Goal: Task Accomplishment & Management: Complete application form

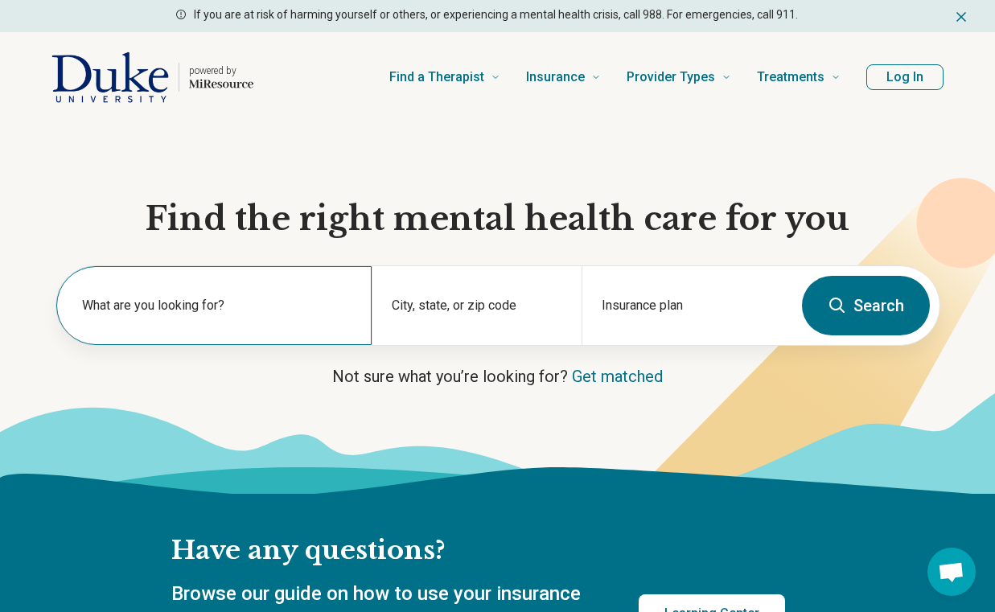
click at [216, 310] on label "What are you looking for?" at bounding box center [217, 305] width 270 height 19
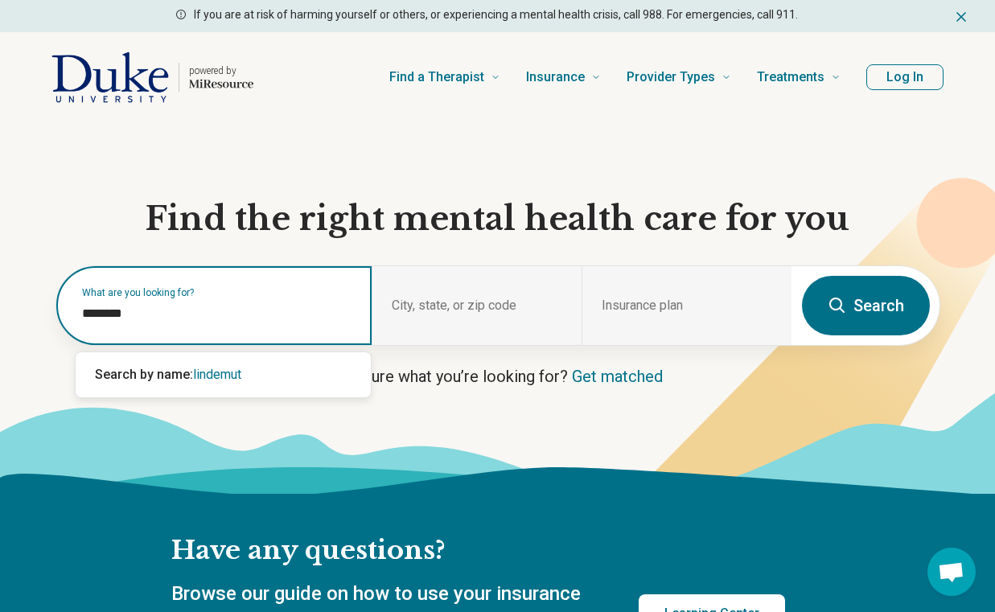
type input "*********"
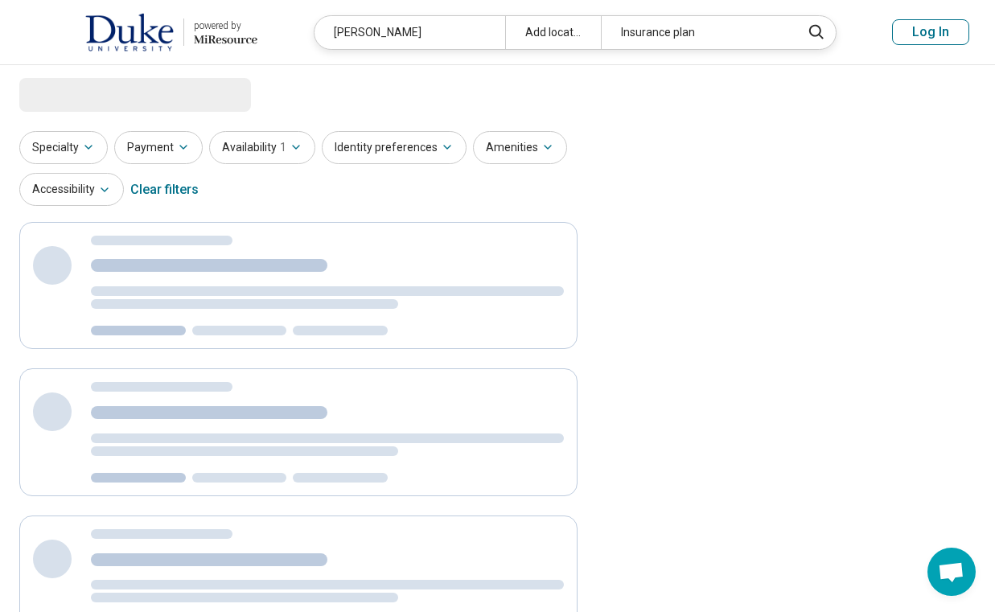
select select "***"
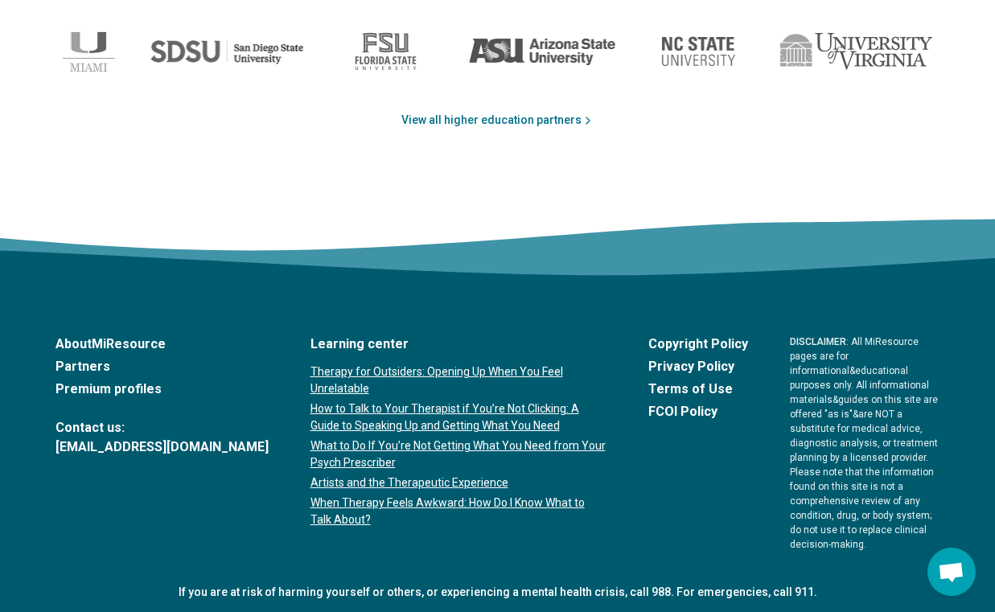
scroll to position [2699, 0]
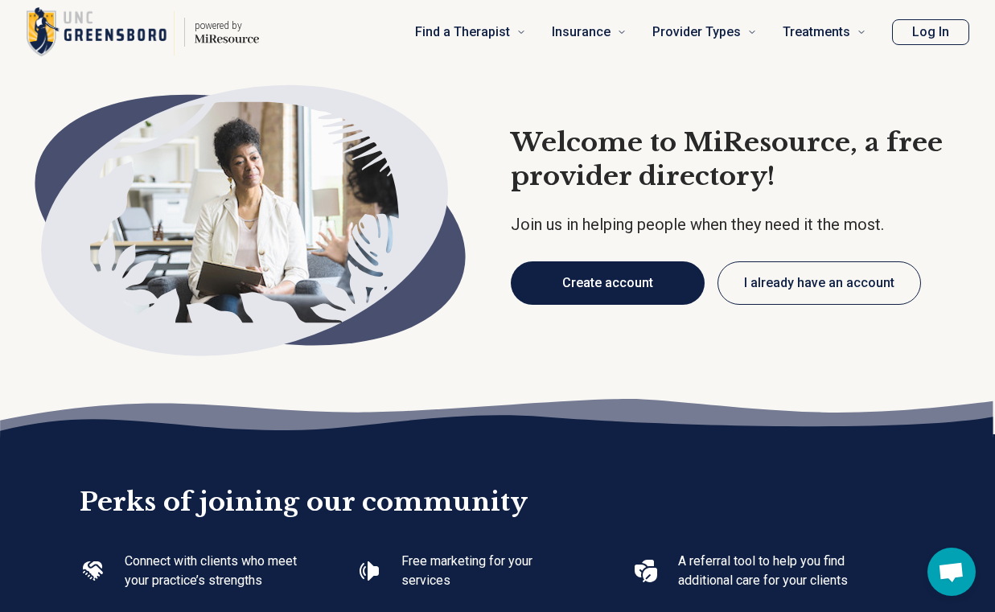
click at [647, 288] on button "Create account" at bounding box center [608, 282] width 194 height 43
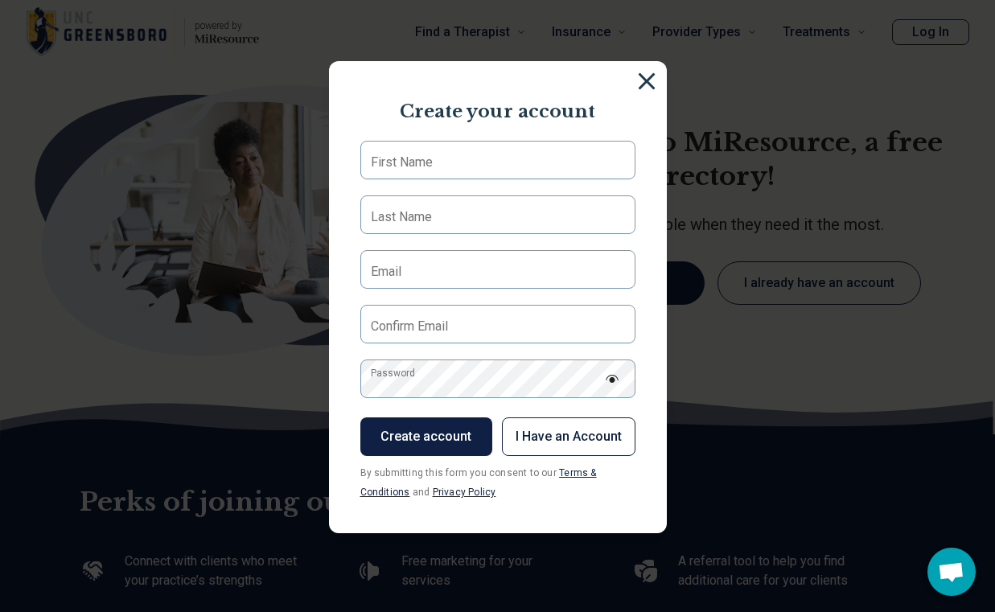
click at [647, 85] on img at bounding box center [647, 81] width 18 height 18
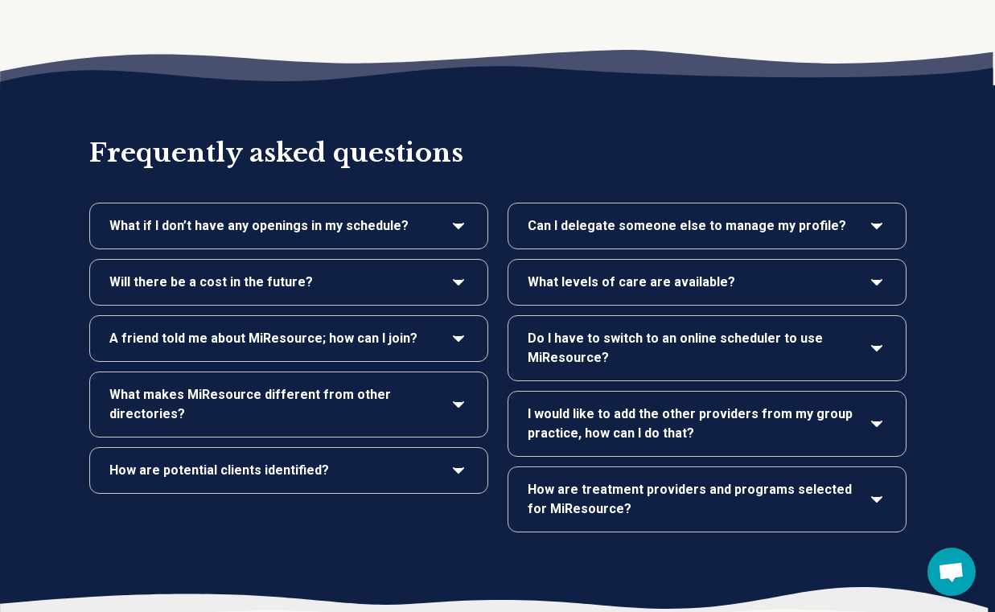
scroll to position [3278, 0]
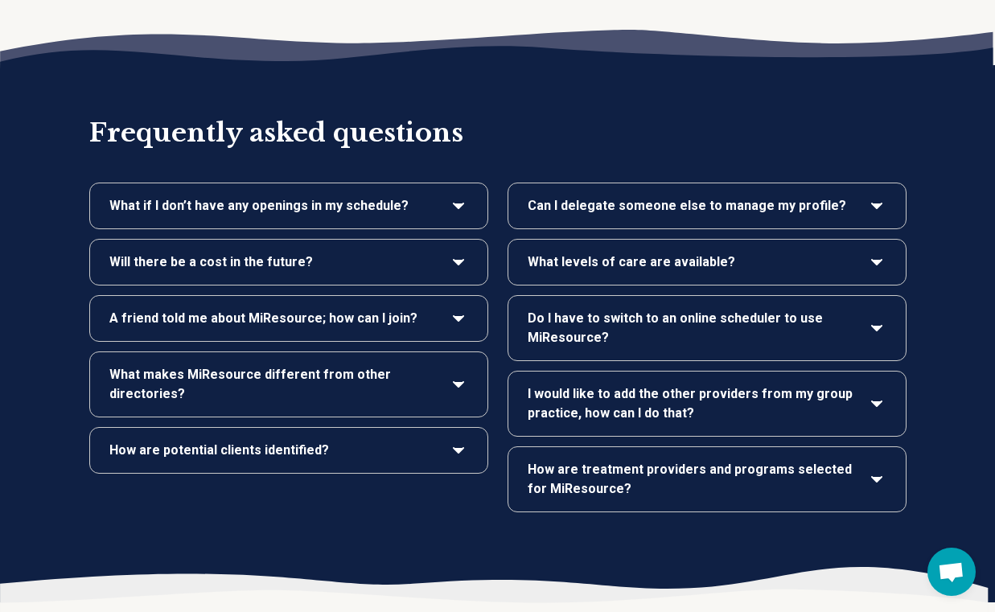
click at [719, 196] on span "Can I delegate someone else to manage my profile?" at bounding box center [687, 205] width 318 height 19
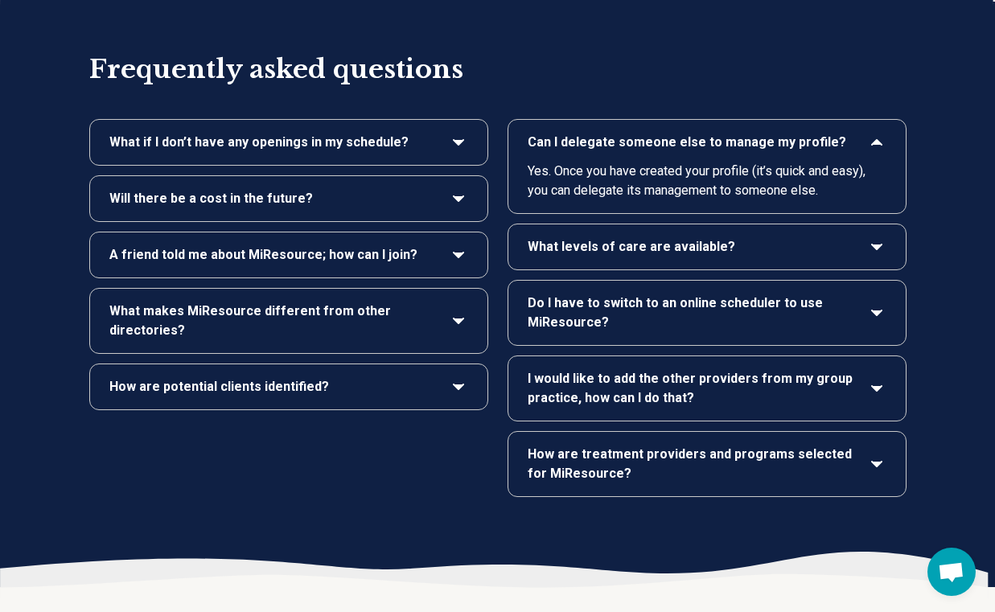
scroll to position [3367, 0]
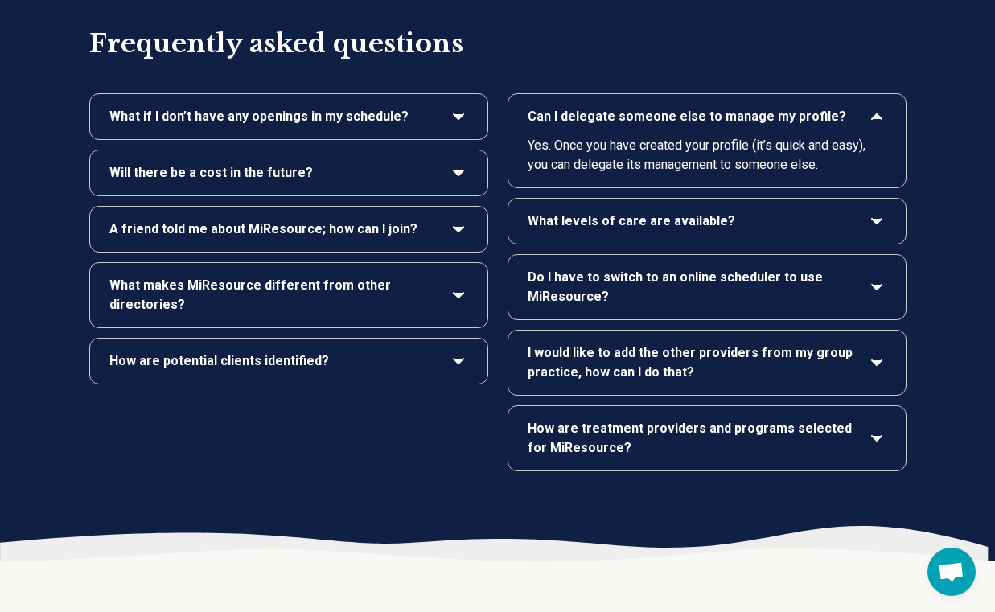
click at [795, 343] on span "I would like to add the other providers from my group practice, how can I do th…" at bounding box center [691, 362] width 327 height 39
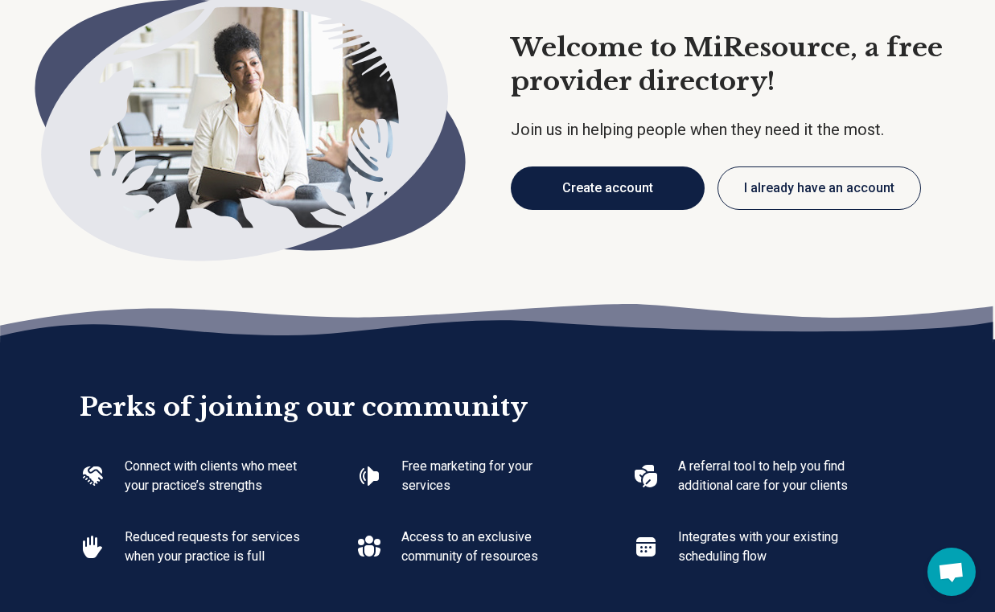
scroll to position [0, 0]
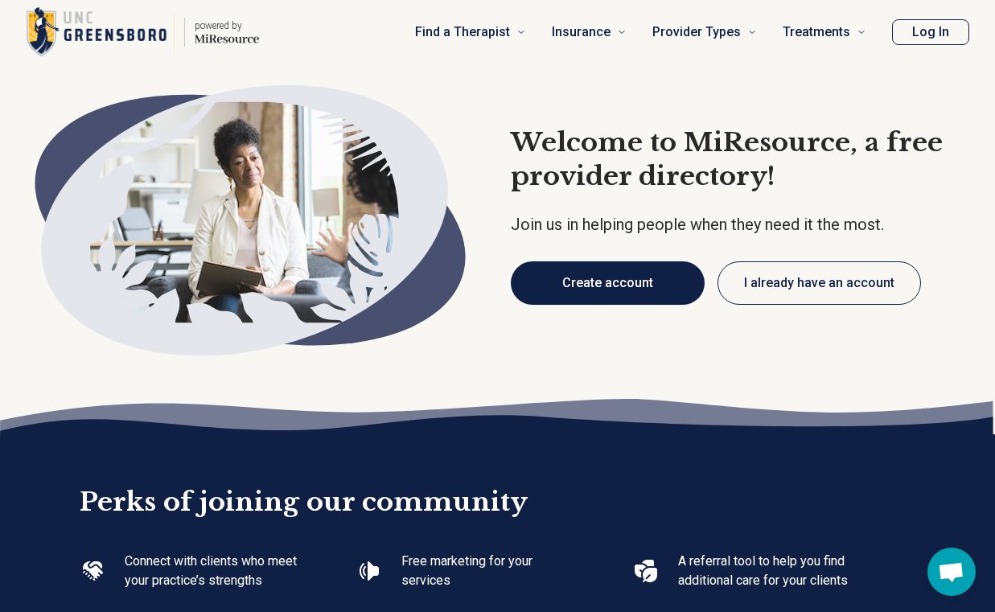
click at [578, 274] on button "Create account" at bounding box center [608, 282] width 194 height 43
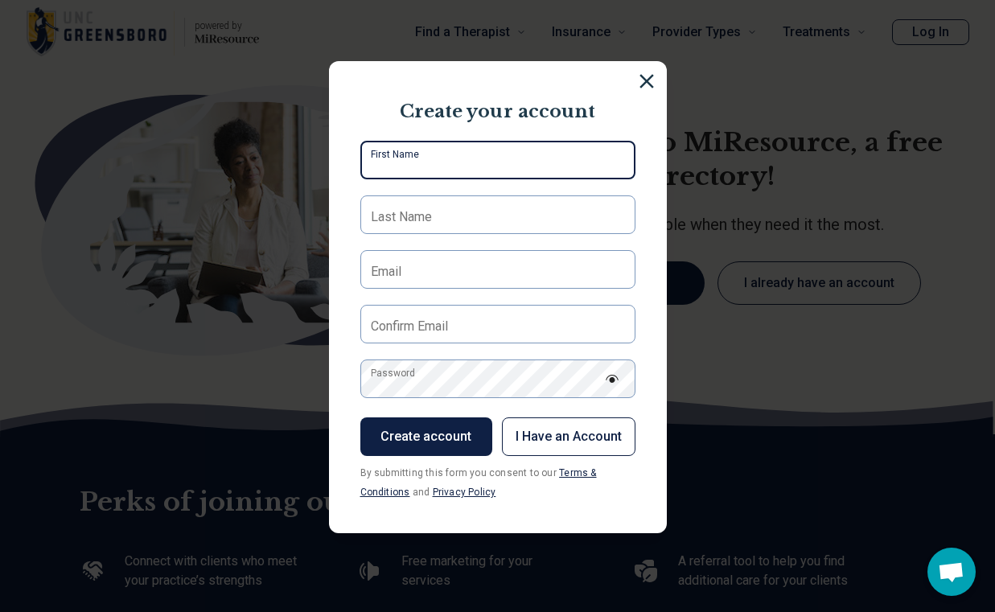
click at [474, 167] on input "First Name" at bounding box center [497, 160] width 275 height 39
type input "*******"
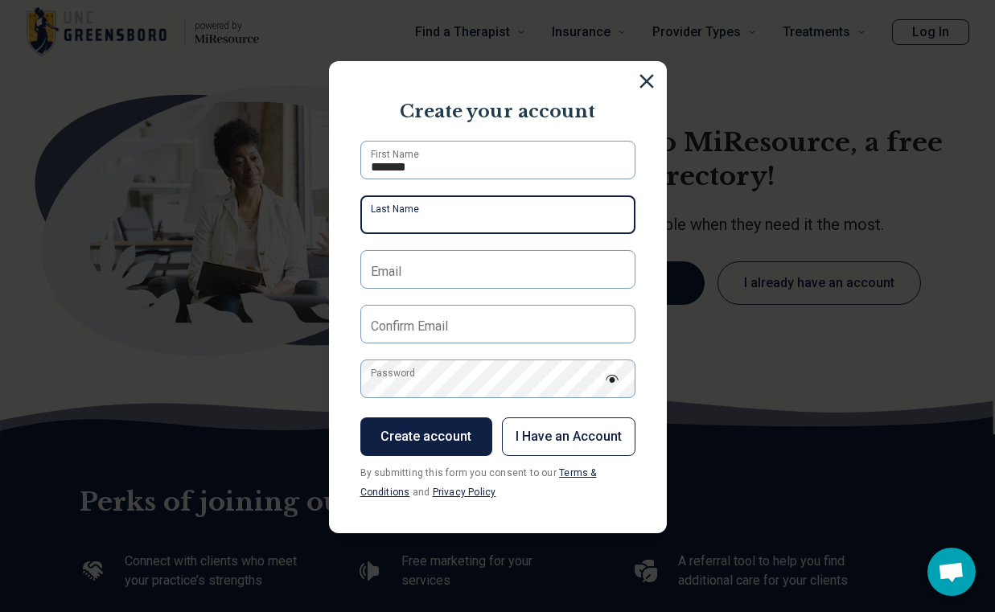
click at [470, 216] on input "Last Name" at bounding box center [497, 214] width 275 height 39
type input "*********"
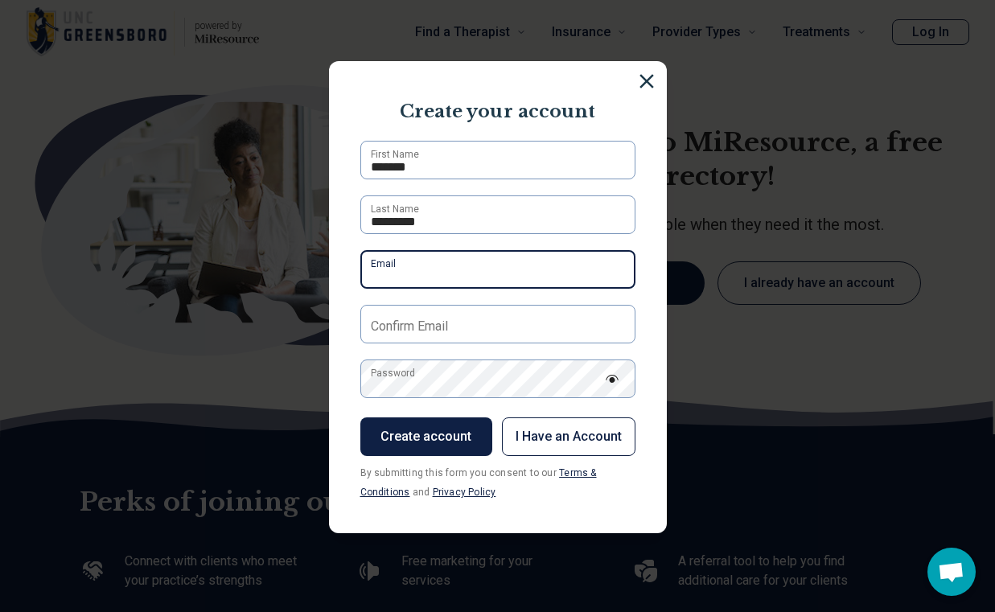
click at [475, 273] on input "Email" at bounding box center [497, 269] width 275 height 39
type input "**********"
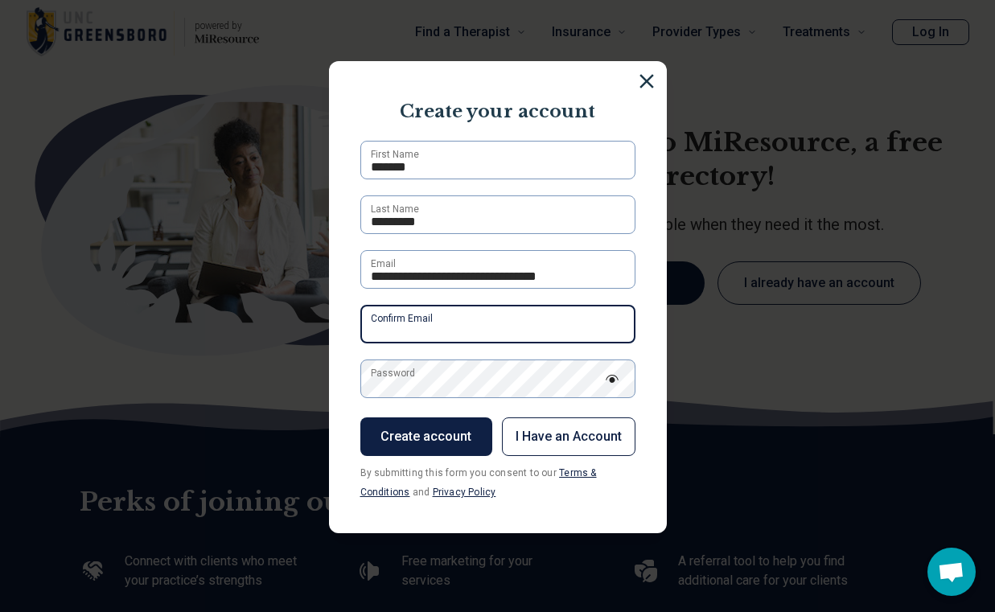
click at [581, 330] on input "Confirm Email" at bounding box center [497, 324] width 275 height 39
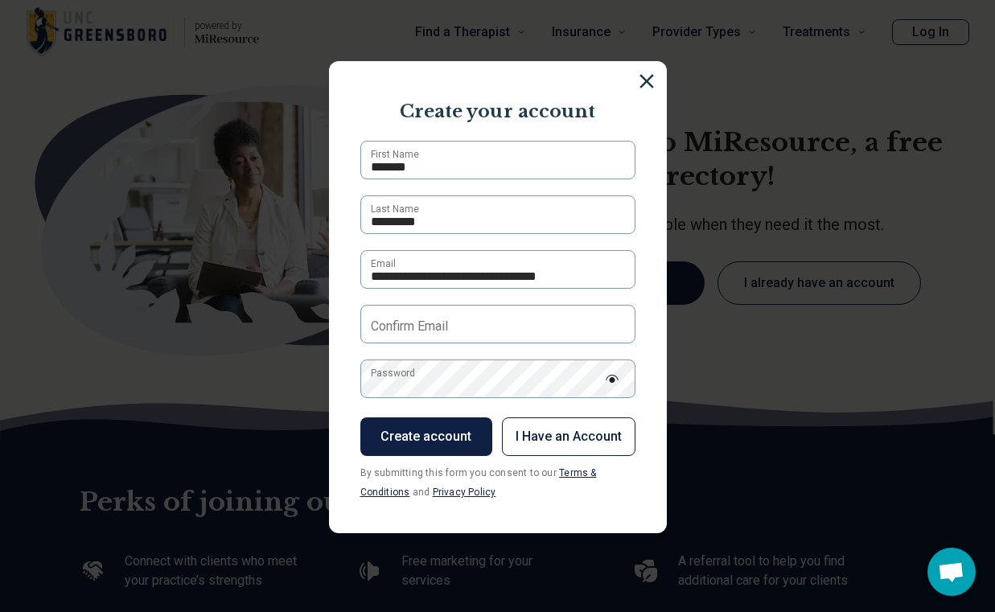
click at [643, 78] on img at bounding box center [646, 81] width 14 height 14
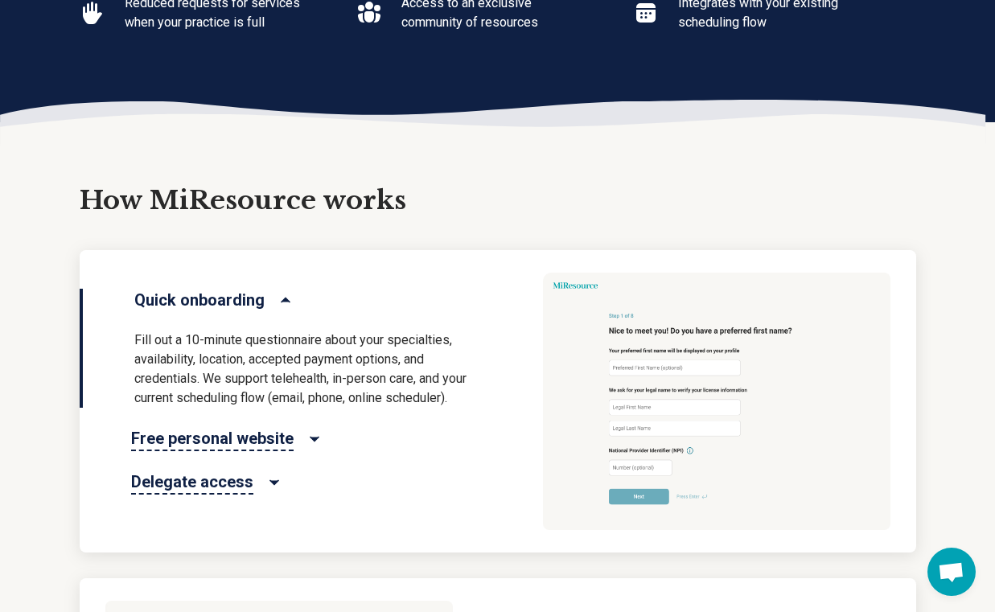
scroll to position [631, 0]
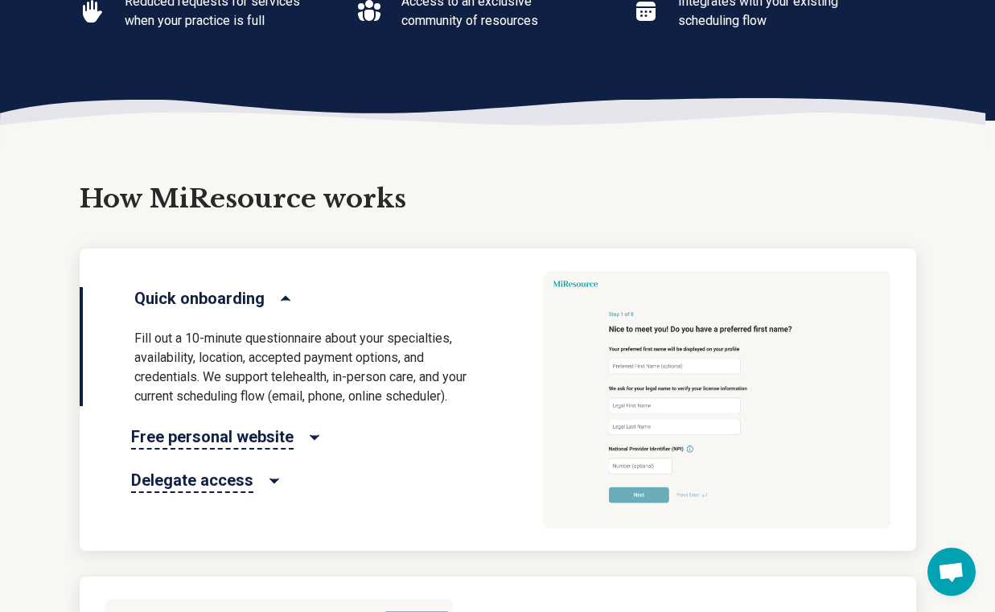
click at [267, 478] on icon "Delegate access" at bounding box center [274, 481] width 16 height 16
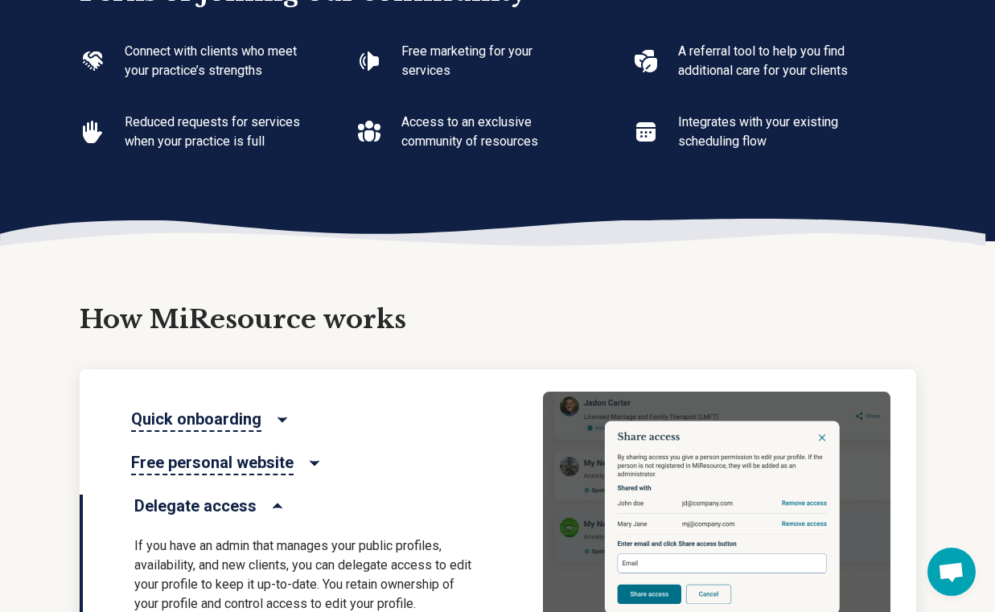
scroll to position [0, 0]
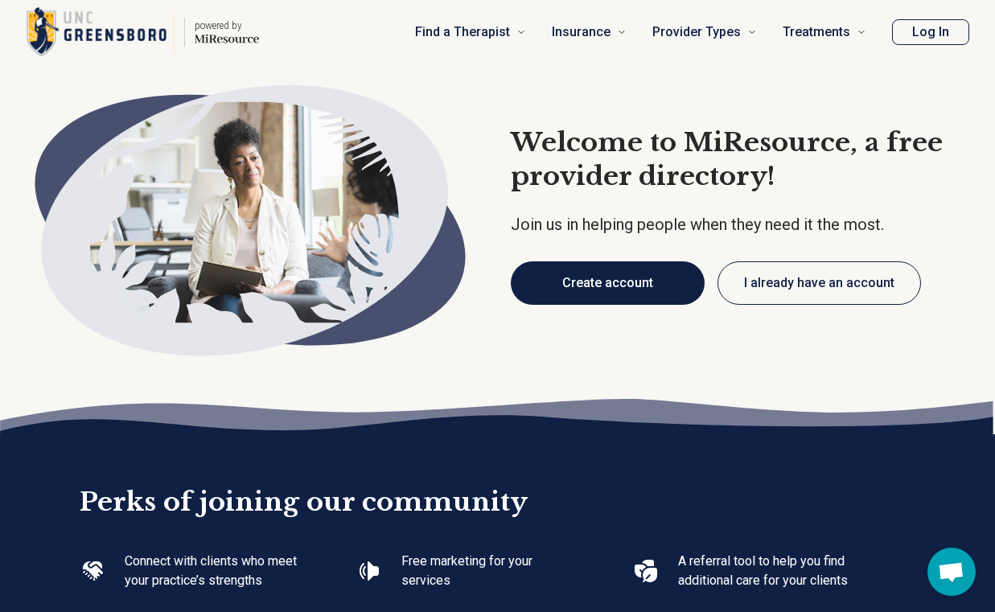
click at [656, 294] on button "Create account" at bounding box center [608, 282] width 194 height 43
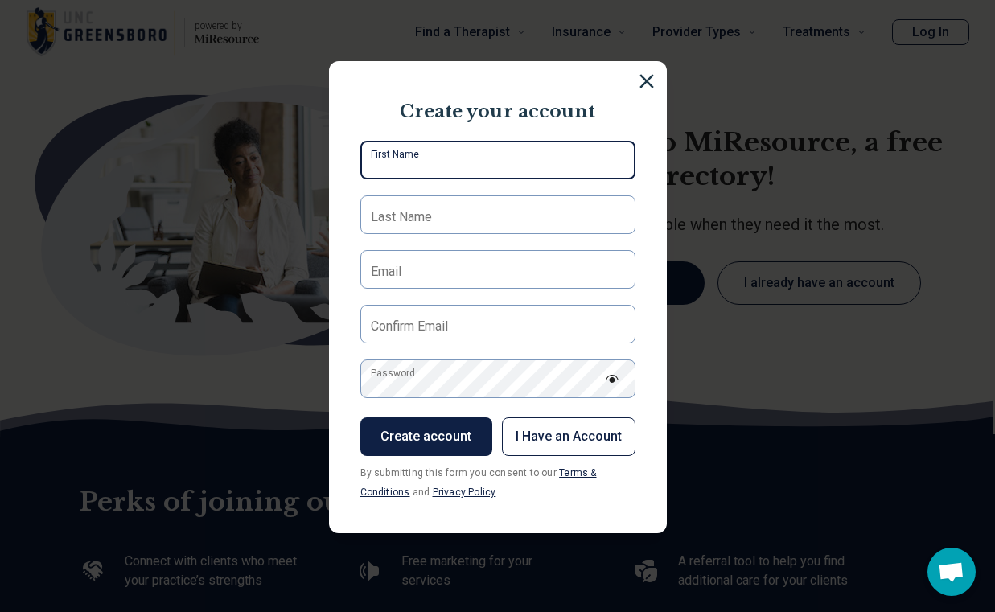
click at [520, 163] on input "First Name" at bounding box center [497, 160] width 275 height 39
type input "*******"
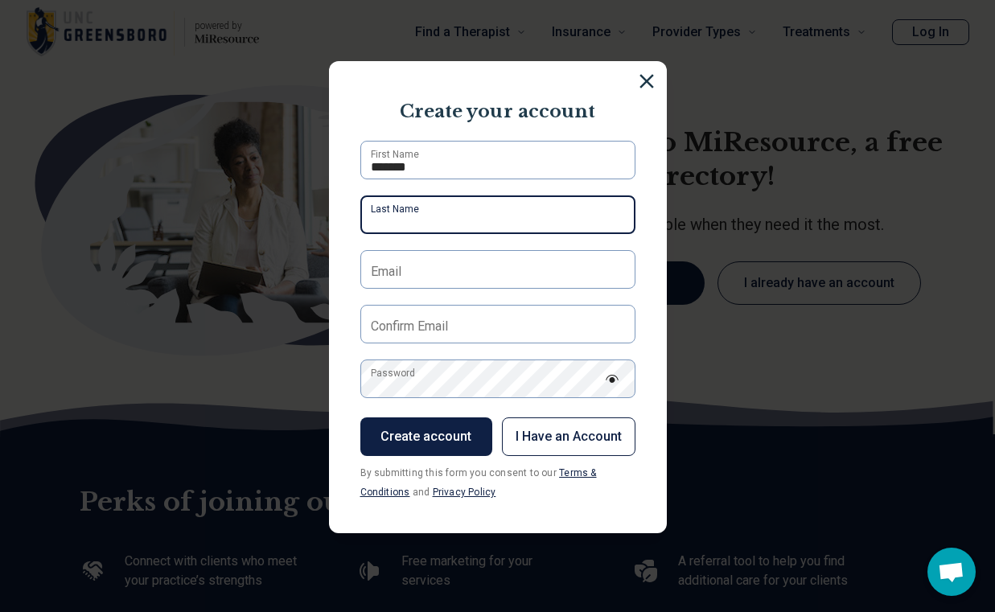
click at [491, 227] on input "Last Name" at bounding box center [497, 214] width 275 height 39
type input "*********"
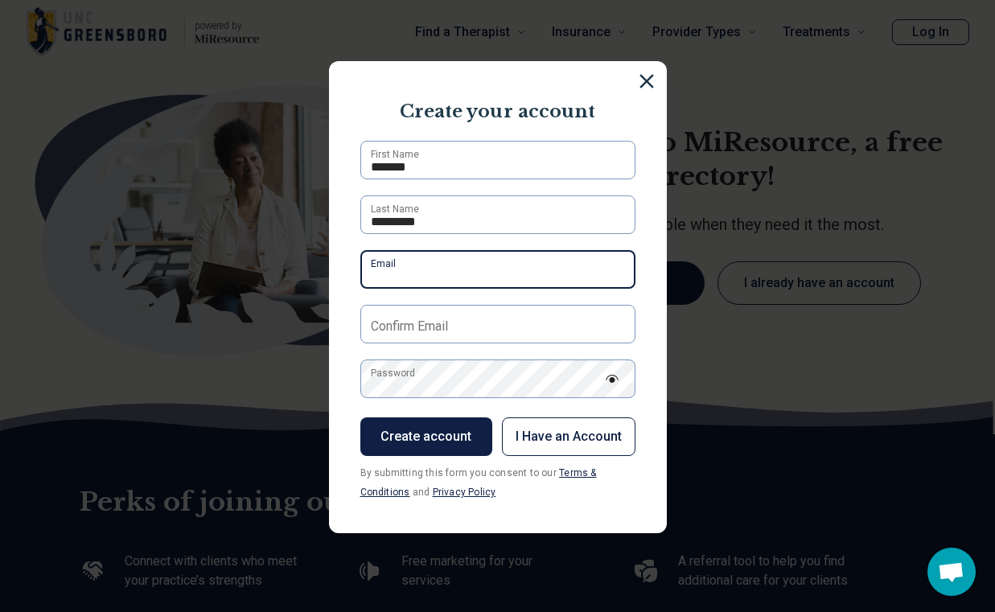
click at [492, 271] on input "Email" at bounding box center [497, 269] width 275 height 39
type input "**********"
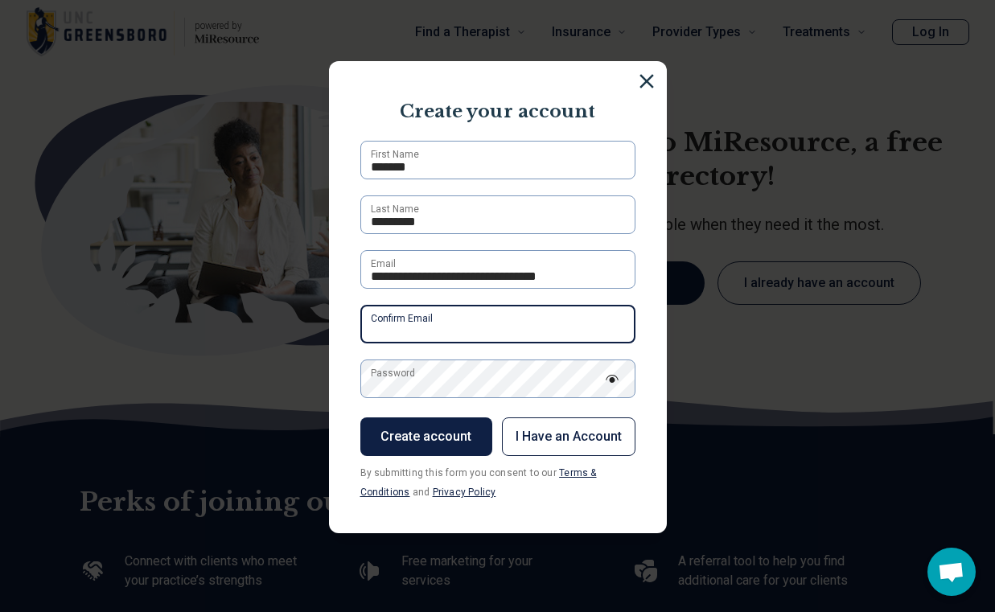
click at [507, 334] on input "Confirm Email" at bounding box center [497, 324] width 275 height 39
type input "**********"
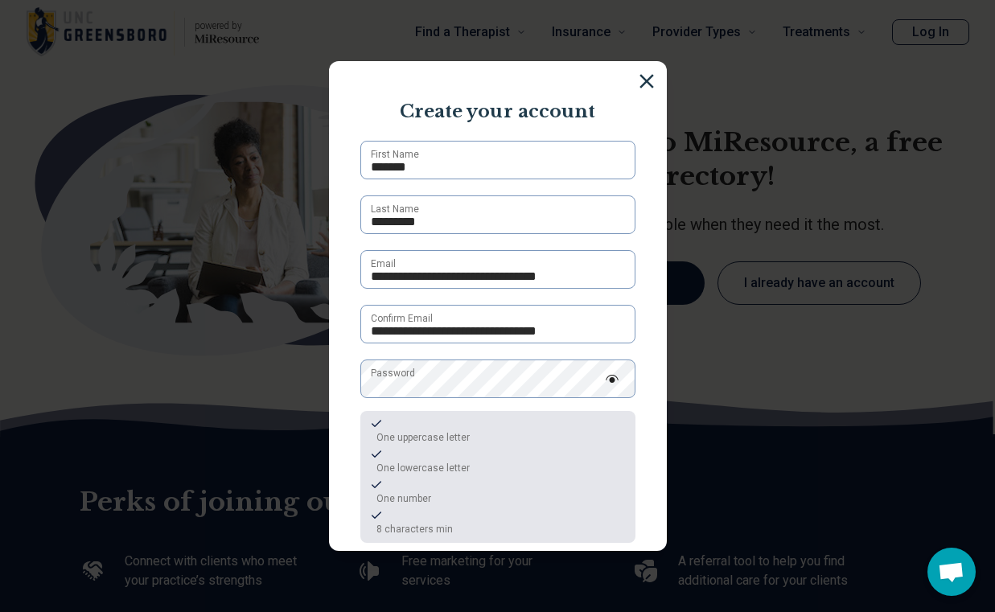
click at [611, 378] on img at bounding box center [612, 379] width 14 height 8
click at [611, 378] on img at bounding box center [612, 378] width 14 height 13
click at [651, 412] on section "**********" at bounding box center [498, 306] width 338 height 490
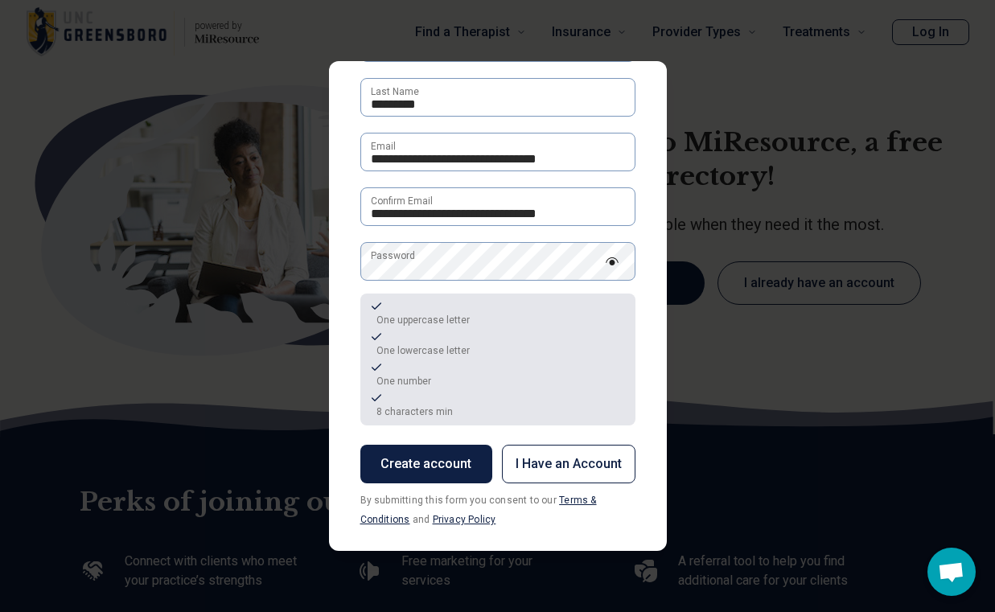
scroll to position [127, 0]
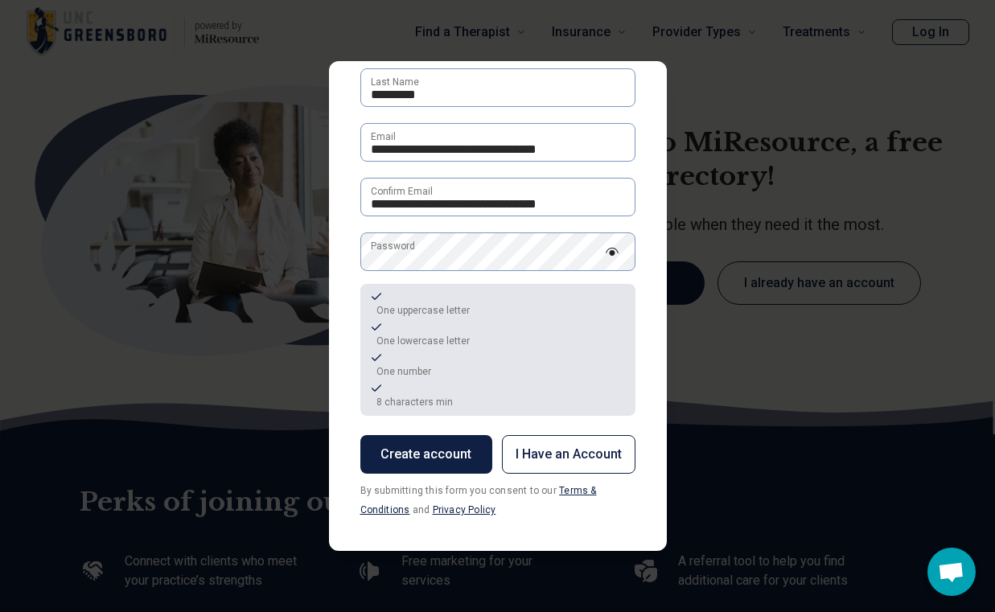
click at [471, 459] on button "Create account" at bounding box center [426, 454] width 132 height 39
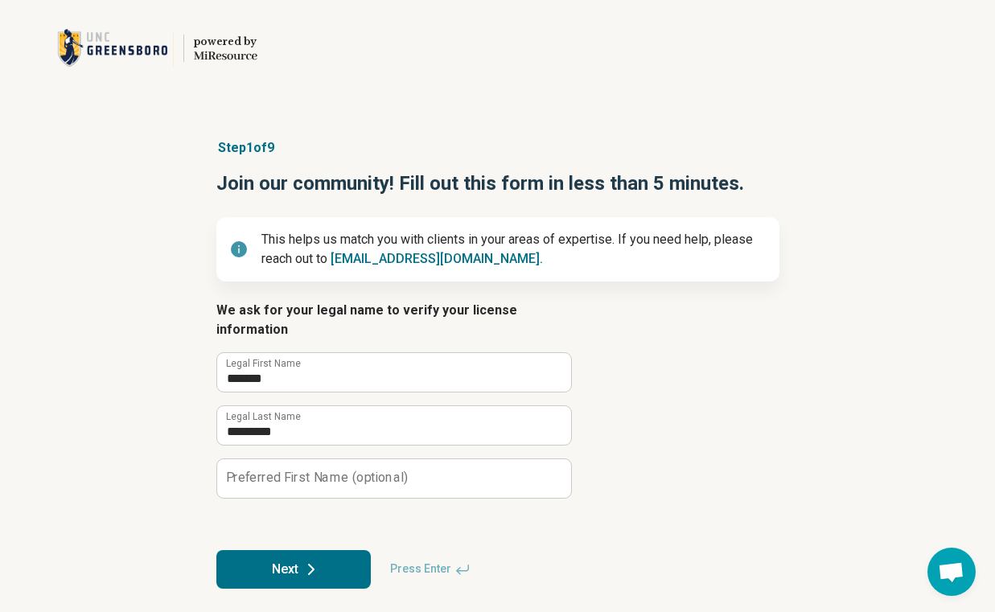
click at [347, 550] on button "Next" at bounding box center [293, 569] width 154 height 39
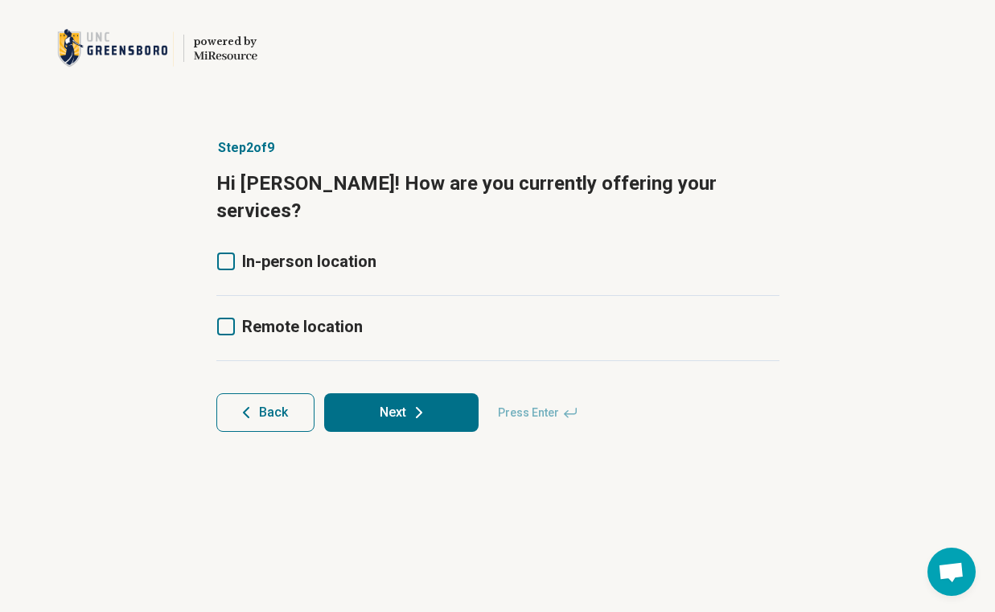
click at [230, 253] on icon at bounding box center [226, 262] width 18 height 18
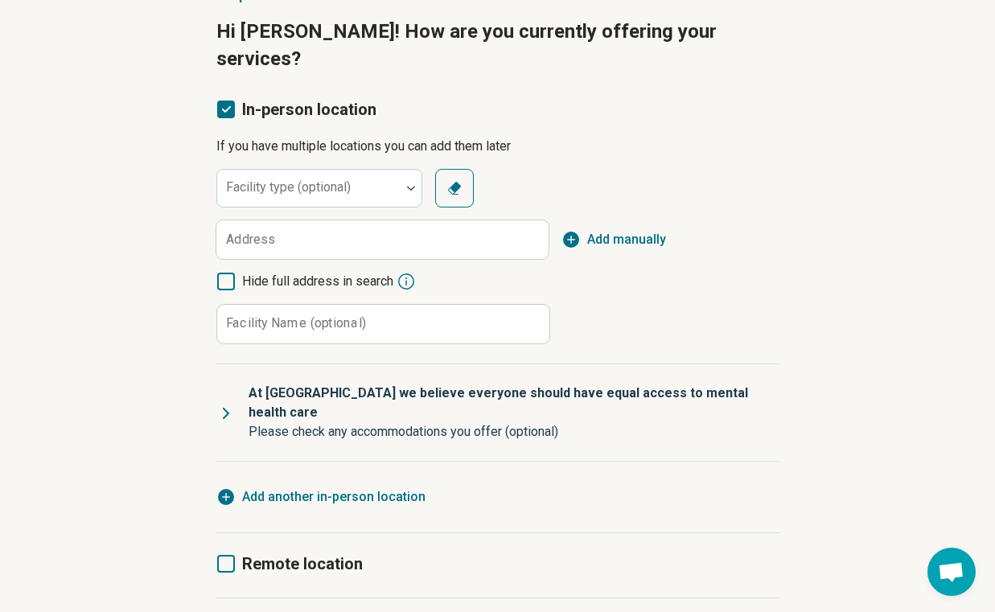
scroll to position [168, 0]
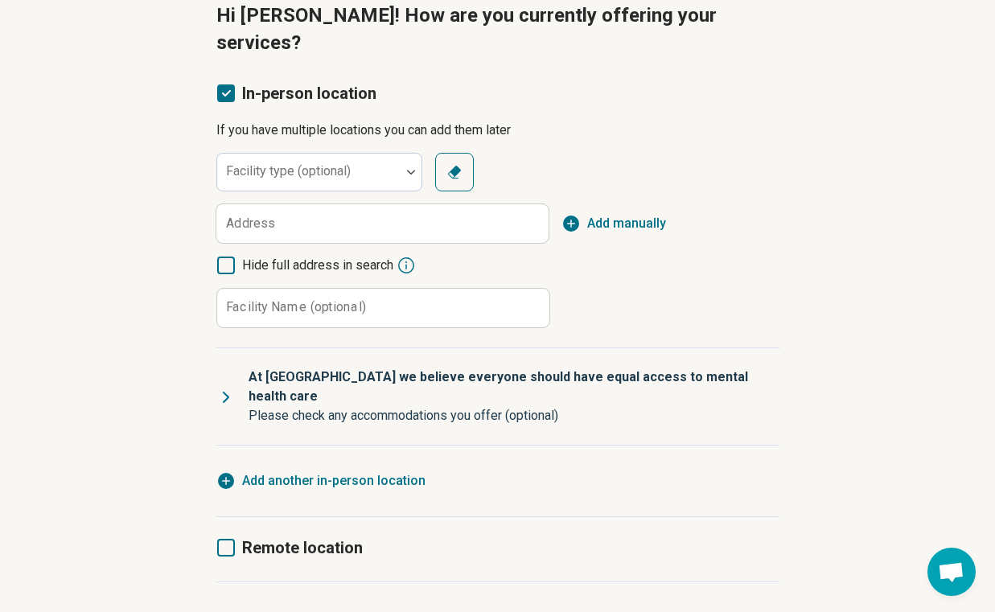
click at [220, 539] on icon at bounding box center [226, 548] width 18 height 18
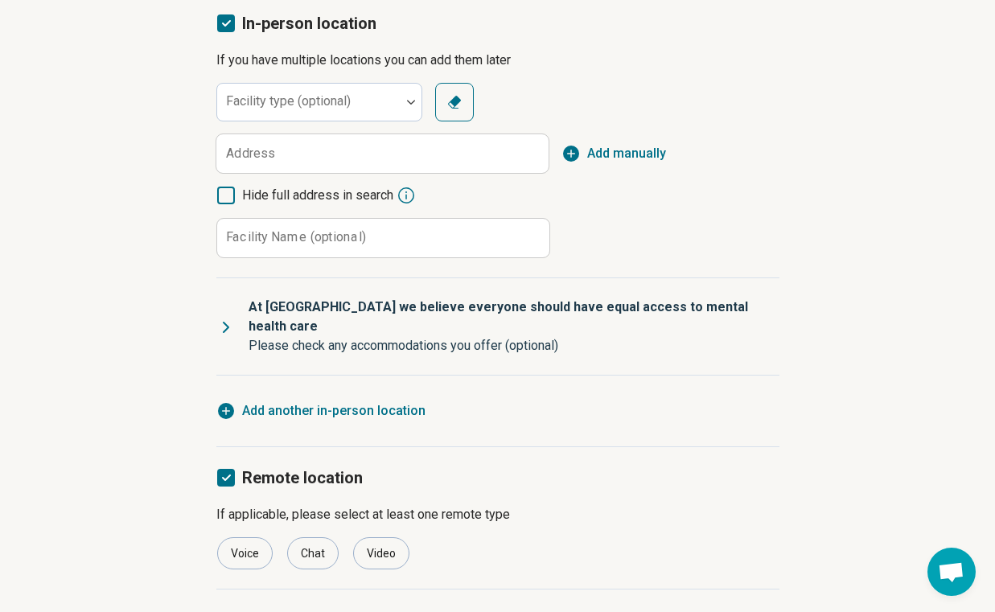
scroll to position [251, 0]
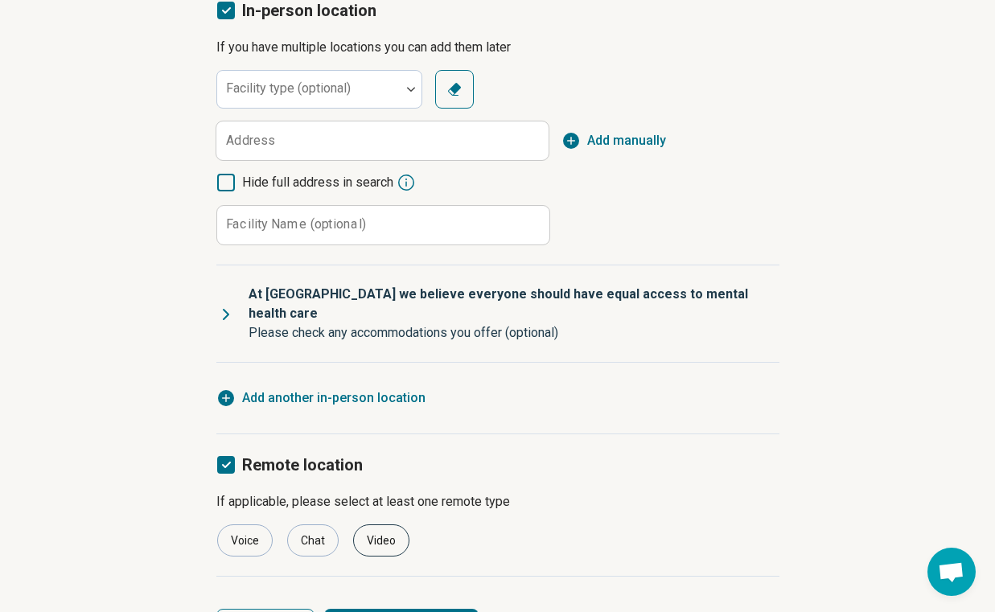
click at [390, 524] on div "Video" at bounding box center [381, 540] width 56 height 32
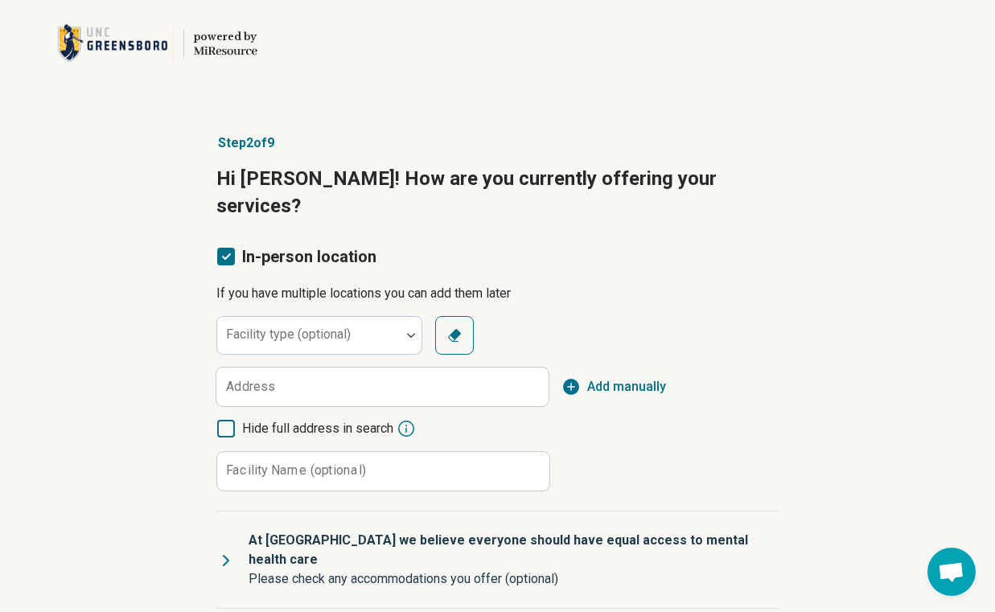
scroll to position [0, 0]
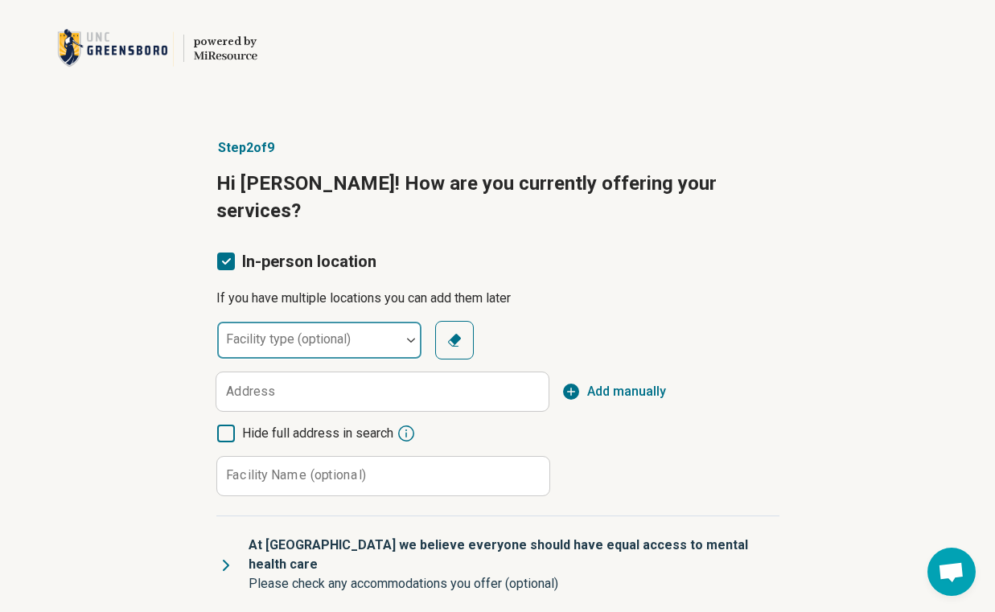
click at [360, 335] on div at bounding box center [309, 346] width 170 height 23
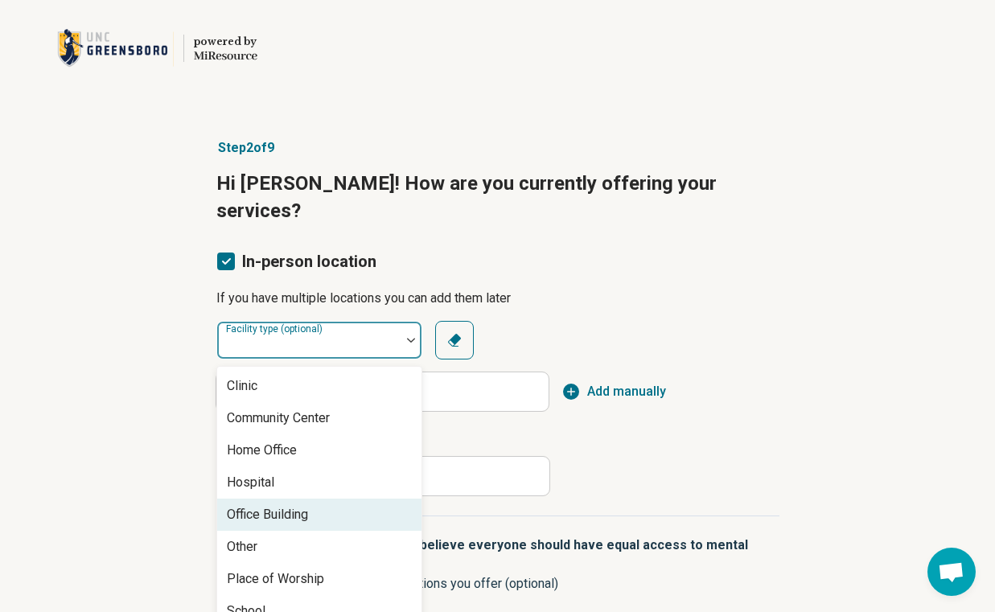
click at [348, 499] on div "Office Building" at bounding box center [319, 515] width 204 height 32
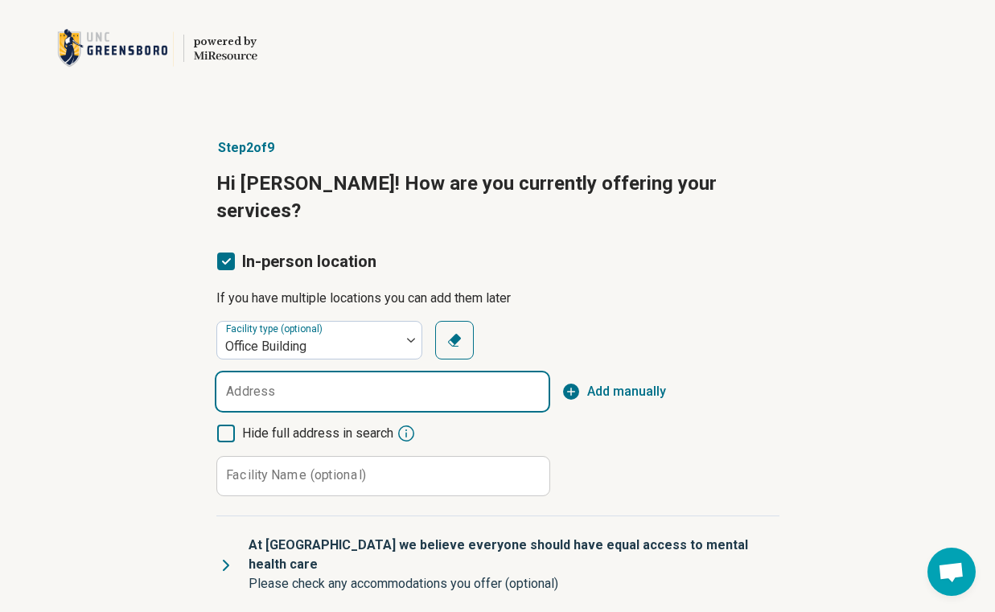
click at [380, 372] on input "Address" at bounding box center [382, 391] width 332 height 39
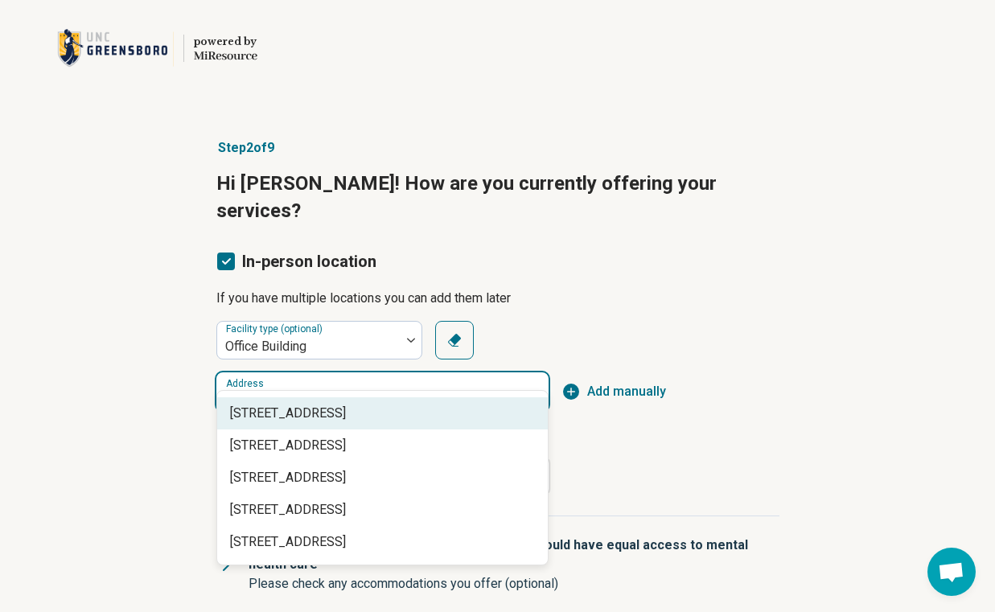
click at [422, 404] on span "128 Raleigh Street, Holly Springs, NC" at bounding box center [385, 413] width 311 height 19
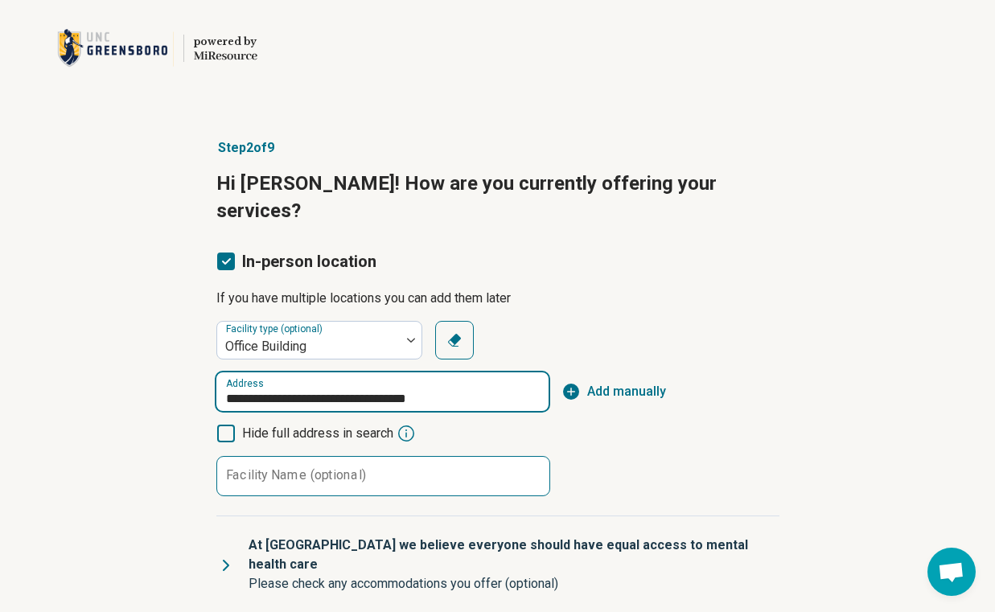
type input "**********"
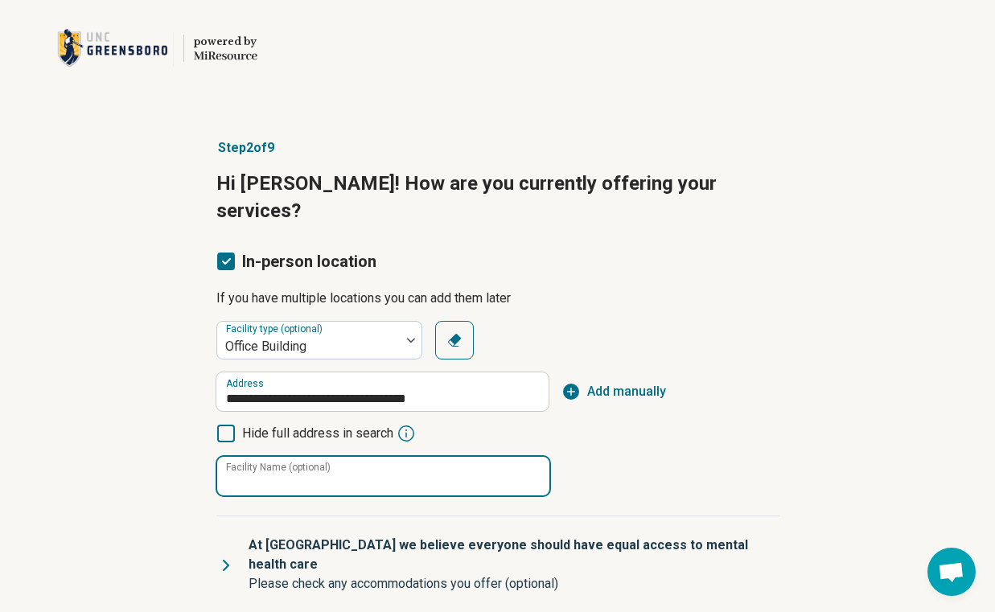
click at [432, 457] on input "Facility Name (optional)" at bounding box center [383, 476] width 332 height 39
click at [269, 457] on input "**********" at bounding box center [383, 476] width 332 height 39
type input "**********"
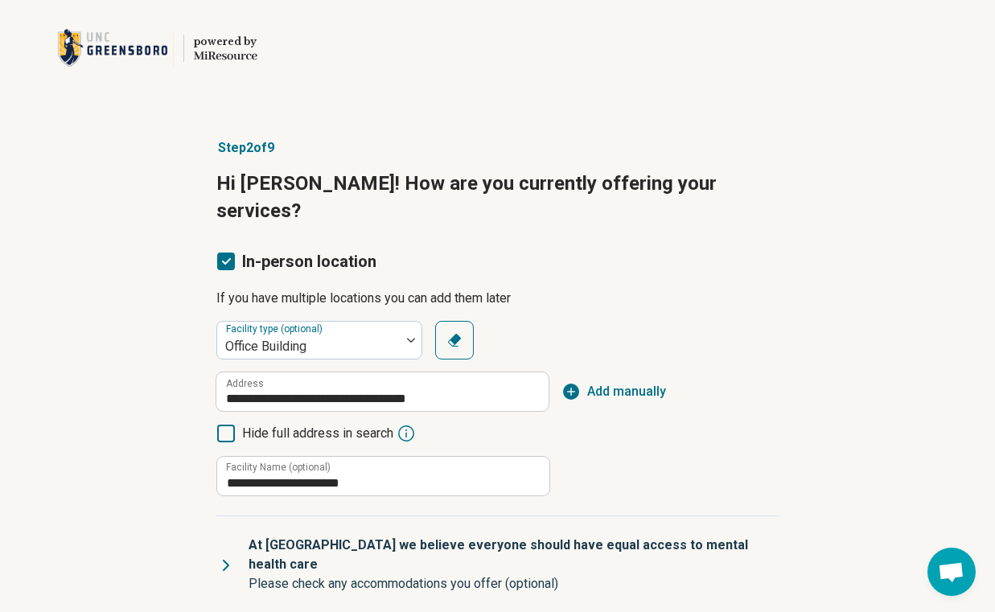
click at [205, 485] on article "**********" at bounding box center [498, 518] width 614 height 824
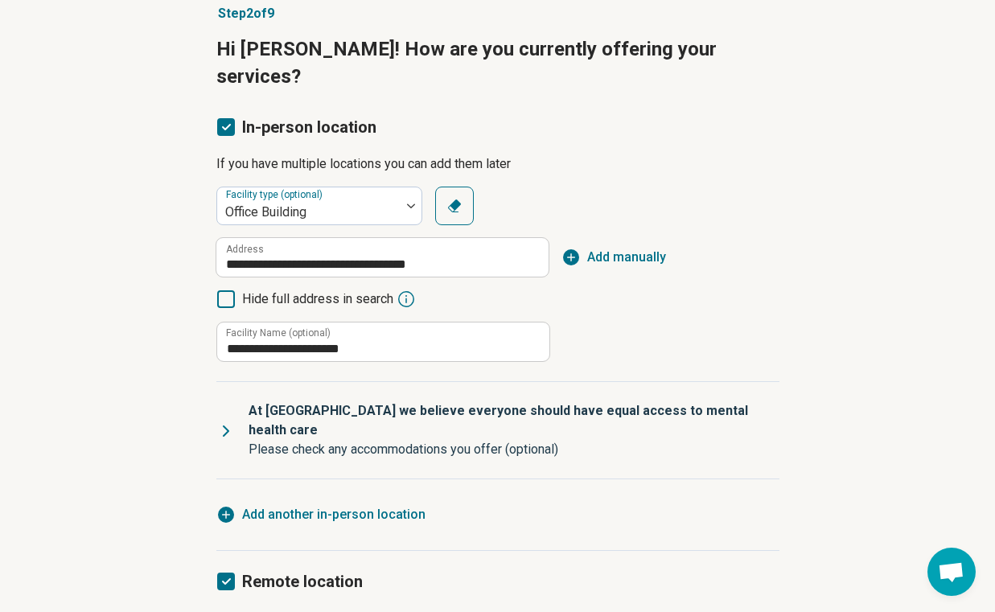
scroll to position [159, 0]
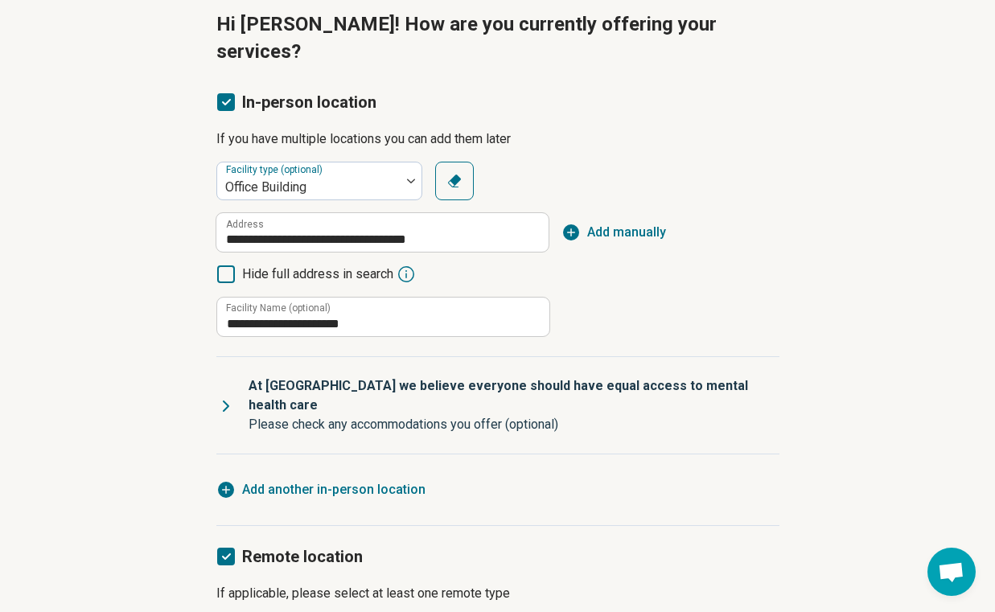
click at [223, 396] on icon at bounding box center [225, 405] width 19 height 19
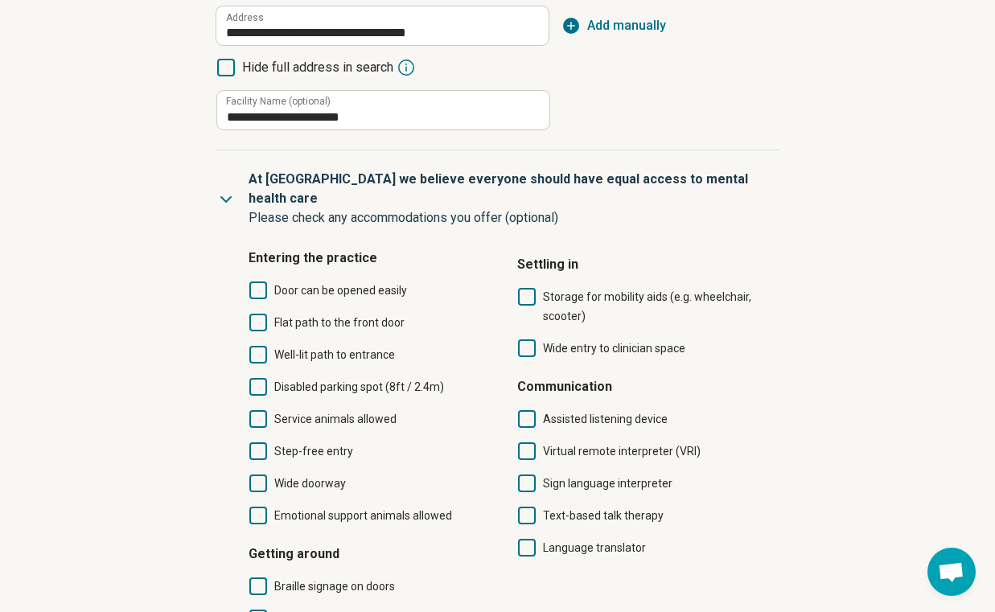
scroll to position [368, 0]
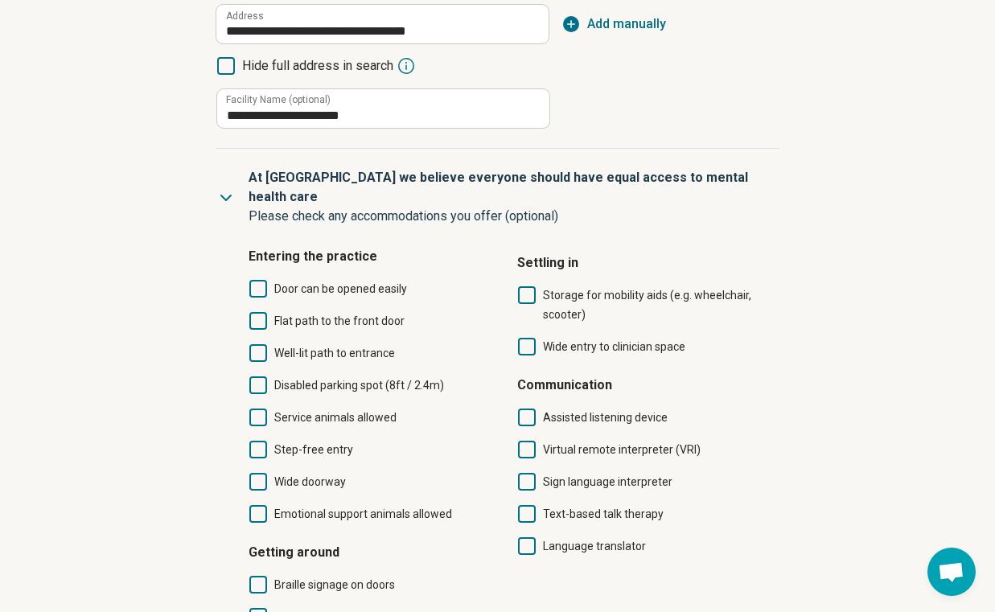
click at [258, 376] on icon at bounding box center [258, 385] width 18 height 18
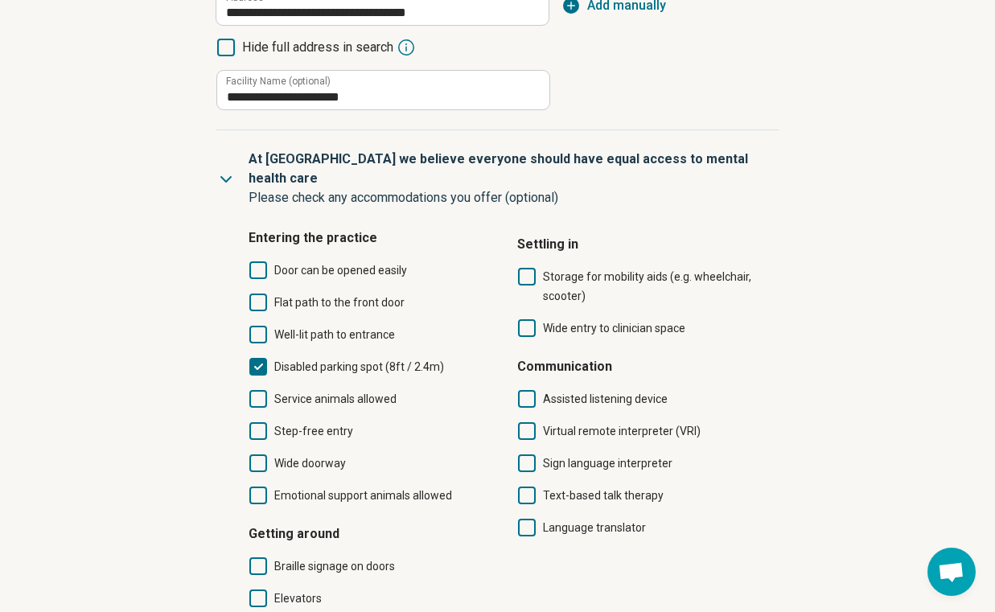
scroll to position [372, 0]
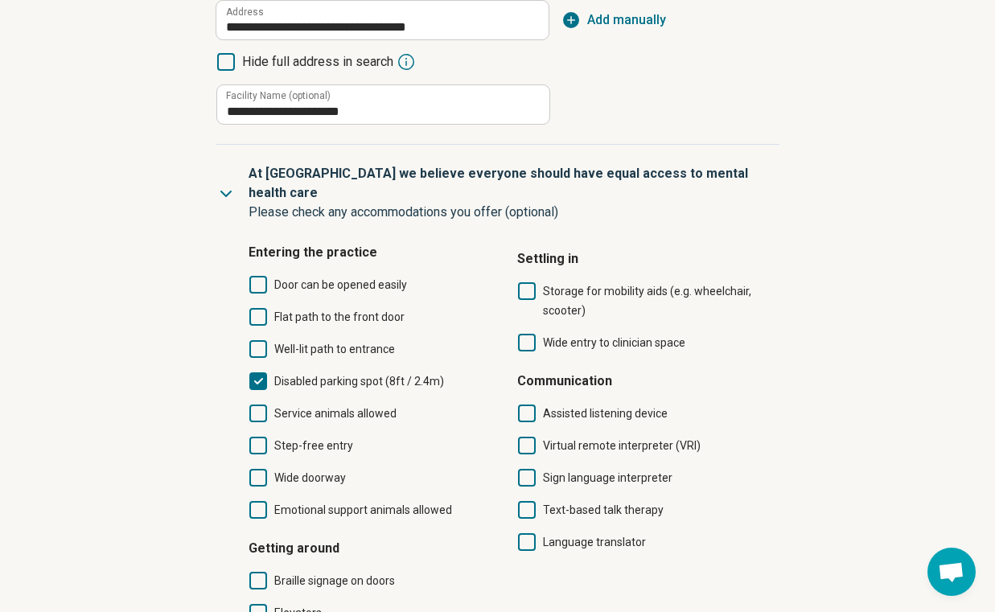
click at [257, 308] on icon at bounding box center [258, 317] width 18 height 18
click at [224, 184] on icon at bounding box center [225, 193] width 19 height 19
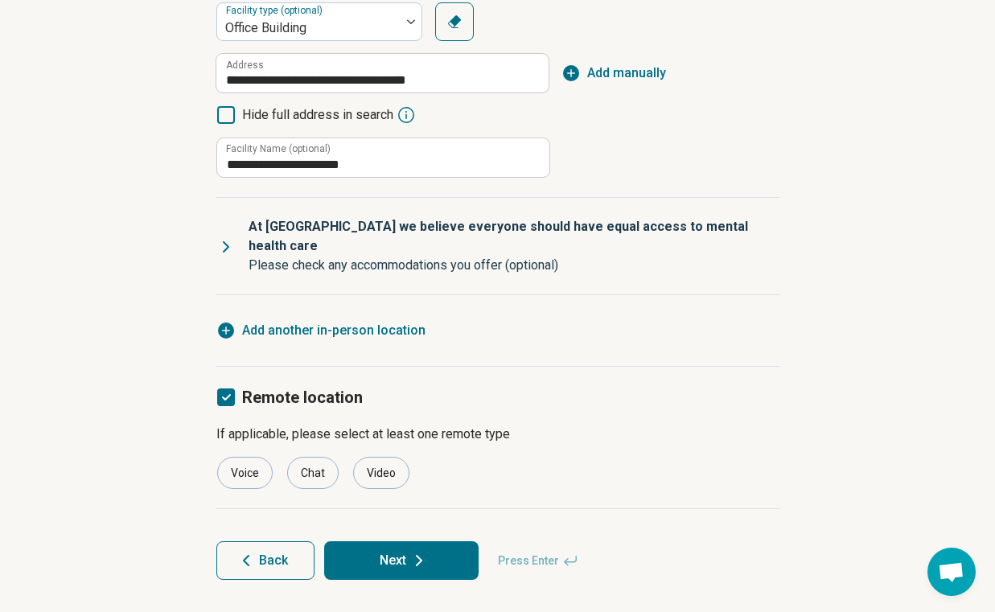
scroll to position [271, 0]
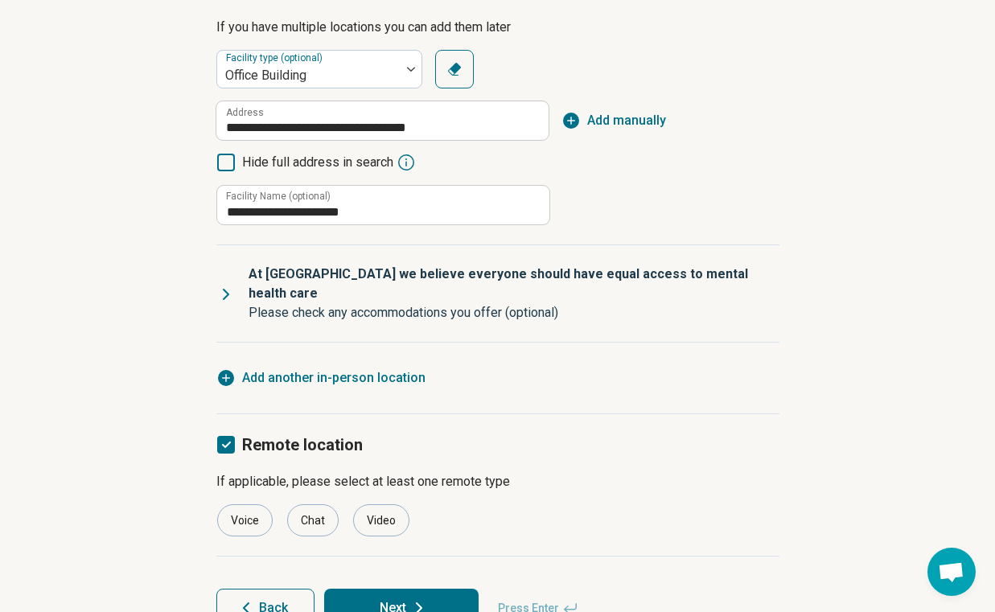
click at [436, 589] on button "Next" at bounding box center [401, 608] width 154 height 39
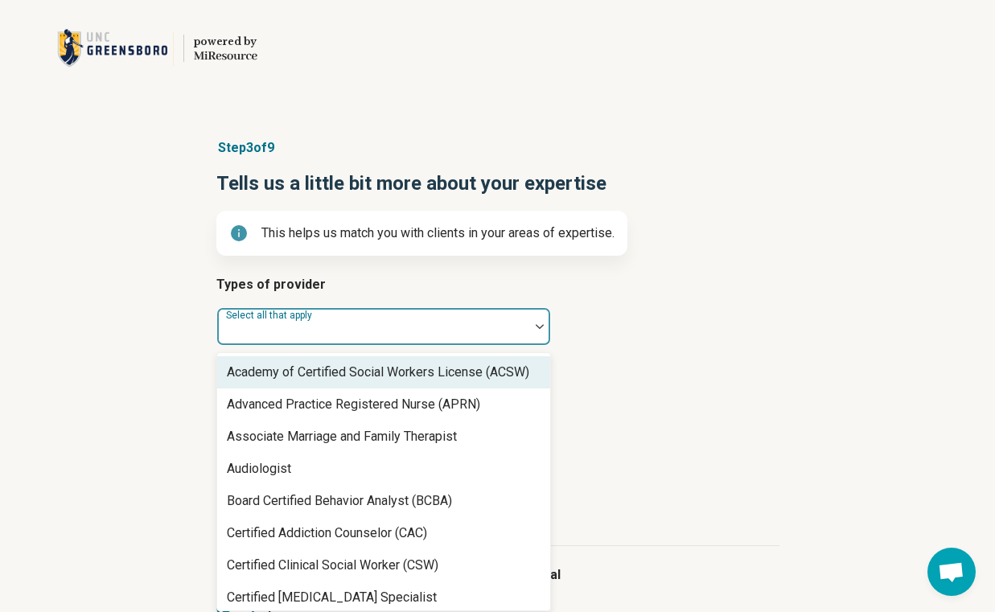
click at [408, 316] on div at bounding box center [373, 326] width 312 height 35
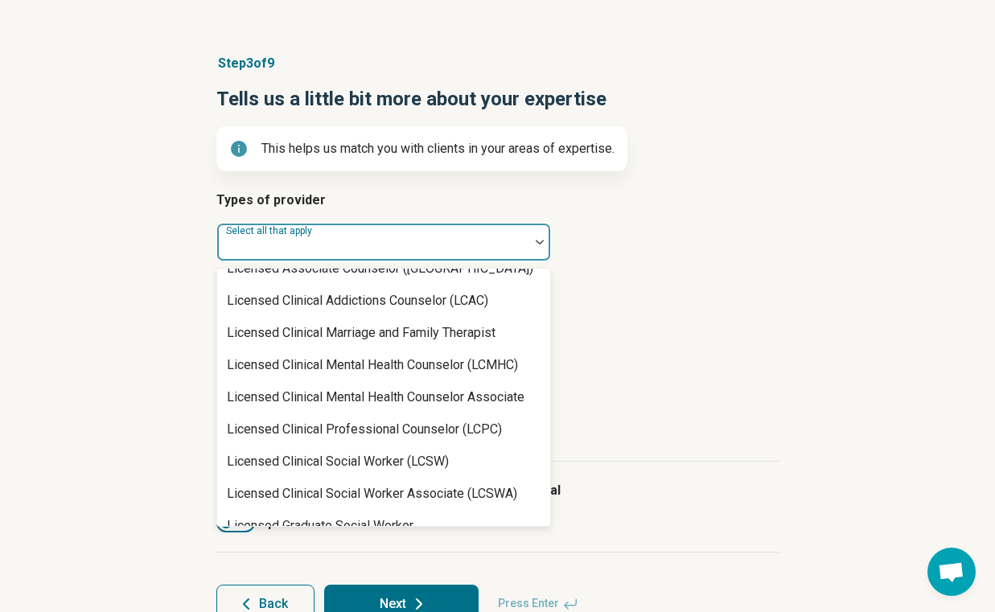
scroll to position [698, 0]
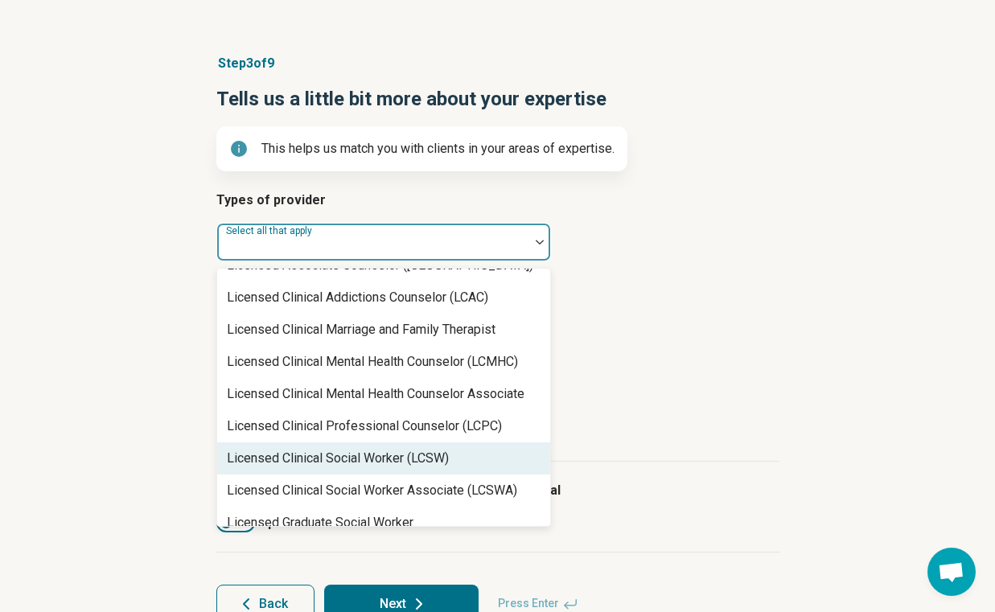
click at [509, 455] on div "Licensed Clinical Social Worker (LCSW)" at bounding box center [383, 458] width 333 height 32
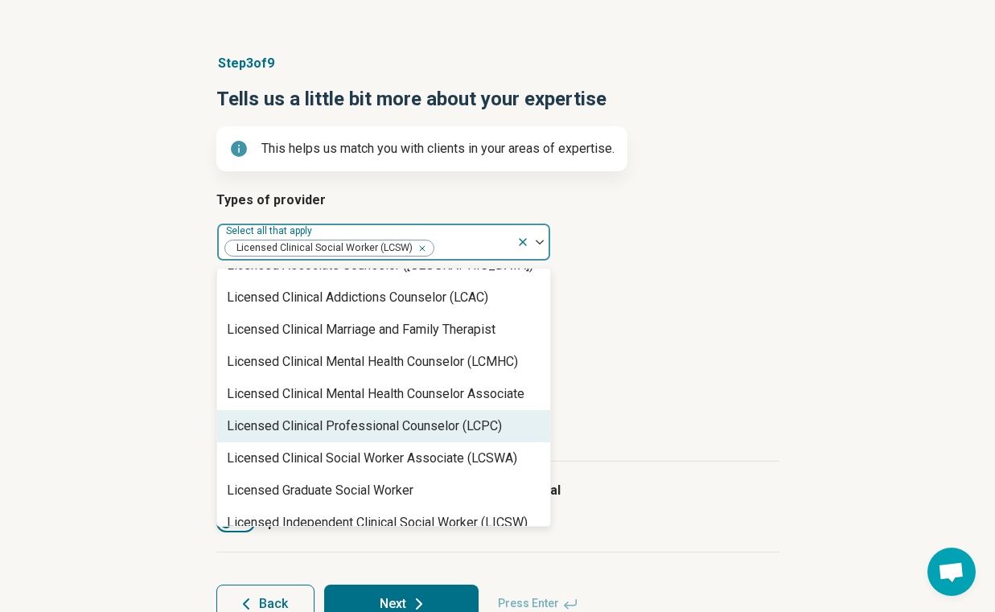
click at [743, 261] on article "Types of provider option Licensed Clinical Social Worker (LCSW), selected. Lice…" at bounding box center [497, 226] width 563 height 71
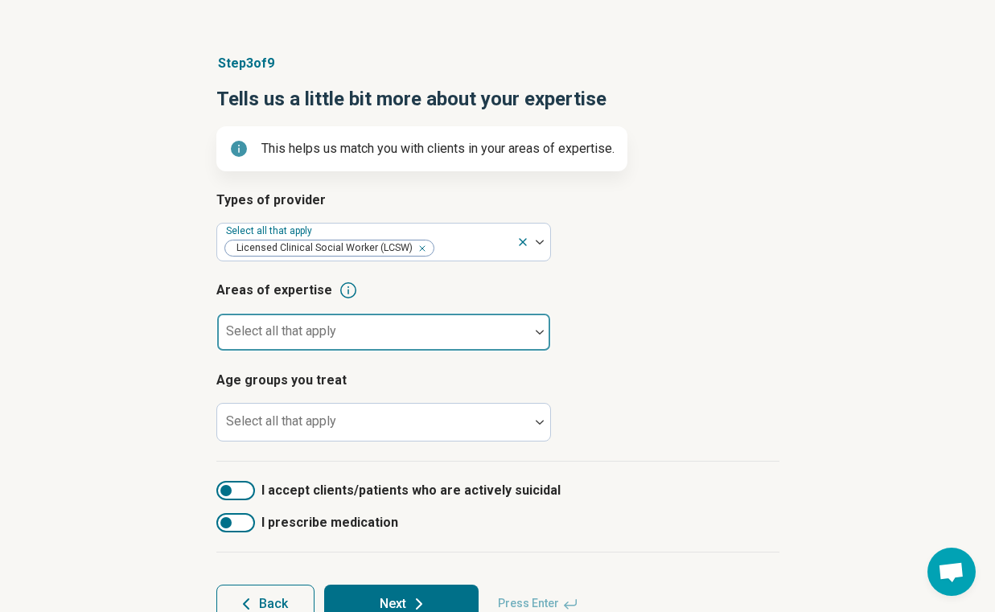
click at [529, 331] on div at bounding box center [539, 332] width 21 height 5
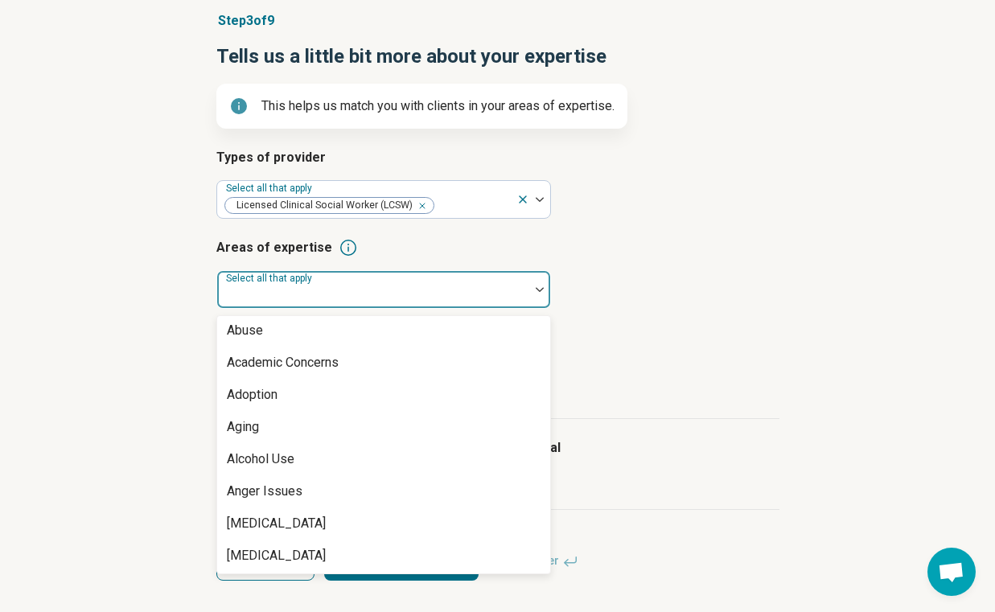
scroll to position [0, 0]
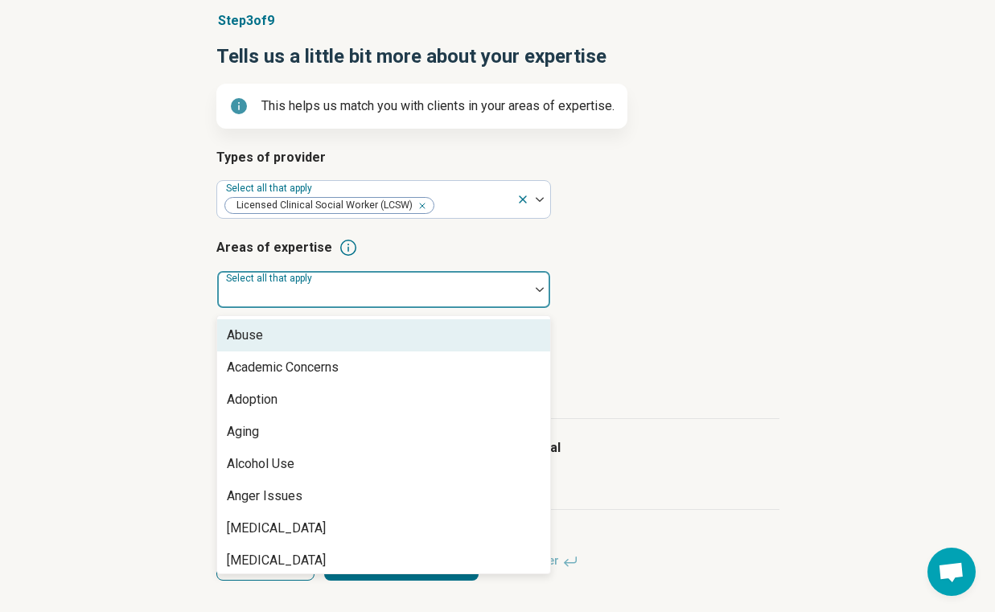
click at [335, 290] on div at bounding box center [373, 296] width 299 height 23
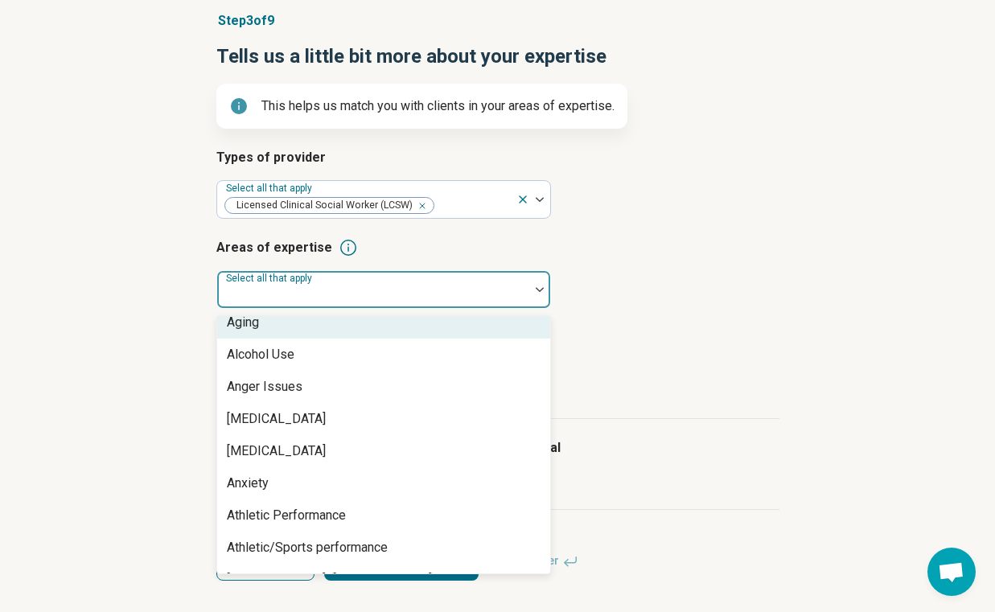
scroll to position [115, 0]
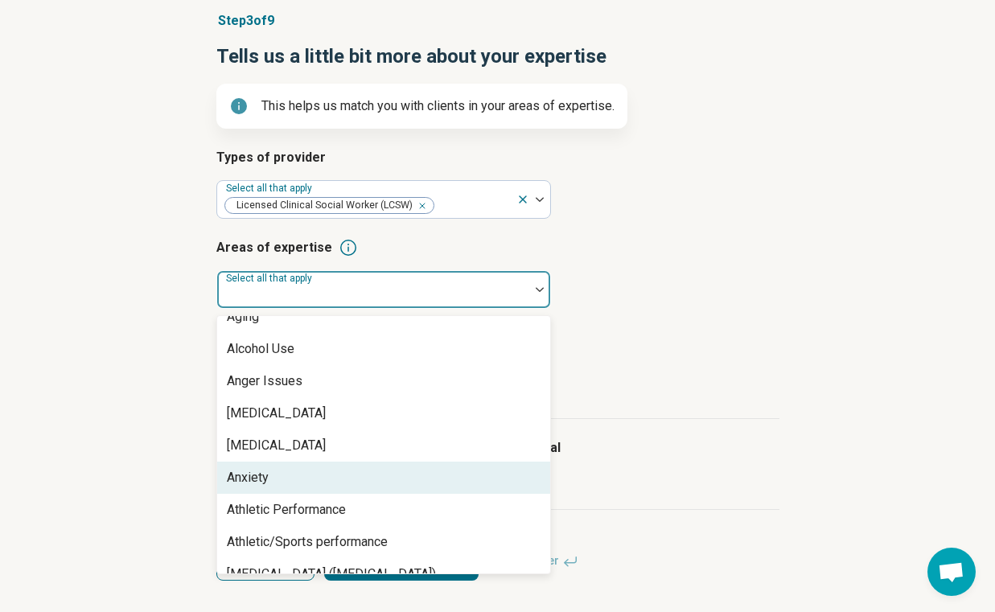
click at [288, 478] on div "Anxiety" at bounding box center [383, 478] width 333 height 32
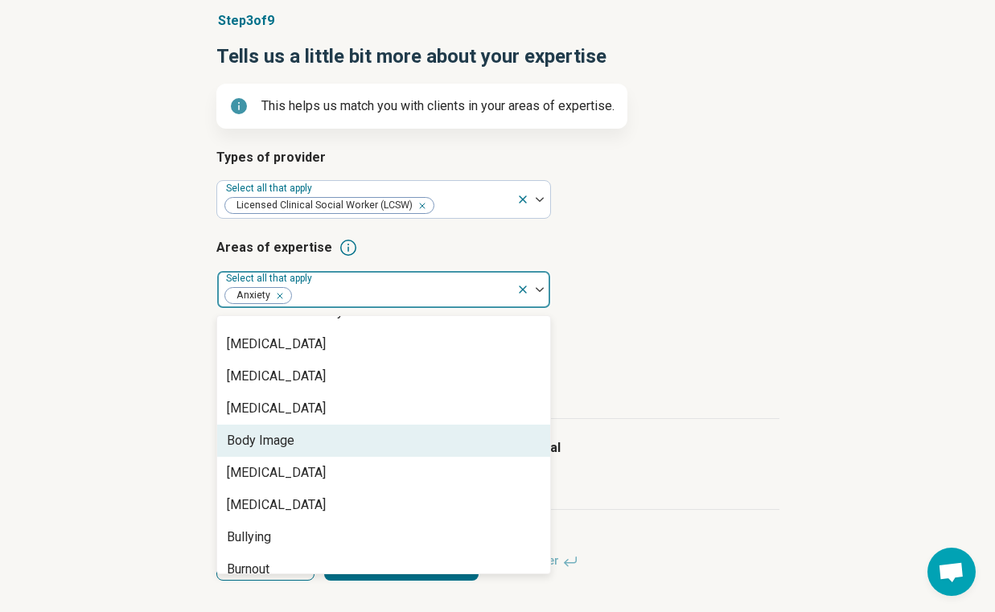
scroll to position [421, 0]
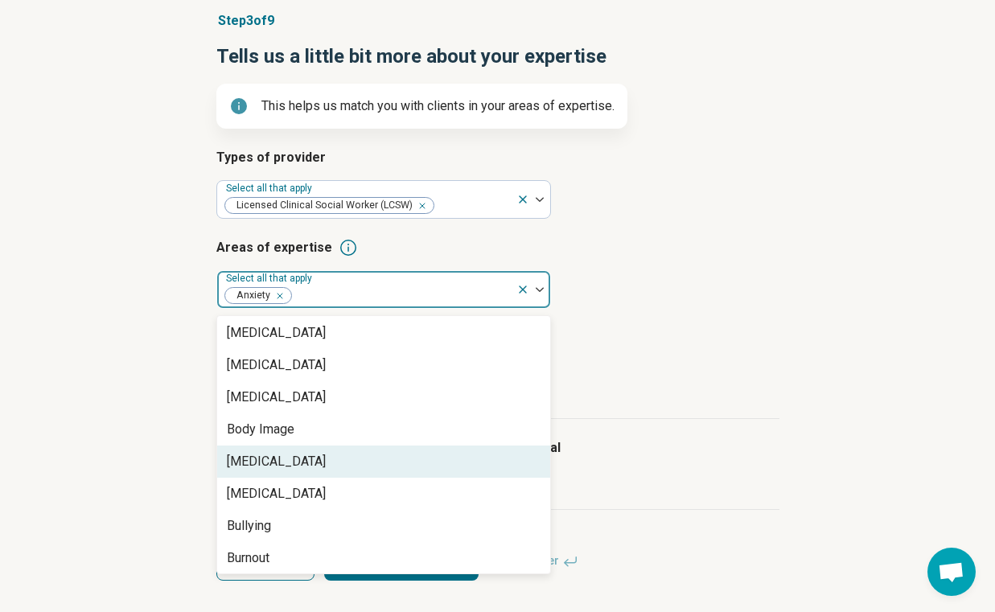
click at [293, 458] on div "[MEDICAL_DATA]" at bounding box center [276, 461] width 99 height 19
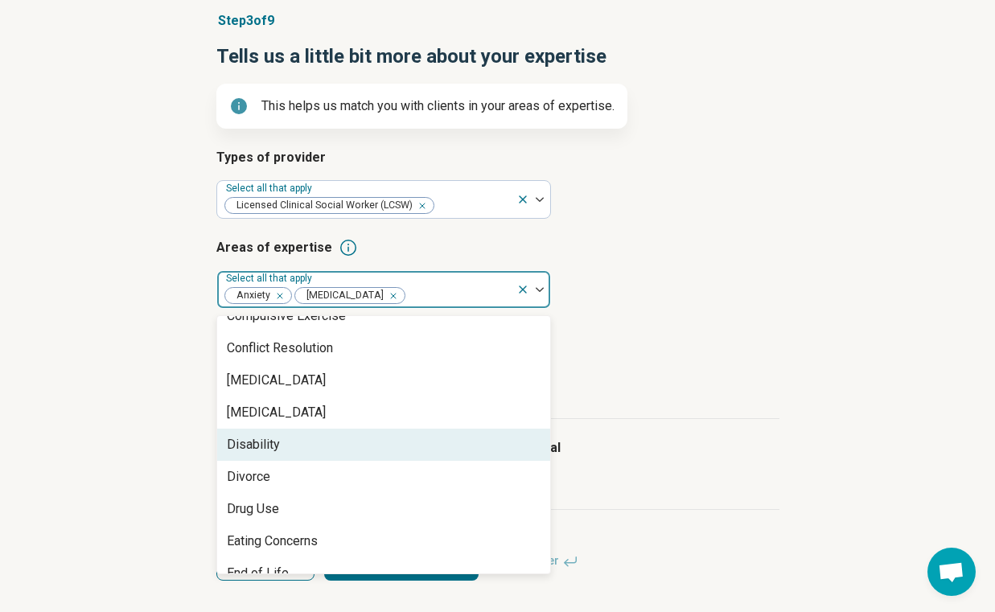
scroll to position [824, 0]
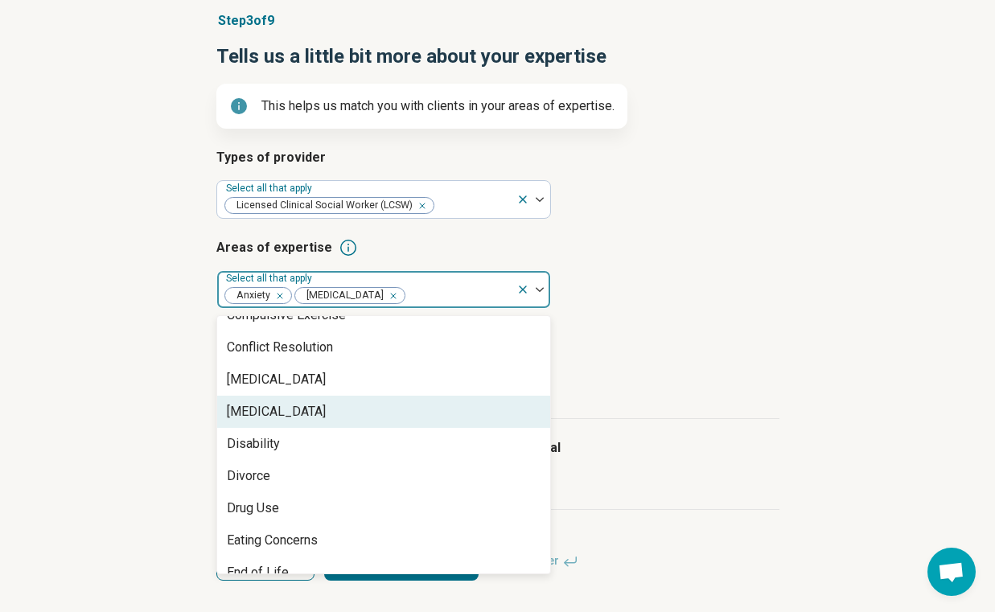
click at [294, 408] on div "[MEDICAL_DATA]" at bounding box center [383, 412] width 333 height 32
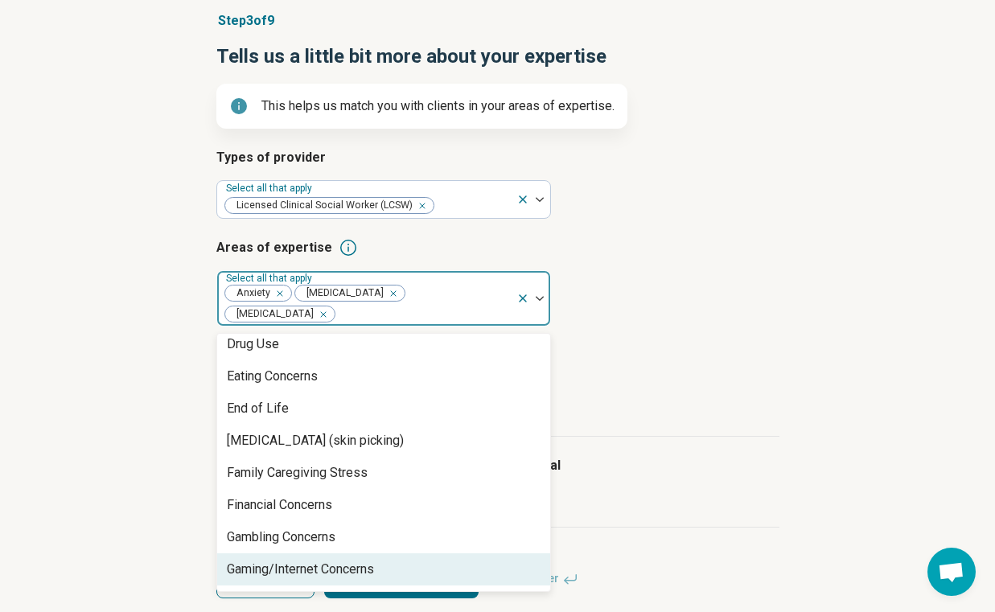
scroll to position [934, 0]
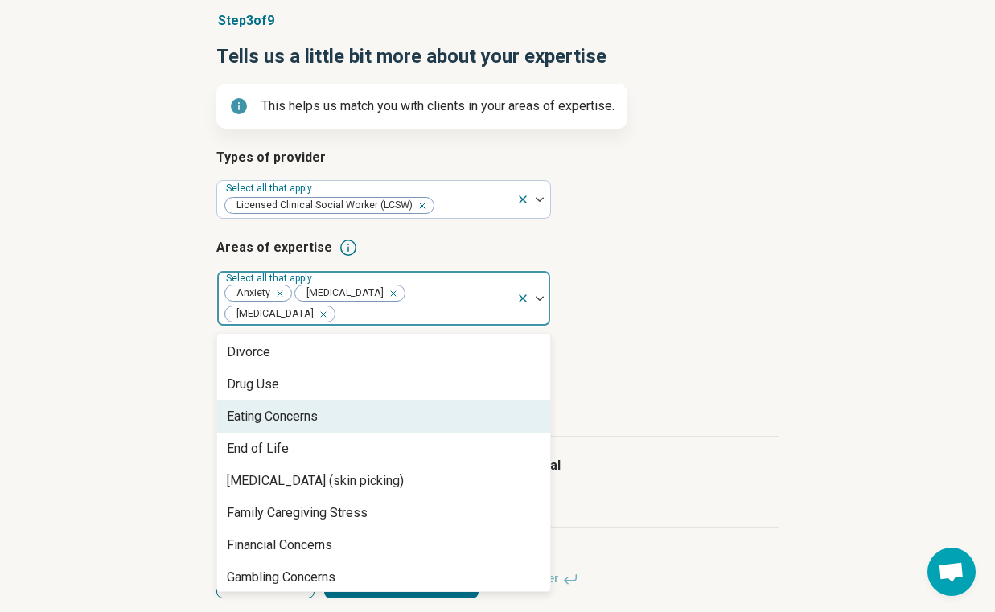
click at [312, 423] on div "Eating Concerns" at bounding box center [272, 416] width 91 height 19
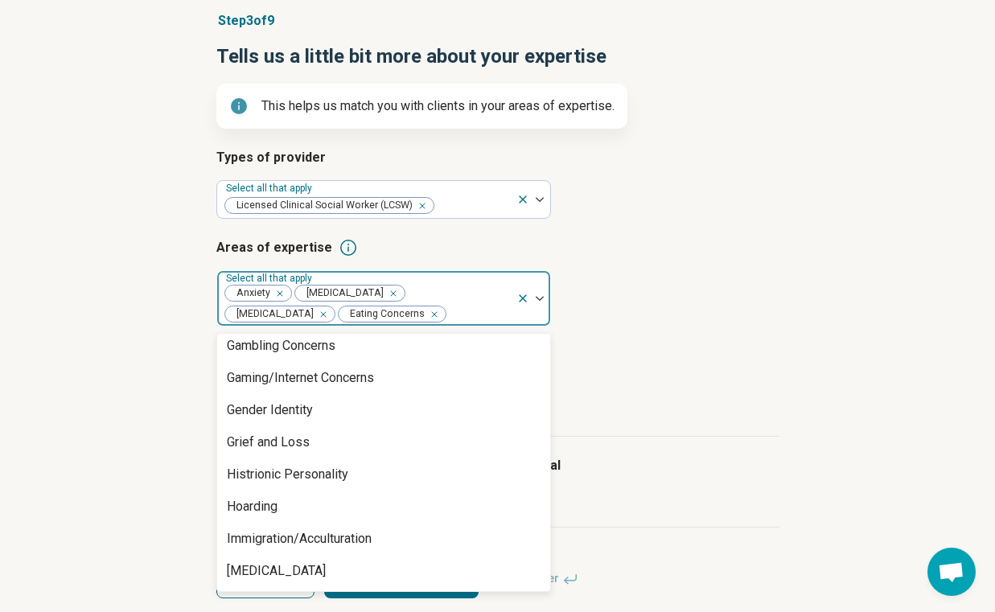
scroll to position [1127, 0]
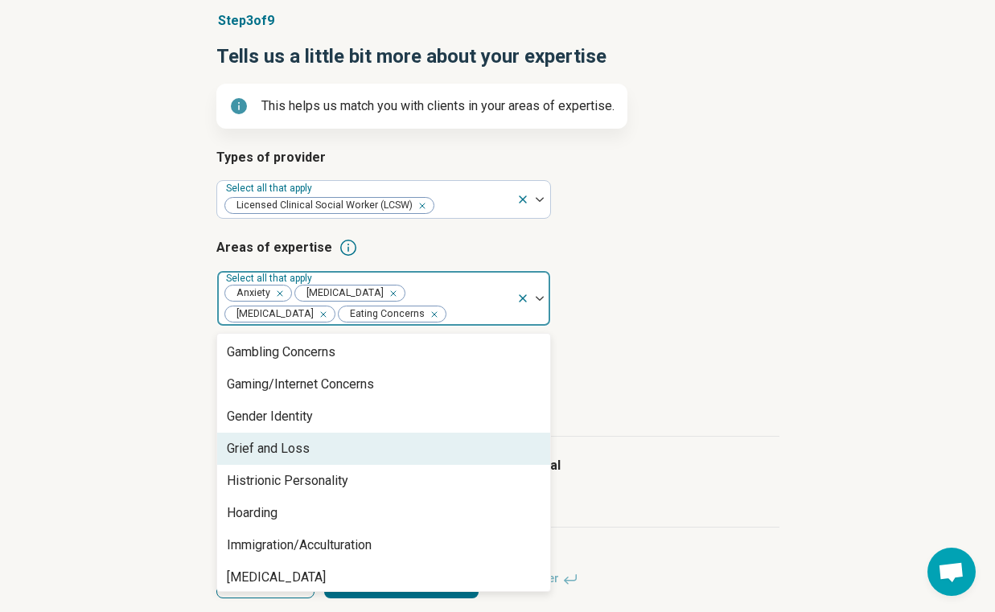
click at [307, 445] on div "Grief and Loss" at bounding box center [268, 448] width 83 height 19
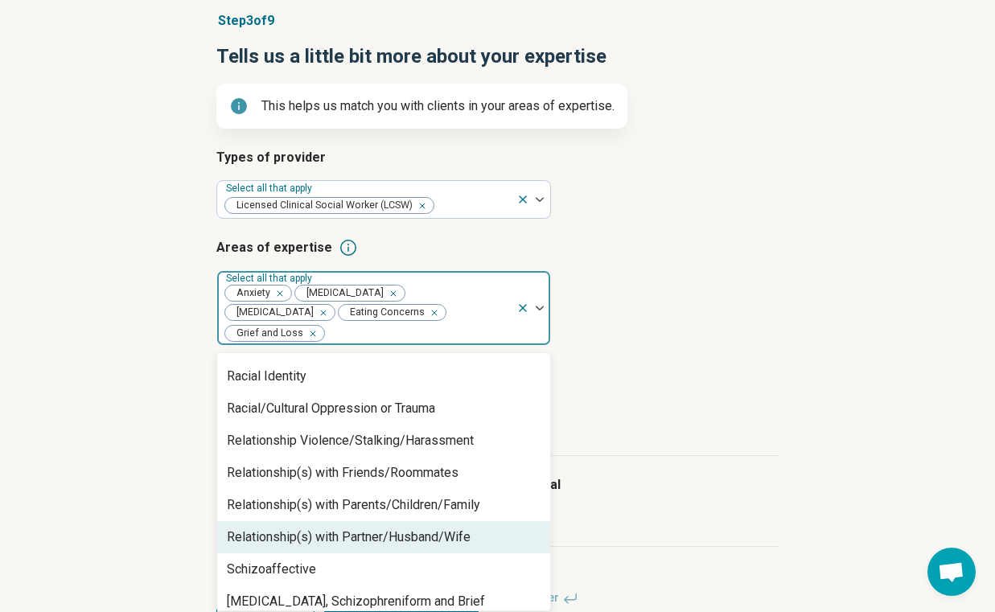
scroll to position [2257, 0]
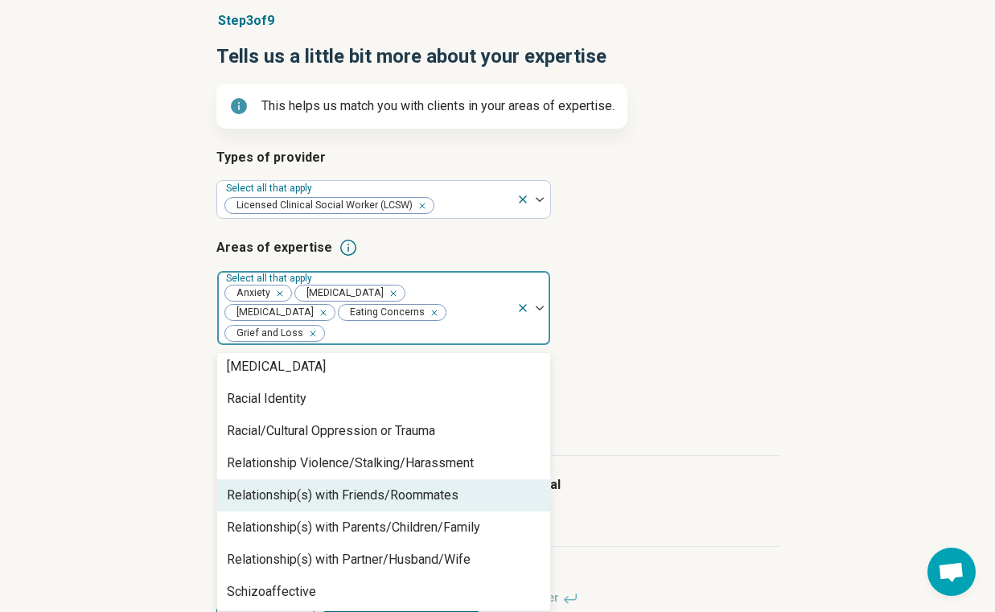
click at [315, 508] on div "Relationship(s) with Friends/Roommates" at bounding box center [383, 495] width 333 height 32
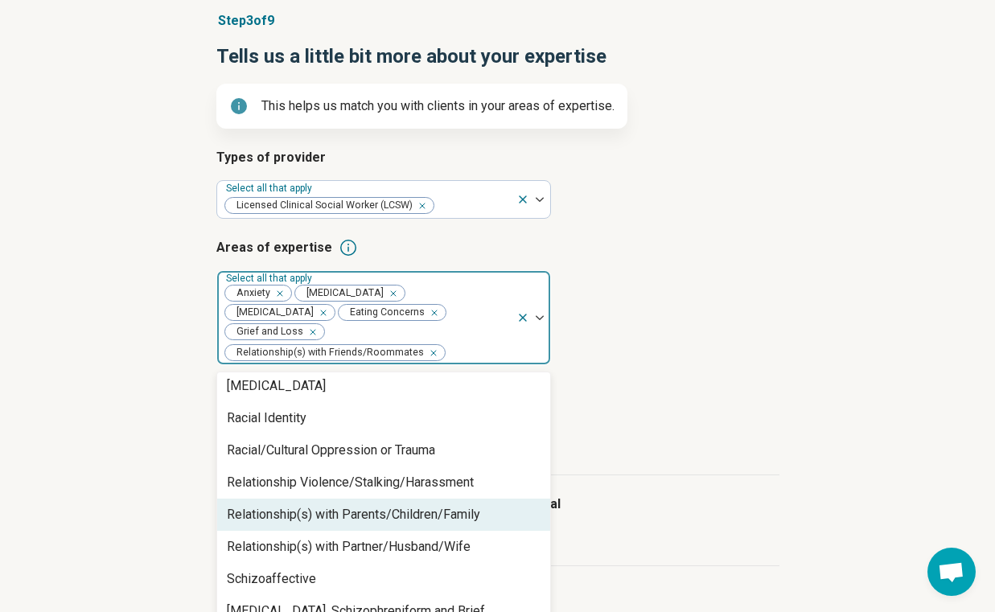
click at [316, 522] on div "Relationship(s) with Parents/Children/Family" at bounding box center [353, 514] width 253 height 19
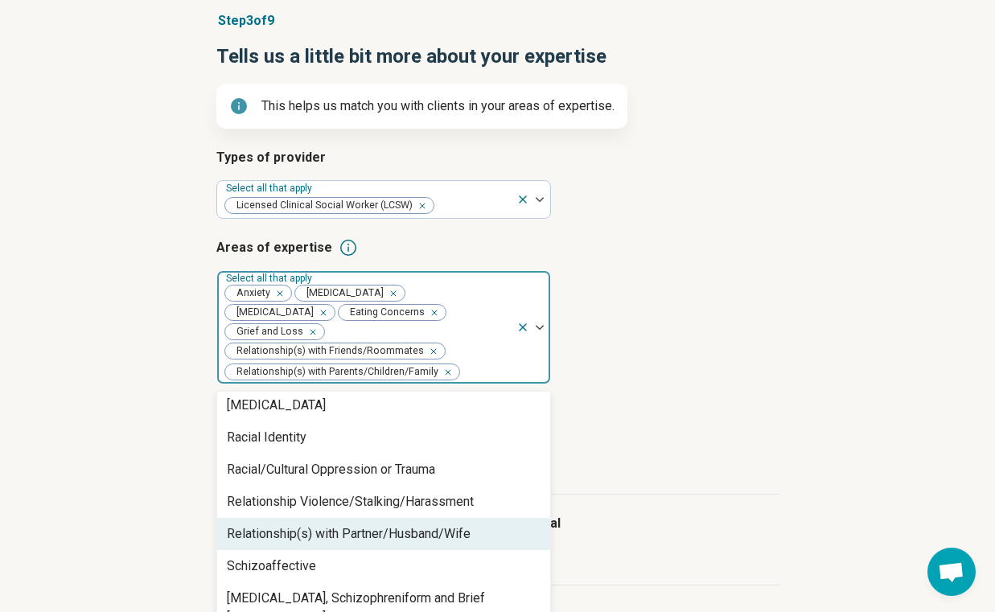
click at [315, 529] on div "Relationship(s) with Partner/Husband/Wife" at bounding box center [349, 533] width 244 height 19
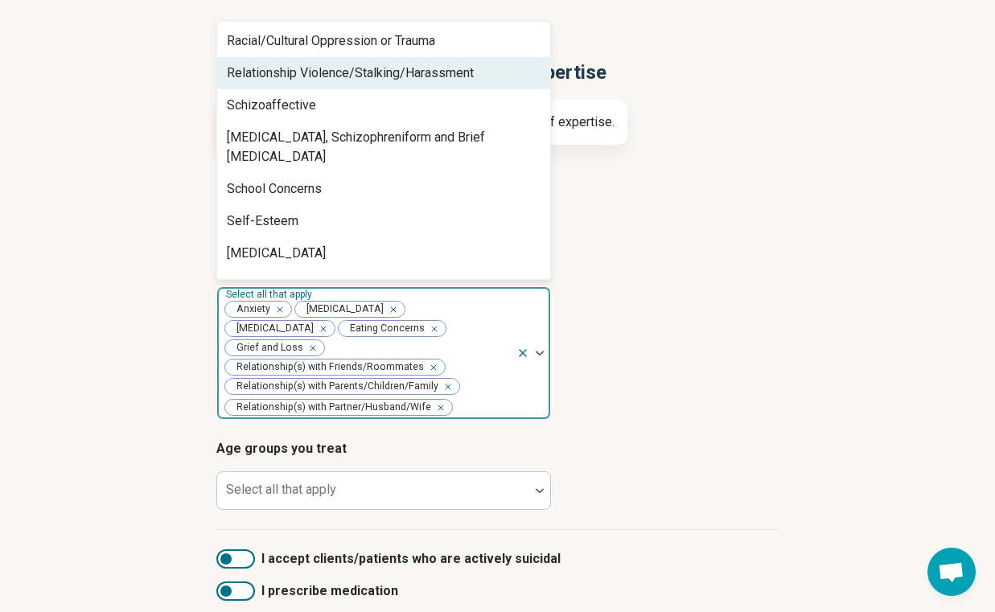
scroll to position [97, 0]
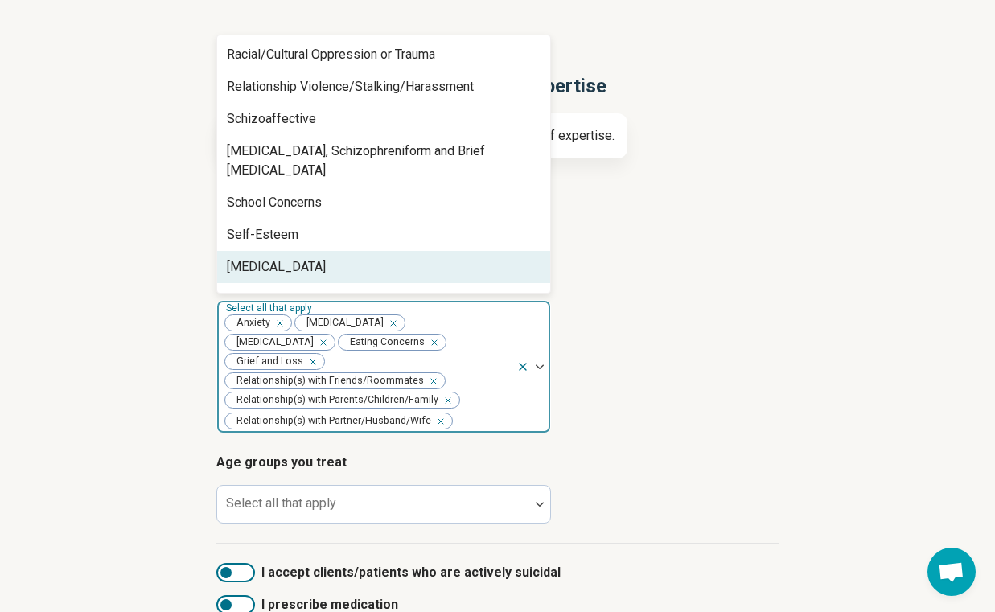
click at [349, 251] on div "[MEDICAL_DATA]" at bounding box center [383, 267] width 333 height 32
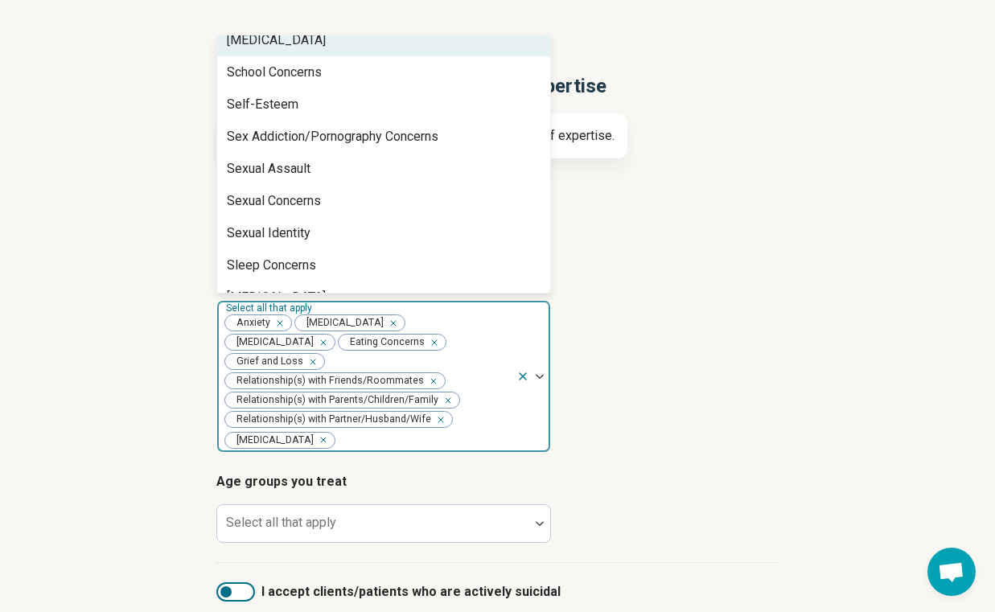
scroll to position [2618, 0]
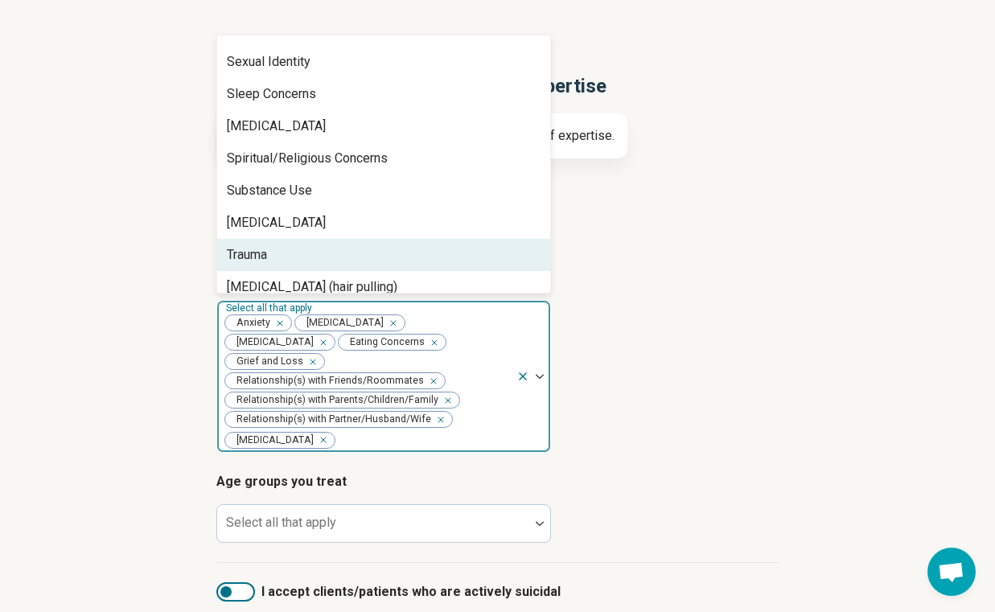
click at [349, 245] on div "Trauma" at bounding box center [383, 255] width 333 height 32
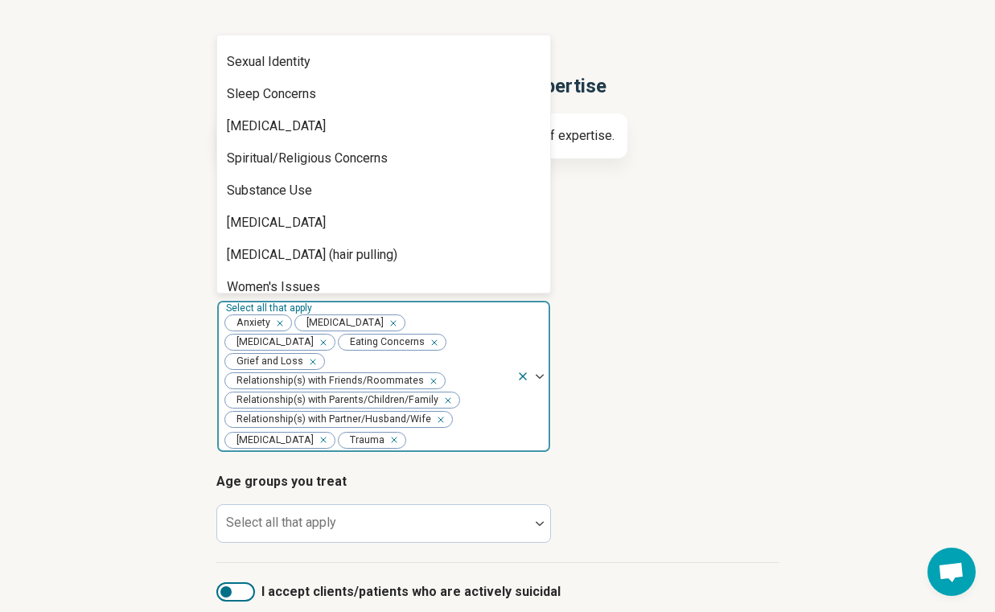
click at [128, 396] on div "Step 3 of 9 Tells us a little bit more about your expertise This helps us match…" at bounding box center [497, 383] width 995 height 748
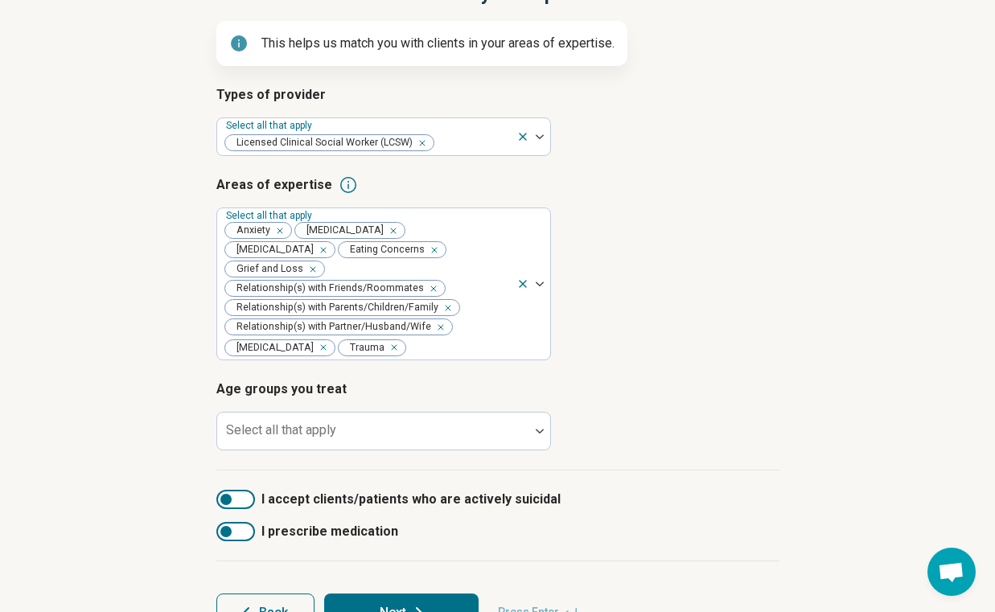
scroll to position [245, 0]
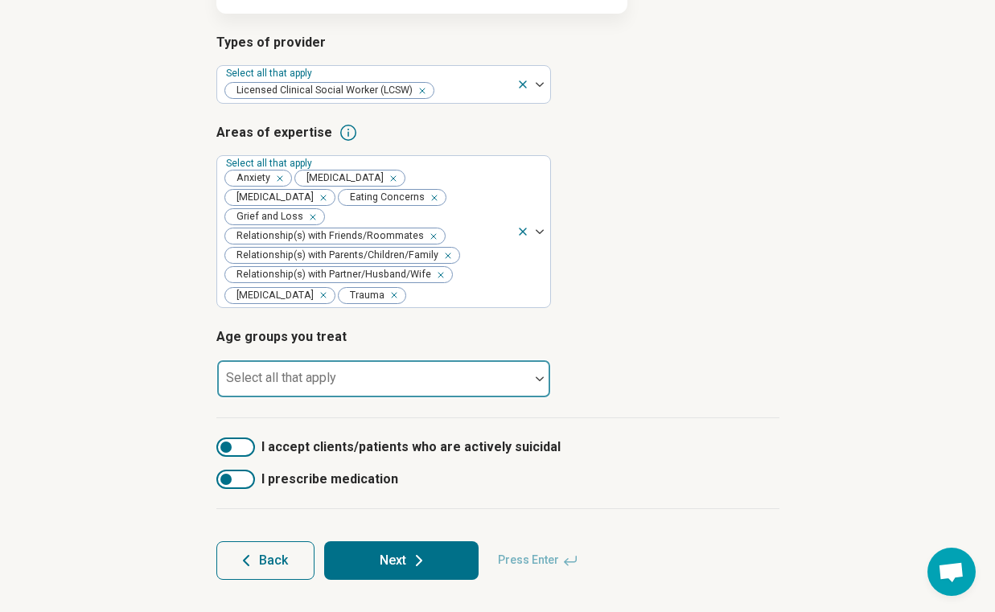
click at [362, 379] on div at bounding box center [373, 385] width 299 height 23
click at [404, 367] on div at bounding box center [373, 378] width 312 height 35
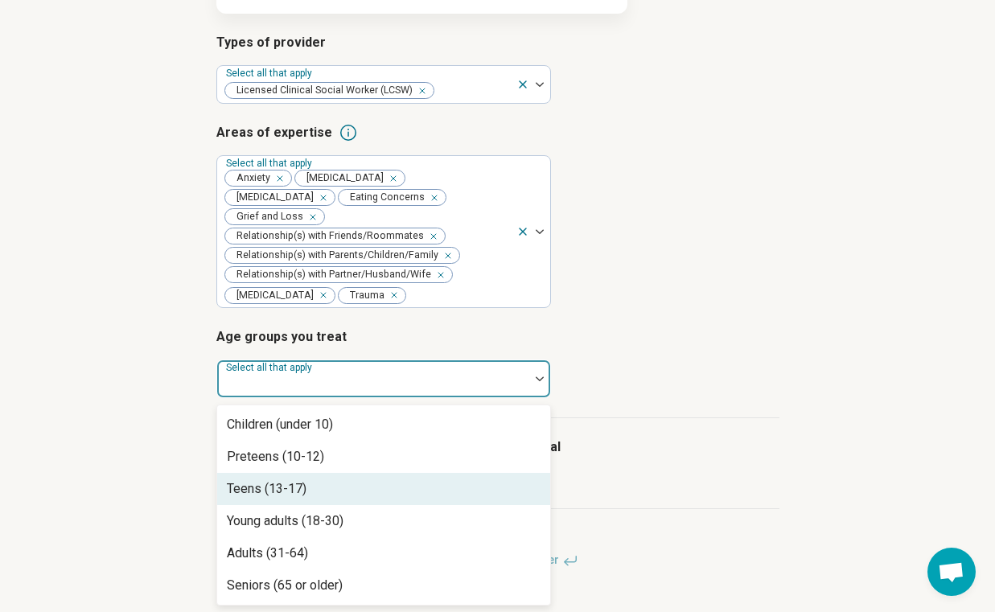
click at [380, 484] on div "Teens (13-17)" at bounding box center [383, 489] width 333 height 32
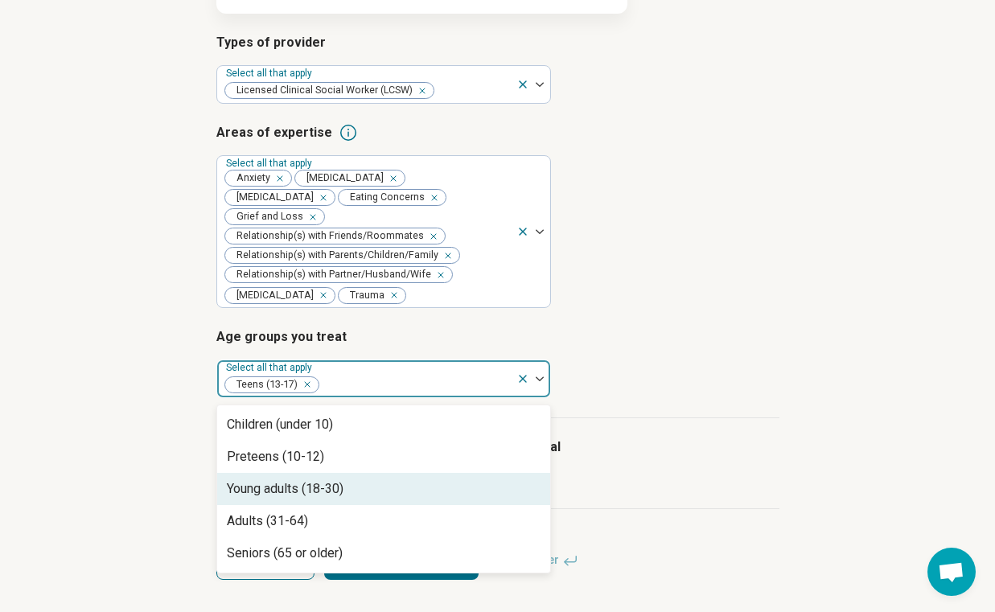
click at [380, 483] on div "Young adults (18-30)" at bounding box center [383, 489] width 333 height 32
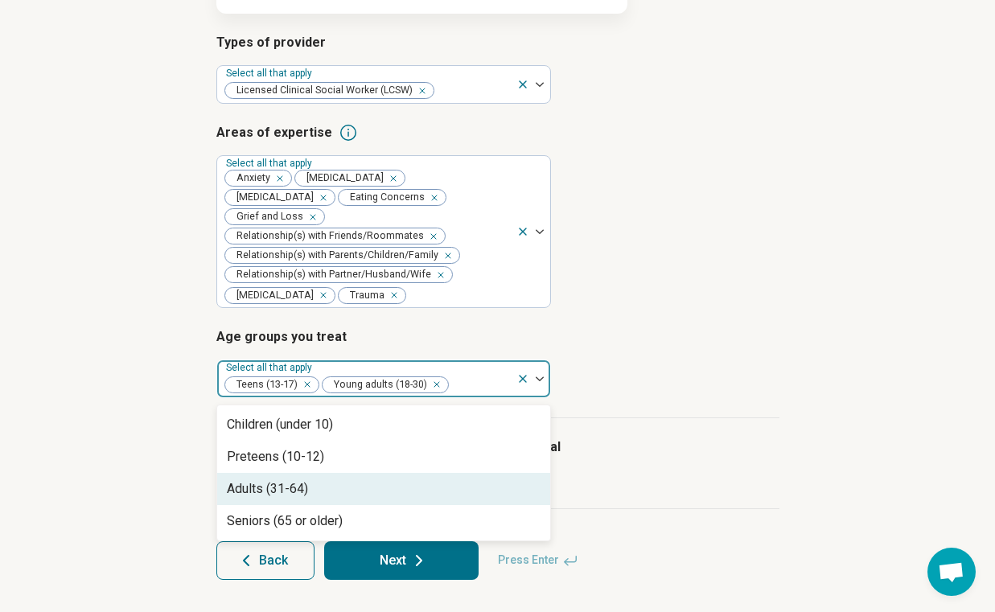
click at [380, 483] on div "Adults (31-64)" at bounding box center [383, 489] width 333 height 32
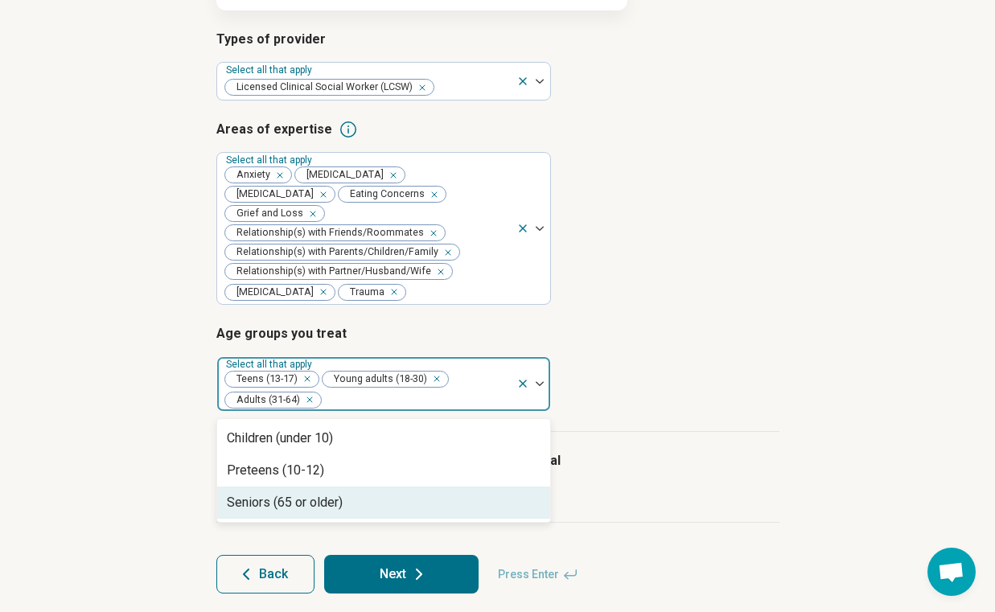
click at [380, 496] on div "Seniors (65 or older)" at bounding box center [383, 503] width 333 height 32
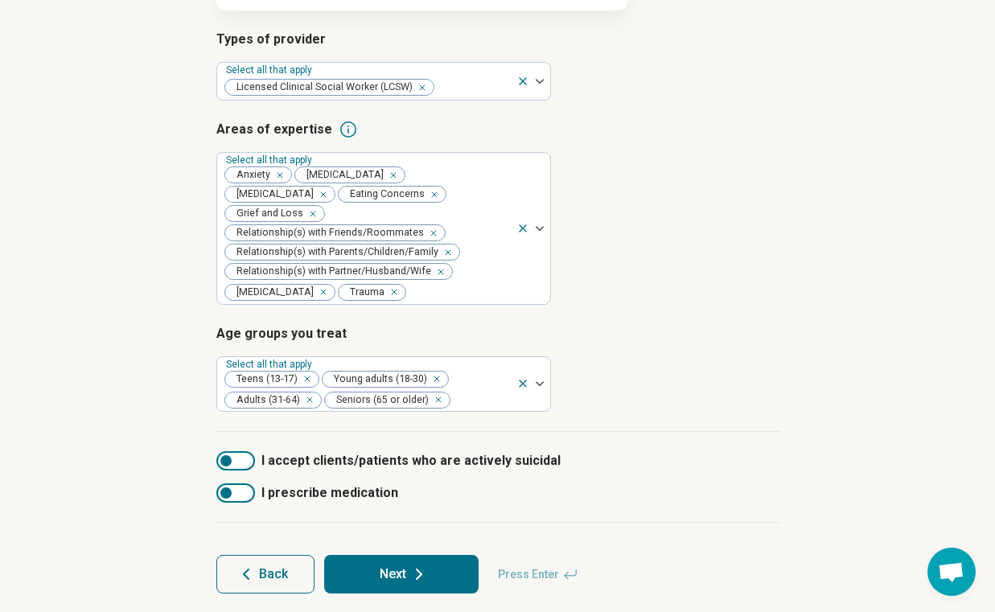
click at [113, 517] on div "Step 3 of 9 Tells us a little bit more about your expertise This helps us match…" at bounding box center [497, 243] width 995 height 765
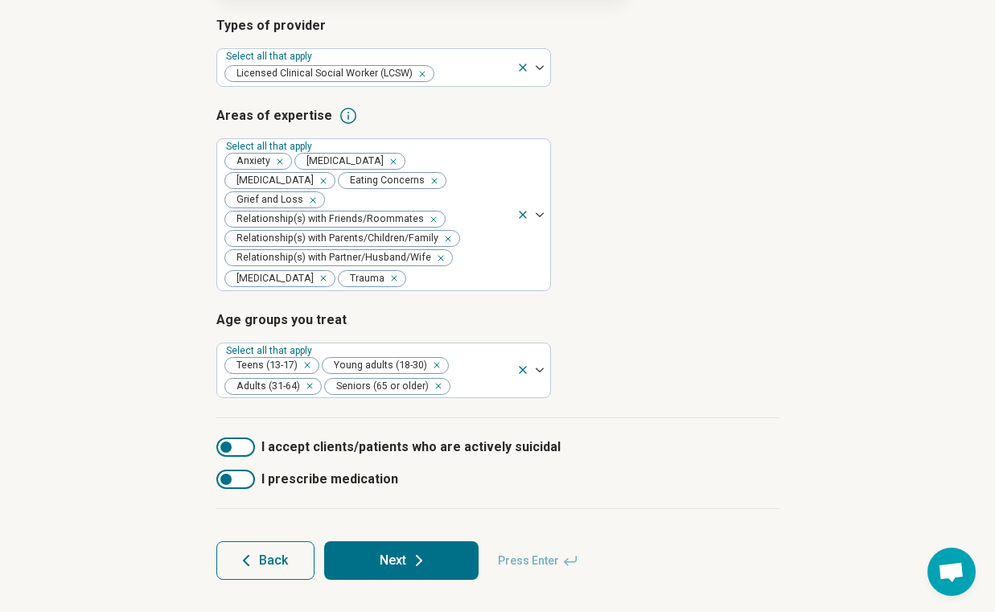
click at [235, 444] on div at bounding box center [235, 446] width 39 height 19
click at [235, 445] on div at bounding box center [235, 446] width 39 height 19
click at [454, 565] on button "Next" at bounding box center [401, 560] width 154 height 39
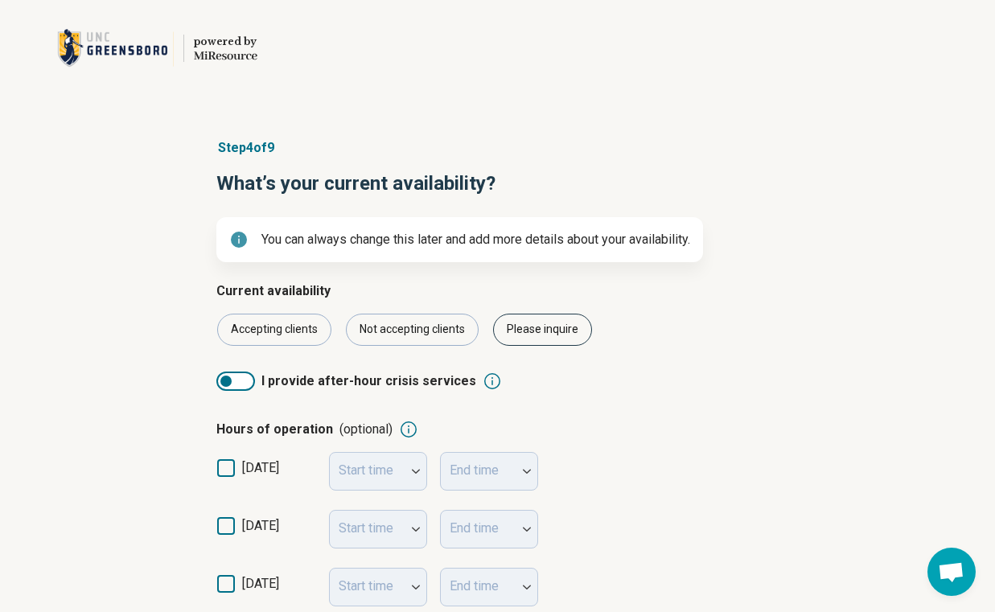
click at [541, 331] on div "Please inquire" at bounding box center [542, 330] width 99 height 32
click at [433, 334] on div "Not accepting clients" at bounding box center [412, 330] width 133 height 32
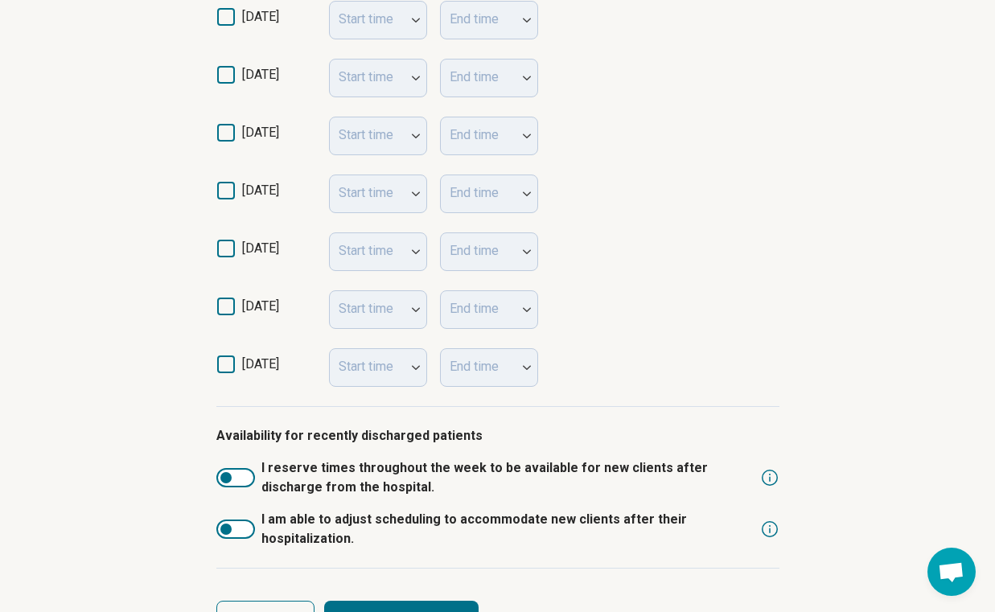
scroll to position [510, 0]
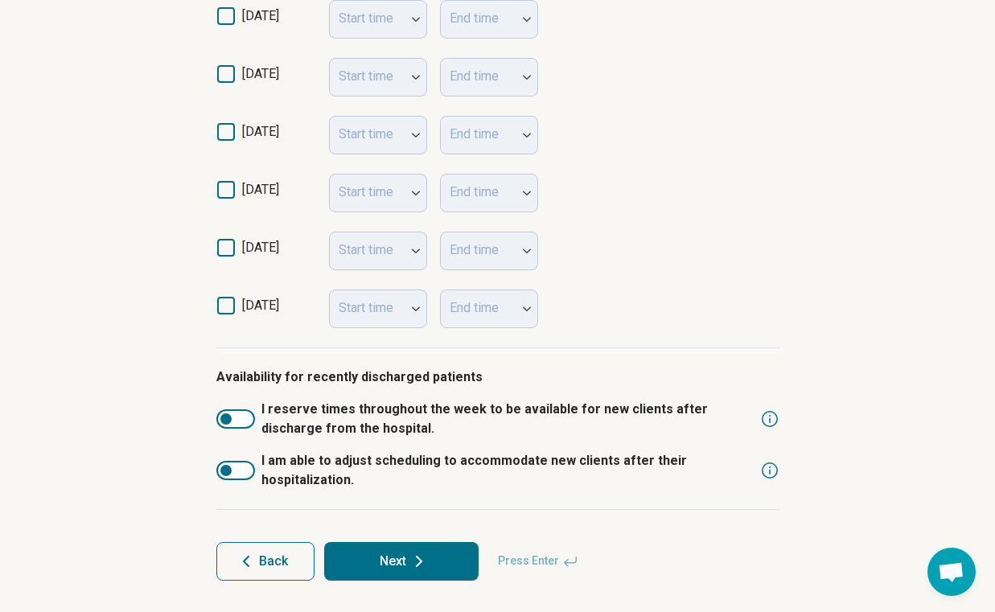
click at [413, 576] on button "Next" at bounding box center [401, 561] width 154 height 39
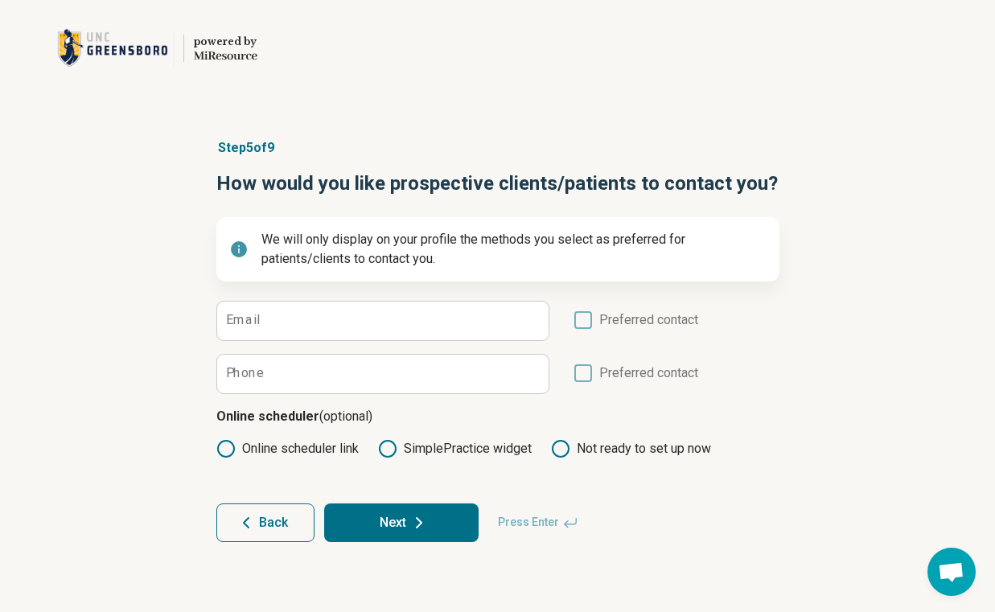
scroll to position [0, 0]
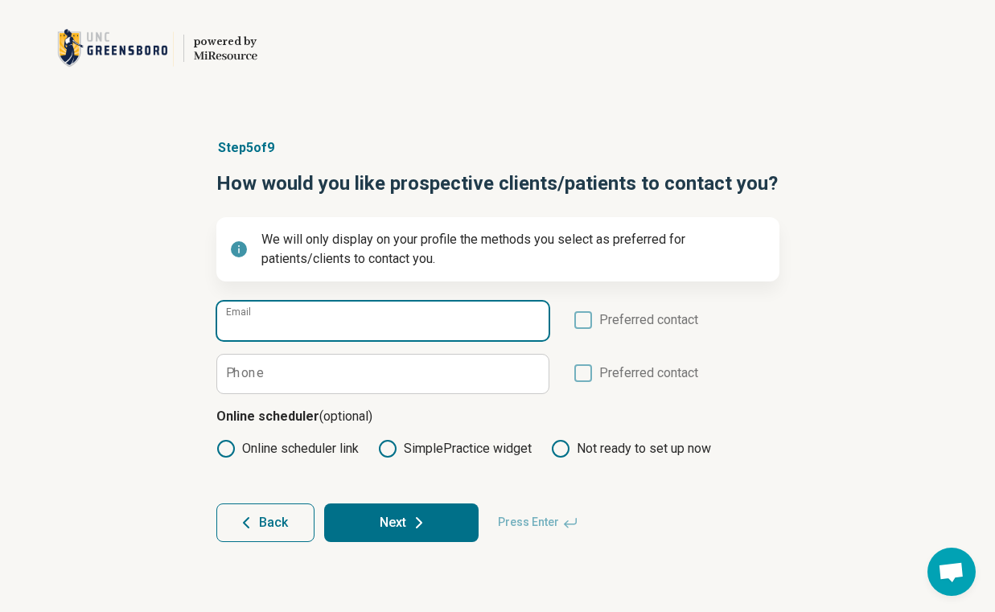
click at [375, 322] on input "Email" at bounding box center [382, 321] width 331 height 39
paste input "**********"
type input "**********"
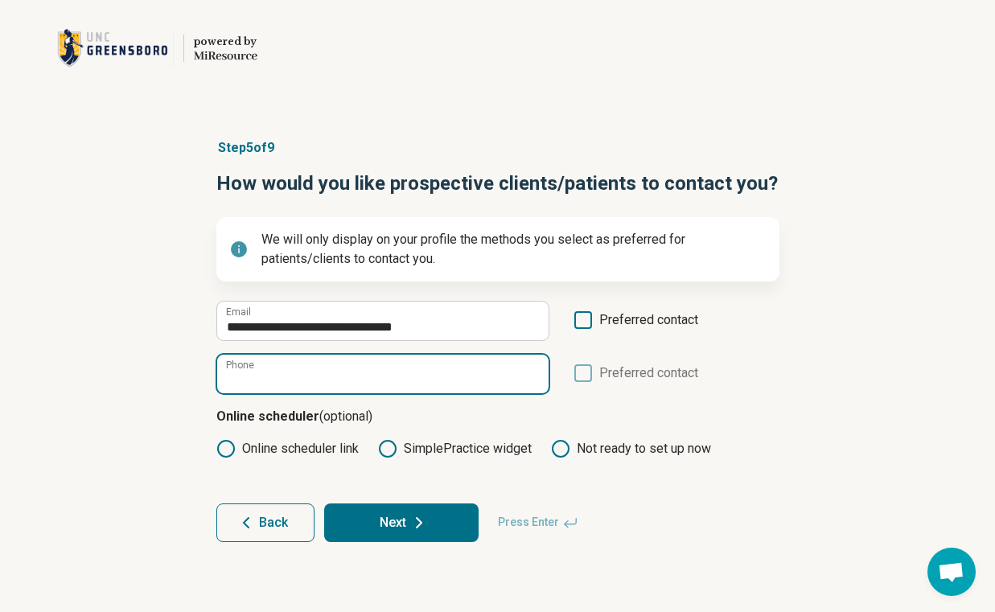
click at [451, 375] on input "Phone" at bounding box center [382, 374] width 331 height 39
paste input "**********"
type input "**********"
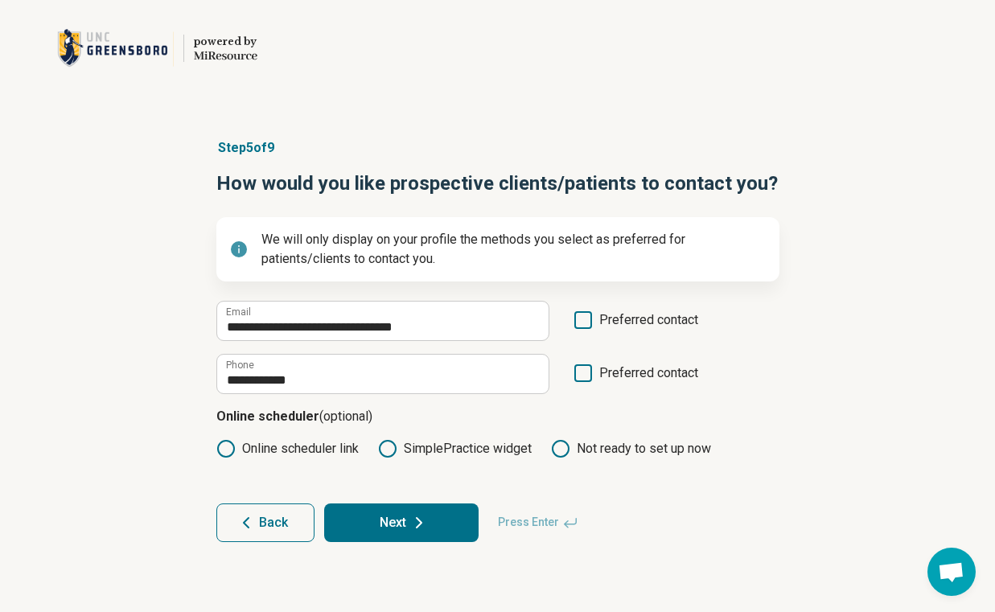
click at [795, 422] on article "**********" at bounding box center [498, 340] width 614 height 468
click at [583, 318] on icon at bounding box center [583, 320] width 18 height 18
click at [584, 373] on icon at bounding box center [583, 373] width 18 height 18
click at [354, 531] on button "Next" at bounding box center [401, 522] width 154 height 39
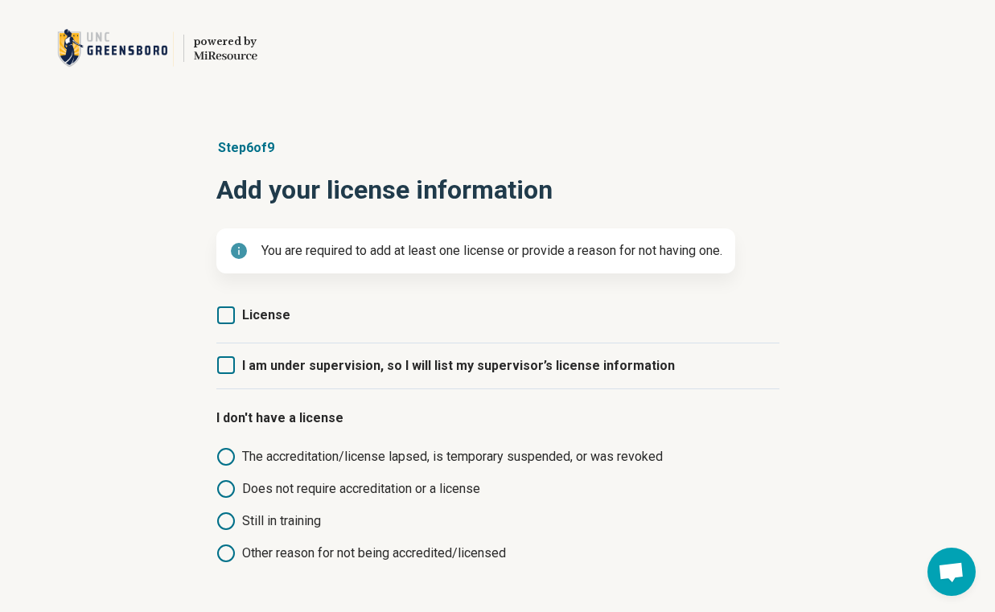
click at [228, 321] on icon at bounding box center [226, 315] width 18 height 18
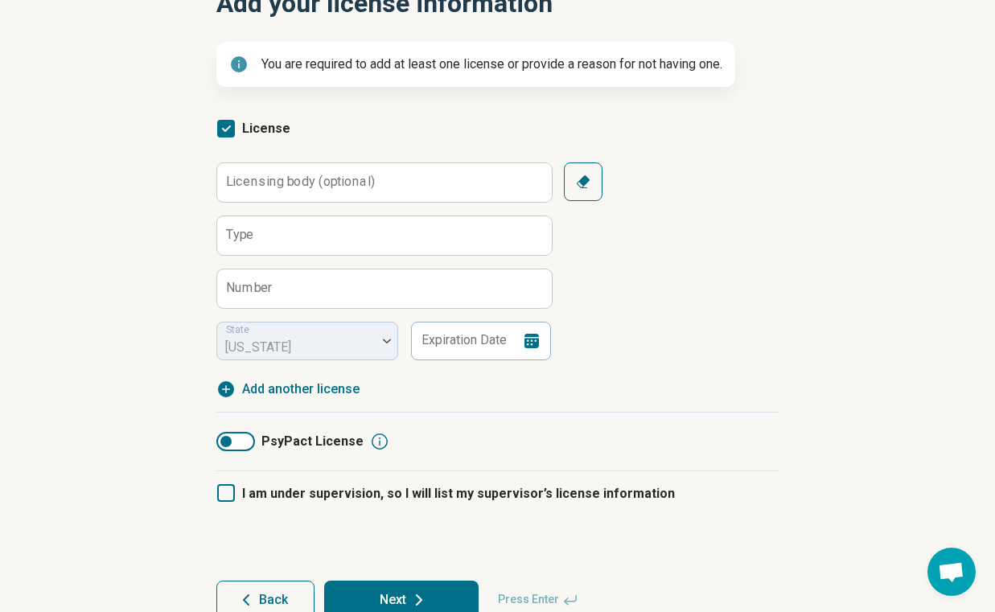
scroll to position [225, 0]
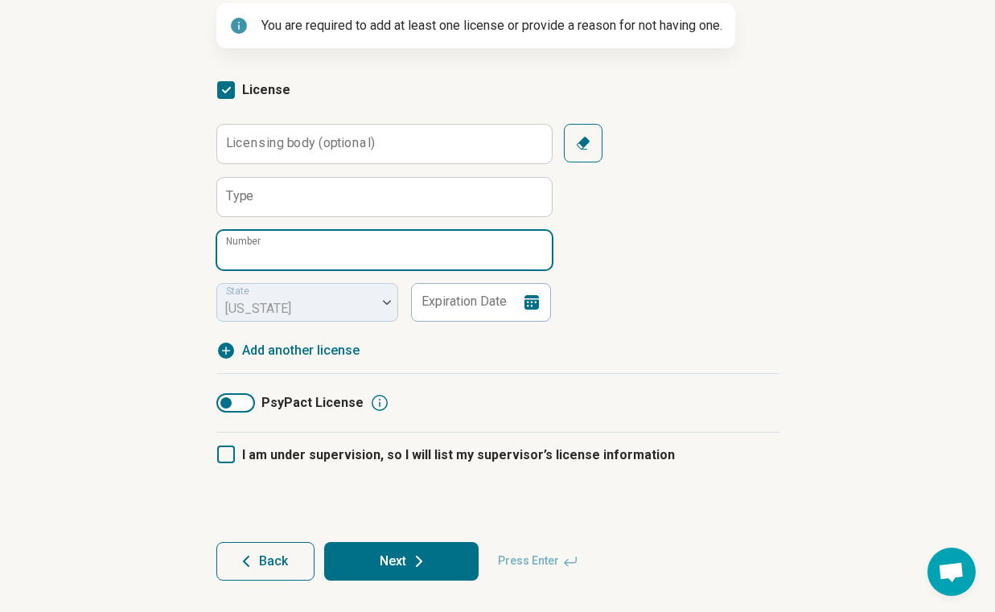
click at [287, 256] on input "Number" at bounding box center [384, 250] width 335 height 39
paste input "*******"
type input "*******"
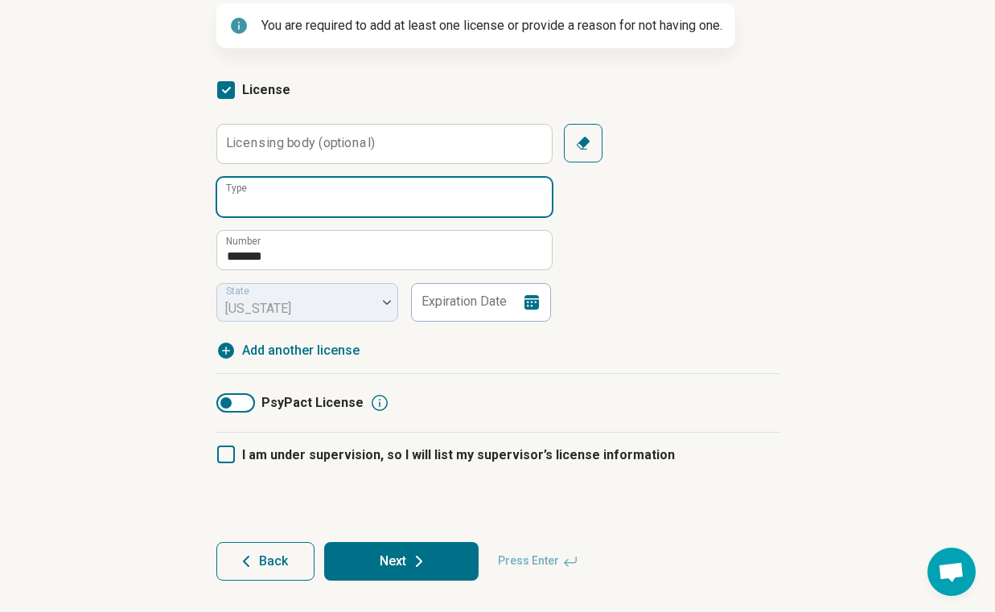
click at [302, 196] on input "Type" at bounding box center [384, 197] width 335 height 39
type input "**********"
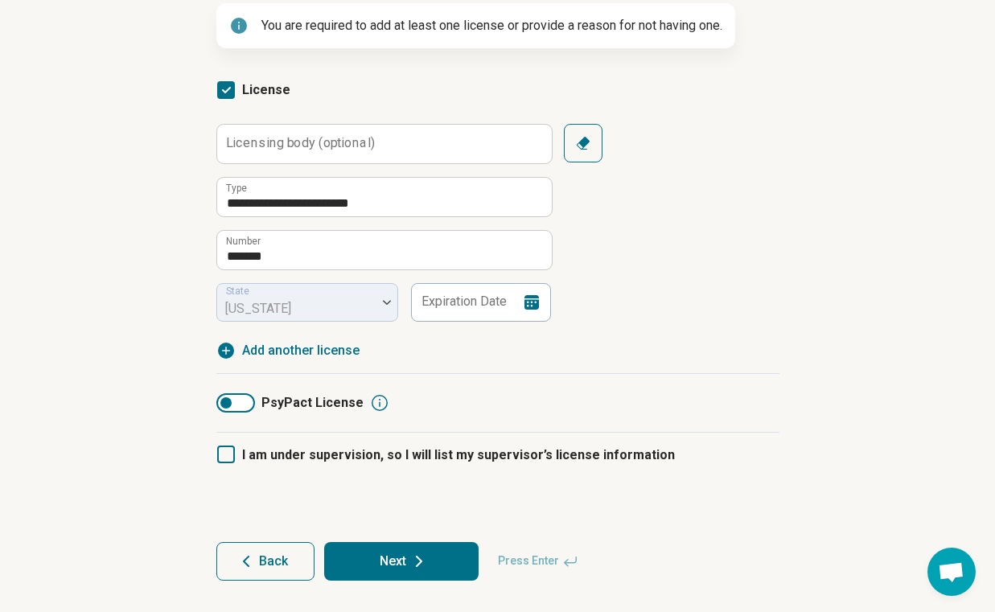
click at [329, 145] on label "Licensing body (optional)" at bounding box center [300, 143] width 149 height 13
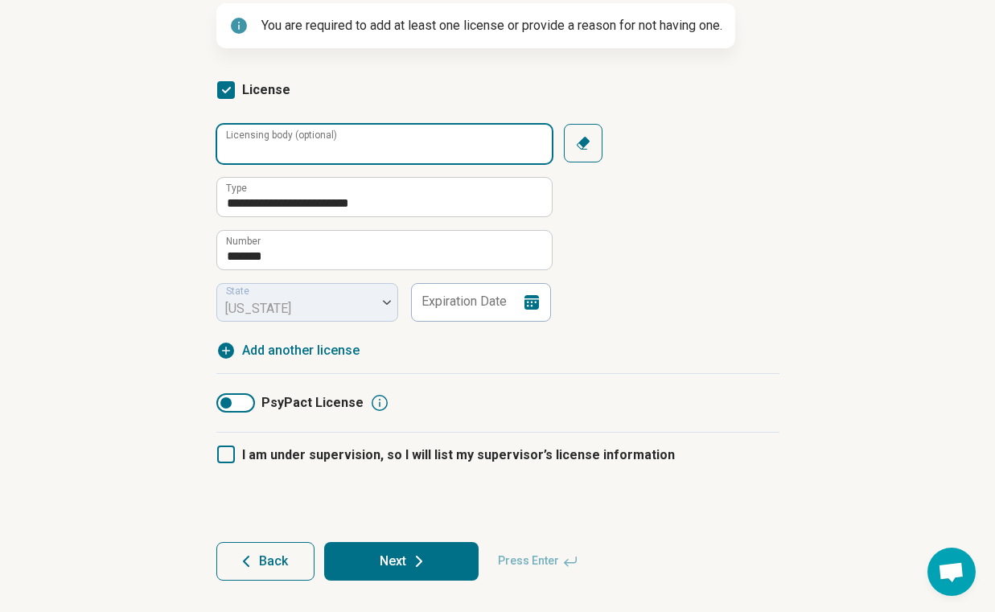
click at [329, 145] on input "Licensing body (optional)" at bounding box center [384, 144] width 335 height 39
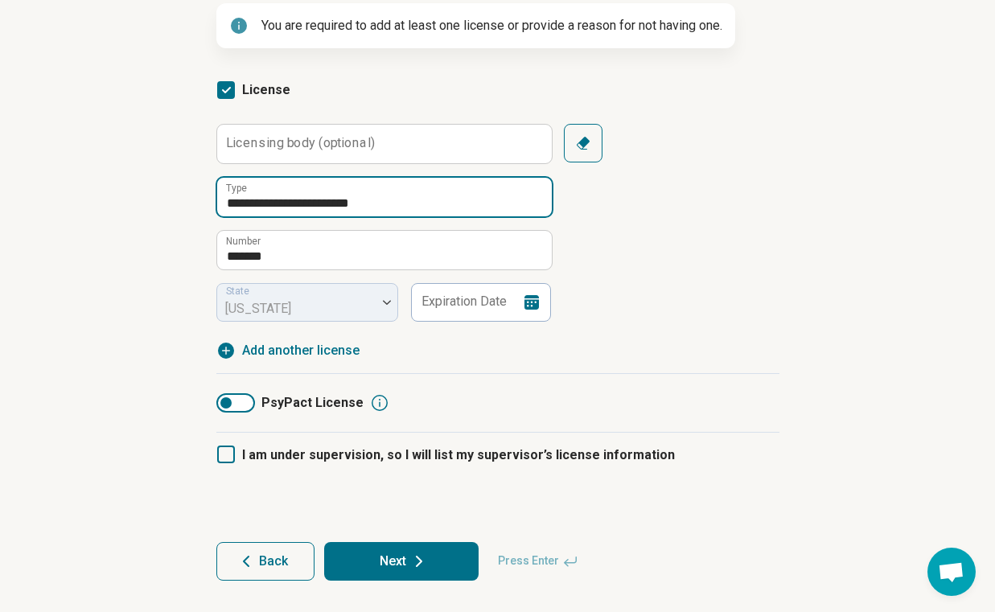
click at [378, 198] on input "**********" at bounding box center [384, 197] width 335 height 39
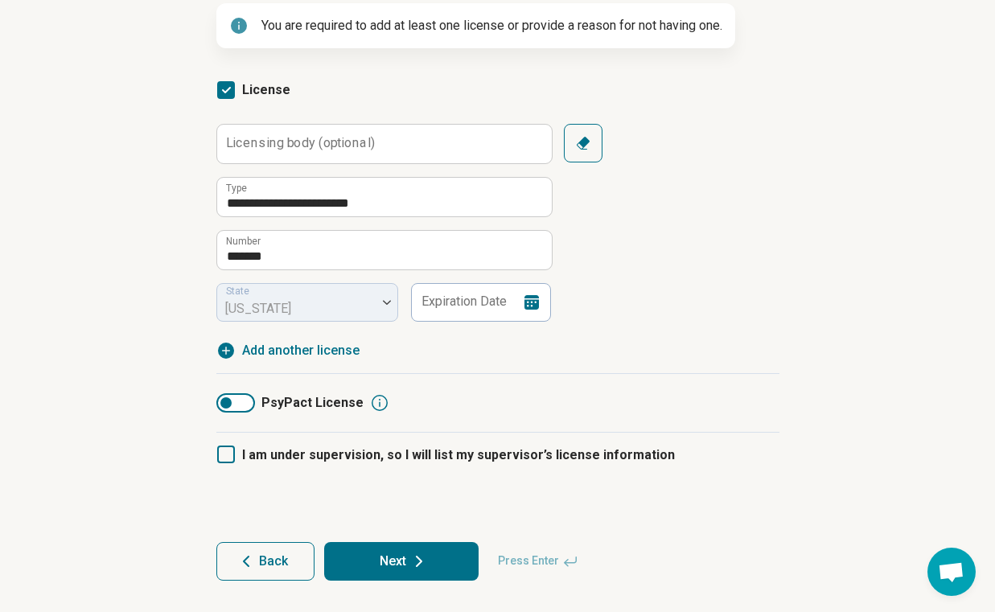
click at [633, 258] on div "**********" at bounding box center [497, 223] width 563 height 198
click at [372, 572] on button "Next" at bounding box center [401, 561] width 154 height 39
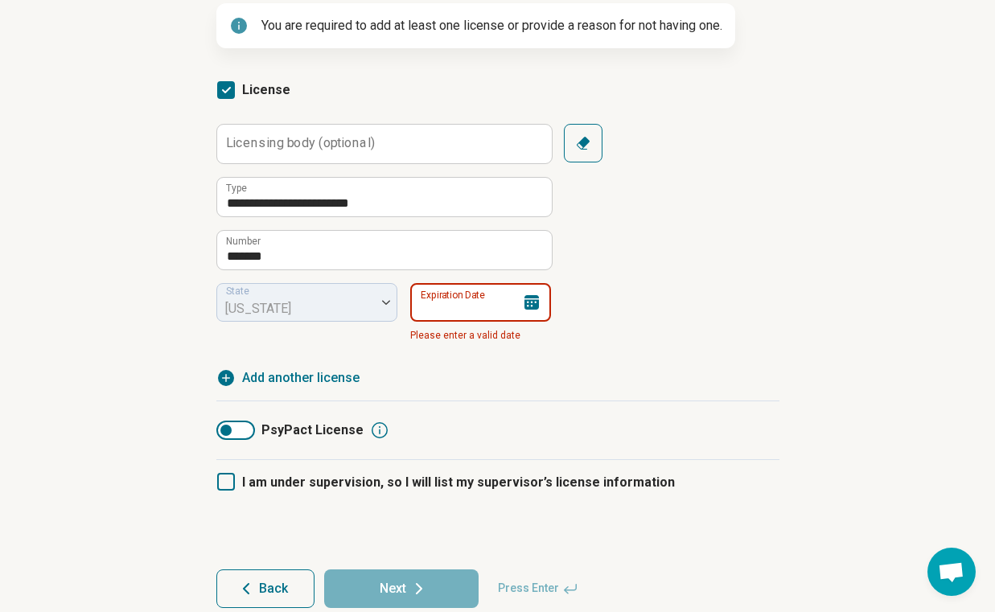
click at [461, 320] on input "Expiration Date" at bounding box center [480, 302] width 141 height 39
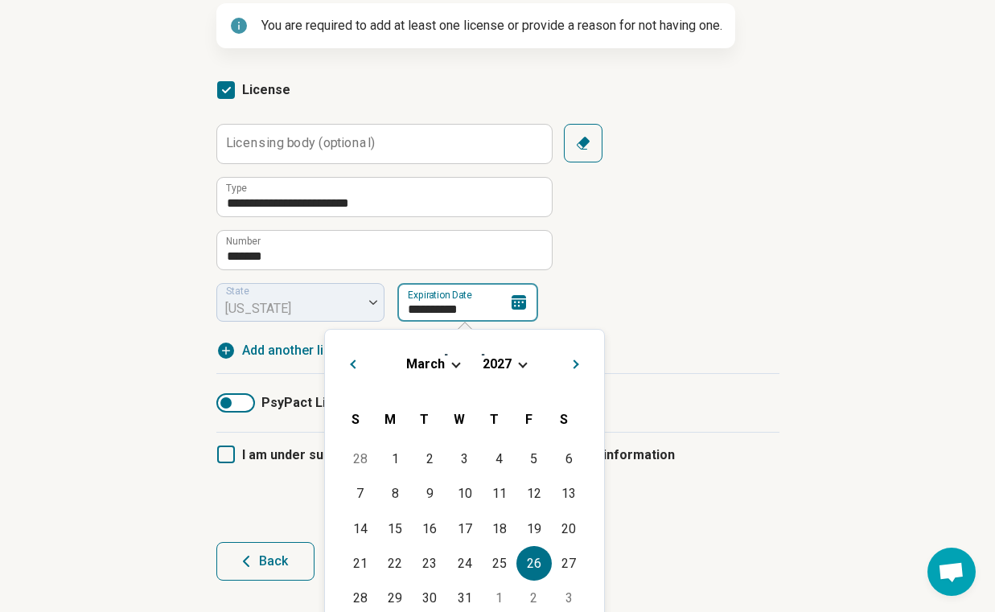
type input "**********"
click at [783, 299] on article "**********" at bounding box center [498, 247] width 614 height 732
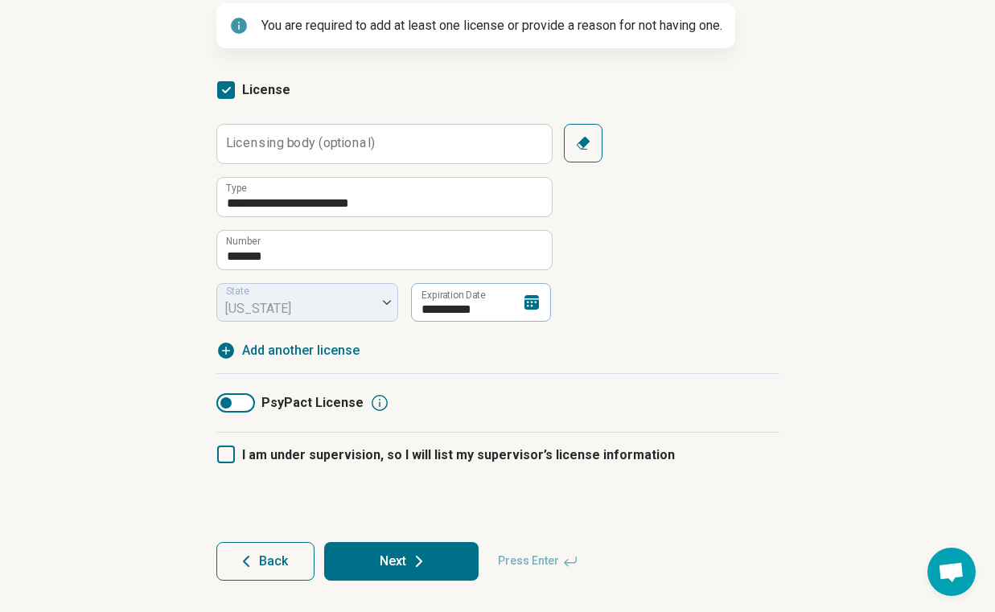
click at [429, 562] on button "Next" at bounding box center [401, 561] width 154 height 39
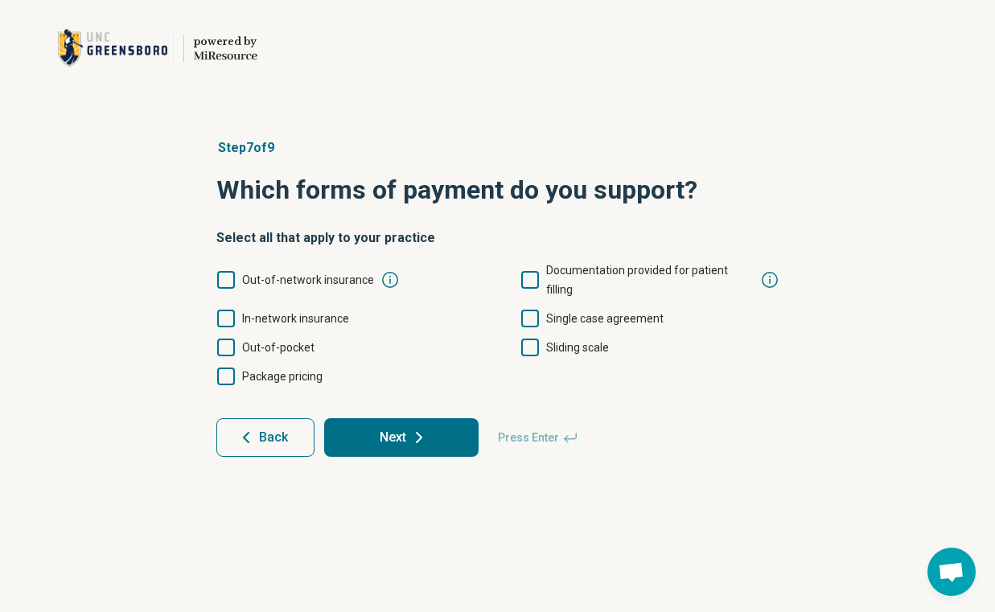
click at [314, 312] on span "In-network insurance" at bounding box center [295, 318] width 107 height 13
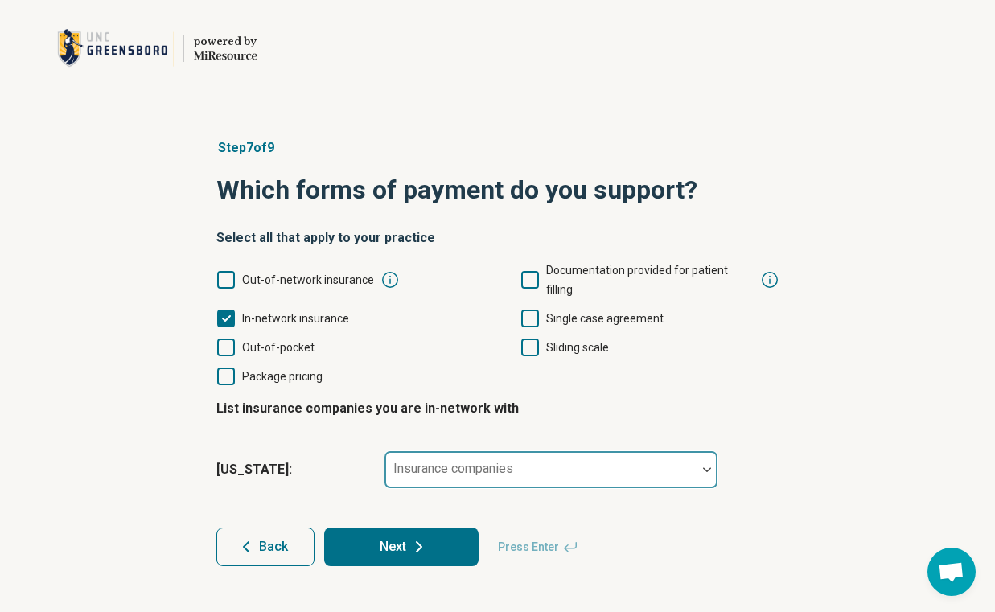
click at [452, 450] on div "Insurance companies" at bounding box center [551, 469] width 335 height 39
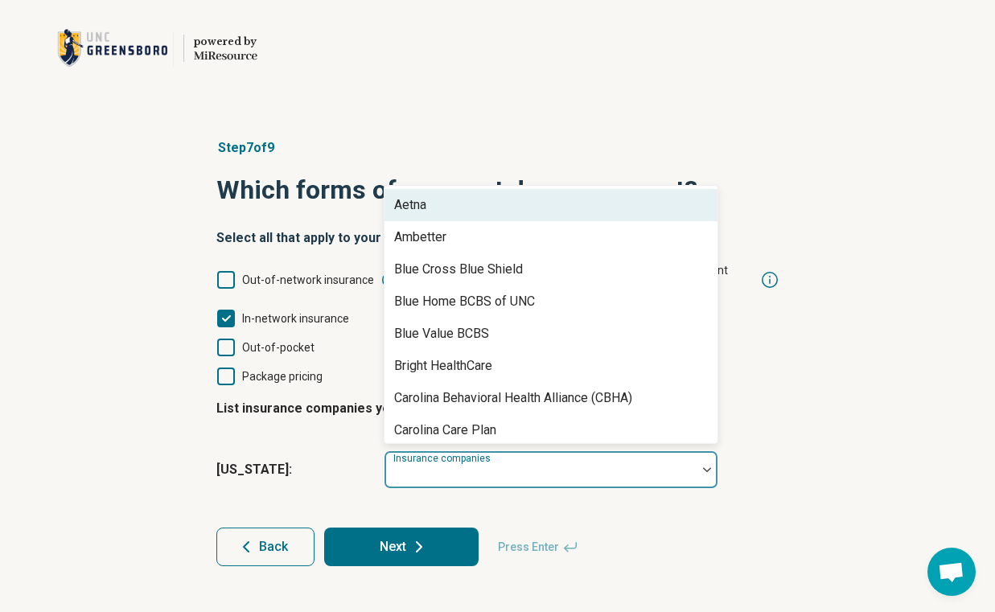
click at [470, 191] on div "Aetna" at bounding box center [550, 205] width 333 height 32
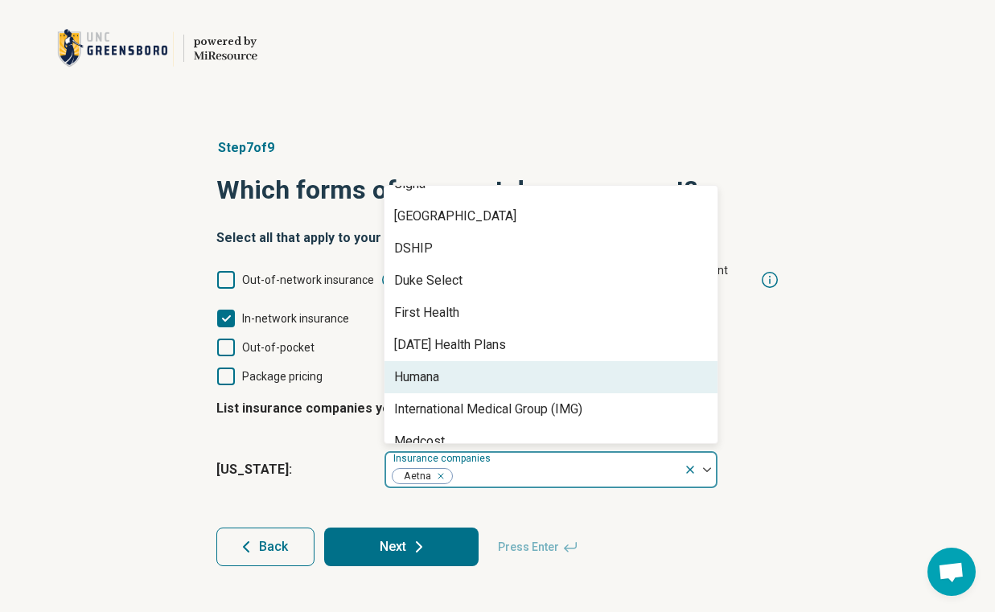
scroll to position [280, 0]
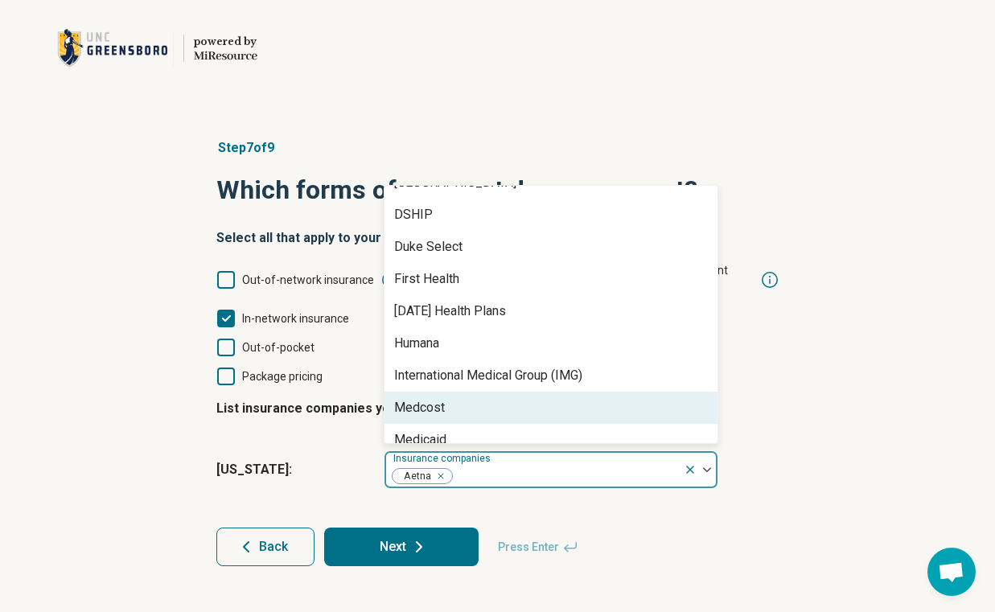
click at [488, 392] on div "Medcost" at bounding box center [550, 408] width 333 height 32
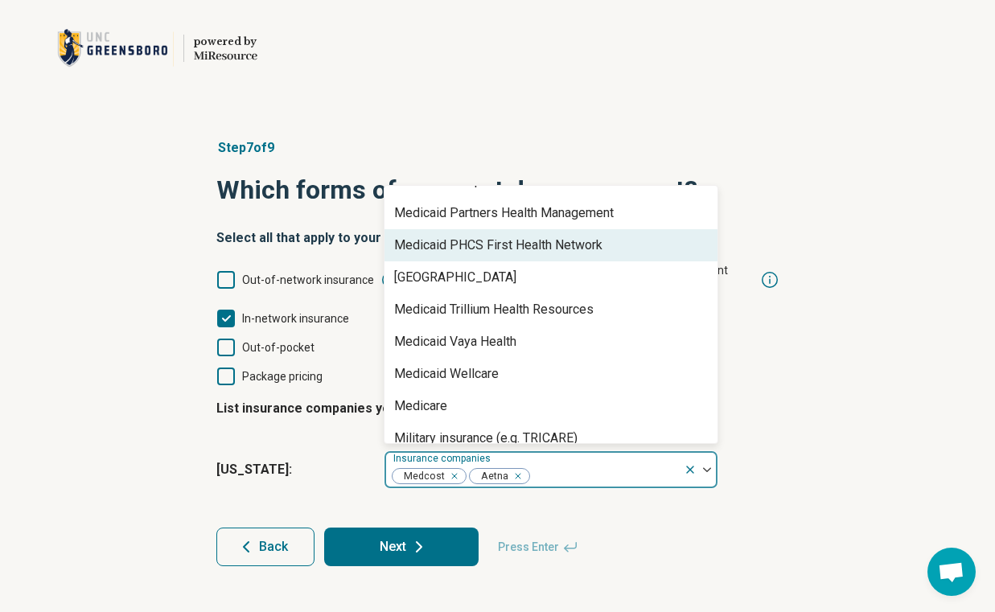
scroll to position [765, 0]
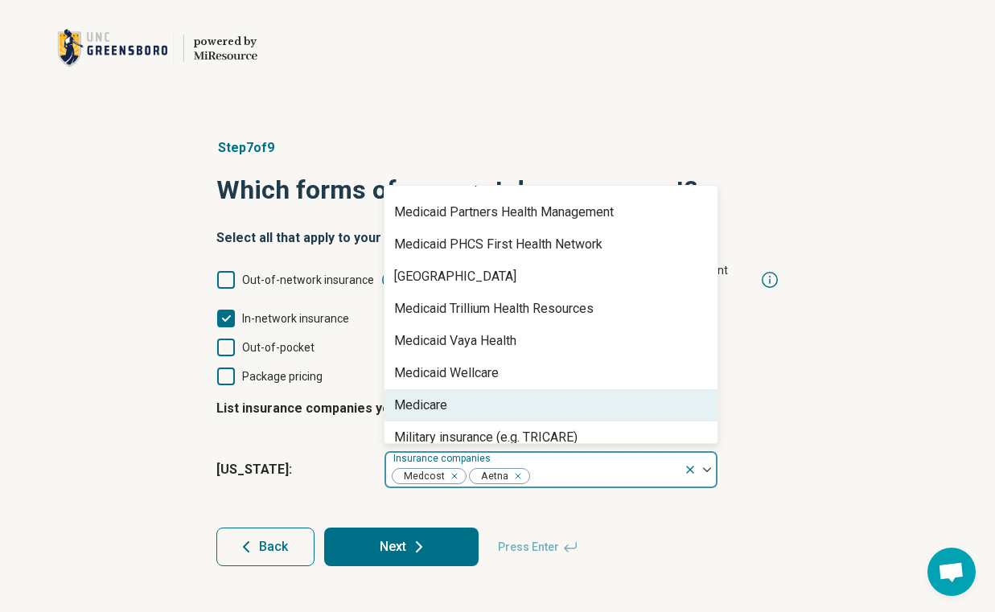
click at [488, 389] on div "Medicare" at bounding box center [550, 405] width 333 height 32
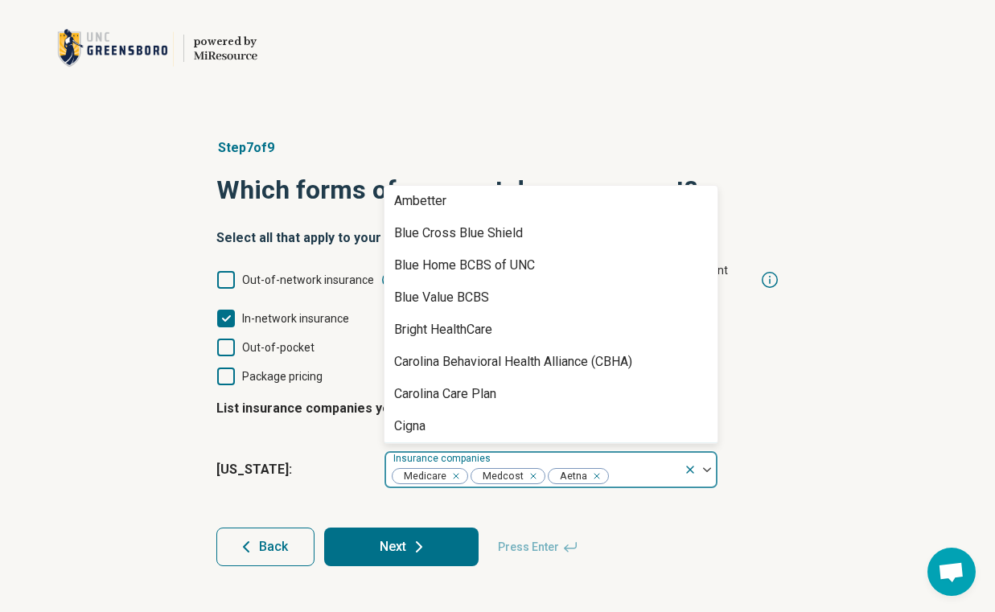
scroll to position [0, 0]
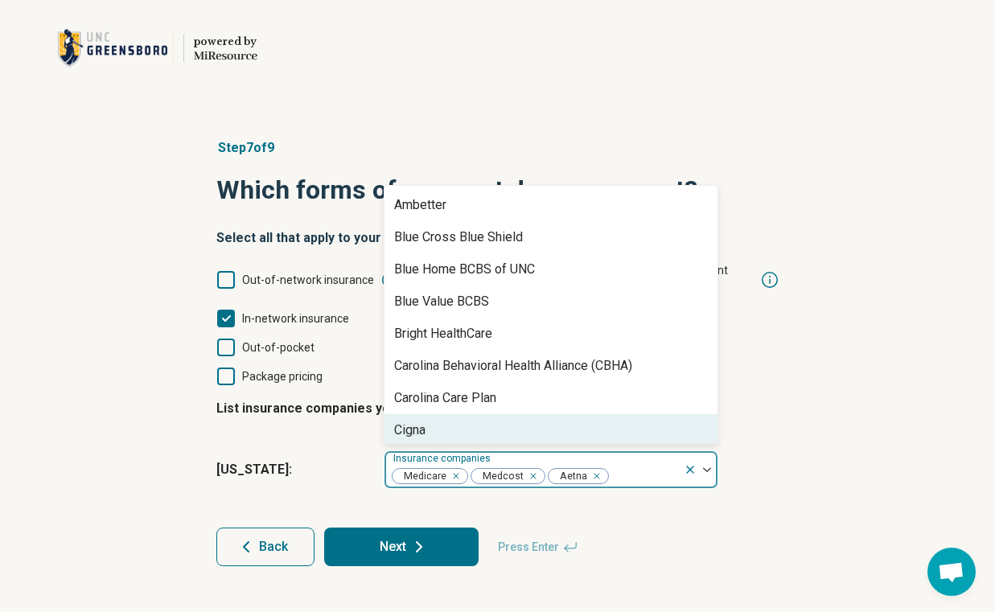
click at [783, 463] on div "Step 7 of 9 Which forms of payment do you support? Select all that apply to you…" at bounding box center [498, 352] width 614 height 492
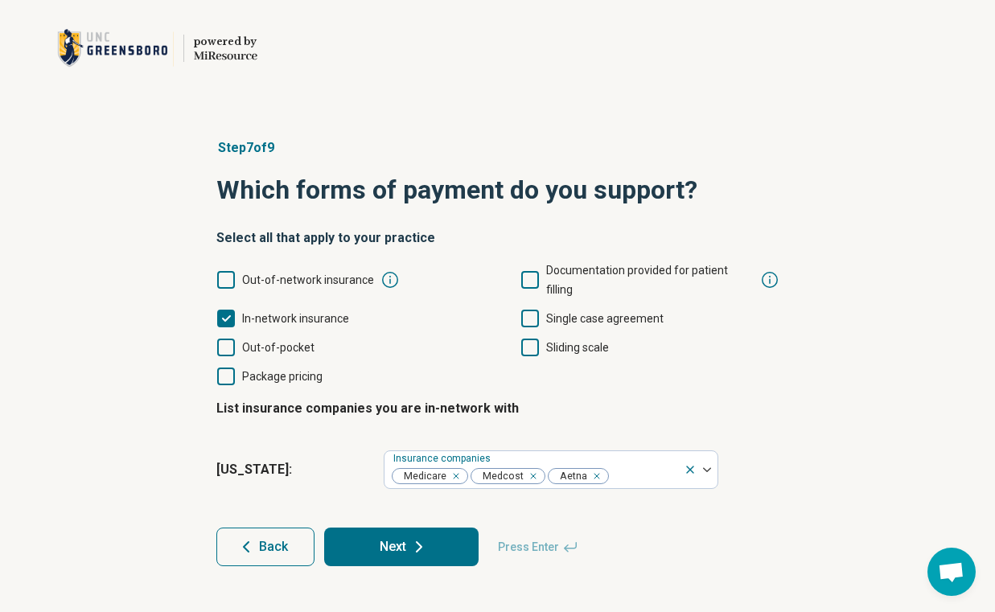
click at [235, 338] on label "Out-of-pocket" at bounding box center [265, 347] width 98 height 19
click at [225, 368] on icon at bounding box center [226, 377] width 18 height 18
click at [227, 374] on polyline at bounding box center [226, 376] width 7 height 5
click at [535, 271] on icon at bounding box center [530, 280] width 18 height 18
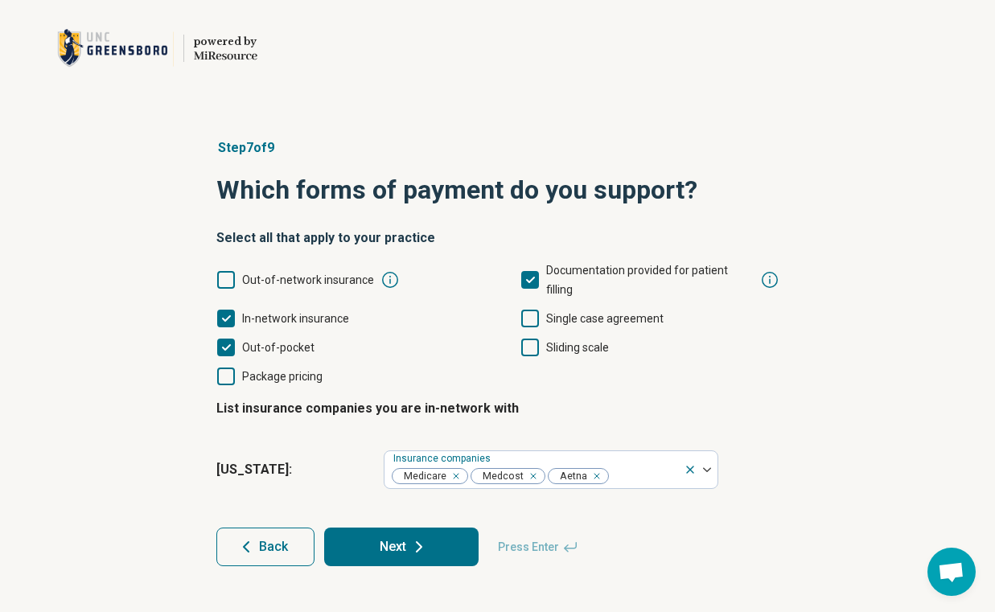
click at [364, 528] on button "Next" at bounding box center [401, 547] width 154 height 39
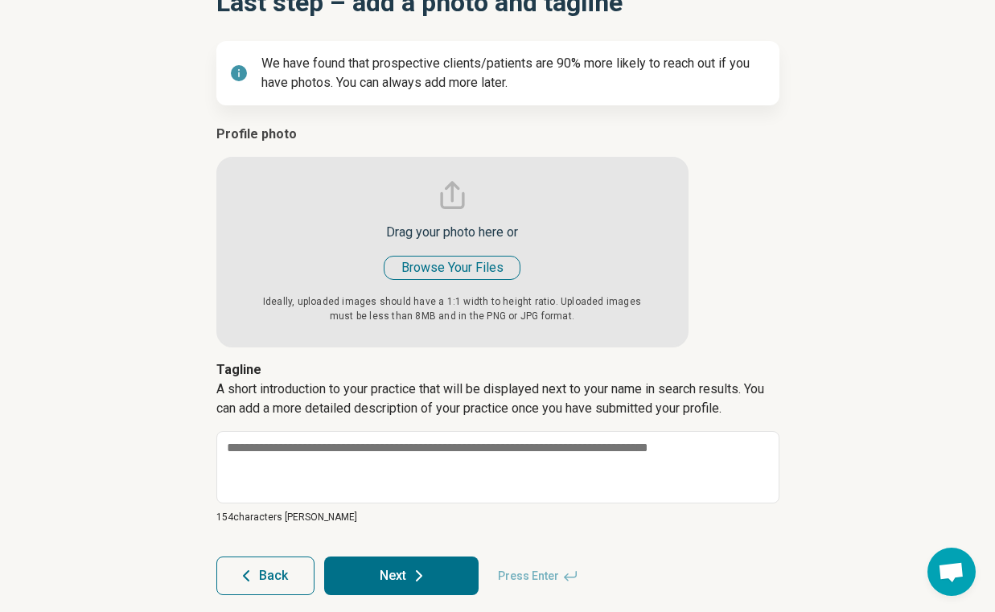
scroll to position [203, 0]
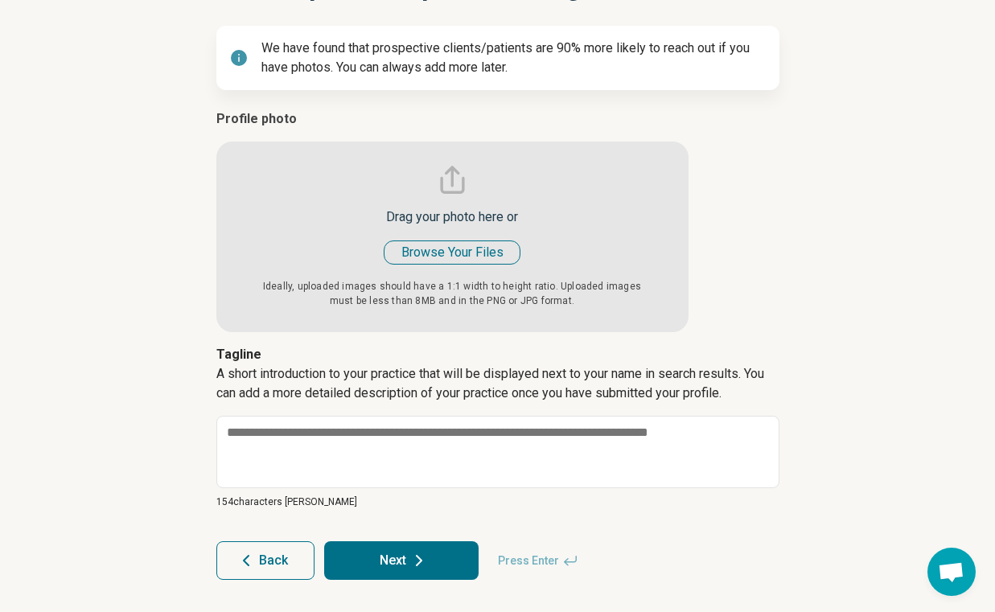
click at [443, 253] on input "file" at bounding box center [452, 220] width 472 height 223
type input "**********"
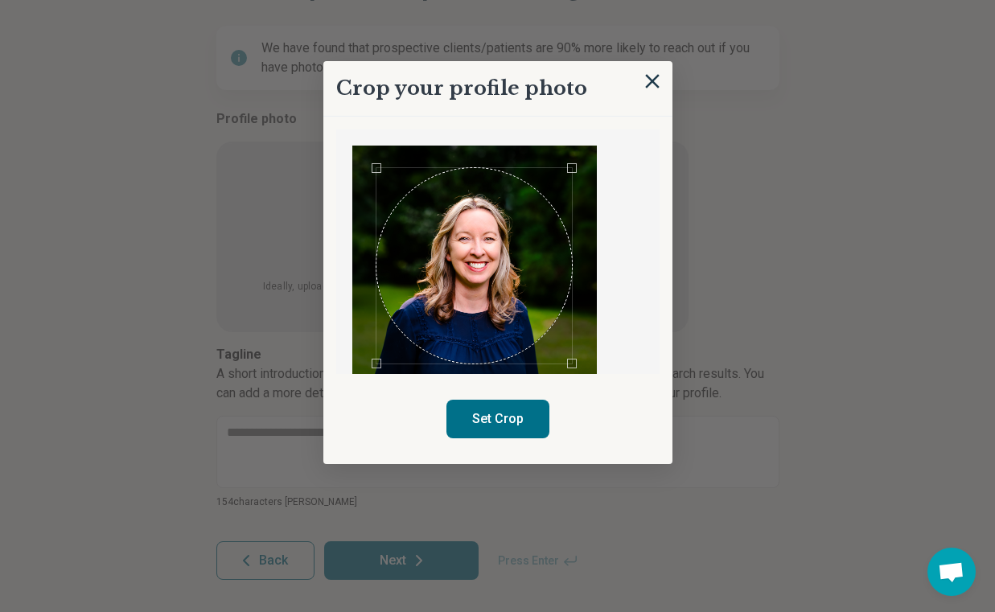
click at [520, 271] on div "Use the arrow keys to move the crop selection area" at bounding box center [473, 265] width 195 height 195
click at [518, 422] on button "Set Crop" at bounding box center [497, 419] width 103 height 39
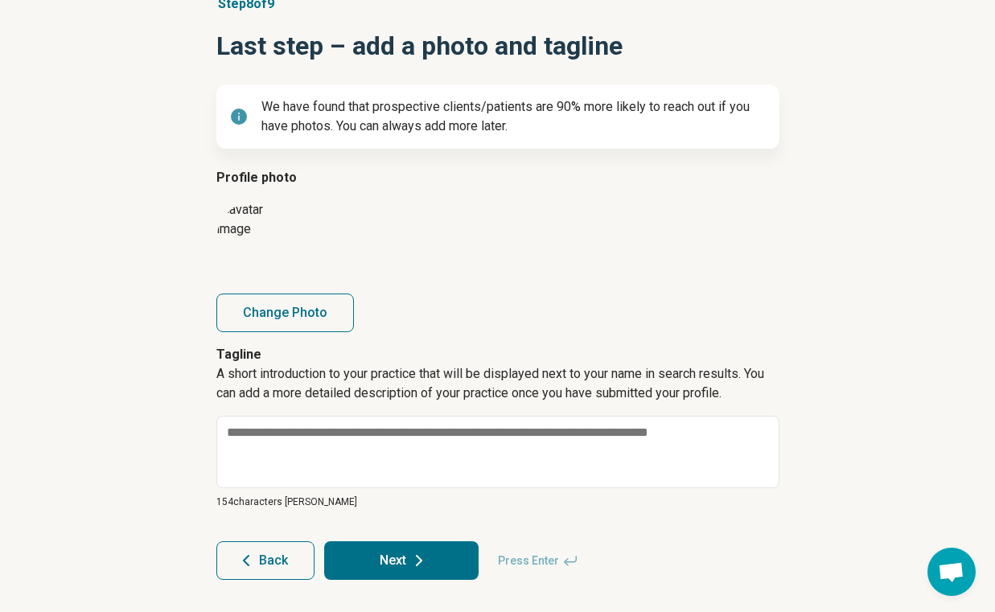
click at [142, 405] on div "Step 8 of 9 Last step – add a photo and tagline We have found that prospective …" at bounding box center [497, 287] width 995 height 650
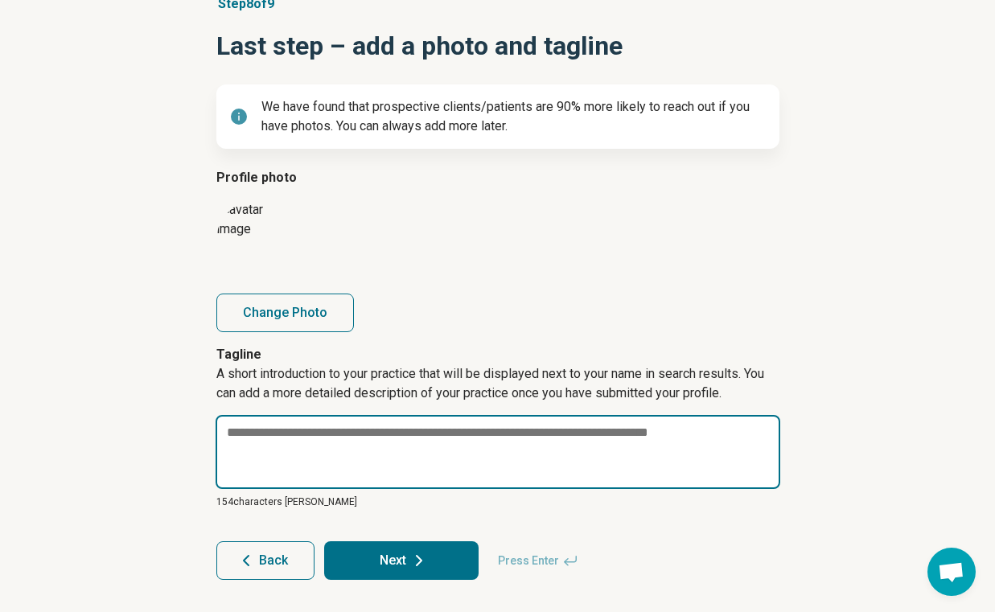
click at [454, 443] on textarea at bounding box center [498, 452] width 565 height 74
paste textarea "**********"
type textarea "*"
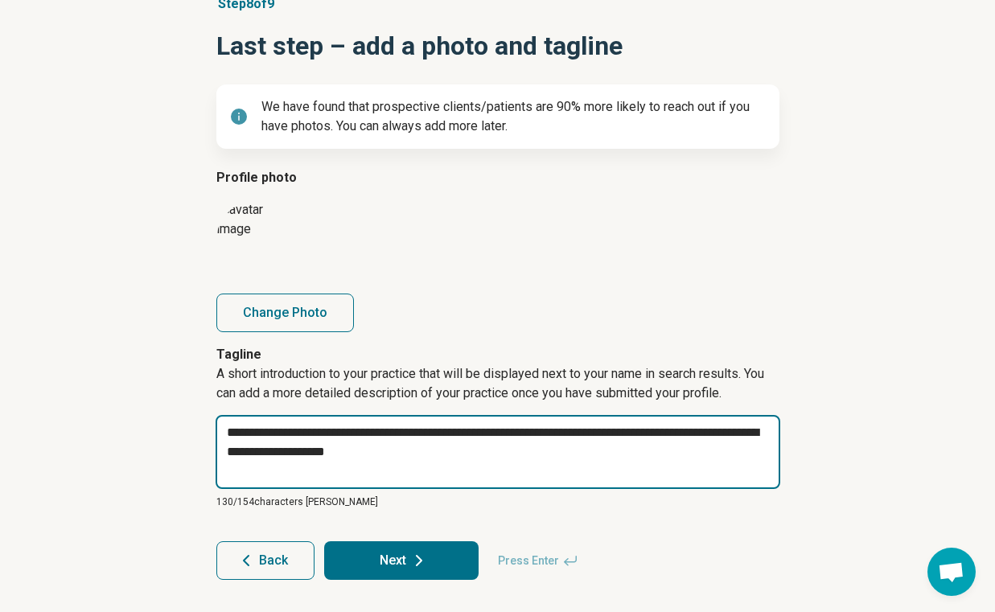
type textarea "**********"
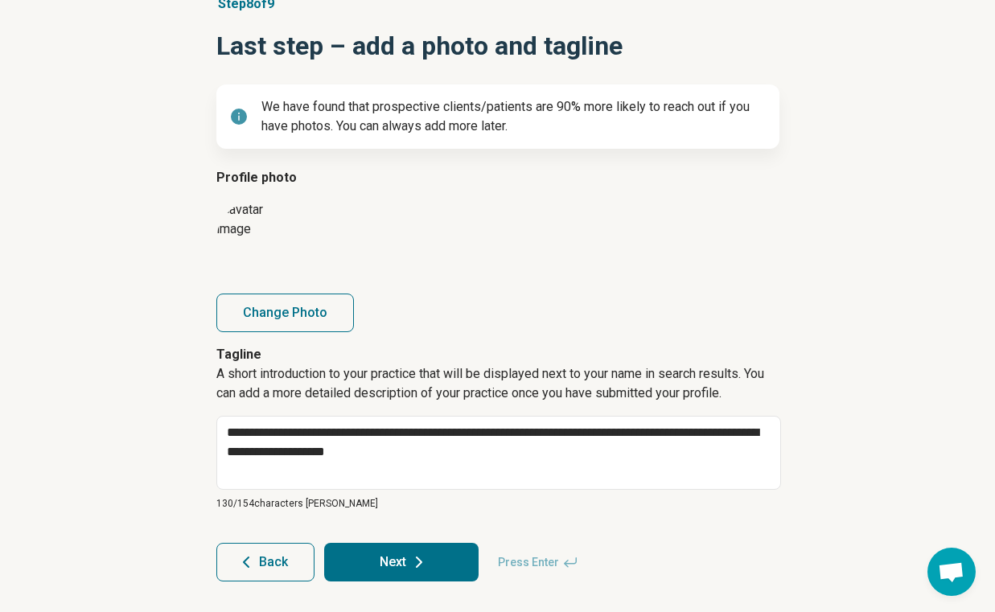
click at [383, 563] on button "Next" at bounding box center [401, 562] width 154 height 39
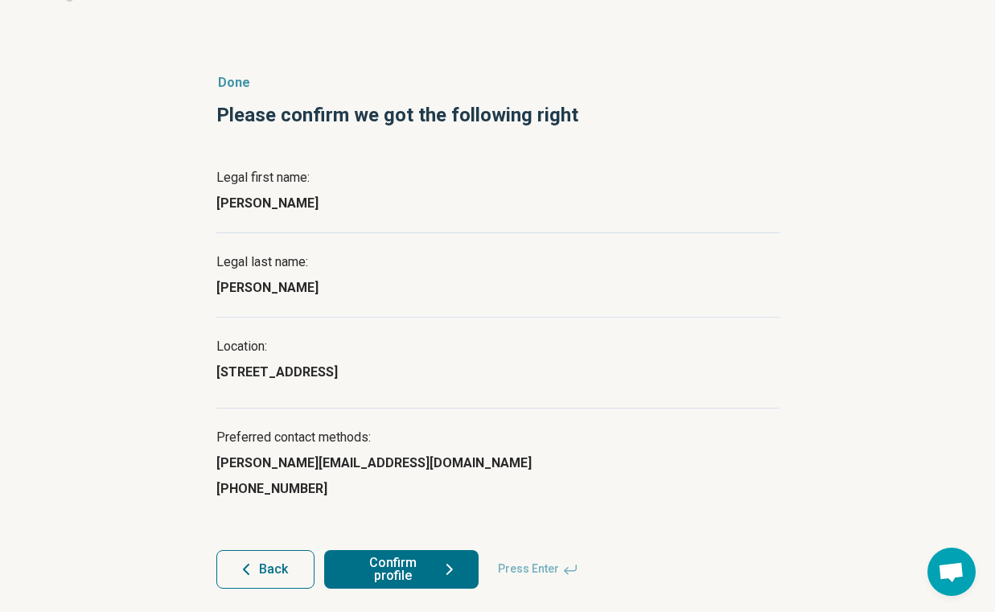
scroll to position [73, 0]
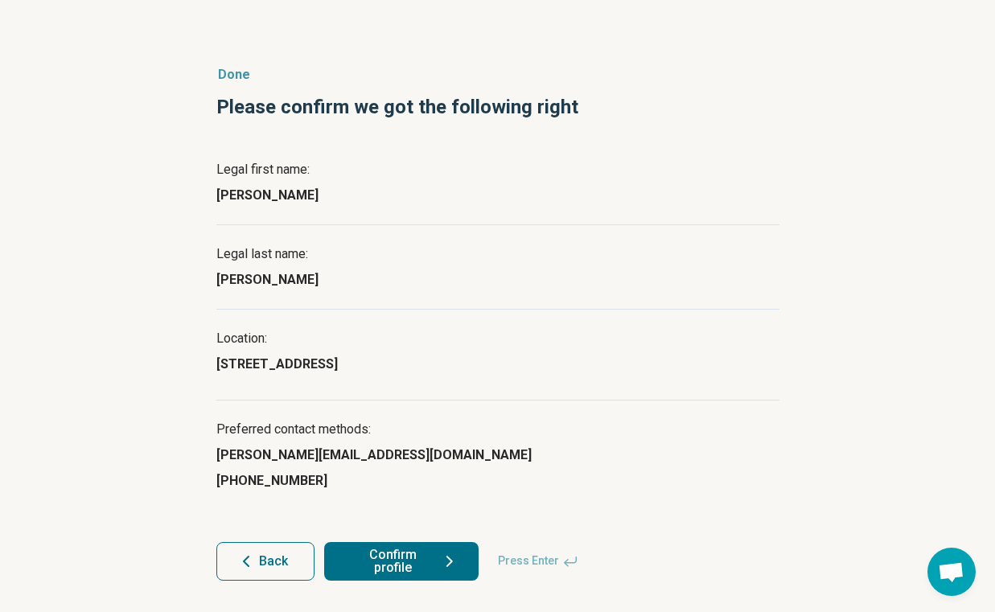
click at [398, 569] on button "Confirm profile" at bounding box center [401, 561] width 154 height 39
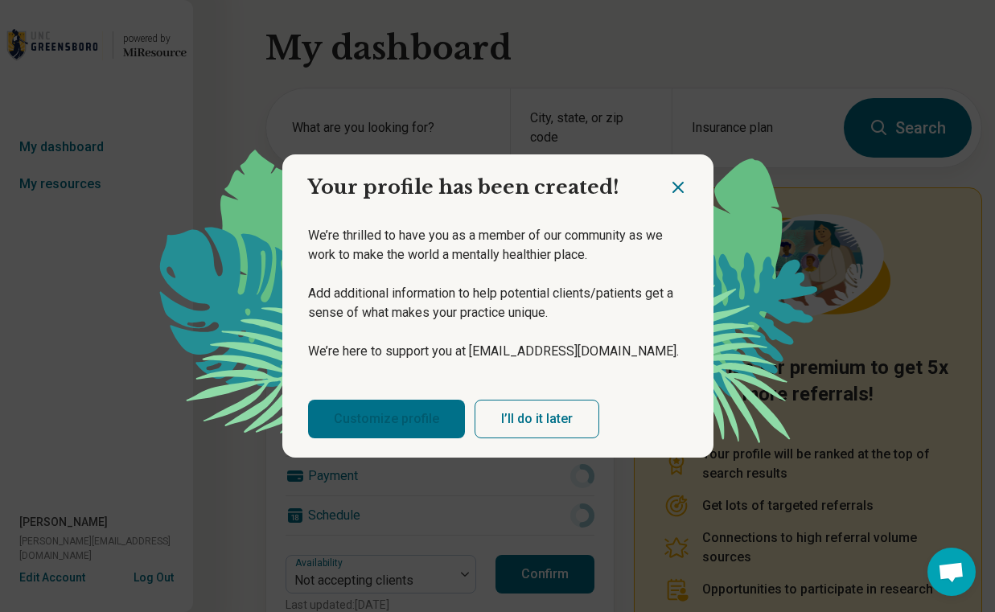
click at [433, 432] on link "Customize profile" at bounding box center [386, 419] width 157 height 39
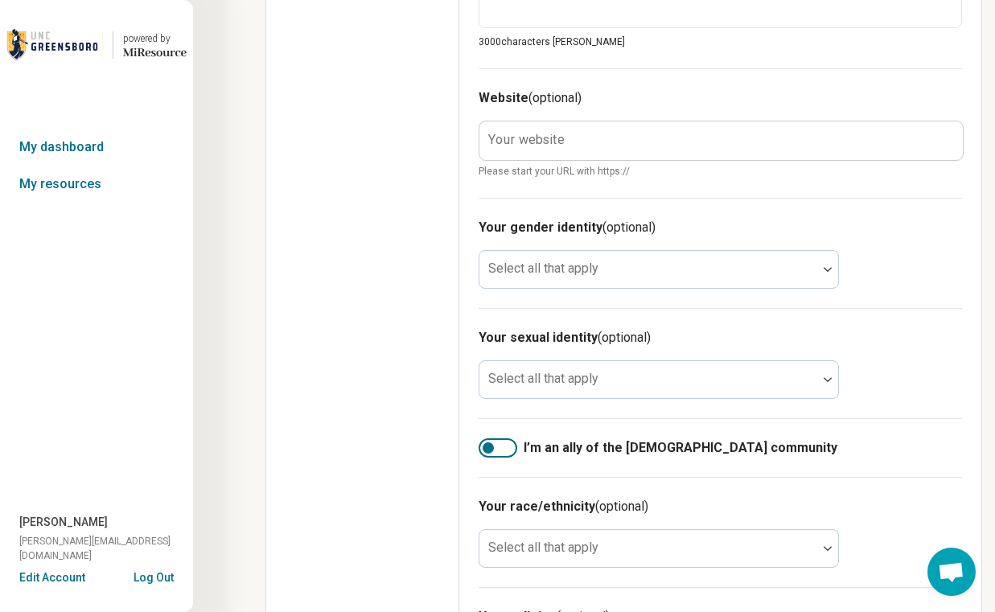
scroll to position [914, 0]
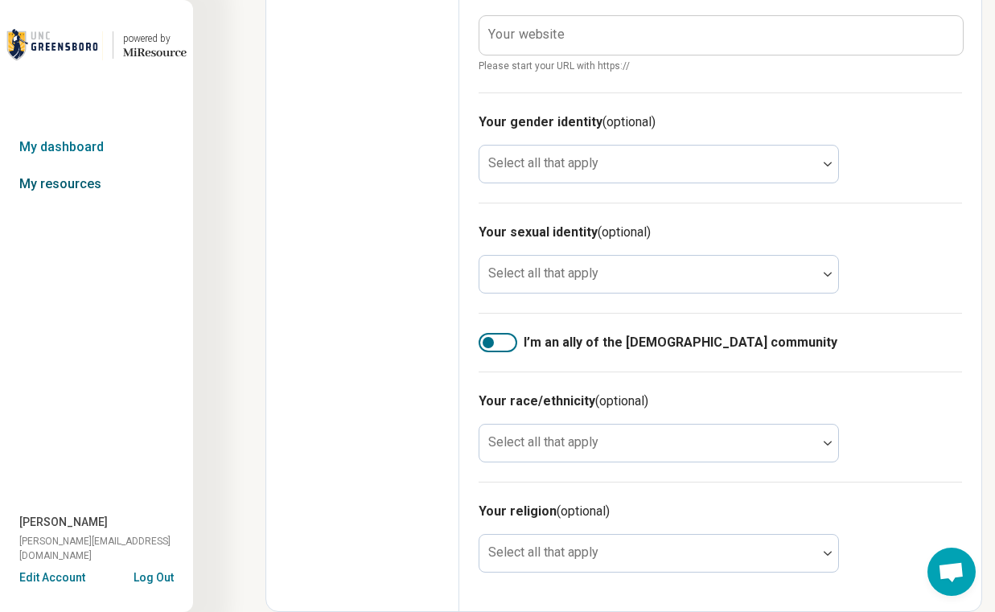
click at [81, 183] on link "My resources" at bounding box center [96, 184] width 193 height 37
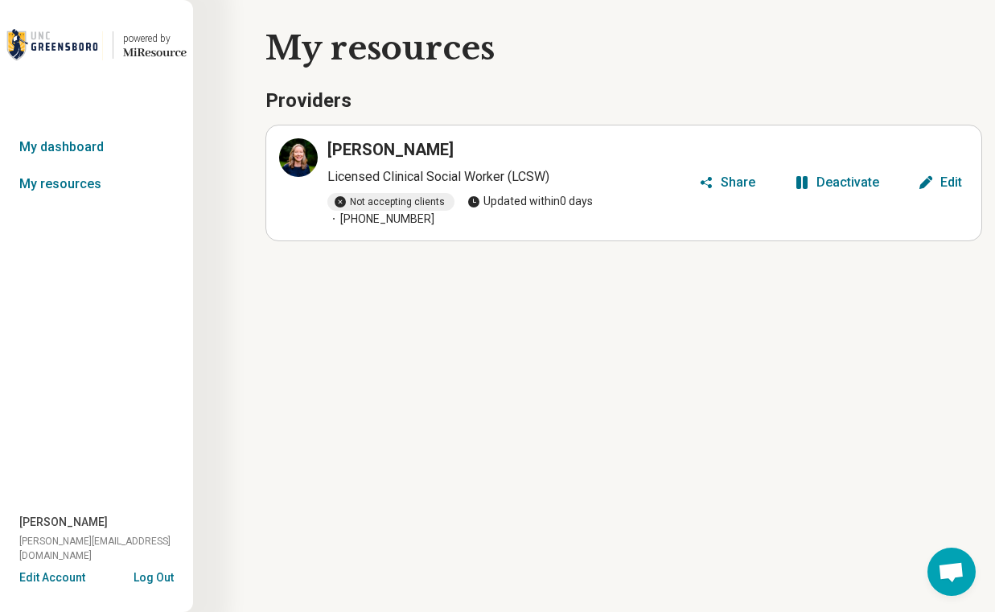
click at [952, 176] on div "Edit" at bounding box center [951, 182] width 22 height 13
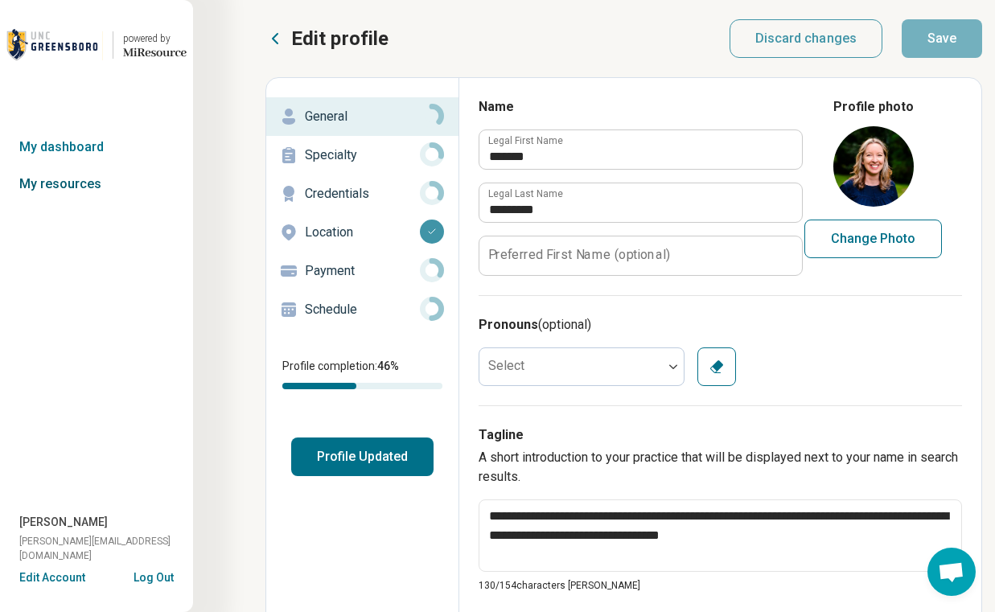
click at [89, 187] on link "My resources" at bounding box center [96, 184] width 193 height 37
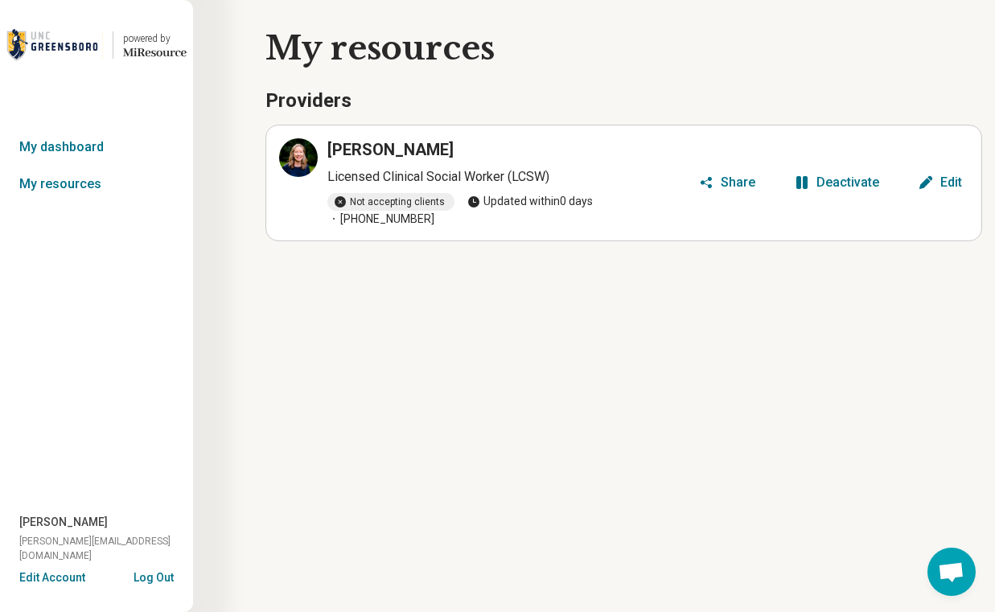
click at [951, 566] on span "Open chat" at bounding box center [951, 573] width 27 height 23
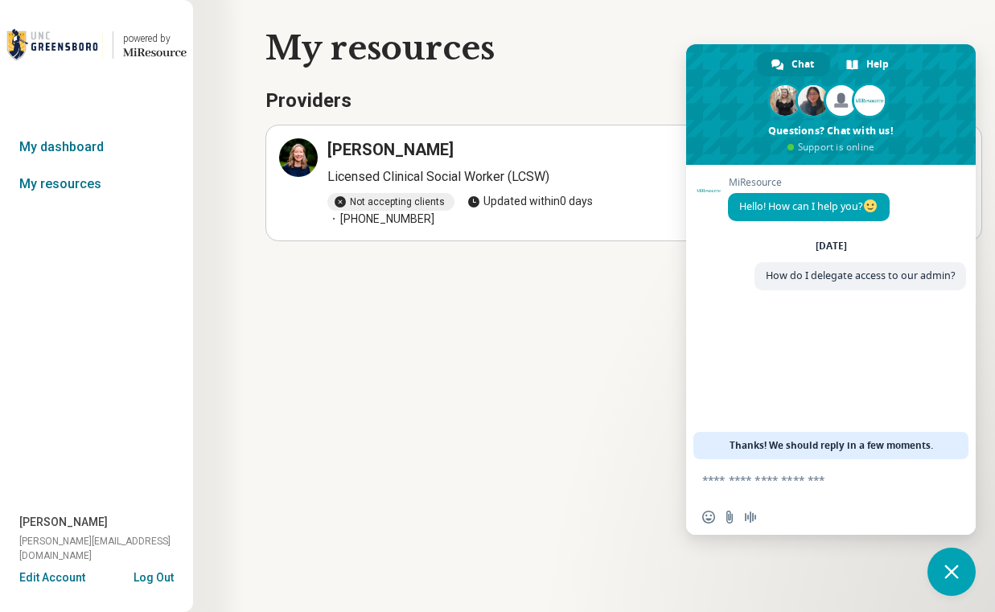
click at [45, 582] on button "Edit Account" at bounding box center [52, 577] width 66 height 17
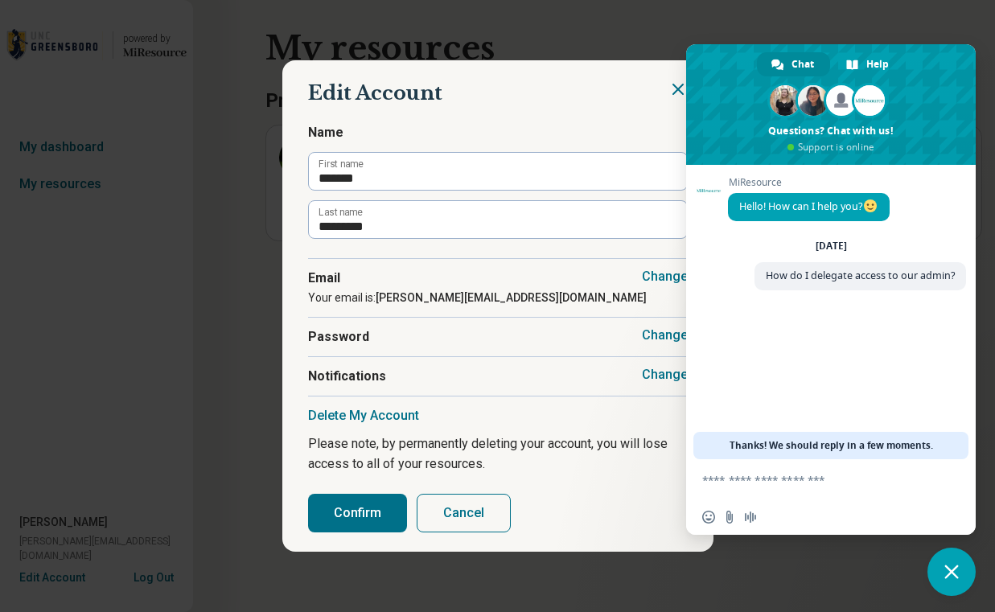
click at [212, 431] on div "Edit Account Name ******* First name ********* Last name Change Email Your emai…" at bounding box center [497, 306] width 995 height 612
click at [456, 509] on button "Cancel" at bounding box center [464, 513] width 94 height 39
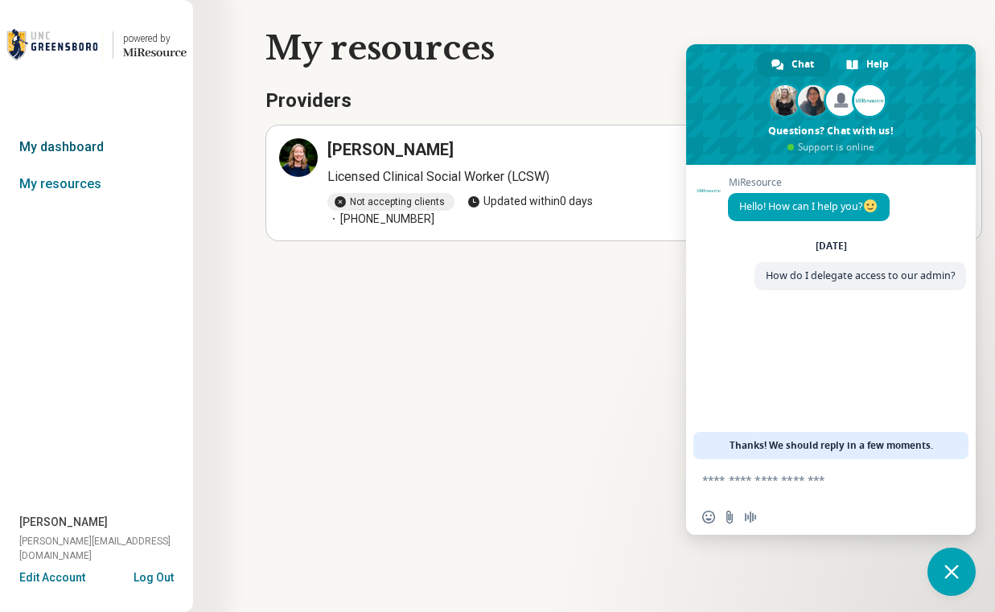
click at [65, 140] on link "My dashboard" at bounding box center [96, 147] width 193 height 37
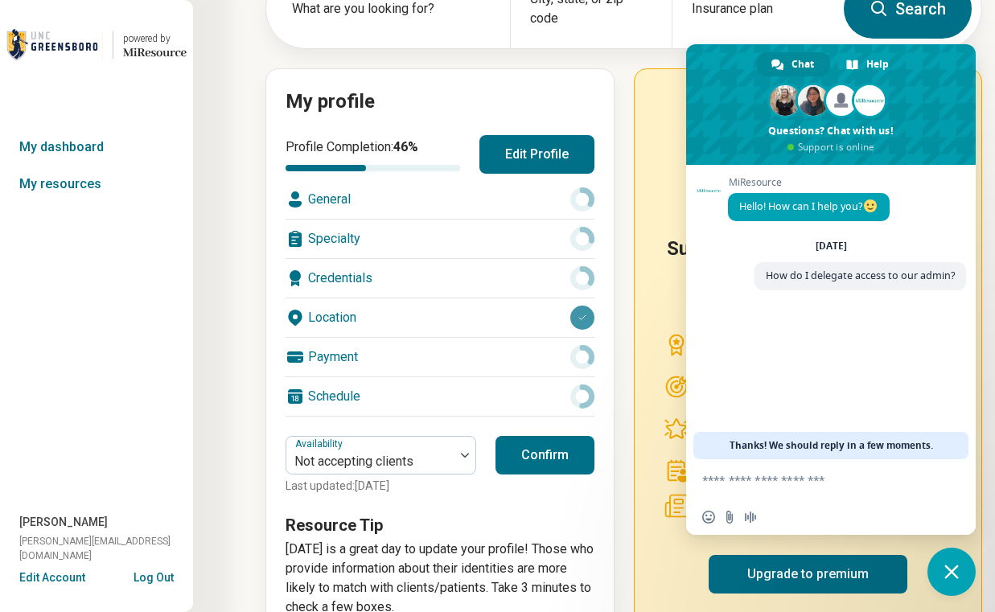
scroll to position [166, 0]
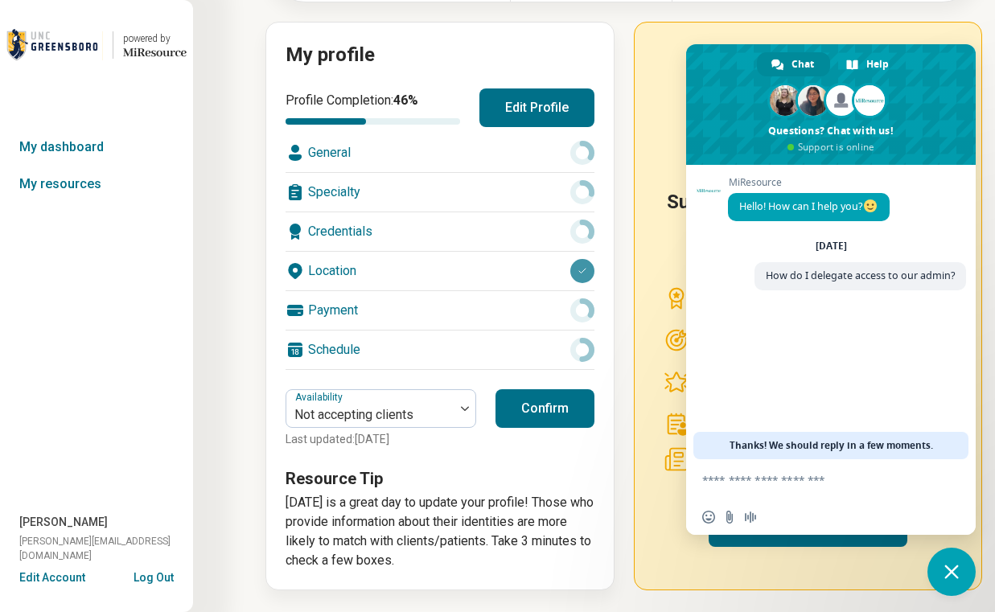
click at [353, 349] on div "Schedule" at bounding box center [439, 350] width 309 height 39
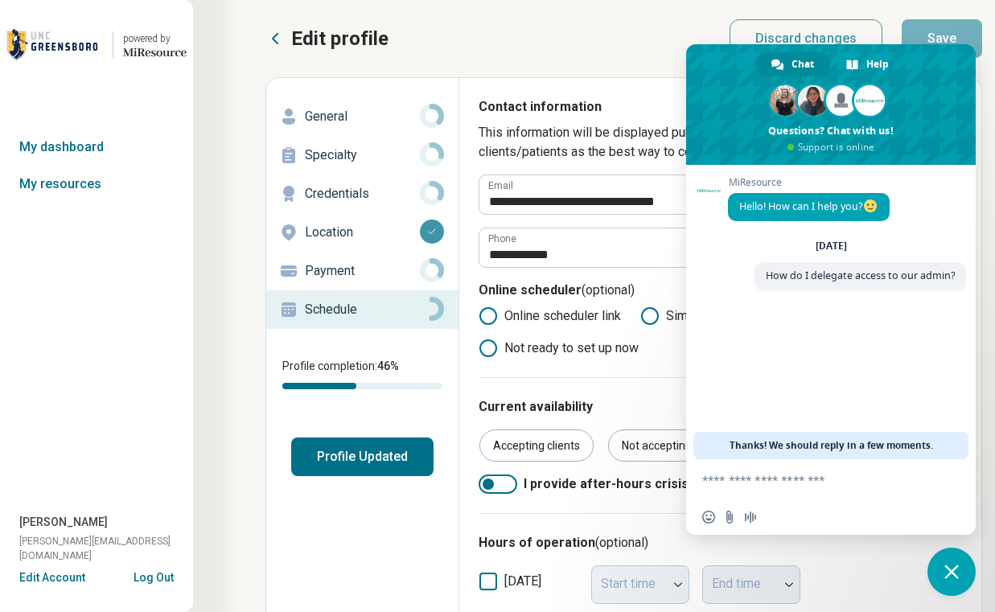
click at [347, 283] on div "Payment" at bounding box center [362, 271] width 166 height 26
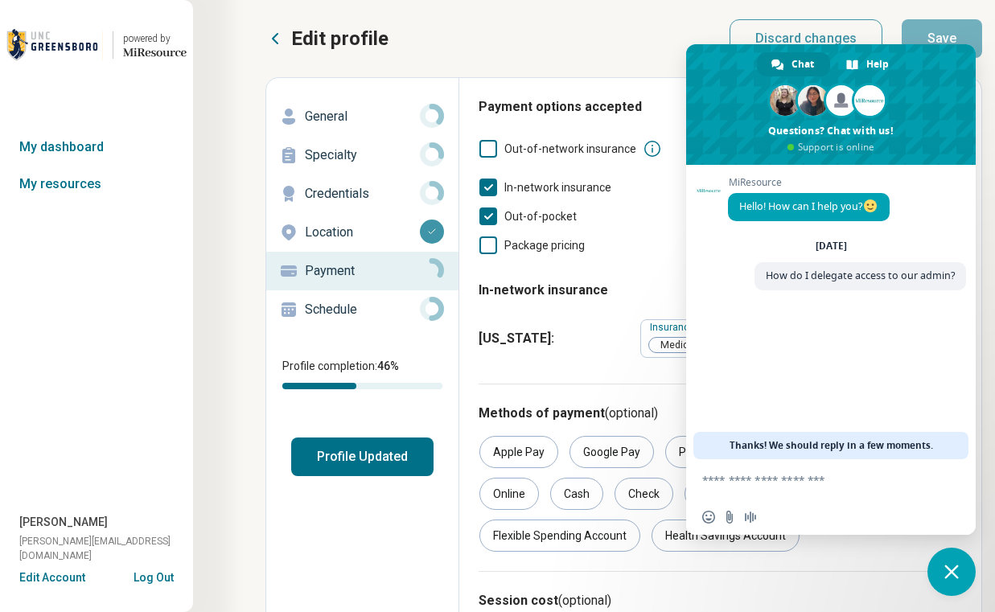
click at [344, 226] on p "Location" at bounding box center [362, 232] width 115 height 19
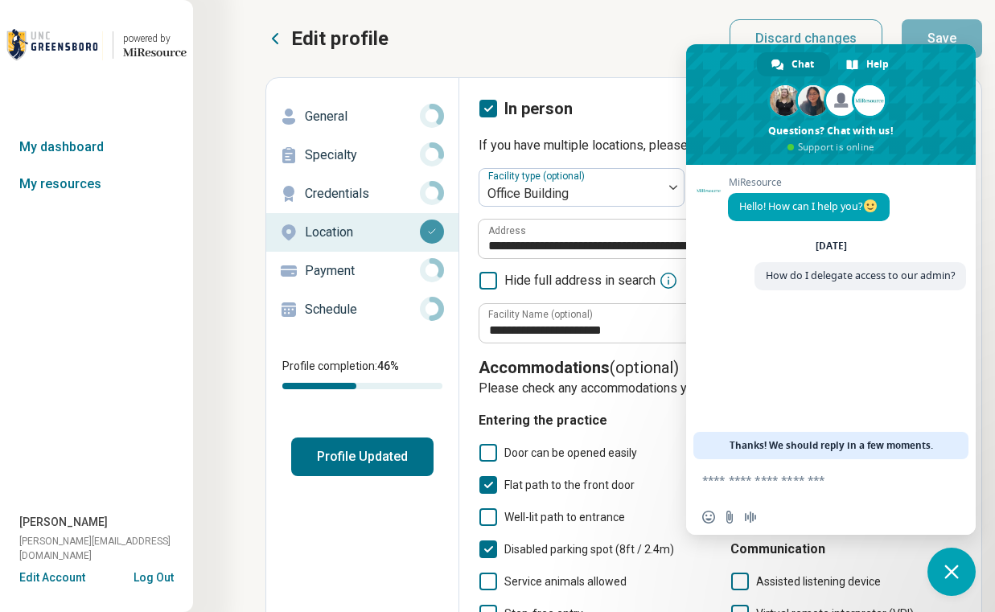
click at [343, 195] on p "Credentials" at bounding box center [362, 193] width 115 height 19
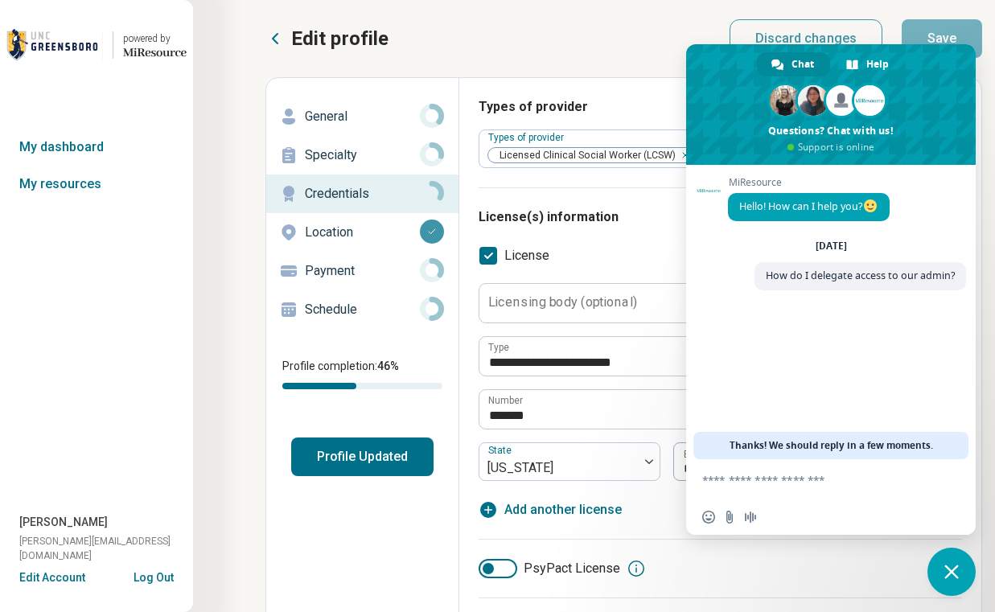
click at [343, 167] on div "Specialty" at bounding box center [362, 155] width 166 height 26
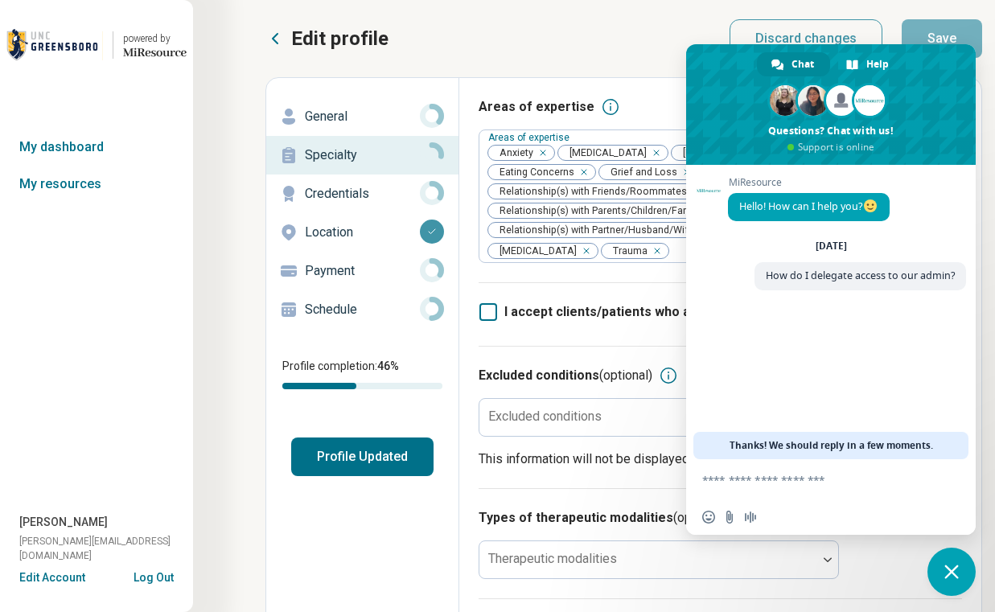
click at [338, 118] on p "General" at bounding box center [362, 116] width 115 height 19
type textarea "*"
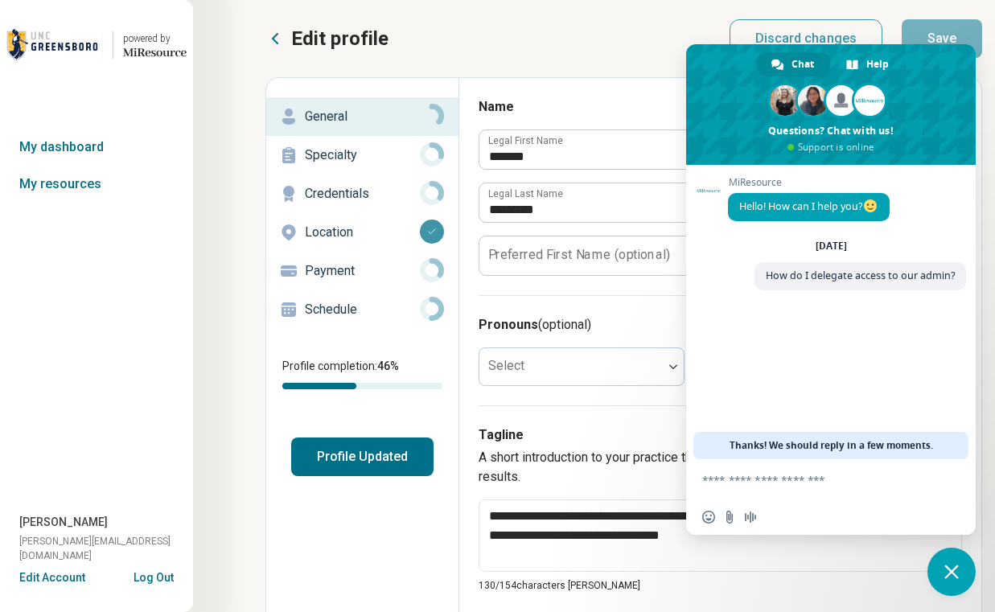
click at [280, 42] on icon at bounding box center [274, 38] width 19 height 19
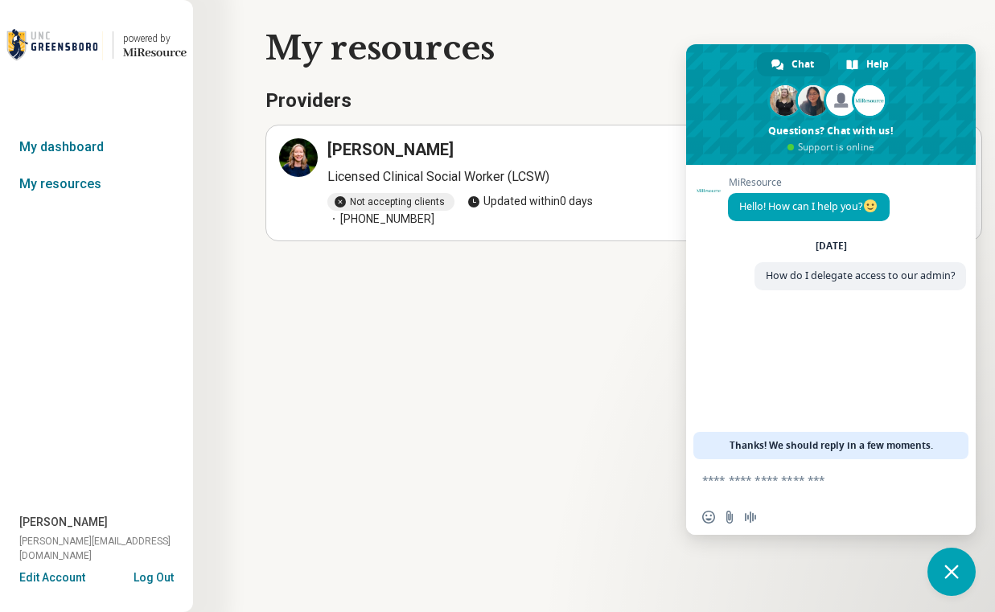
click at [852, 21] on div "My resources Providers Bethany Lindemuth Licensed Clinical Social Worker (LCSW)…" at bounding box center [497, 145] width 995 height 290
click at [939, 570] on span "Close chat" at bounding box center [951, 572] width 48 height 48
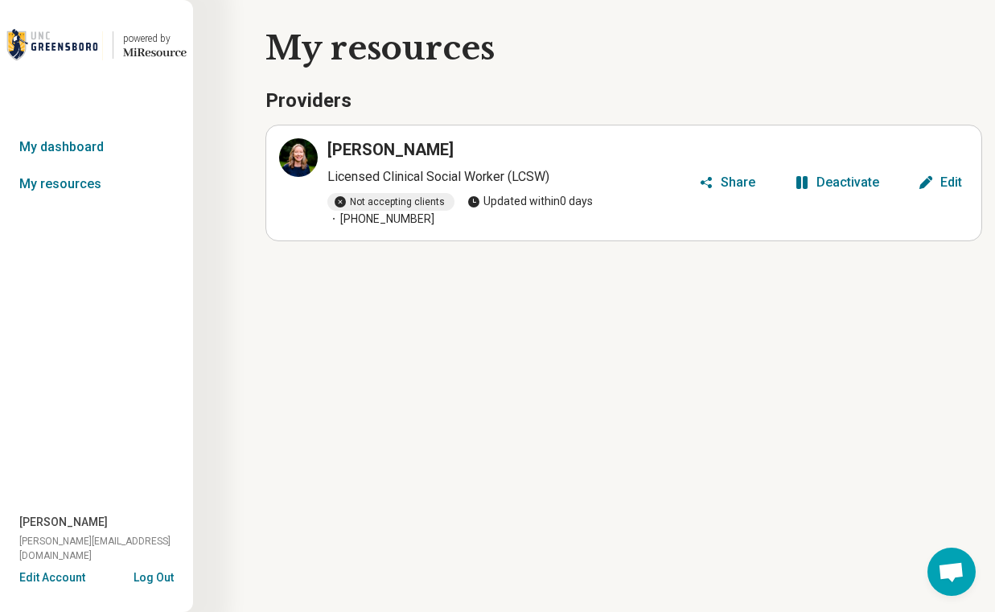
click at [729, 176] on div "Share" at bounding box center [738, 182] width 35 height 13
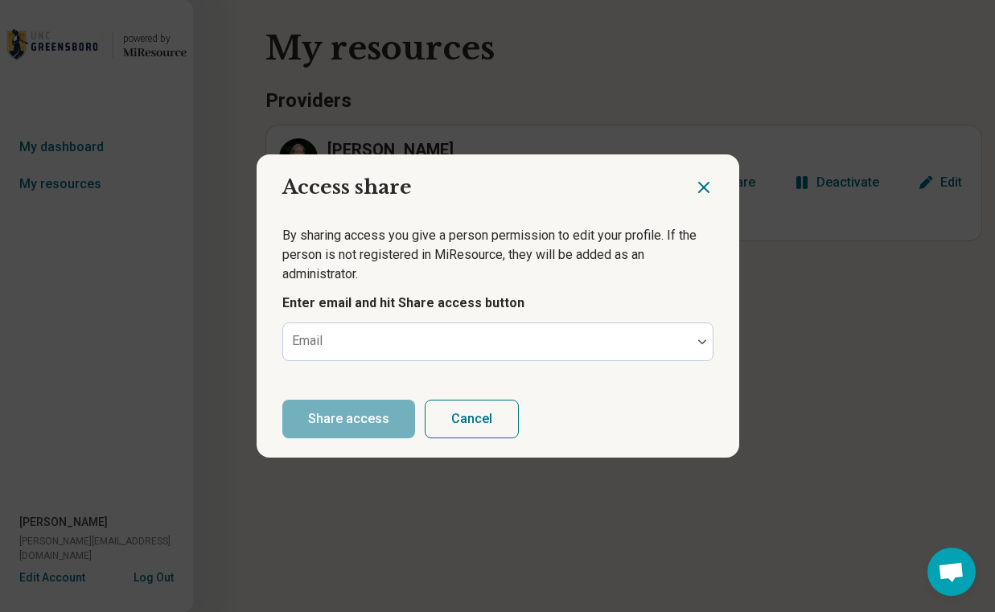
click at [957, 581] on div "Access share By sharing access you give a person permission to edit your profil…" at bounding box center [497, 306] width 995 height 612
click at [695, 180] on icon "Close dialog" at bounding box center [703, 187] width 19 height 19
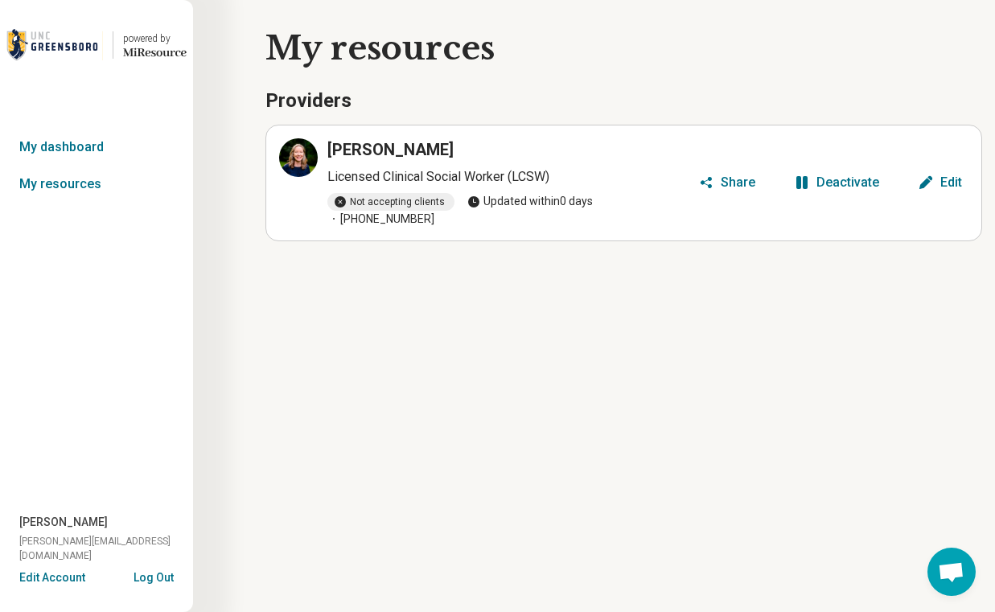
click at [939, 560] on span "Open chat" at bounding box center [951, 572] width 48 height 48
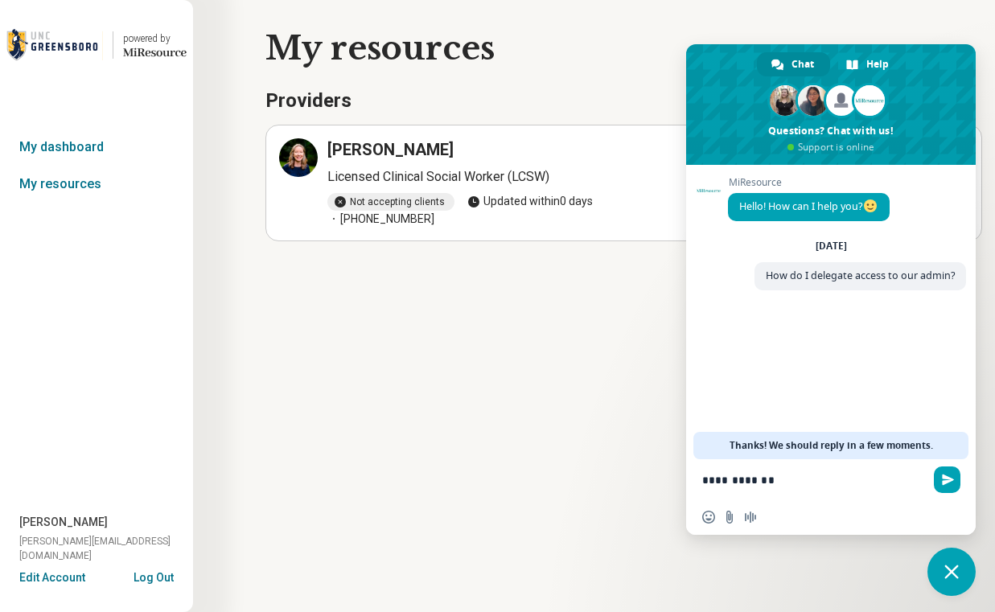
click at [733, 479] on textarea "**********" at bounding box center [813, 480] width 222 height 14
click at [815, 483] on textarea "**********" at bounding box center [813, 480] width 222 height 14
type textarea "**********"
click at [947, 565] on span "Close chat" at bounding box center [951, 572] width 14 height 14
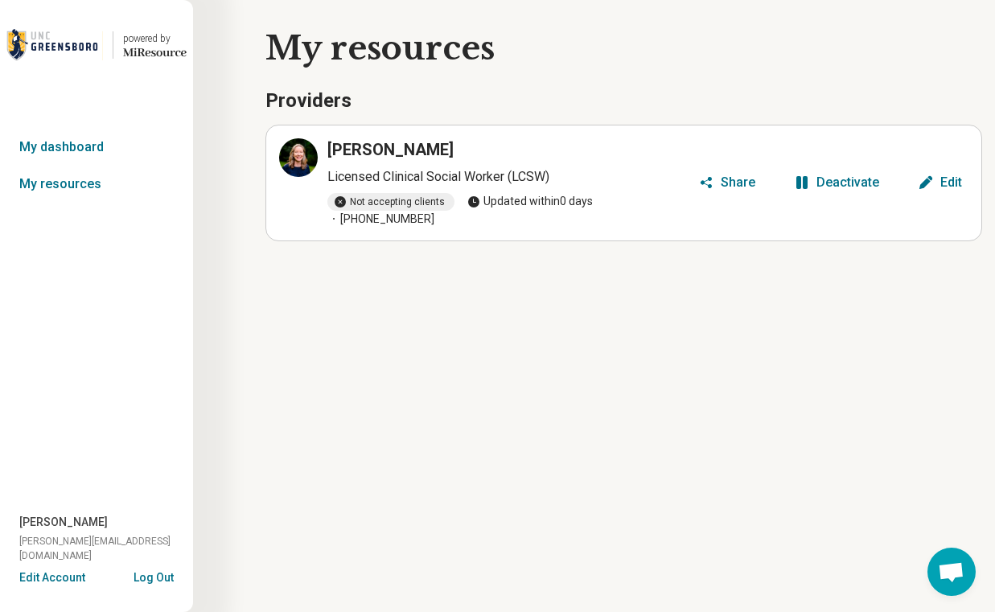
click at [737, 183] on button "Share" at bounding box center [727, 183] width 70 height 26
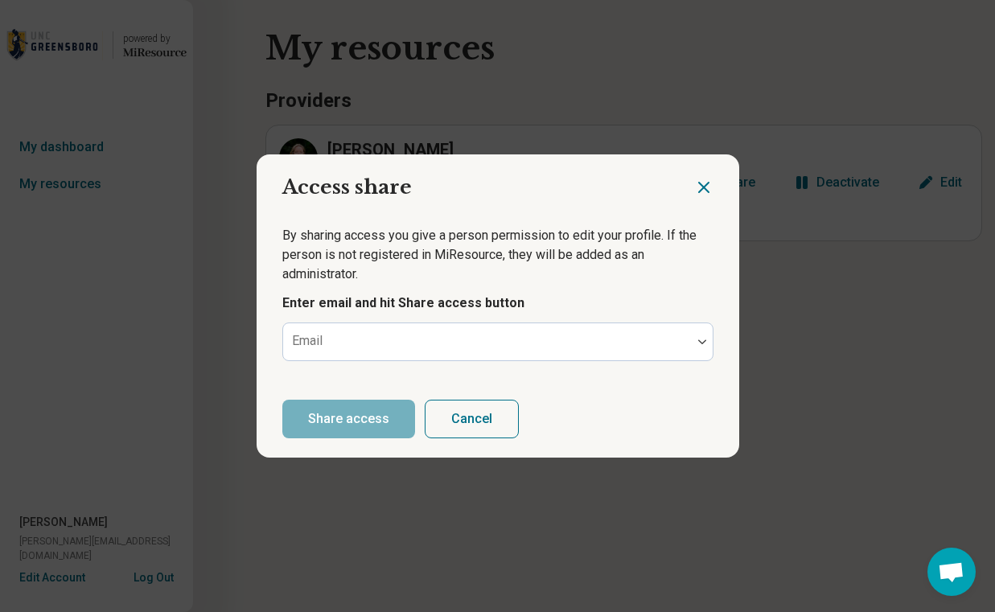
click at [423, 361] on div "By sharing access you give a person permission to edit your profile. If the per…" at bounding box center [498, 294] width 483 height 174
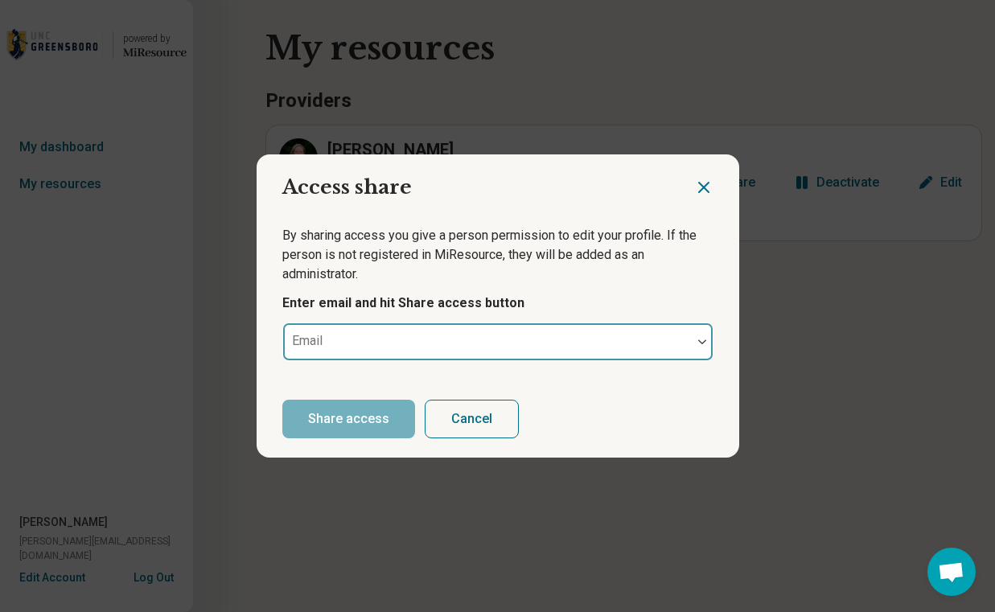
click at [413, 347] on div at bounding box center [488, 348] width 396 height 23
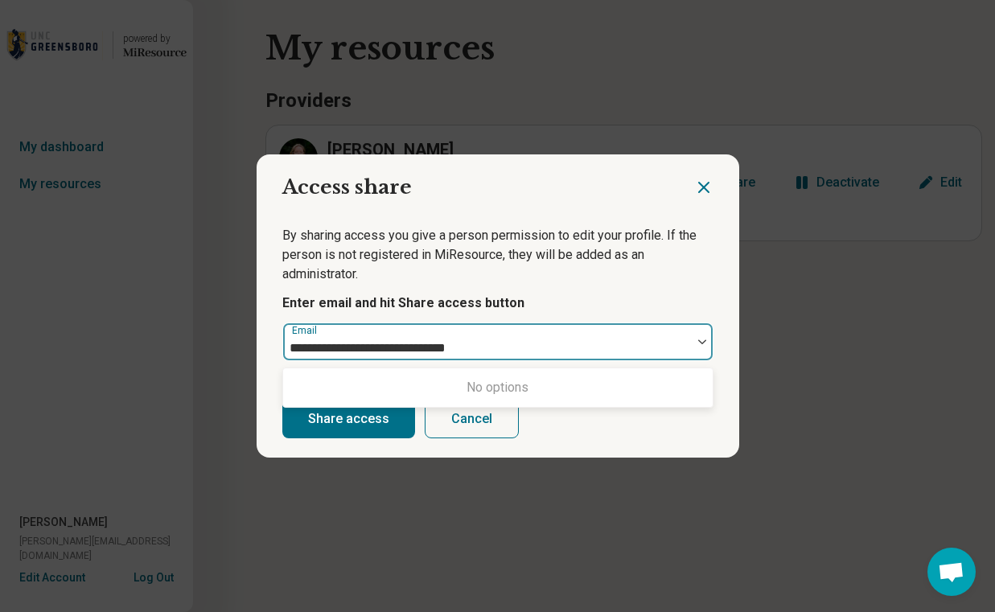
type input "**********"
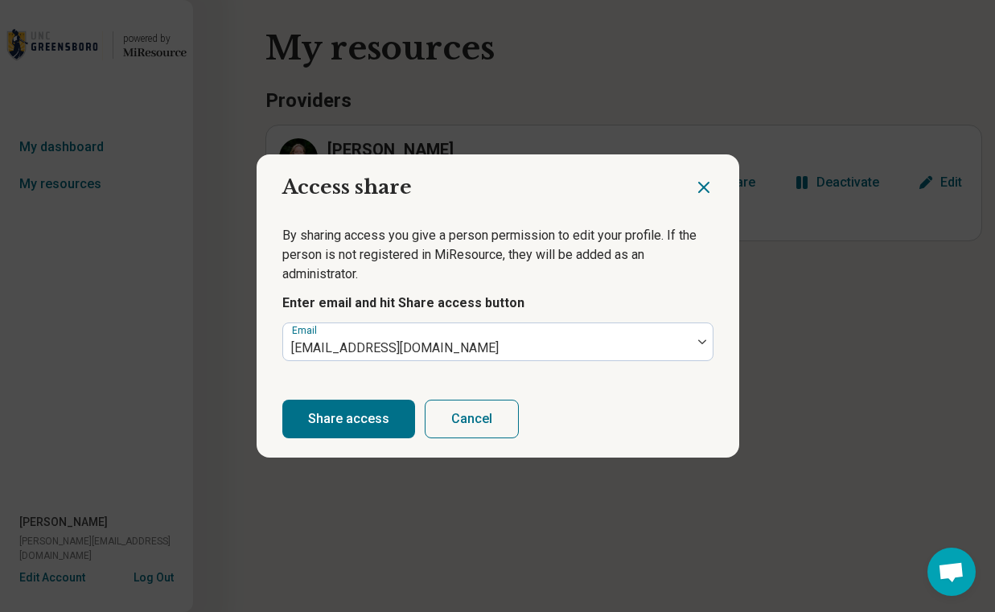
click at [660, 284] on p "By sharing access you give a person permission to edit your profile. If the per…" at bounding box center [497, 255] width 431 height 58
click at [303, 432] on button "Share access" at bounding box center [348, 419] width 133 height 39
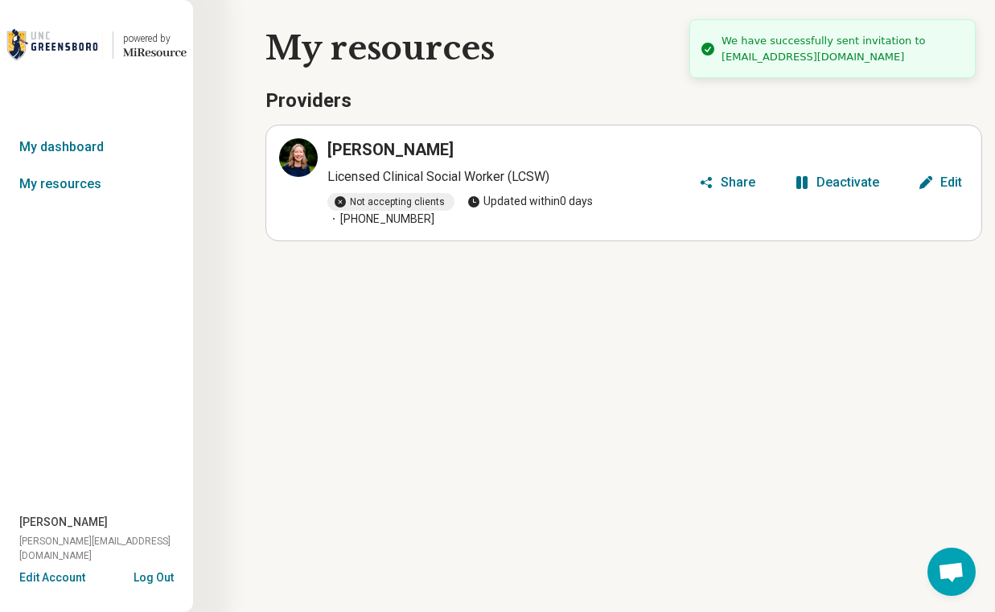
click at [730, 180] on div "Share" at bounding box center [738, 182] width 35 height 13
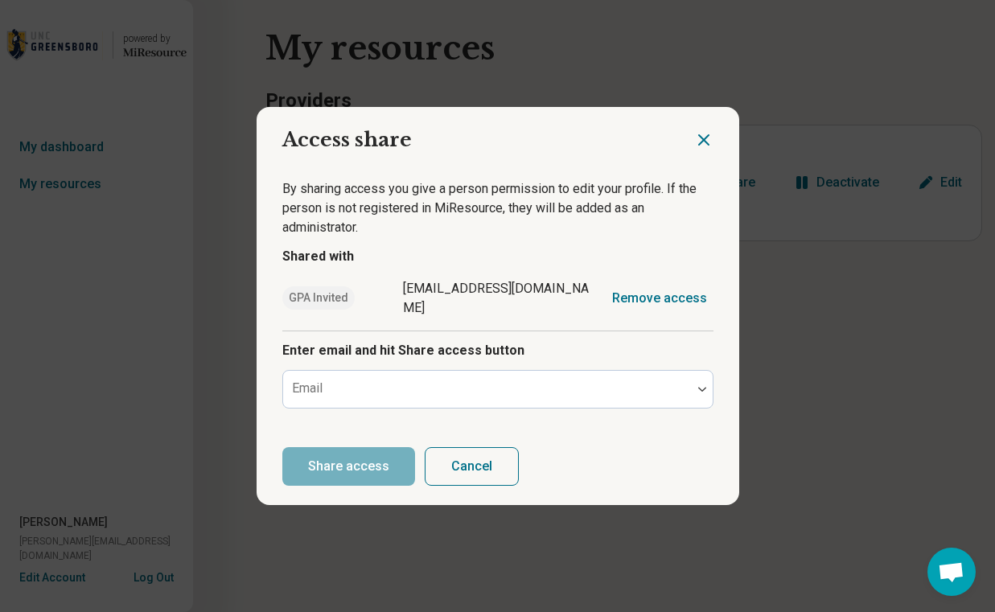
click at [696, 142] on icon "Close dialog" at bounding box center [703, 139] width 19 height 19
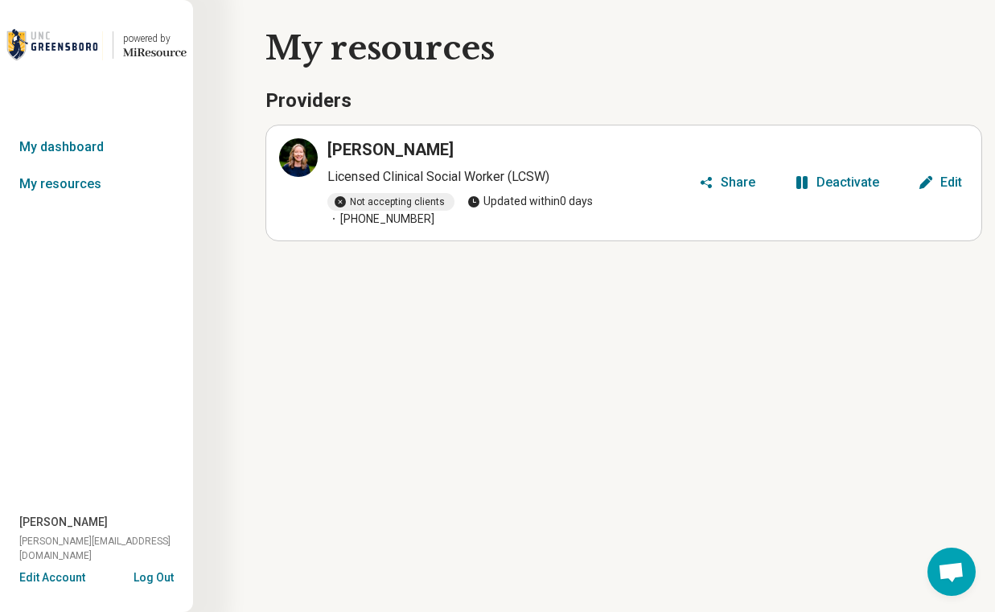
click at [323, 393] on div "powered by Miresource logo My dashboard My resources Bethany Lindemuth bethany@…" at bounding box center [497, 306] width 995 height 612
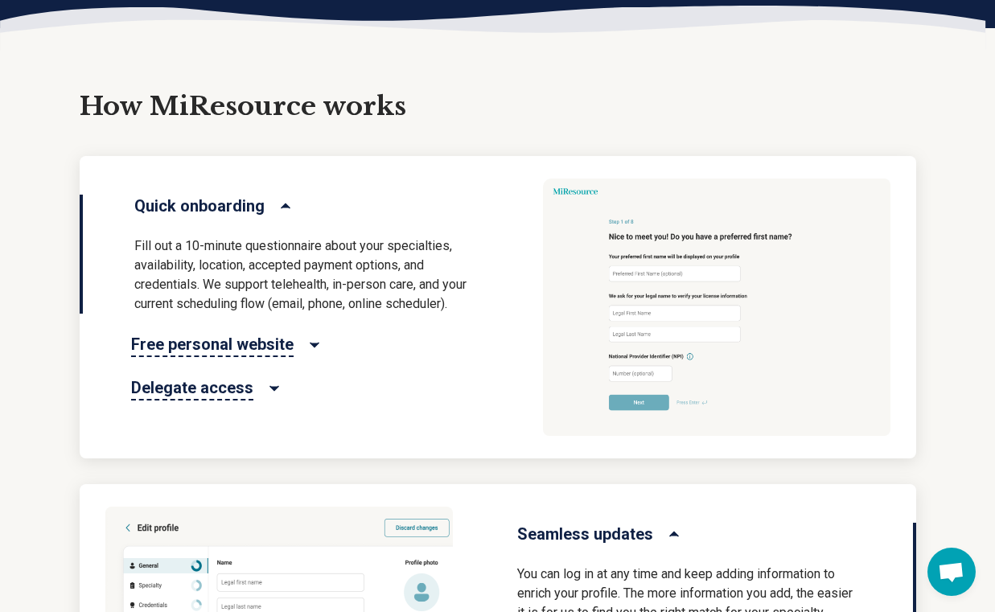
scroll to position [799, 0]
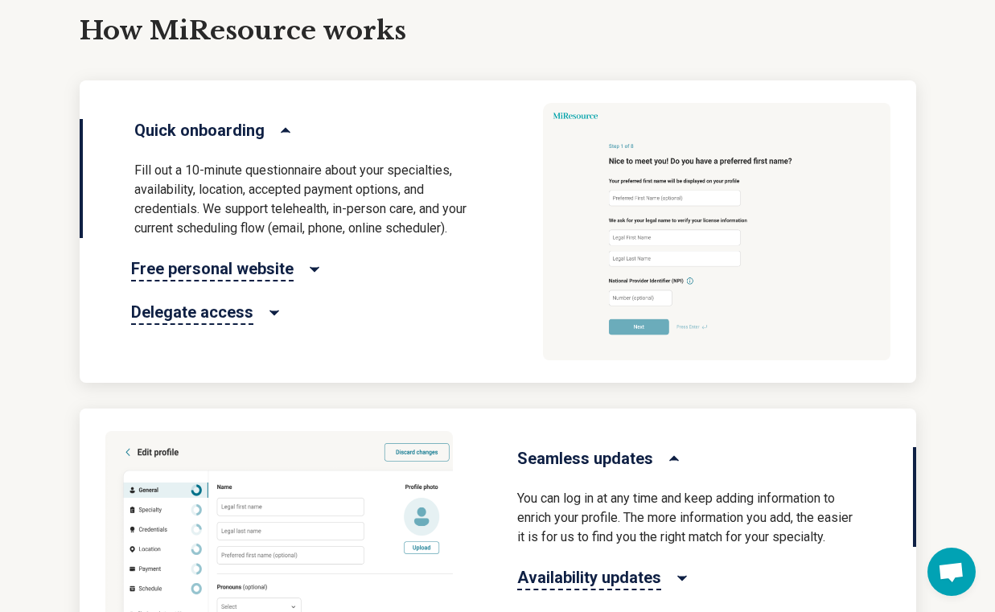
click at [266, 309] on icon "Delegate access" at bounding box center [274, 313] width 16 height 16
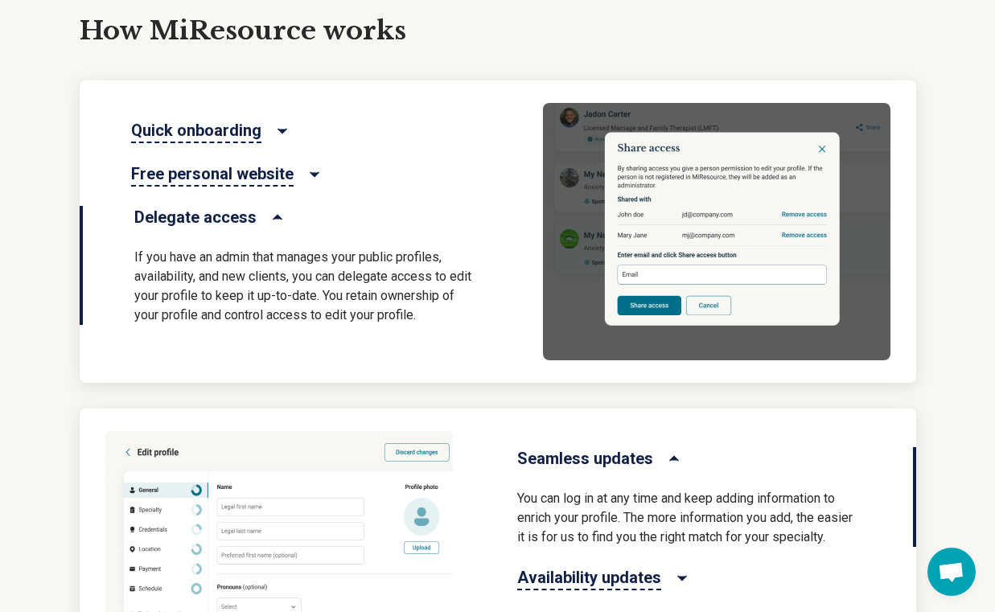
type textarea "*"
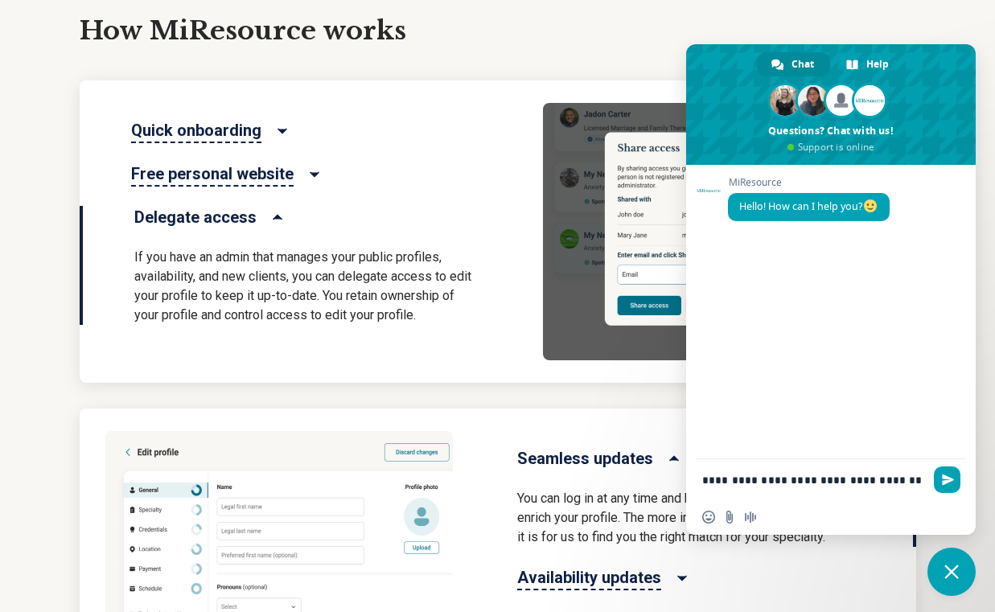
type textarea "**********"
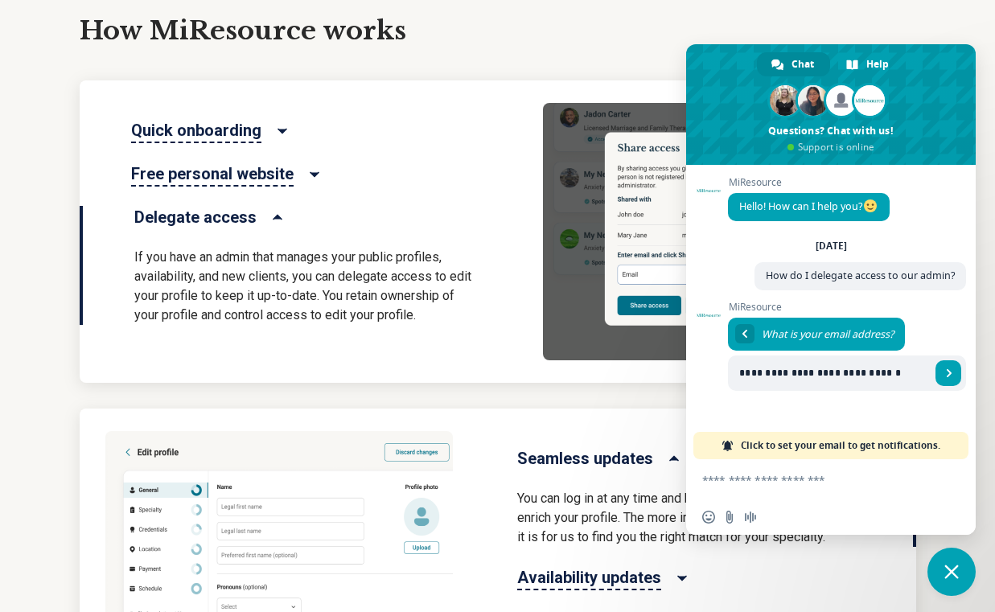
type input "**********"
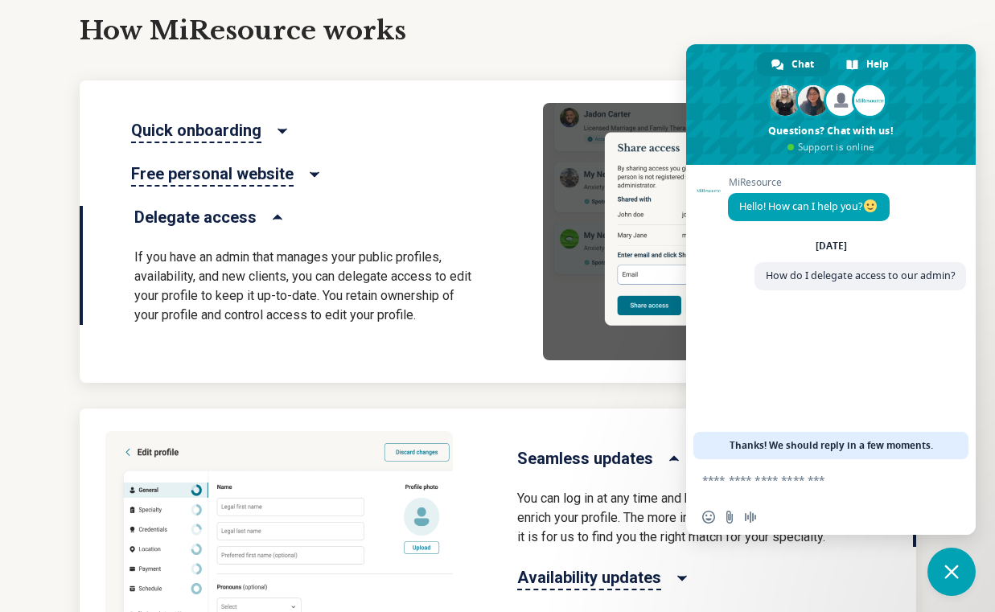
click at [47, 396] on div "How MiResource works Quick onboarding Free personal website Delegate access If …" at bounding box center [497, 388] width 995 height 825
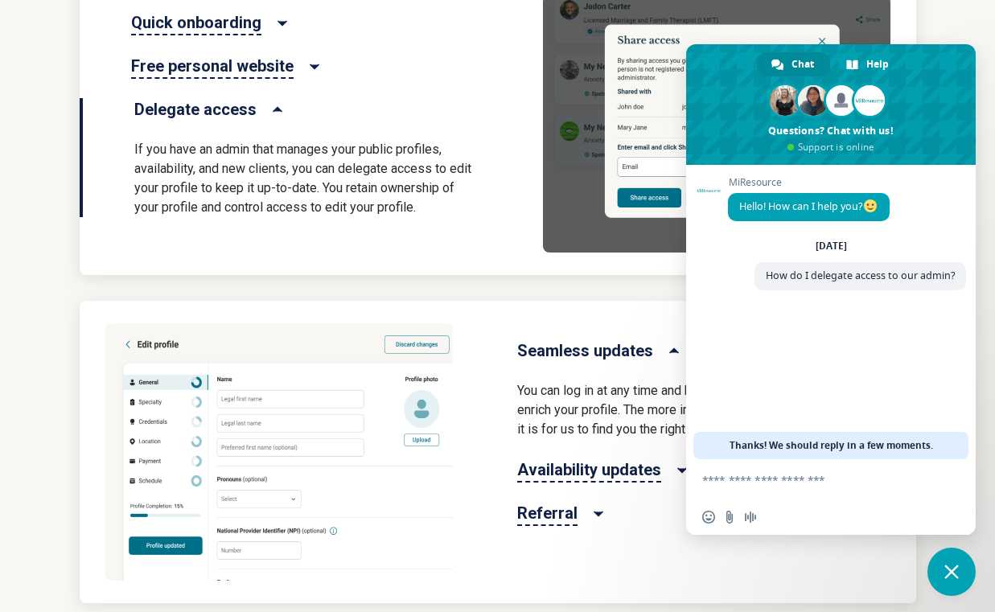
scroll to position [898, 0]
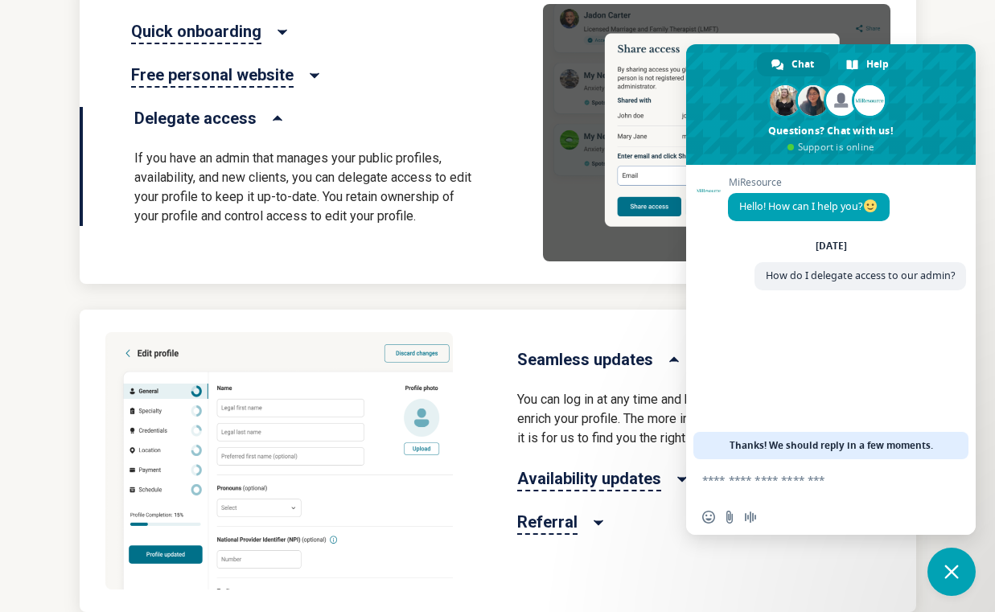
type textarea "**********"
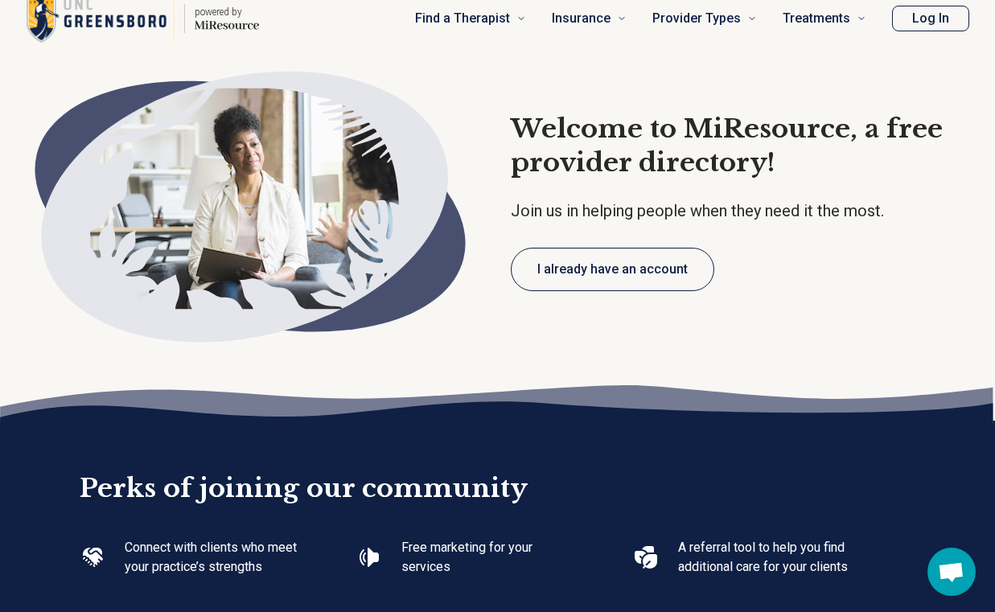
scroll to position [0, 0]
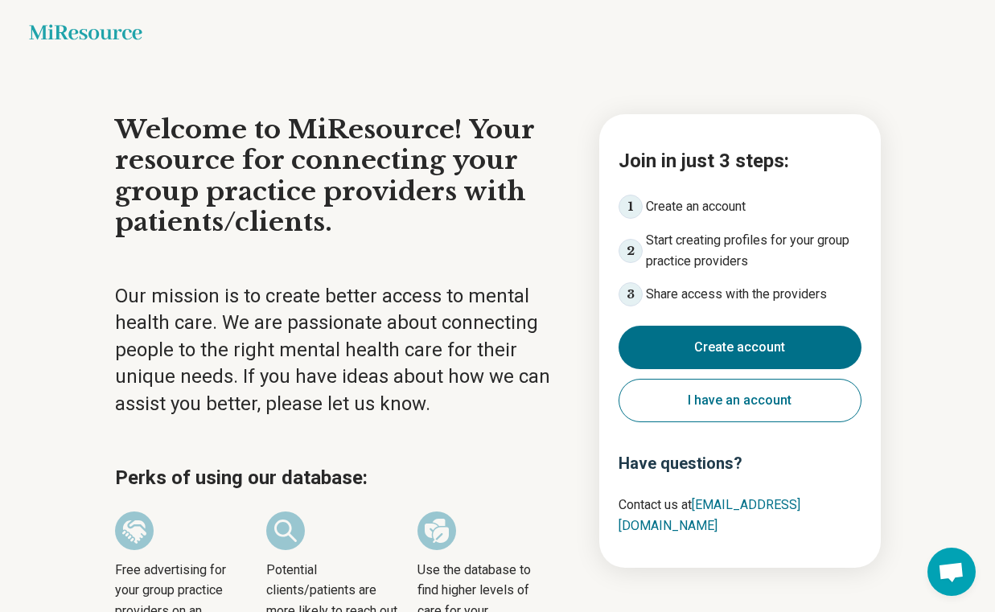
click at [759, 359] on button "Create account" at bounding box center [739, 347] width 243 height 43
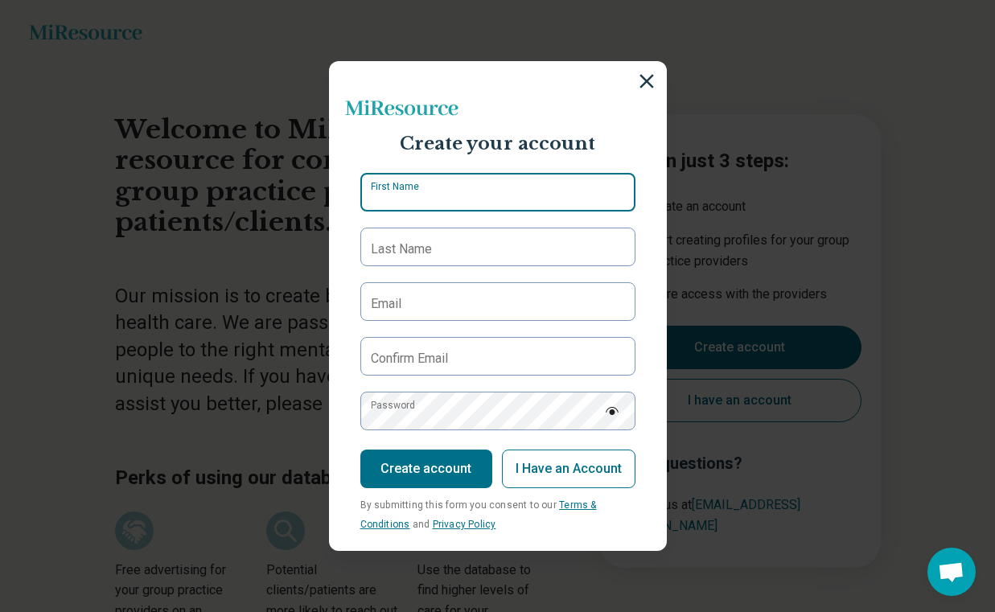
click at [440, 190] on input "First Name" at bounding box center [497, 192] width 275 height 39
type input "****"
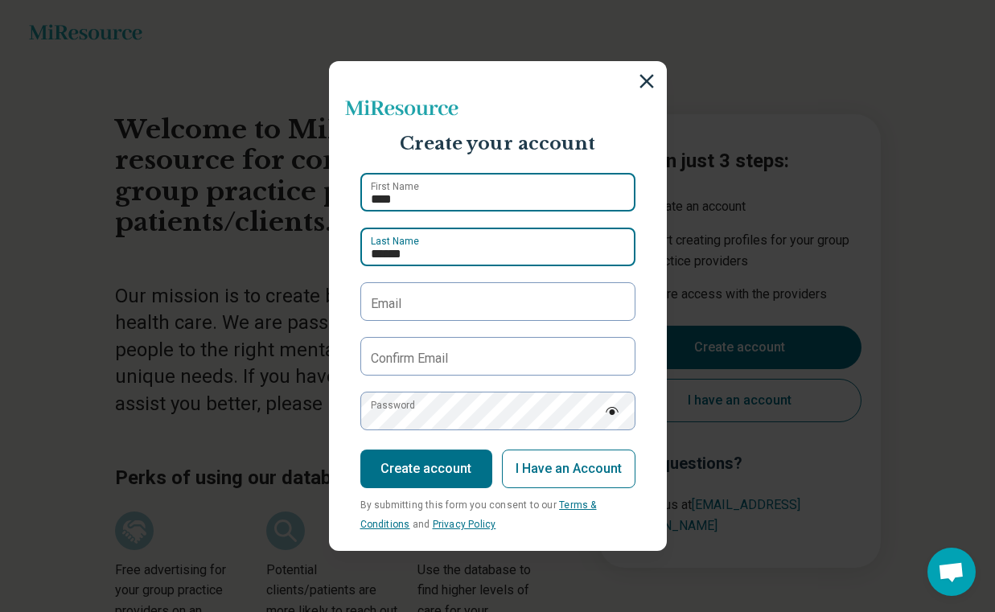
type input "******"
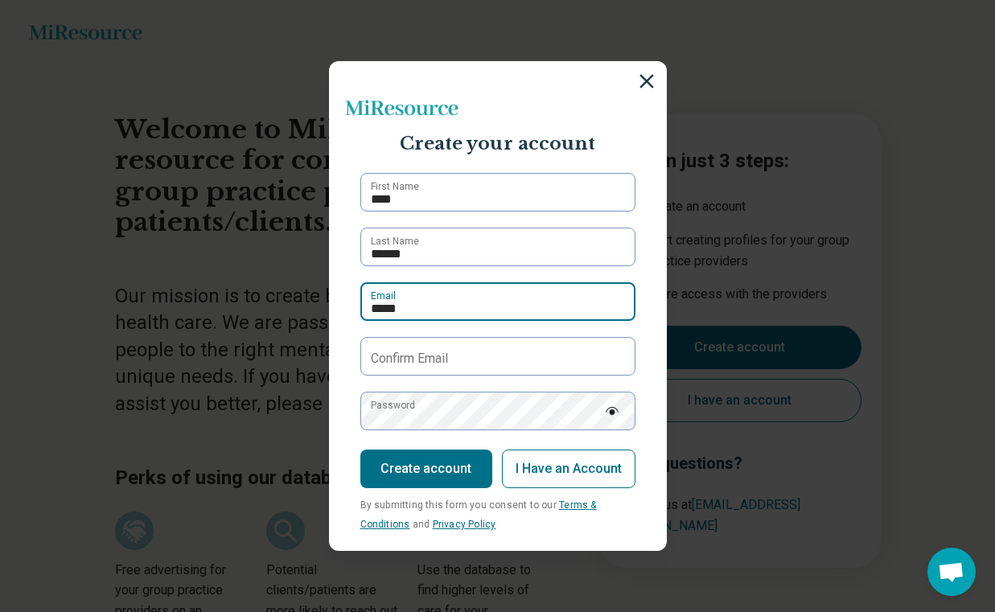
type input "**********"
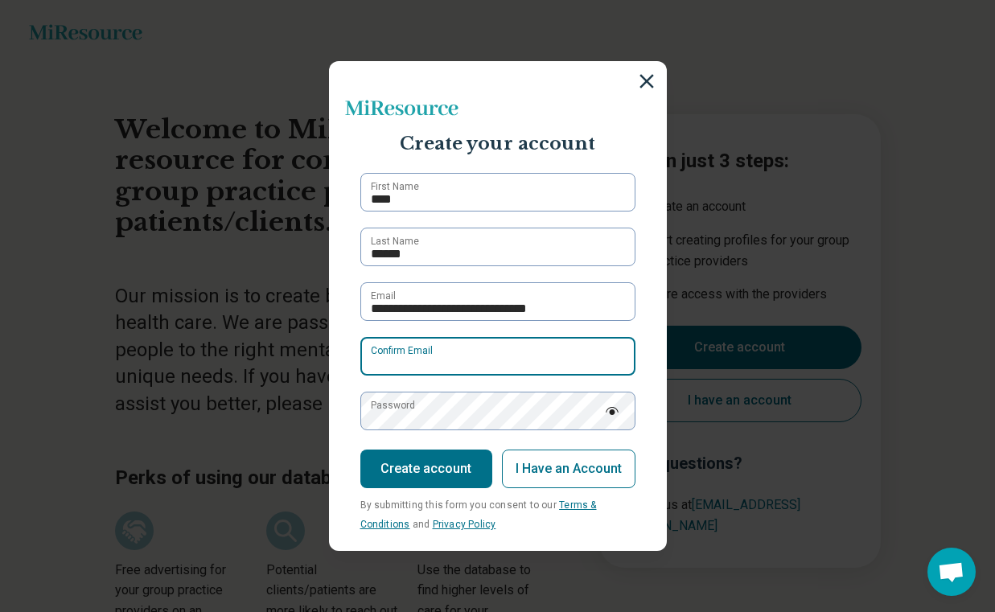
click at [515, 358] on input "Confirm Email" at bounding box center [497, 356] width 275 height 39
type input "**********"
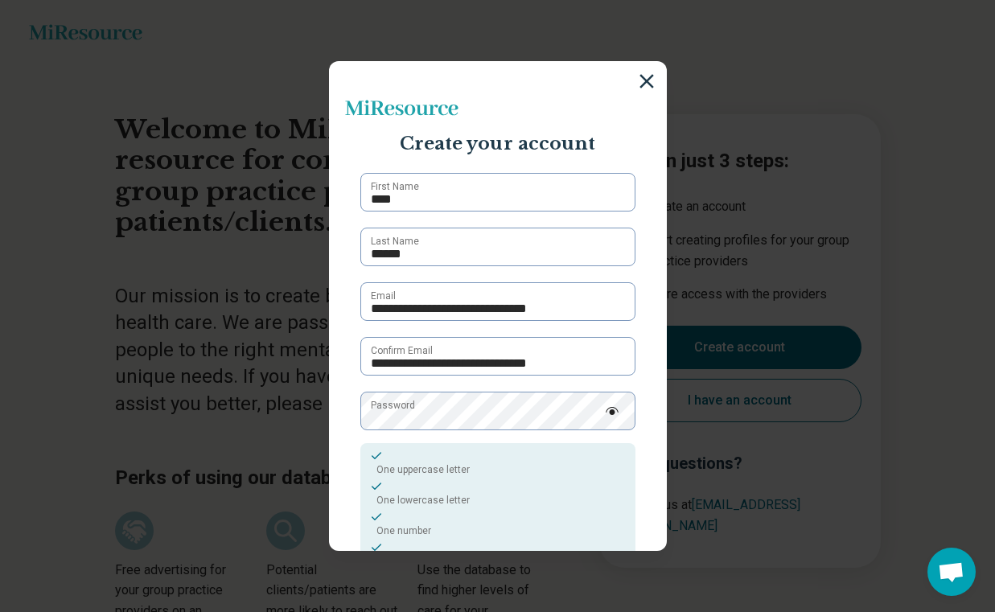
click at [647, 393] on section "**********" at bounding box center [498, 306] width 338 height 490
click at [617, 409] on img at bounding box center [612, 411] width 14 height 8
click at [645, 441] on section "**********" at bounding box center [498, 306] width 338 height 490
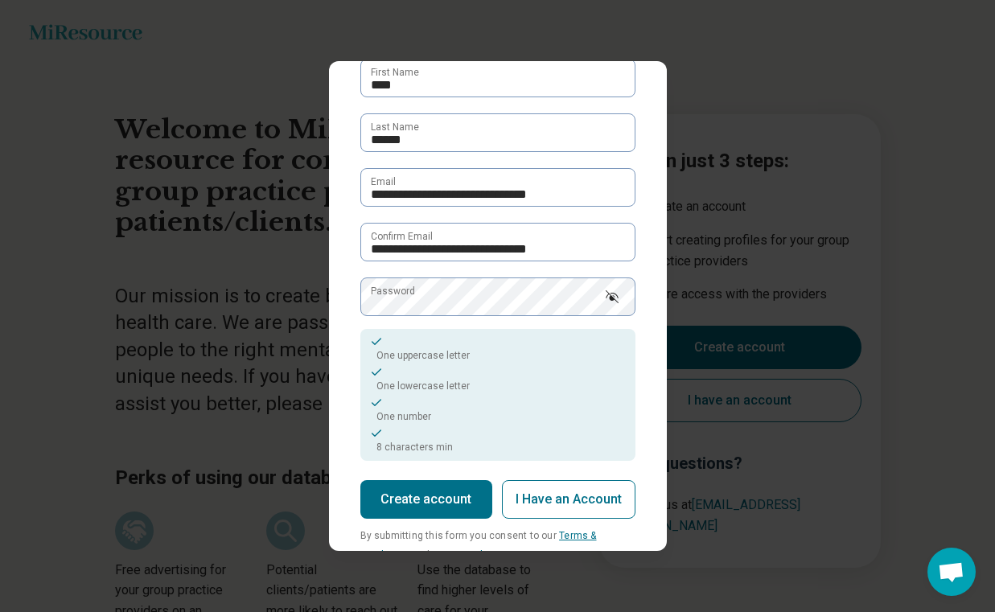
scroll to position [159, 0]
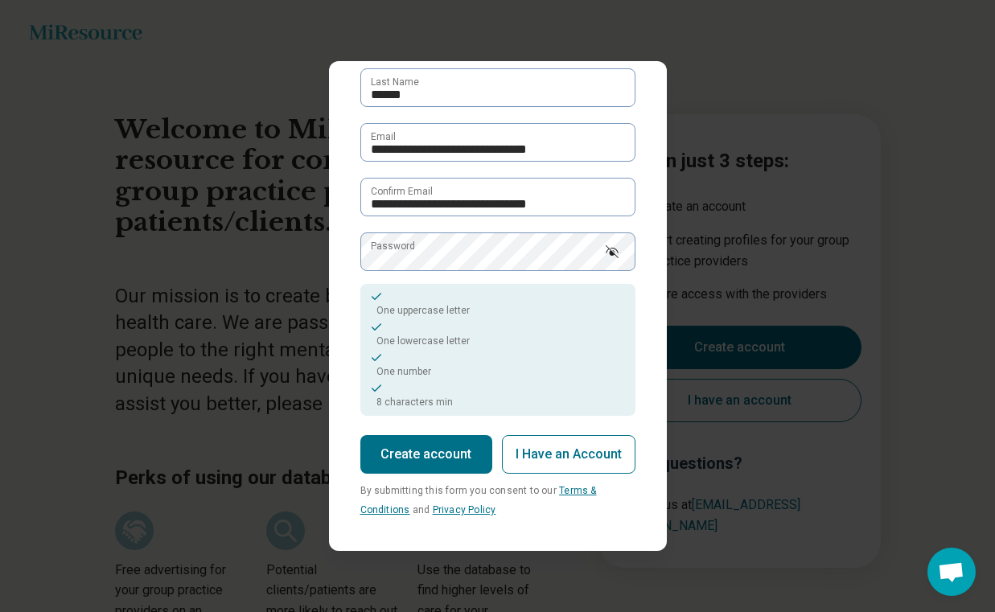
click at [464, 462] on button "Create account" at bounding box center [426, 454] width 132 height 39
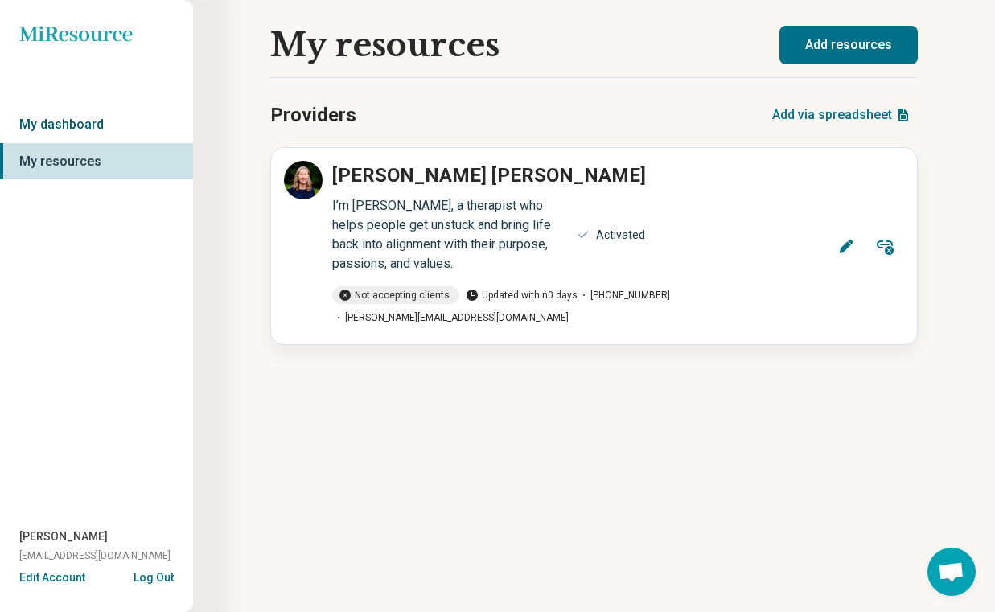
click at [97, 134] on link "My dashboard" at bounding box center [96, 124] width 193 height 37
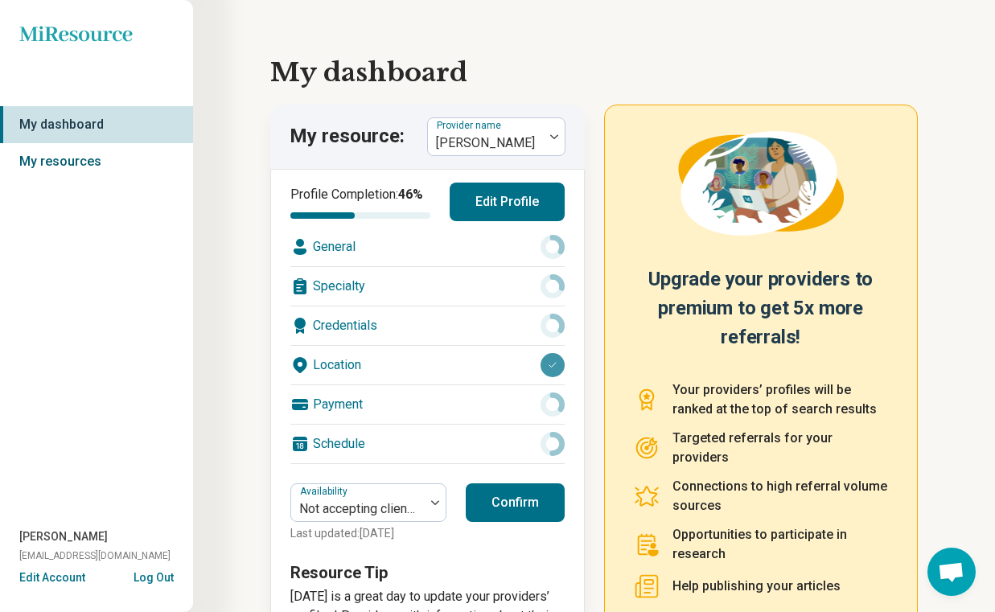
click at [104, 160] on link "My resources" at bounding box center [96, 161] width 193 height 37
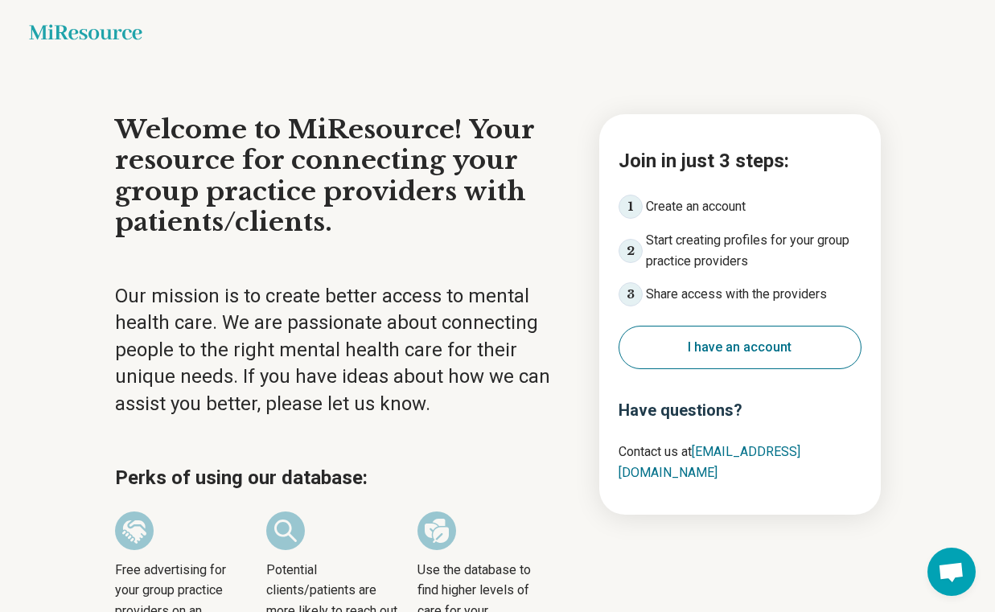
click at [709, 357] on button "I have an account" at bounding box center [739, 347] width 243 height 43
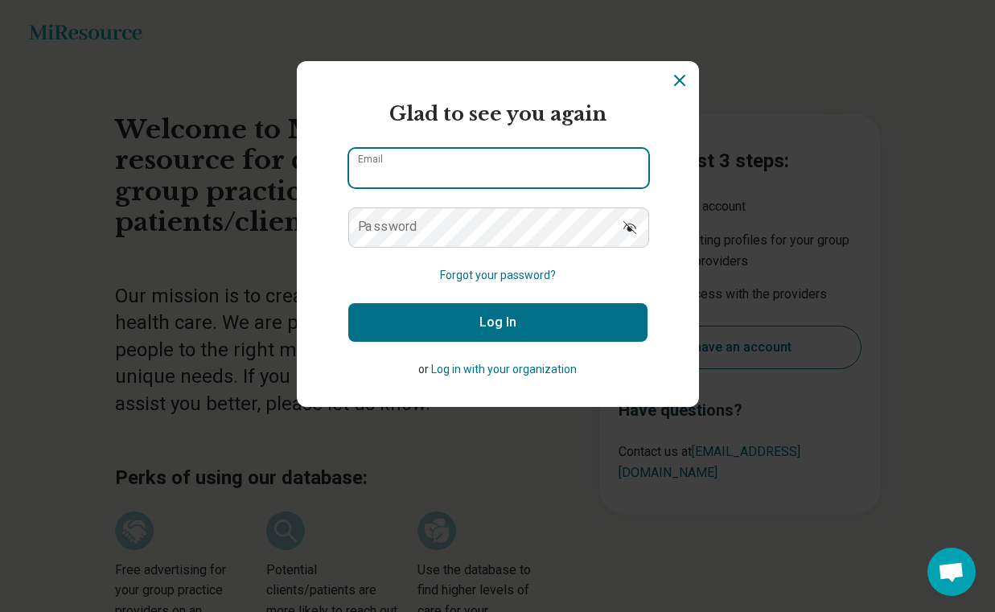
type input "**********"
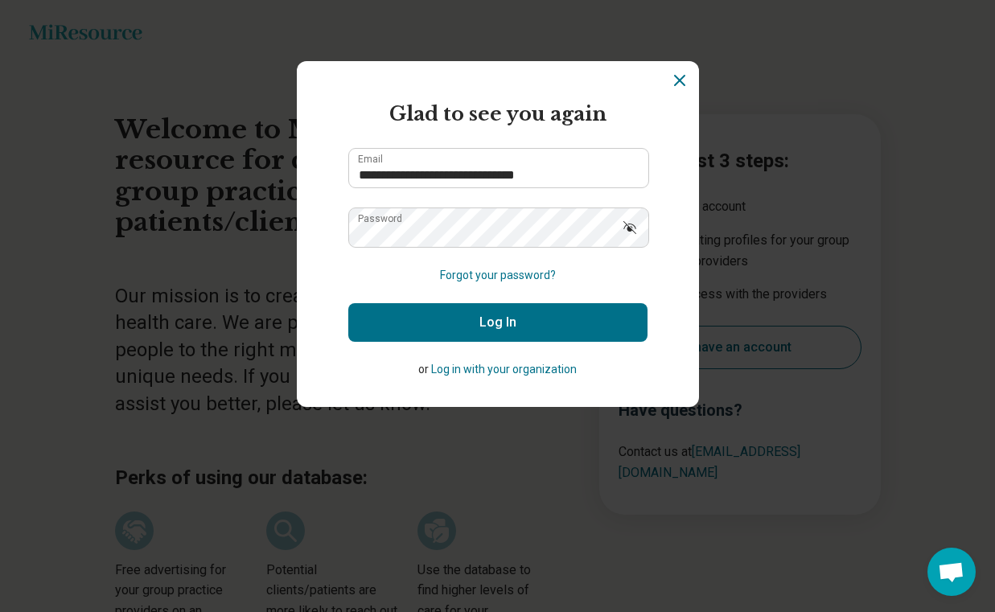
click at [455, 321] on button "Log In" at bounding box center [497, 322] width 299 height 39
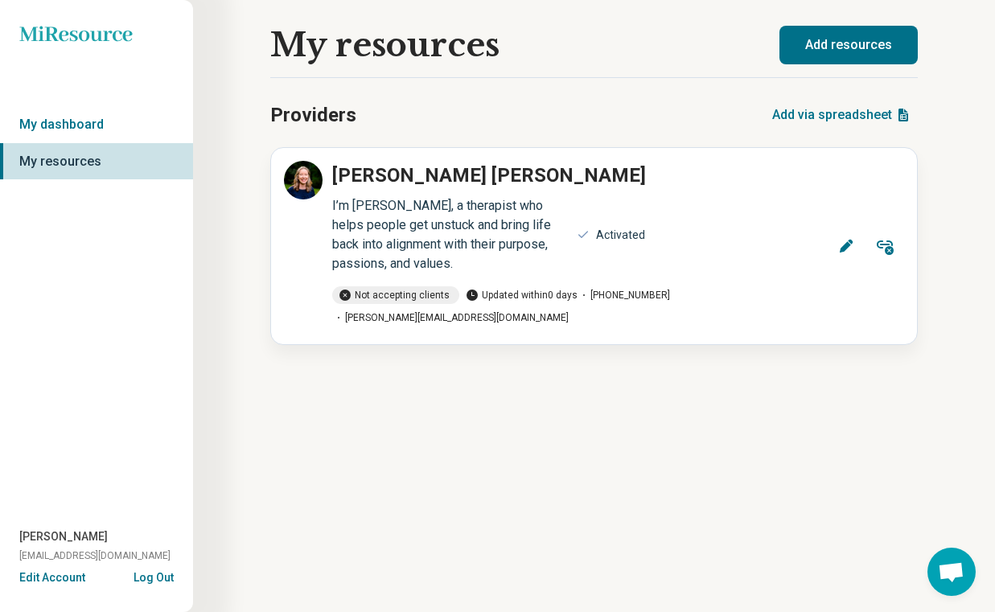
click at [824, 55] on button "Add resources" at bounding box center [848, 45] width 138 height 39
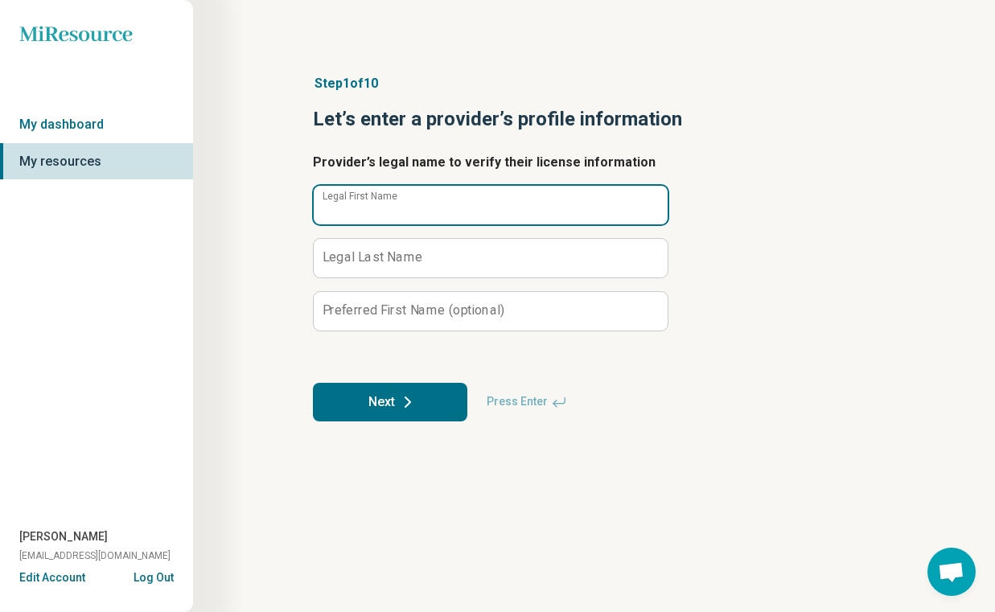
click at [444, 197] on input "Legal First Name" at bounding box center [491, 205] width 354 height 39
type input "*****"
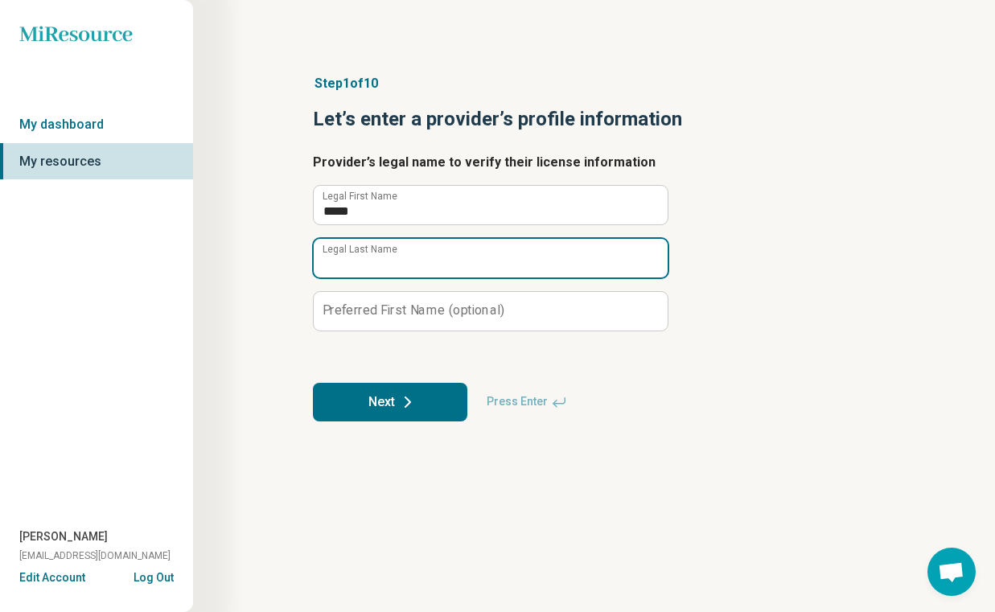
click at [464, 250] on input "Legal Last Name" at bounding box center [491, 258] width 354 height 39
type input "******"
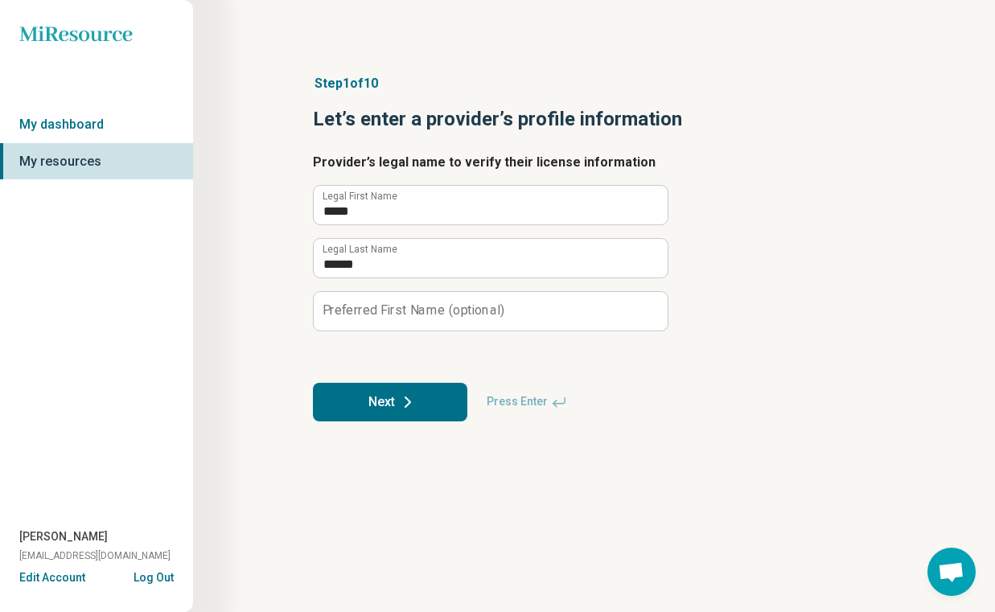
click at [281, 322] on div "Step 1 of 10 Let’s enter a provider’s profile information Provider’s legal name…" at bounding box center [593, 248] width 647 height 412
click at [348, 401] on button "Next" at bounding box center [390, 402] width 154 height 39
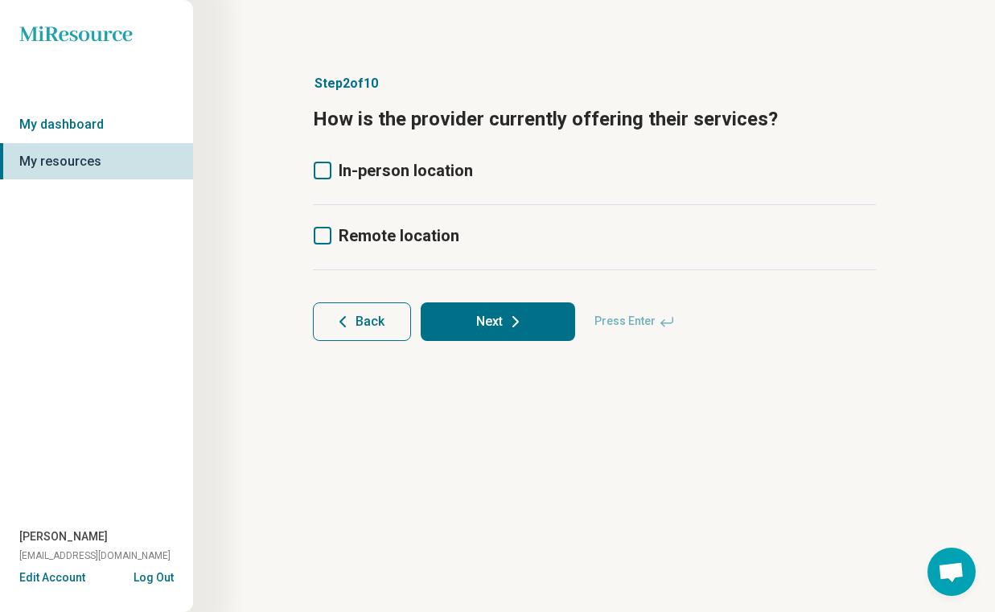
click at [323, 174] on icon at bounding box center [323, 171] width 18 height 18
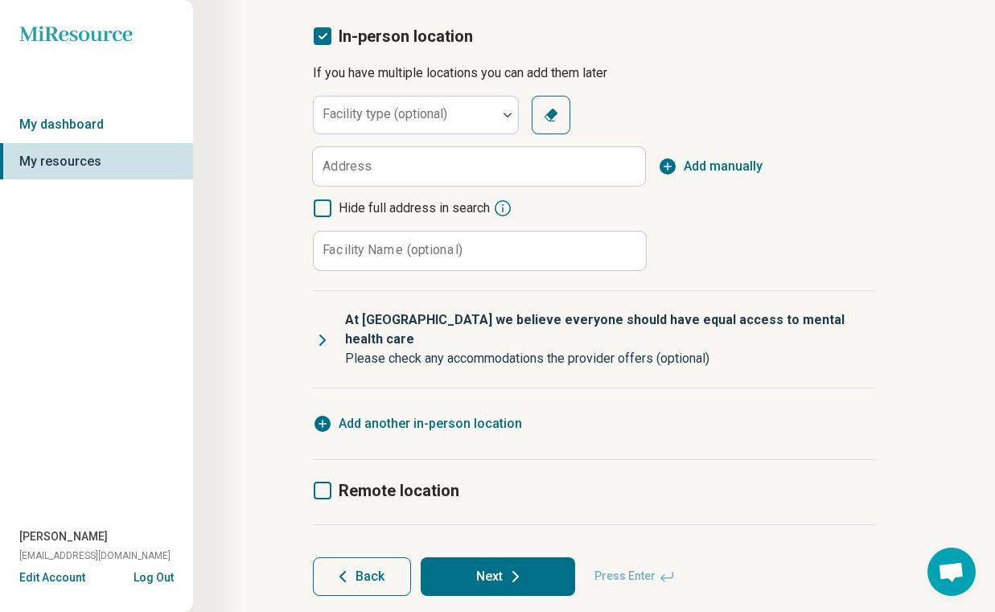
scroll to position [155, 0]
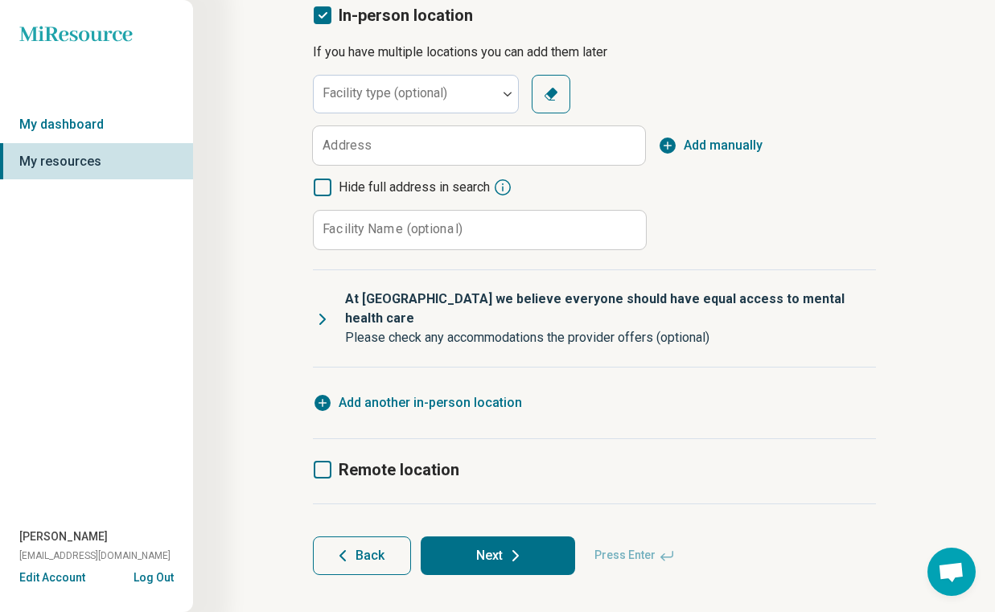
click at [326, 461] on icon at bounding box center [323, 470] width 18 height 18
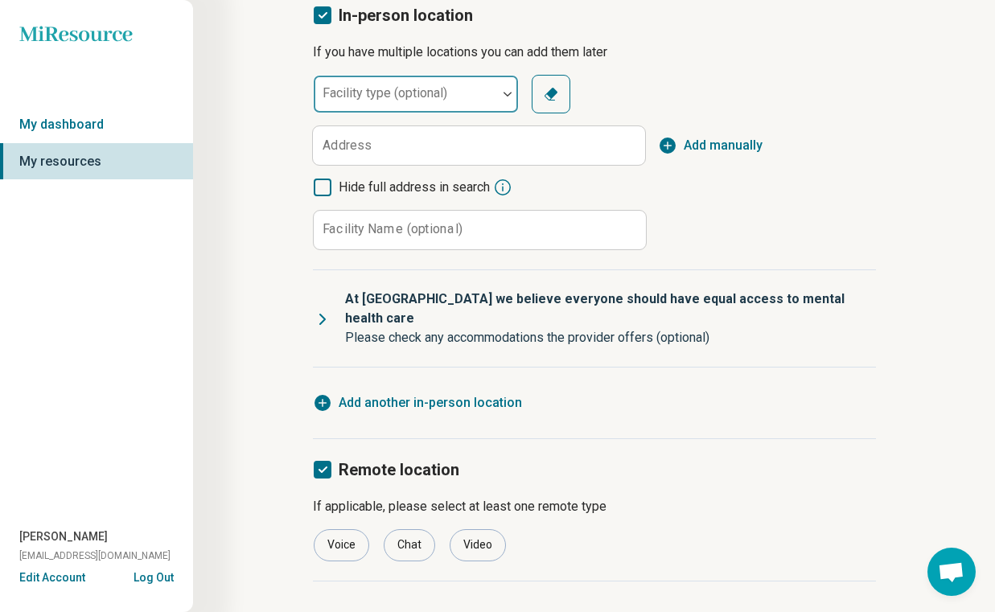
click at [419, 86] on label "Facility type (optional)" at bounding box center [384, 92] width 125 height 15
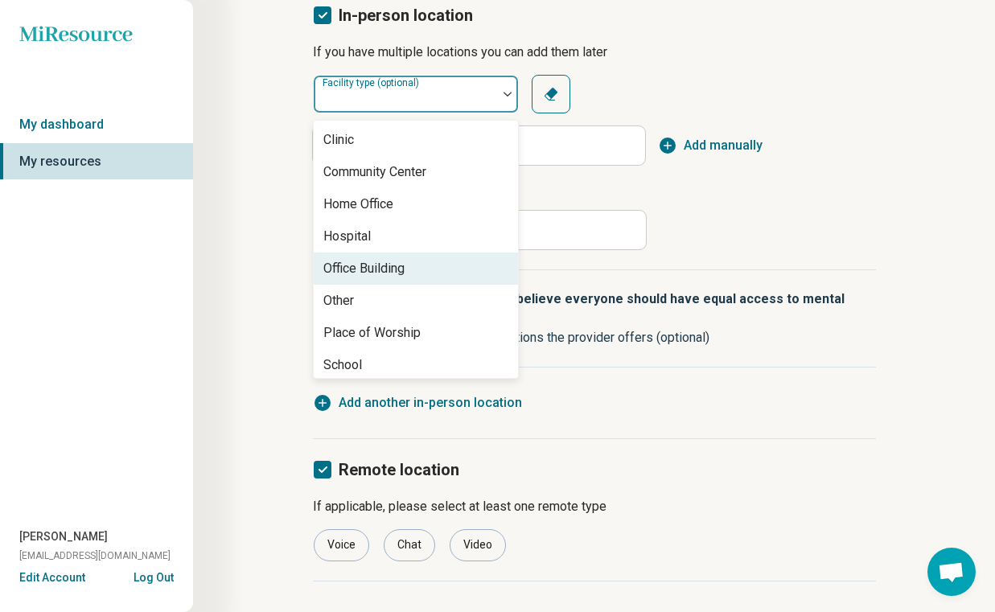
click at [402, 265] on div "Office Building" at bounding box center [363, 268] width 81 height 19
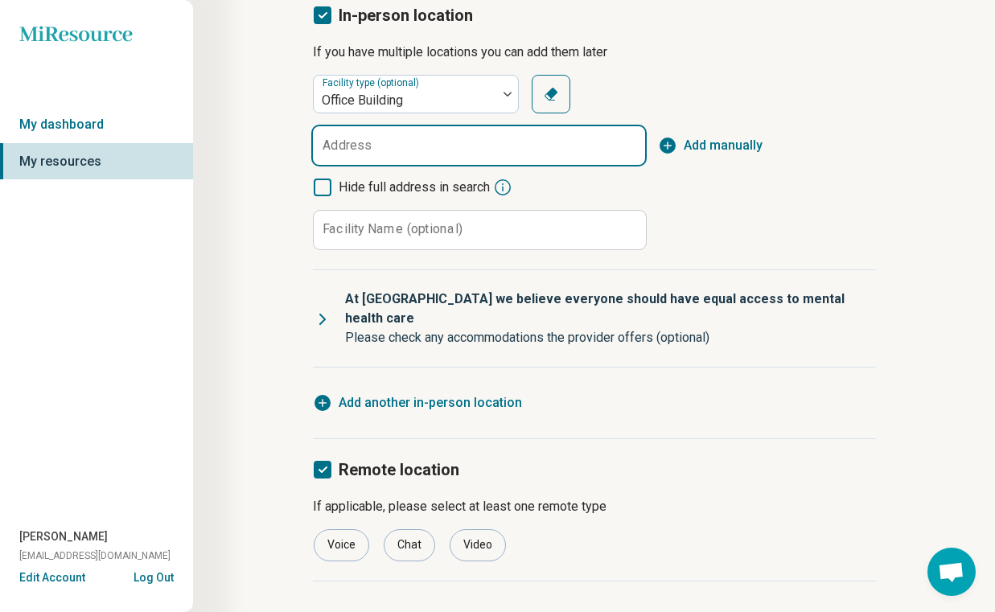
click at [417, 153] on input "Address" at bounding box center [479, 145] width 332 height 39
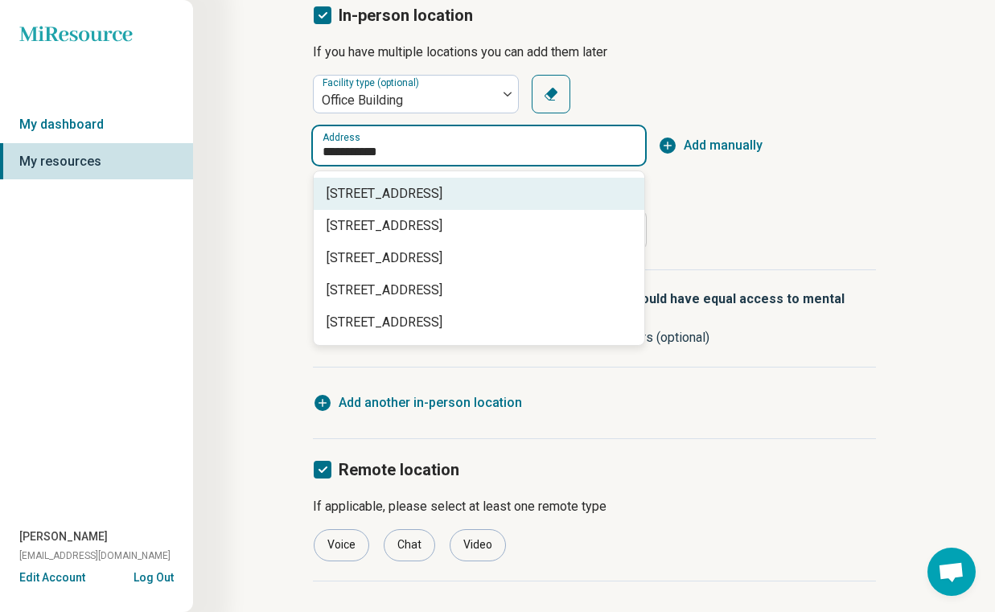
click at [456, 199] on span "128 Raleigh Street, Holly Springs, NC" at bounding box center [482, 193] width 311 height 19
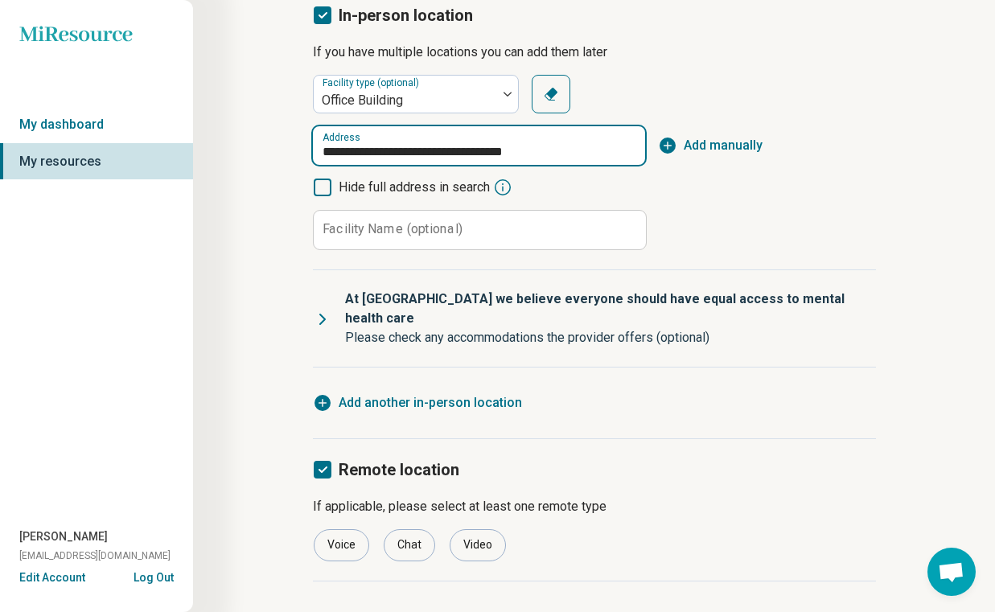
type input "**********"
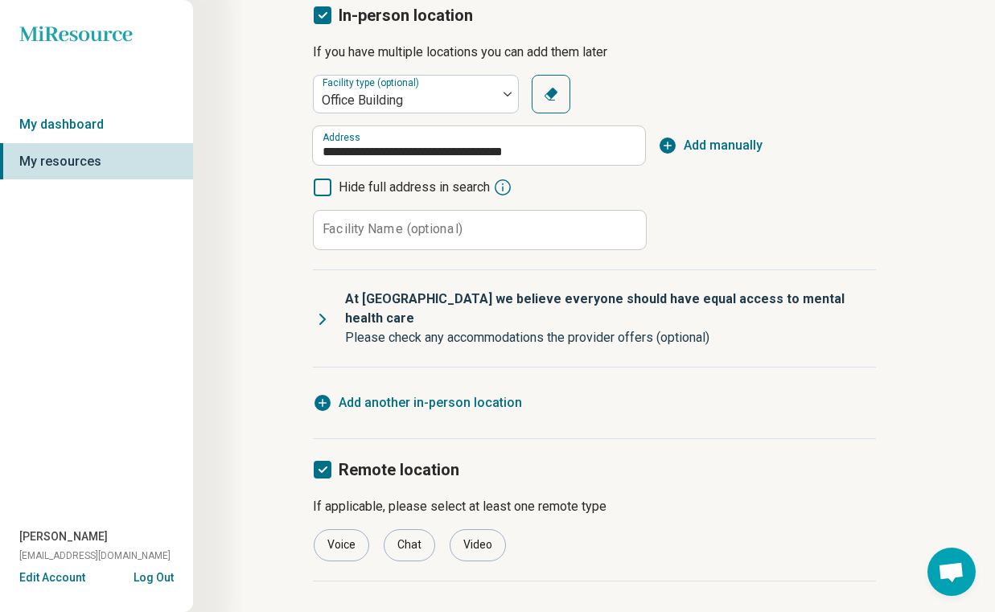
click at [448, 223] on label "Facility Name (optional)" at bounding box center [392, 229] width 140 height 13
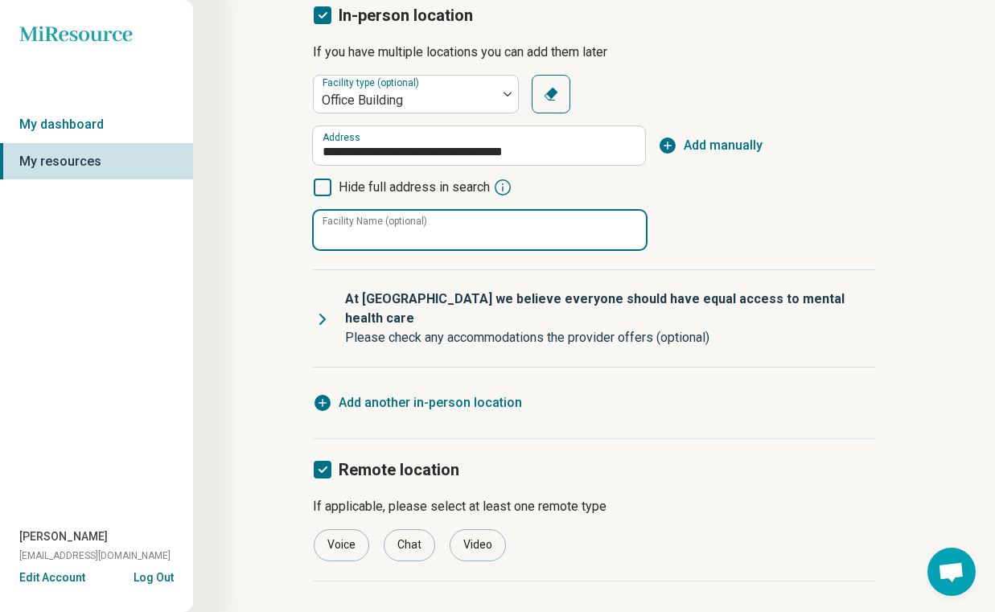
click at [448, 221] on input "Facility Name (optional)" at bounding box center [480, 230] width 332 height 39
type input "**********"
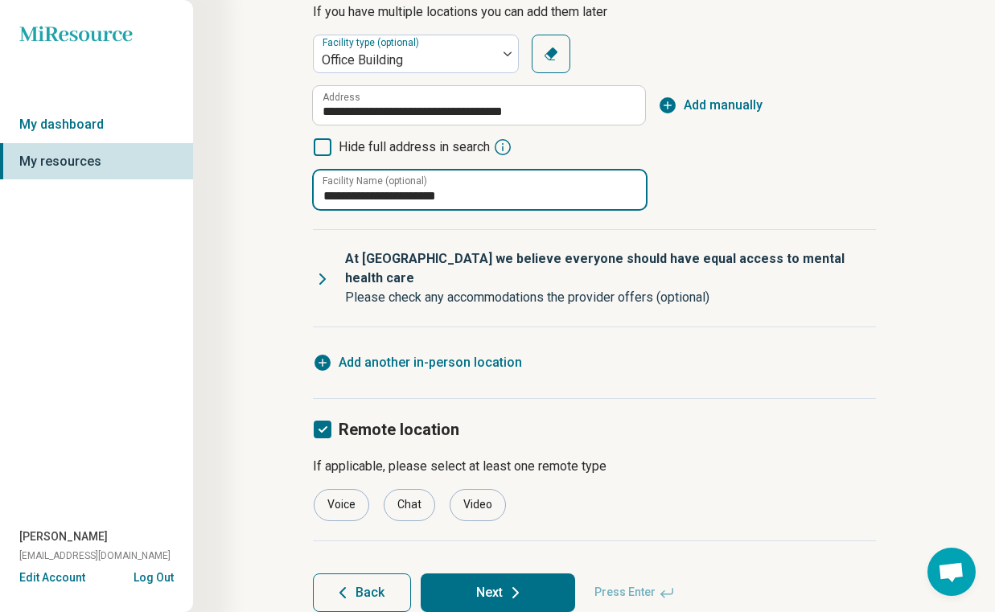
scroll to position [232, 0]
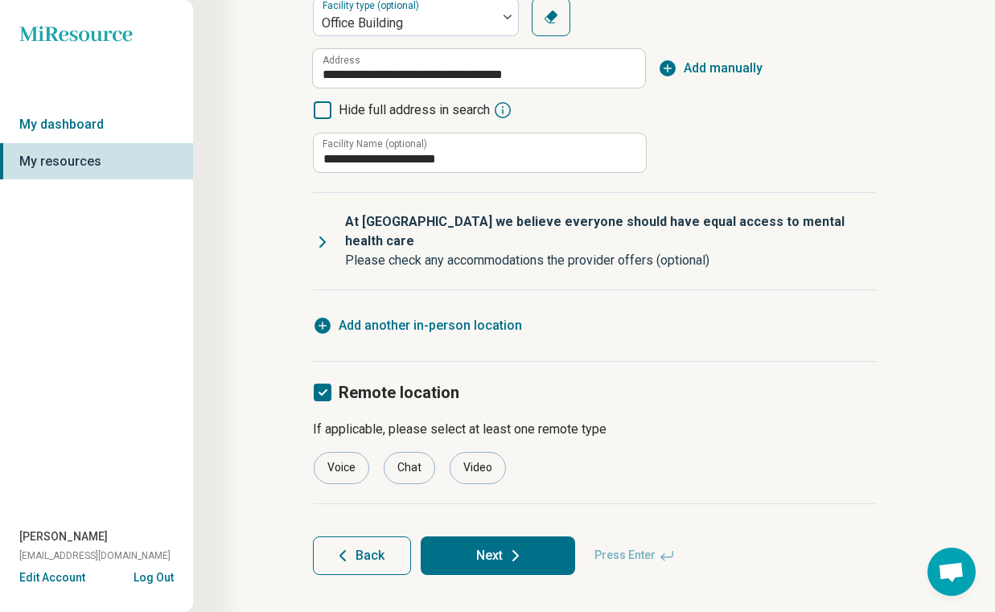
click at [324, 232] on icon at bounding box center [322, 241] width 19 height 19
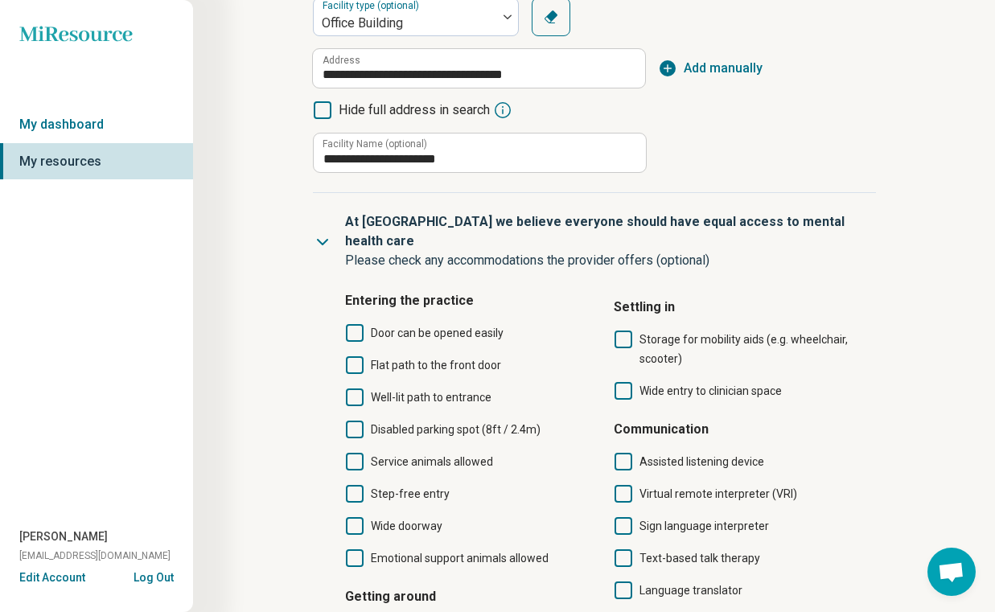
click at [354, 356] on icon at bounding box center [355, 365] width 18 height 18
click at [360, 421] on icon at bounding box center [355, 430] width 18 height 18
click at [320, 232] on icon at bounding box center [322, 241] width 19 height 19
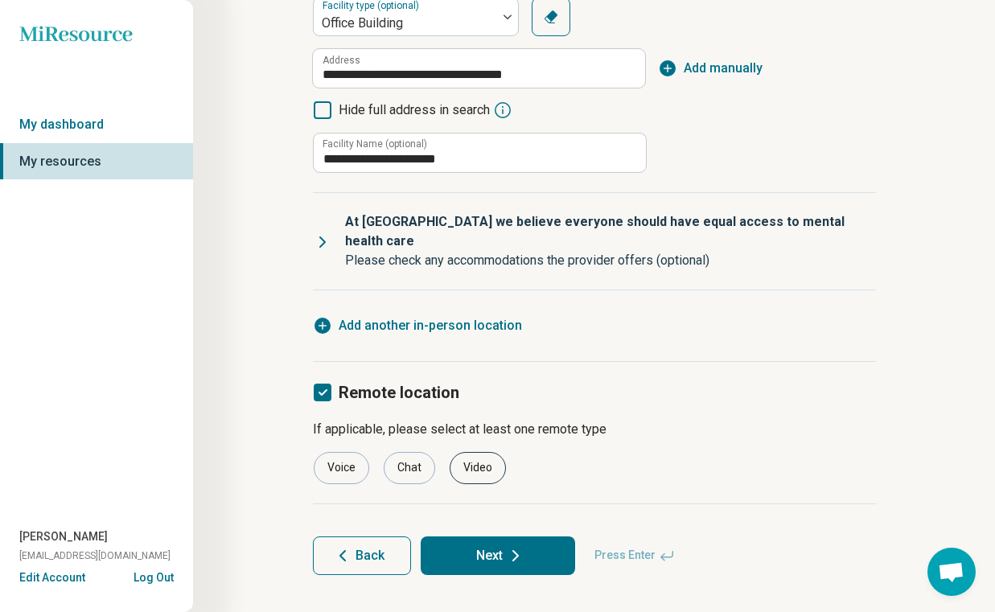
click at [485, 453] on div "Video" at bounding box center [478, 468] width 56 height 32
click at [516, 551] on icon at bounding box center [515, 556] width 5 height 10
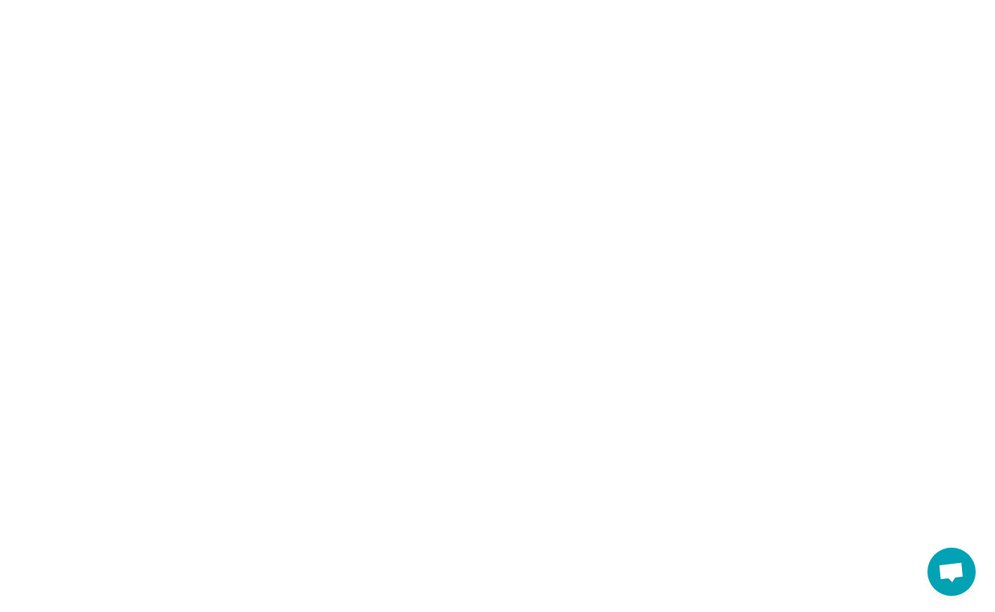
scroll to position [0, 0]
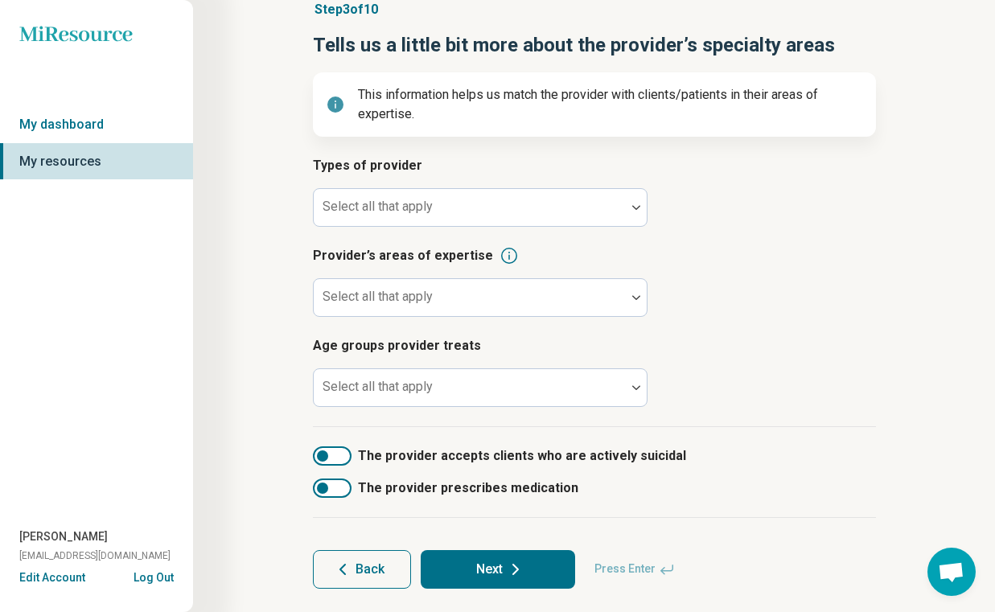
scroll to position [78, 0]
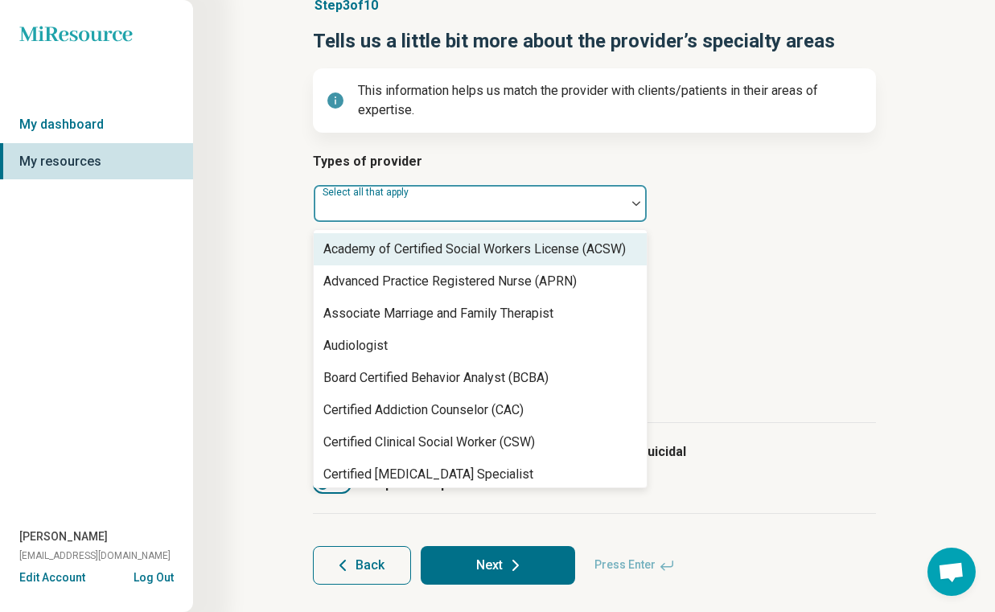
click at [467, 191] on div at bounding box center [470, 203] width 312 height 35
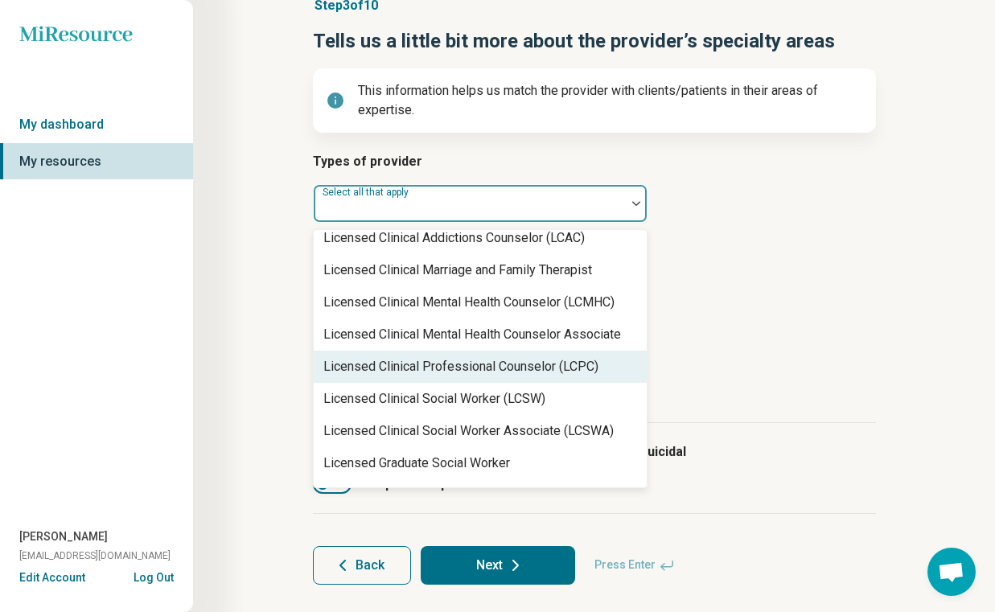
scroll to position [728, 0]
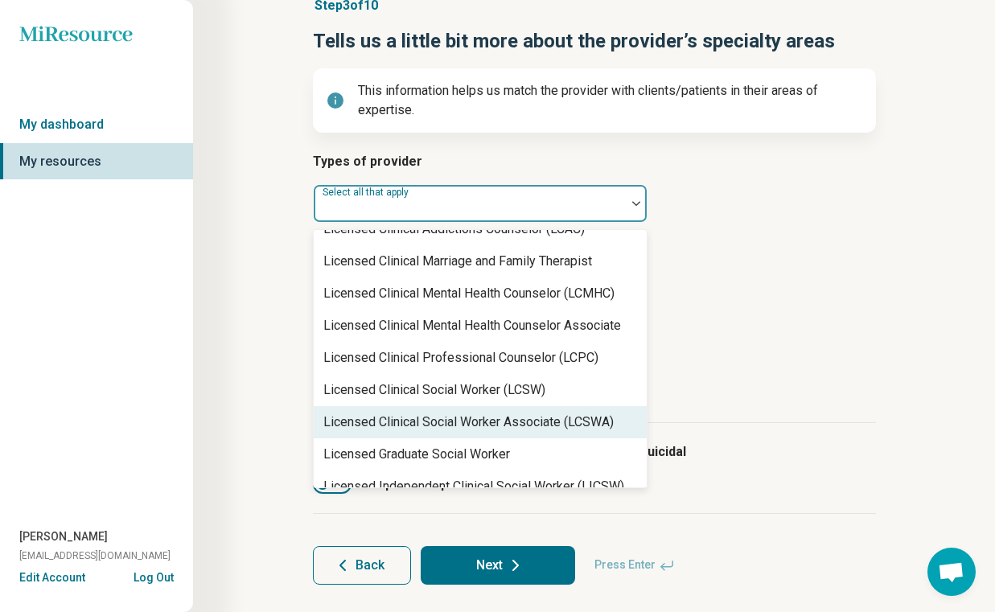
click at [469, 424] on div "Licensed Clinical Social Worker Associate (LCSWA)" at bounding box center [468, 422] width 290 height 19
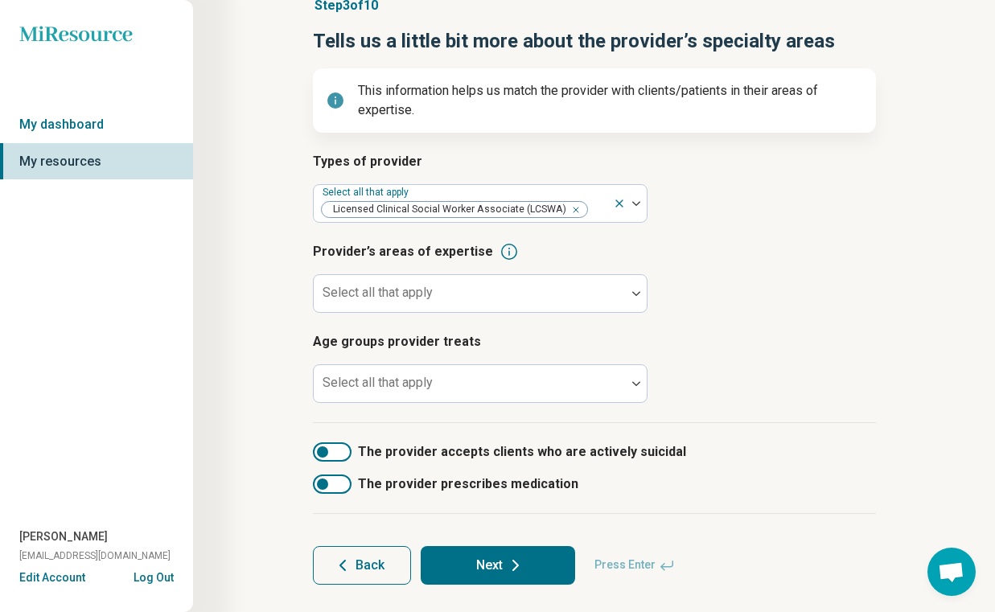
click at [814, 303] on article "Provider’s areas of expertise Select all that apply" at bounding box center [594, 277] width 563 height 71
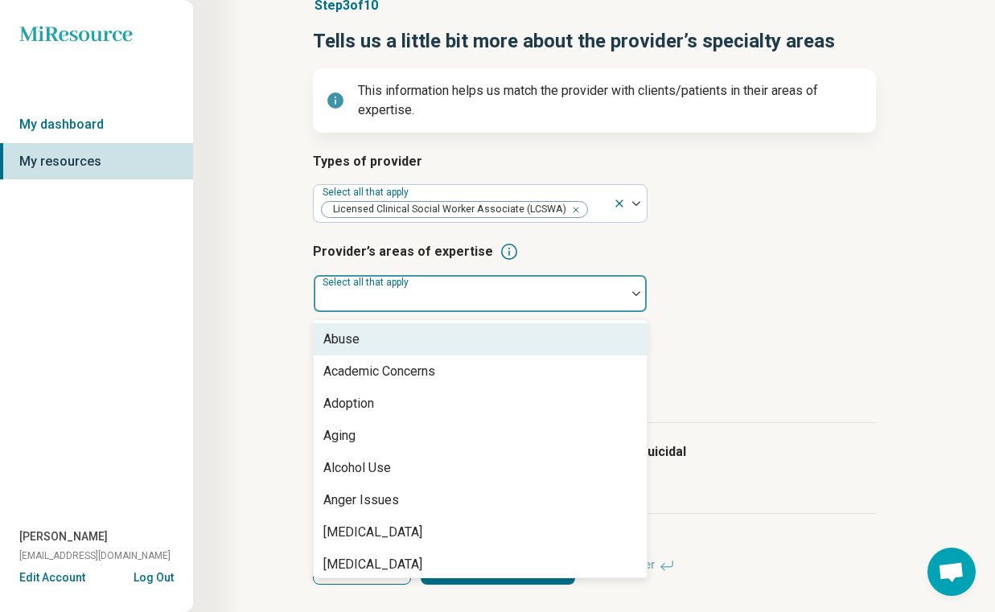
click at [518, 297] on div at bounding box center [469, 300] width 299 height 23
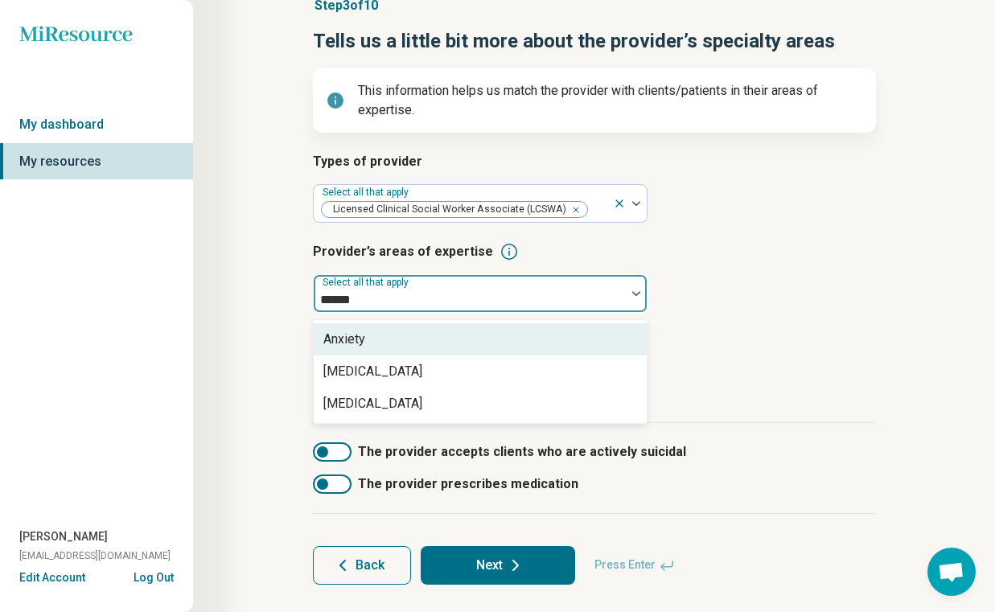
type input "*******"
click at [427, 342] on div "Anxiety" at bounding box center [480, 339] width 333 height 32
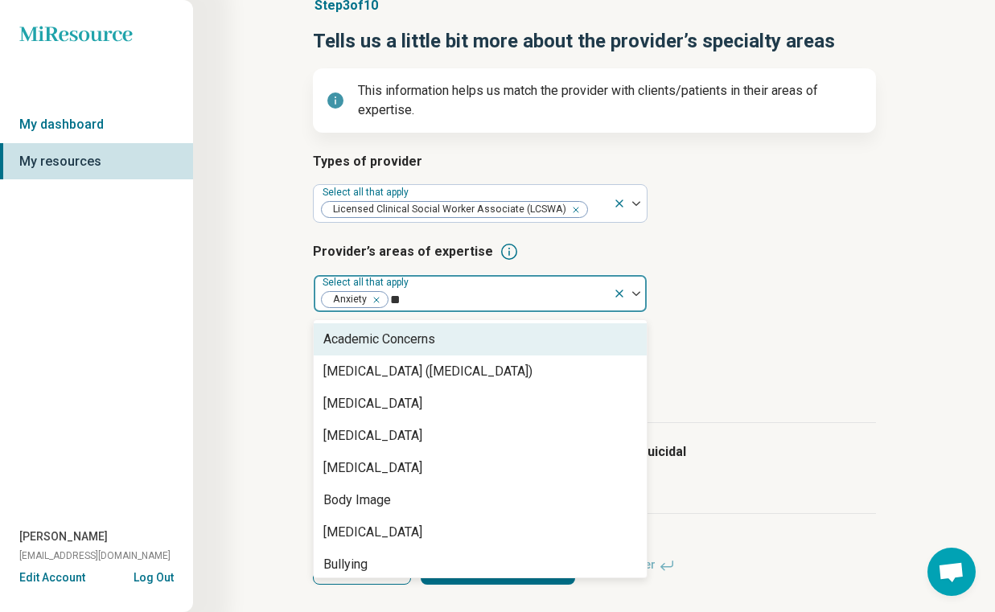
type input "***"
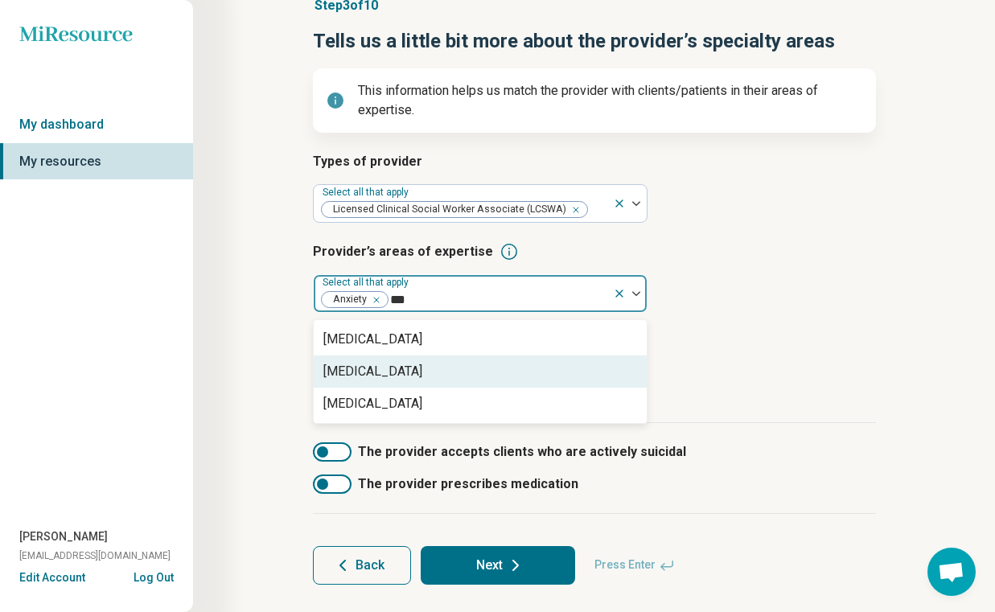
click at [445, 367] on div "Depression" at bounding box center [480, 371] width 333 height 32
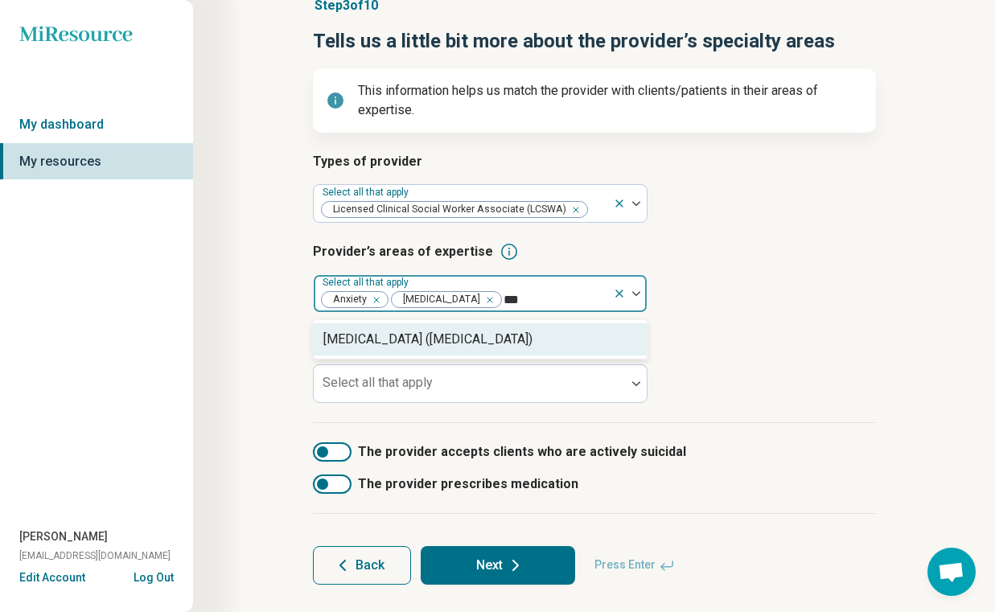
type input "****"
click at [496, 339] on div "Attention Deficit Hyperactivity Disorder (ADHD)" at bounding box center [427, 339] width 209 height 19
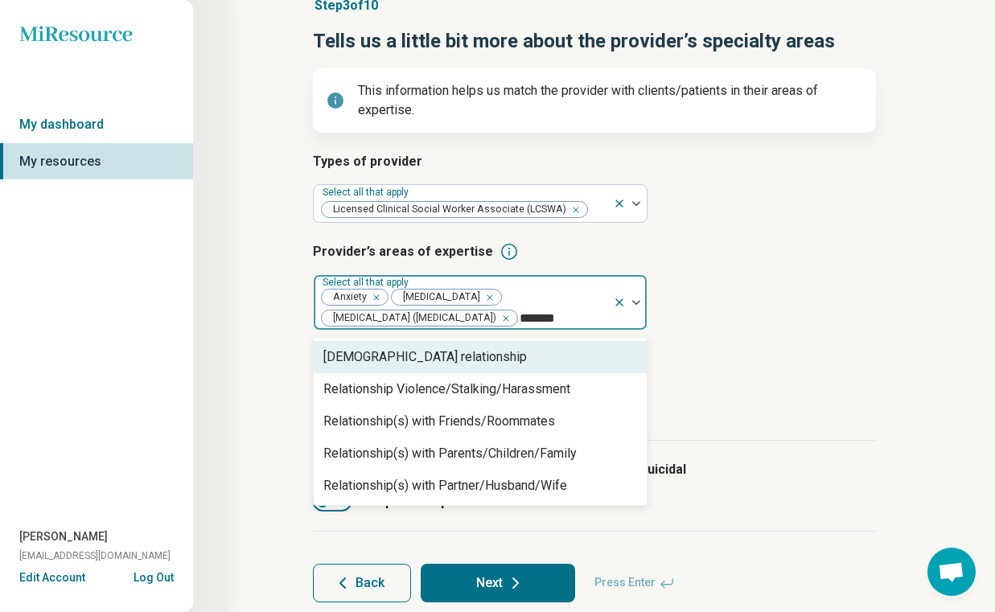
type input "********"
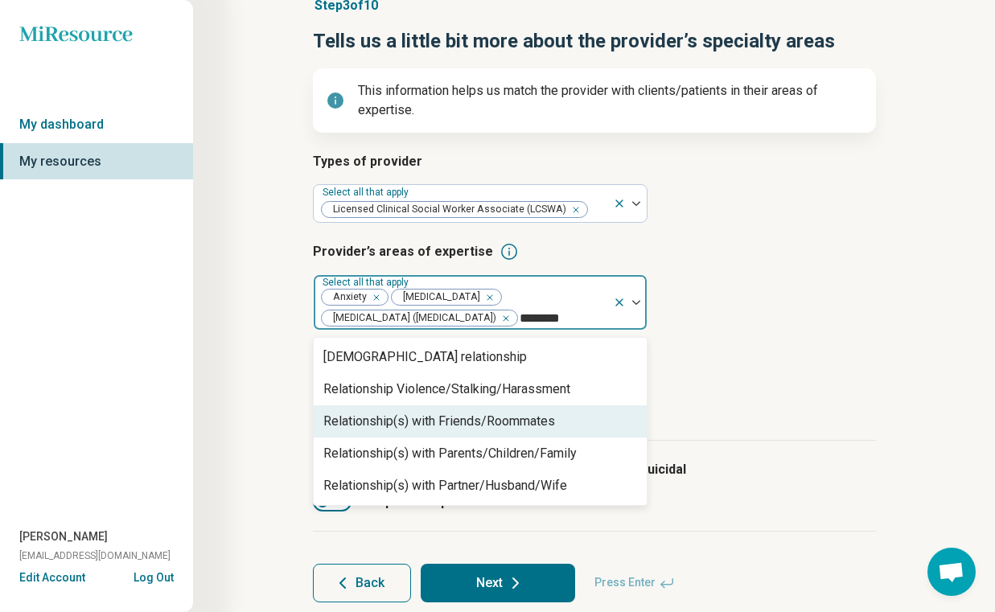
click at [479, 431] on div "Relationship(s) with Friends/Roommates" at bounding box center [439, 421] width 232 height 19
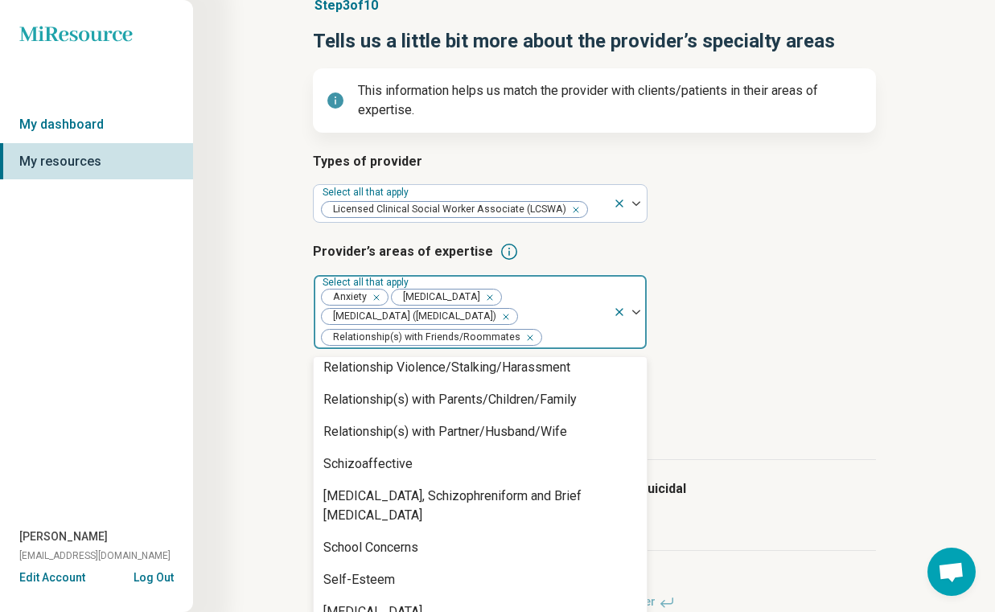
scroll to position [2424, 0]
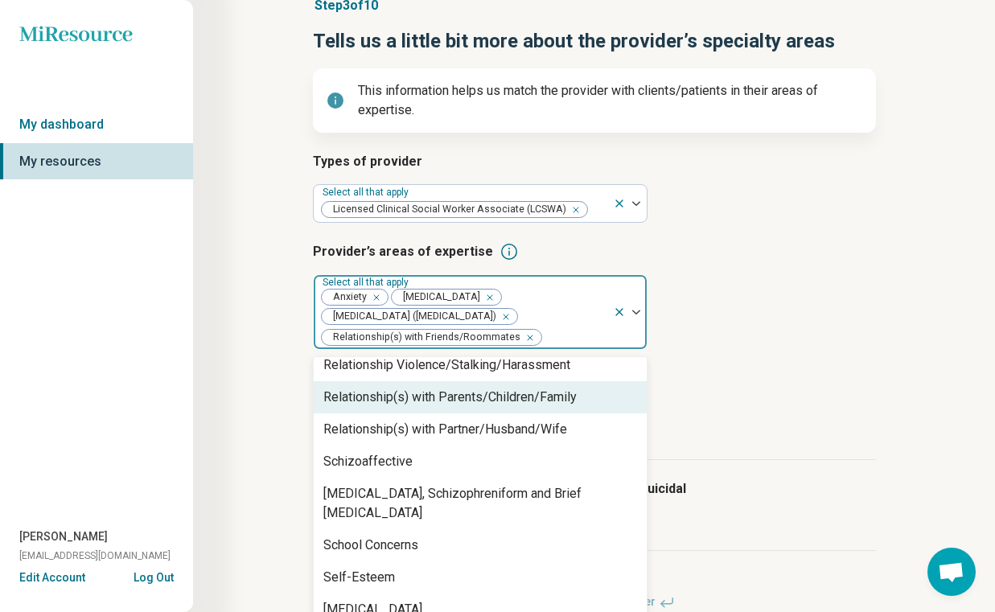
click at [478, 409] on div "Relationship(s) with Parents/Children/Family" at bounding box center [480, 397] width 333 height 32
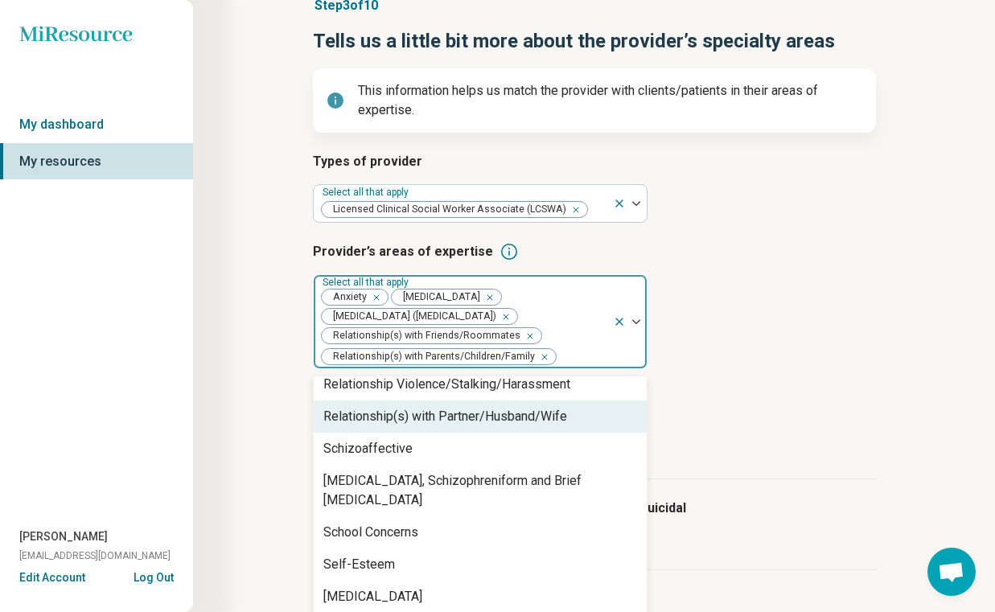
click at [478, 419] on div "Relationship(s) with Partner/Husband/Wife" at bounding box center [445, 416] width 244 height 19
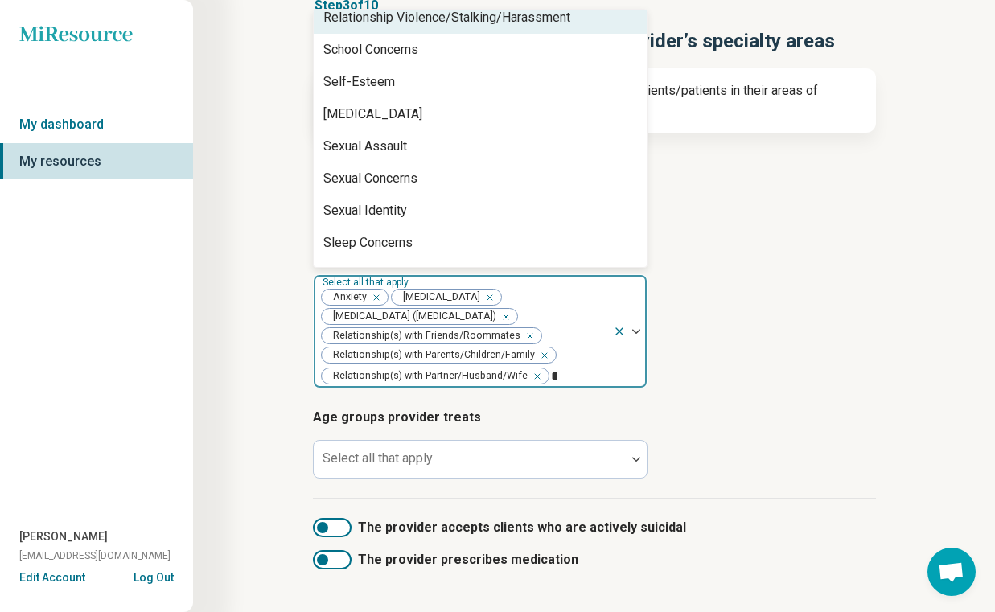
scroll to position [0, 0]
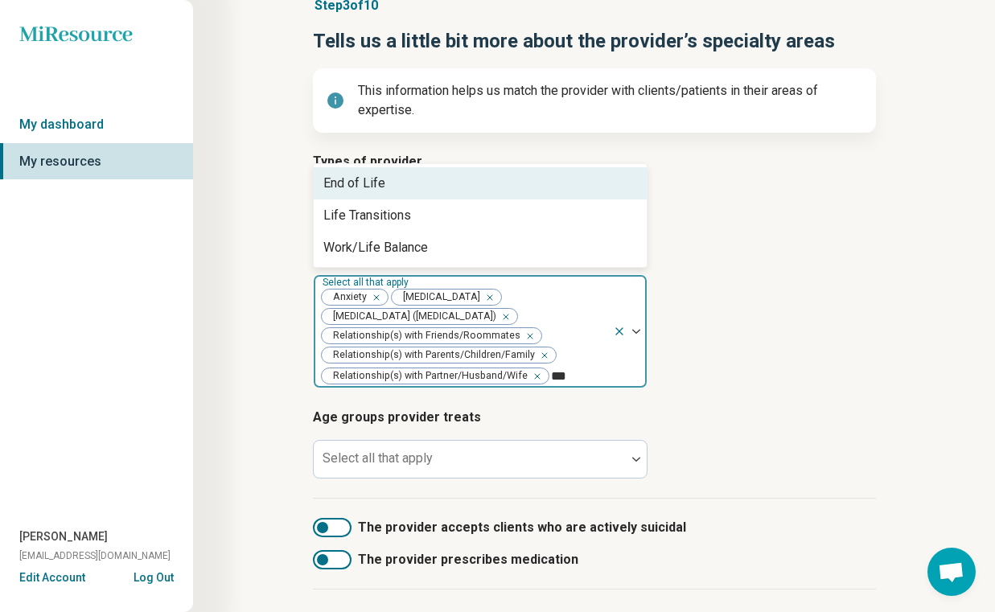
type input "****"
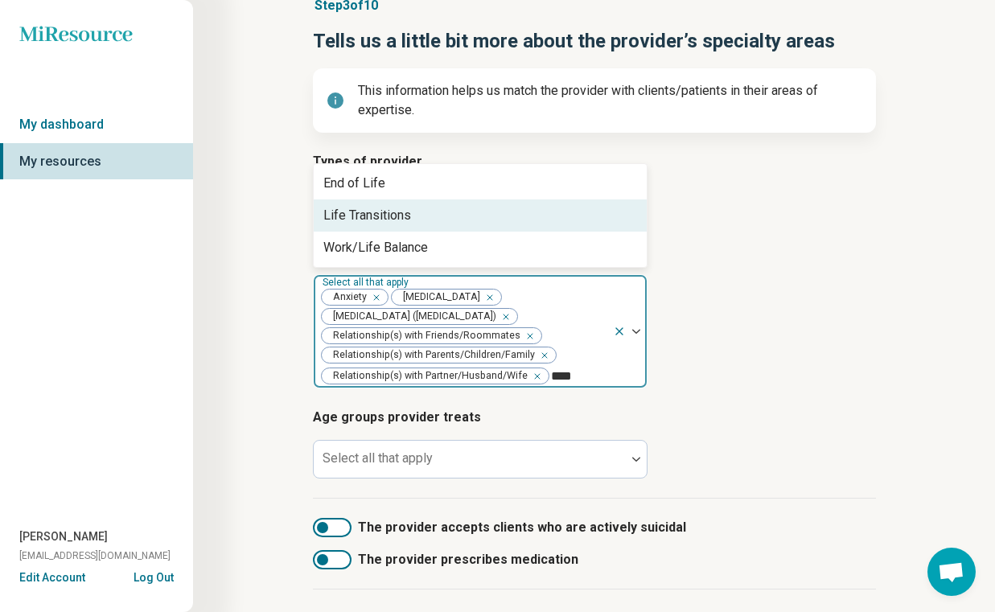
click at [402, 224] on div "Life Transitions" at bounding box center [480, 215] width 333 height 32
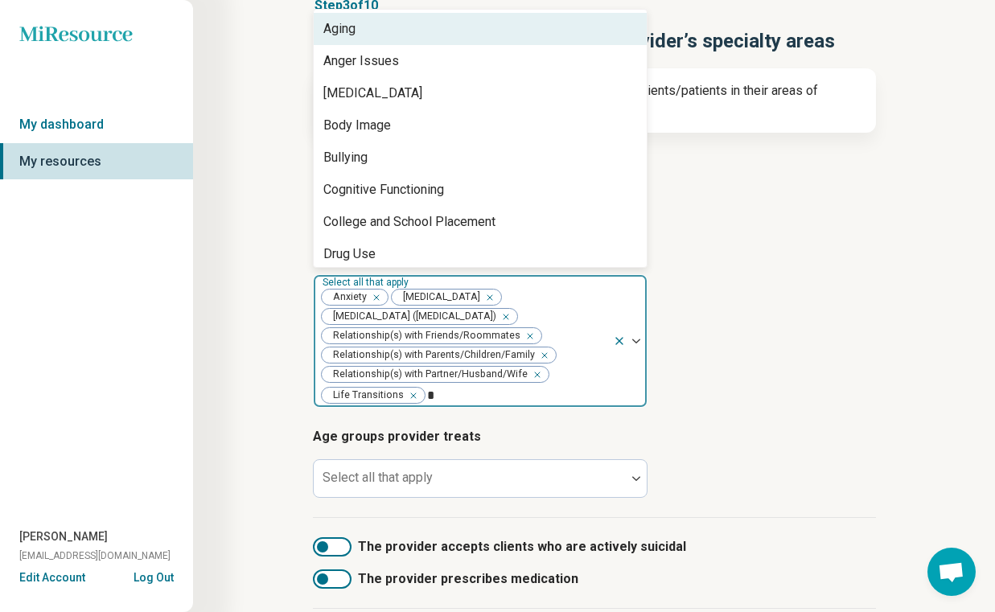
type input "**"
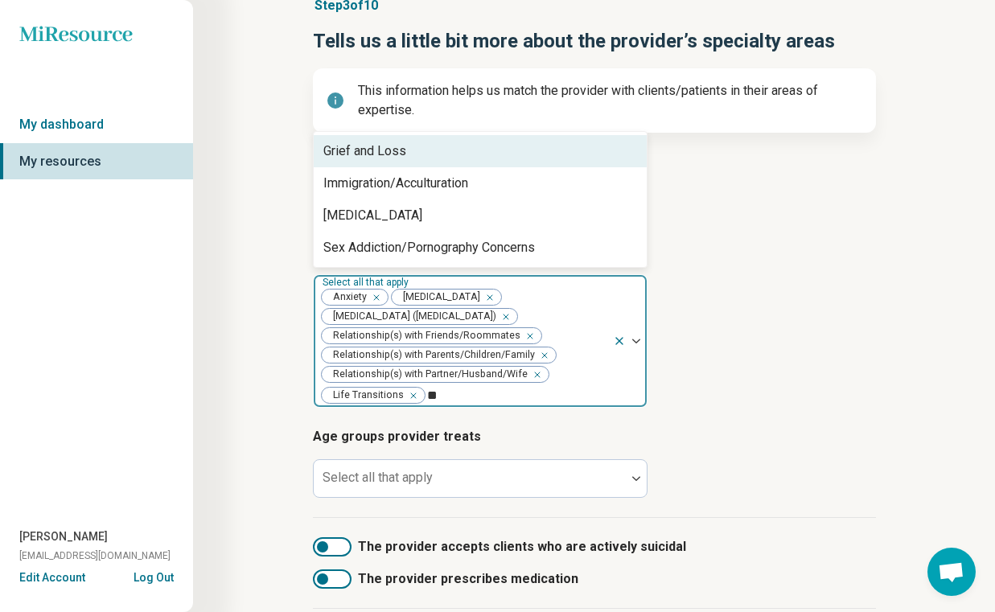
click at [436, 148] on div "Grief and Loss" at bounding box center [480, 151] width 333 height 32
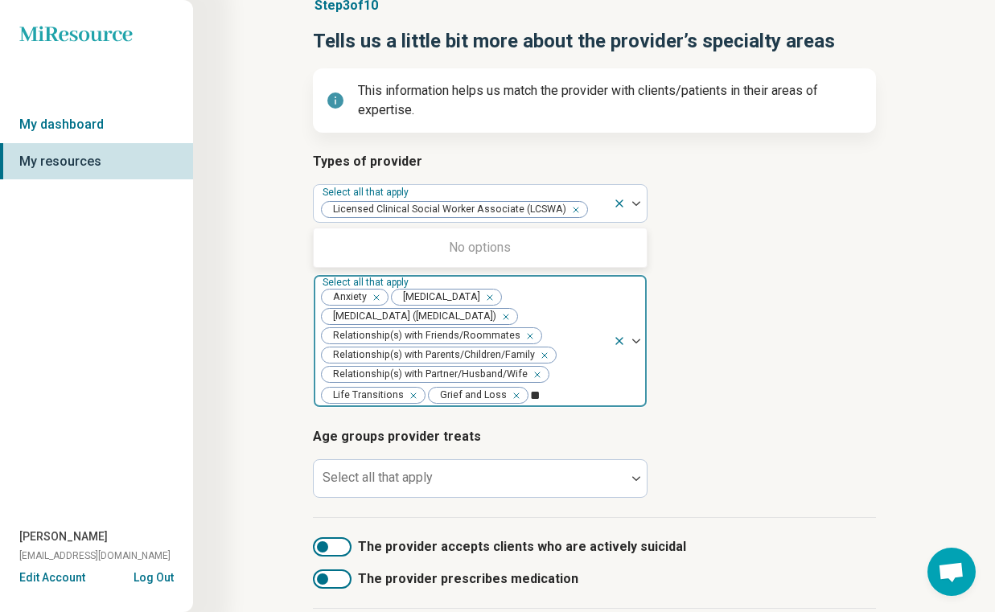
type input "*"
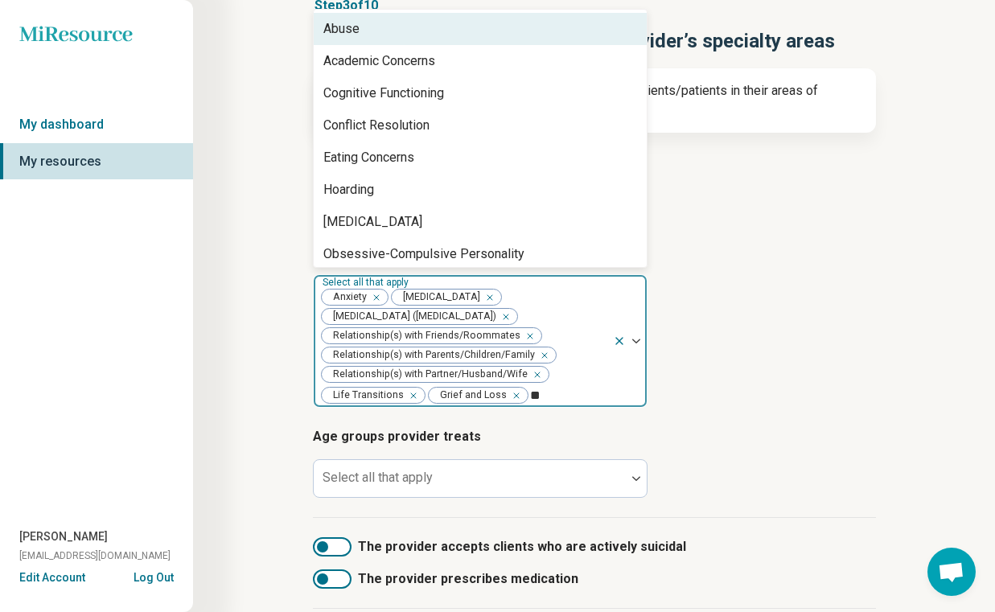
type input "*"
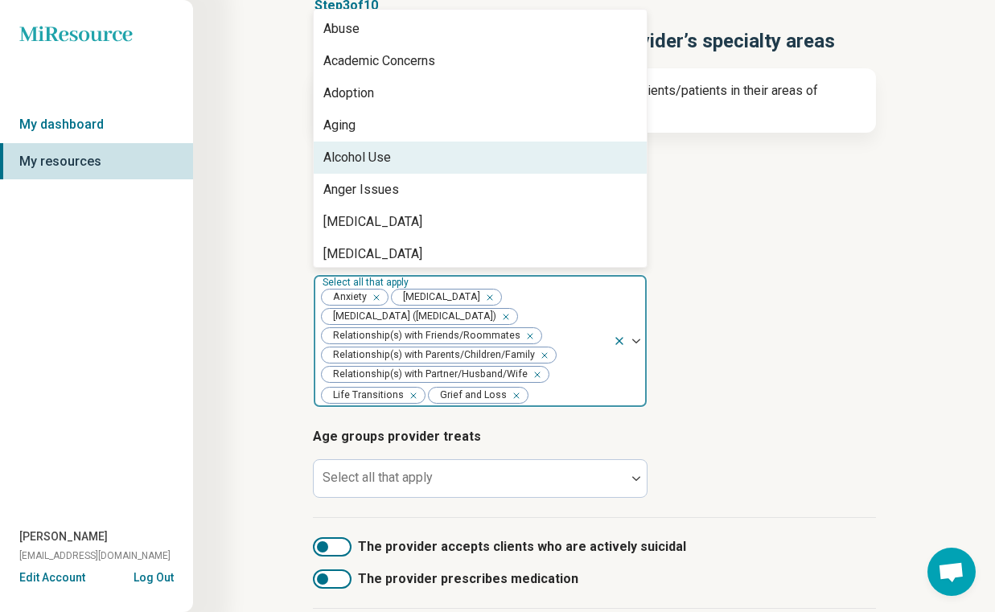
click at [269, 309] on div "Step 3 of 10 Tells us a little bit more about the provider’s specialty areas Th…" at bounding box center [594, 329] width 802 height 815
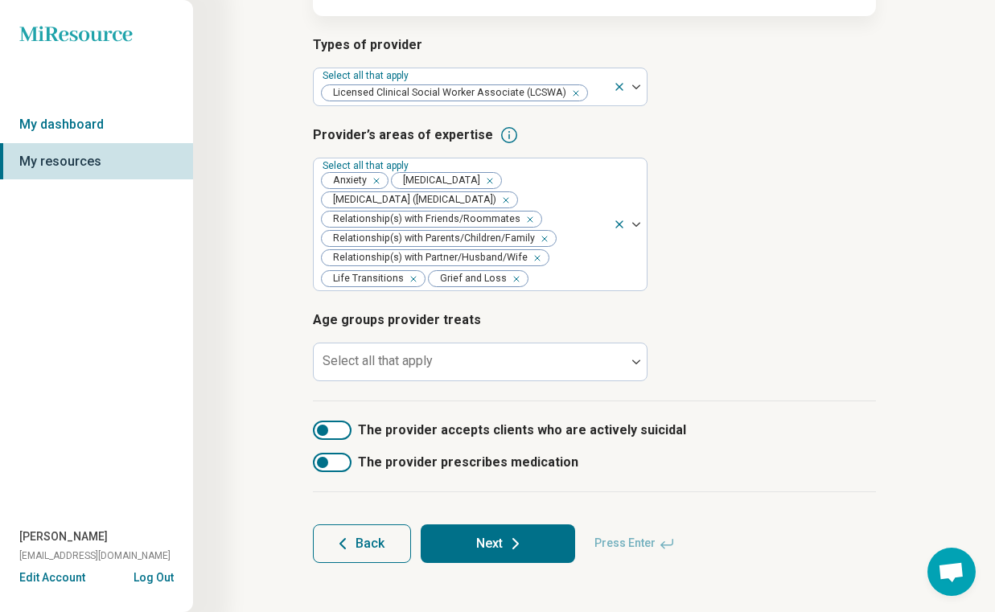
scroll to position [206, 0]
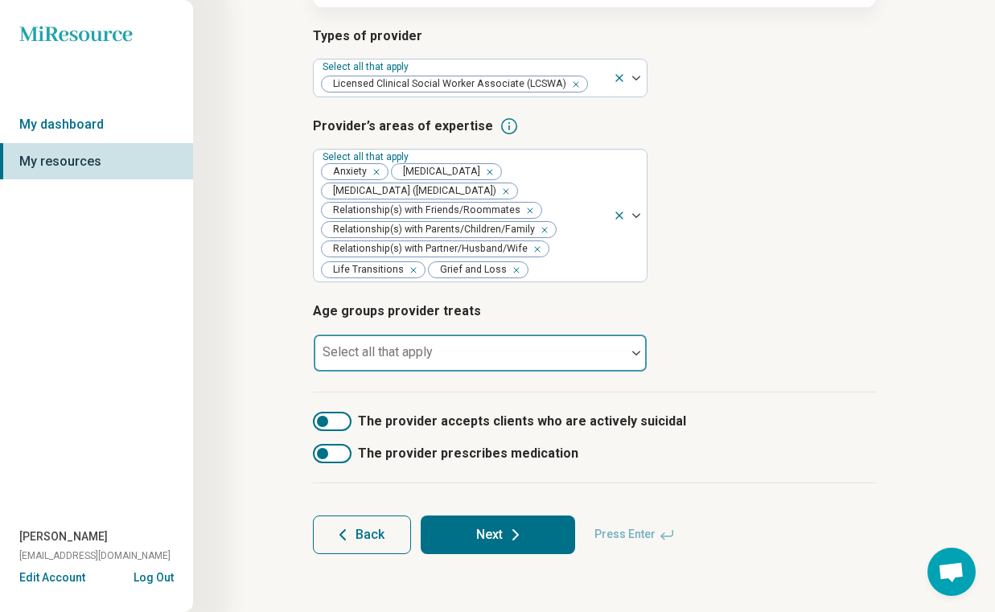
click at [489, 353] on div at bounding box center [469, 359] width 299 height 23
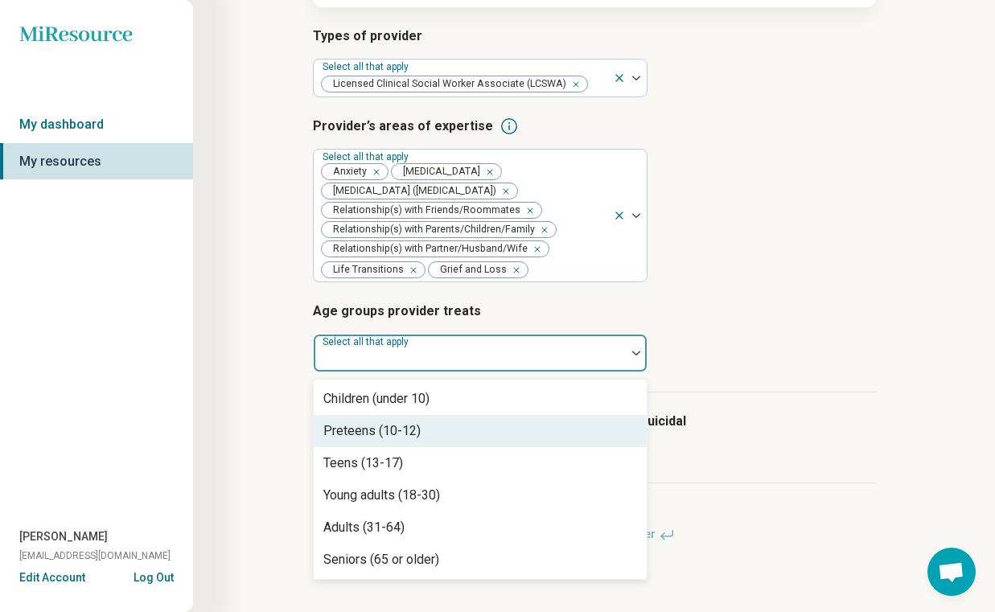
click at [483, 430] on div "Preteens (10-12)" at bounding box center [480, 431] width 333 height 32
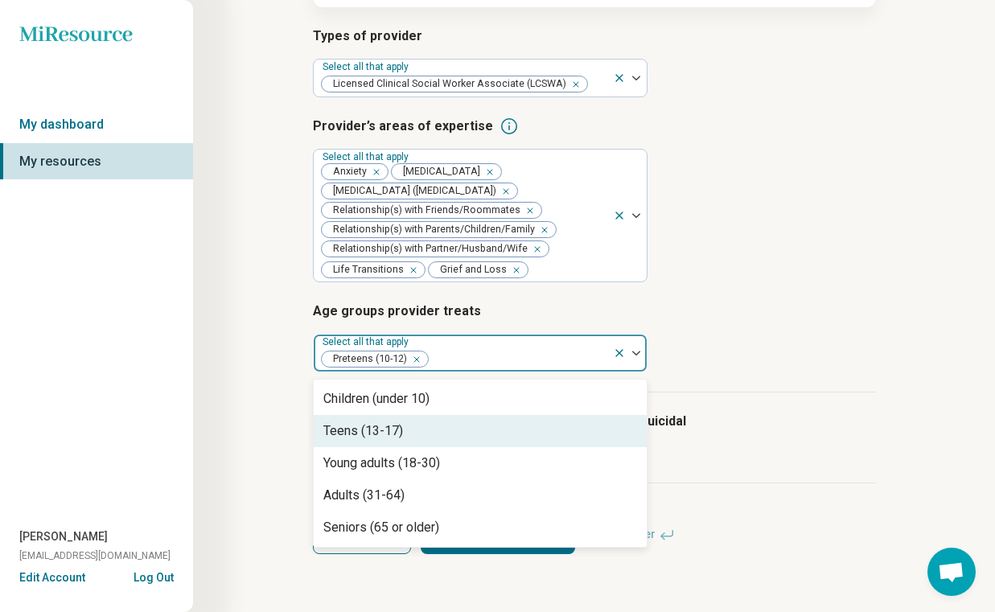
click at [483, 431] on div "Teens (13-17)" at bounding box center [480, 431] width 333 height 32
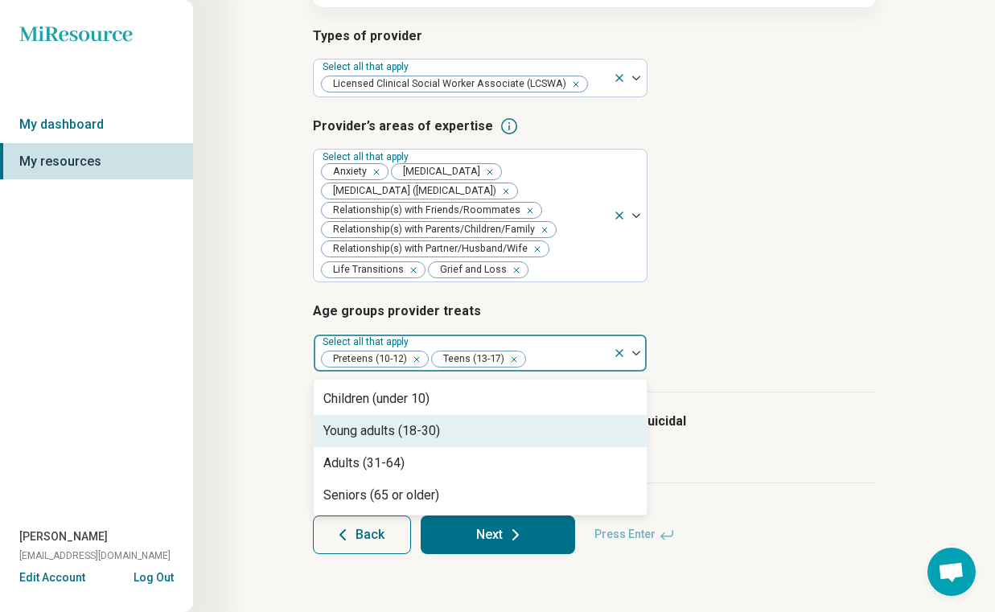
click at [483, 434] on div "Young adults (18-30)" at bounding box center [480, 431] width 333 height 32
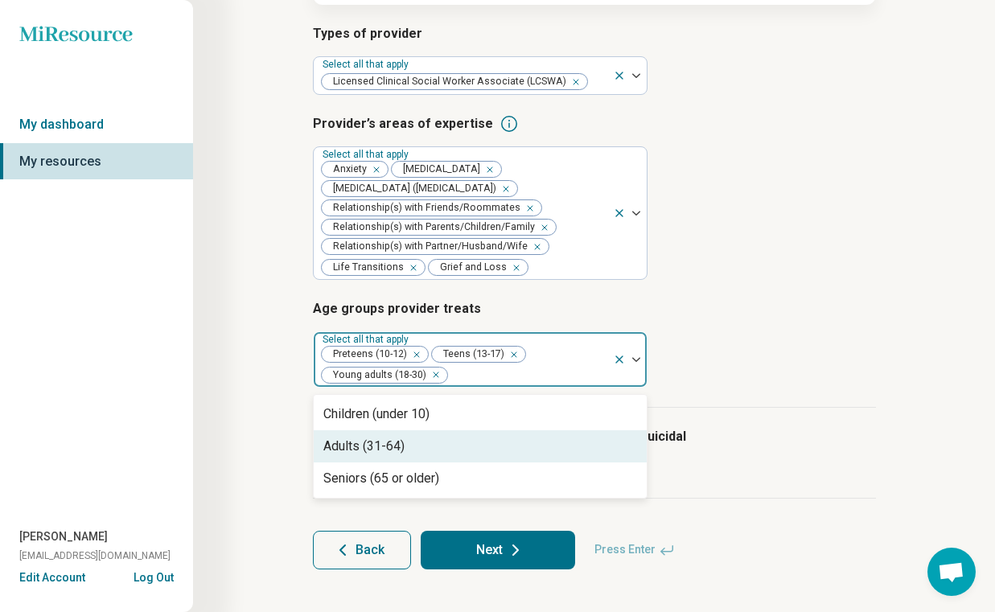
click at [483, 434] on div "Adults (31-64)" at bounding box center [480, 446] width 333 height 32
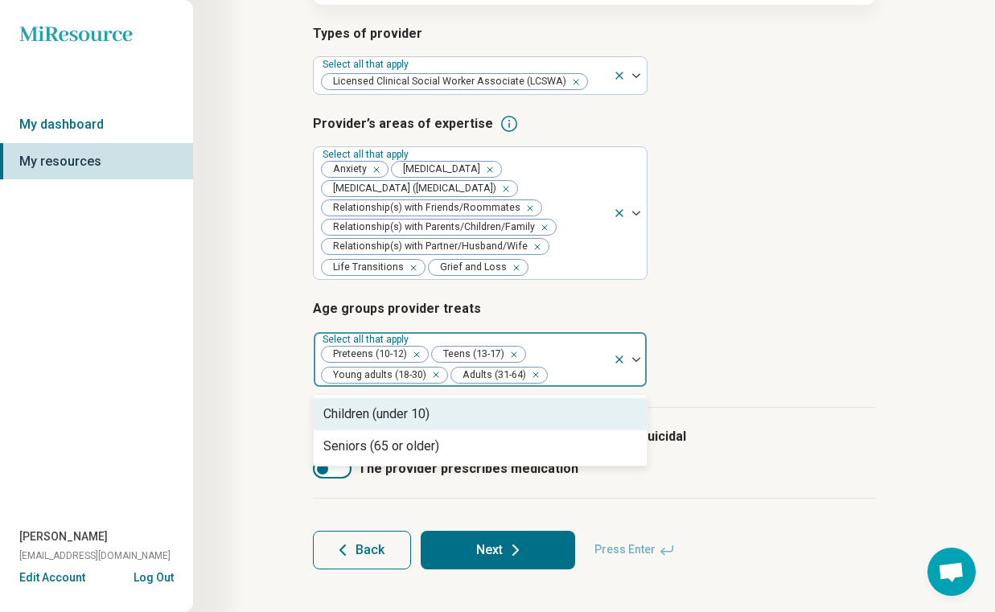
click at [729, 352] on article "Age groups provider treats option Adults (31-64), selected. Children (under 10)…" at bounding box center [594, 343] width 563 height 88
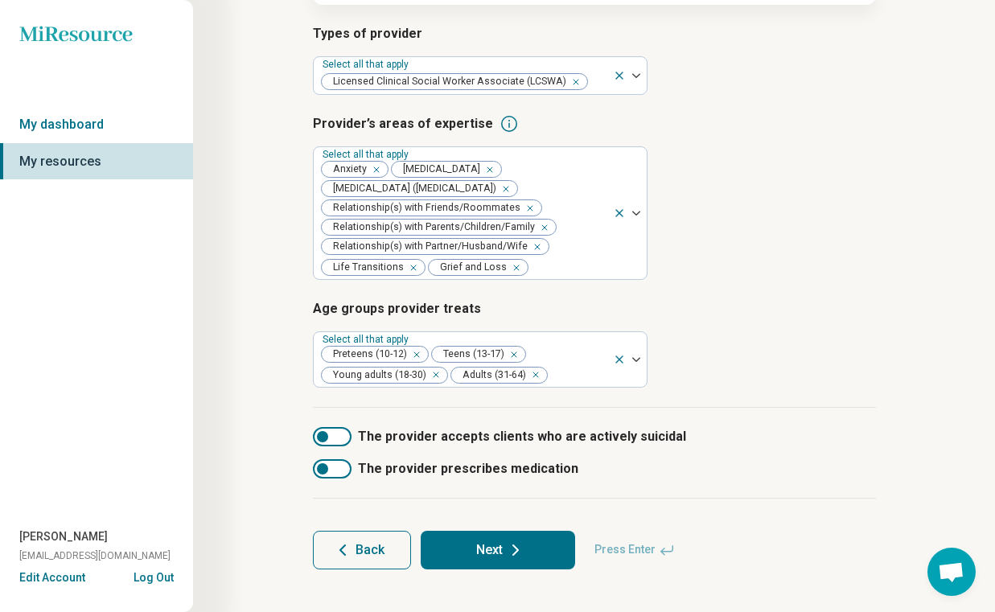
click at [503, 547] on button "Next" at bounding box center [498, 550] width 154 height 39
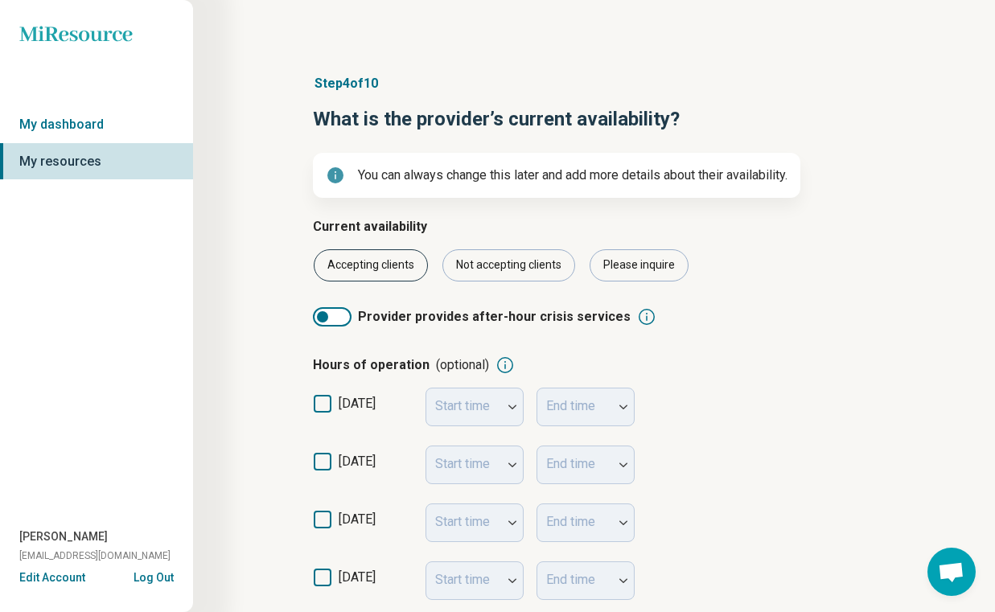
click at [394, 258] on div "Accepting clients" at bounding box center [371, 265] width 114 height 32
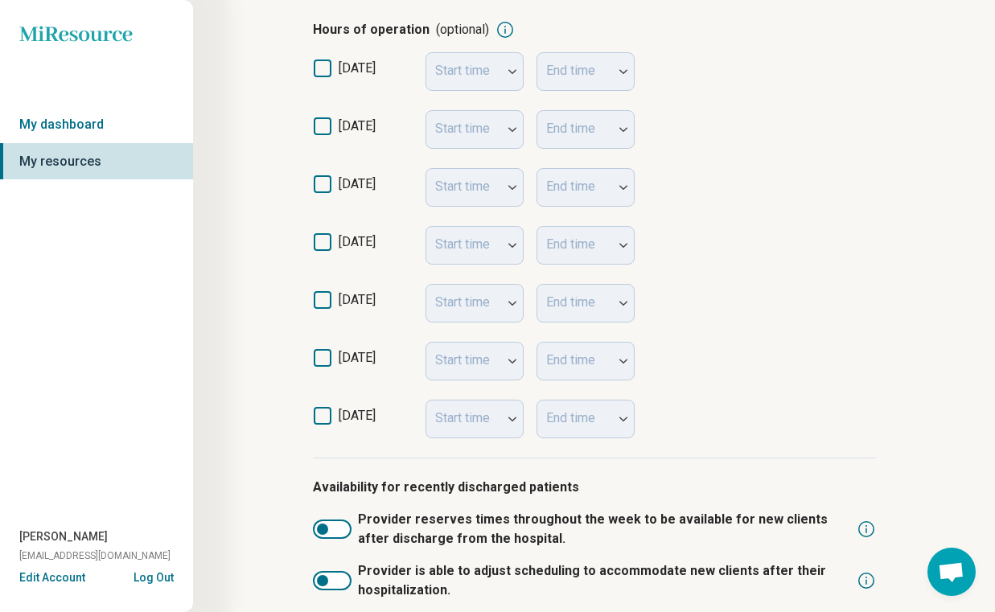
scroll to position [337, 0]
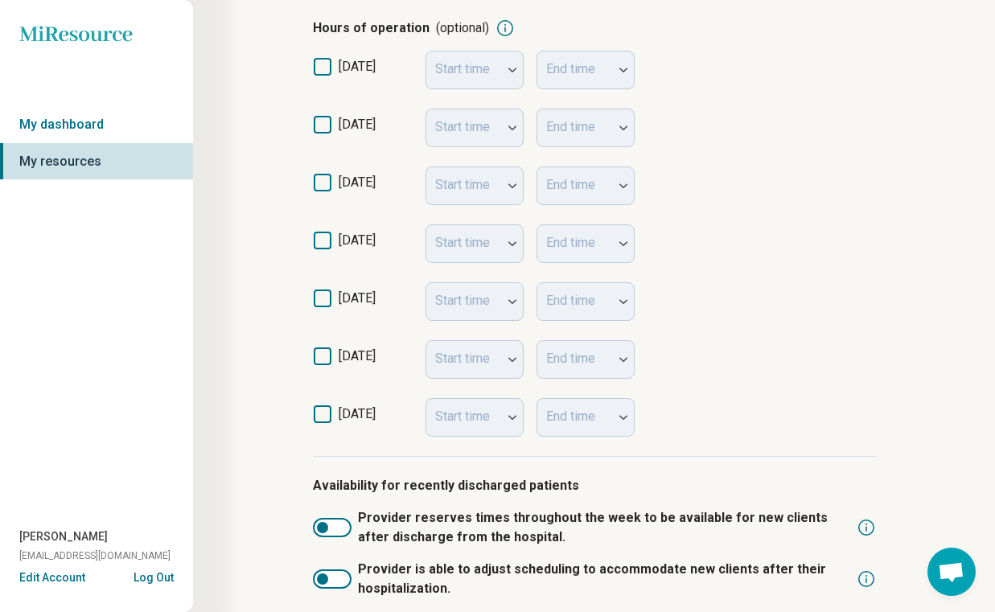
click at [342, 127] on span "monday" at bounding box center [357, 124] width 37 height 15
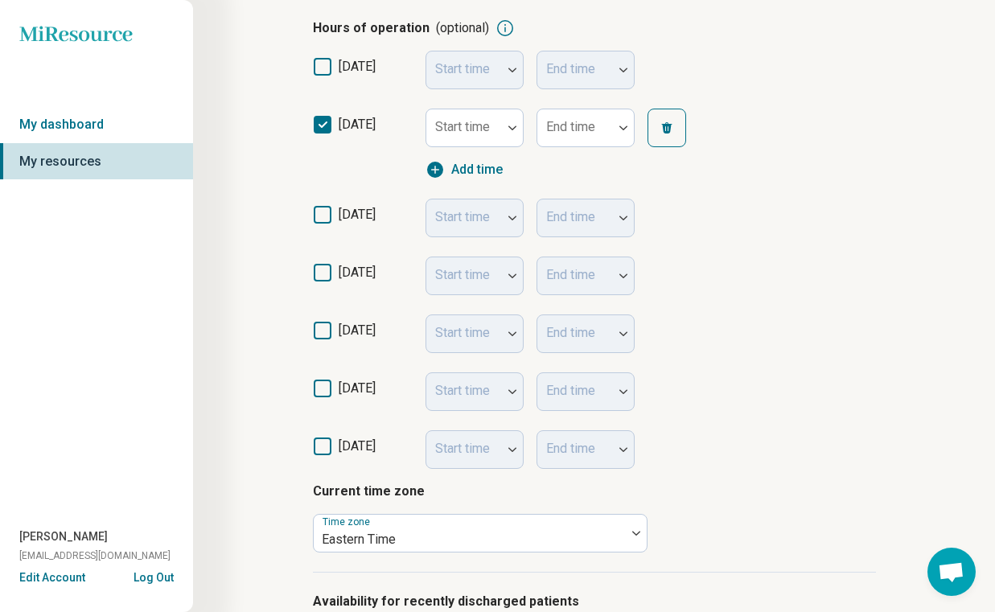
scroll to position [8, 0]
click at [482, 131] on div "Start time" at bounding box center [474, 128] width 98 height 39
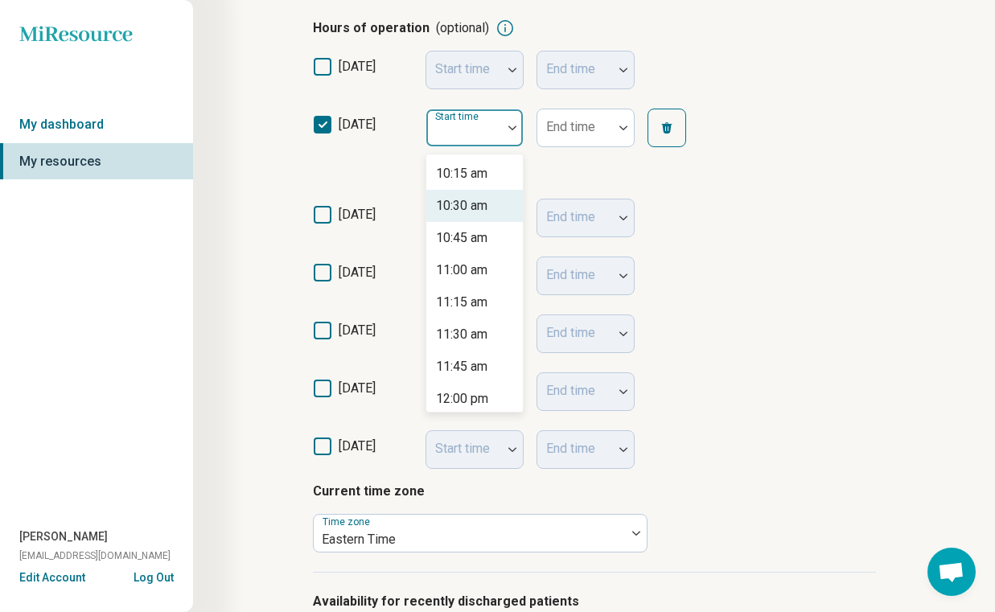
scroll to position [1335, 0]
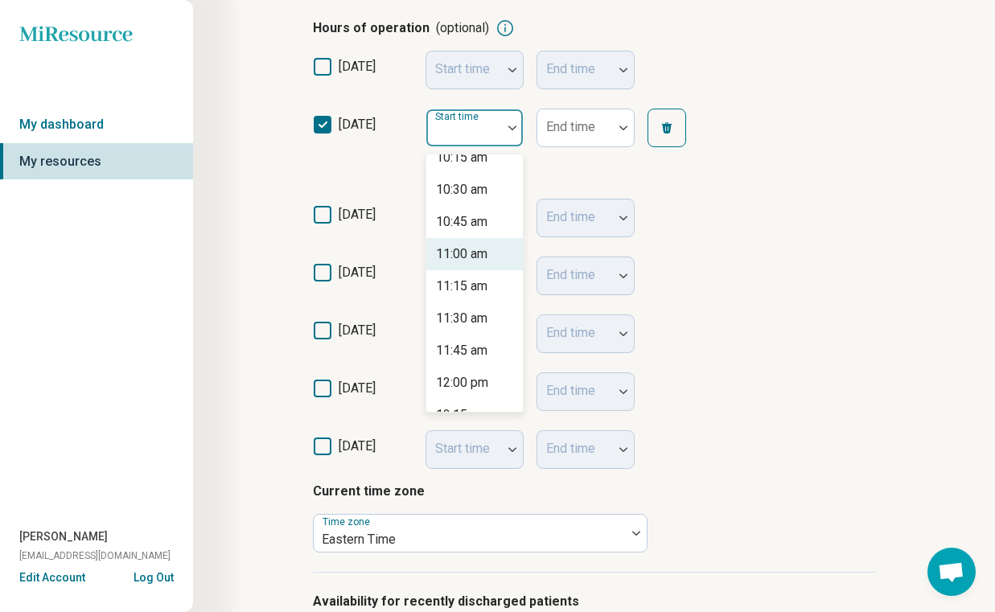
click at [480, 257] on div "11:00 am" at bounding box center [461, 253] width 51 height 19
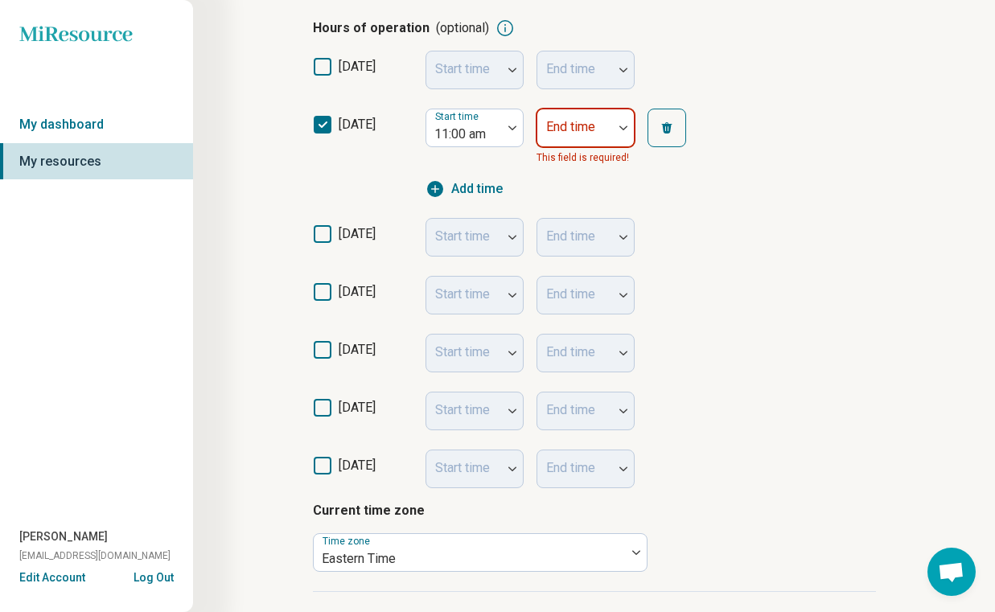
click at [581, 140] on div at bounding box center [575, 134] width 63 height 23
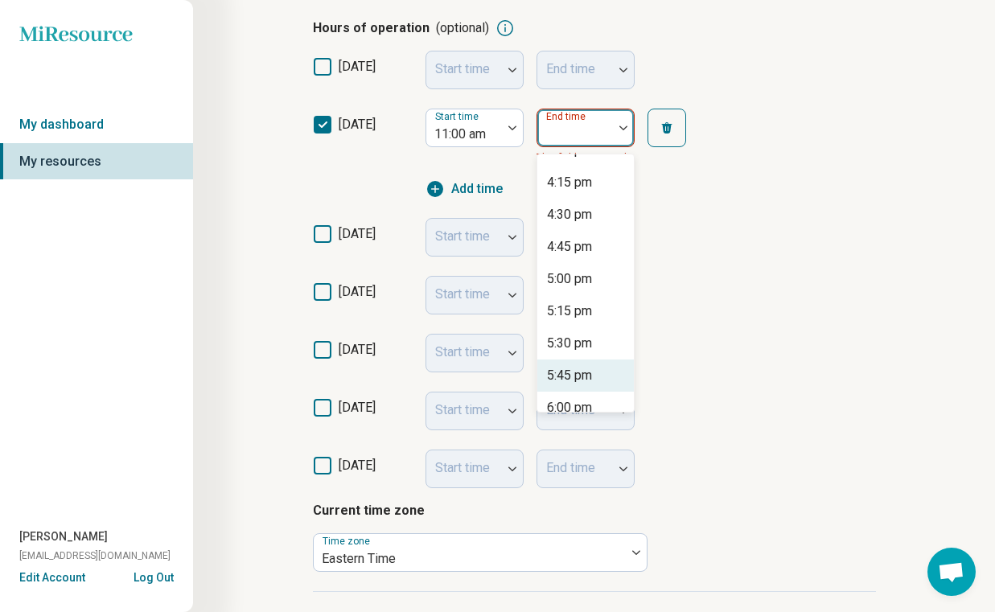
scroll to position [670, 0]
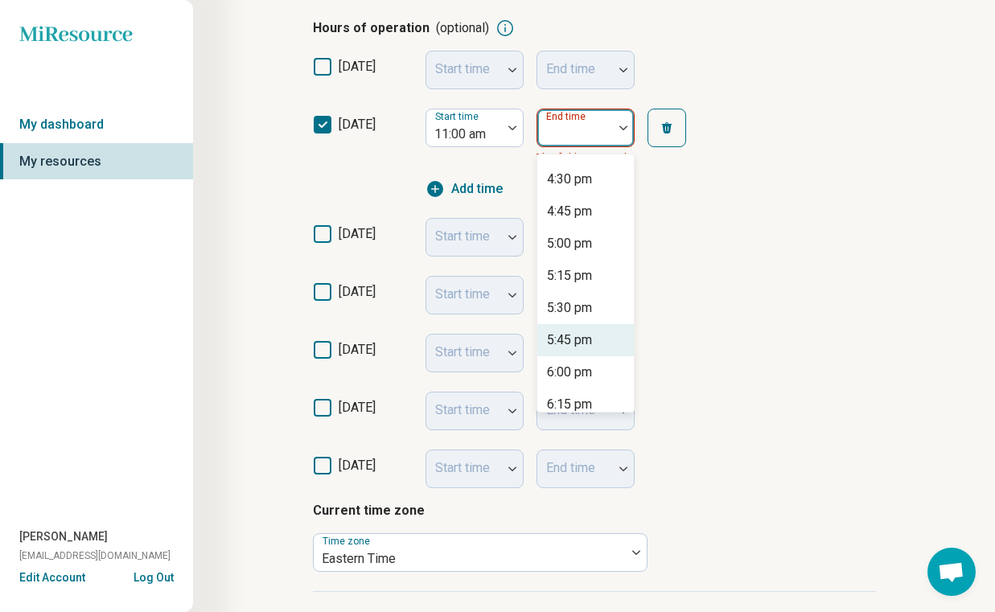
click at [581, 372] on div "6:00 pm" at bounding box center [569, 372] width 45 height 19
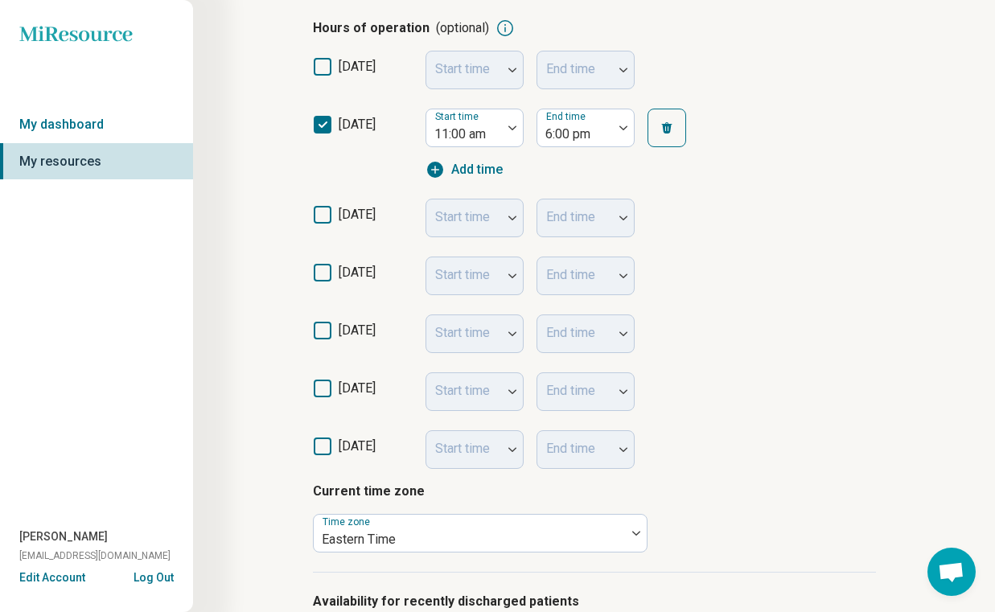
click at [735, 215] on div "tuesday Start time End time" at bounding box center [594, 218] width 563 height 58
click at [463, 224] on div "Start time" at bounding box center [474, 218] width 98 height 39
click at [322, 207] on icon at bounding box center [323, 215] width 18 height 18
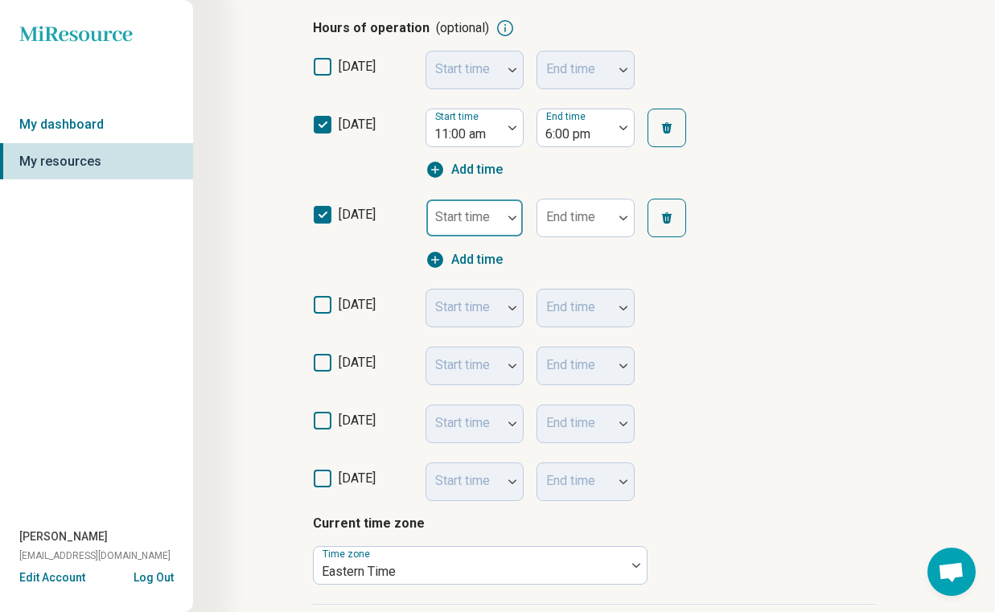
click at [454, 218] on div "Start time" at bounding box center [474, 218] width 98 height 39
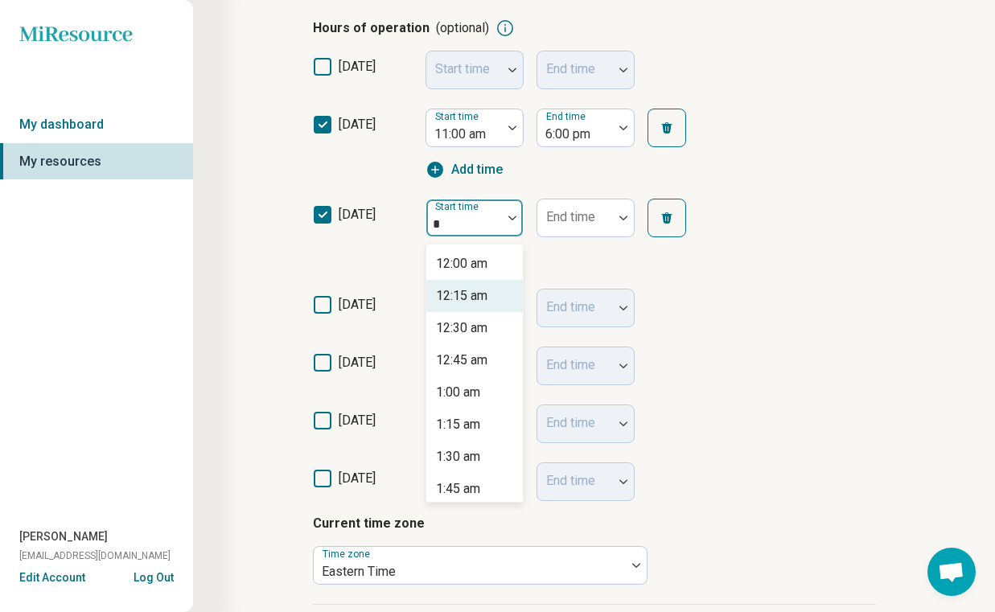
type input "**"
click at [483, 264] on div "10:00 am" at bounding box center [461, 263] width 51 height 19
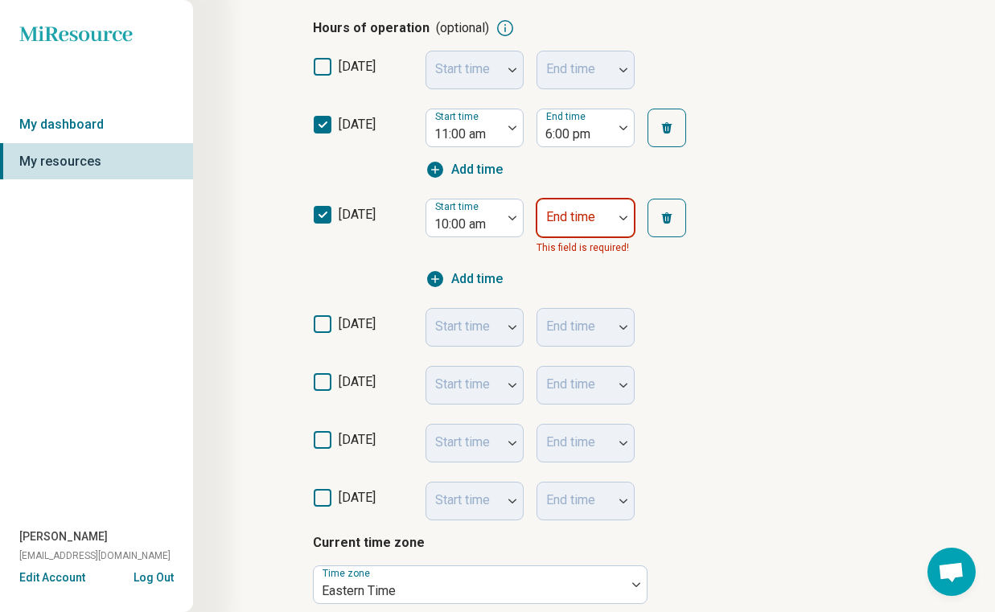
click at [556, 229] on div at bounding box center [575, 224] width 63 height 23
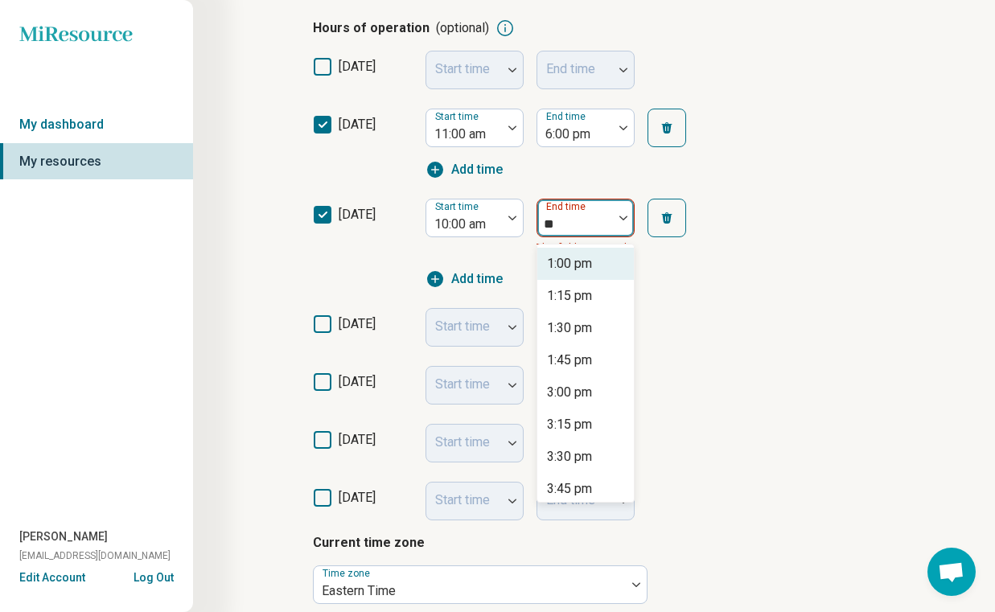
type input "***"
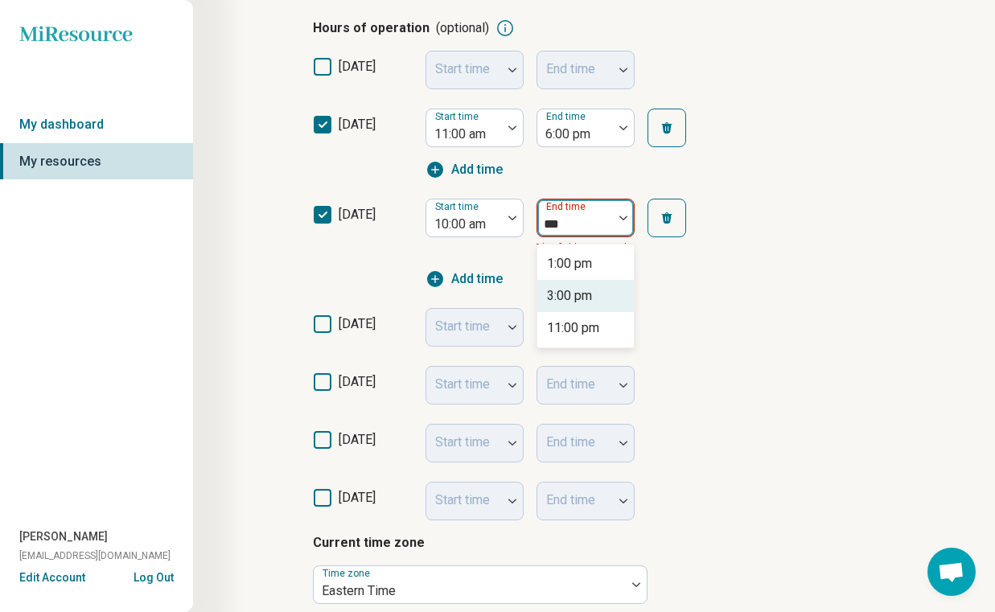
click at [592, 298] on div "3:00 pm" at bounding box center [569, 295] width 45 height 19
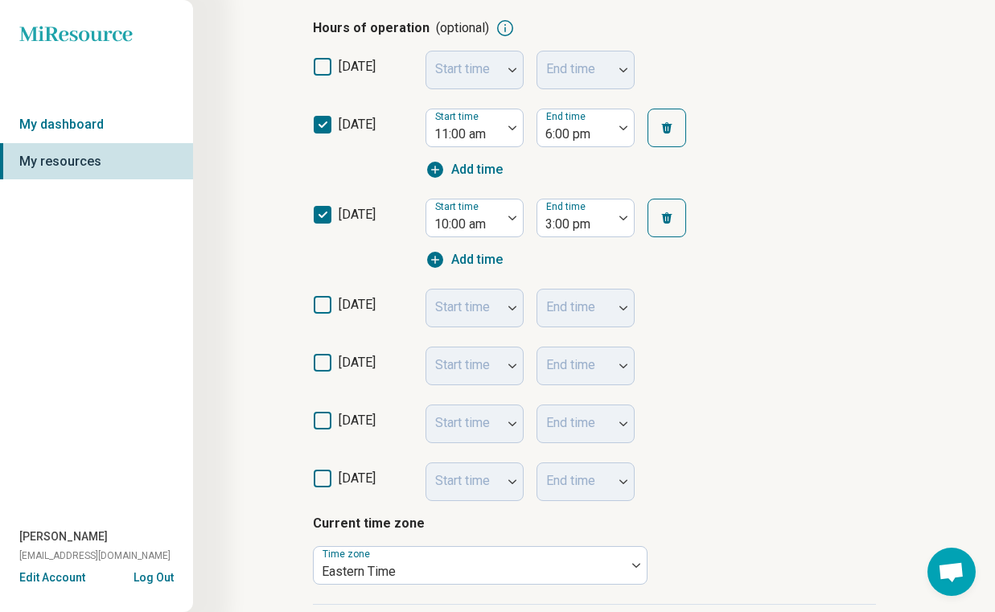
click at [359, 302] on span "wednesday" at bounding box center [357, 304] width 37 height 15
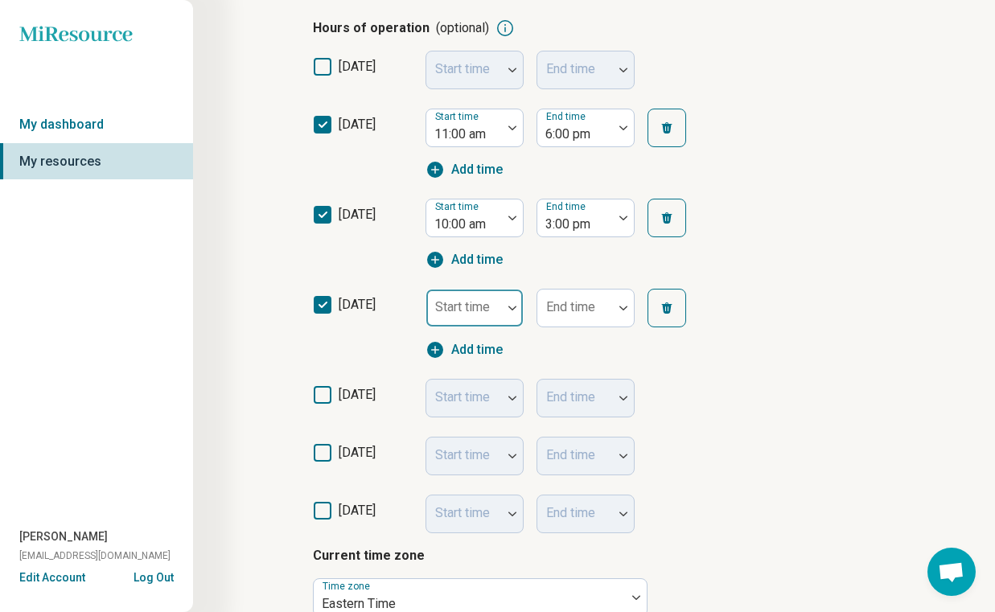
click at [462, 310] on div "Start time" at bounding box center [474, 308] width 98 height 39
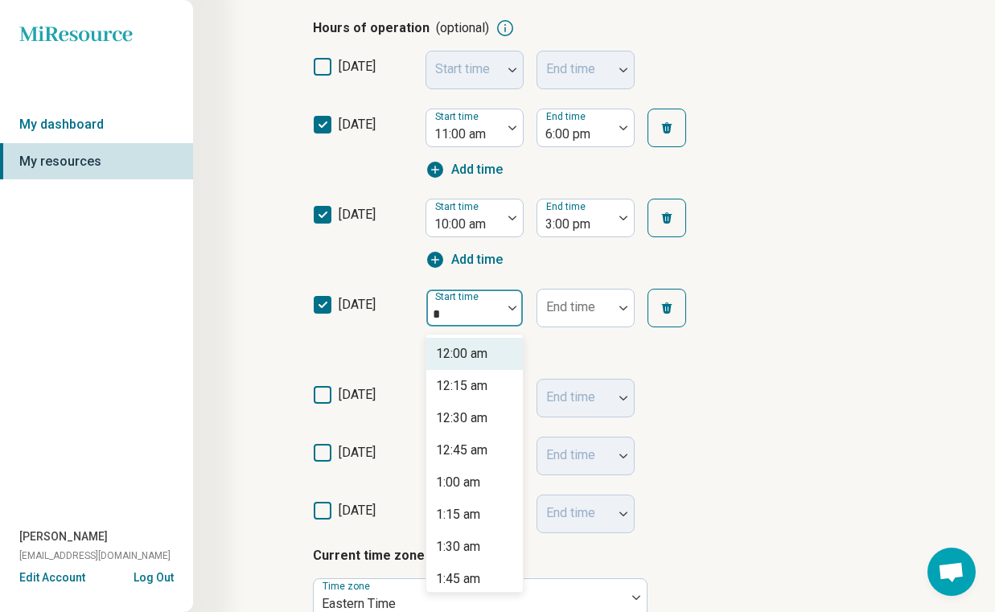
type input "**"
click at [470, 355] on div "11:00 am" at bounding box center [461, 353] width 51 height 19
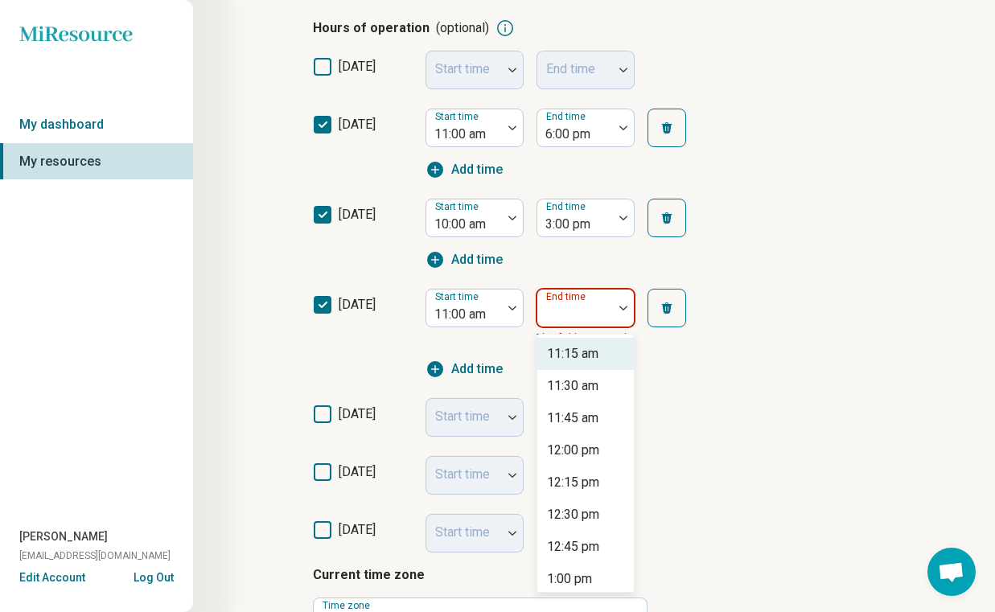
click at [586, 315] on div at bounding box center [575, 314] width 63 height 23
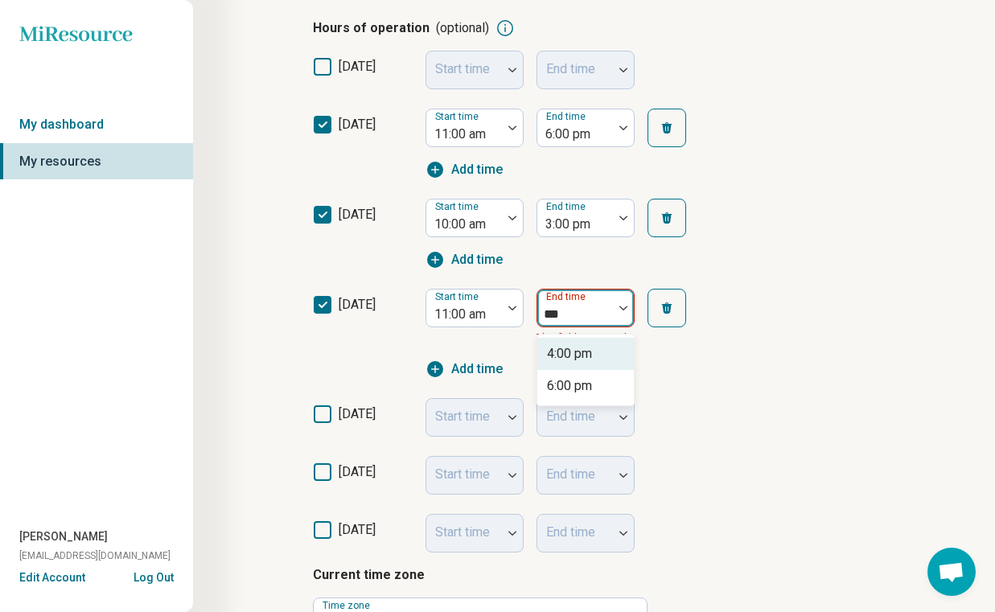
type input "****"
click at [596, 382] on div "6:00 pm" at bounding box center [585, 386] width 97 height 32
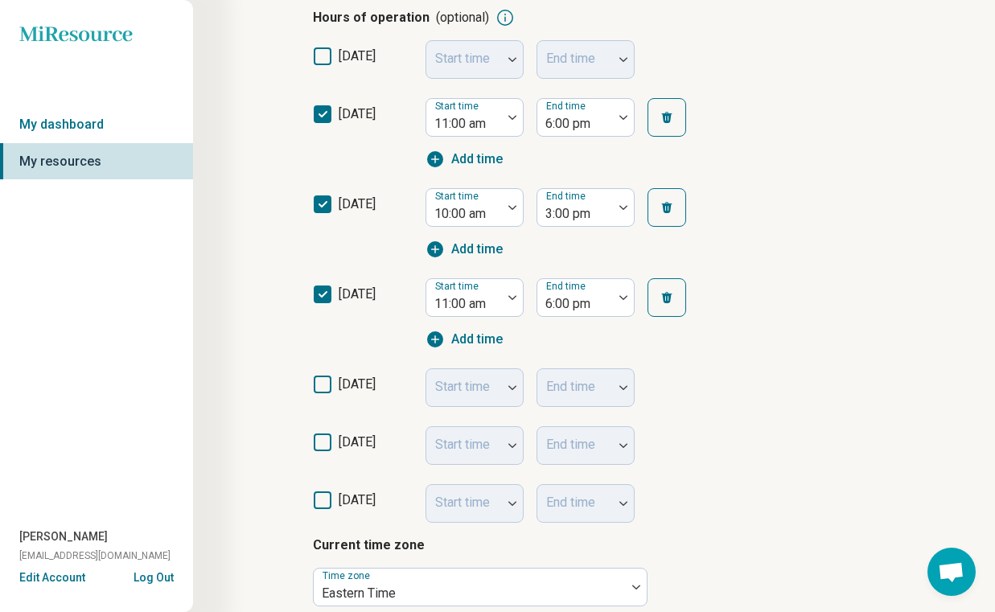
scroll to position [350, 0]
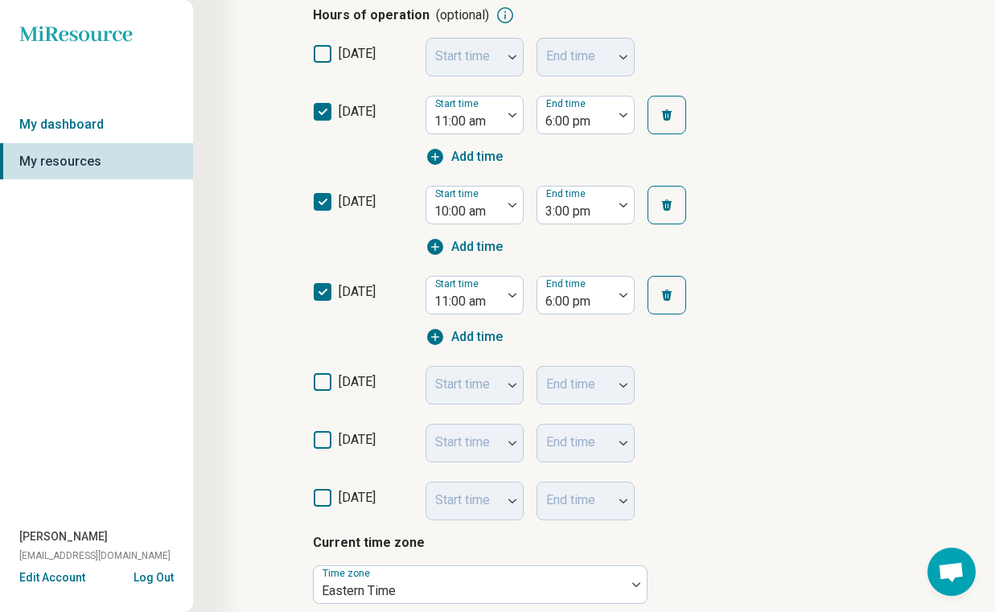
click at [337, 375] on label "thursday" at bounding box center [363, 388] width 100 height 32
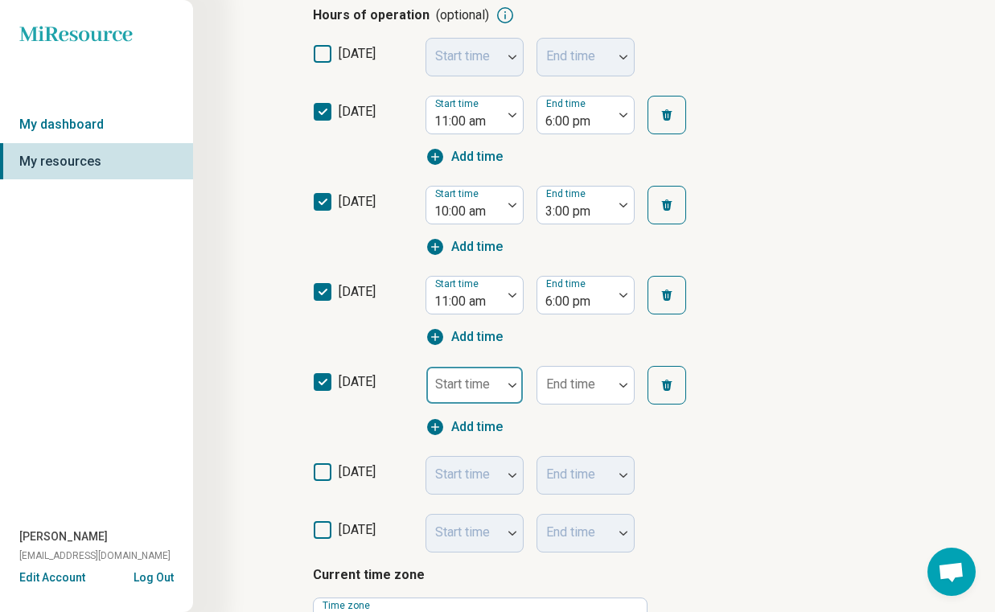
click at [472, 390] on div "Start time" at bounding box center [474, 385] width 98 height 39
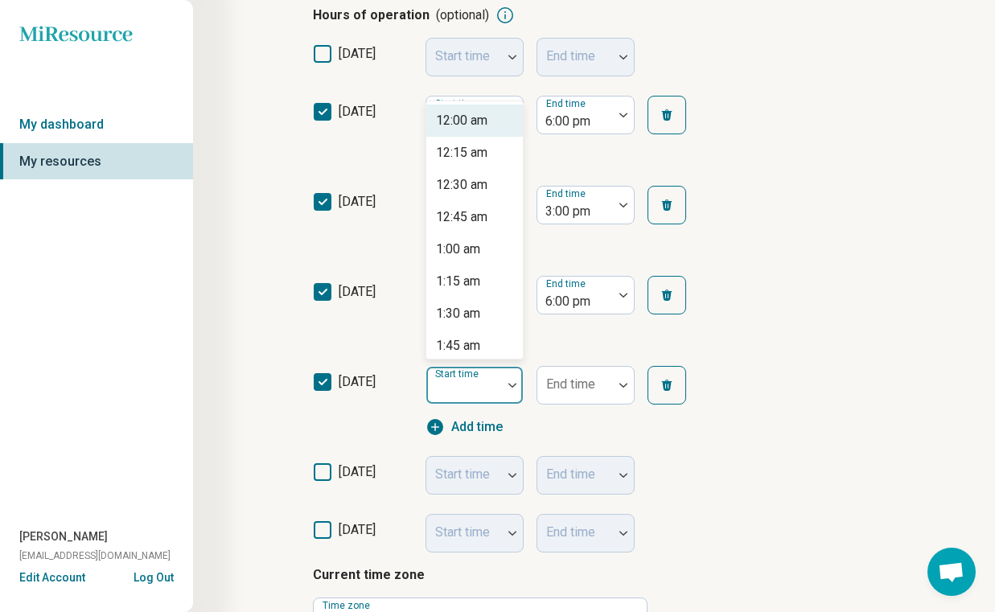
type input "*"
click at [477, 122] on div "9:00 am" at bounding box center [458, 120] width 44 height 19
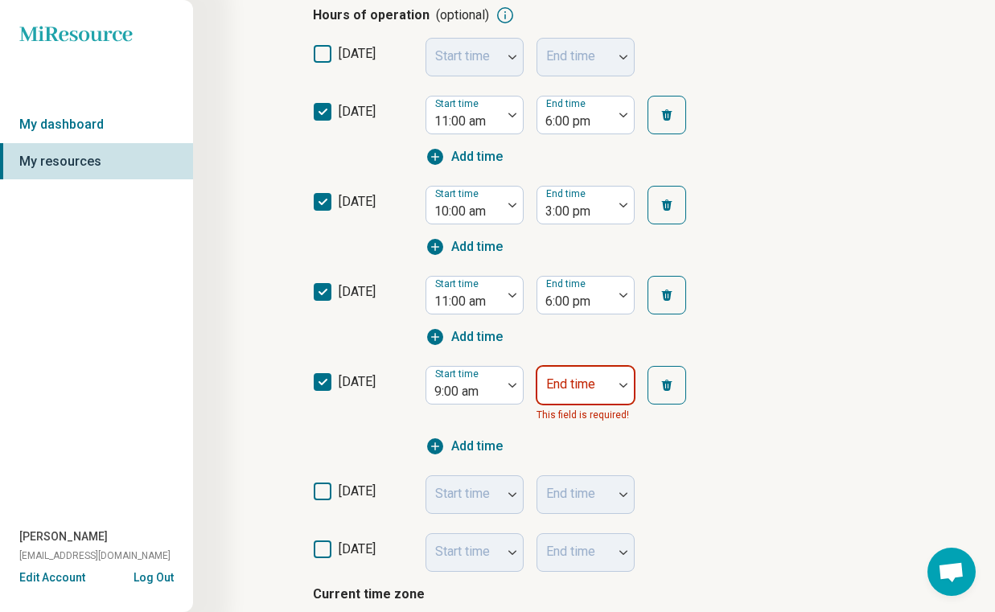
click at [589, 392] on div at bounding box center [575, 391] width 63 height 23
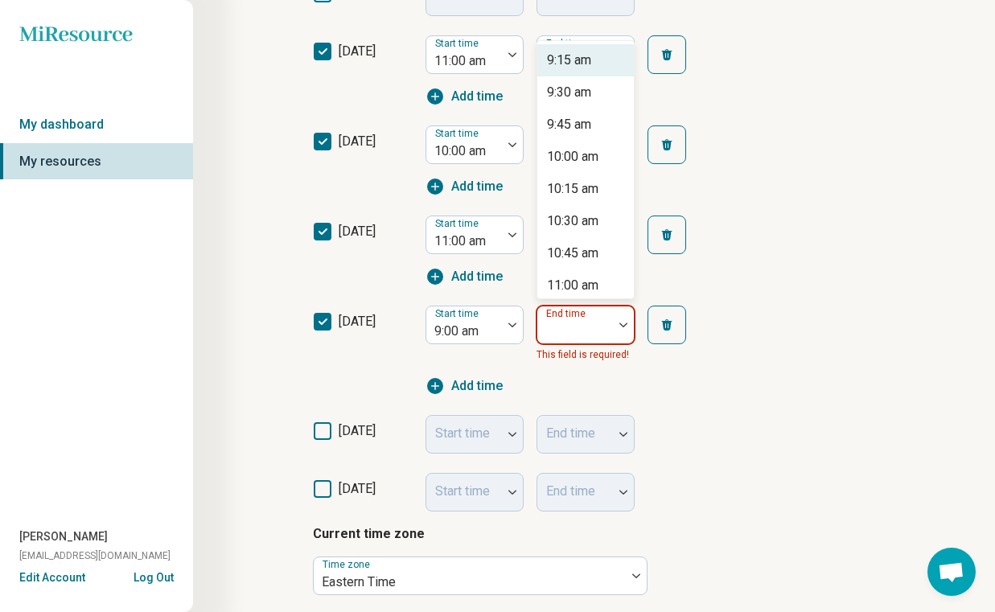
scroll to position [413, 0]
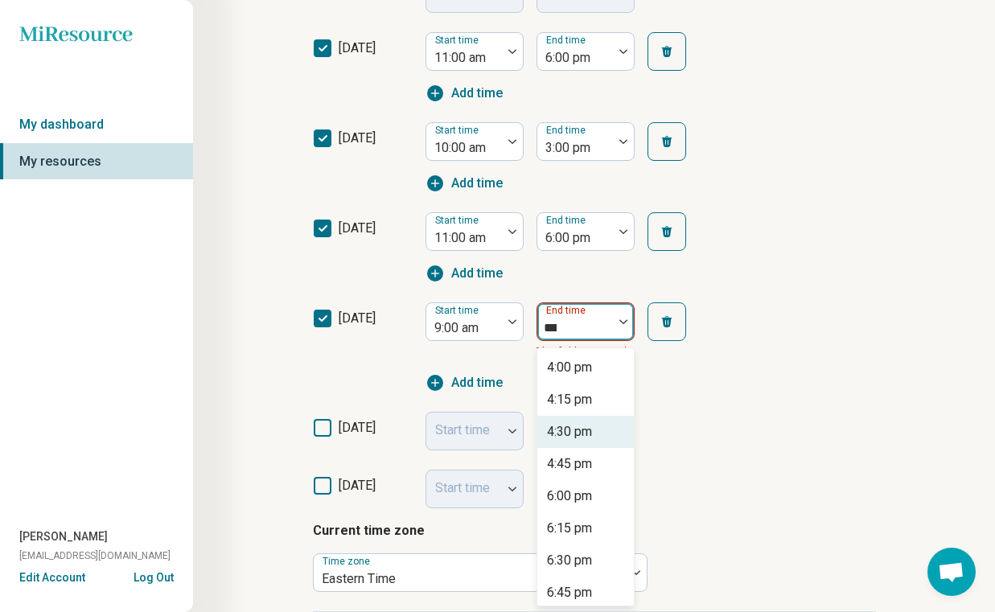
type input "****"
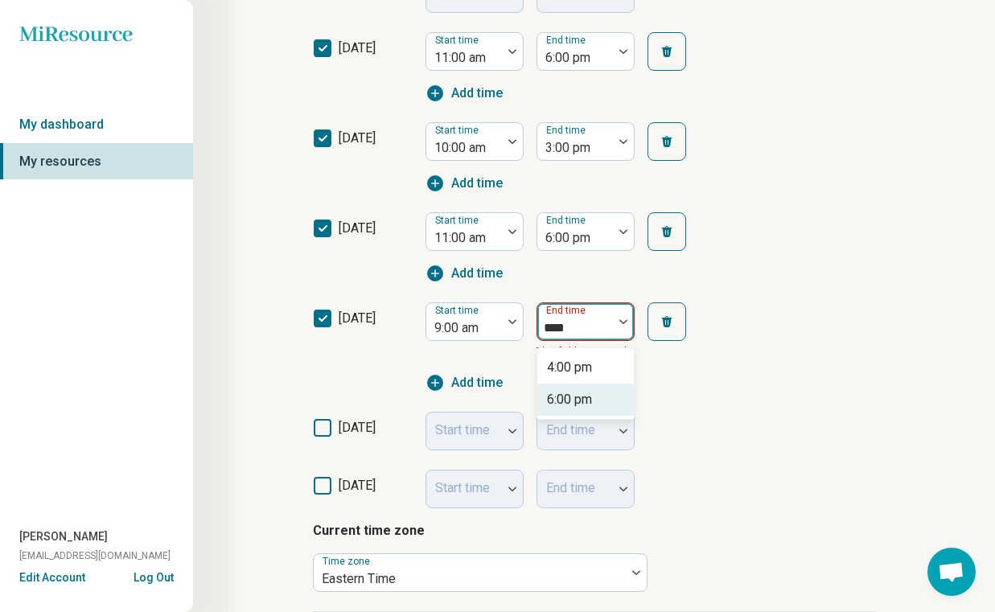
click at [587, 409] on div "6:00 pm" at bounding box center [585, 400] width 97 height 32
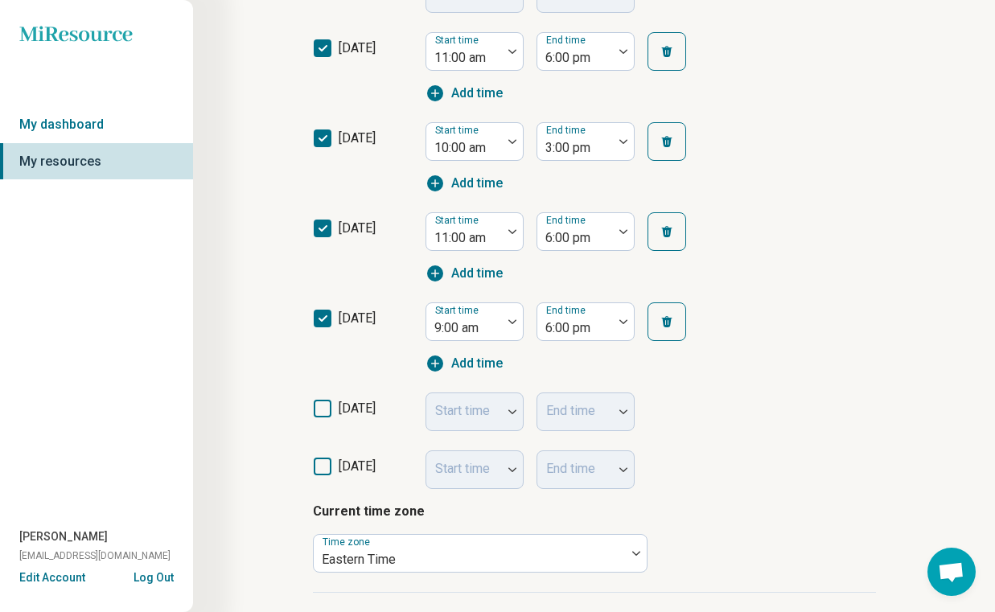
click at [351, 407] on span "[DATE]" at bounding box center [357, 408] width 37 height 15
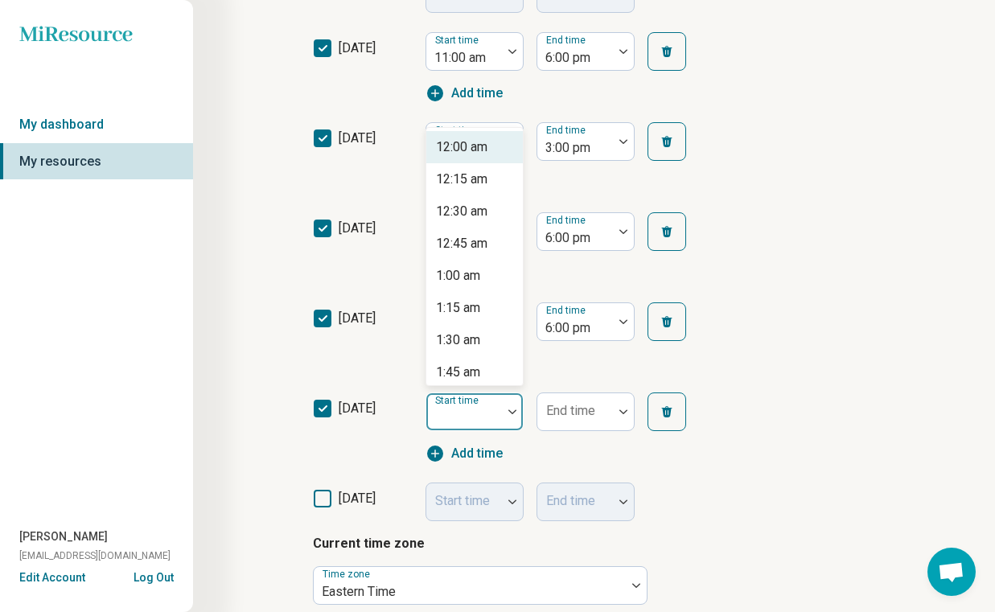
click at [471, 409] on div "Start time" at bounding box center [474, 411] width 98 height 39
type input "**"
click at [471, 271] on div "12:00 pm" at bounding box center [462, 275] width 52 height 19
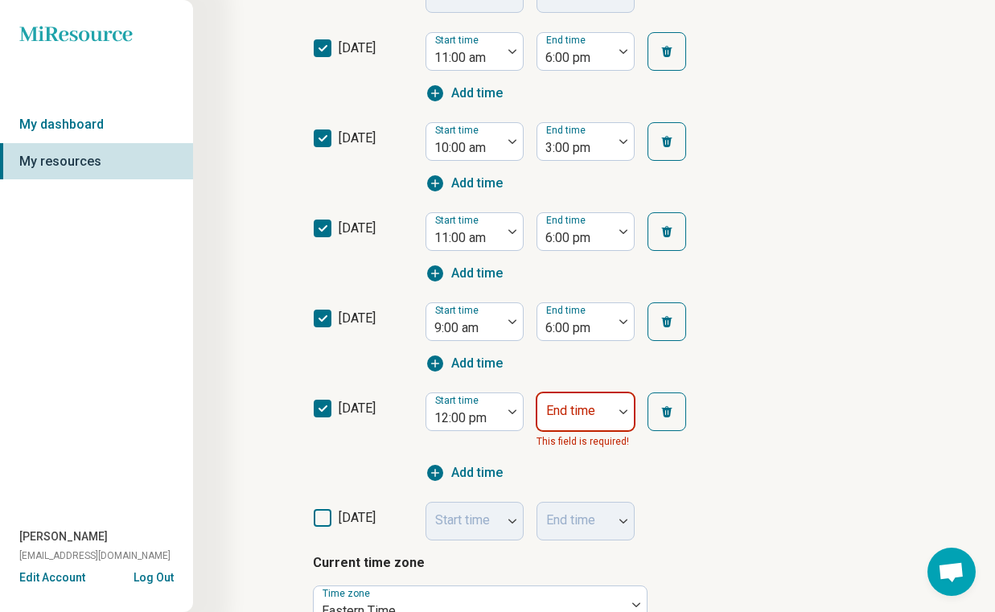
click at [578, 413] on div "End time" at bounding box center [585, 411] width 98 height 39
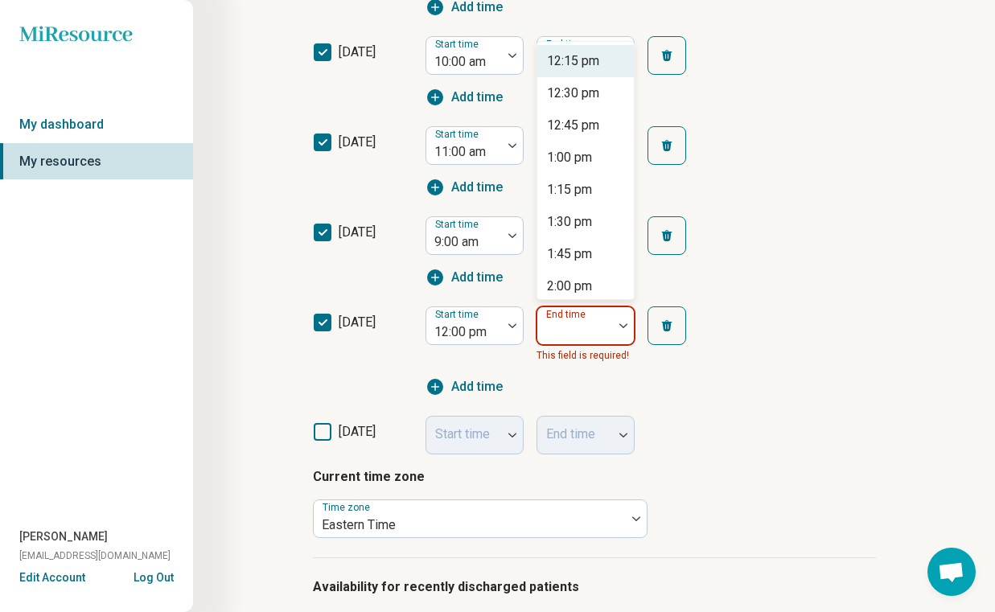
scroll to position [503, 0]
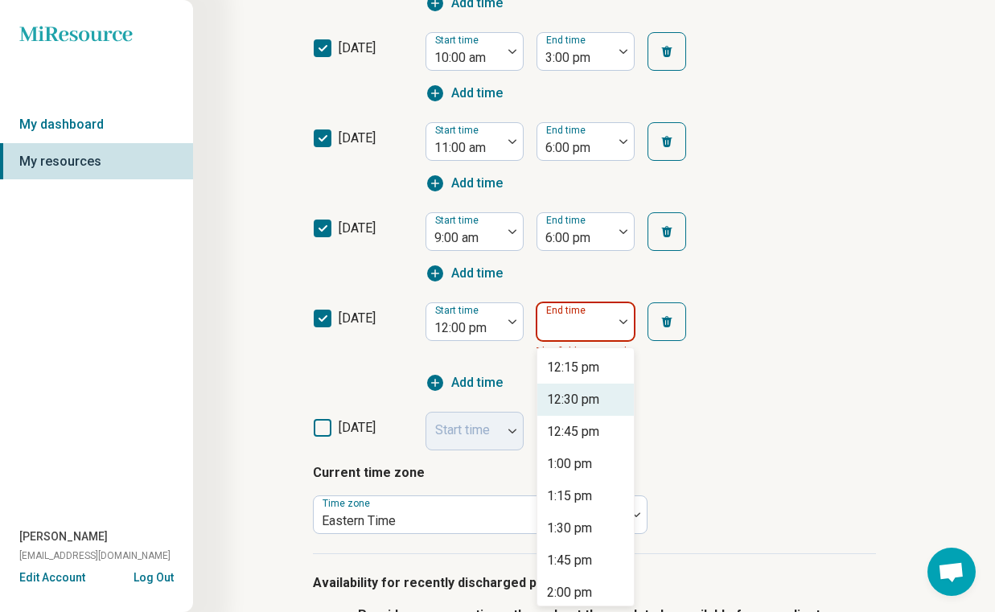
type input "*"
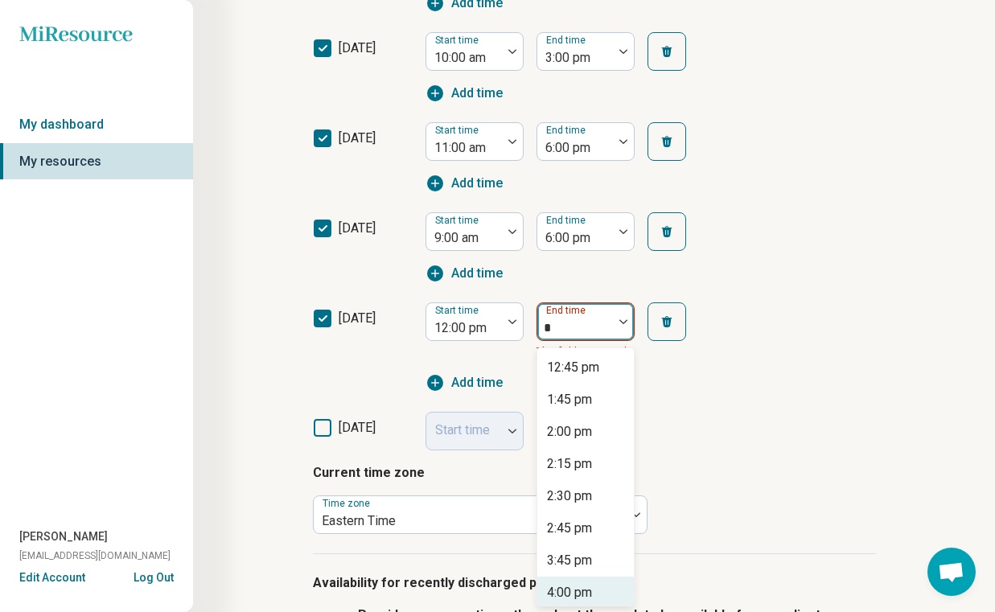
click at [568, 595] on div "4:00 pm" at bounding box center [569, 592] width 45 height 19
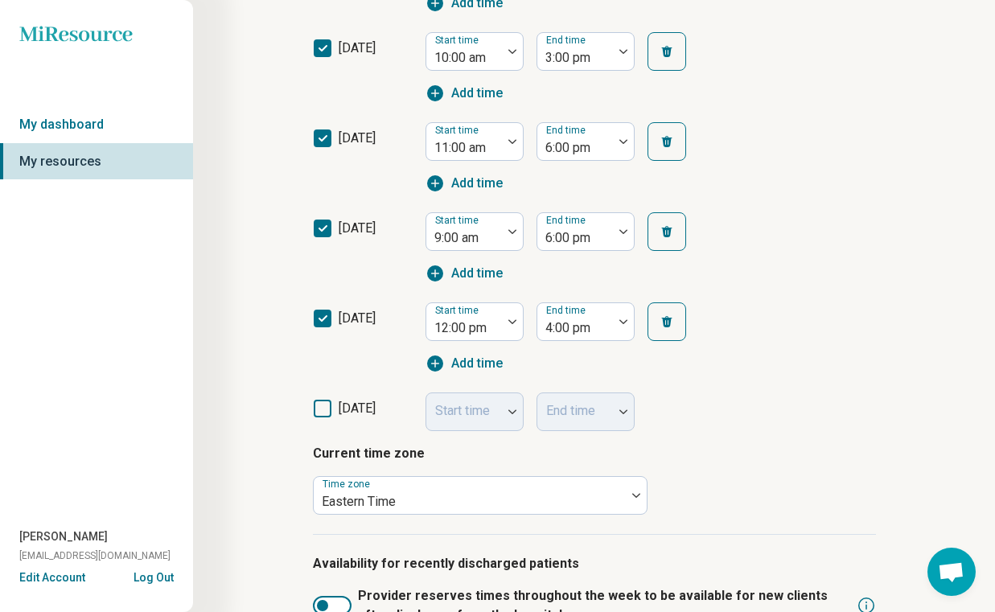
click at [751, 441] on div "Hours of operation (optional) sunday Start time End time monday Start time 11:0…" at bounding box center [594, 183] width 563 height 701
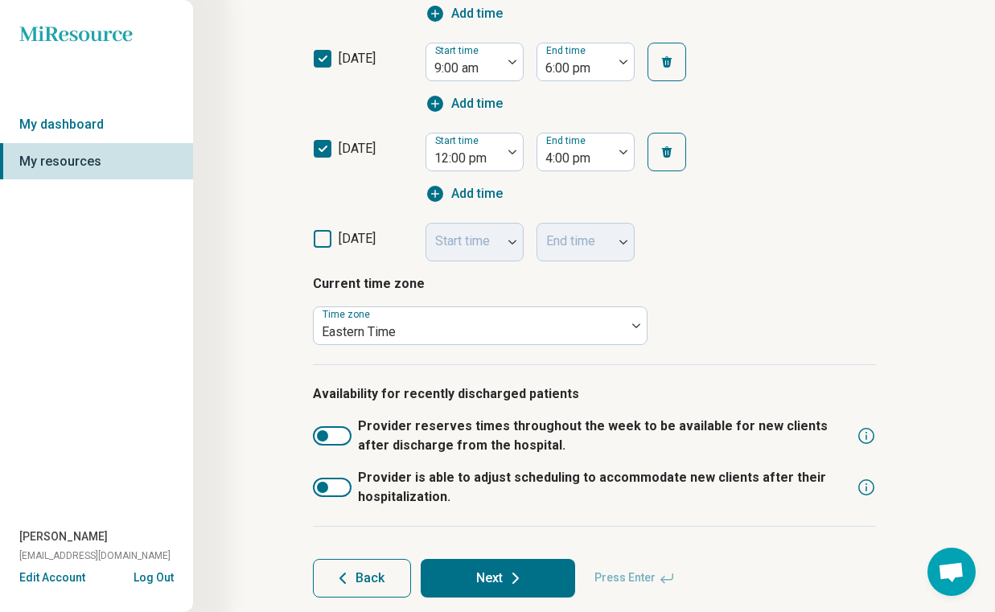
scroll to position [716, 0]
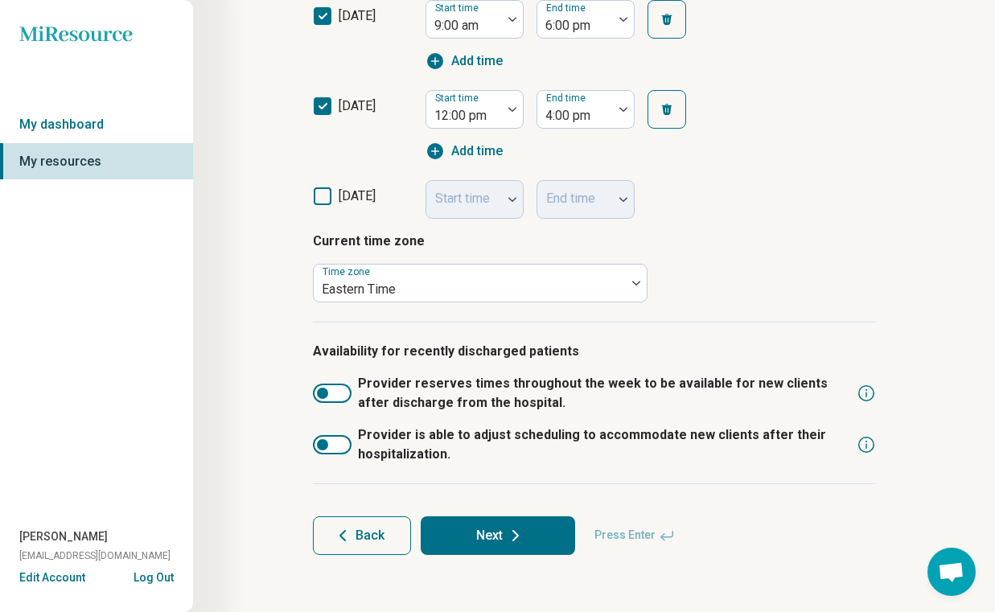
click at [481, 546] on button "Next" at bounding box center [498, 535] width 154 height 39
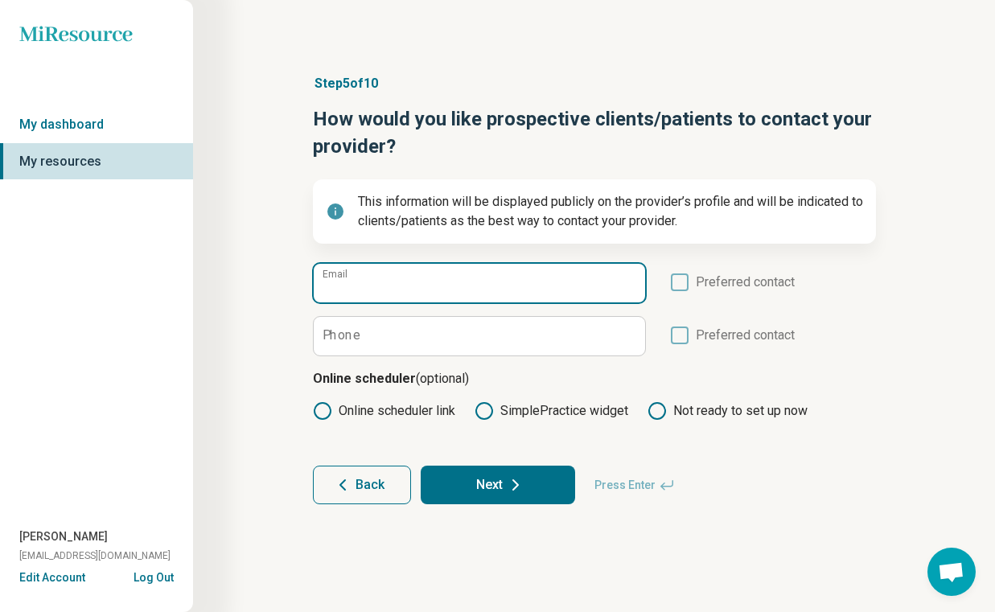
click at [450, 290] on input "Email" at bounding box center [479, 283] width 331 height 39
paste input "**********"
type input "**********"
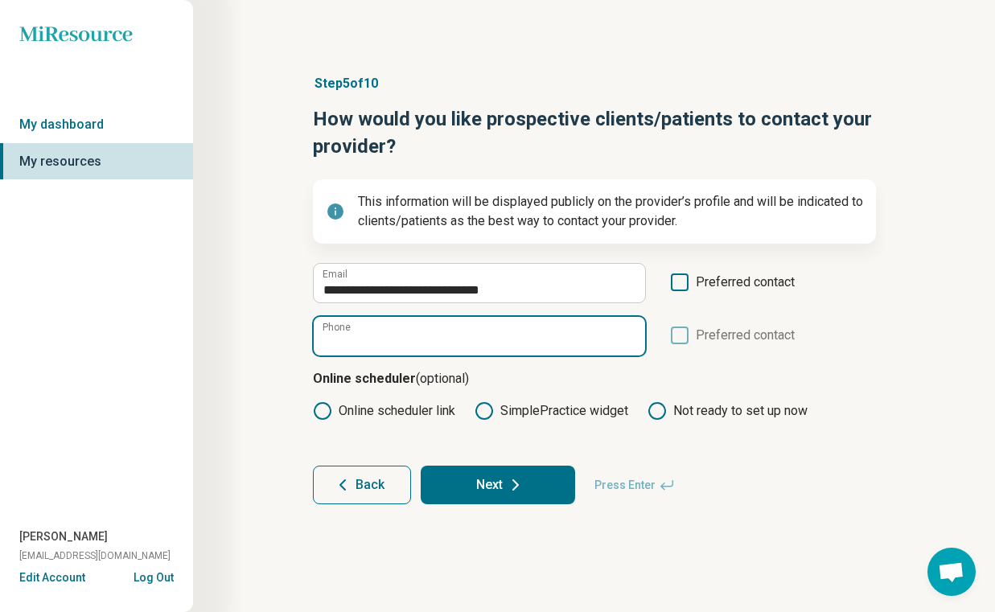
click at [525, 350] on input "Phone" at bounding box center [479, 336] width 331 height 39
paste input "**********"
type input "**********"
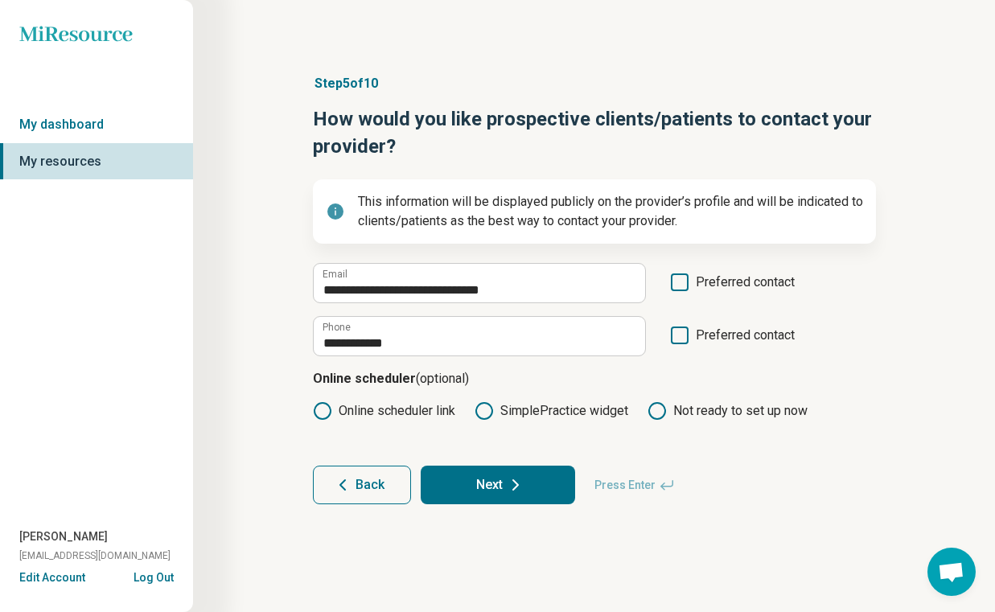
click at [683, 339] on icon at bounding box center [680, 336] width 18 height 18
click at [676, 281] on icon at bounding box center [680, 282] width 18 height 18
click at [323, 409] on icon at bounding box center [322, 410] width 19 height 19
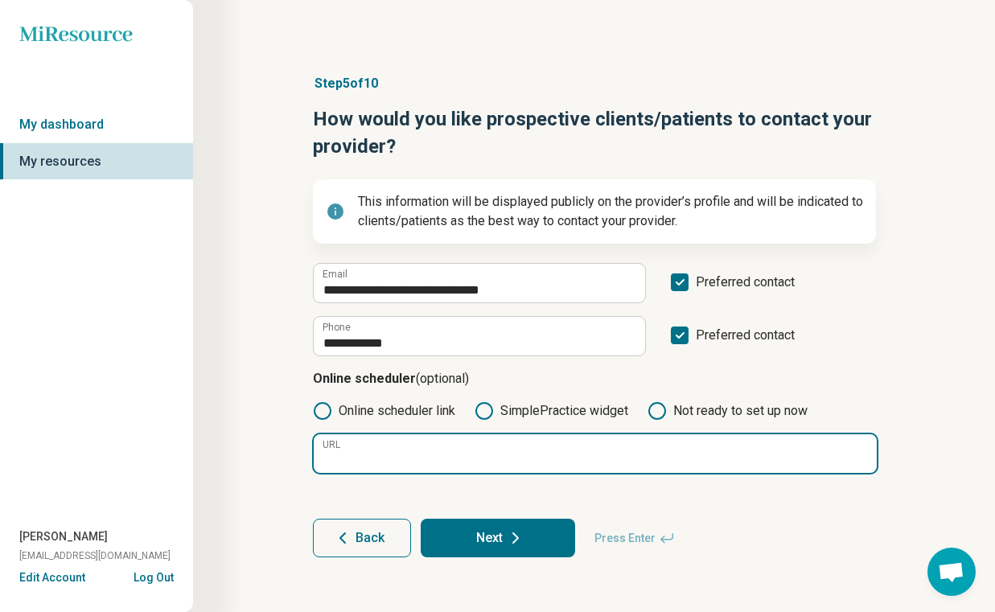
click at [566, 466] on input "URL" at bounding box center [595, 453] width 563 height 39
paste input "**********"
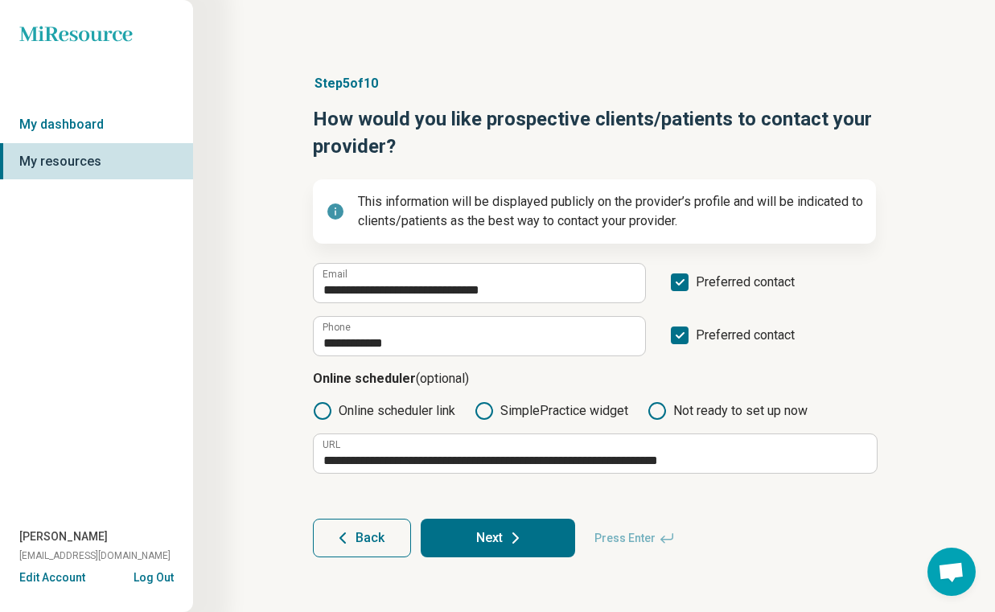
click at [774, 516] on form "**********" at bounding box center [594, 410] width 563 height 294
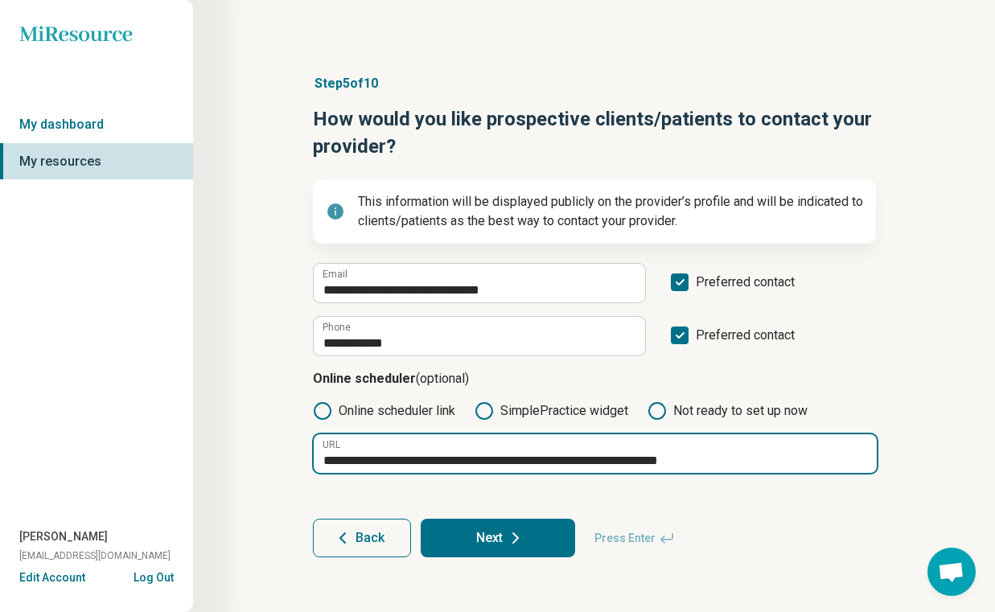
drag, startPoint x: 791, startPoint y: 460, endPoint x: 291, endPoint y: 460, distance: 500.2
click at [291, 460] on article "**********" at bounding box center [594, 316] width 614 height 548
paste input "text"
type input "**********"
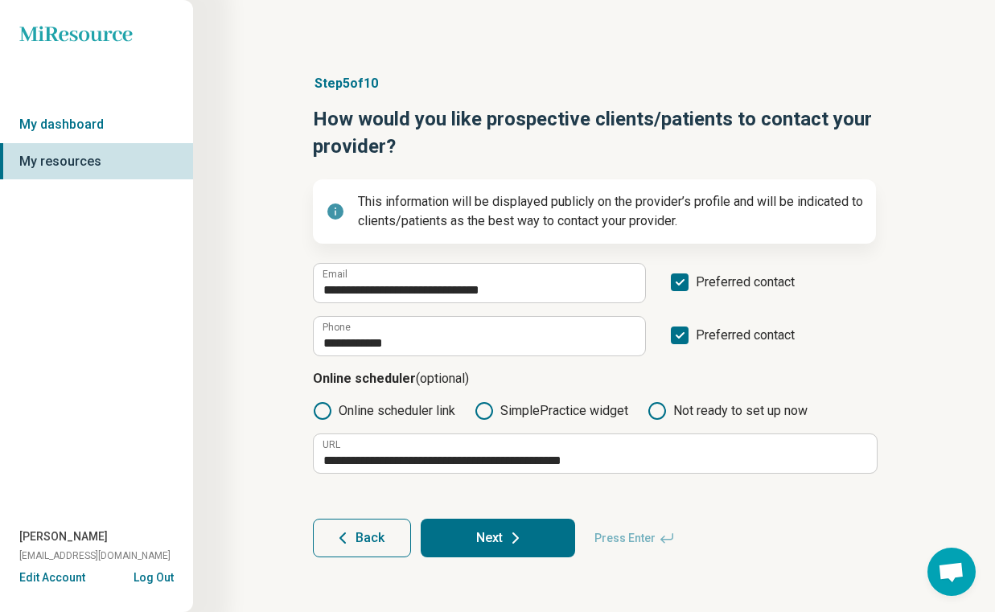
click at [291, 460] on article "**********" at bounding box center [594, 316] width 614 height 548
click at [548, 536] on button "Next" at bounding box center [498, 538] width 154 height 39
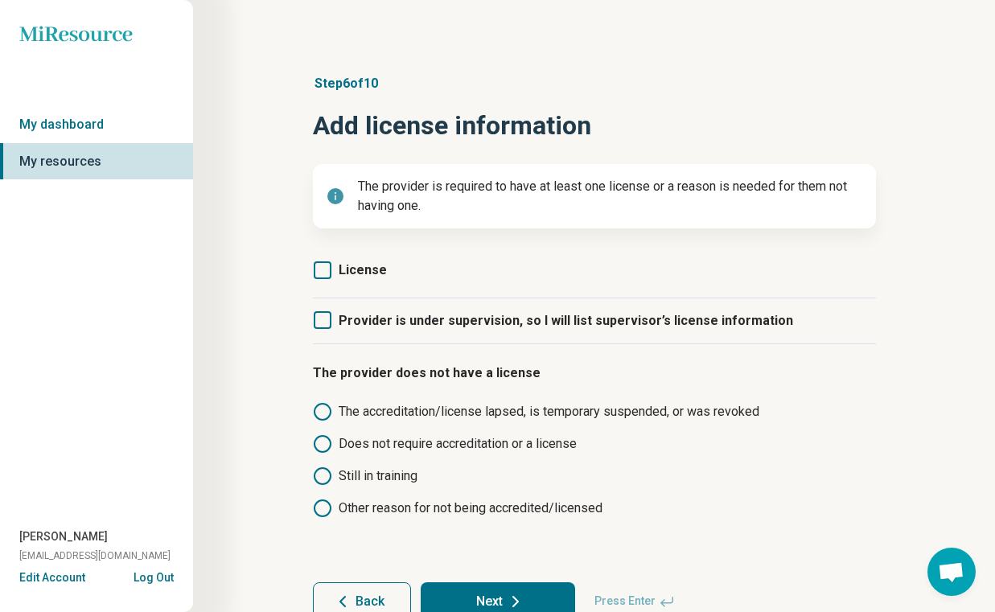
click at [326, 265] on icon at bounding box center [323, 270] width 18 height 18
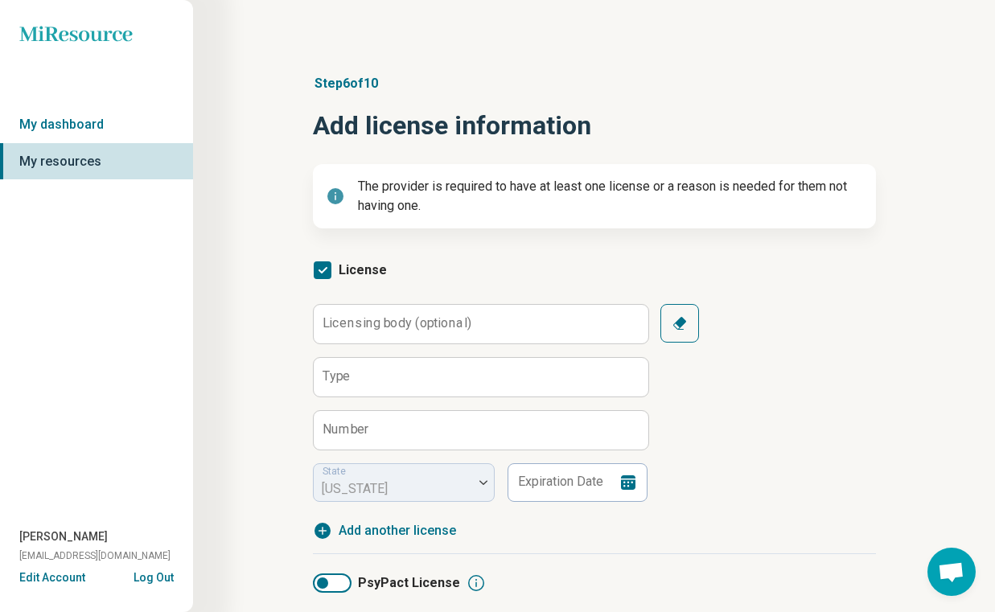
scroll to position [8, 0]
click at [381, 431] on input "Number" at bounding box center [481, 430] width 335 height 39
paste input "*******"
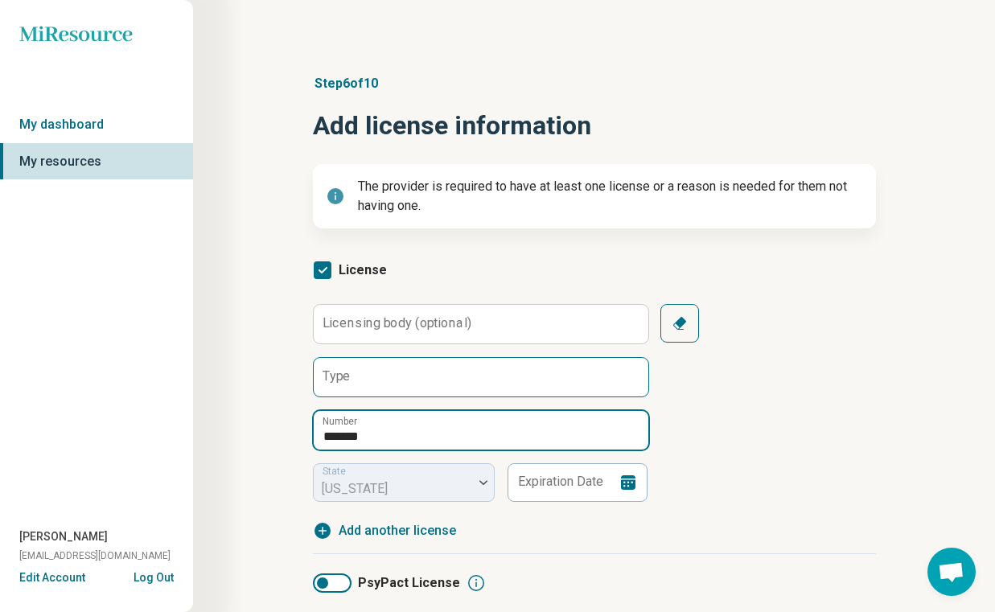
type input "*******"
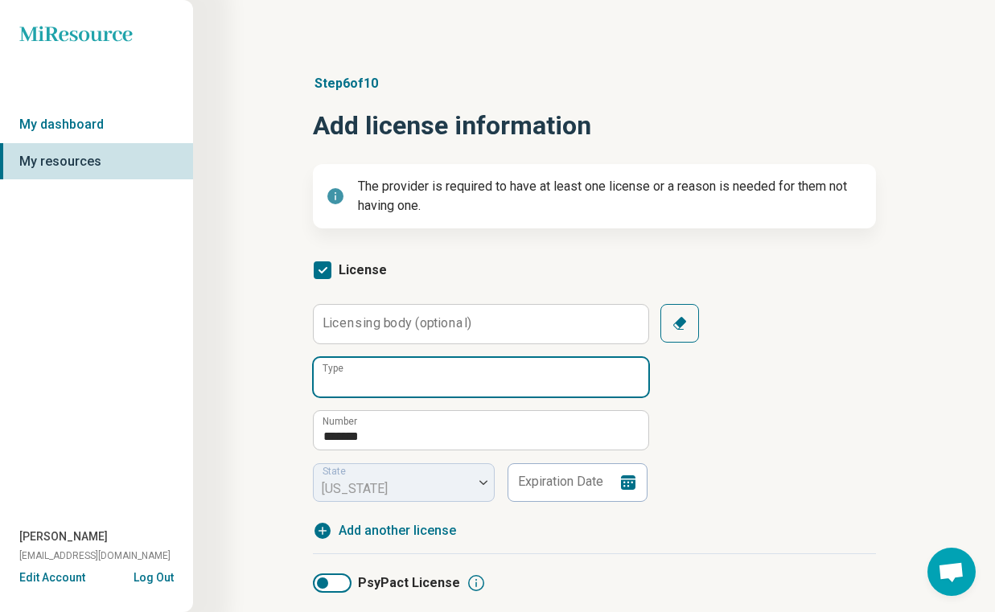
click at [410, 380] on input "Type" at bounding box center [481, 377] width 335 height 39
type input "**********"
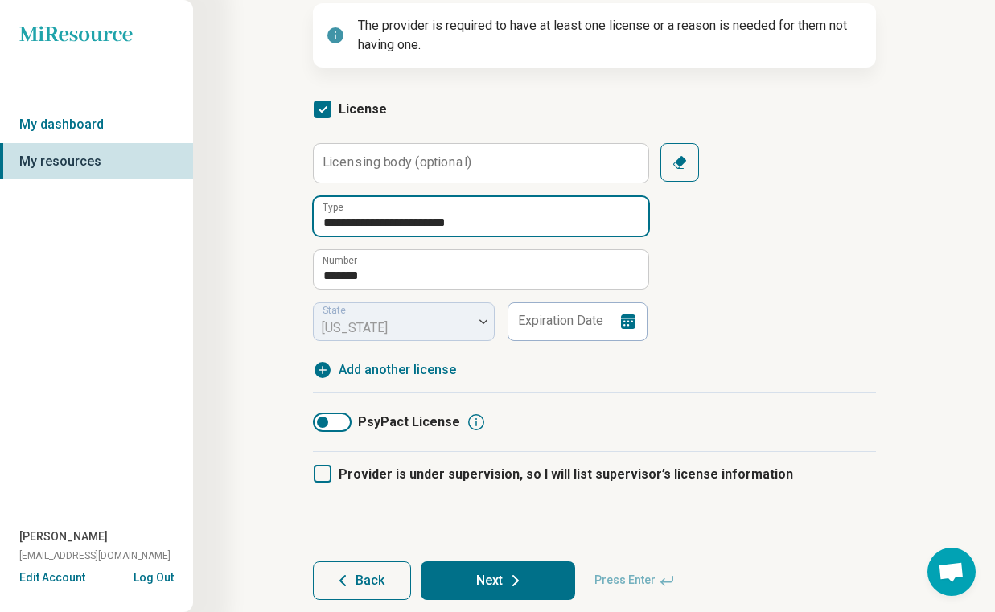
scroll to position [168, 0]
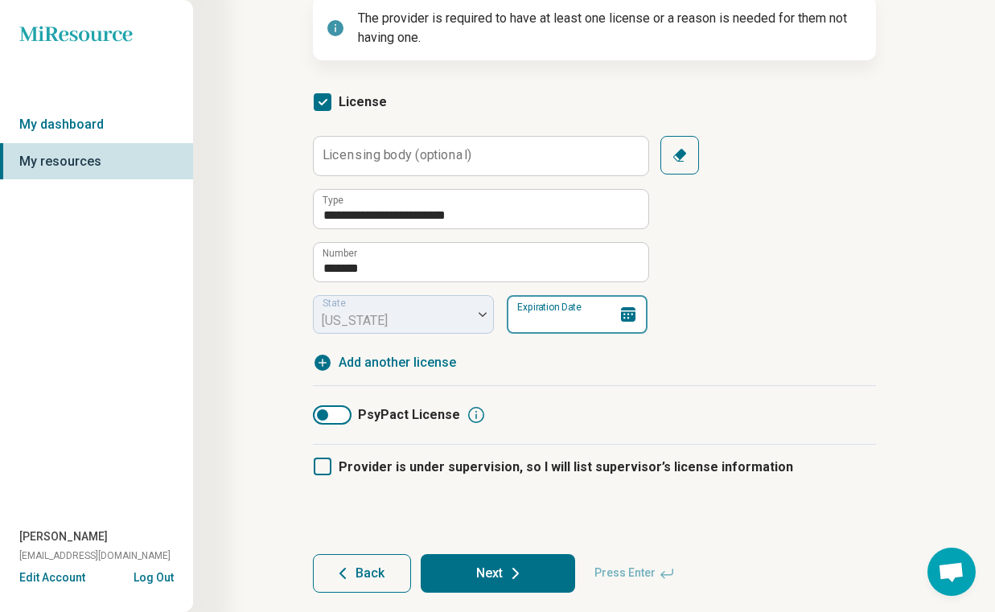
click at [564, 326] on input "Expiration Date" at bounding box center [577, 314] width 141 height 39
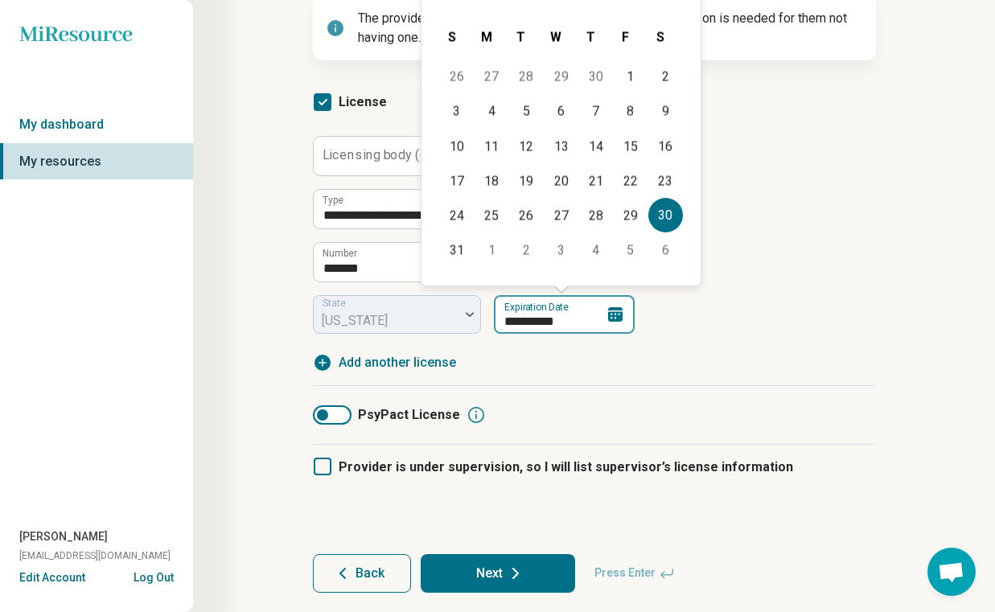
type input "**********"
click at [684, 359] on div "**********" at bounding box center [594, 254] width 563 height 236
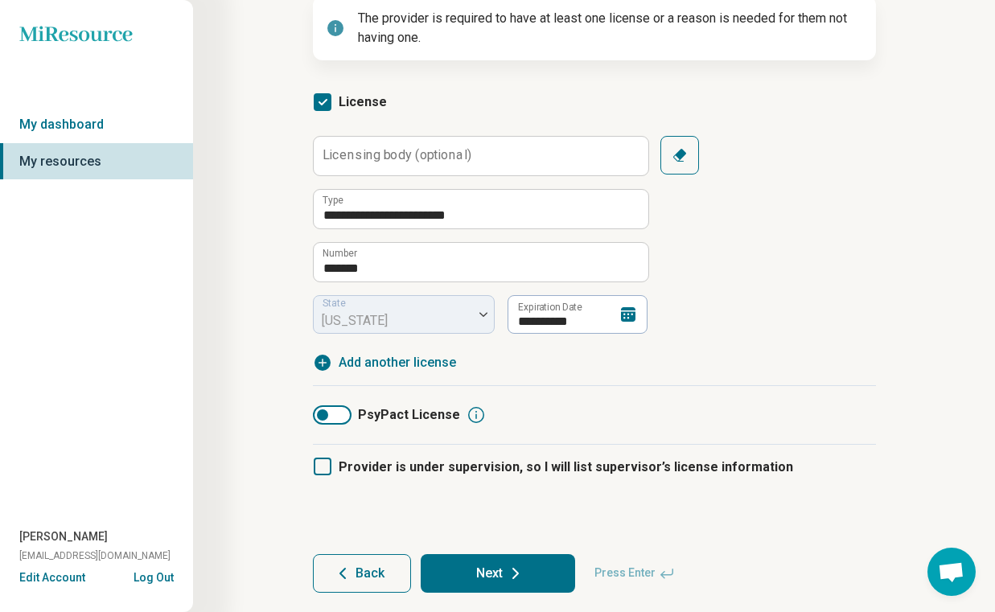
click at [324, 467] on icon at bounding box center [323, 467] width 18 height 18
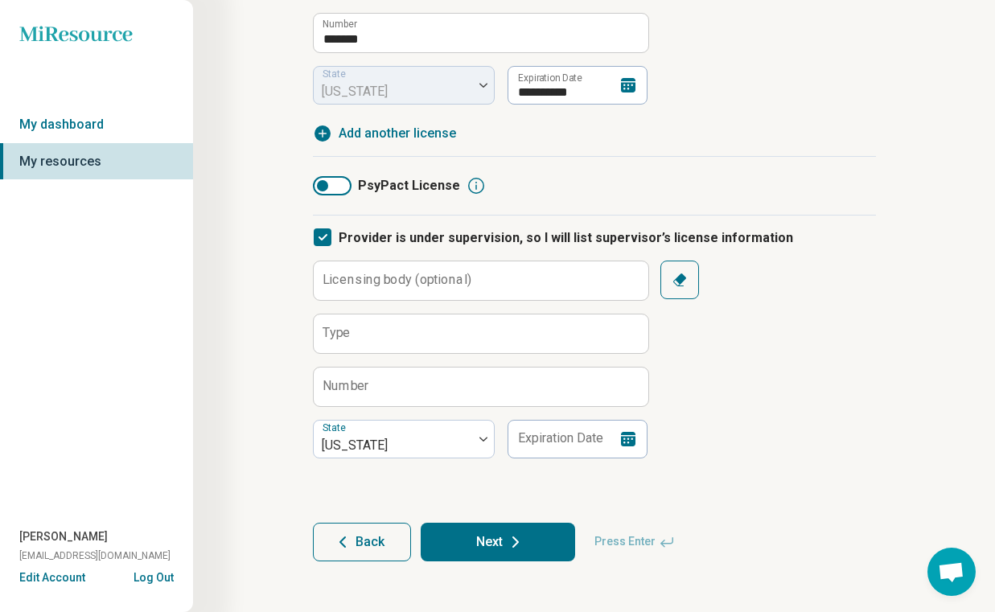
scroll to position [404, 0]
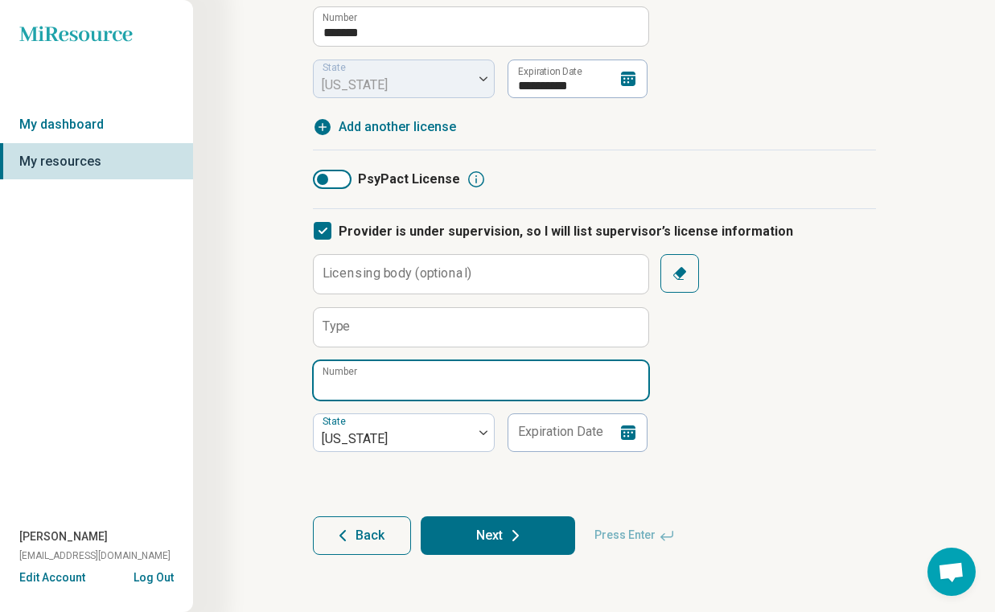
click at [394, 381] on input "Number" at bounding box center [481, 380] width 335 height 39
paste input "*******"
type input "*******"
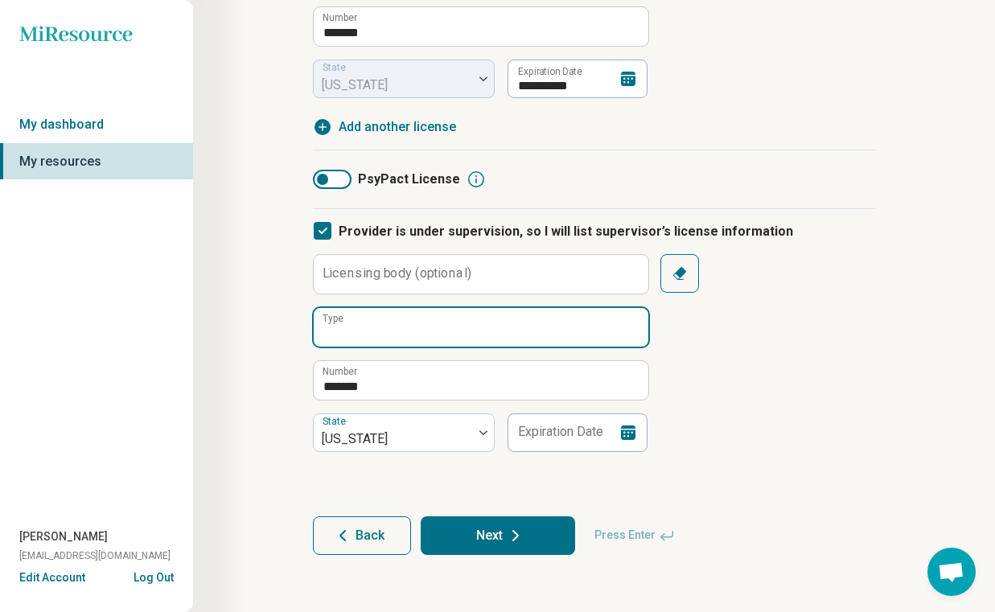
click at [400, 325] on input "Type" at bounding box center [481, 327] width 335 height 39
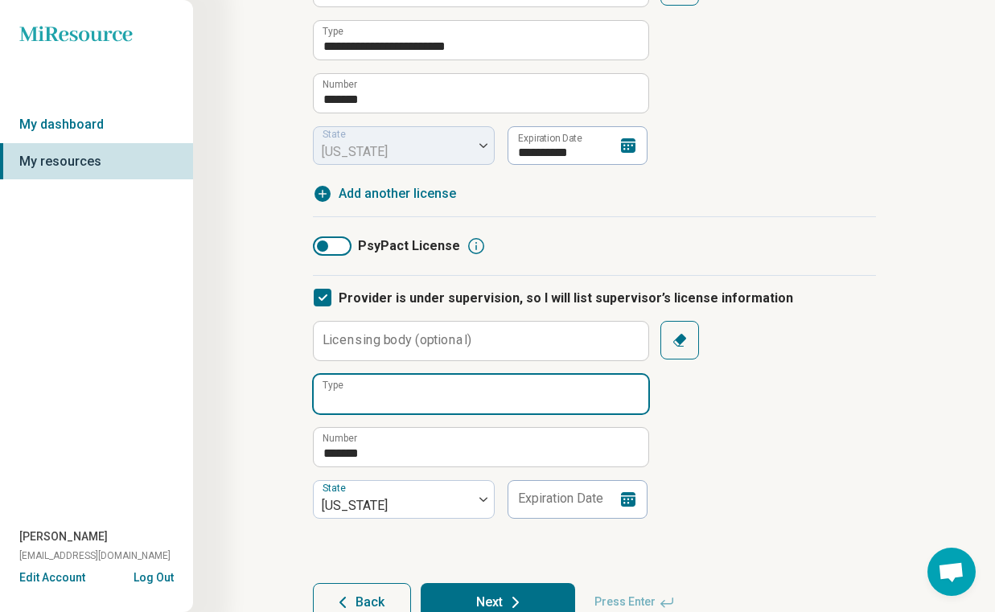
scroll to position [335, 0]
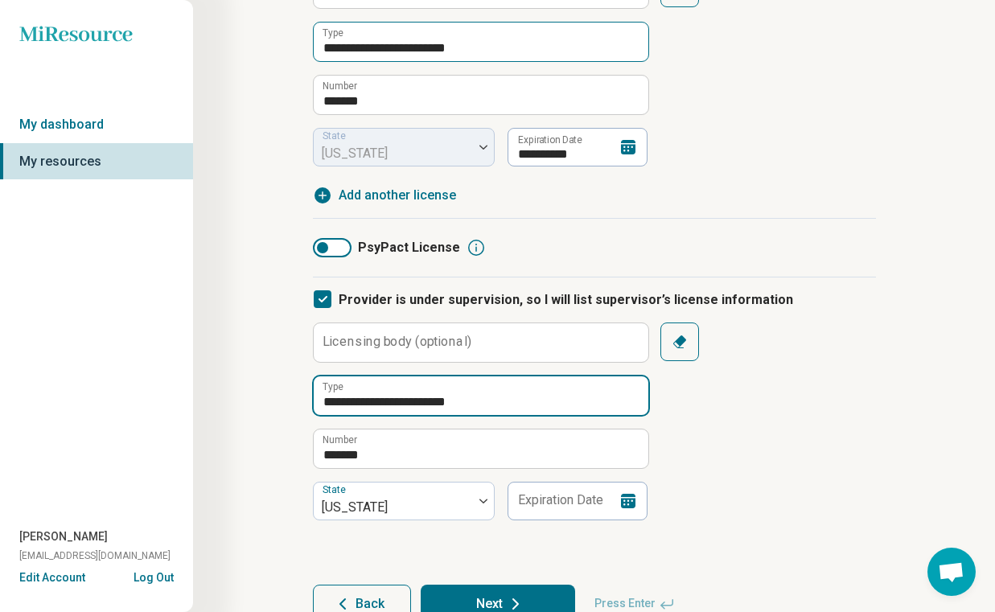
type input "**********"
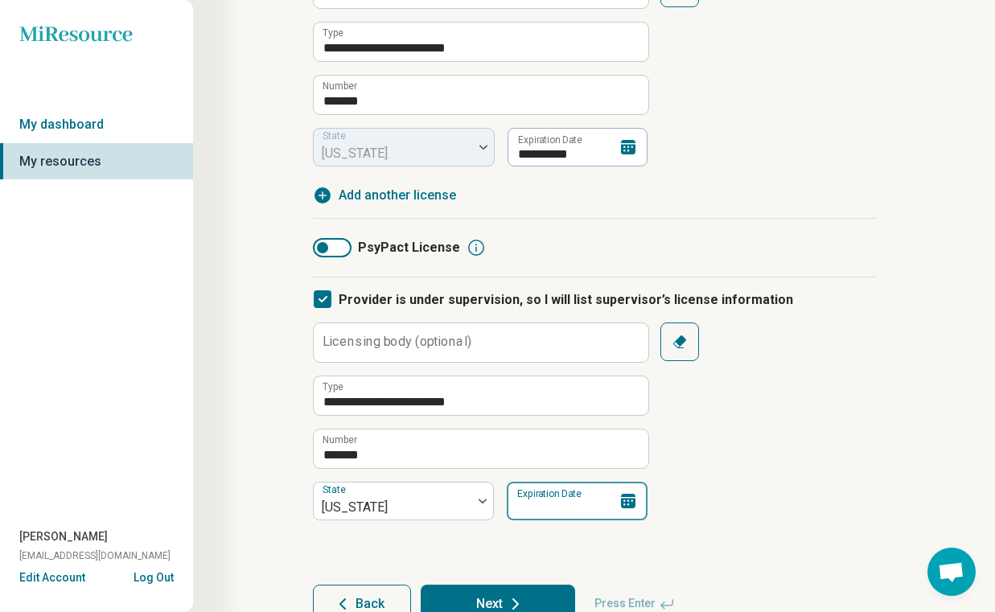
click at [554, 512] on input "Expiration Date" at bounding box center [577, 501] width 141 height 39
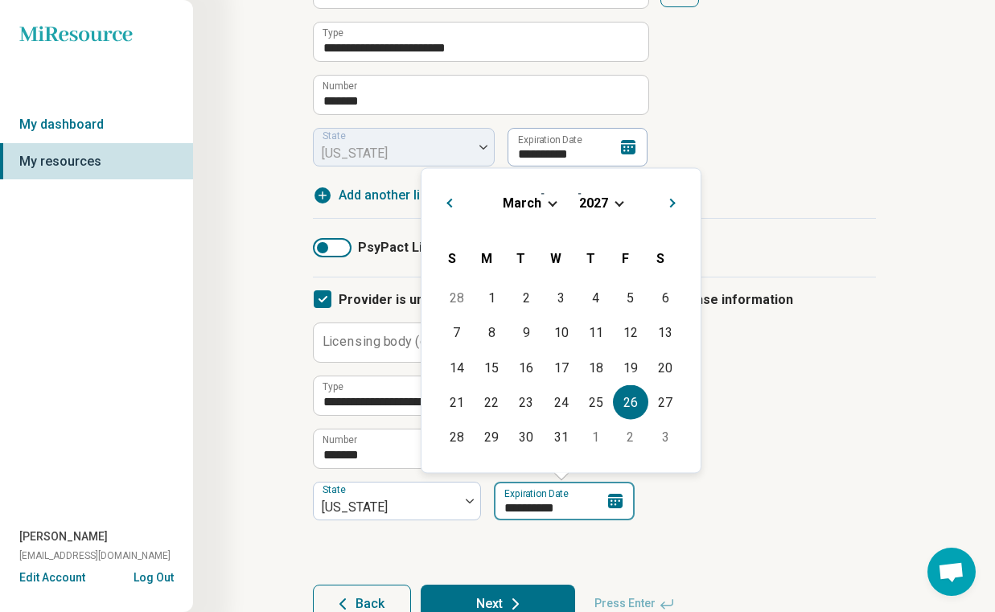
type input "**********"
click at [728, 518] on div "**********" at bounding box center [594, 421] width 563 height 198
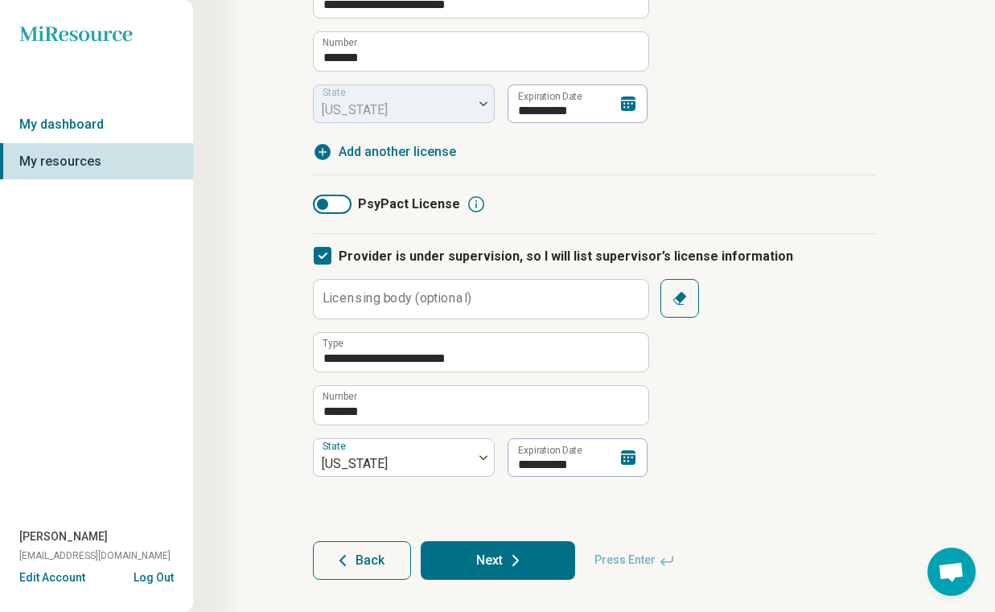
scroll to position [404, 0]
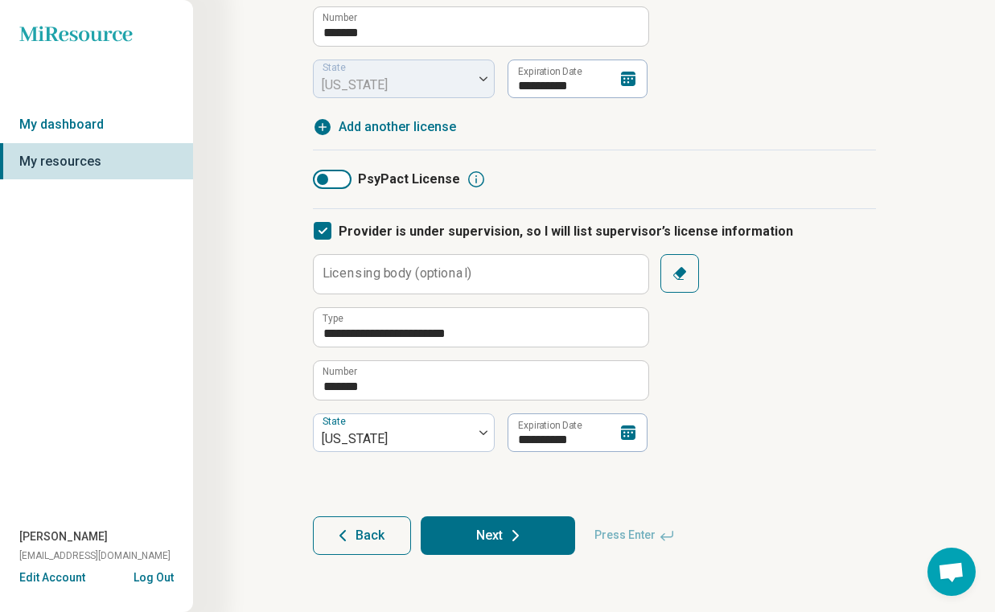
click at [520, 533] on icon at bounding box center [515, 535] width 19 height 19
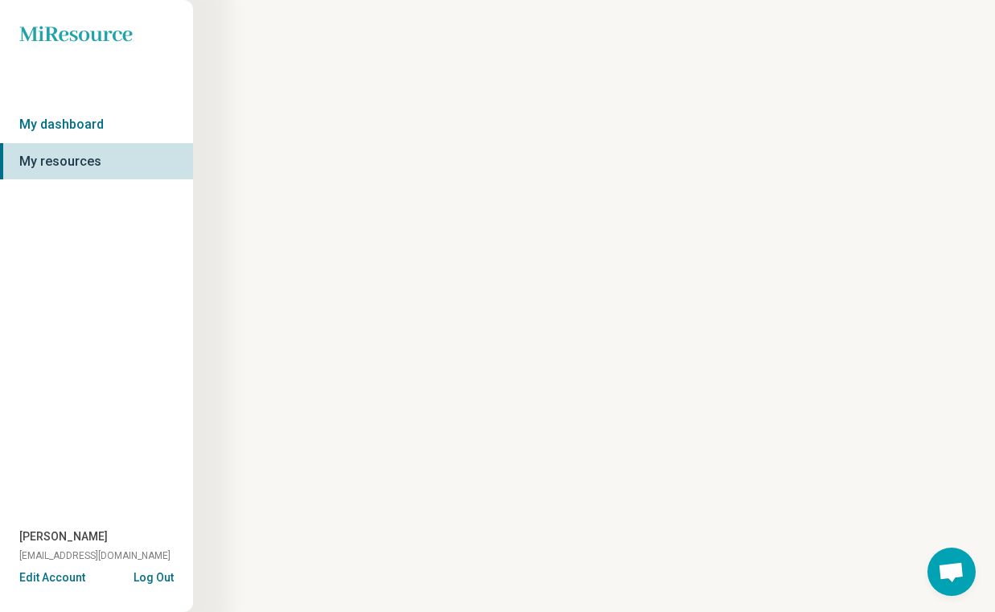
scroll to position [0, 0]
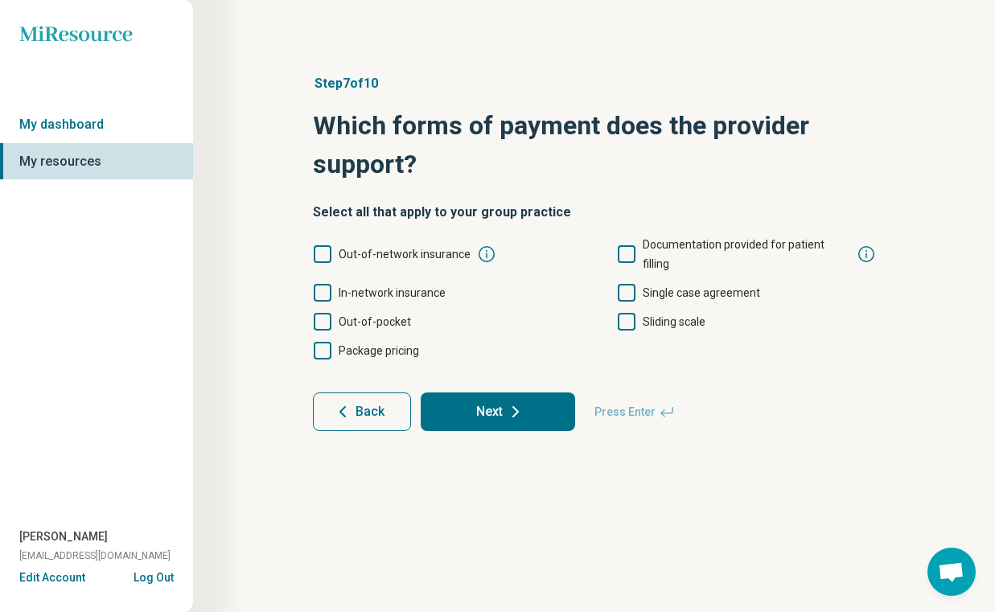
click at [405, 286] on span "In-network insurance" at bounding box center [392, 292] width 107 height 13
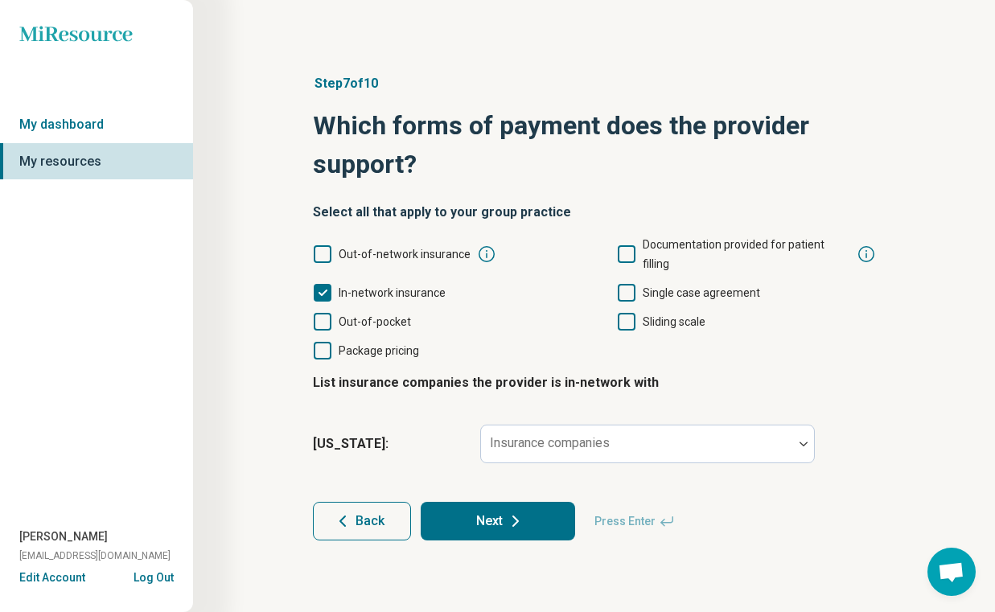
click at [390, 315] on span "Out-of-pocket" at bounding box center [375, 321] width 72 height 13
click at [627, 245] on icon at bounding box center [627, 254] width 18 height 18
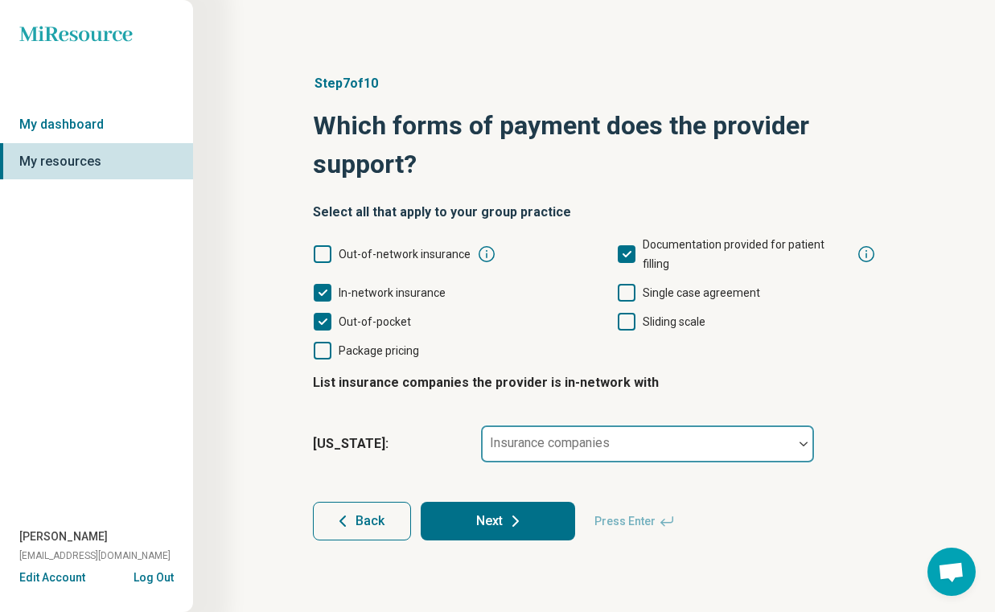
click at [597, 425] on div "Insurance companies" at bounding box center [647, 444] width 335 height 39
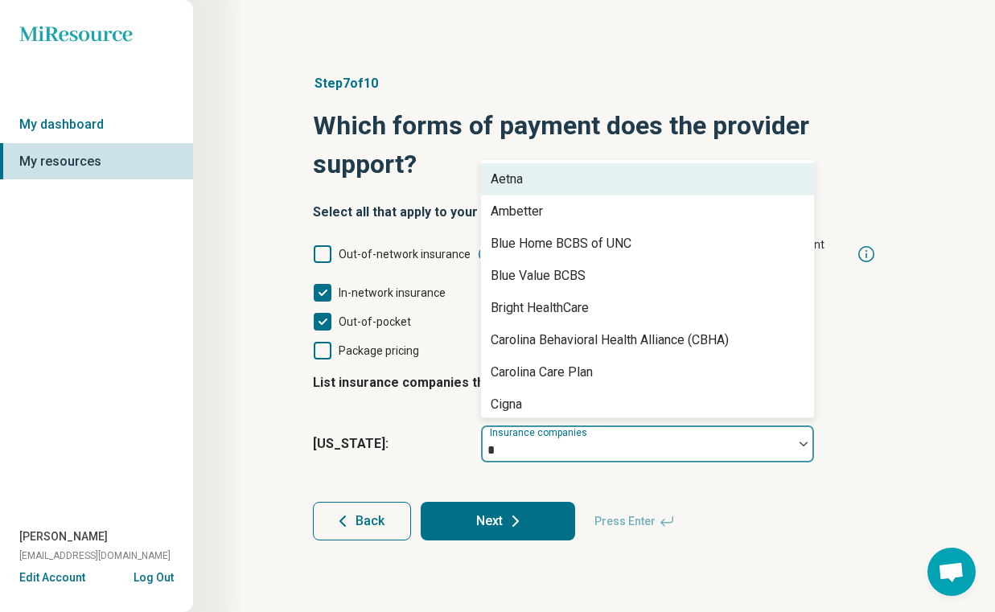
type input "**"
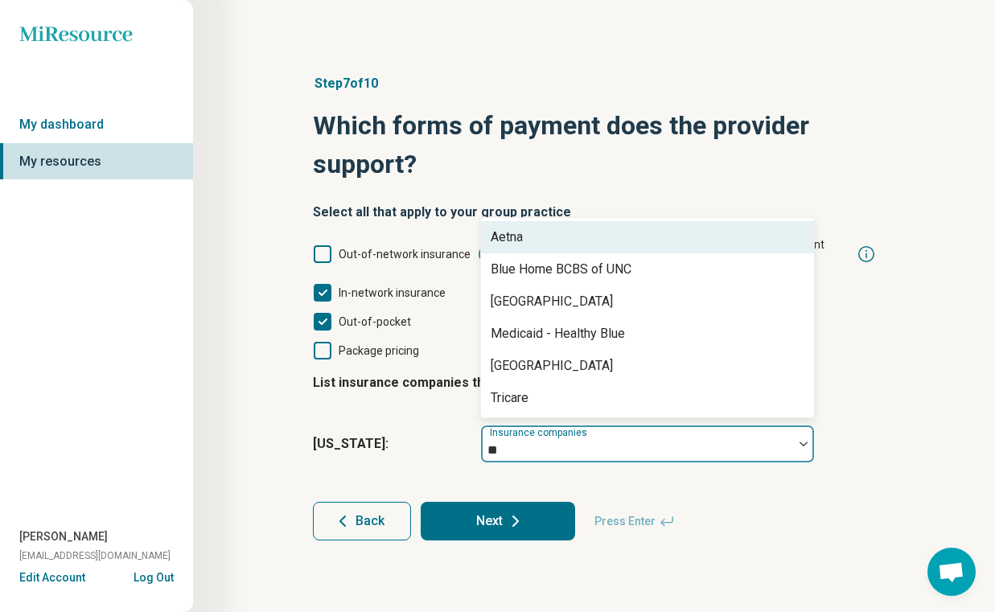
click at [658, 224] on div "Aetna" at bounding box center [647, 237] width 333 height 32
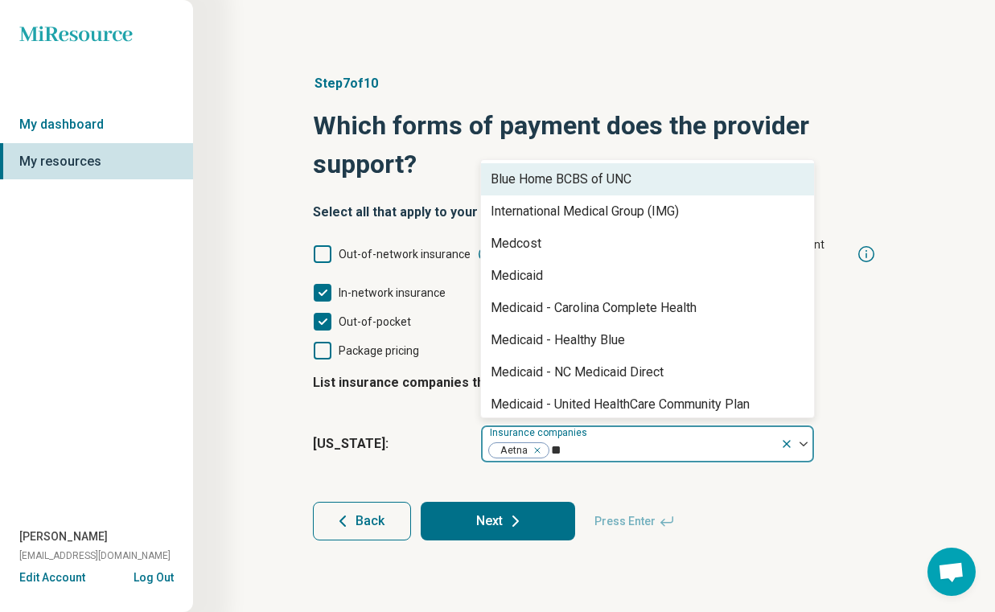
type input "***"
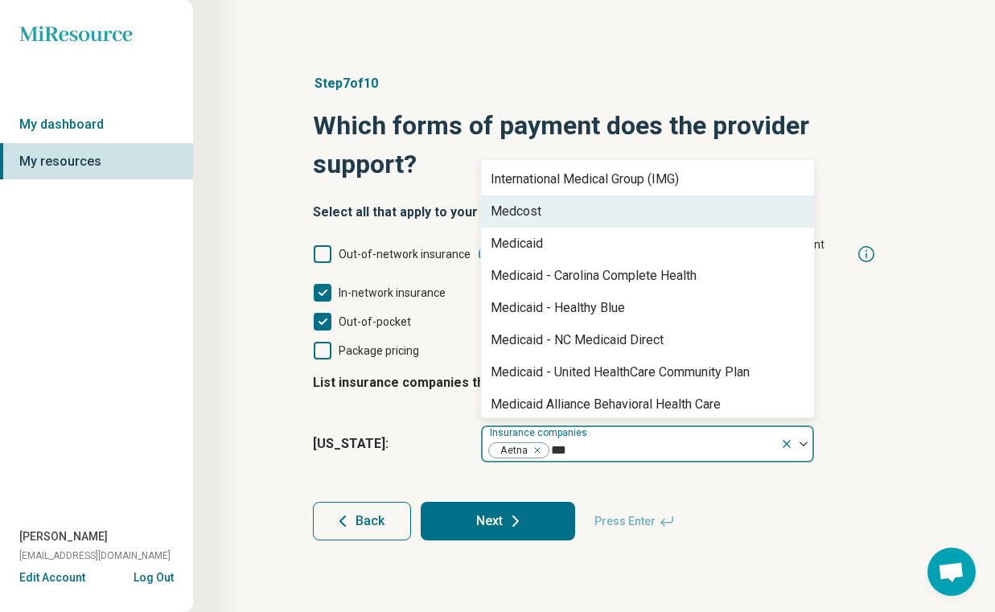
click at [658, 196] on div "Medcost" at bounding box center [647, 211] width 333 height 32
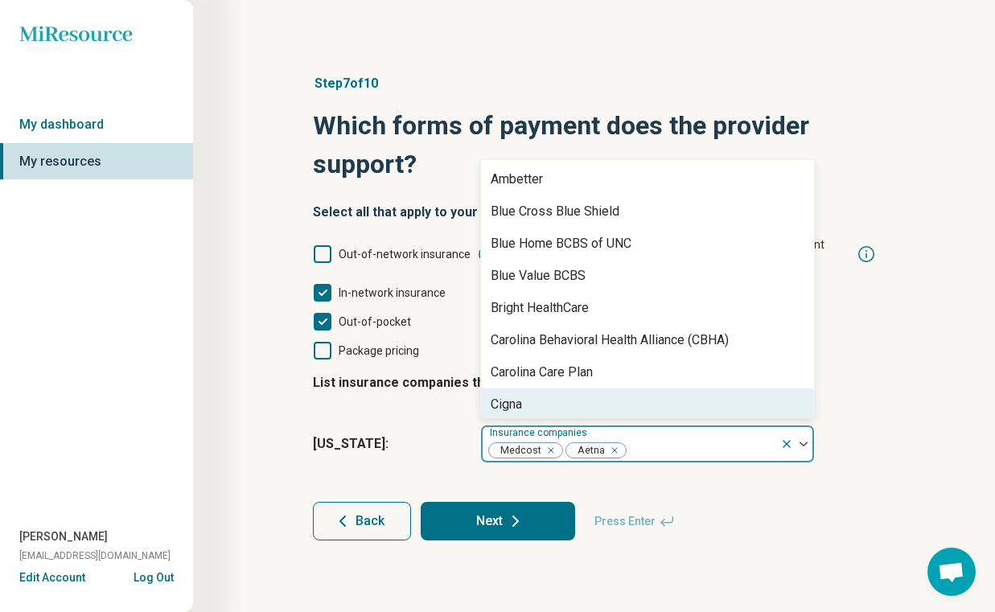
click at [850, 511] on div "Back Next Press Enter" at bounding box center [594, 521] width 563 height 39
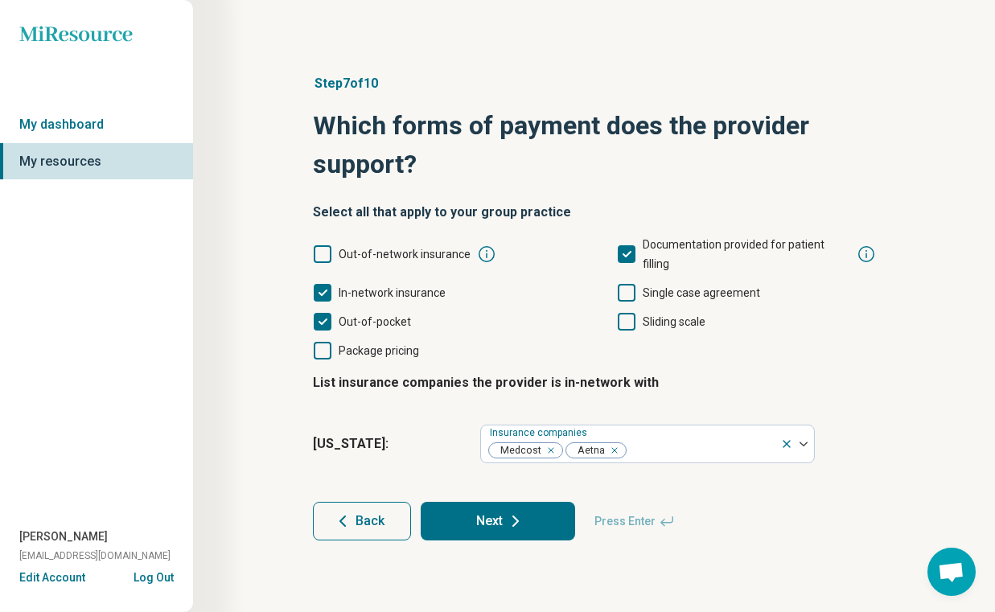
click at [470, 507] on button "Next" at bounding box center [498, 521] width 154 height 39
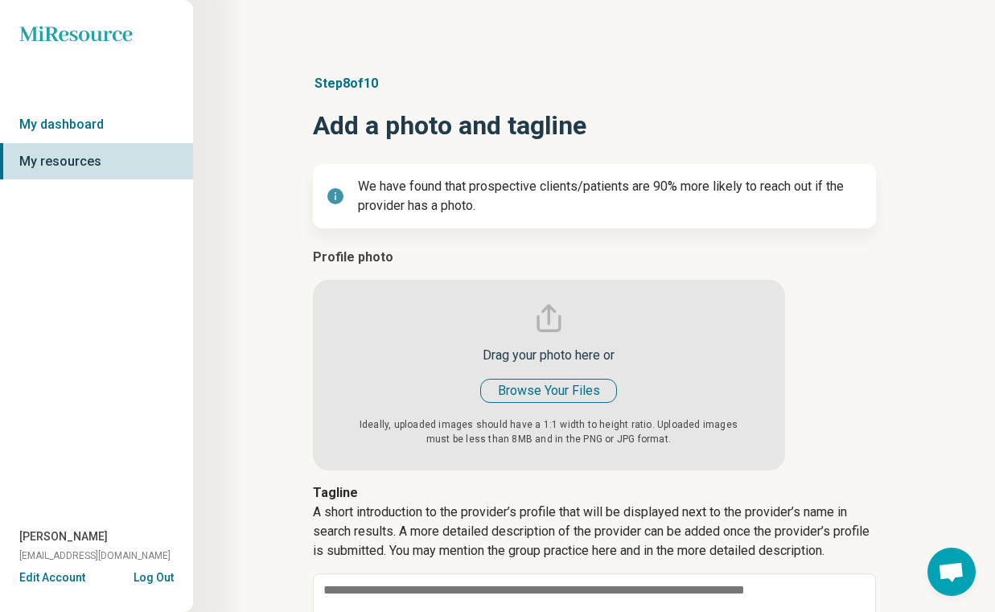
click at [554, 386] on input "file" at bounding box center [549, 359] width 472 height 223
type input "**********"
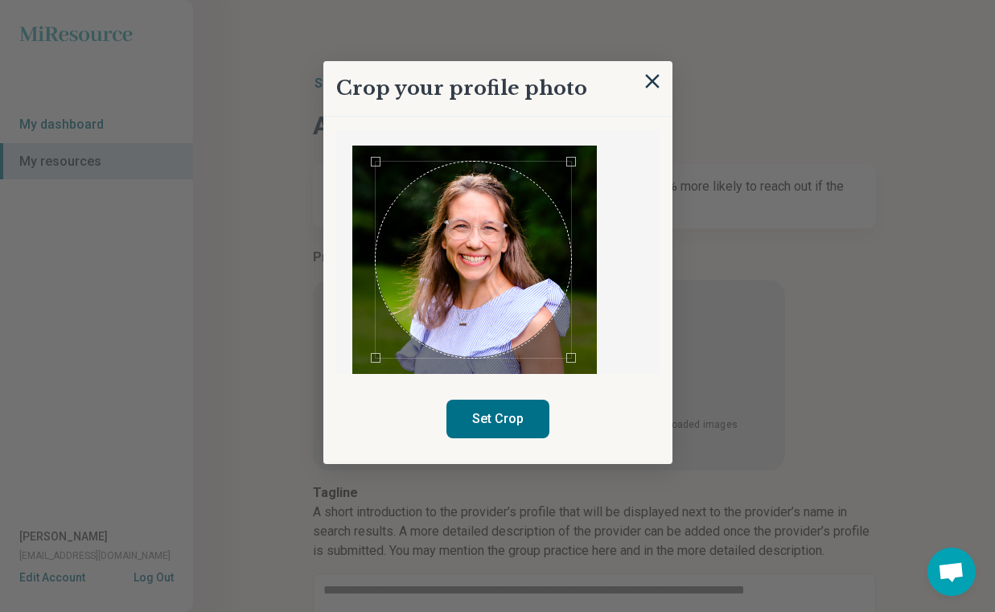
click at [559, 276] on div "Use the arrow keys to move the crop selection area" at bounding box center [473, 259] width 195 height 195
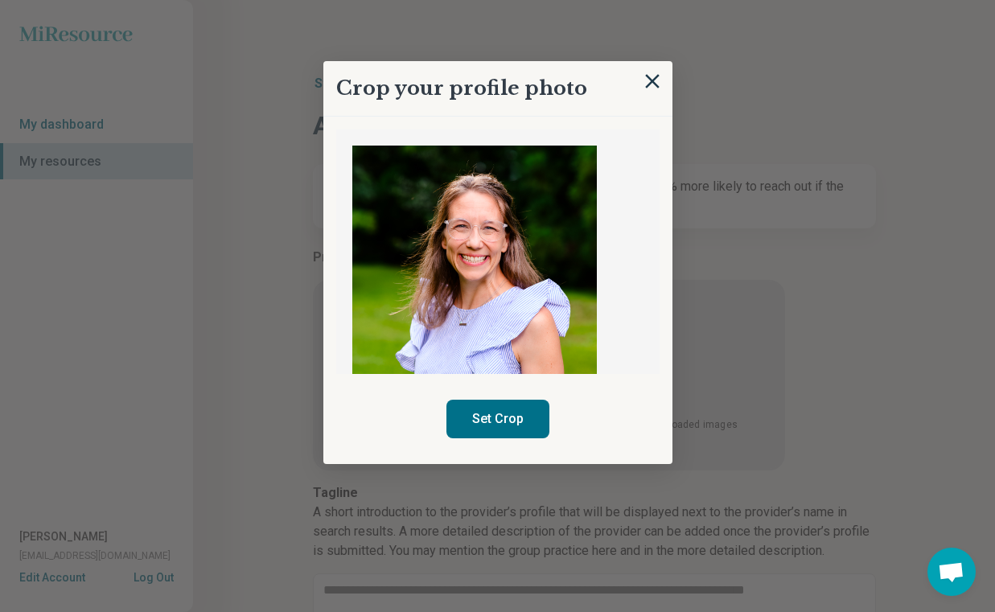
click at [539, 337] on img at bounding box center [474, 330] width 244 height 368
click at [542, 283] on img at bounding box center [474, 330] width 244 height 368
click at [655, 81] on img at bounding box center [652, 81] width 18 height 18
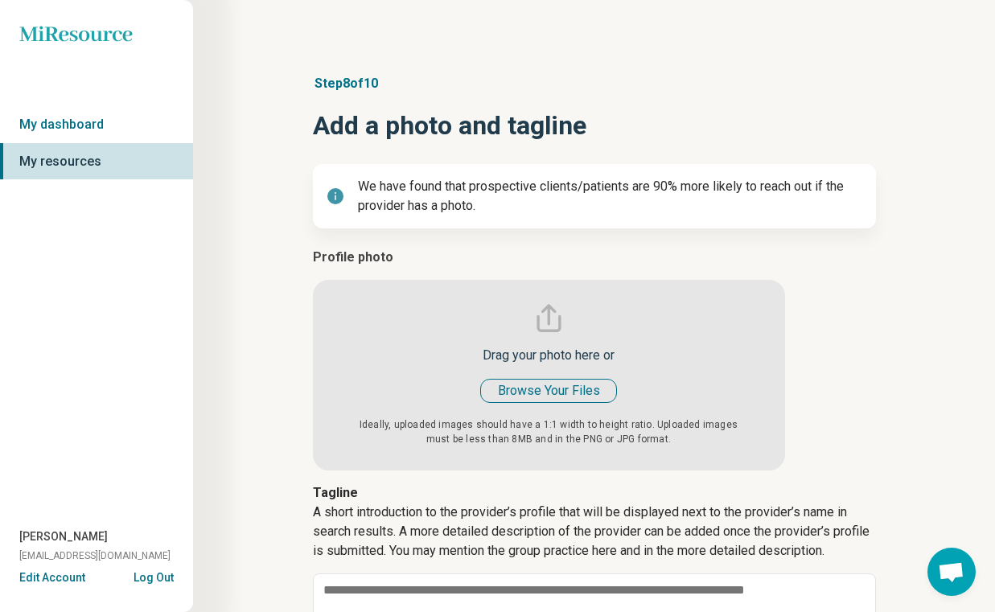
click at [544, 401] on input "file" at bounding box center [549, 359] width 472 height 223
type input "**********"
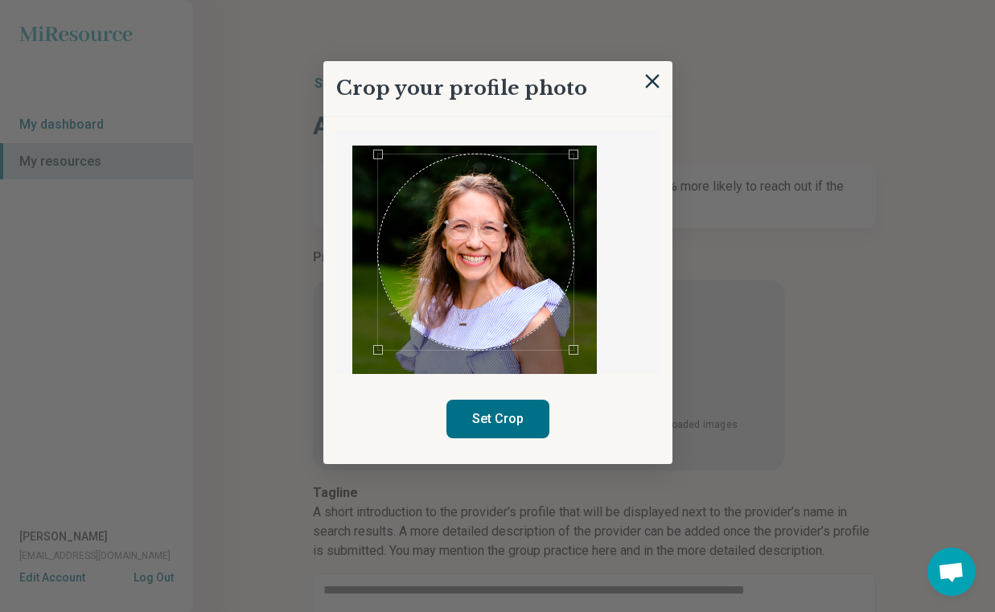
click at [555, 272] on div "Use the arrow keys to move the crop selection area" at bounding box center [475, 251] width 195 height 195
click at [504, 432] on button "Set Crop" at bounding box center [497, 419] width 103 height 39
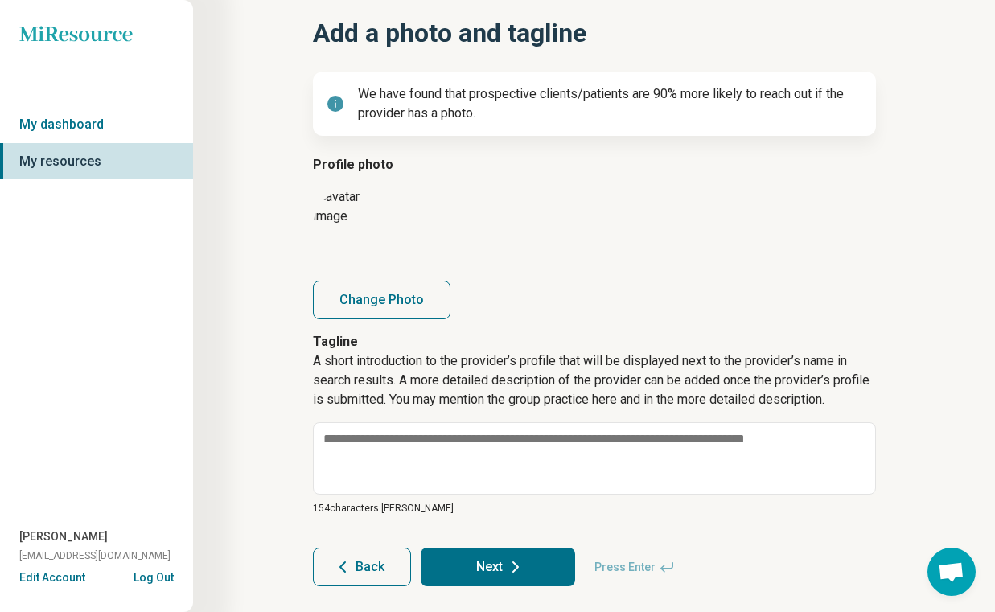
scroll to position [125, 0]
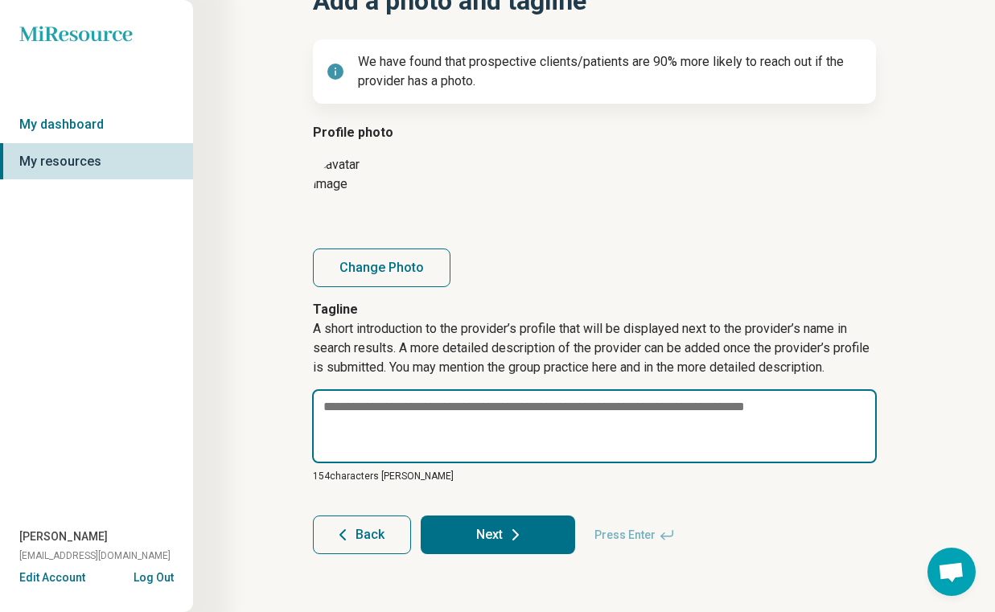
click at [822, 411] on textarea at bounding box center [594, 426] width 565 height 74
paste textarea "**********"
type textarea "*"
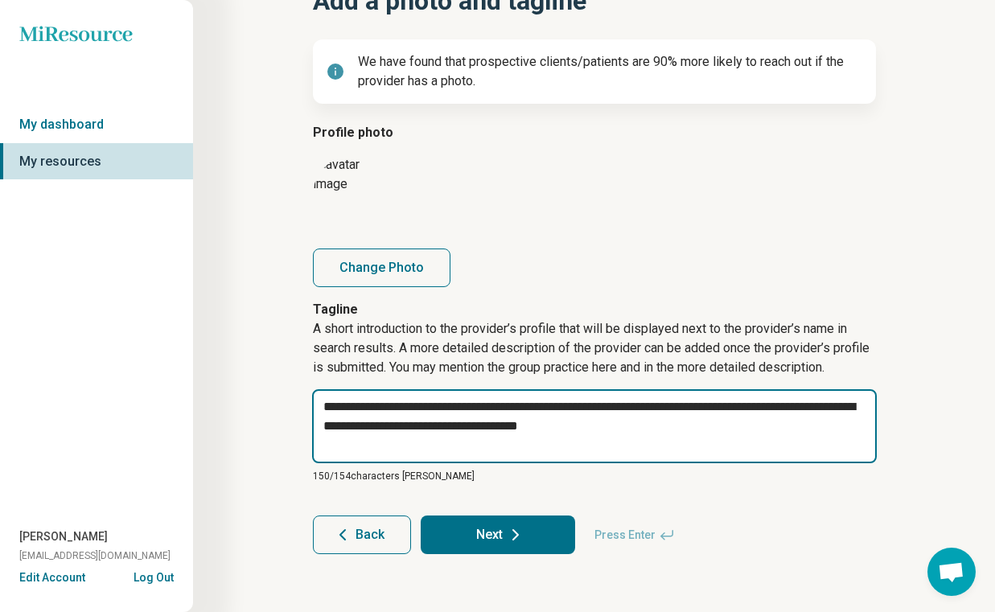
type textarea "**********"
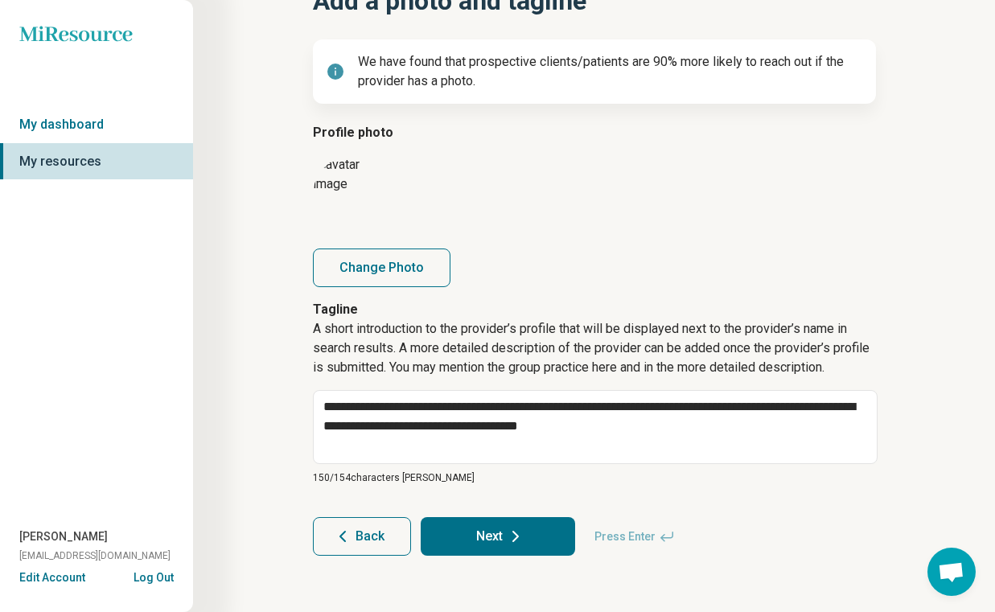
click at [540, 536] on button "Next" at bounding box center [498, 536] width 154 height 39
type textarea "*"
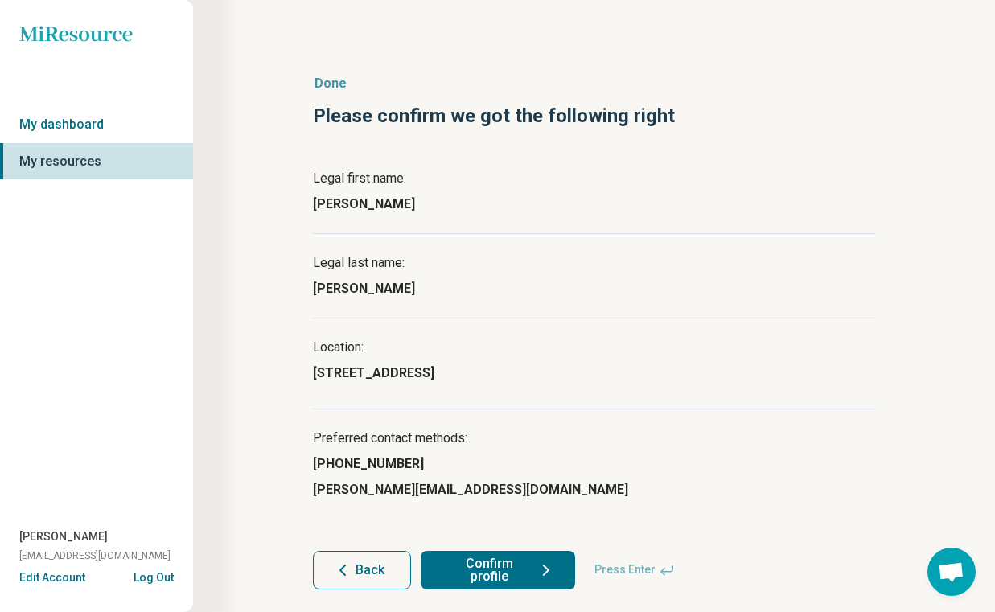
click at [540, 566] on icon at bounding box center [545, 570] width 19 height 19
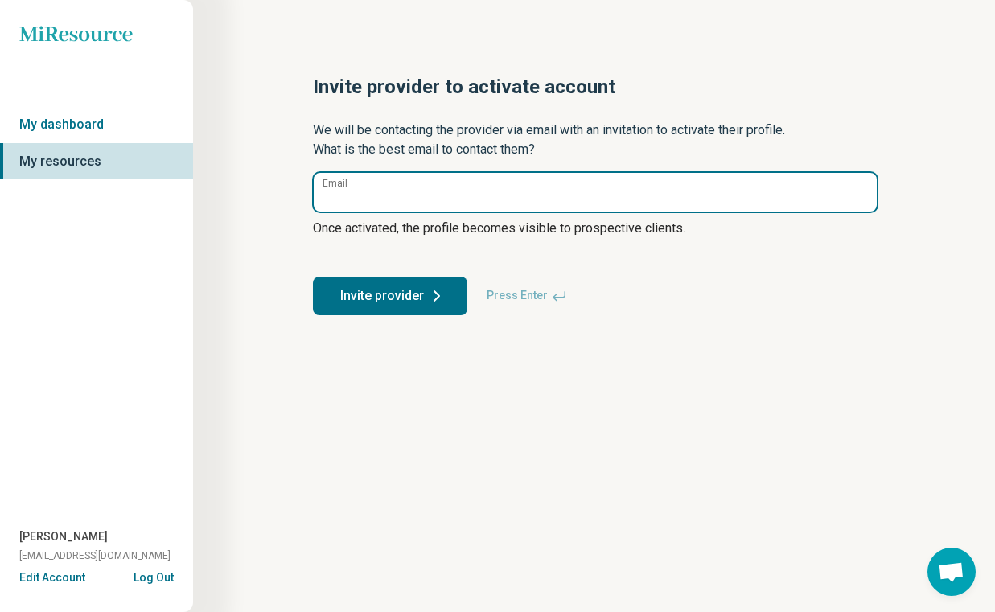
click at [396, 185] on input "Email" at bounding box center [595, 192] width 563 height 39
type input "**********"
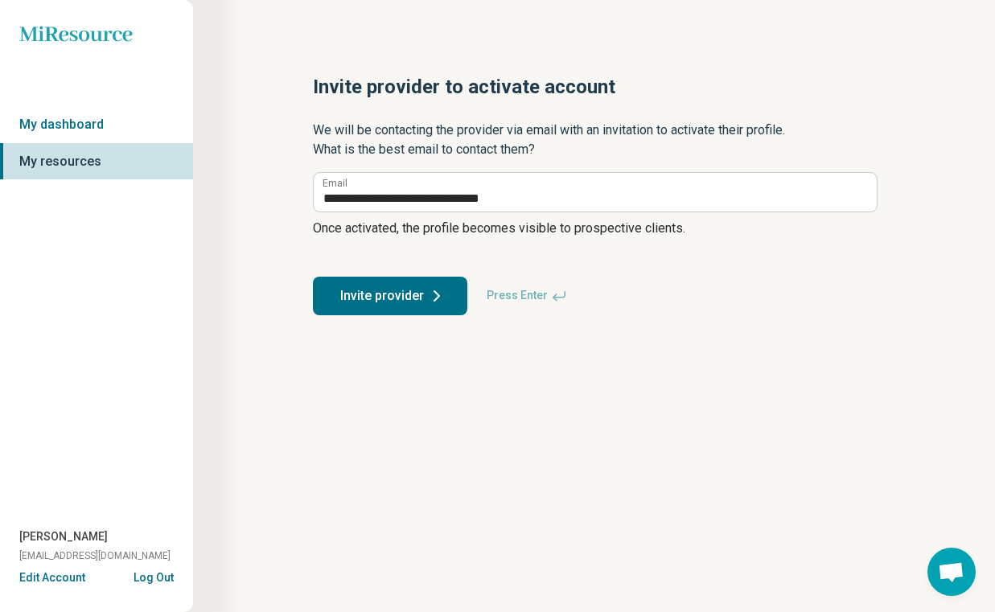
click at [242, 179] on div "**********" at bounding box center [594, 306] width 802 height 612
click at [404, 288] on button "Invite provider" at bounding box center [390, 296] width 154 height 39
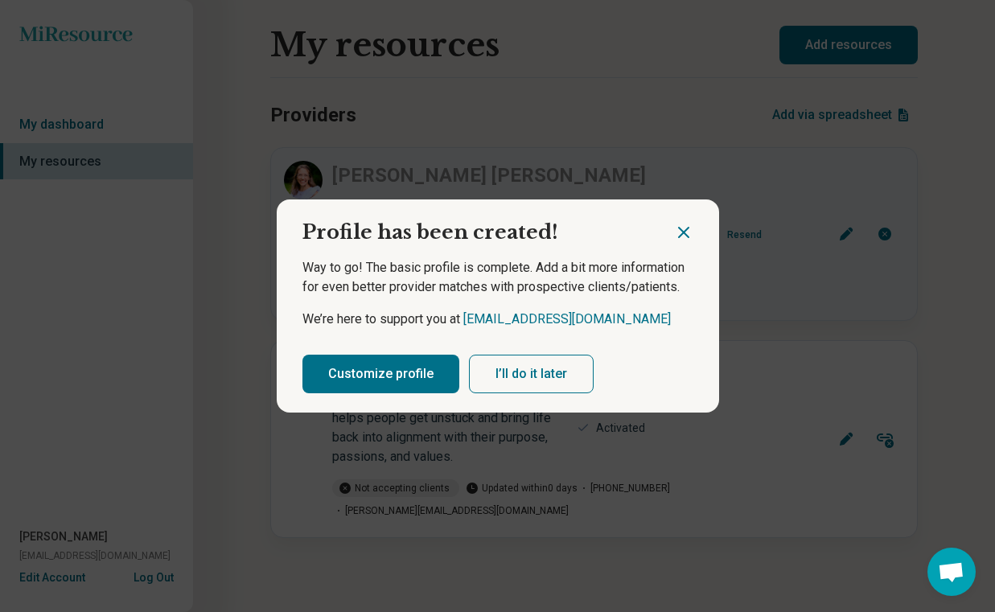
click at [390, 388] on button "Customize profile" at bounding box center [380, 374] width 157 height 39
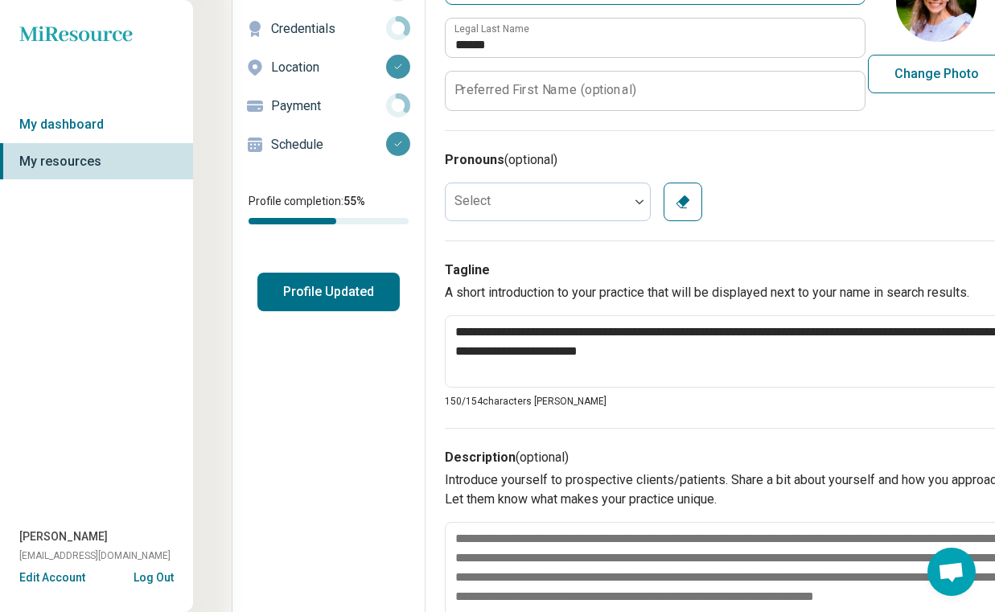
scroll to position [166, 0]
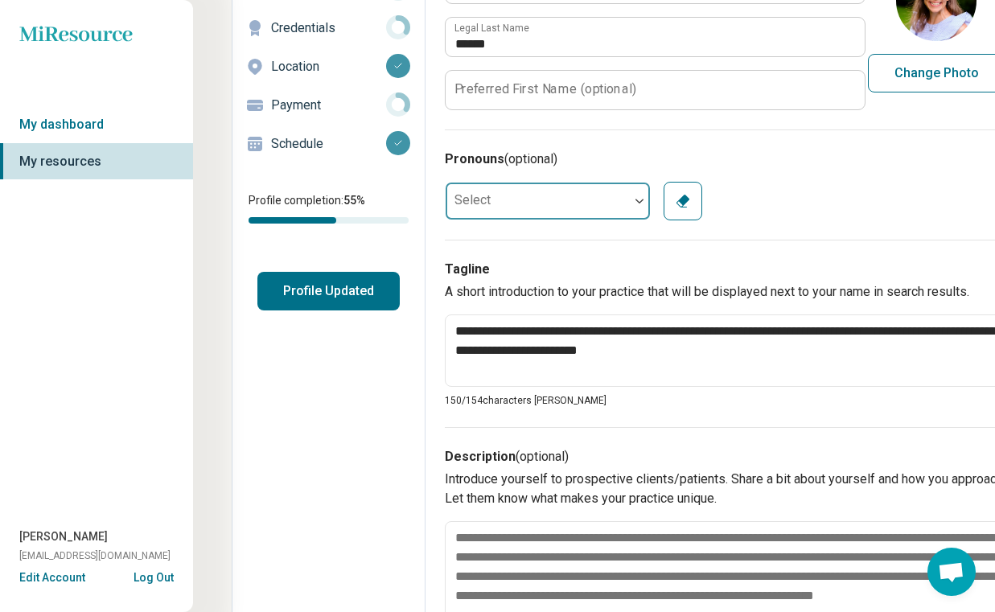
click at [529, 198] on div at bounding box center [537, 201] width 183 height 32
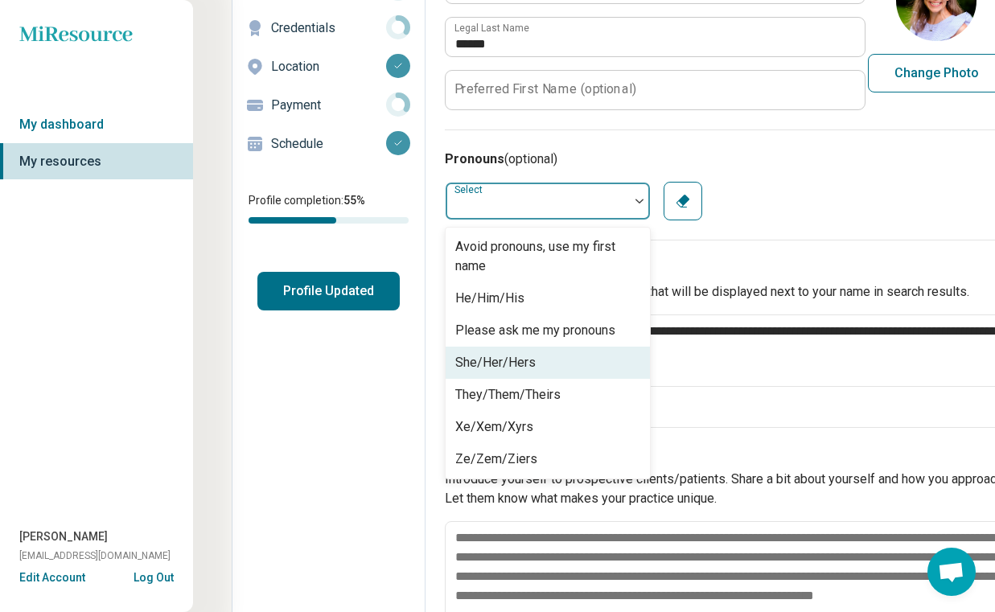
click at [542, 359] on div "She/Her/Hers" at bounding box center [548, 363] width 204 height 32
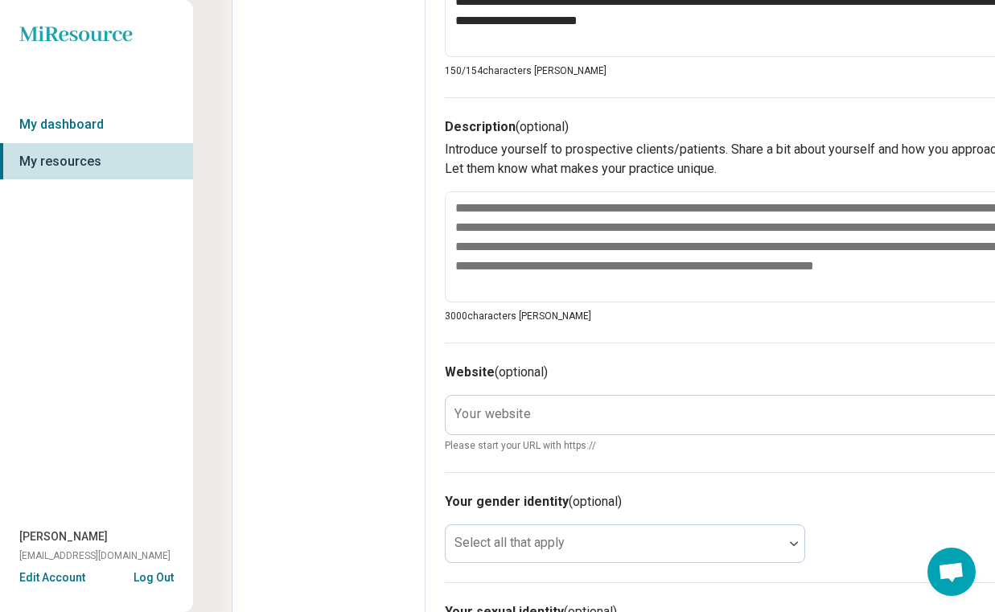
scroll to position [496, 0]
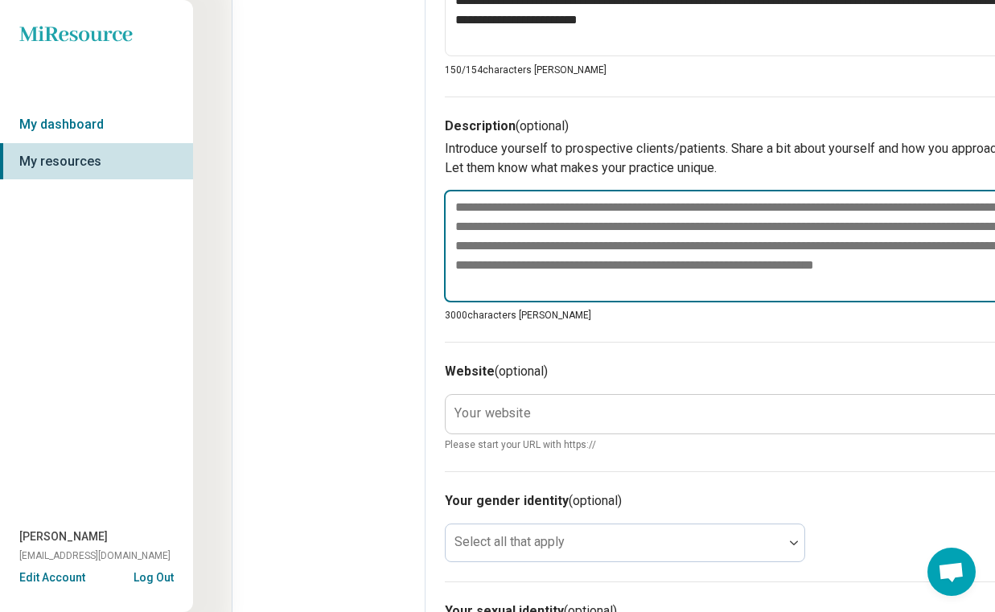
click at [499, 214] on textarea at bounding box center [759, 246] width 631 height 113
paste textarea "**********"
type textarea "*"
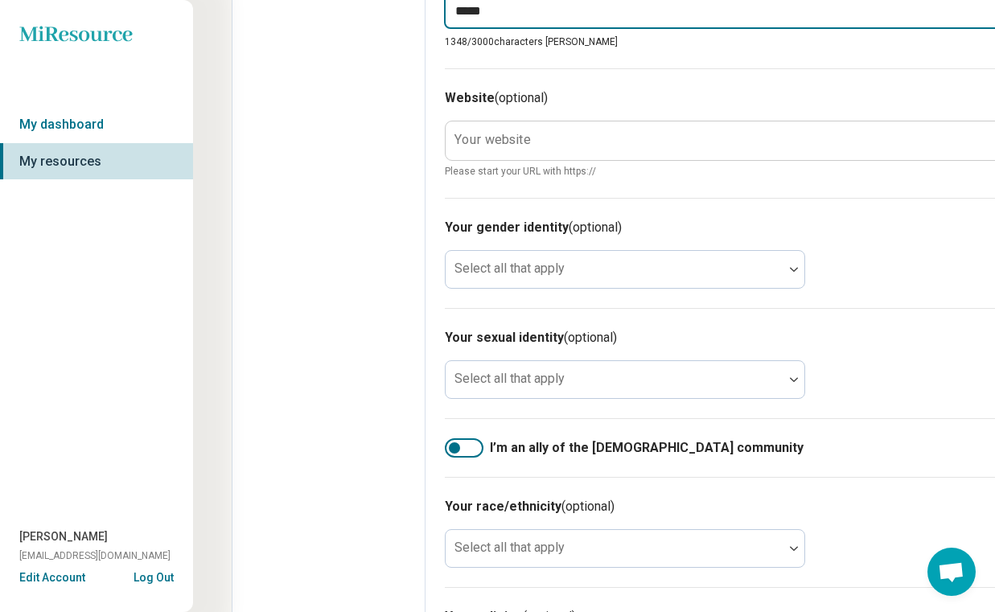
scroll to position [1011, 0]
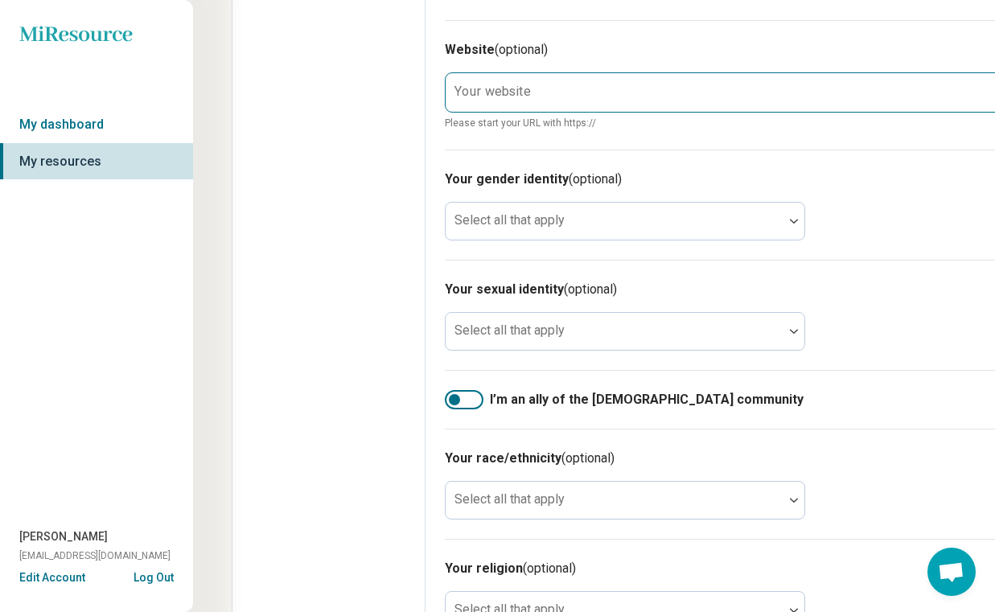
type textarea "**********"
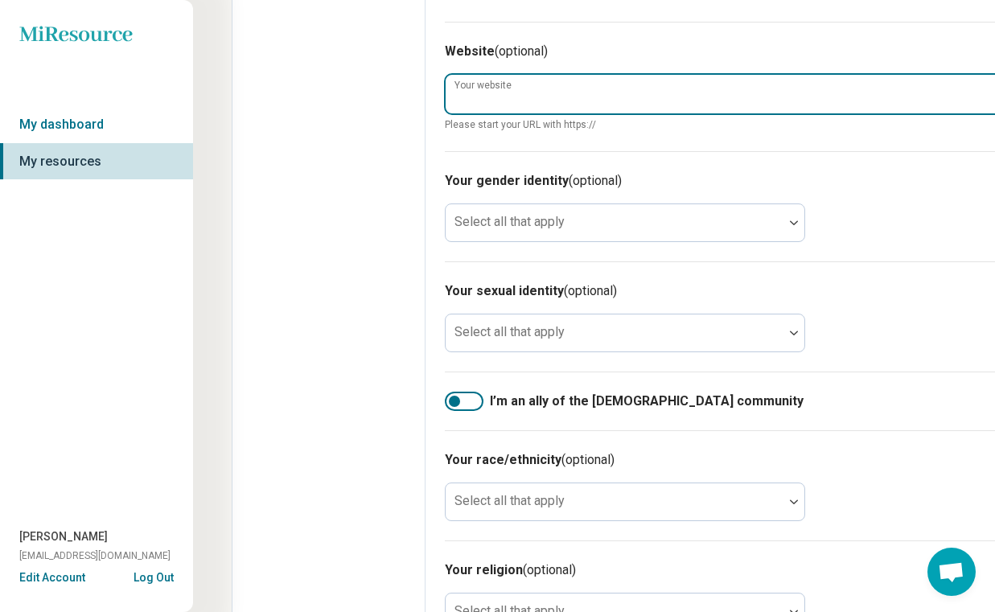
click at [513, 82] on div "Your website Please start your URL with https://" at bounding box center [760, 103] width 631 height 58
paste input "**********"
type textarea "*"
type input "**********"
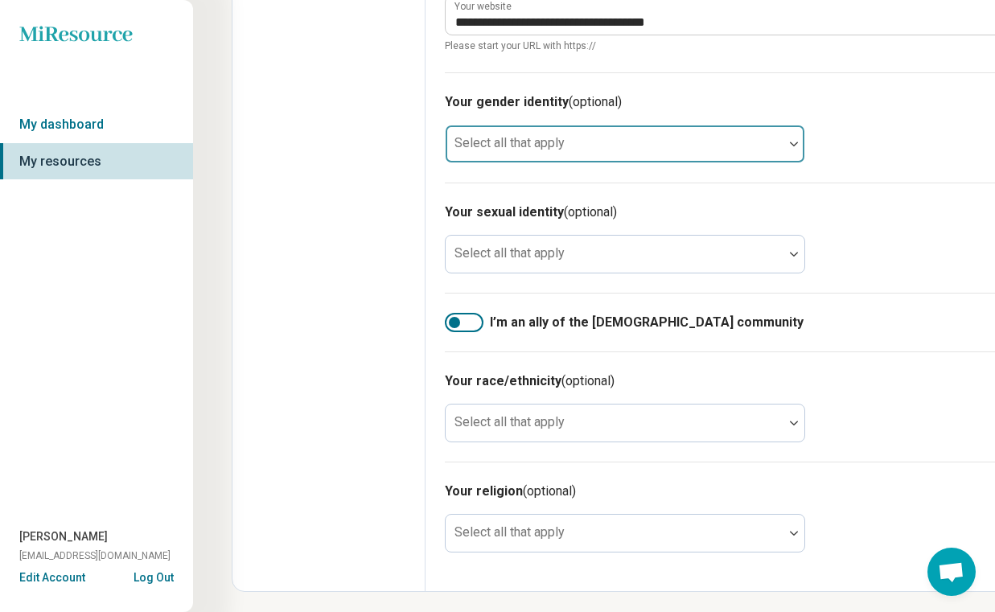
scroll to position [1094, 0]
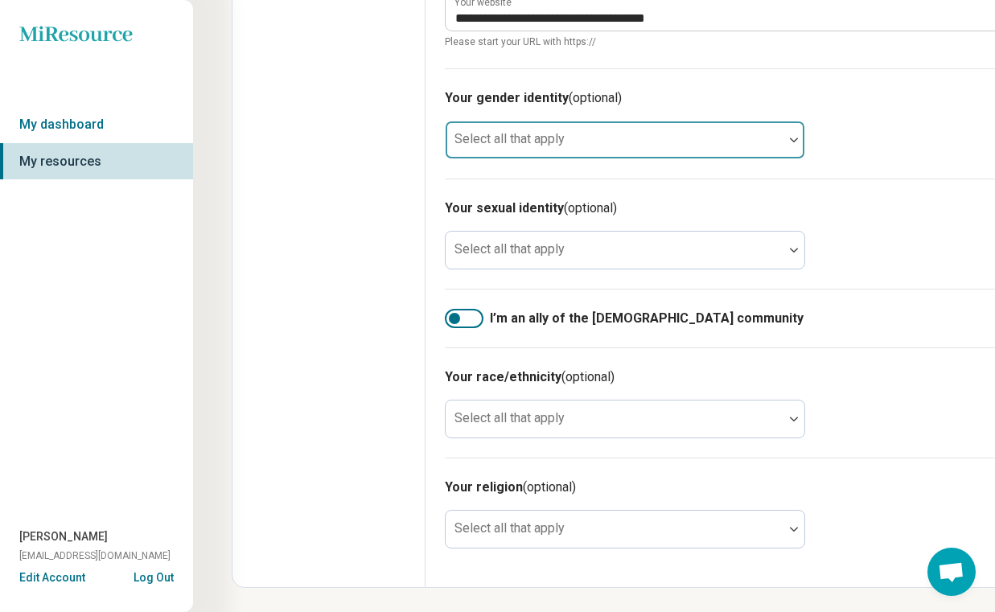
click at [606, 138] on div at bounding box center [614, 146] width 325 height 23
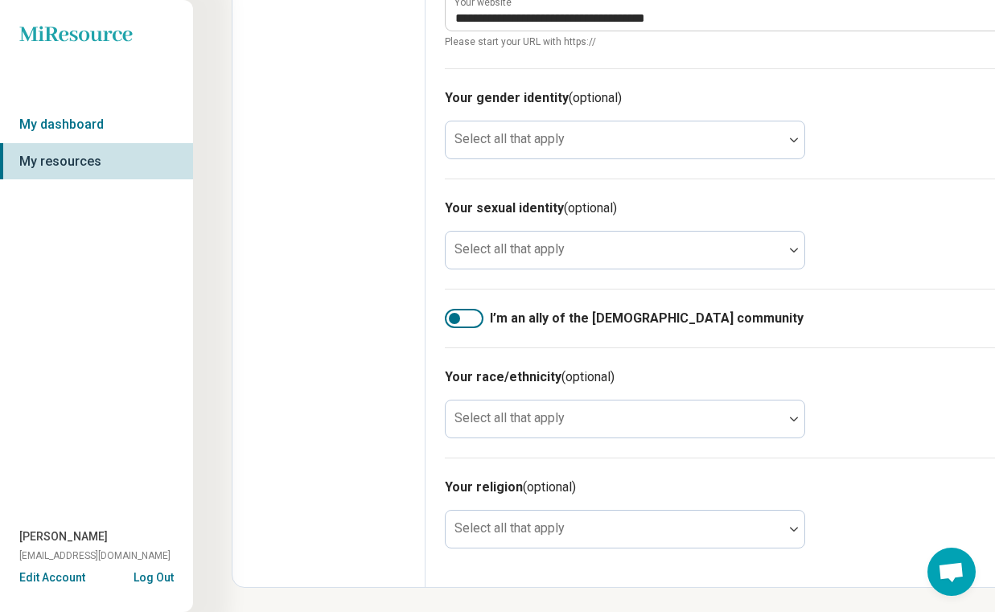
click at [674, 92] on h3 "Your gender identity (optional)" at bounding box center [760, 97] width 631 height 19
click at [468, 318] on div at bounding box center [464, 318] width 39 height 19
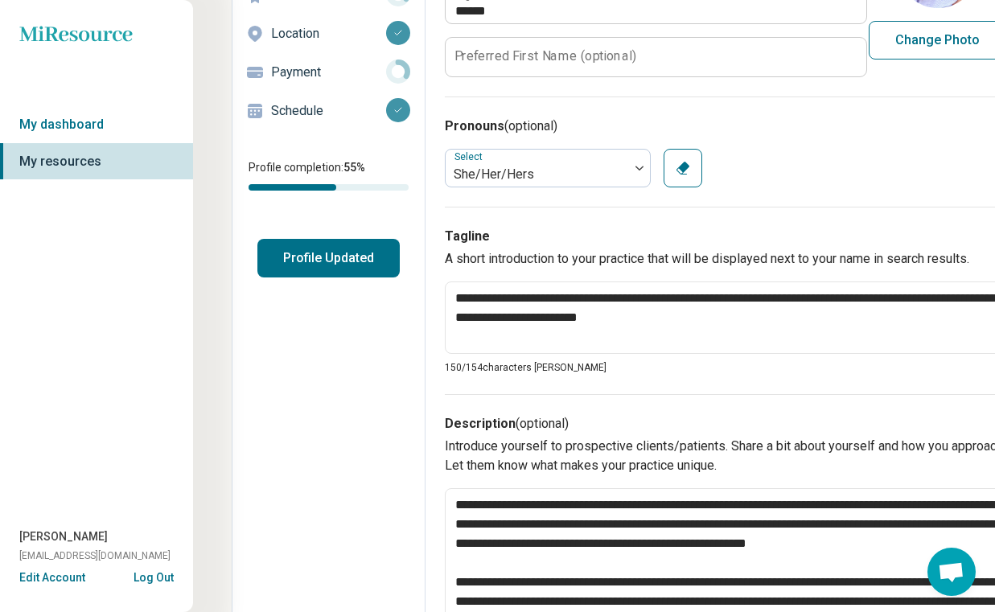
scroll to position [0, 0]
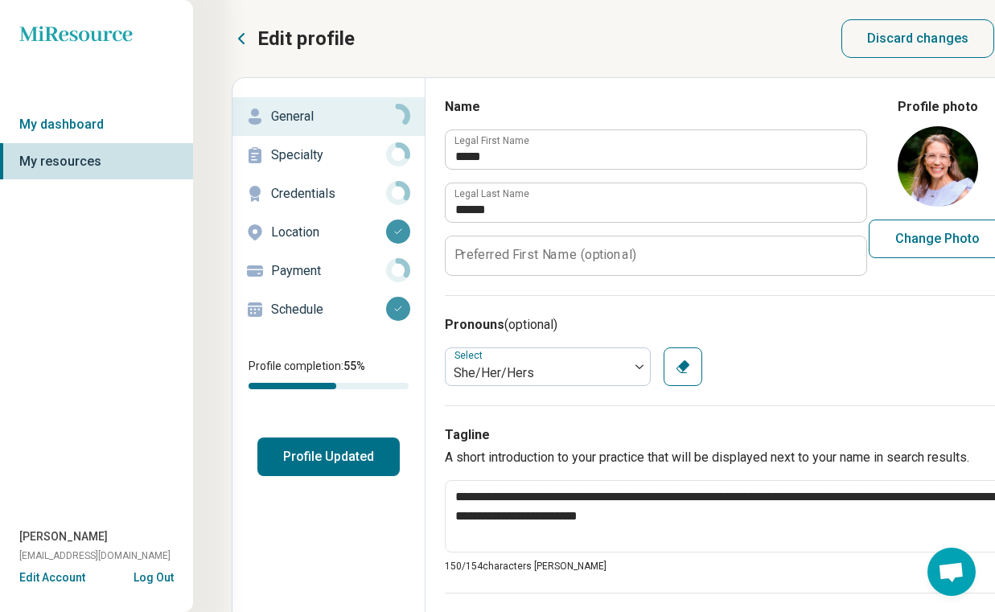
click at [351, 471] on button "Profile Updated" at bounding box center [328, 456] width 142 height 39
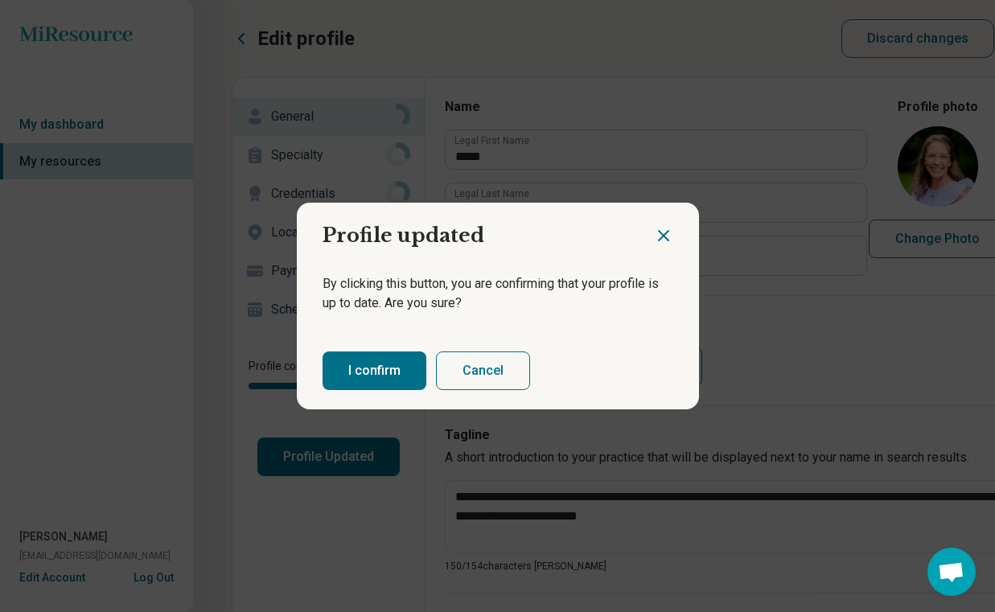
click at [663, 241] on icon "Close dialog" at bounding box center [663, 235] width 19 height 19
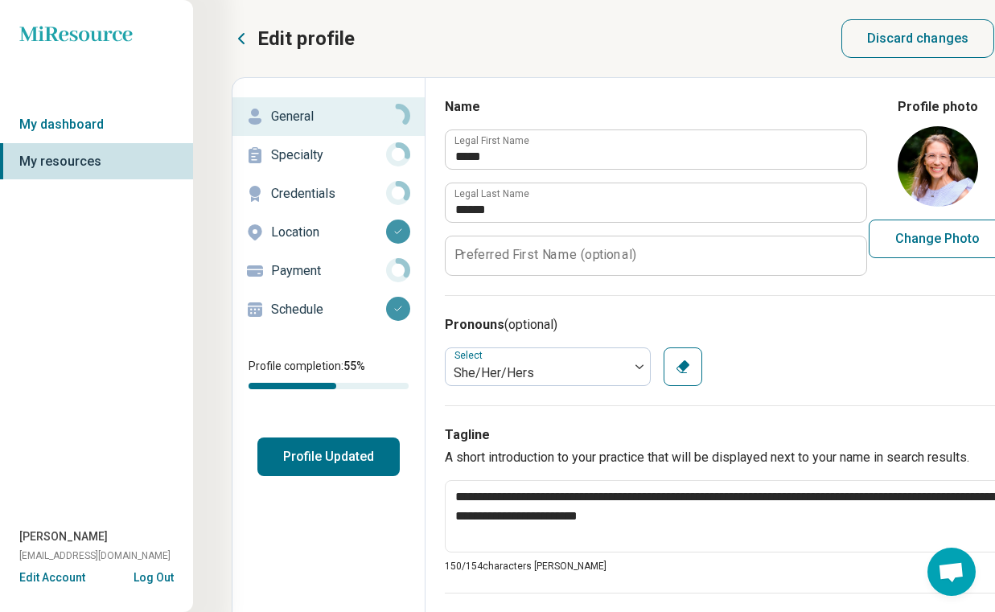
click at [319, 146] on p "Specialty" at bounding box center [328, 155] width 115 height 19
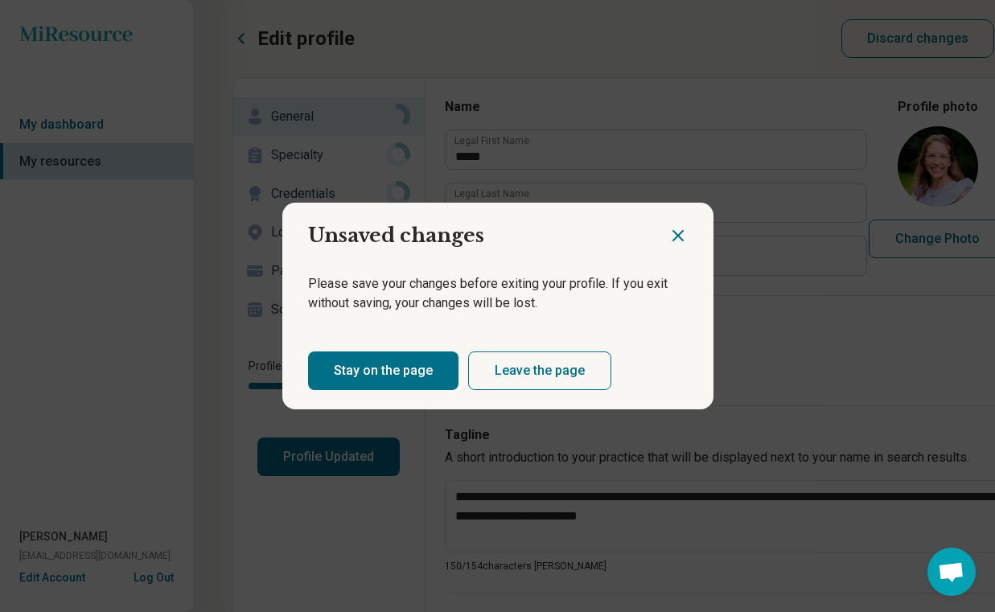
click at [357, 387] on button "Stay on the page" at bounding box center [383, 370] width 150 height 39
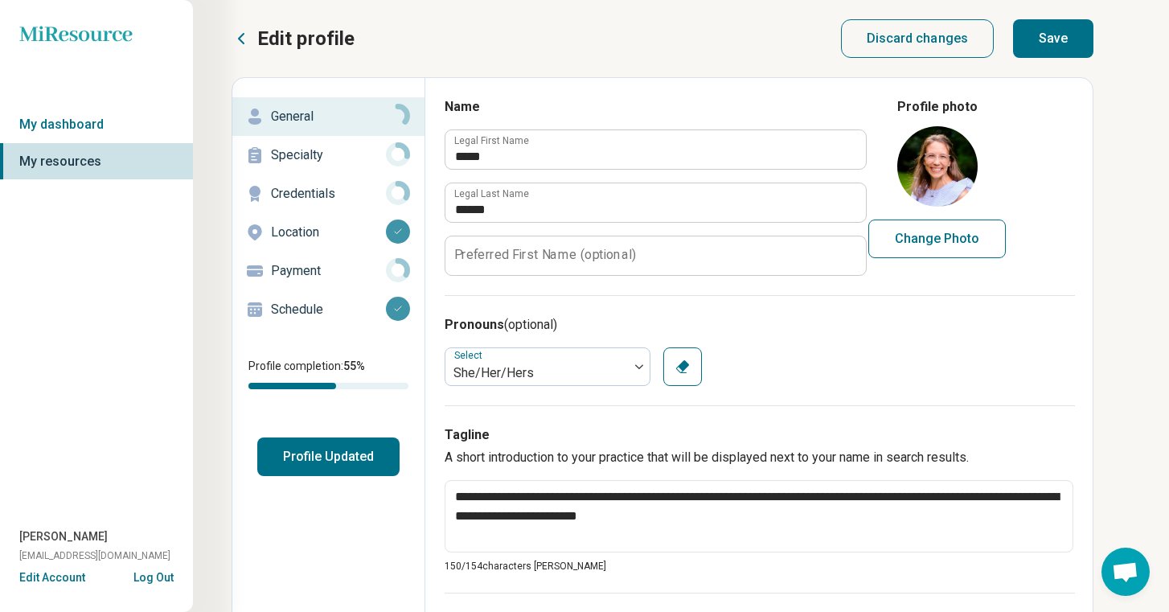
click at [994, 39] on button "Save" at bounding box center [1053, 38] width 80 height 39
click at [334, 157] on p "Specialty" at bounding box center [328, 155] width 115 height 19
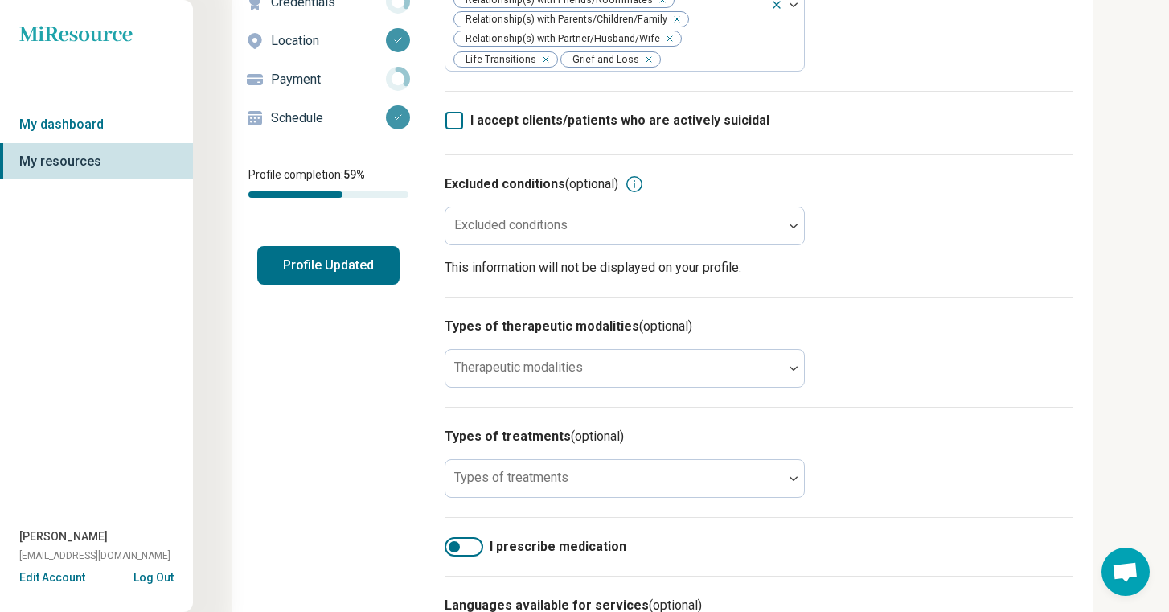
scroll to position [193, 0]
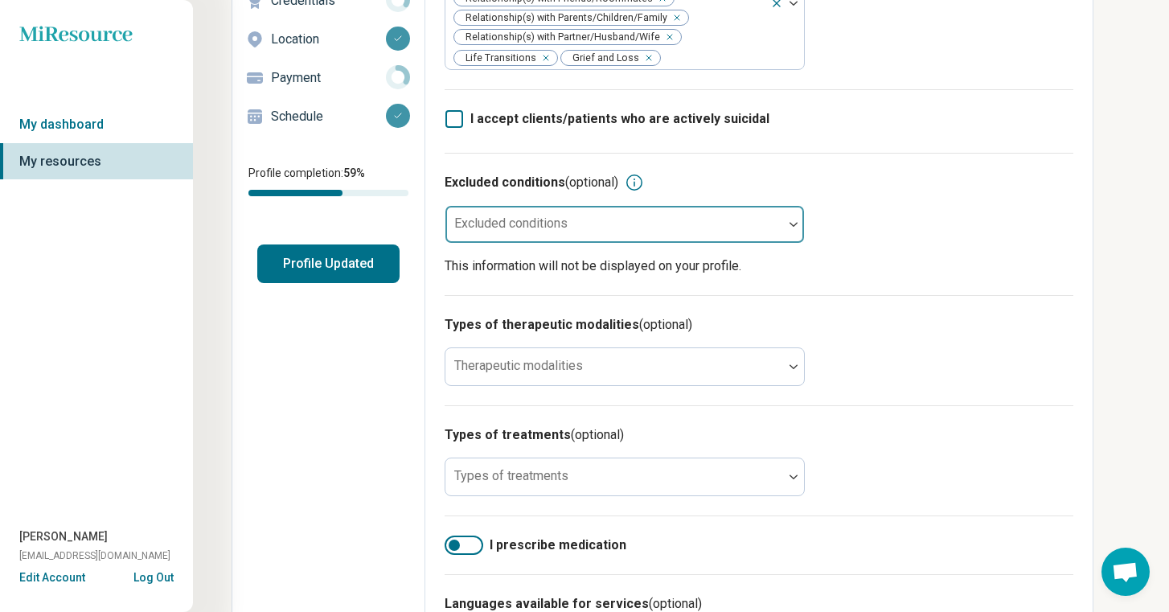
click at [613, 230] on div at bounding box center [614, 231] width 325 height 23
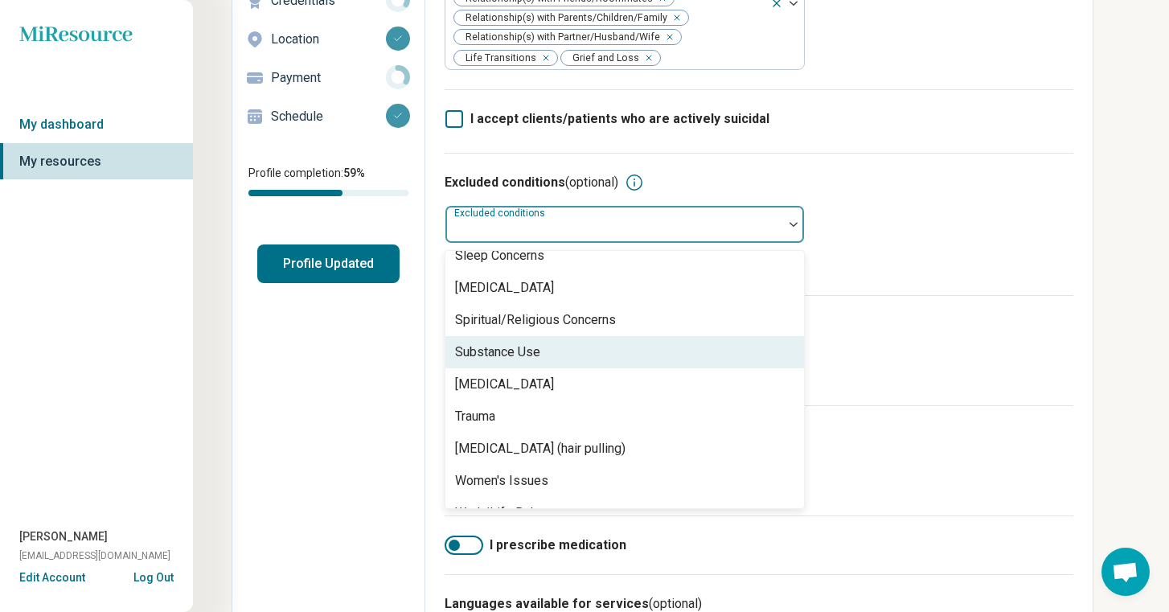
scroll to position [2709, 0]
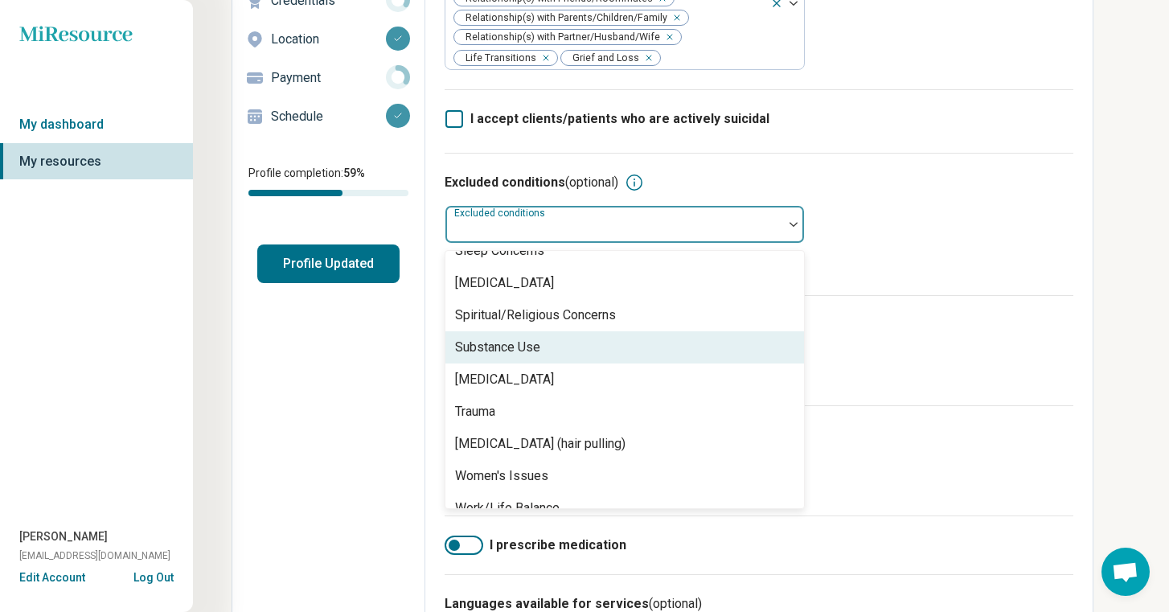
click at [951, 242] on div "Excluded conditions (optional) Substance Use, 87 of 92. 92 results available. U…" at bounding box center [759, 224] width 629 height 142
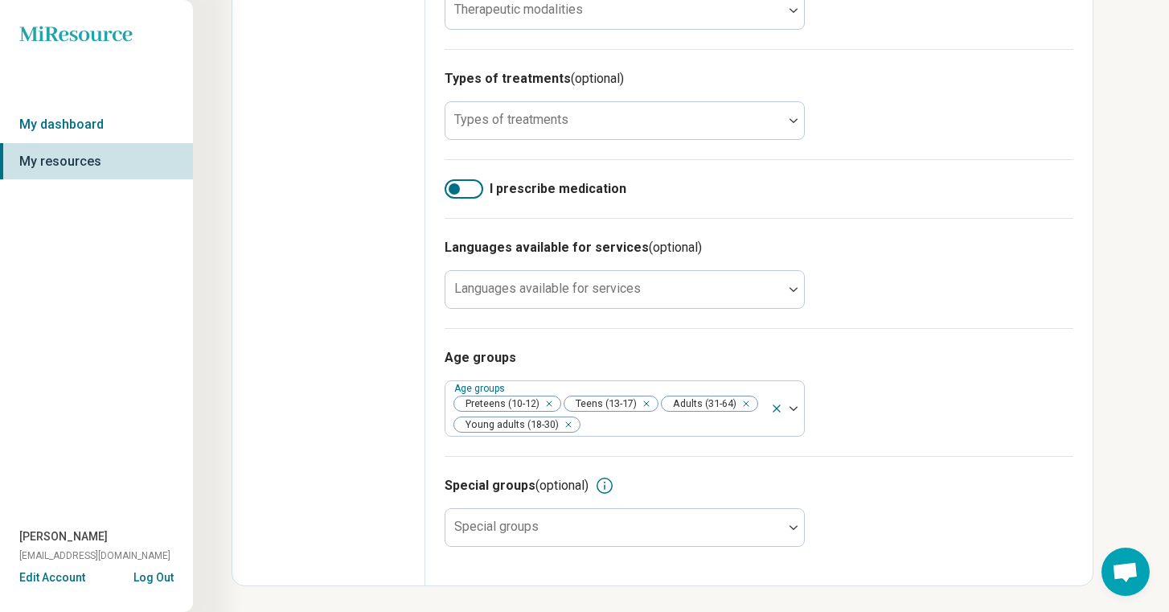
scroll to position [553, 0]
click at [782, 523] on div at bounding box center [615, 527] width 338 height 35
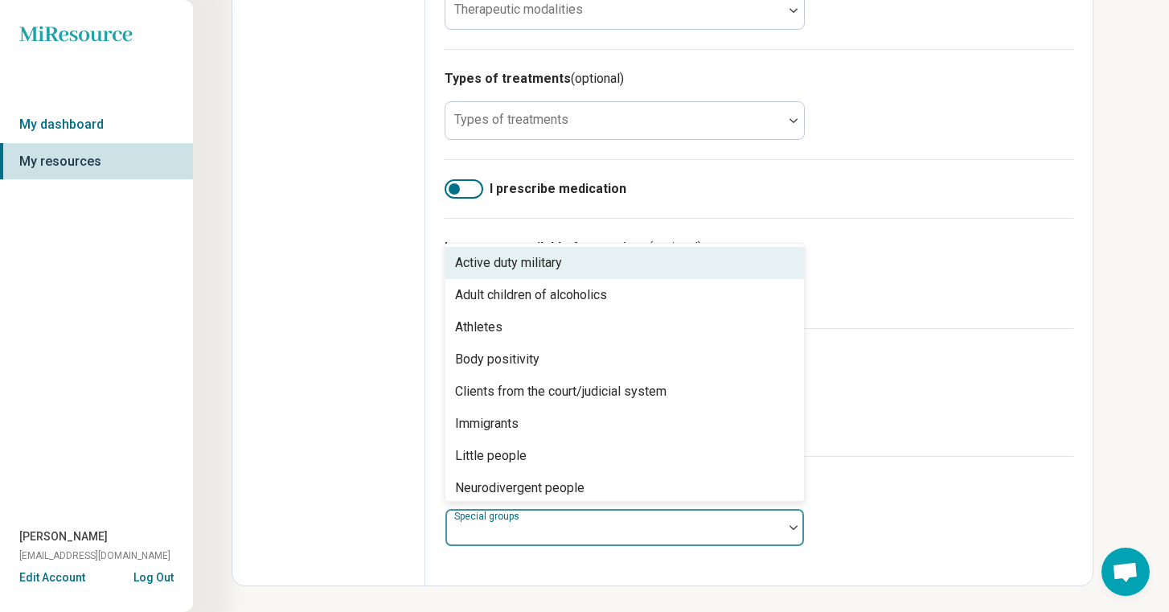
click at [903, 401] on div "Age groups Age groups Preteens (10-12) Teens (13-17) Adults (31-64) Young adult…" at bounding box center [759, 392] width 629 height 128
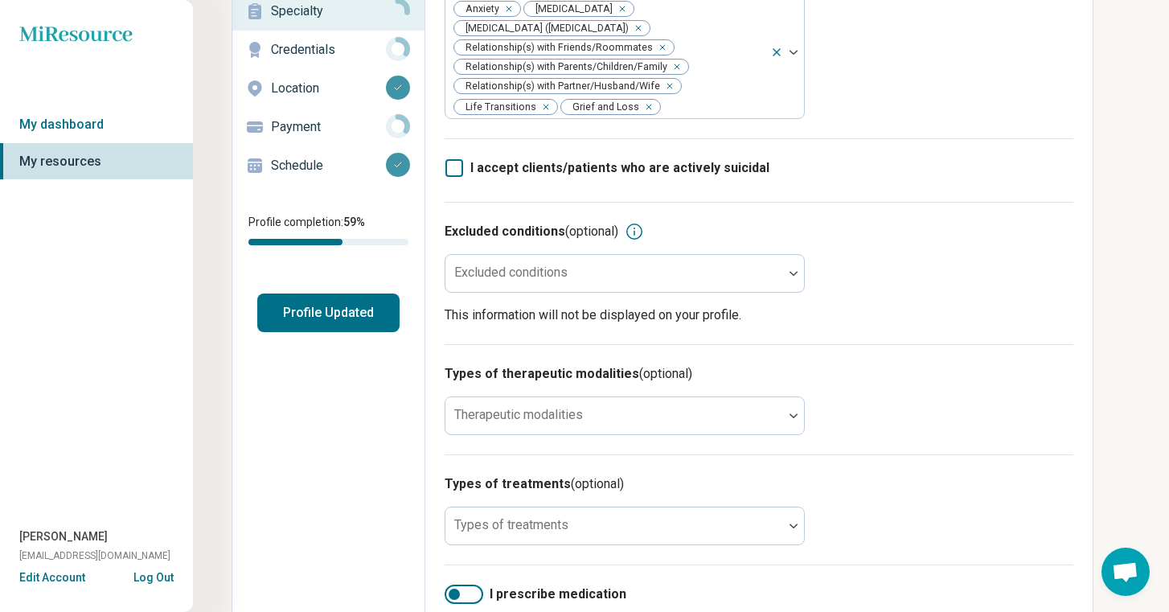
scroll to position [0, 0]
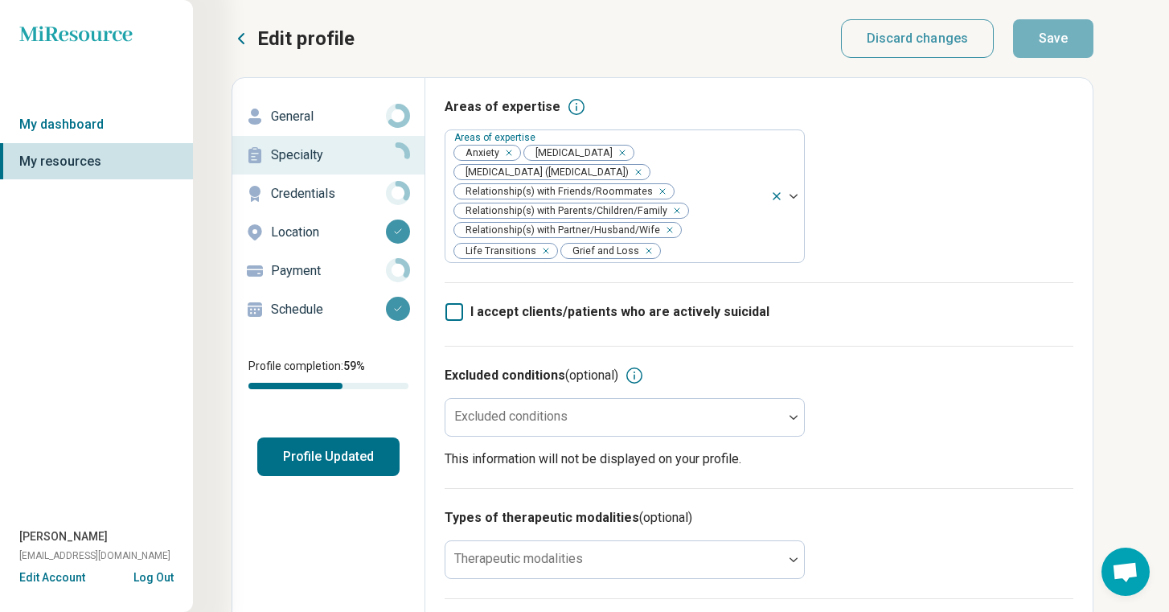
click at [324, 199] on p "Credentials" at bounding box center [328, 193] width 115 height 19
type textarea "*"
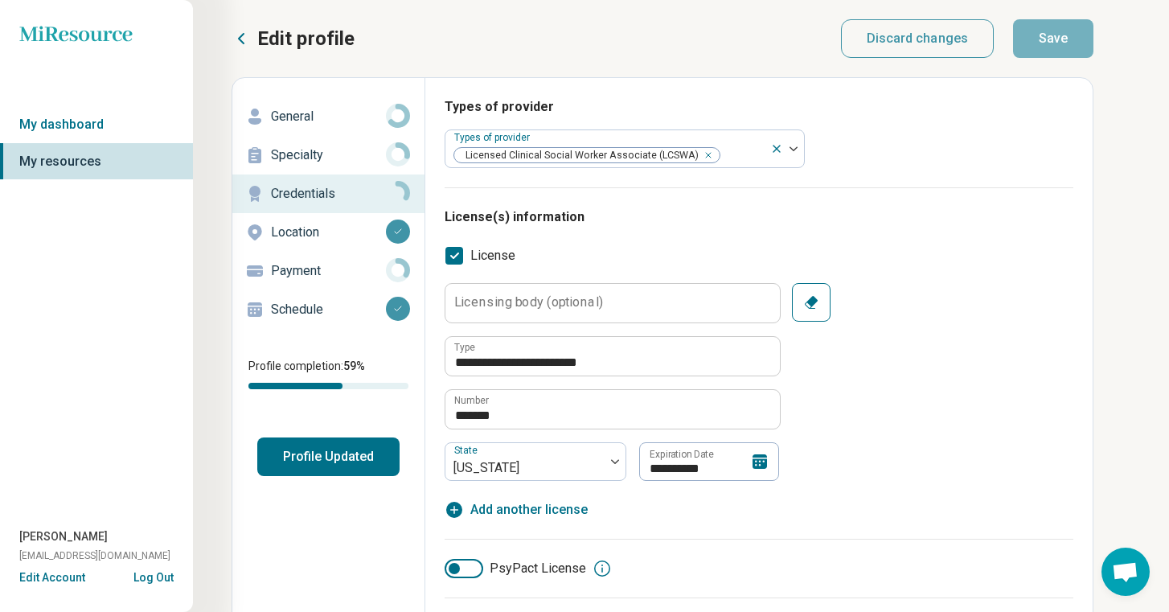
click at [333, 240] on p "Location" at bounding box center [328, 232] width 115 height 19
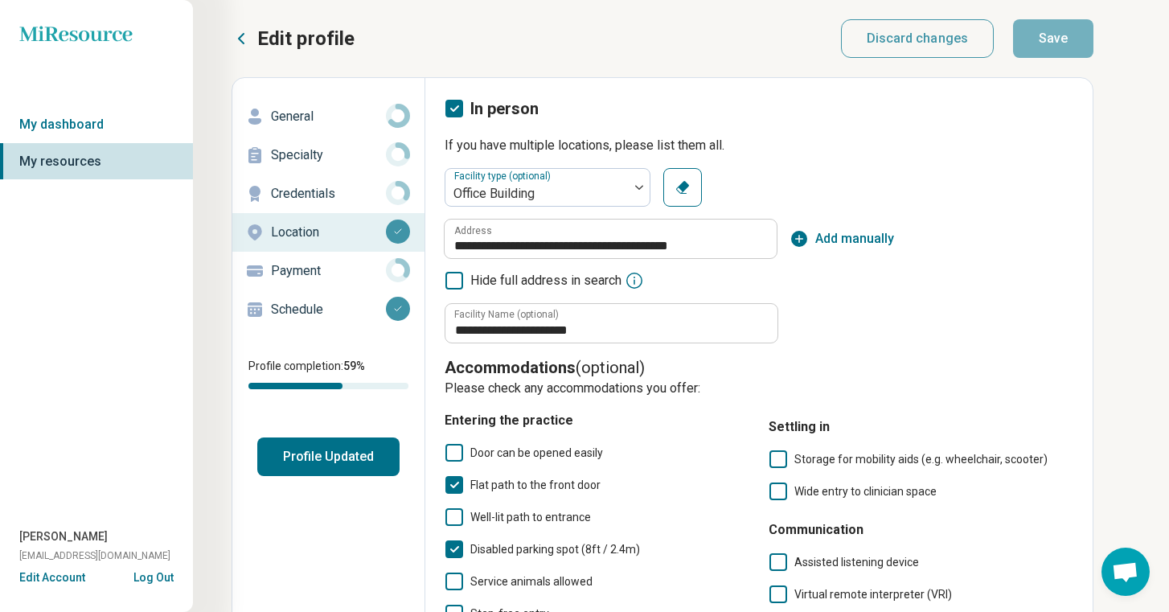
click at [327, 281] on div "Payment" at bounding box center [328, 271] width 166 height 26
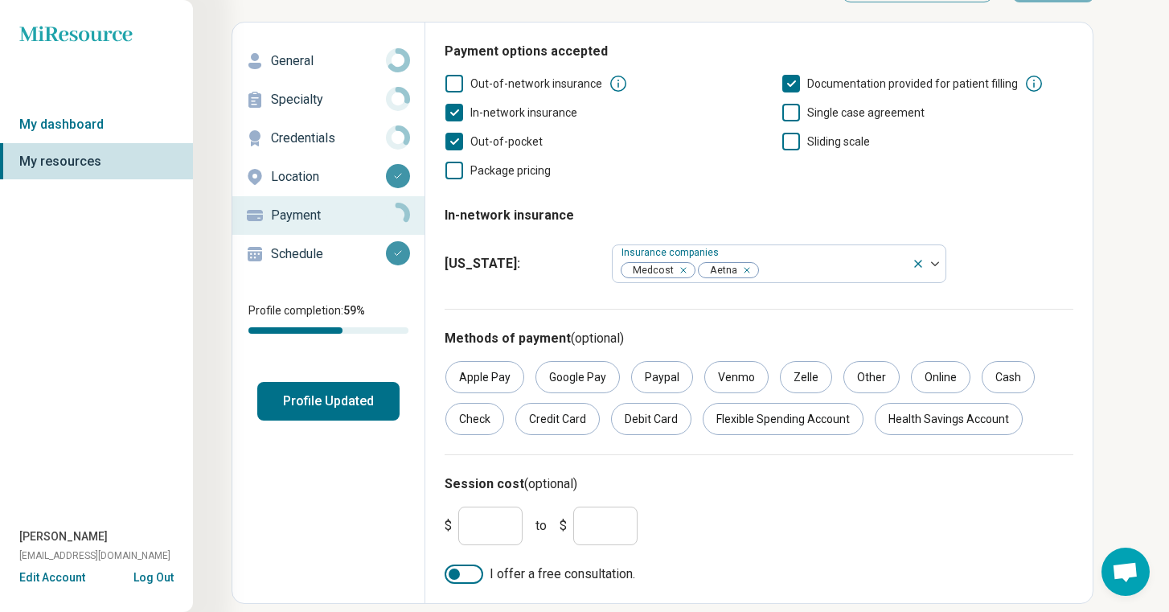
scroll to position [73, 0]
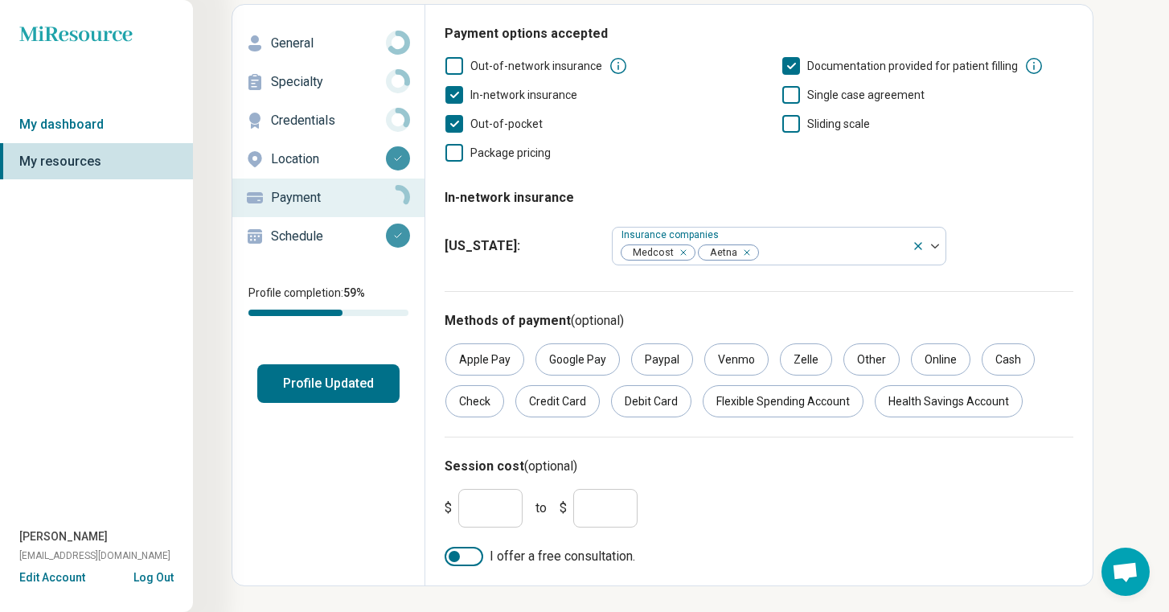
click at [497, 503] on input "*" at bounding box center [490, 508] width 64 height 39
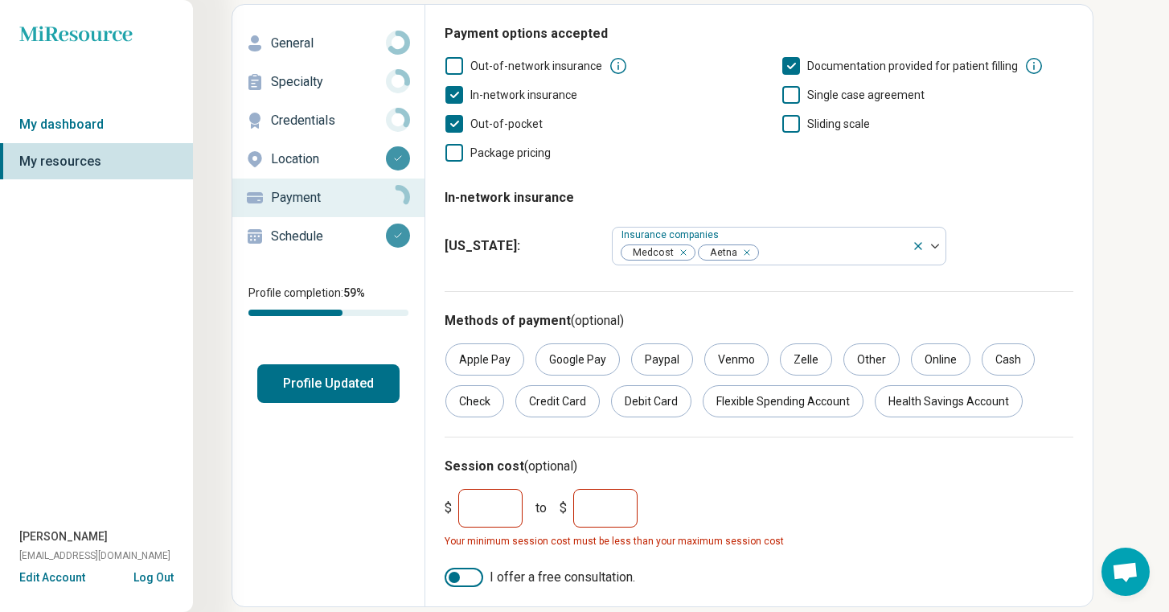
type input "***"
click at [626, 508] on input "*" at bounding box center [605, 508] width 64 height 39
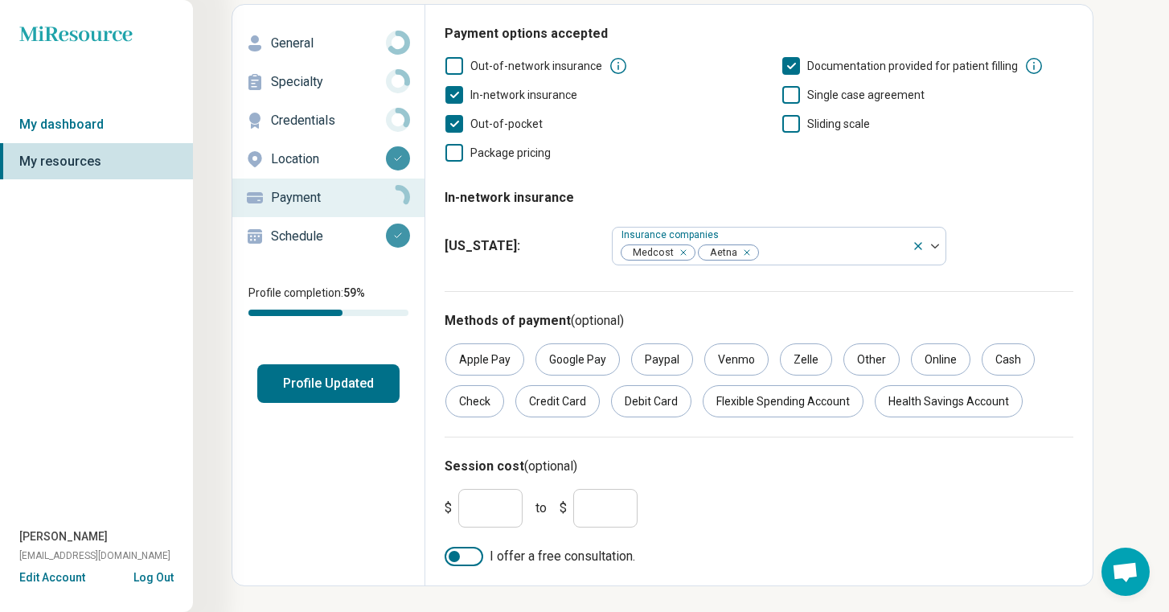
type input "***"
click at [808, 522] on div "$ *** to $ ***" at bounding box center [759, 508] width 642 height 51
click at [458, 557] on div at bounding box center [454, 556] width 11 height 11
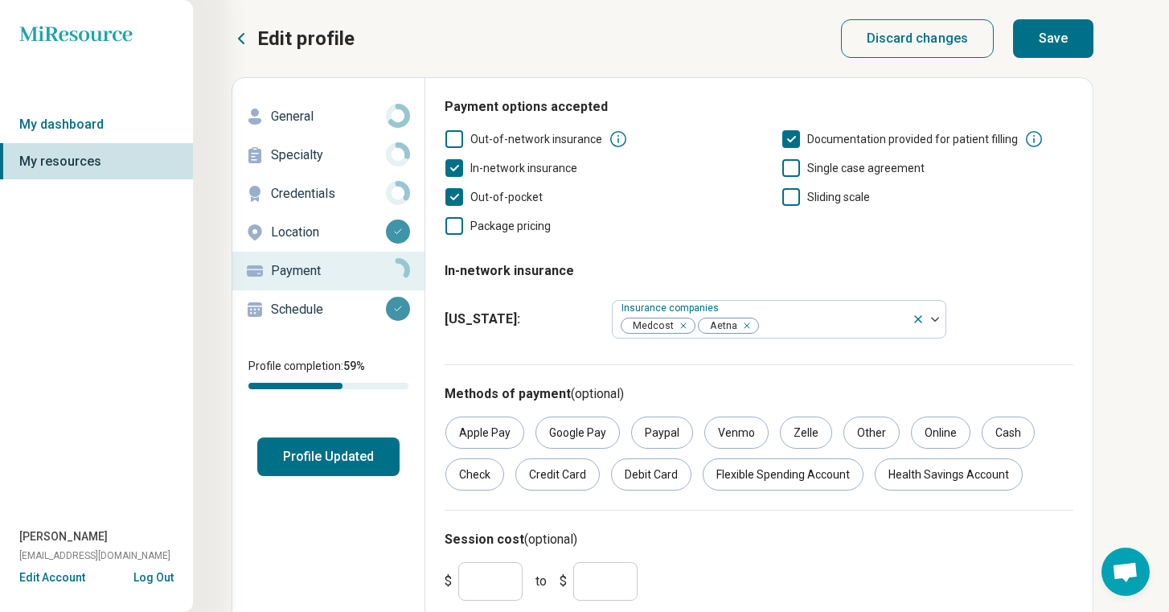
click at [994, 39] on button "Save" at bounding box center [1053, 38] width 80 height 39
click at [312, 314] on p "Schedule" at bounding box center [328, 309] width 115 height 19
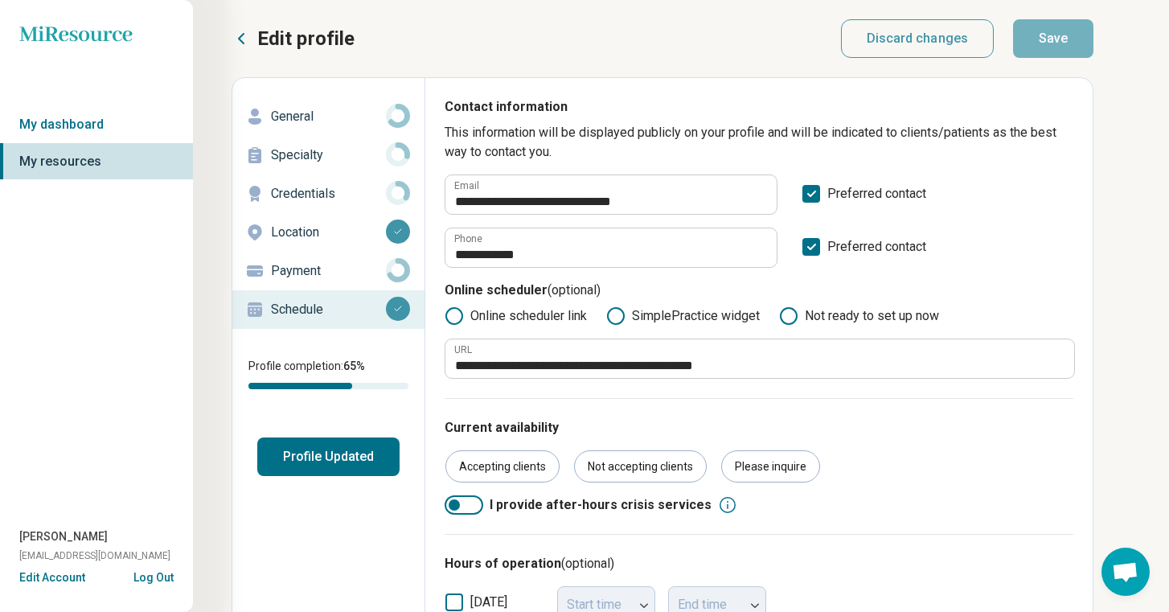
click at [241, 38] on icon at bounding box center [241, 38] width 19 height 19
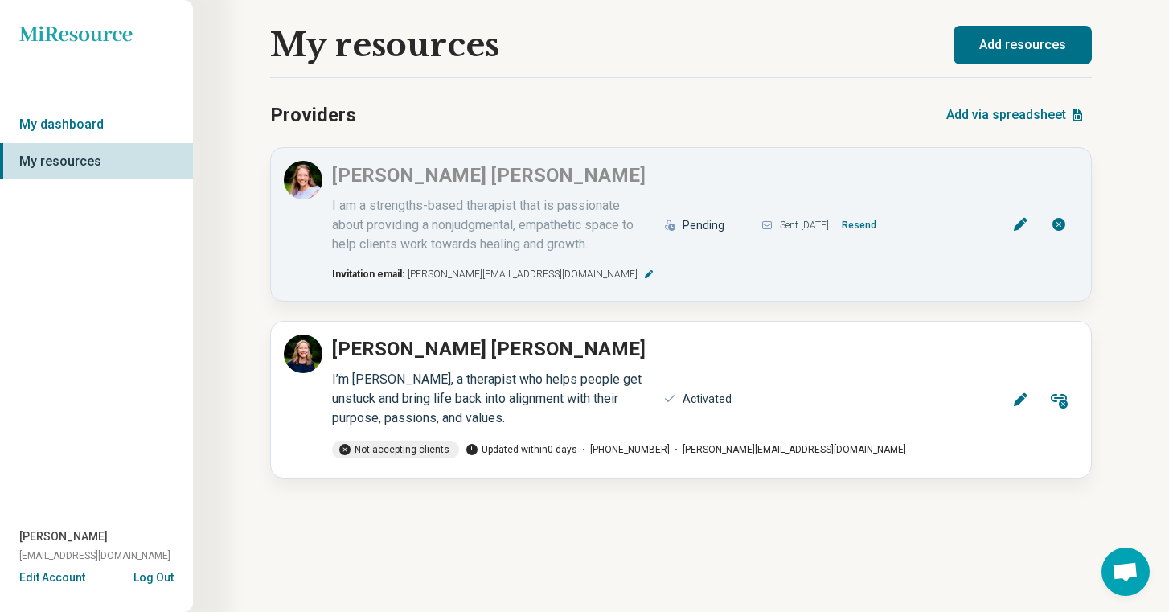
click at [994, 51] on button "Add resources" at bounding box center [1023, 45] width 138 height 39
click at [60, 123] on link "My dashboard" at bounding box center [96, 124] width 193 height 37
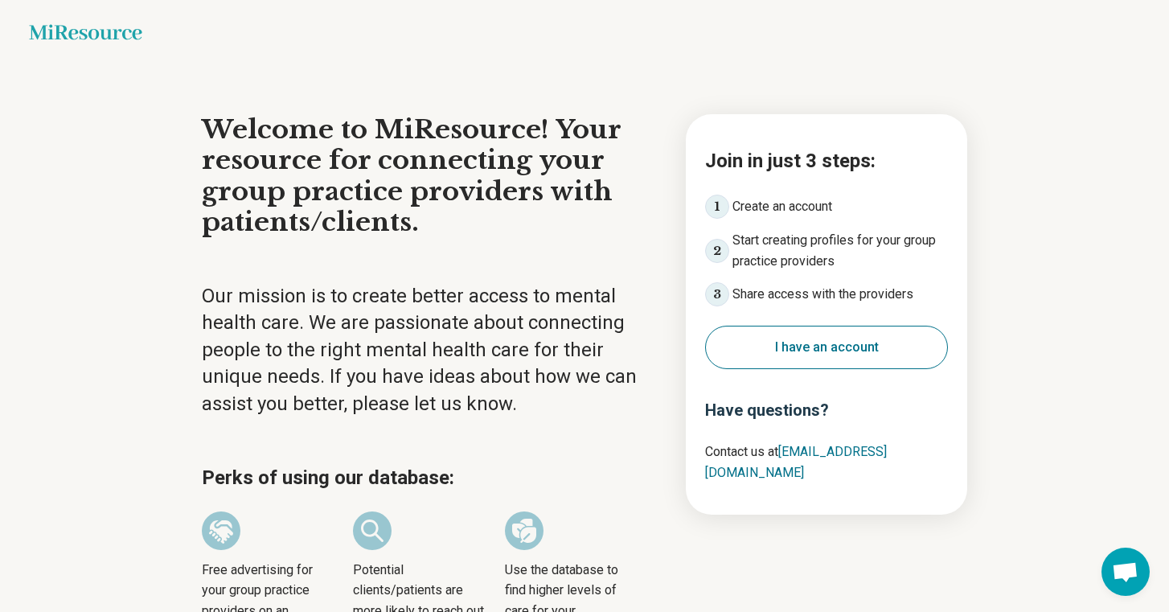
click at [768, 357] on button "I have an account" at bounding box center [826, 347] width 243 height 43
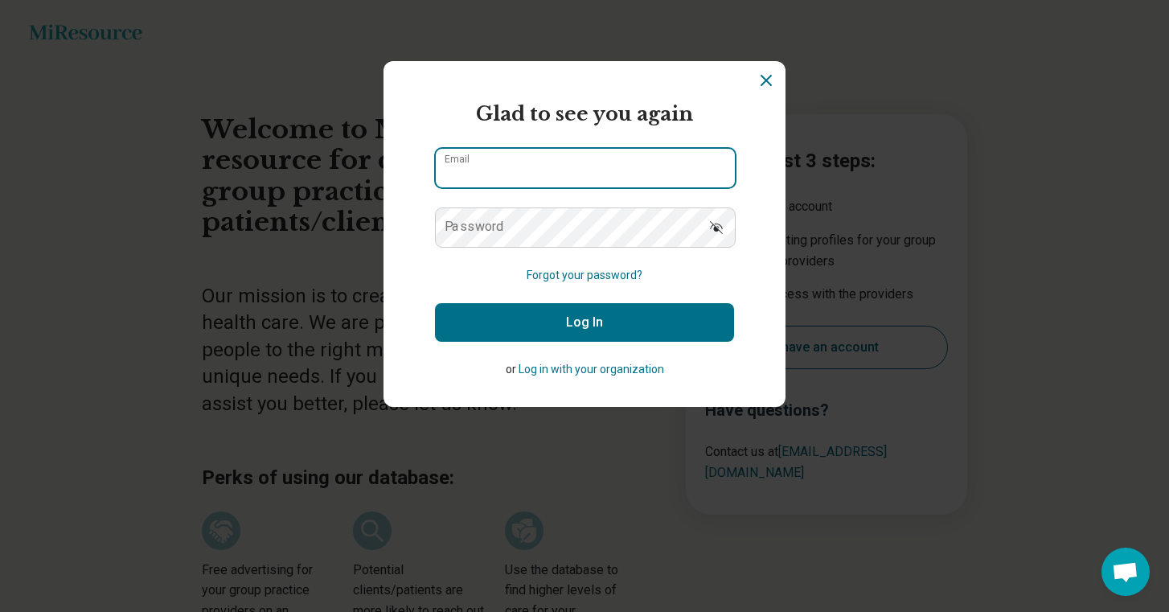
type input "**********"
click at [546, 167] on input "**********" at bounding box center [585, 168] width 299 height 39
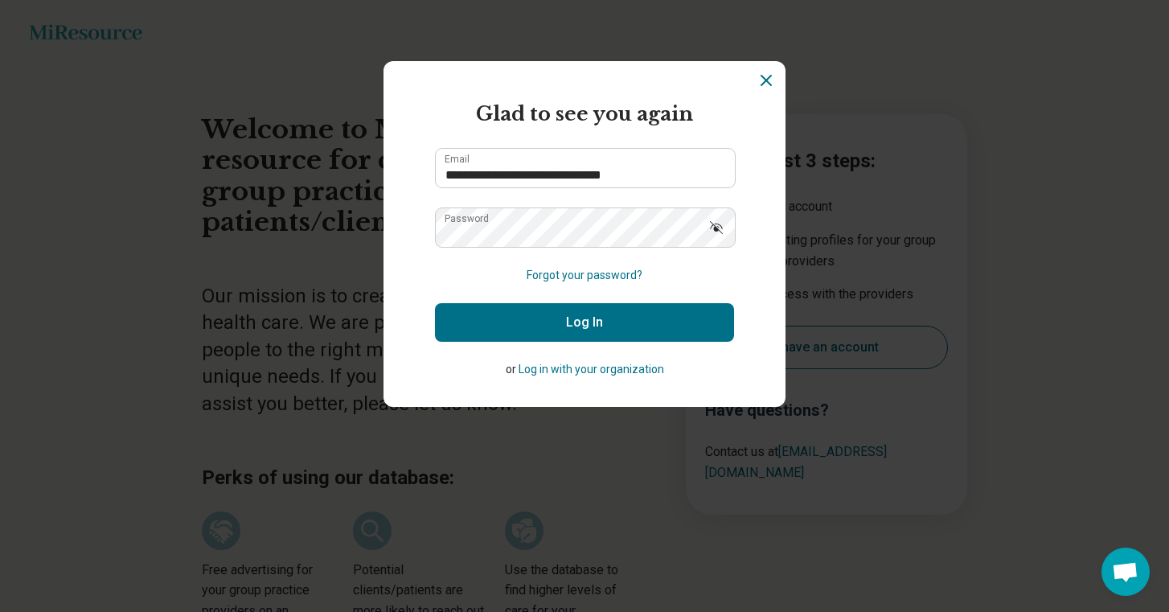
click at [408, 180] on section "**********" at bounding box center [585, 234] width 402 height 346
click at [484, 321] on button "Log In" at bounding box center [584, 322] width 299 height 39
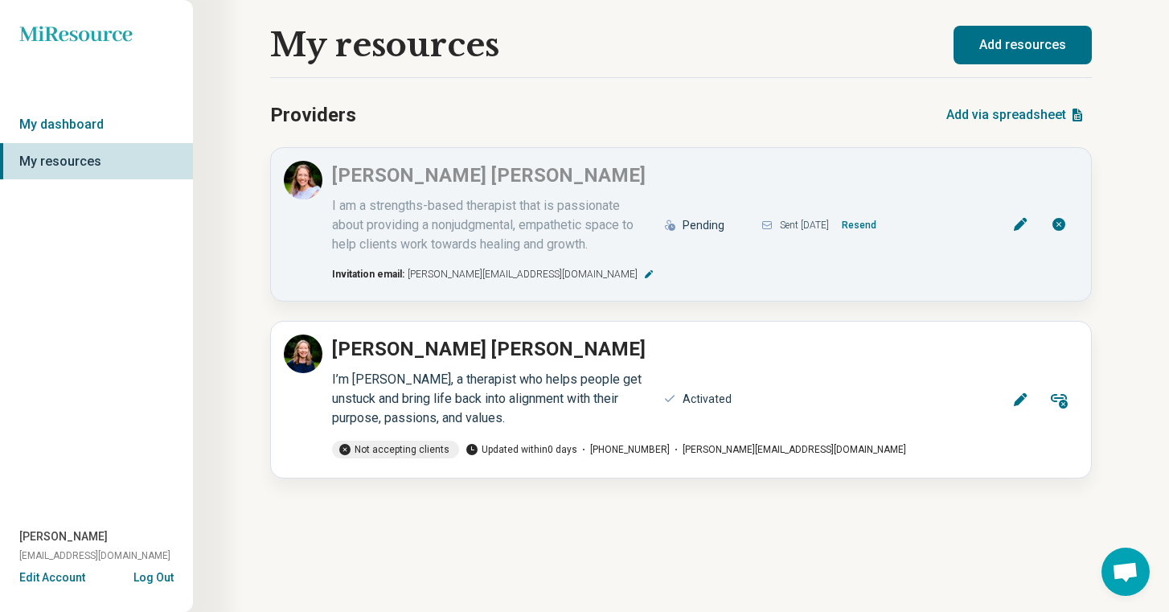
click at [994, 50] on button "Add resources" at bounding box center [1023, 45] width 138 height 39
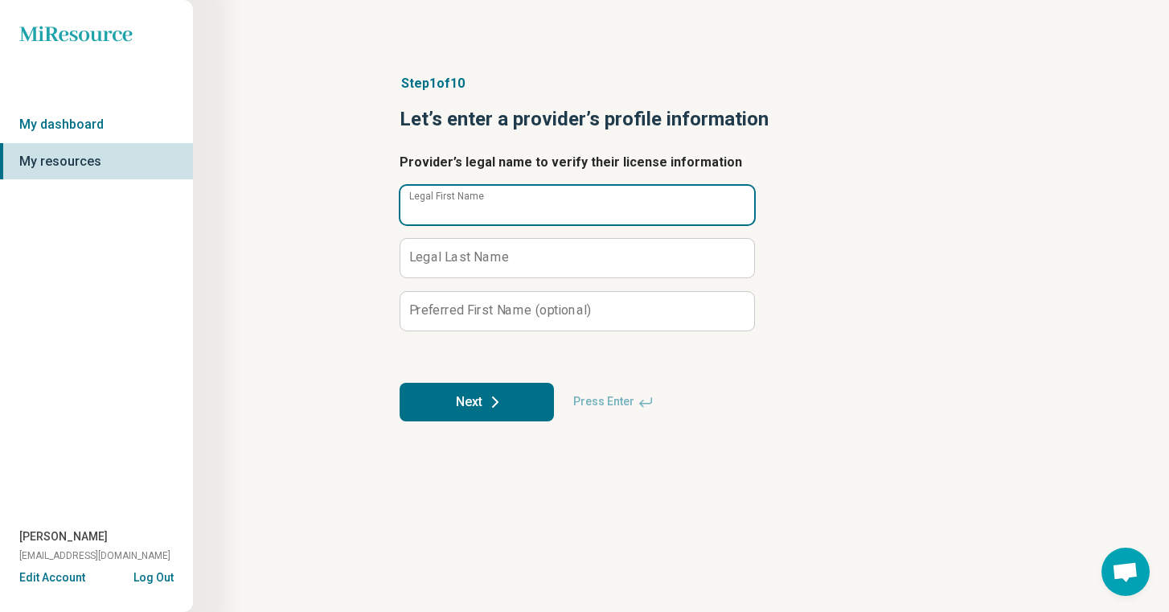
click at [479, 212] on input "Legal First Name" at bounding box center [578, 205] width 354 height 39
type input "*******"
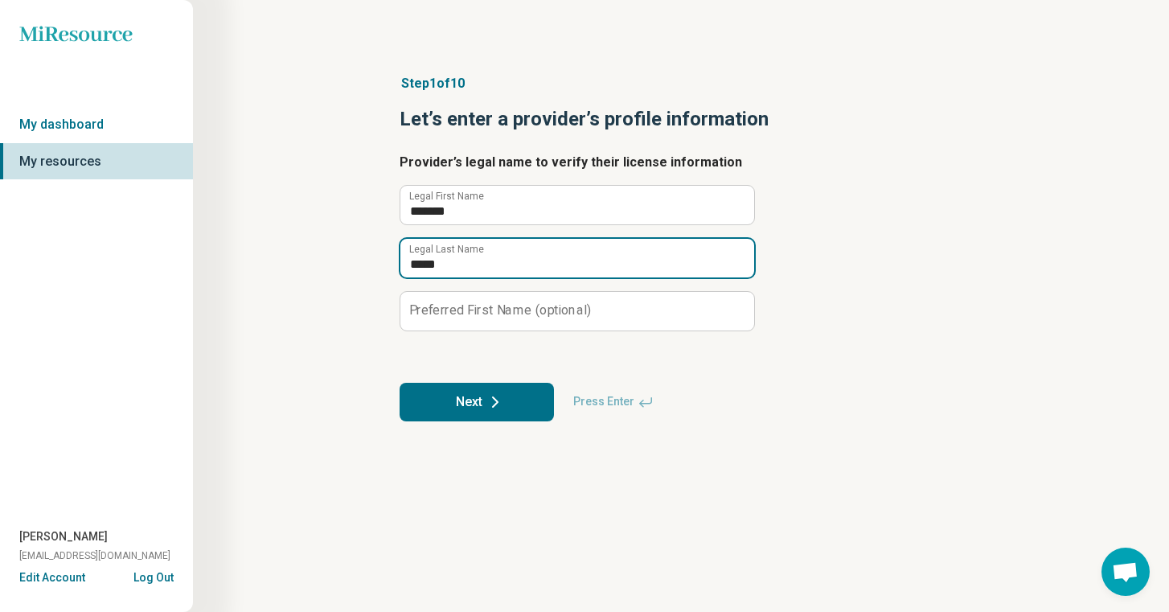
type input "*****"
click at [507, 404] on button "Next" at bounding box center [477, 402] width 154 height 39
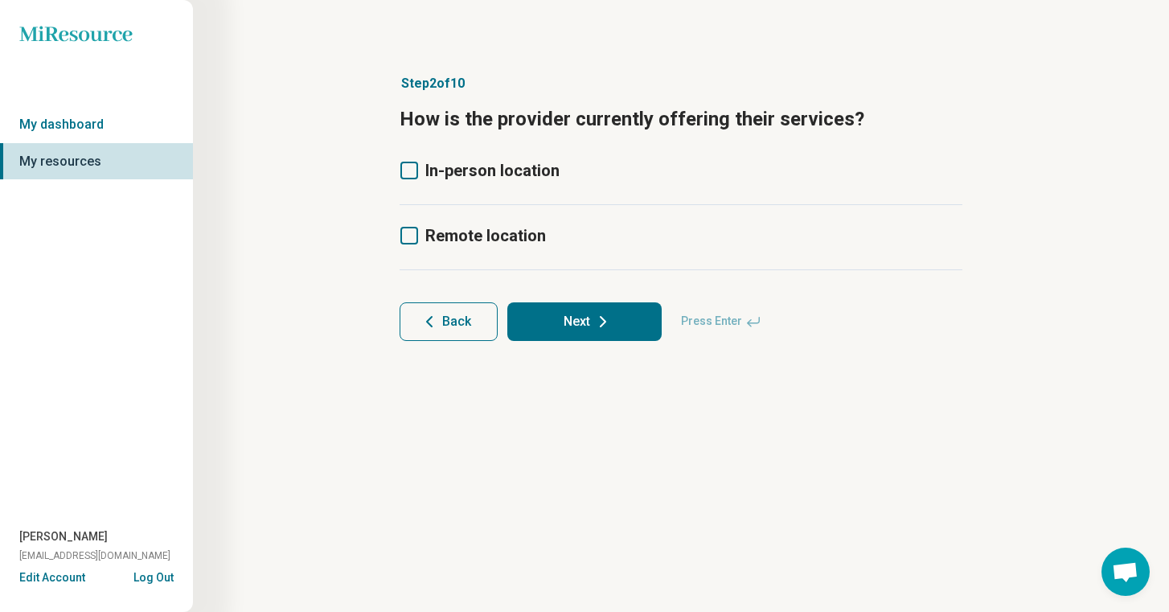
click at [411, 162] on icon at bounding box center [410, 171] width 18 height 18
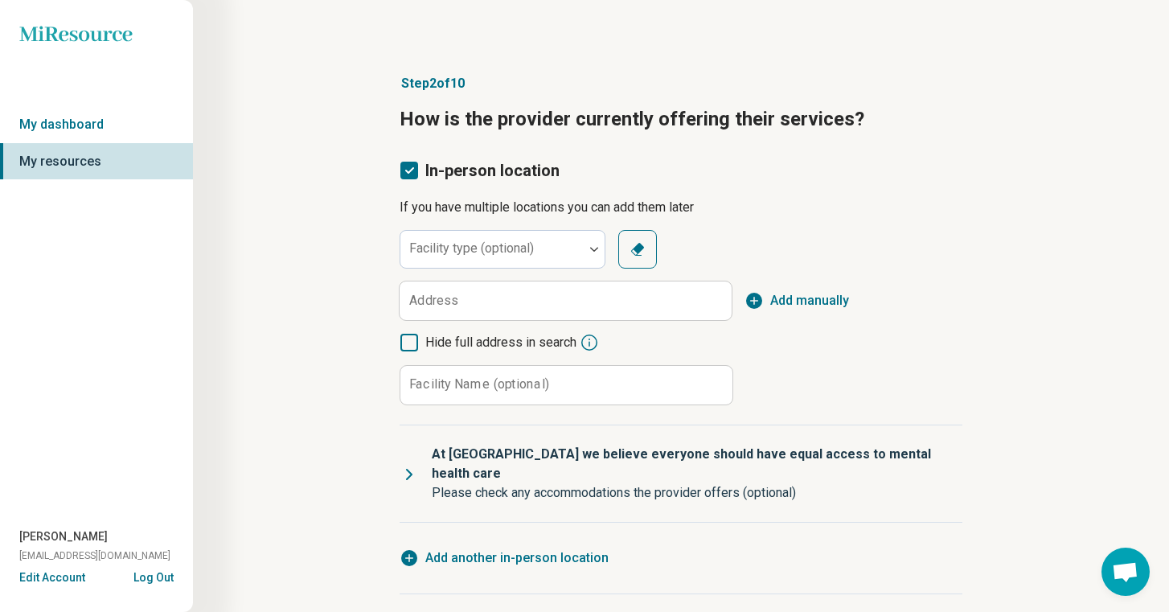
scroll to position [8, 0]
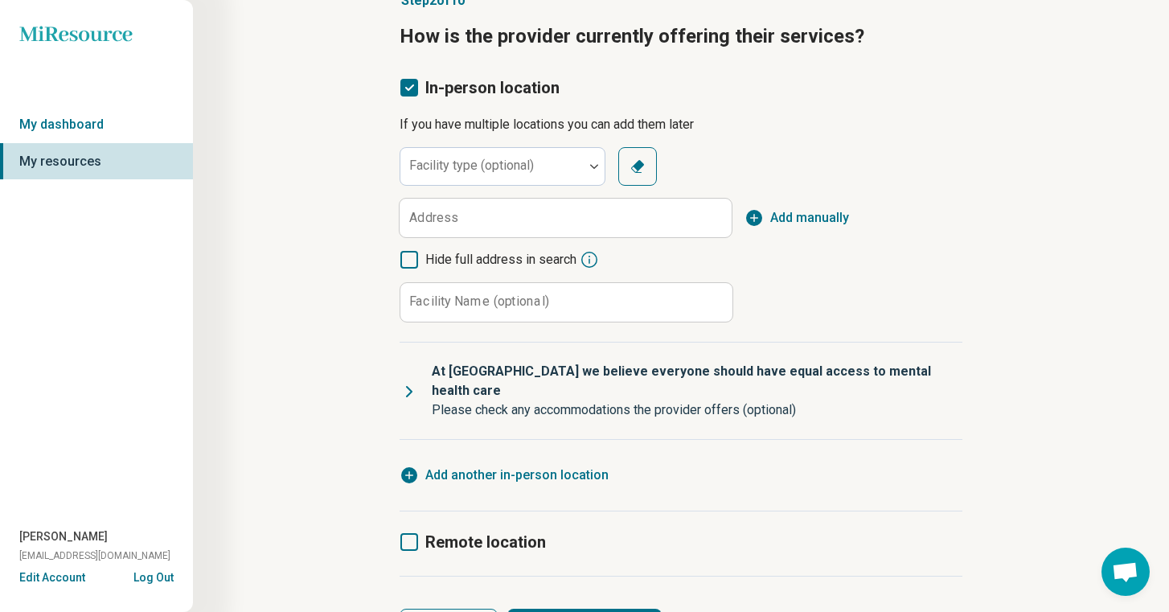
scroll to position [100, 0]
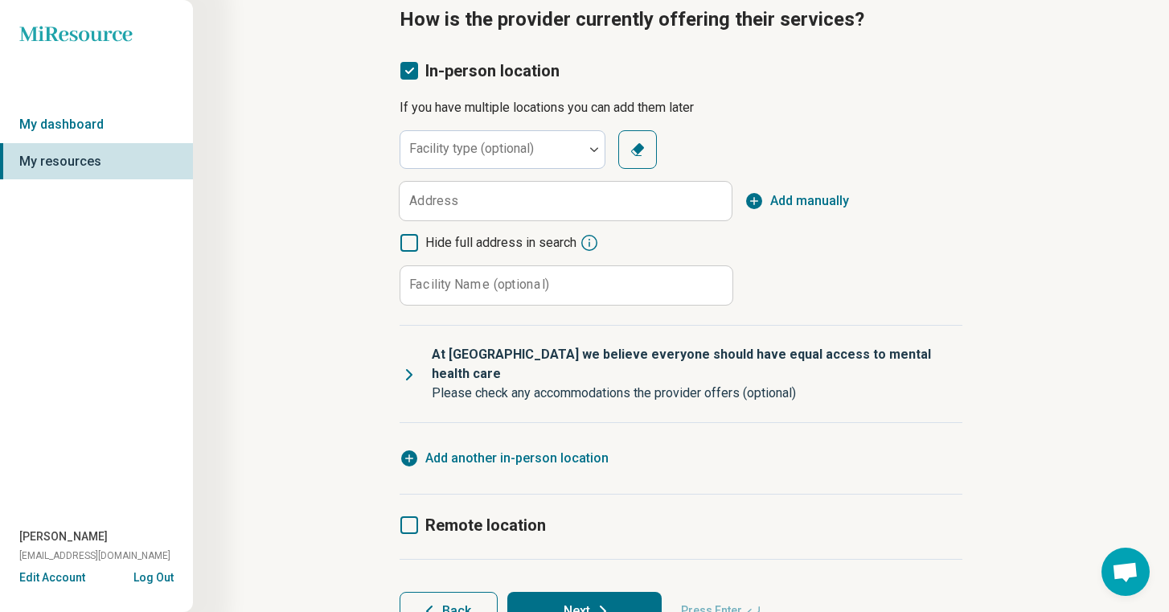
click at [407, 516] on icon at bounding box center [410, 525] width 18 height 18
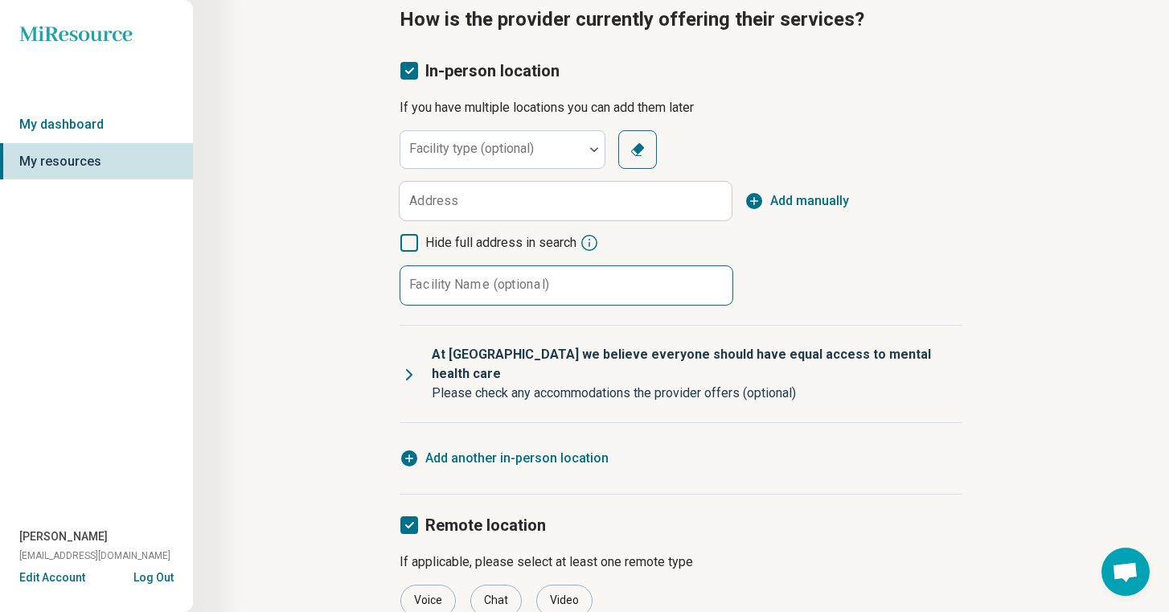
scroll to position [112, 0]
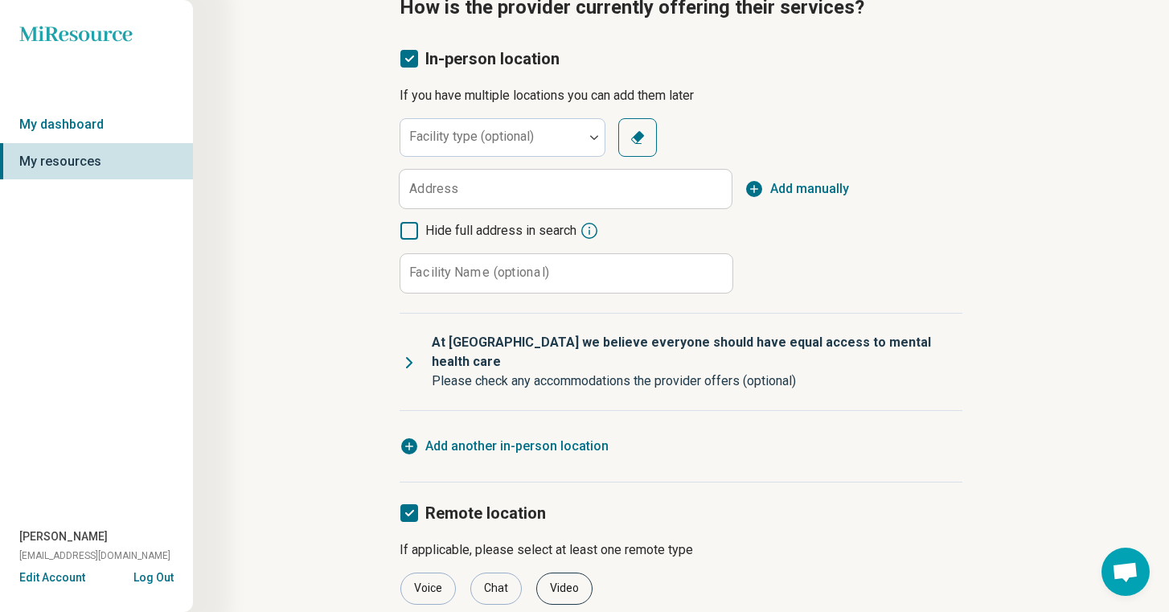
click at [550, 576] on div "Video" at bounding box center [564, 589] width 56 height 32
click at [482, 135] on div "Facility type (optional)" at bounding box center [503, 137] width 206 height 39
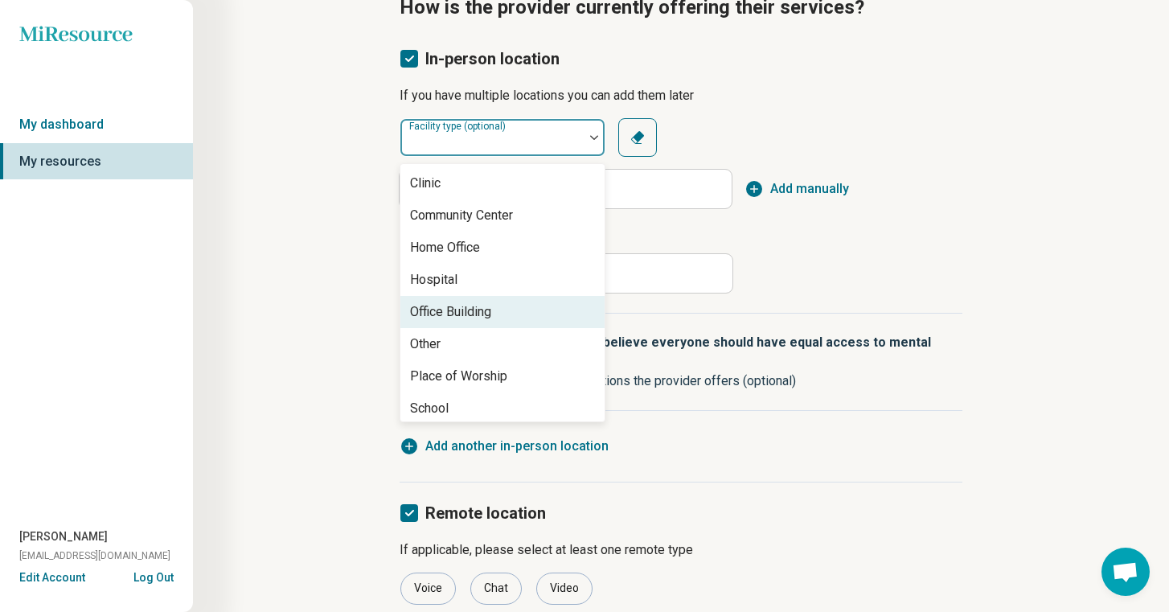
click at [494, 316] on div "Office Building" at bounding box center [503, 312] width 204 height 32
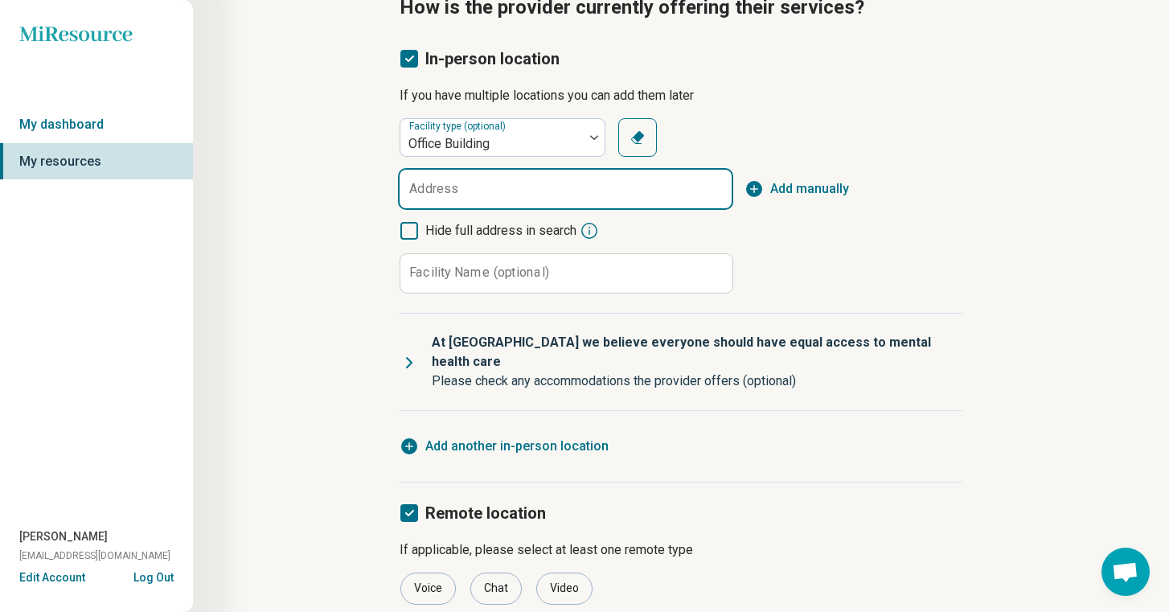
click at [501, 194] on input "Address" at bounding box center [566, 189] width 332 height 39
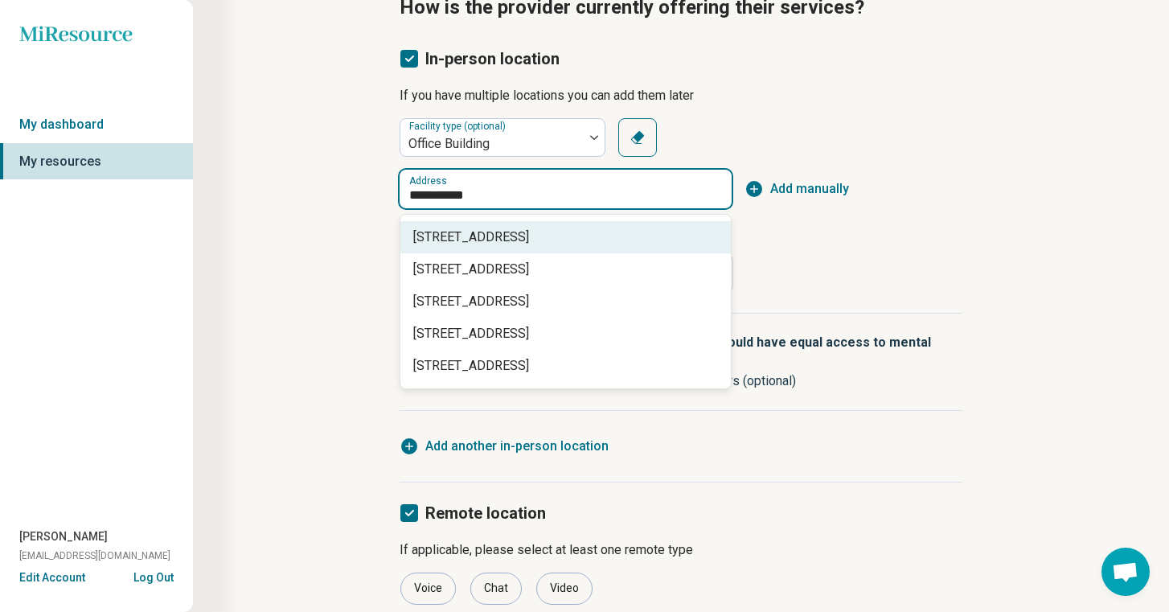
click at [503, 236] on span "[STREET_ADDRESS]" at bounding box center [568, 237] width 311 height 19
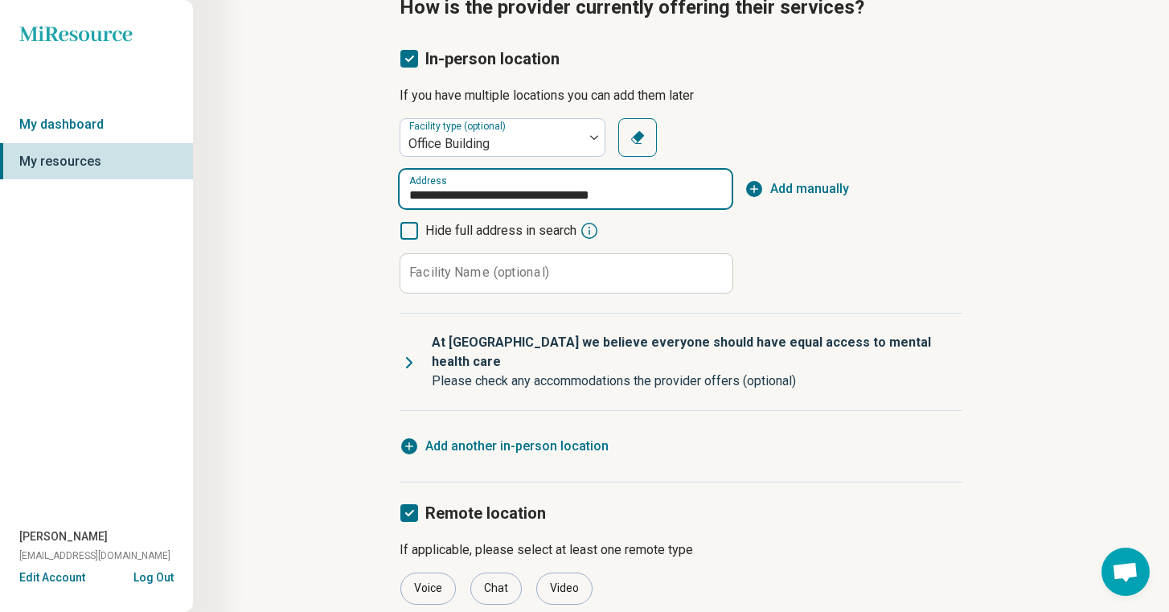
type input "**********"
click at [462, 272] on label "Facility Name (optional)" at bounding box center [479, 272] width 140 height 13
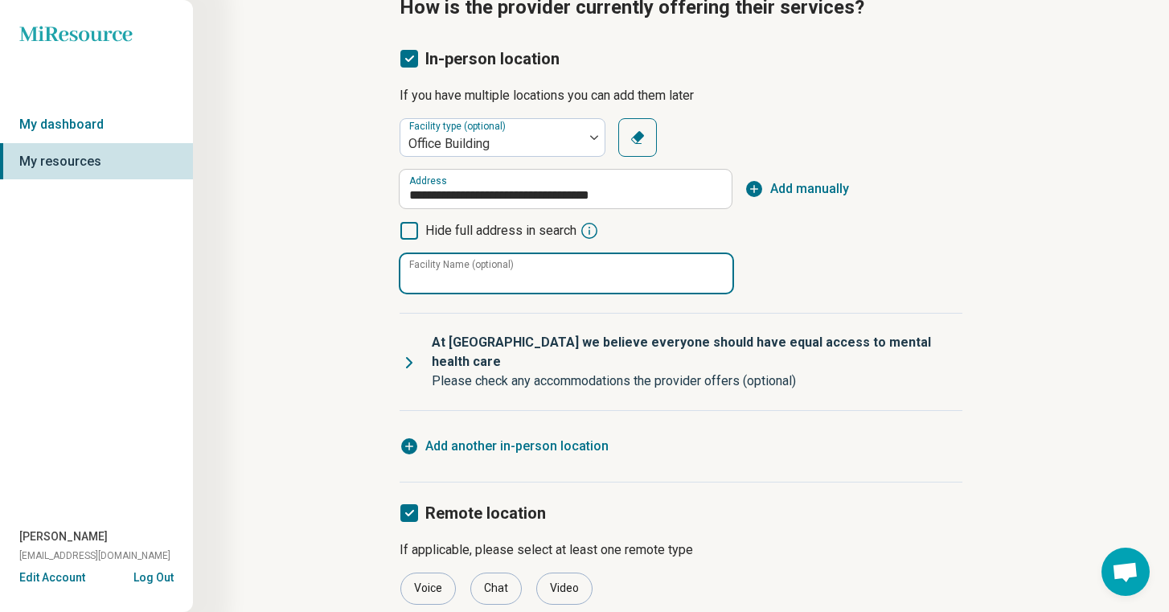
click at [462, 272] on input "Facility Name (optional)" at bounding box center [567, 273] width 332 height 39
type input "**********"
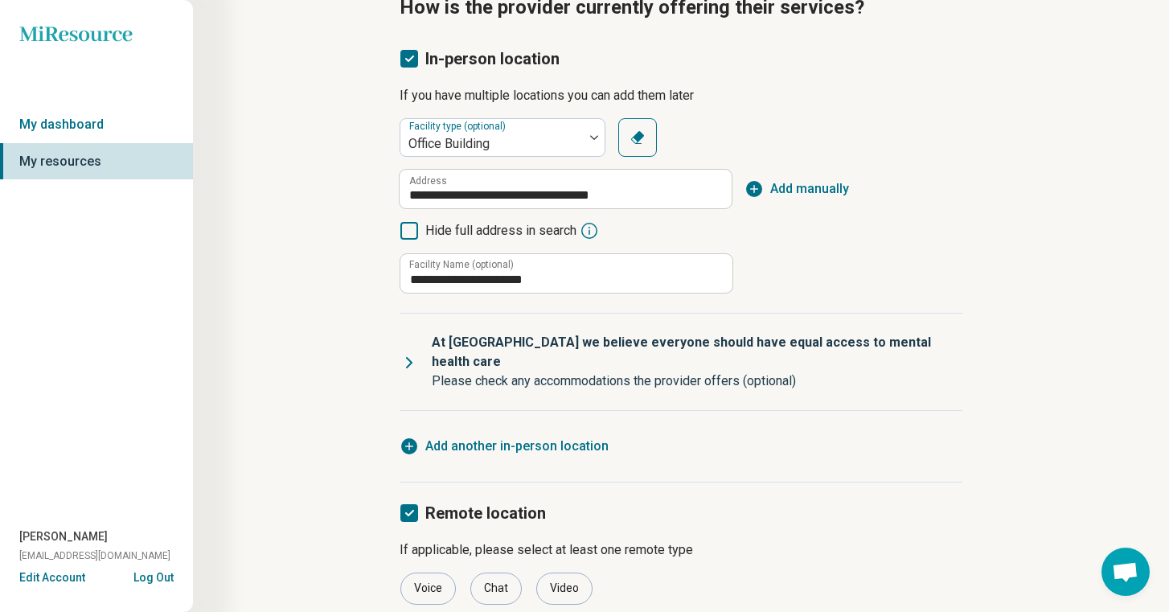
click at [410, 353] on icon at bounding box center [409, 362] width 19 height 19
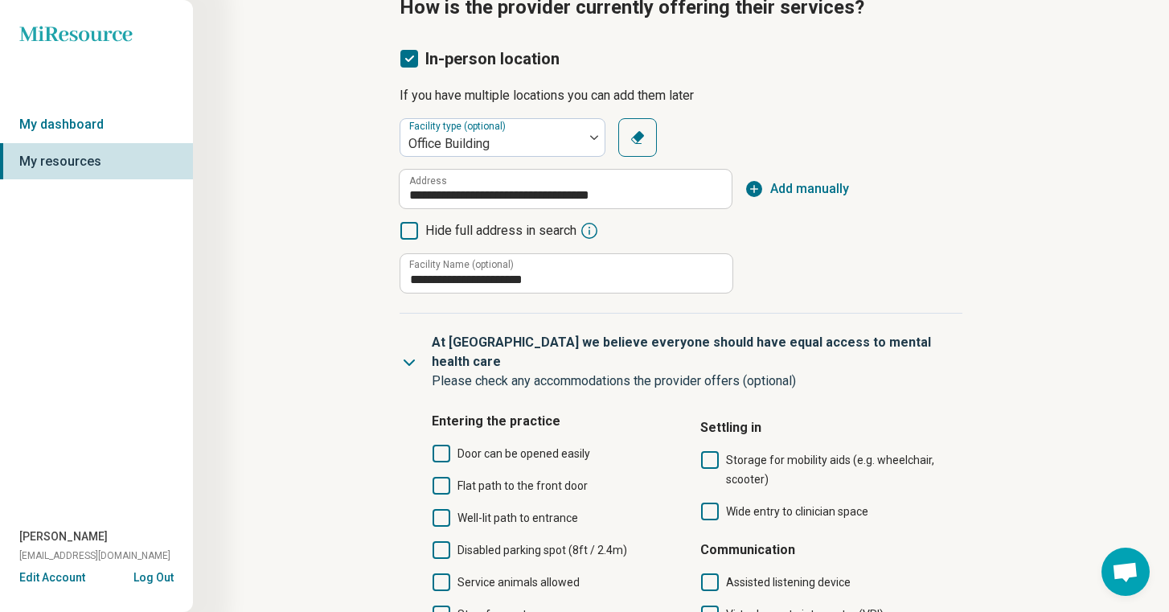
click at [440, 477] on icon at bounding box center [442, 486] width 18 height 18
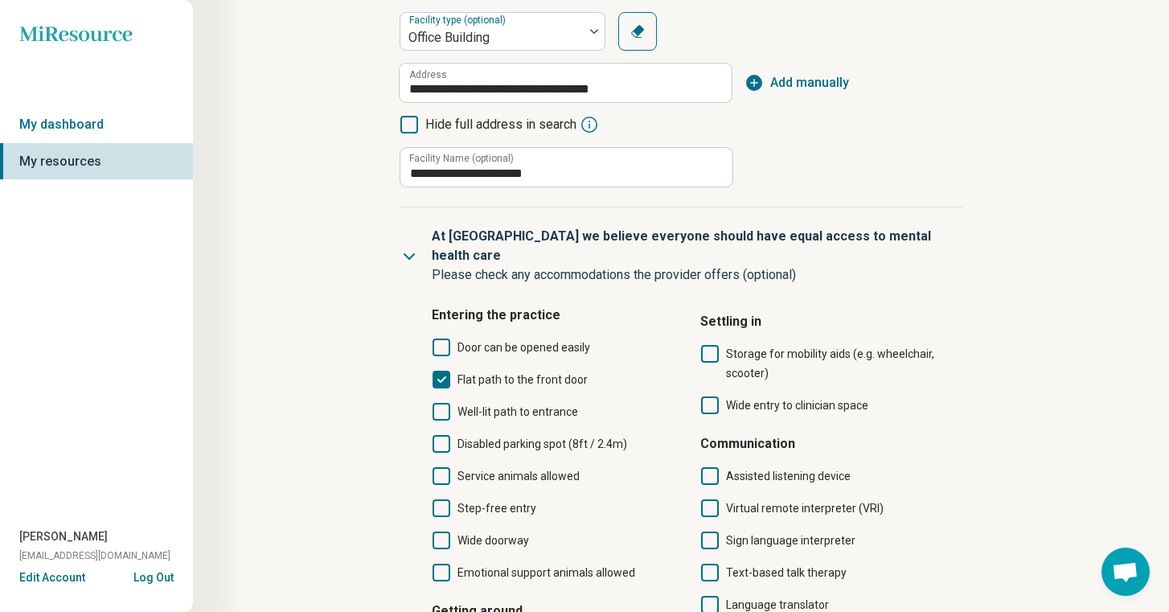
scroll to position [227, 0]
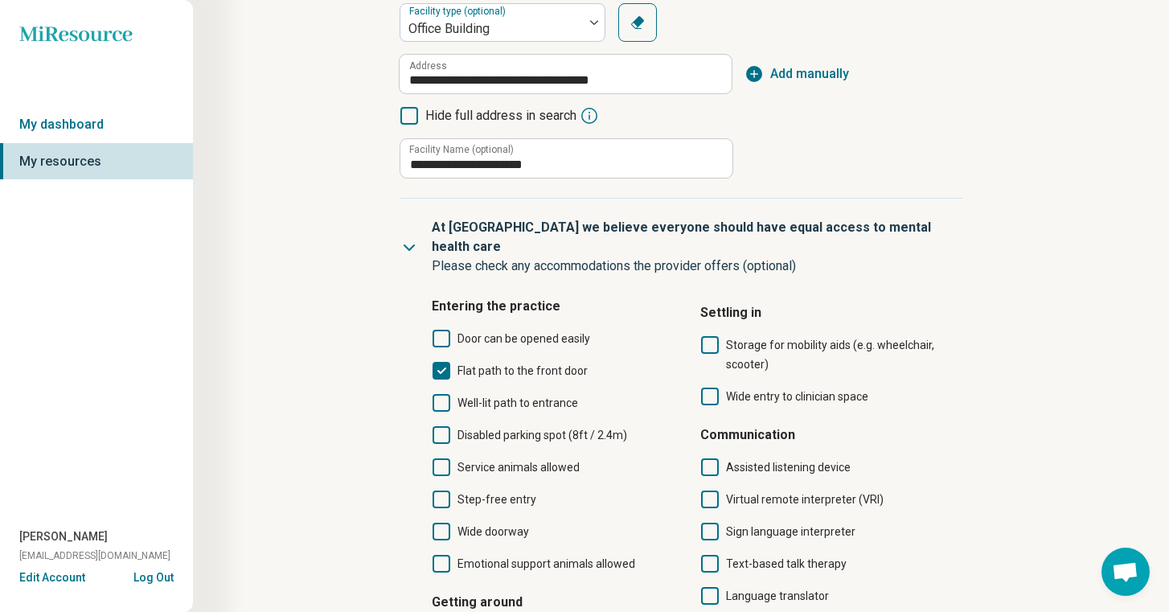
click at [444, 426] on icon at bounding box center [442, 435] width 18 height 18
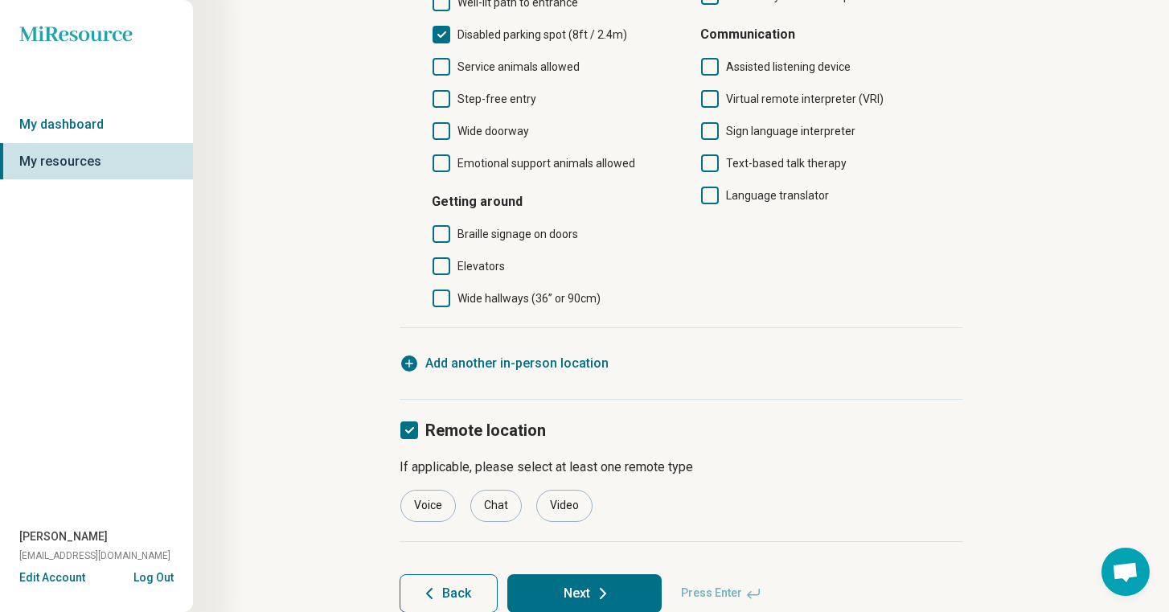
scroll to position [629, 0]
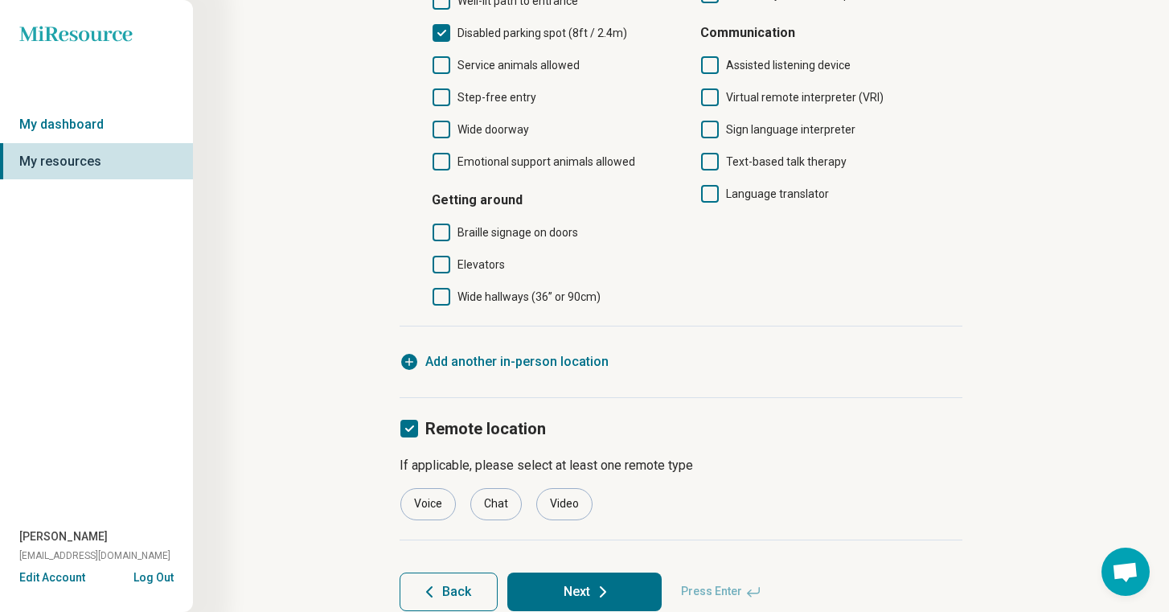
click at [594, 581] on button "Next" at bounding box center [584, 592] width 154 height 39
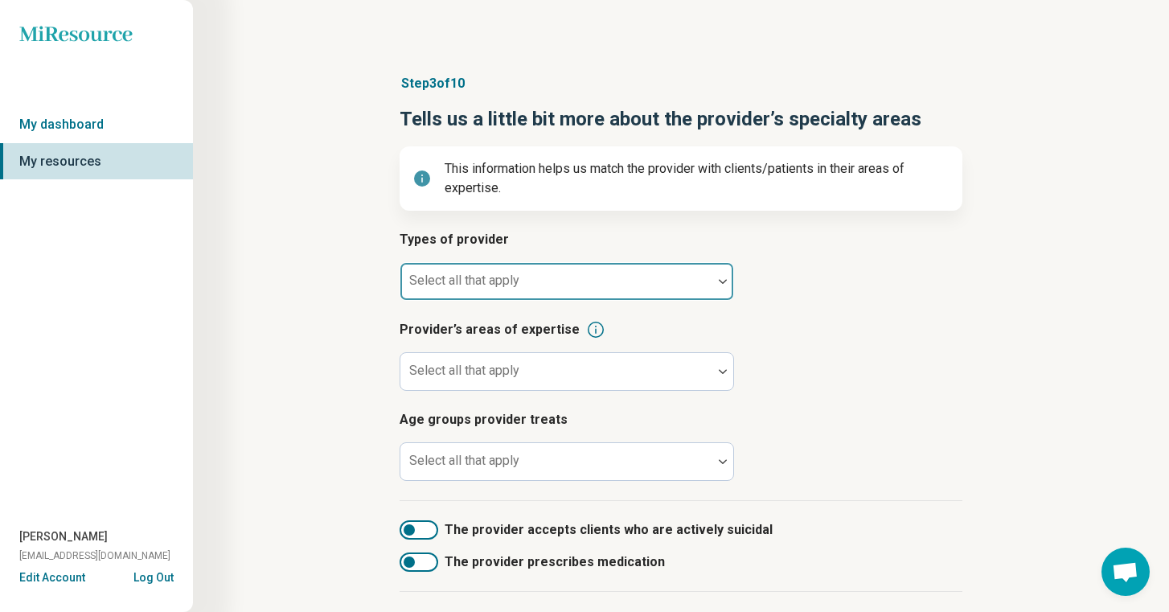
click at [495, 273] on label "Select all that apply" at bounding box center [464, 280] width 110 height 15
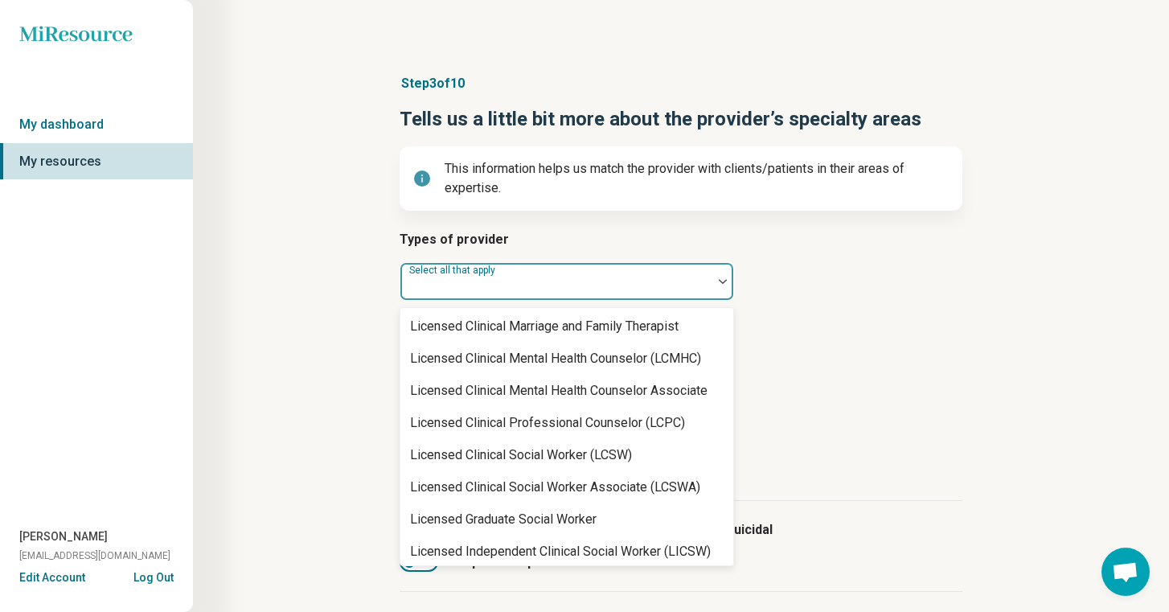
scroll to position [747, 0]
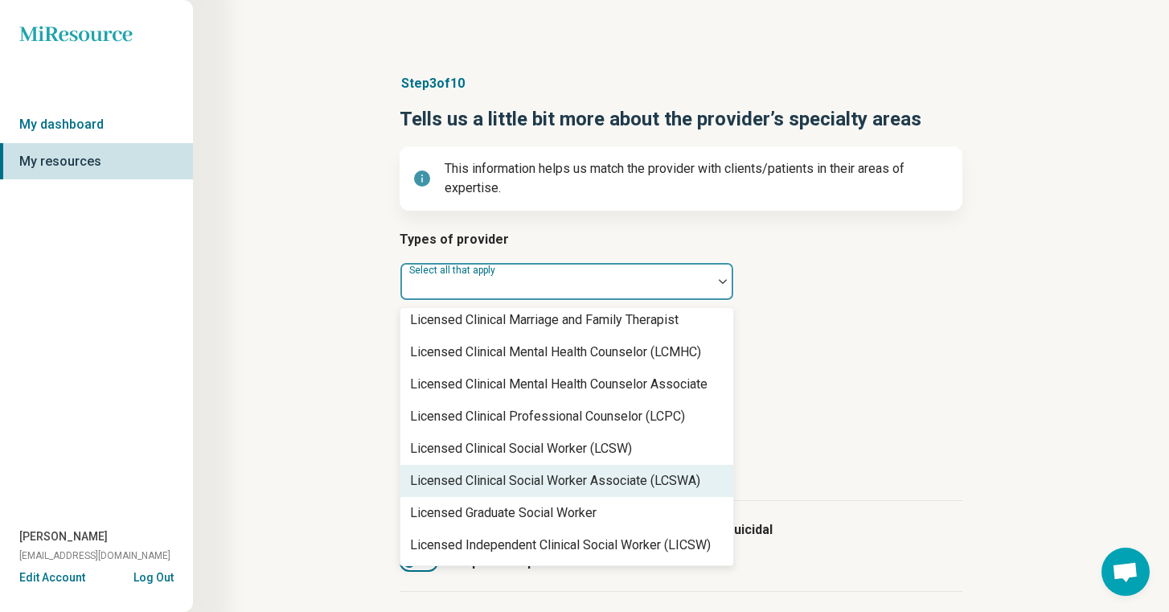
click at [561, 483] on div "Licensed Clinical Social Worker Associate (LCSWA)" at bounding box center [555, 480] width 290 height 19
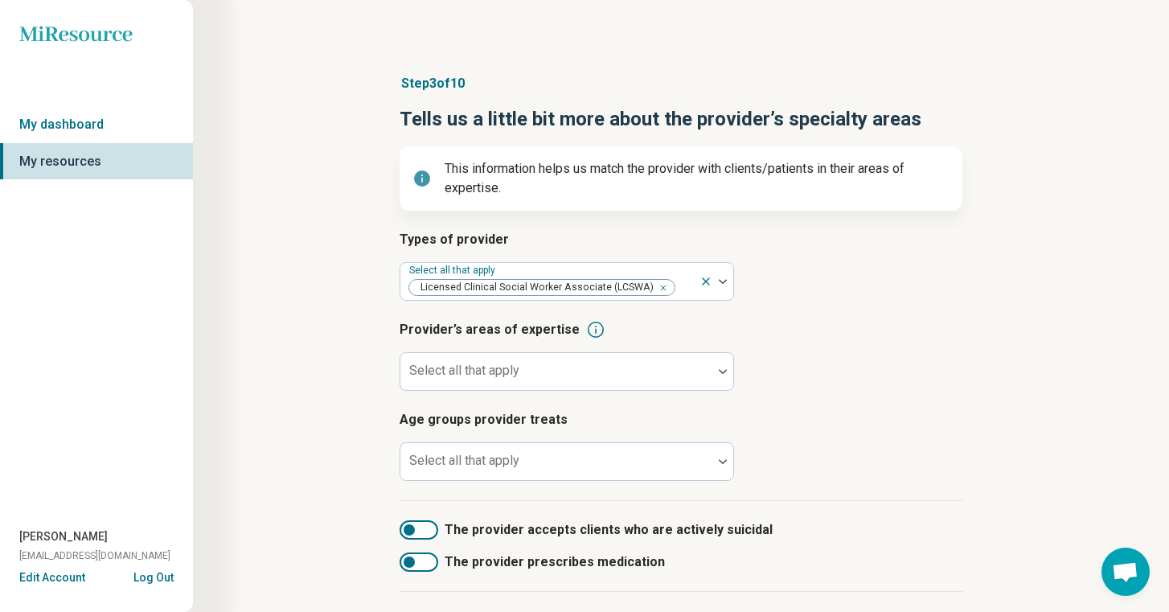
click at [900, 413] on h3 "Age groups provider treats" at bounding box center [681, 419] width 563 height 19
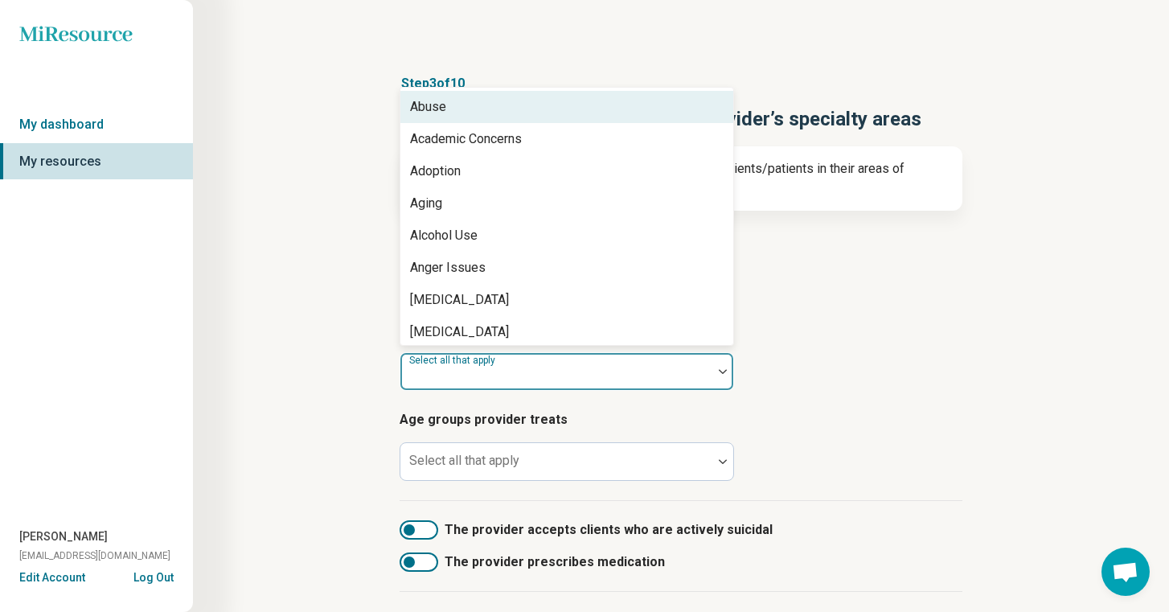
click at [631, 374] on div at bounding box center [556, 378] width 299 height 23
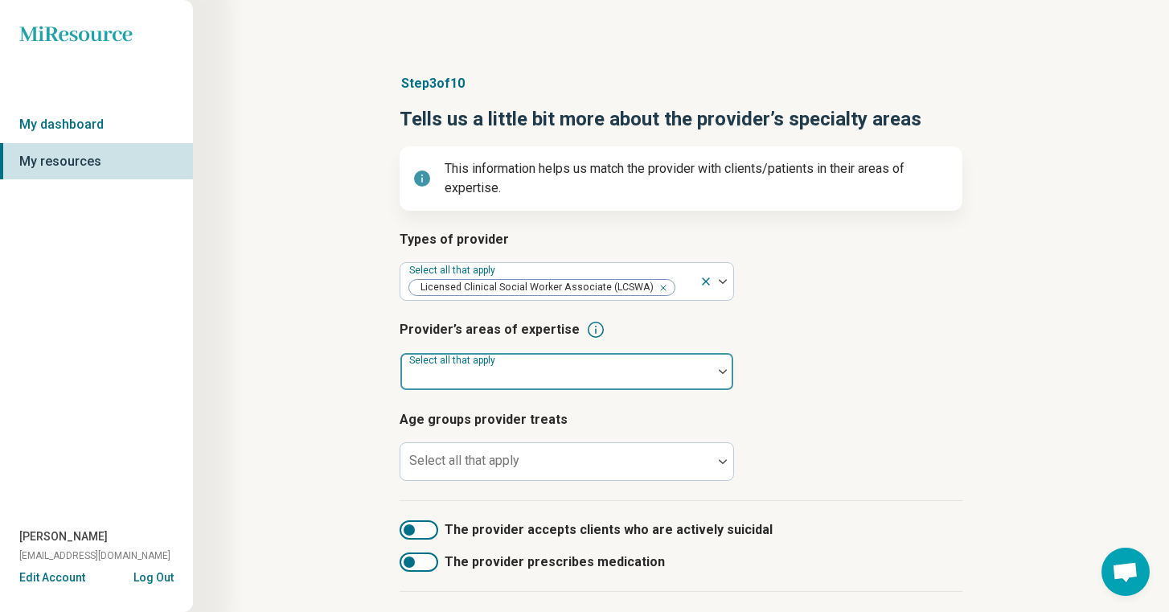
click at [481, 374] on div at bounding box center [556, 378] width 299 height 23
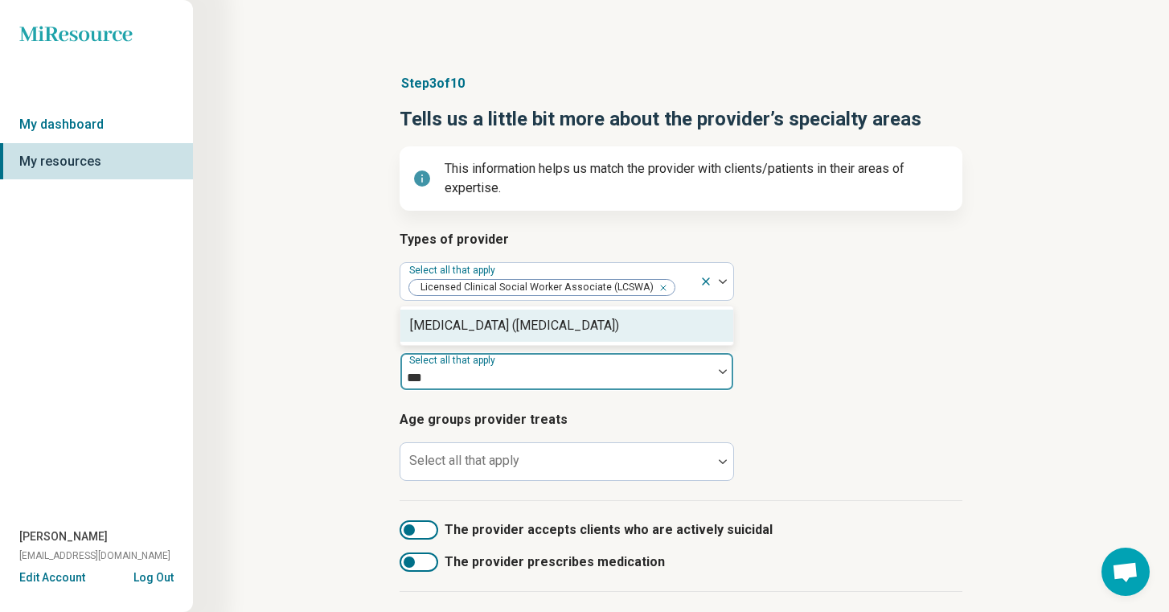
type input "****"
click at [567, 331] on div "[MEDICAL_DATA] ([MEDICAL_DATA])" at bounding box center [514, 325] width 209 height 19
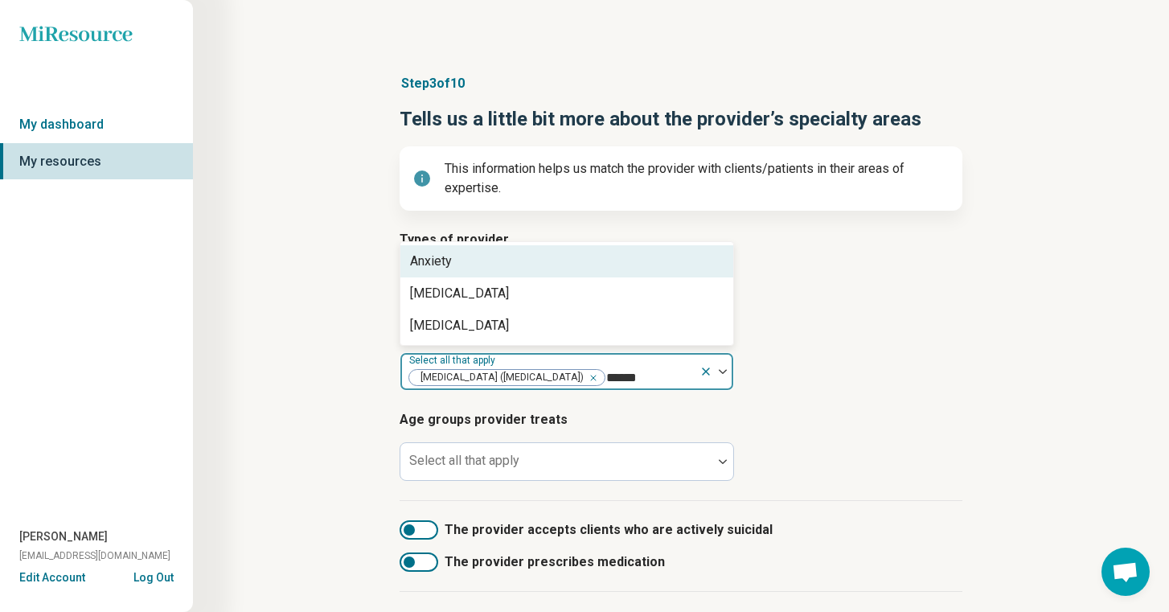
type input "*******"
click at [566, 276] on div "Anxiety" at bounding box center [567, 261] width 333 height 32
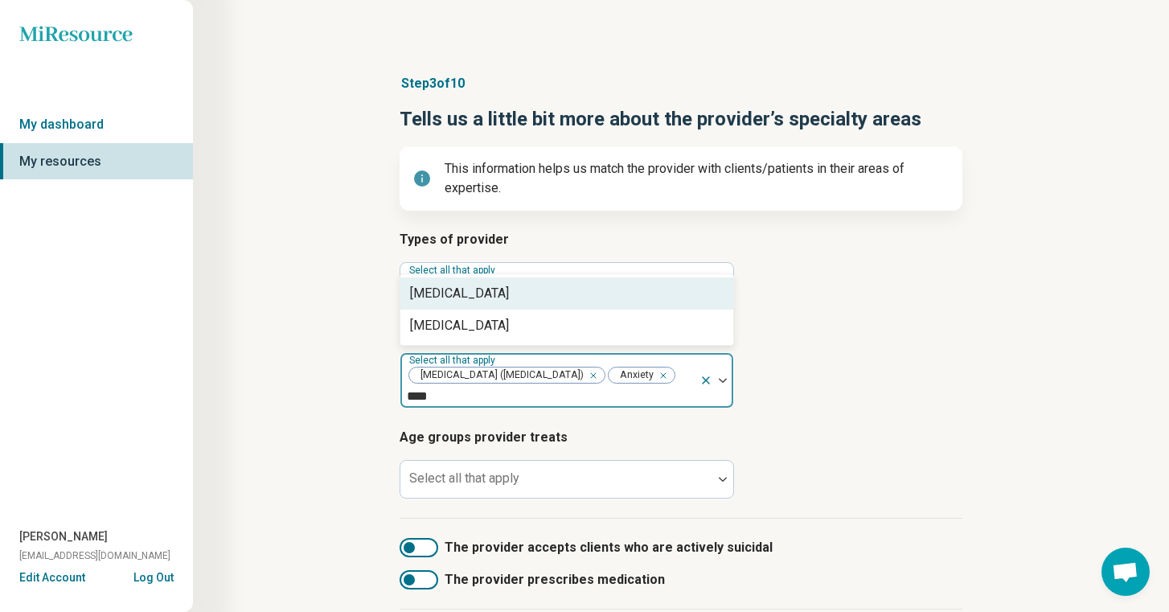
type input "*****"
click at [592, 301] on div "[MEDICAL_DATA]" at bounding box center [567, 293] width 333 height 32
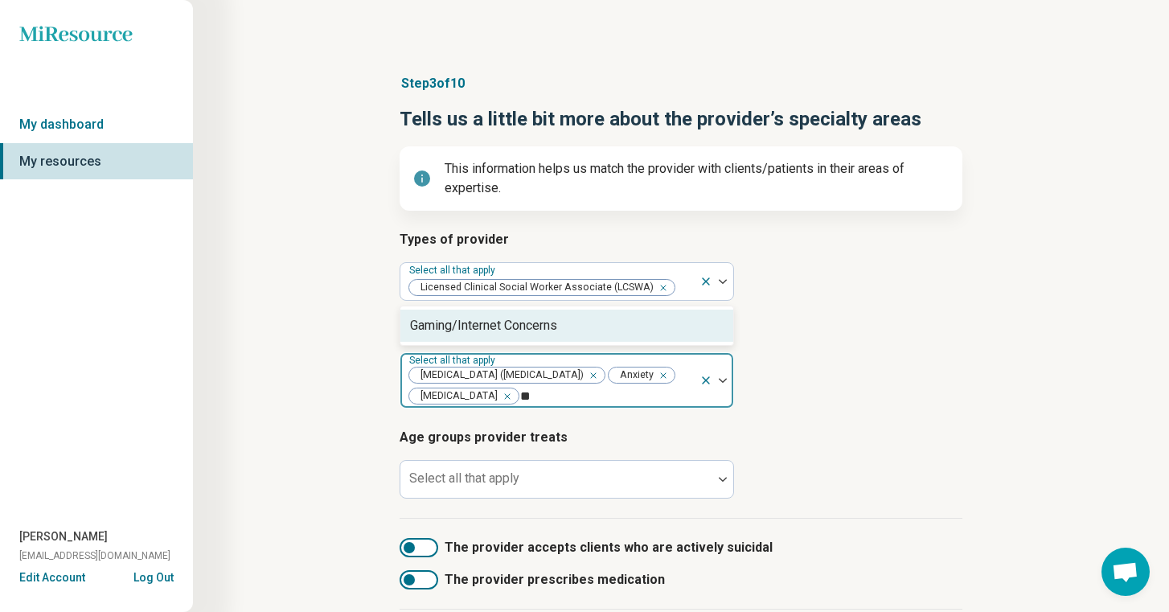
type input "*"
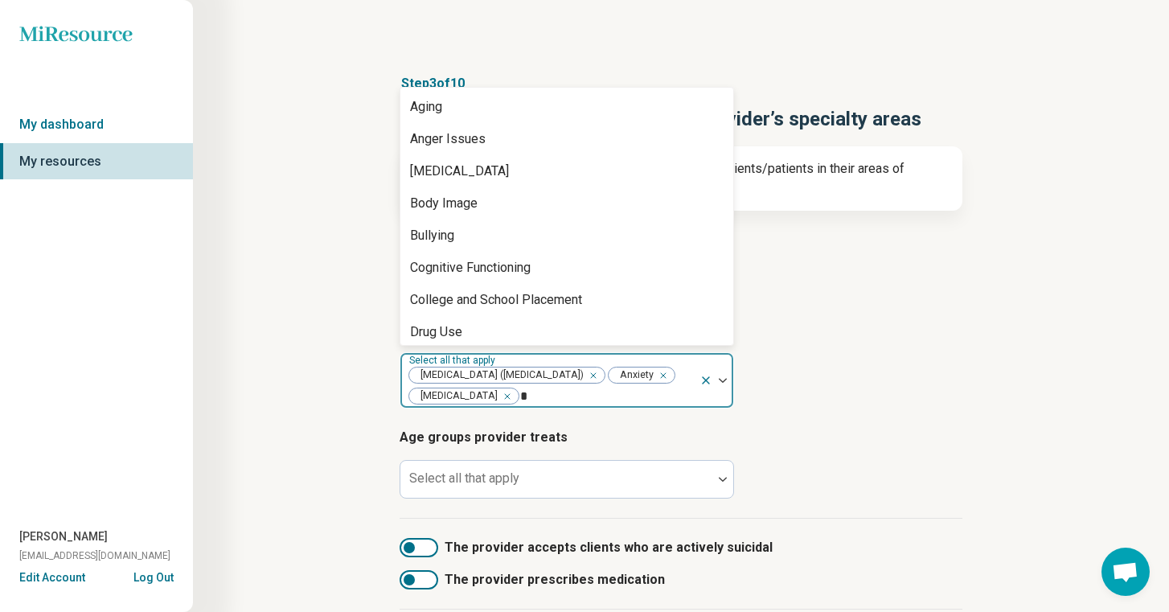
type input "**"
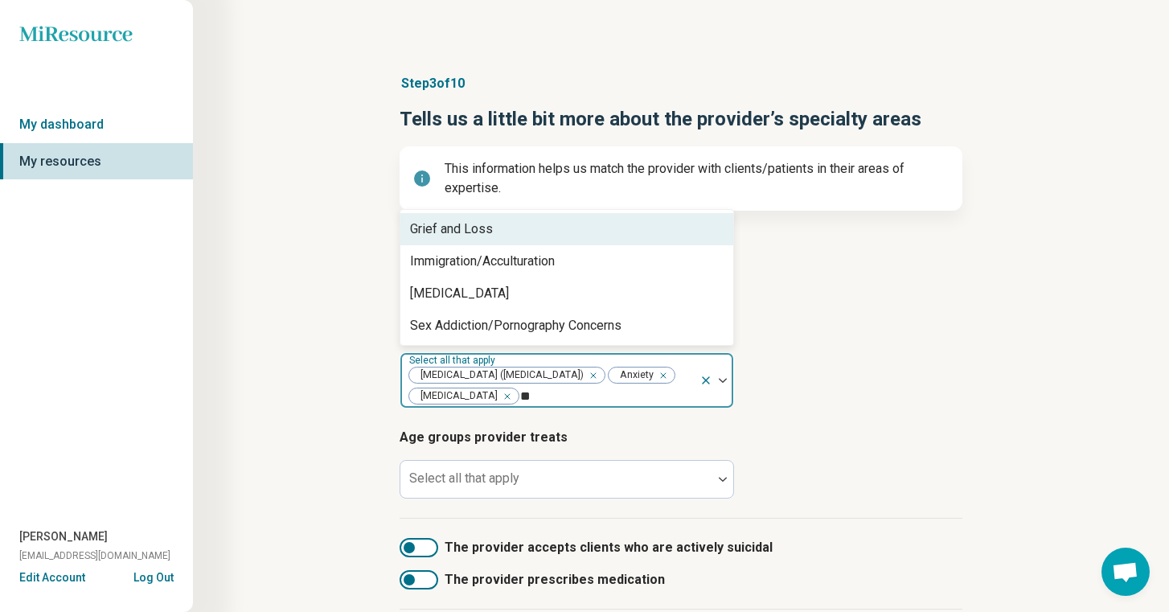
click at [569, 236] on div "Grief and Loss" at bounding box center [567, 229] width 333 height 32
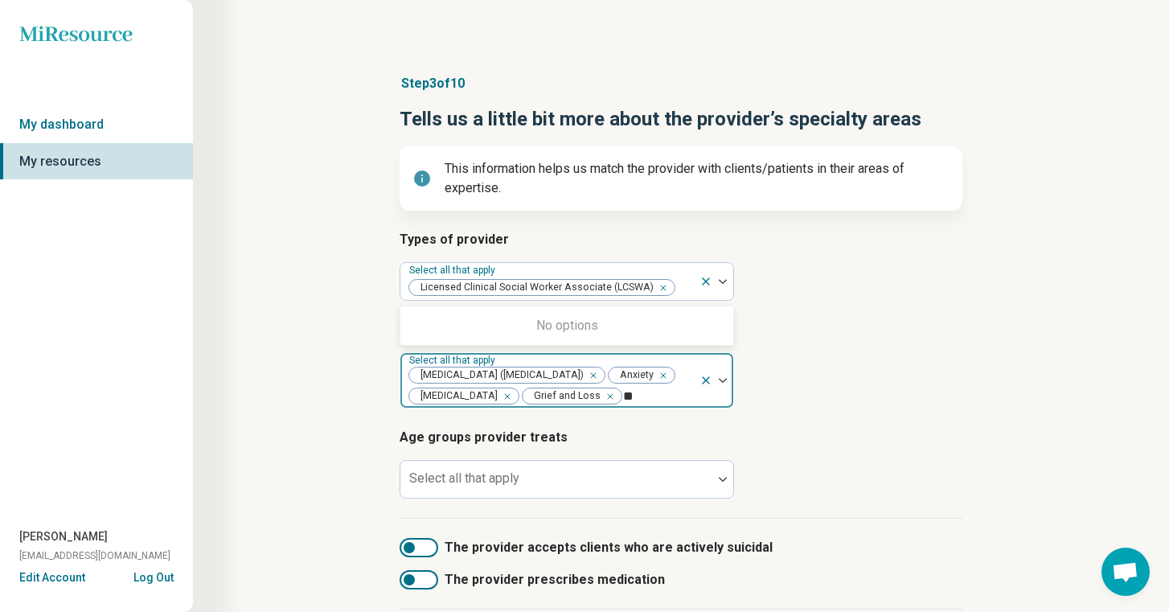
type input "*"
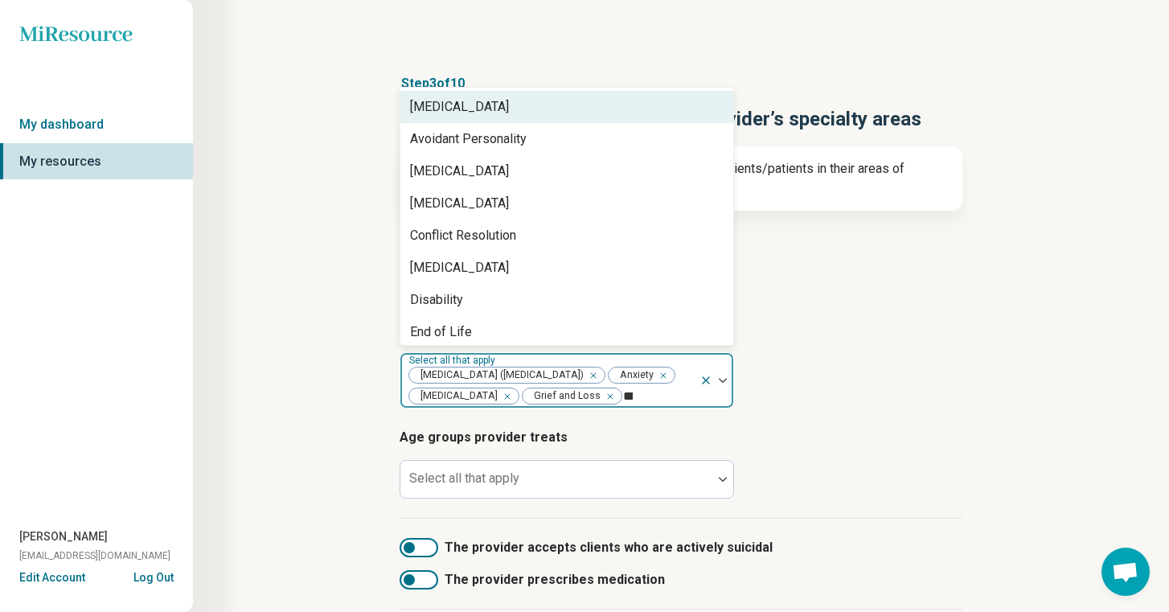
type input "****"
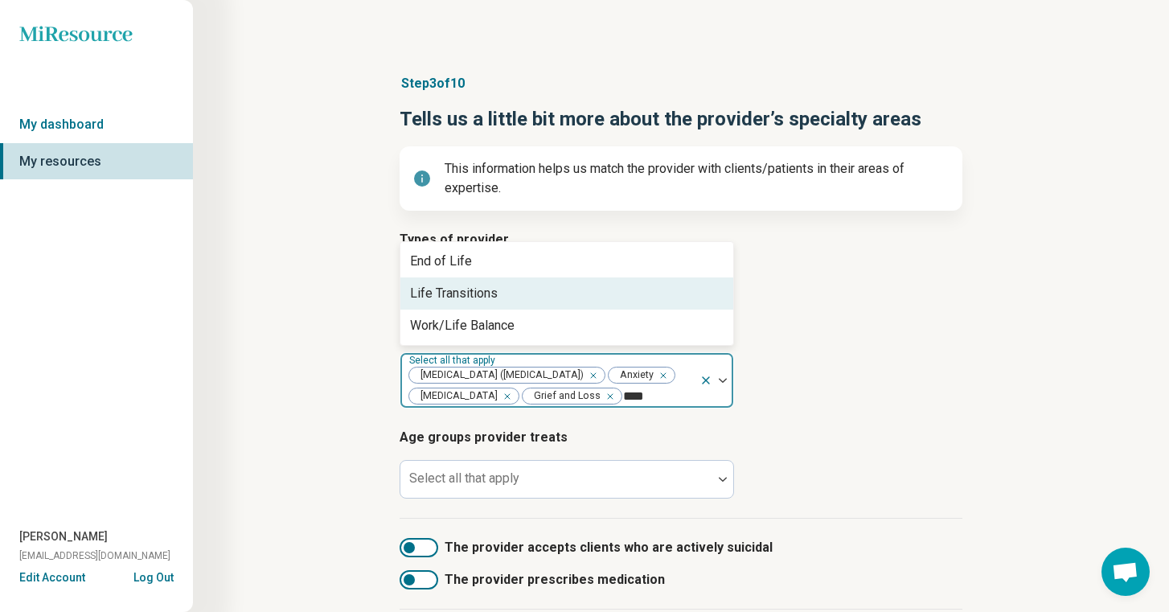
click at [475, 300] on div "Life Transitions" at bounding box center [454, 293] width 88 height 19
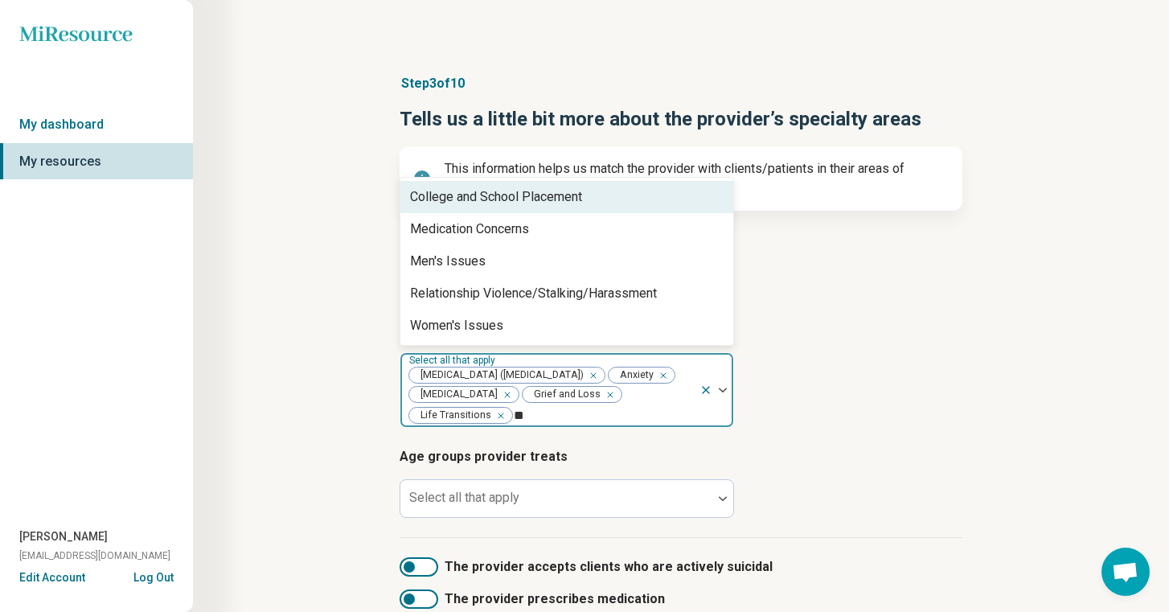
type input "*"
type input "***"
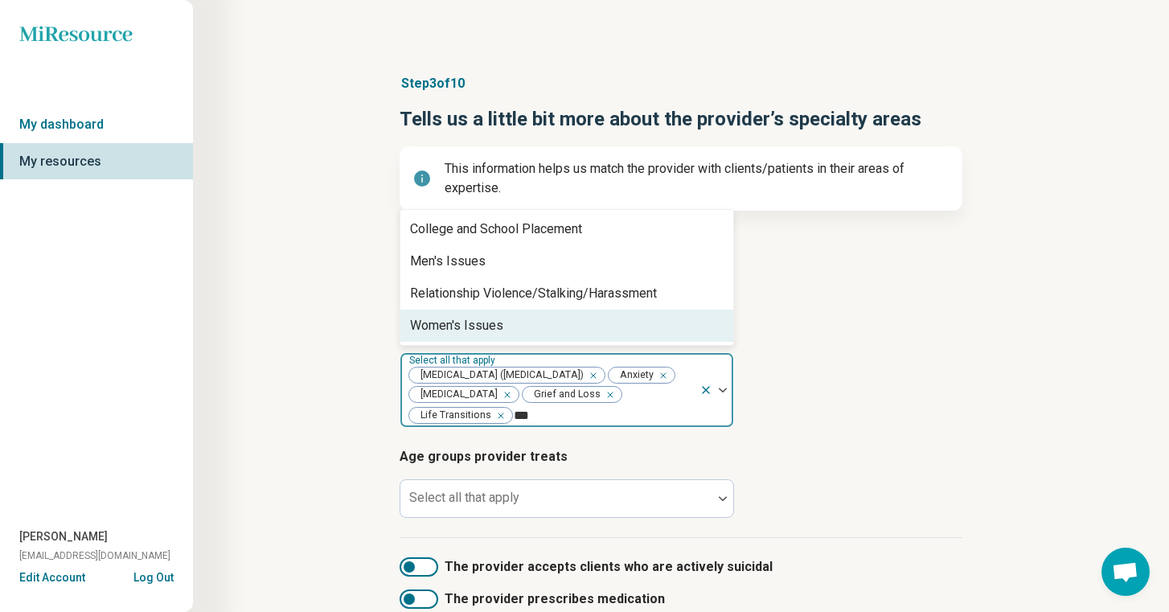
click at [491, 327] on div "Women's Issues" at bounding box center [456, 325] width 93 height 19
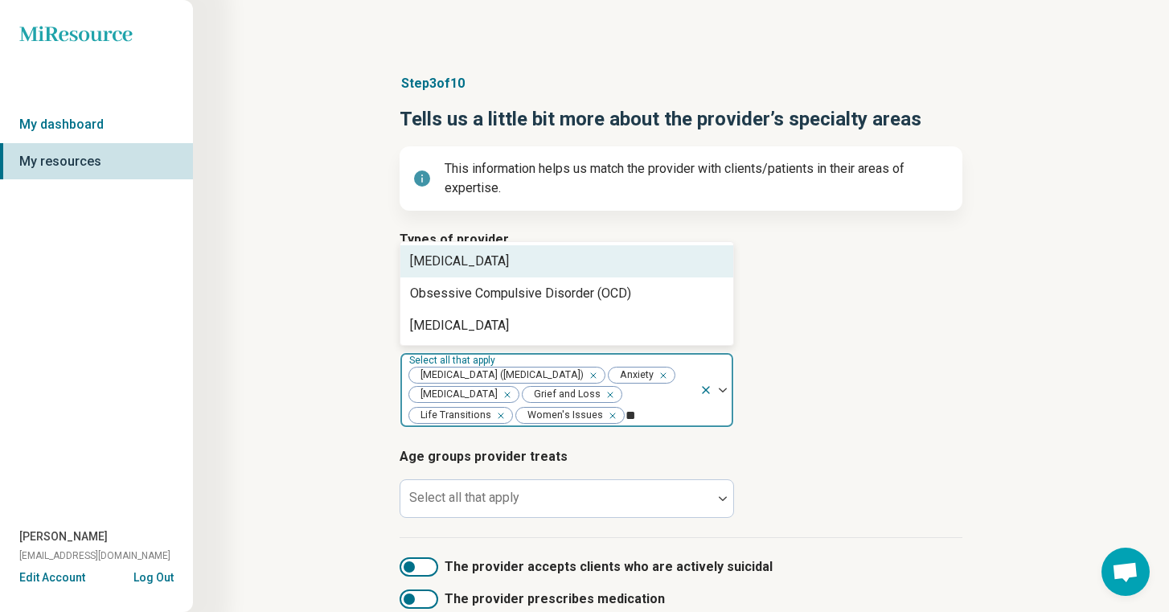
type input "***"
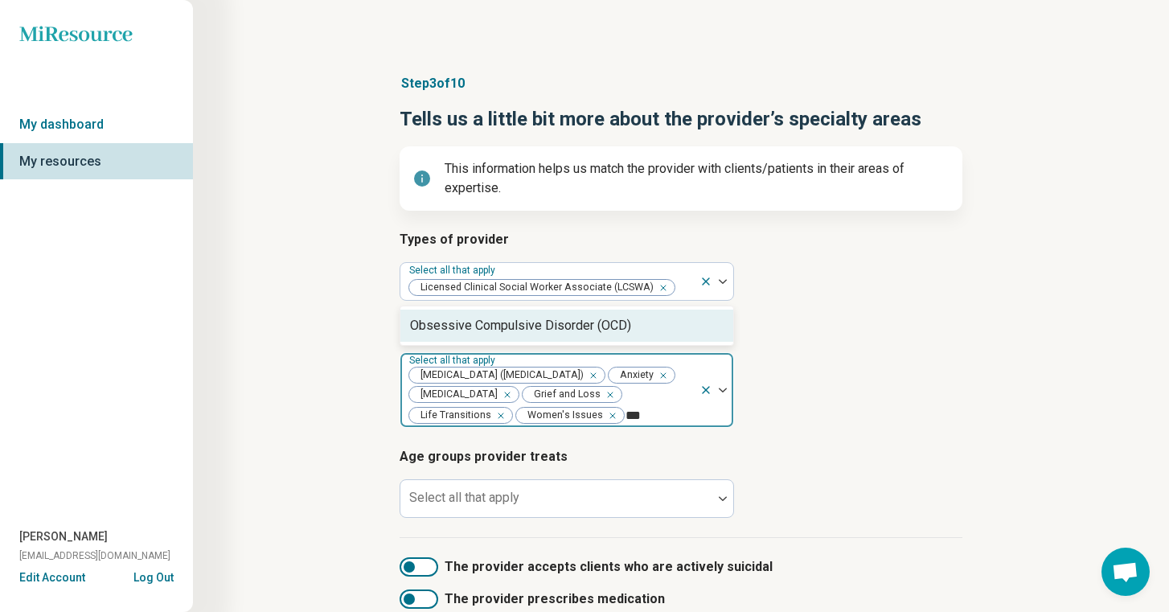
click at [487, 334] on div "Obsessive Compulsive Disorder (OCD)" at bounding box center [520, 325] width 221 height 19
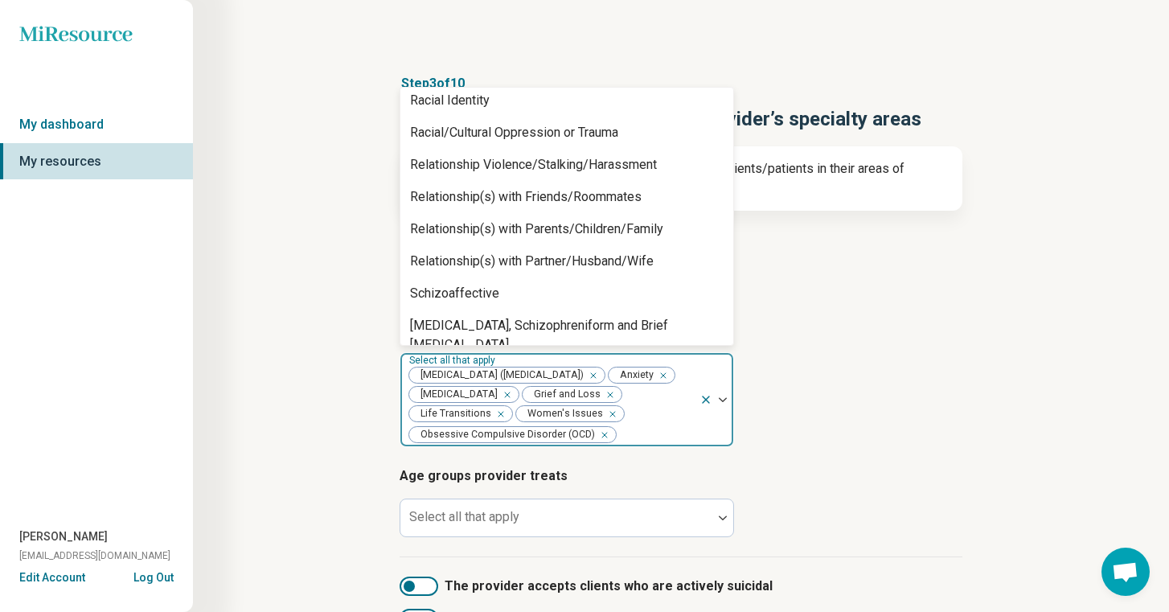
scroll to position [2193, 0]
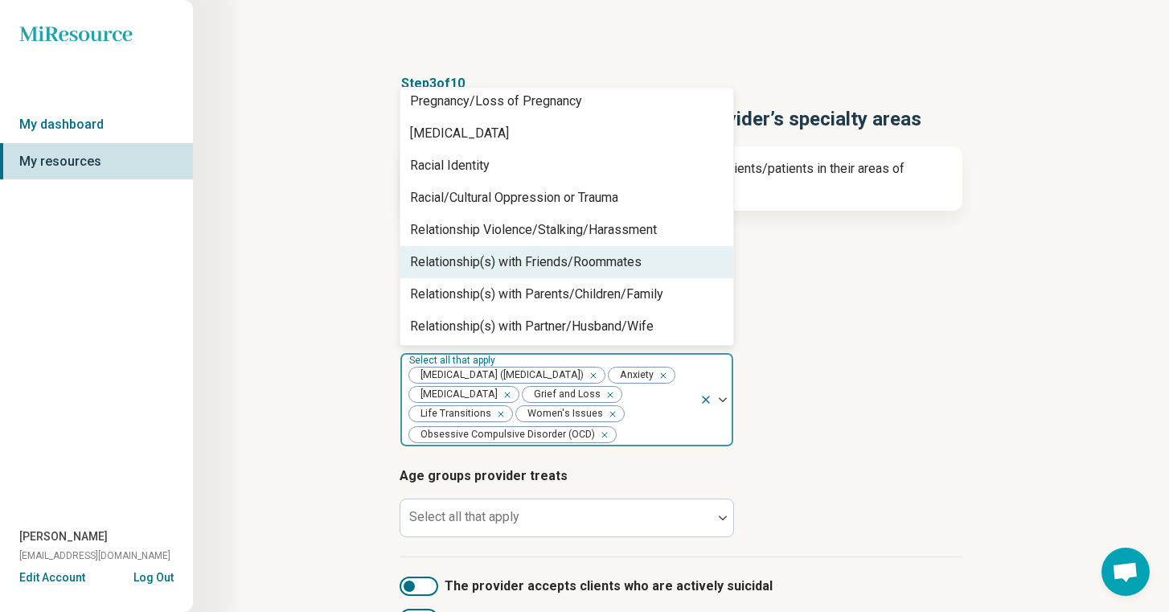
click at [610, 265] on div "Relationship(s) with Friends/Roommates" at bounding box center [526, 262] width 232 height 19
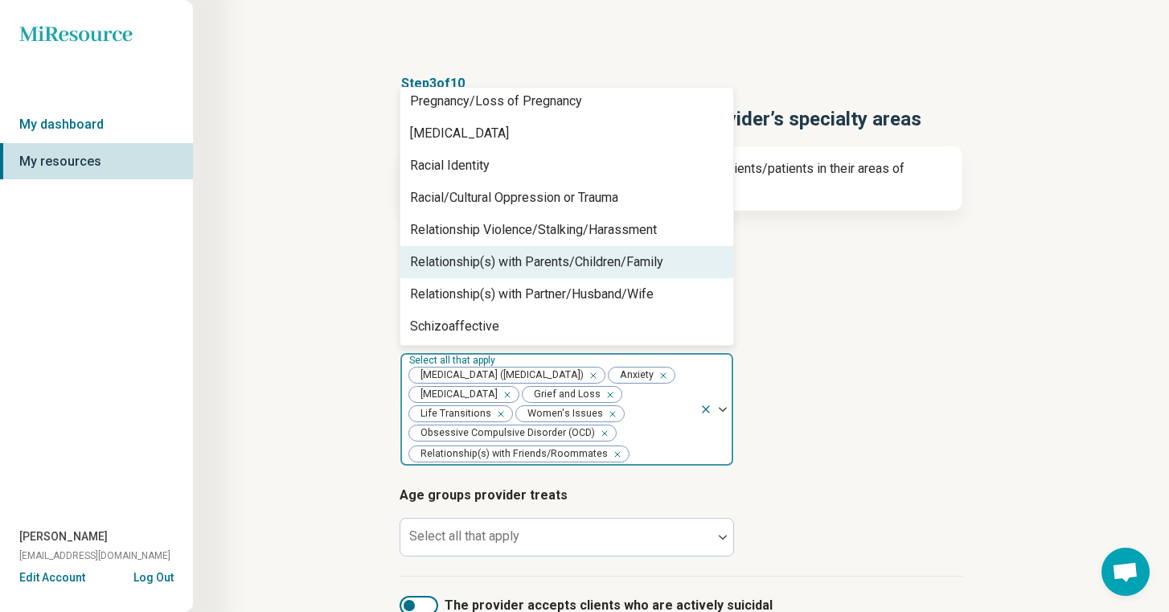
click at [610, 271] on div "Relationship(s) with Parents/Children/Family" at bounding box center [567, 262] width 333 height 32
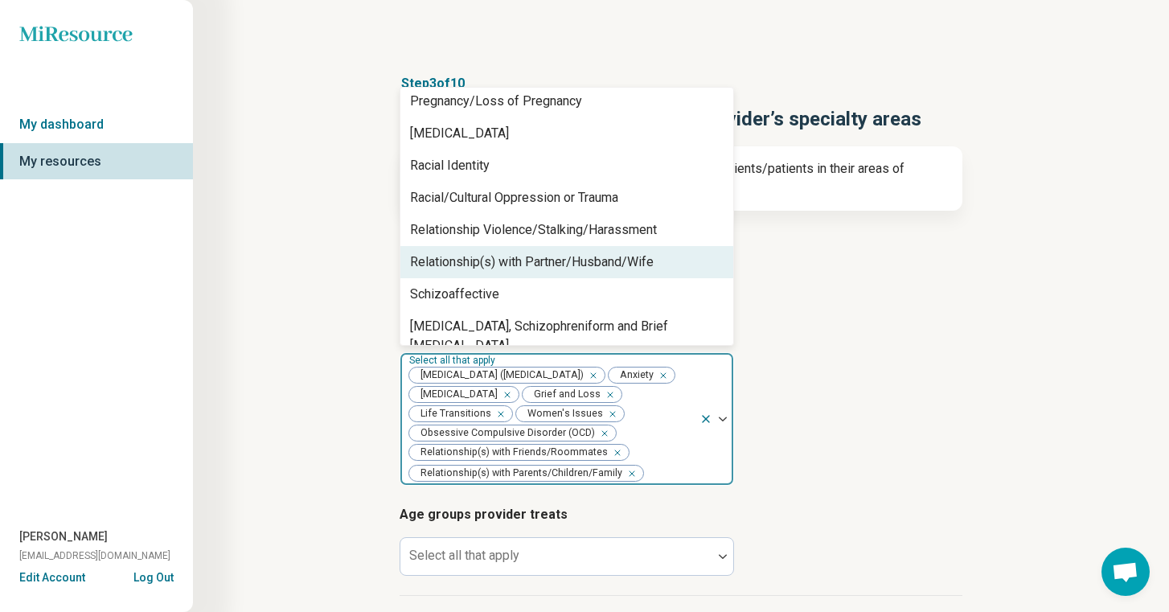
click at [610, 271] on div "Relationship(s) with Partner/Husband/Wife" at bounding box center [532, 262] width 244 height 19
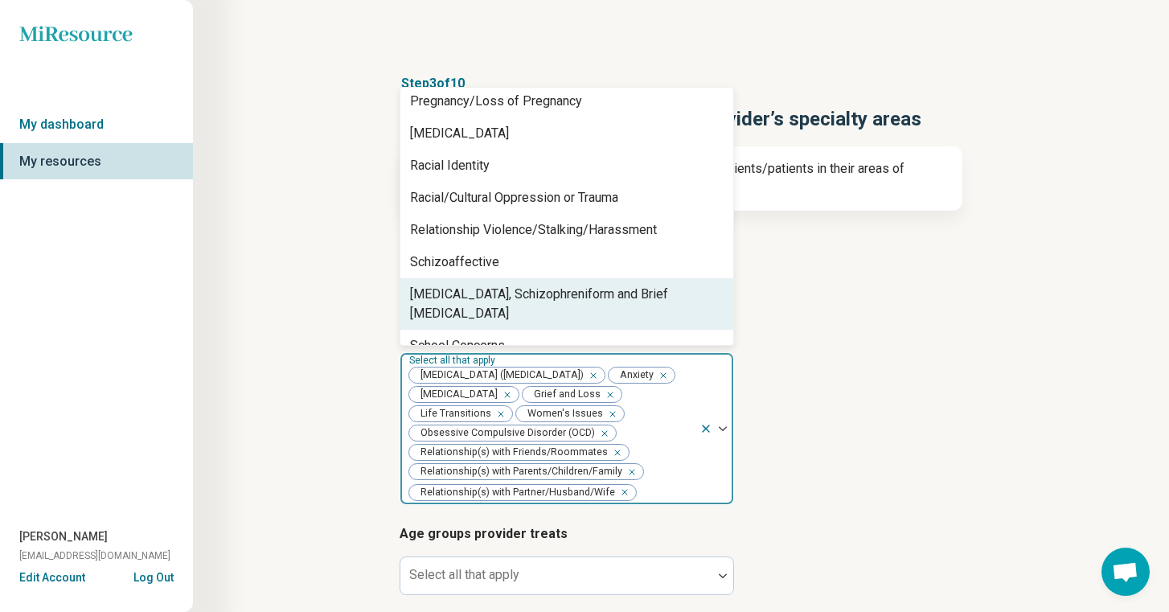
scroll to position [2644, 0]
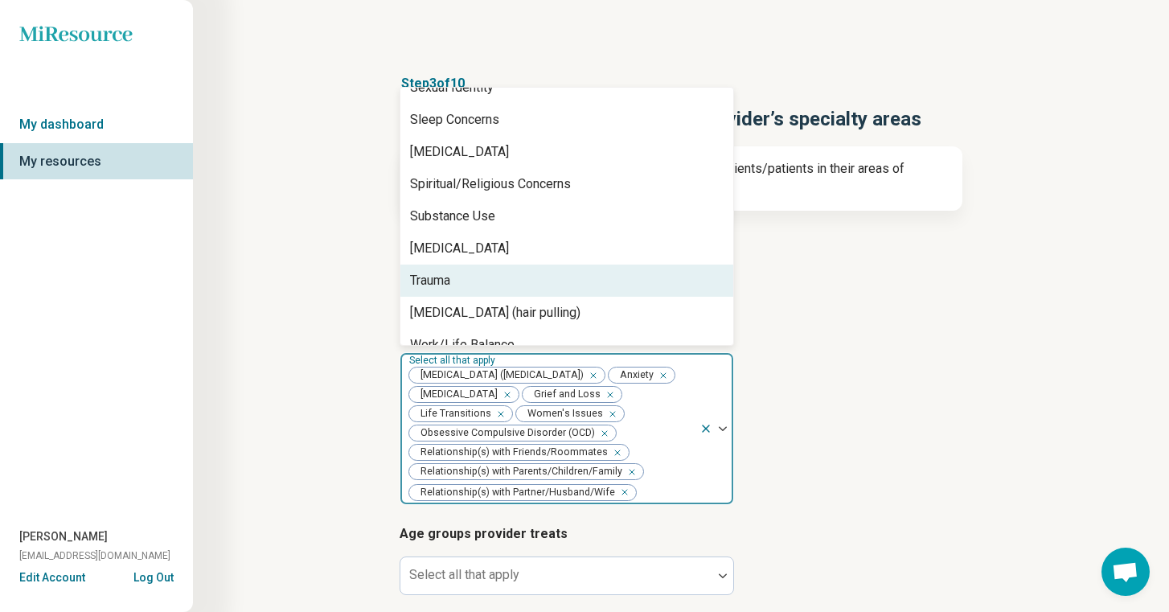
click at [598, 265] on div "Trauma" at bounding box center [567, 281] width 333 height 32
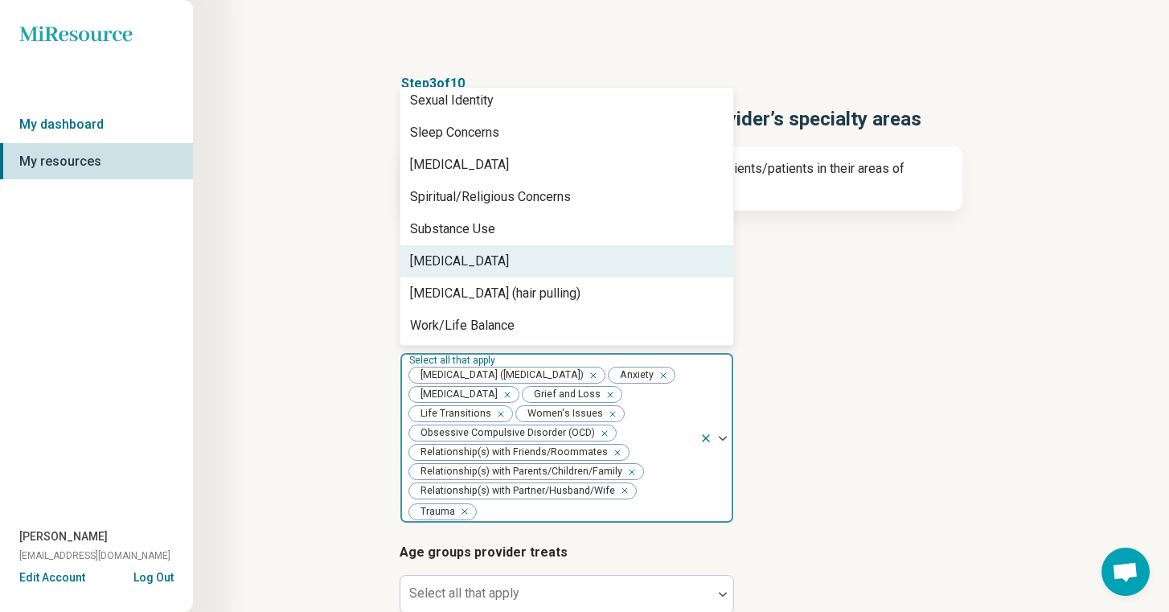
scroll to position [2612, 0]
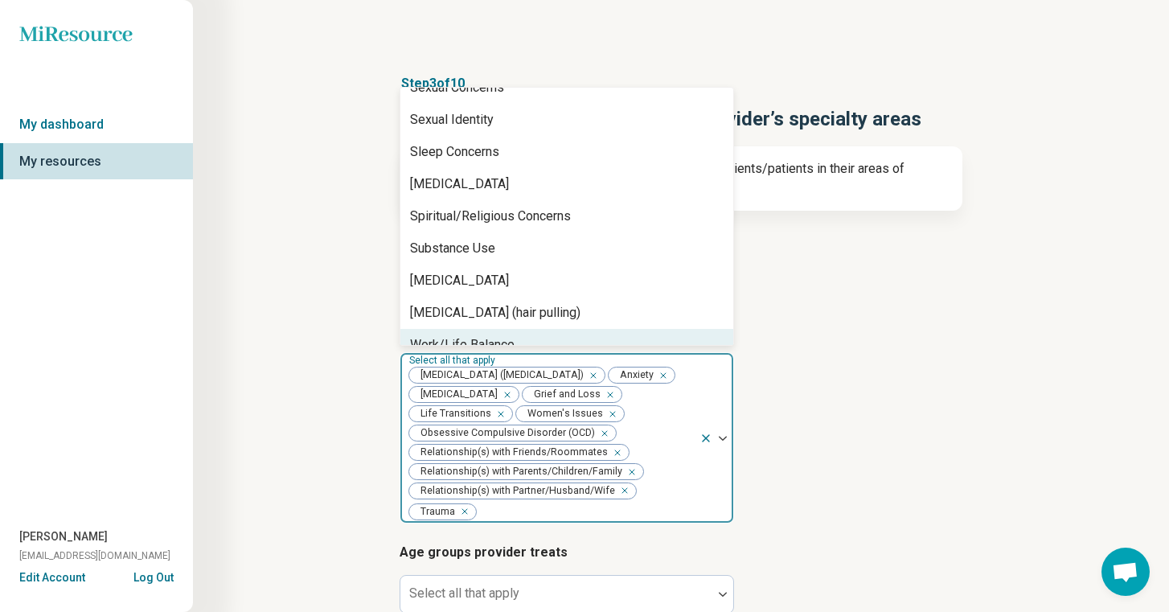
click at [312, 487] on div "Step 3 of 10 Tells us a little bit more about the provider’s specialty areas Th…" at bounding box center [681, 435] width 822 height 786
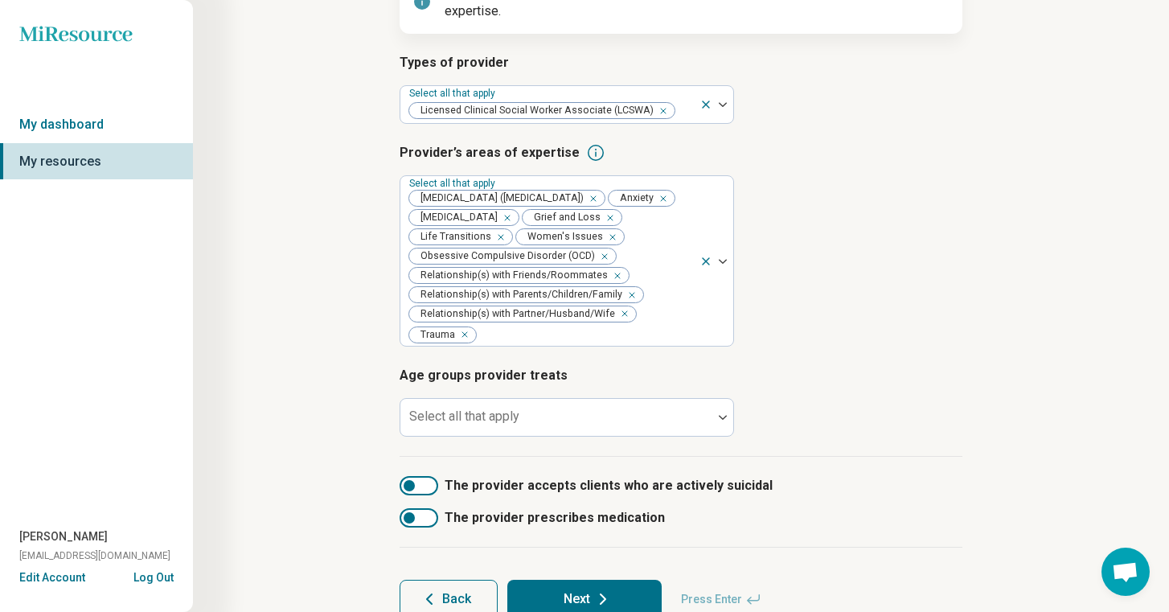
scroll to position [246, 0]
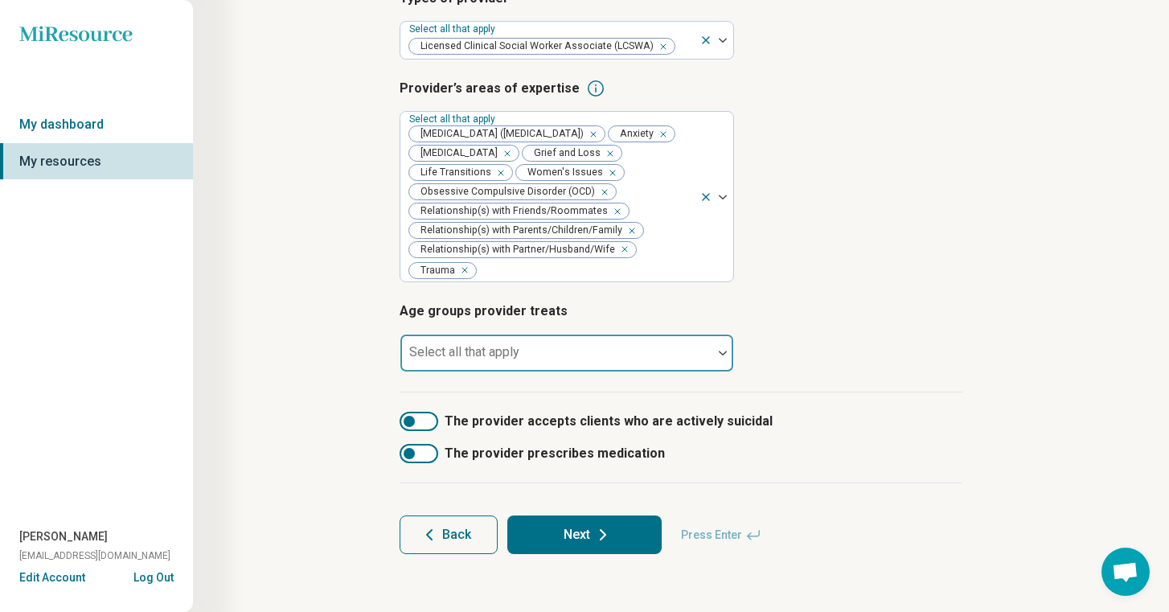
click at [499, 356] on div "Select all that apply" at bounding box center [567, 353] width 335 height 39
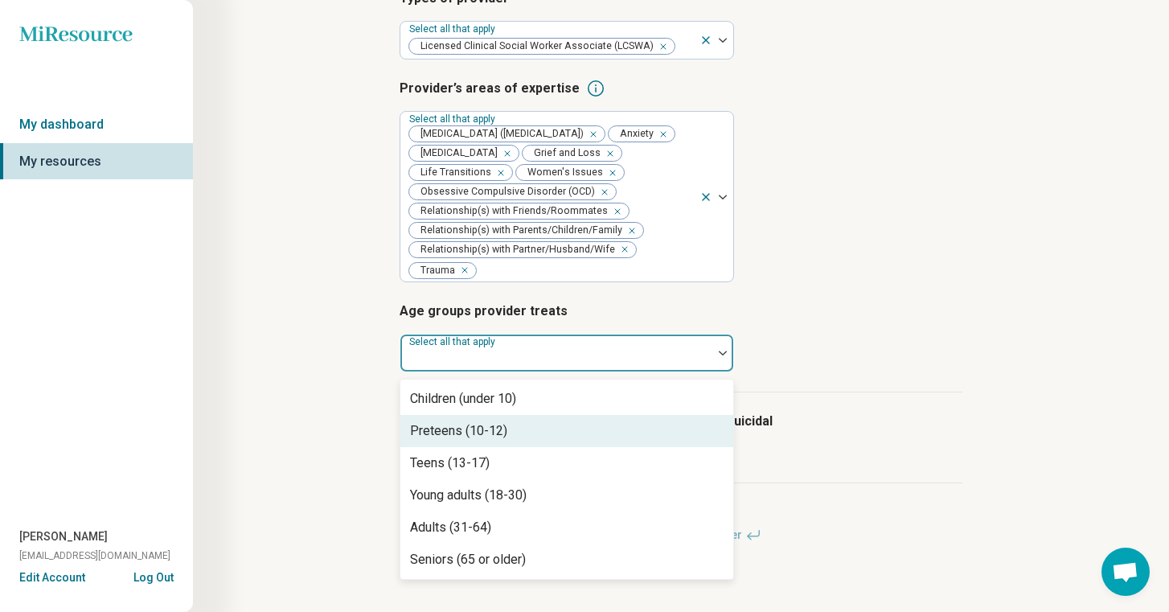
click at [482, 428] on div "Preteens (10-12)" at bounding box center [458, 430] width 97 height 19
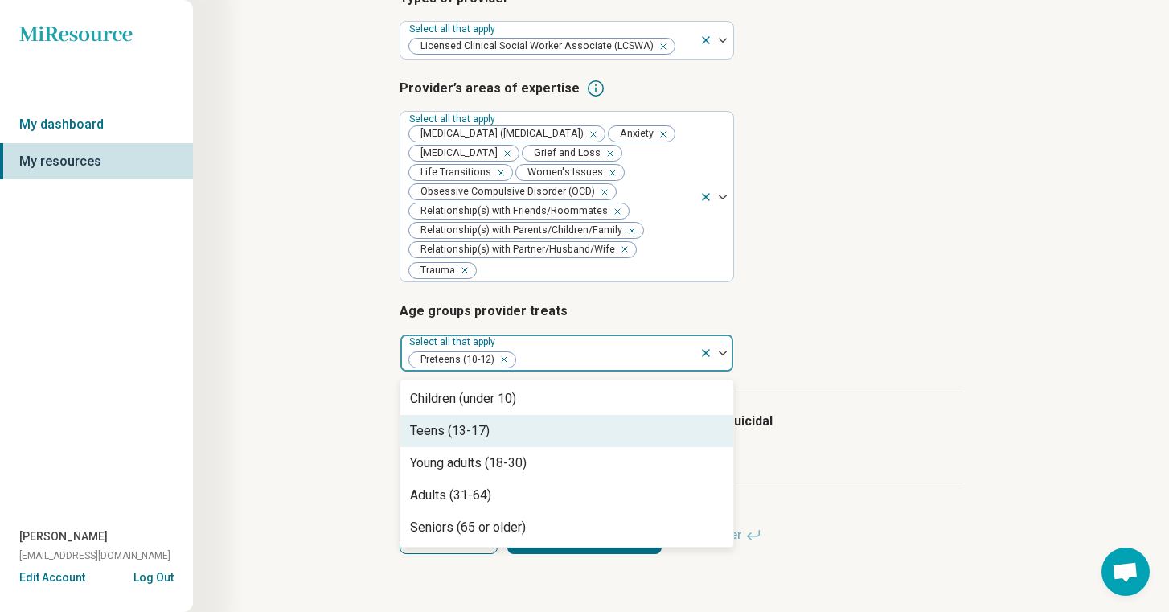
click at [482, 444] on div "Teens (13-17)" at bounding box center [567, 431] width 333 height 32
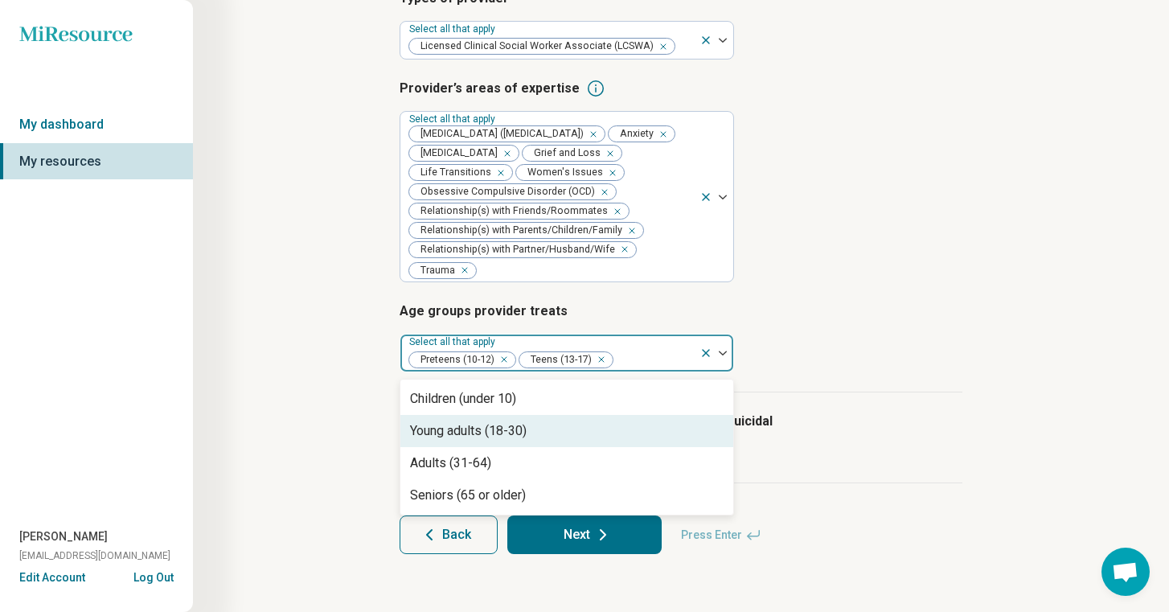
click at [482, 444] on div "Young adults (18-30)" at bounding box center [567, 431] width 333 height 32
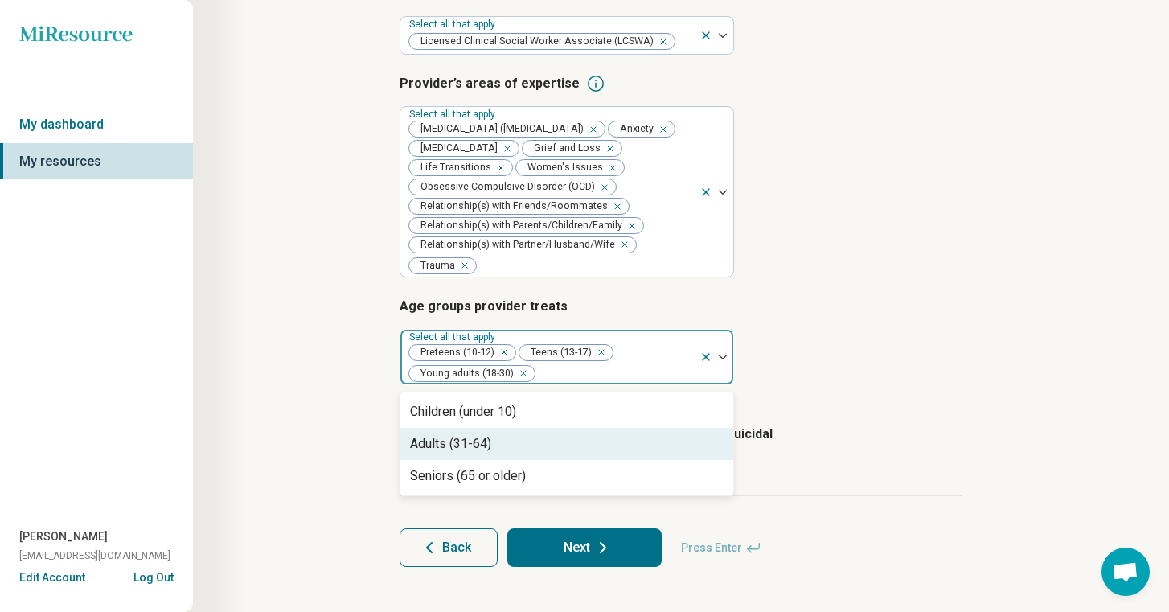
click at [482, 444] on div "Adults (31-64)" at bounding box center [450, 443] width 81 height 19
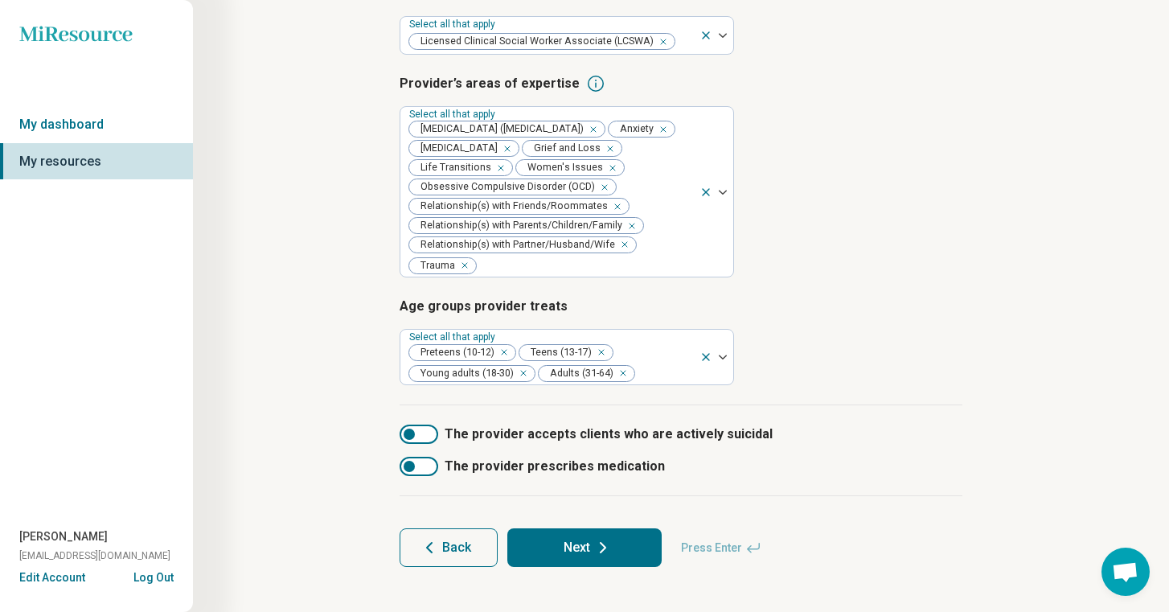
click at [299, 506] on div "Step 3 of 10 Tells us a little bit more about the provider’s specialty areas Th…" at bounding box center [681, 197] width 822 height 803
click at [585, 556] on button "Next" at bounding box center [584, 547] width 154 height 39
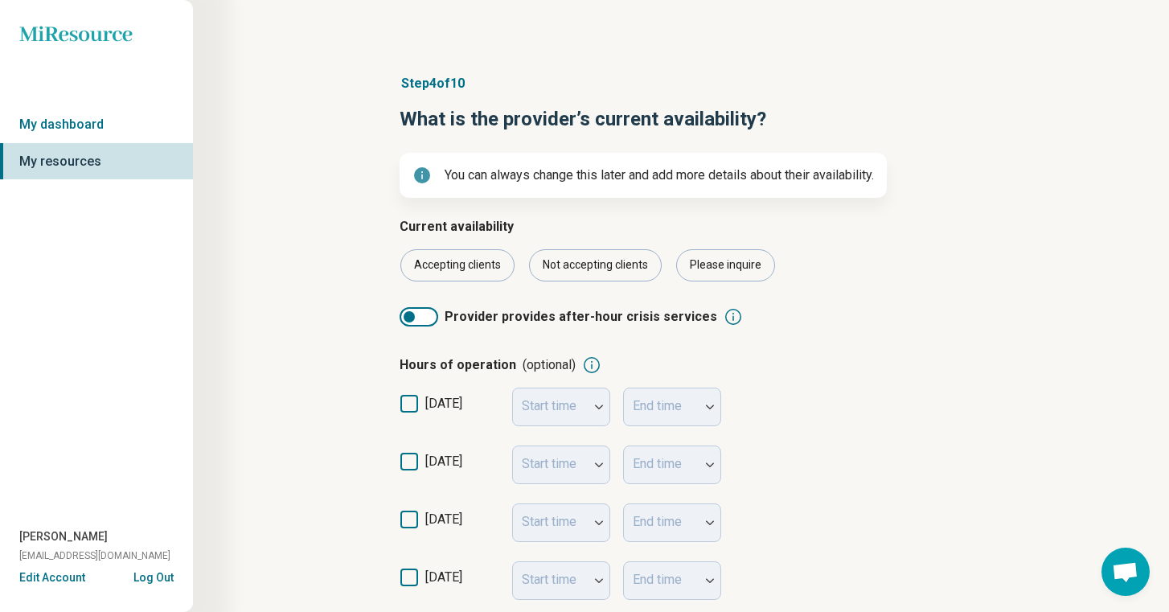
click at [440, 456] on span "[DATE]" at bounding box center [443, 461] width 37 height 15
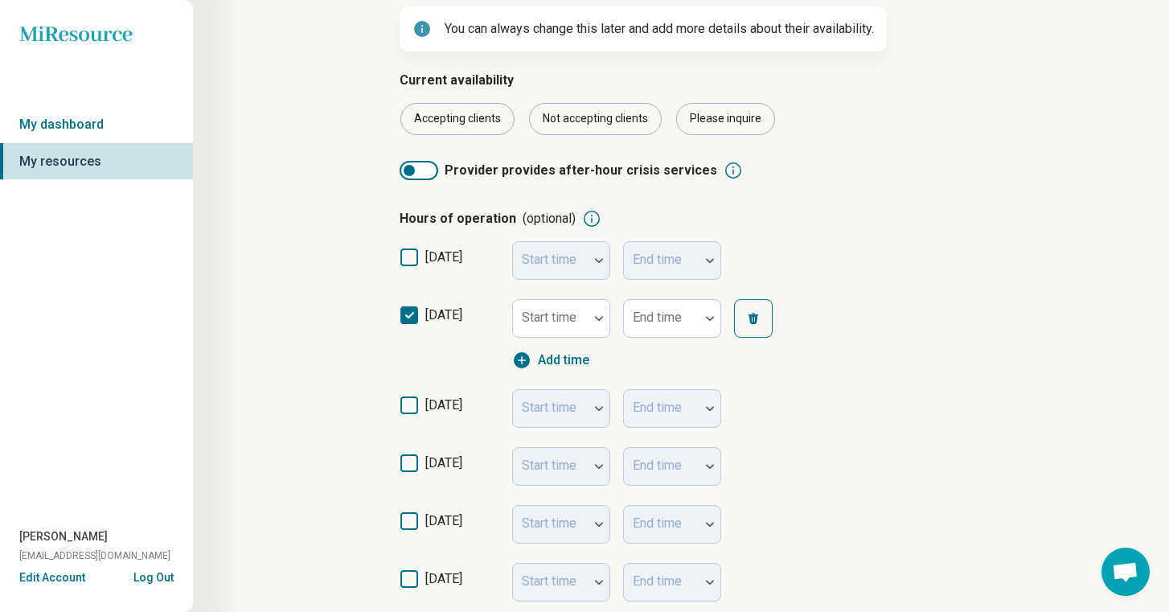
scroll to position [166, 0]
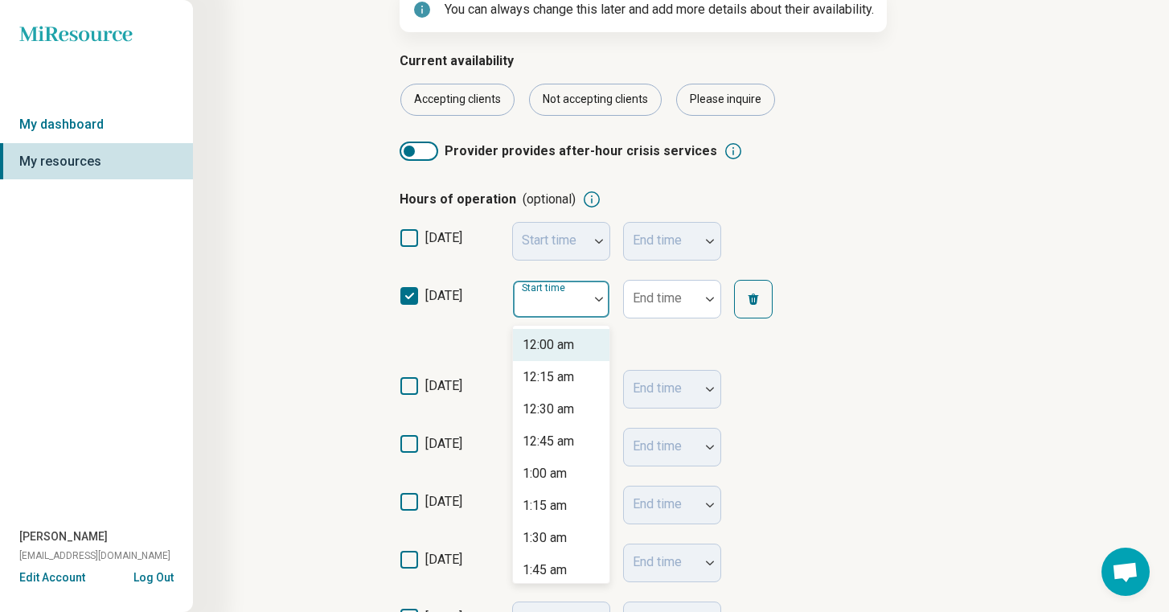
click at [561, 310] on div at bounding box center [551, 305] width 63 height 23
type input "*"
click at [565, 342] on div "9:00 am" at bounding box center [545, 344] width 44 height 19
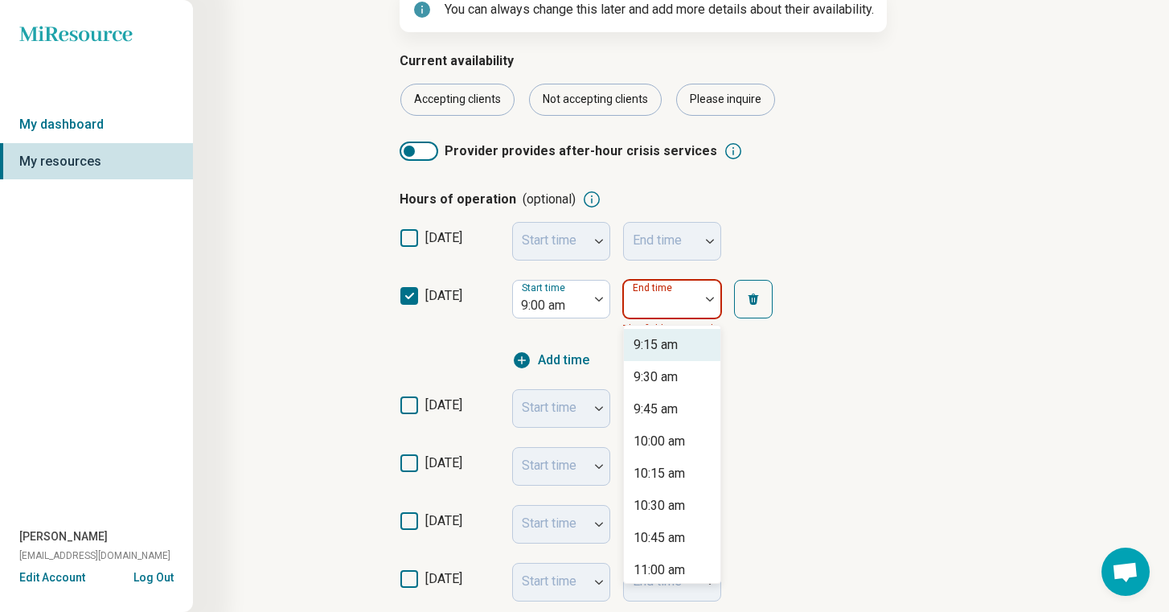
click at [663, 307] on div at bounding box center [662, 305] width 63 height 23
type input "*"
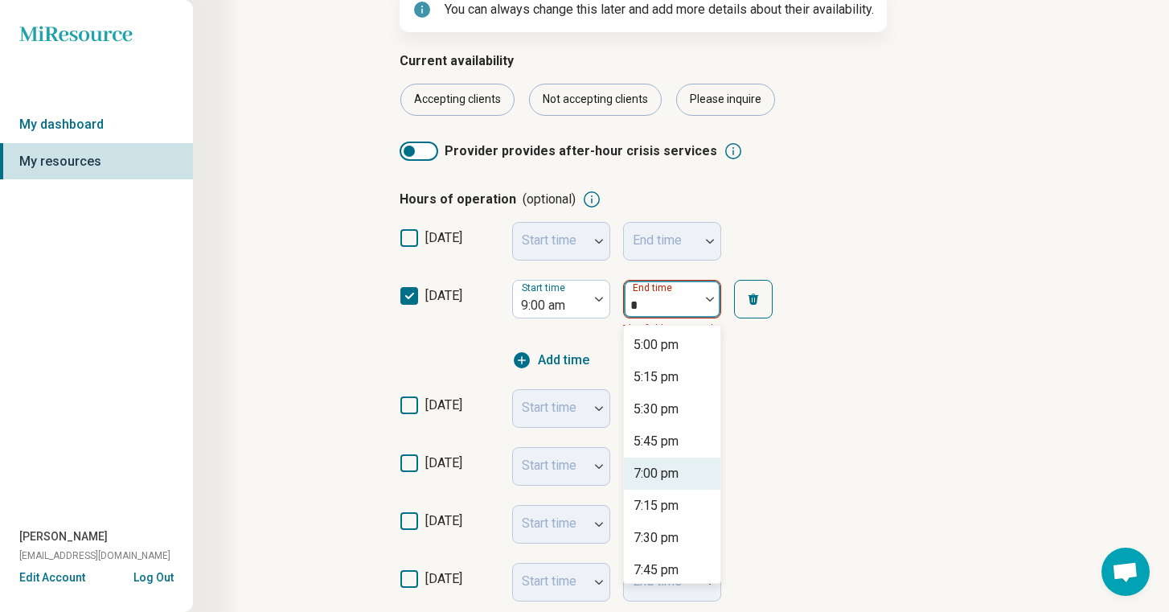
click at [673, 470] on div "7:00 pm" at bounding box center [656, 473] width 45 height 19
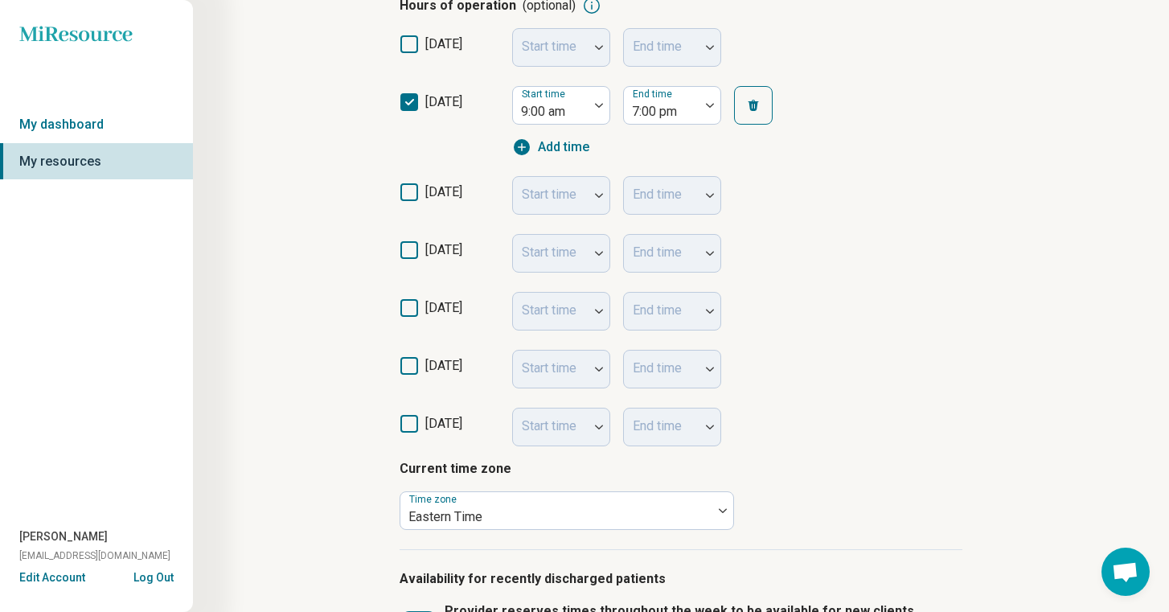
scroll to position [375, 0]
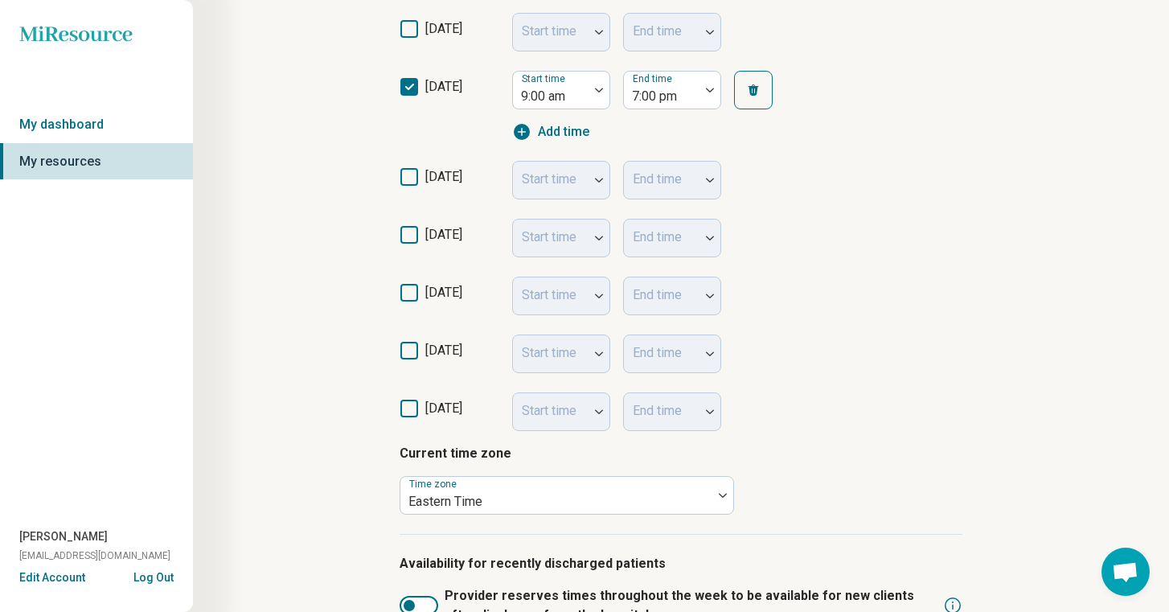
click at [449, 176] on span "[DATE]" at bounding box center [443, 176] width 37 height 15
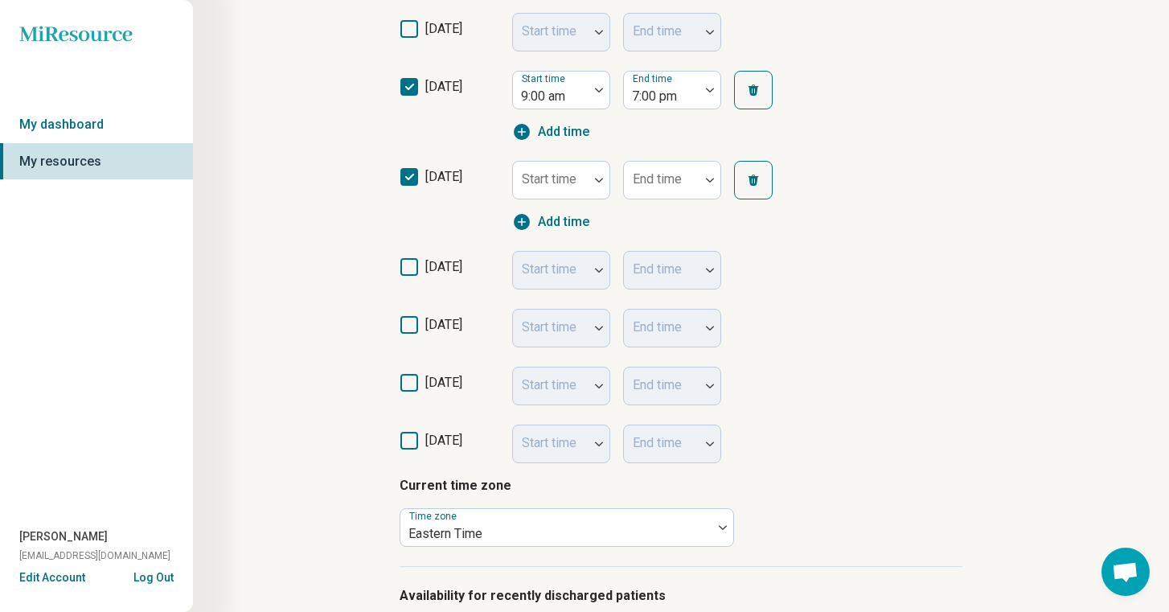
click at [412, 266] on icon at bounding box center [410, 267] width 18 height 18
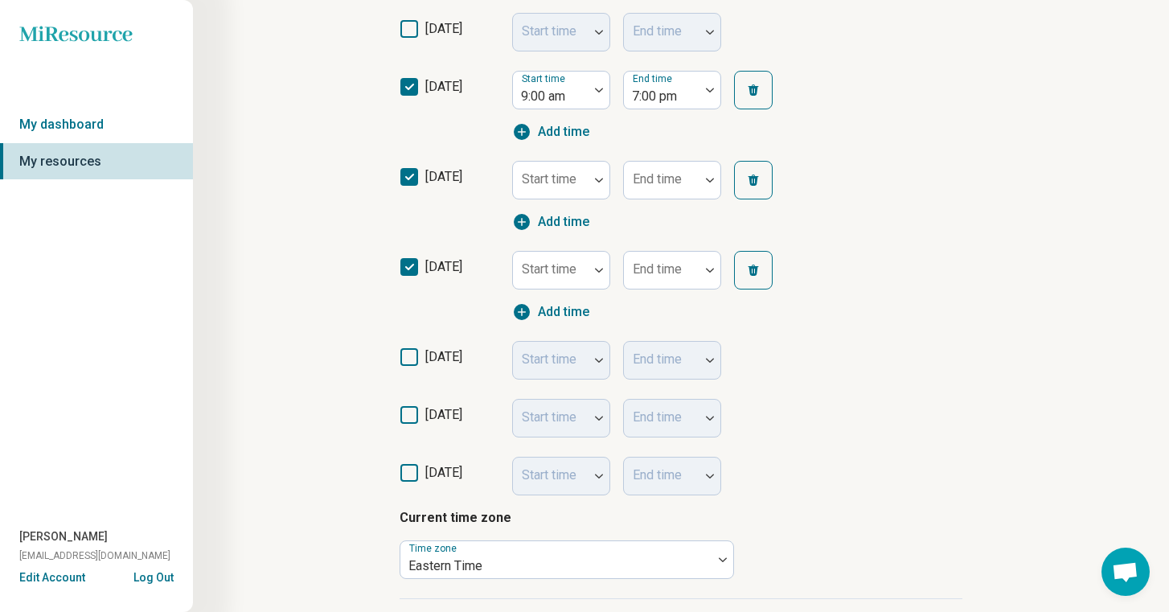
click at [407, 360] on icon at bounding box center [410, 357] width 18 height 18
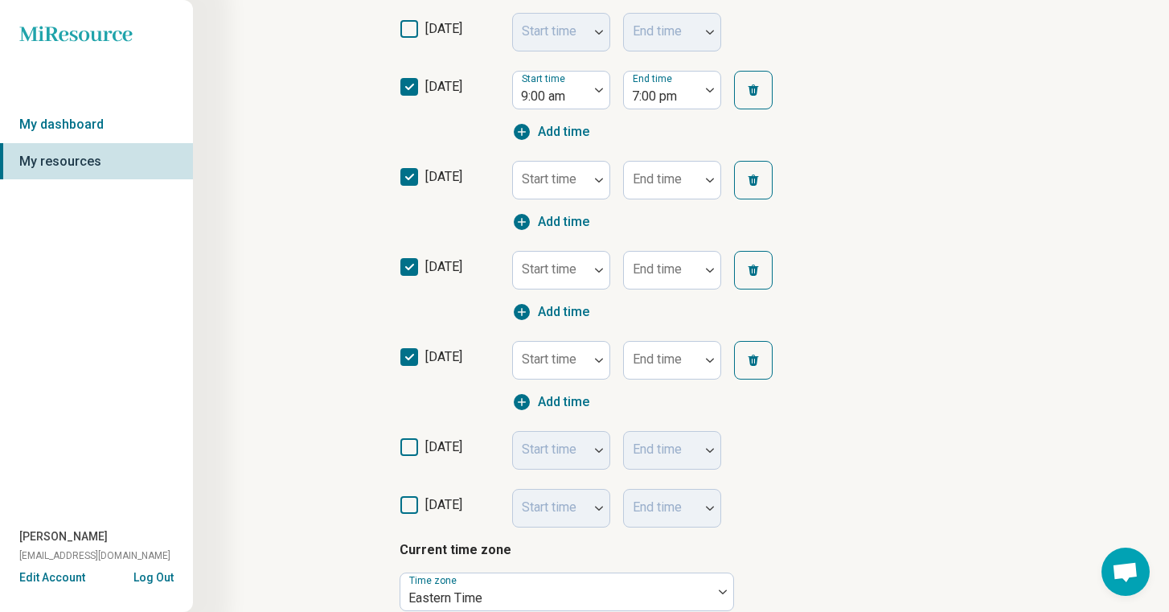
click at [406, 446] on icon at bounding box center [410, 447] width 18 height 18
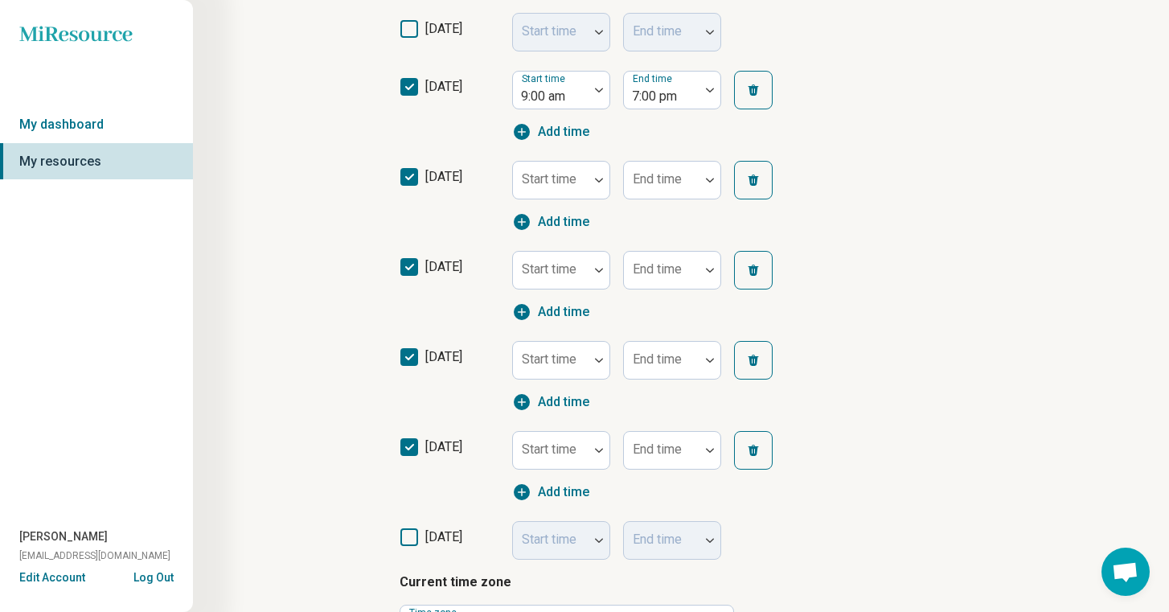
click at [409, 540] on icon at bounding box center [410, 537] width 18 height 18
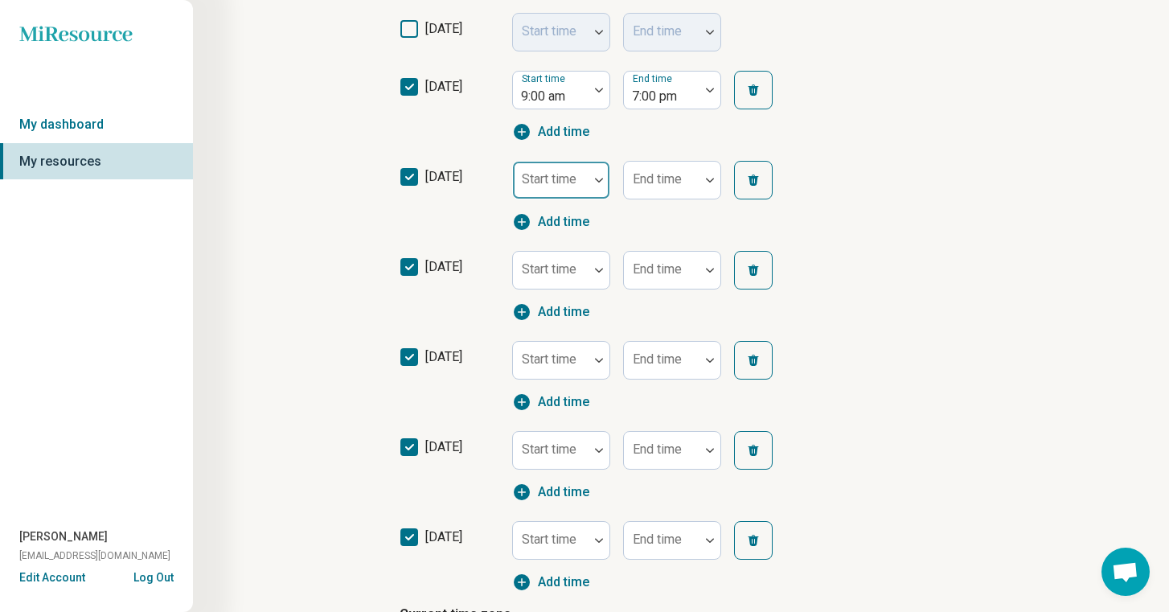
click at [573, 178] on div "Start time" at bounding box center [561, 180] width 98 height 39
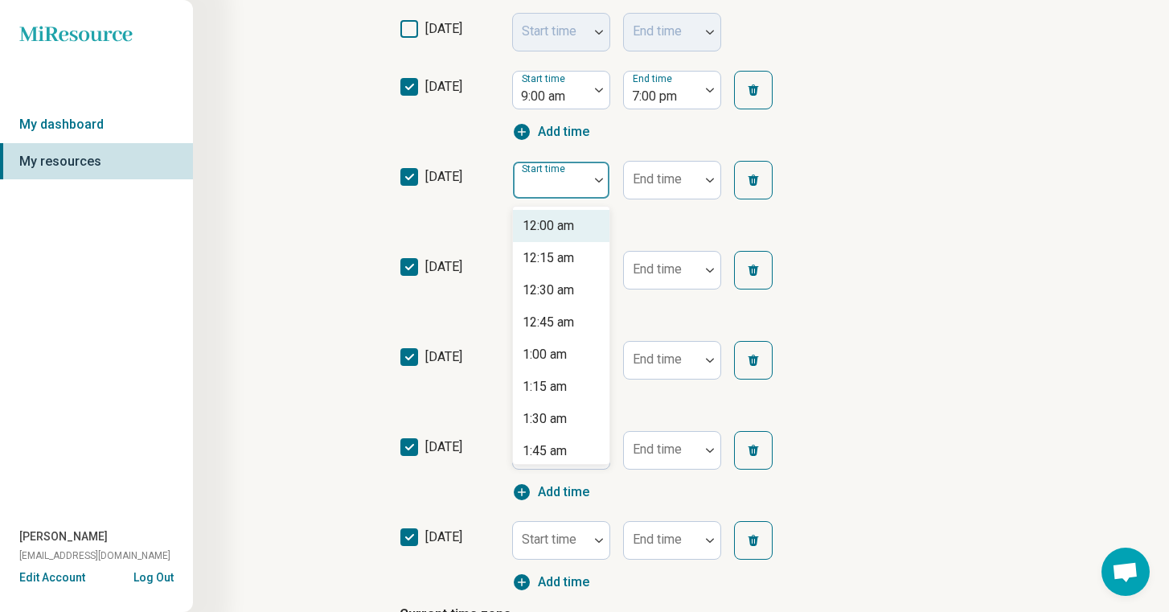
type input "*"
click at [569, 221] on div "9:00 am" at bounding box center [561, 226] width 97 height 32
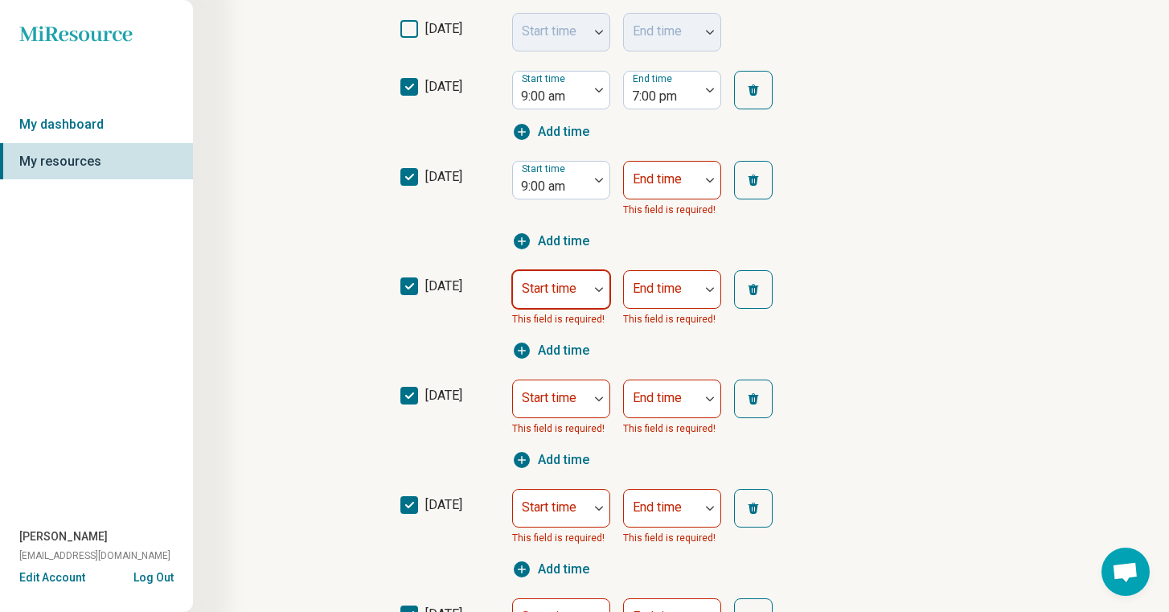
click at [567, 294] on div "Start time" at bounding box center [561, 289] width 98 height 39
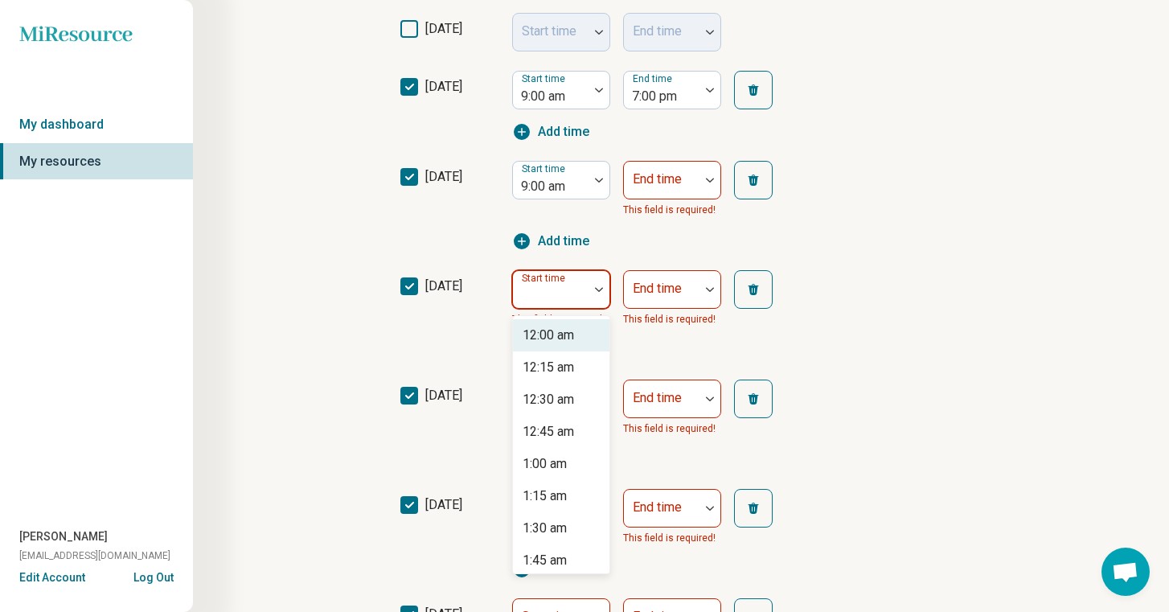
type input "*"
click at [565, 331] on div "9:00 am" at bounding box center [545, 335] width 44 height 19
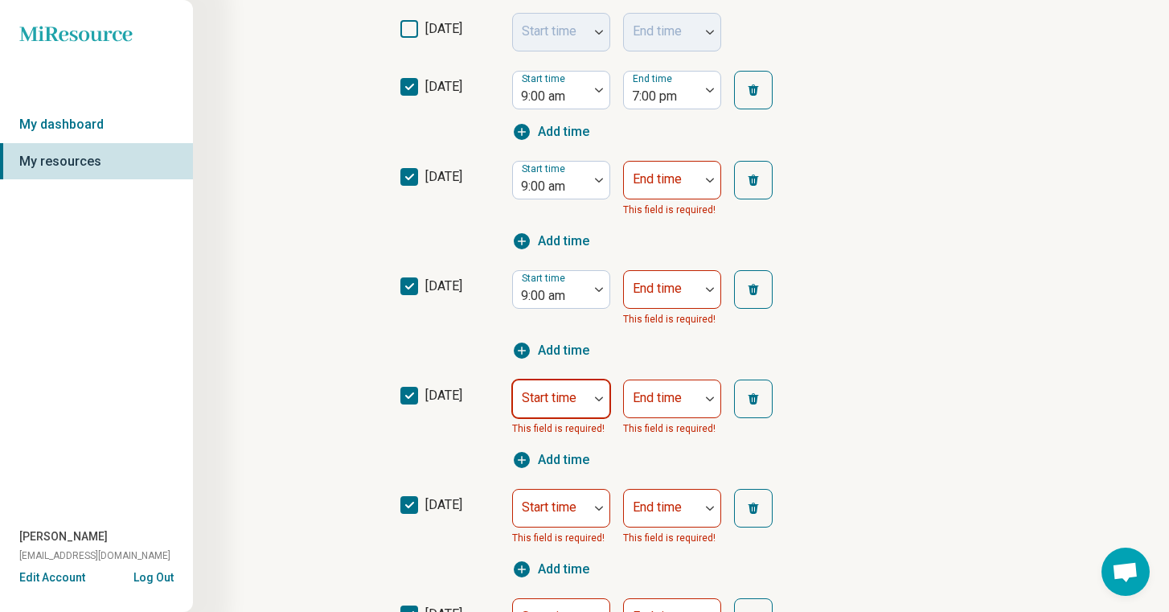
click at [565, 393] on div "Start time" at bounding box center [561, 399] width 98 height 39
type input "*"
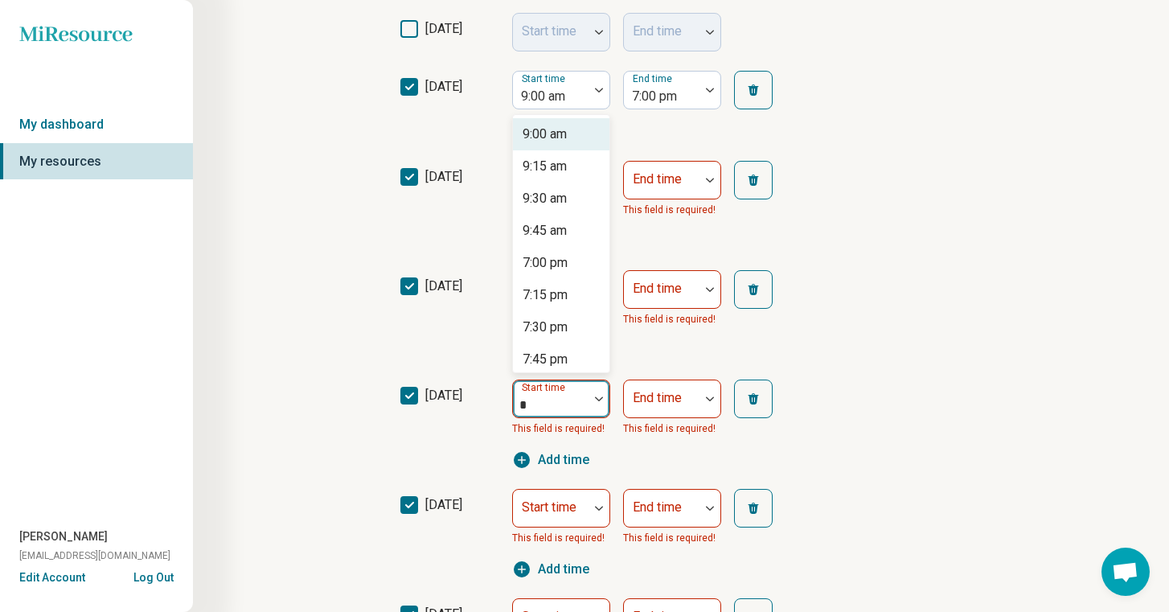
click at [548, 138] on div "9:00 am" at bounding box center [545, 134] width 44 height 19
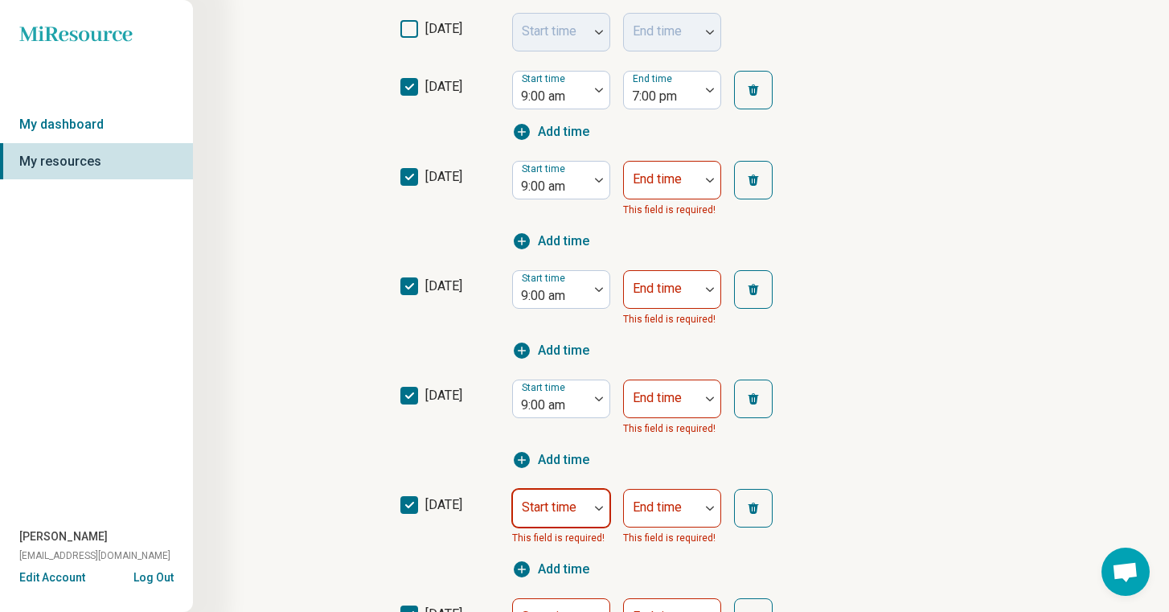
click at [564, 506] on div "Start time" at bounding box center [561, 508] width 98 height 39
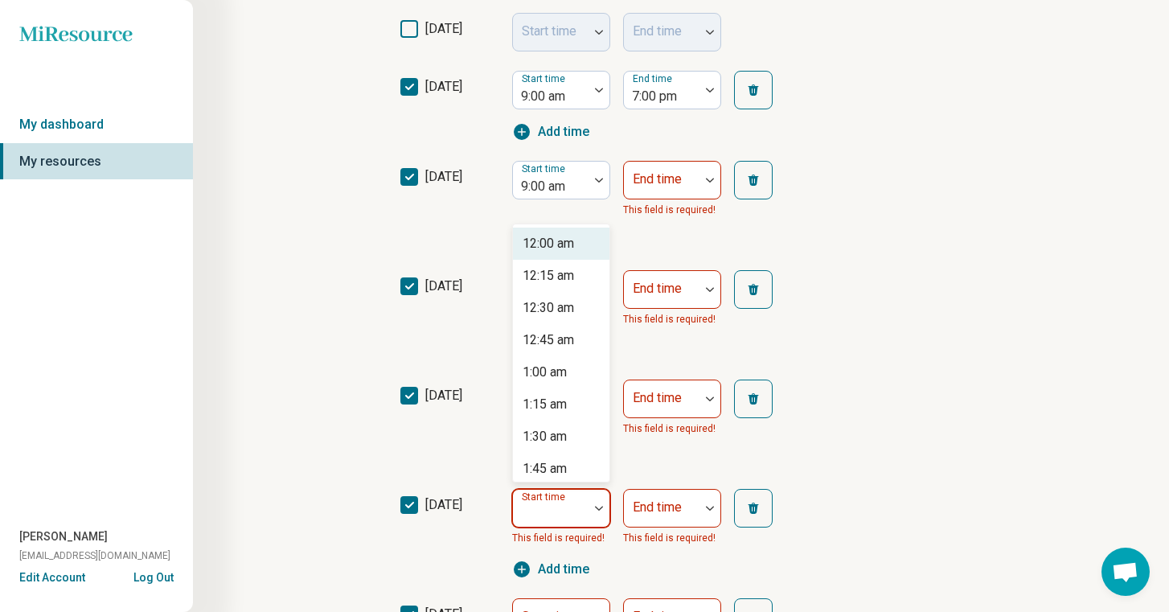
type input "*"
click at [532, 244] on div "9:00 am" at bounding box center [545, 243] width 44 height 19
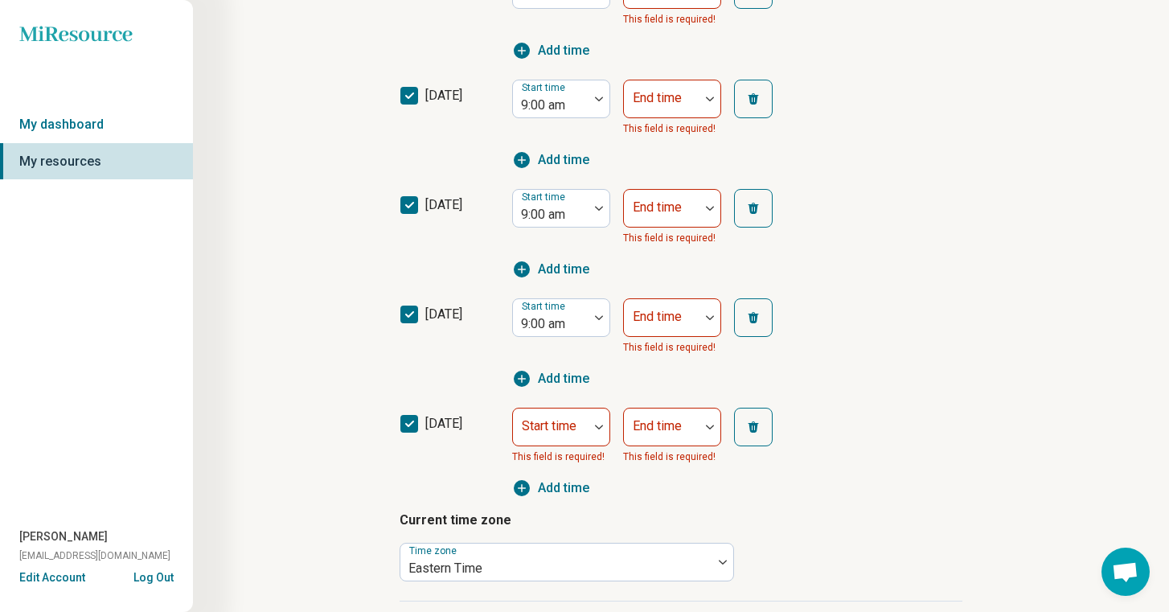
scroll to position [657, 0]
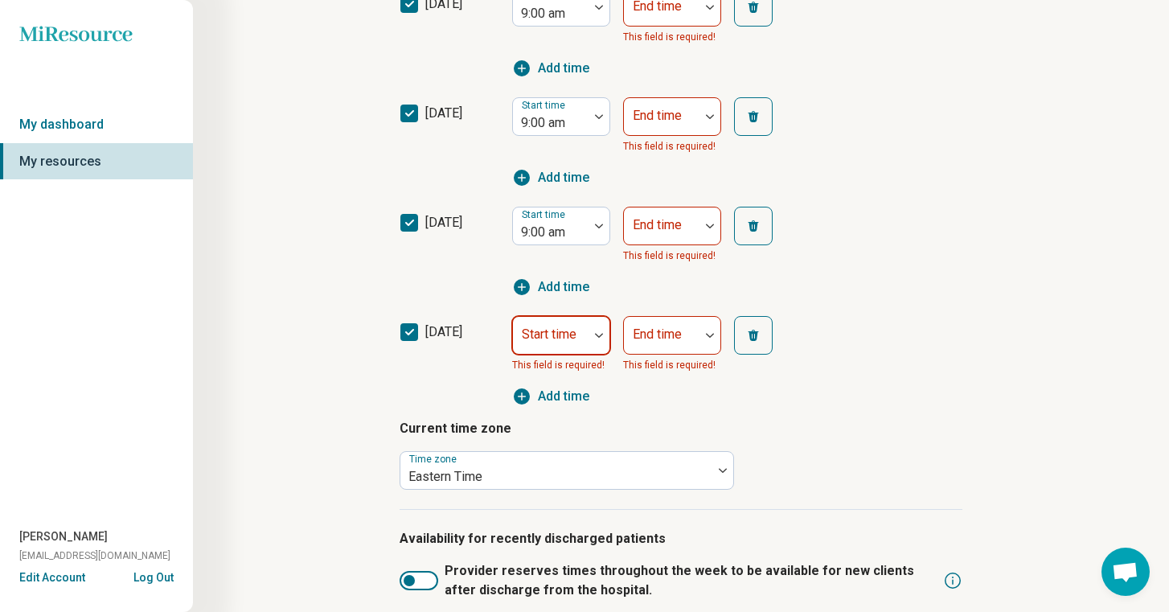
click at [559, 339] on div "Start time" at bounding box center [561, 335] width 98 height 39
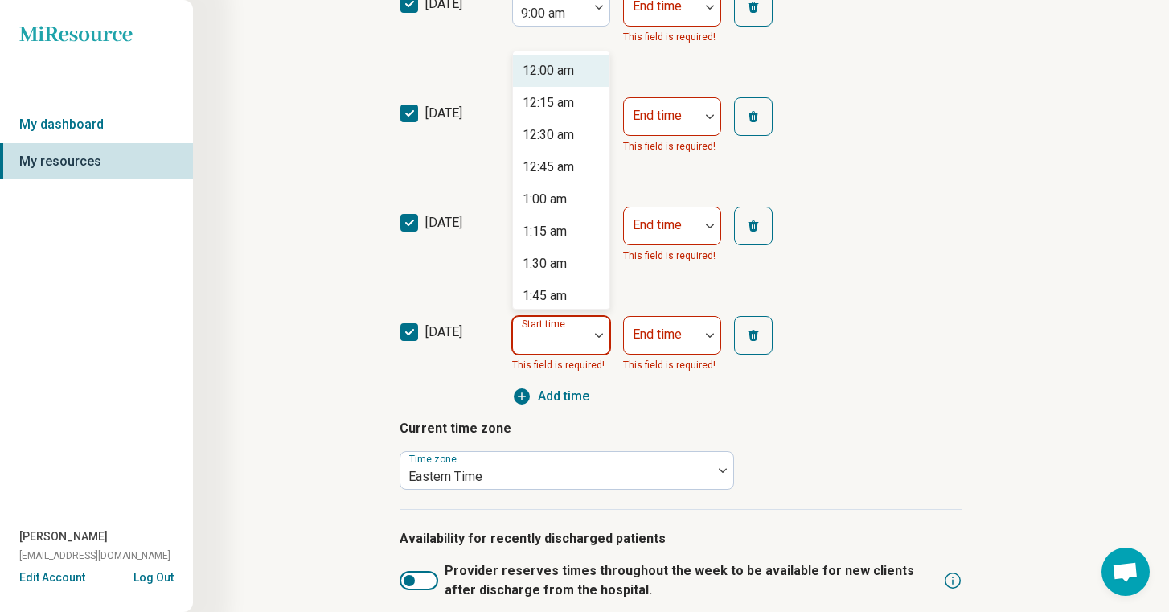
type input "*"
click at [551, 76] on div "9:00 am" at bounding box center [545, 70] width 44 height 19
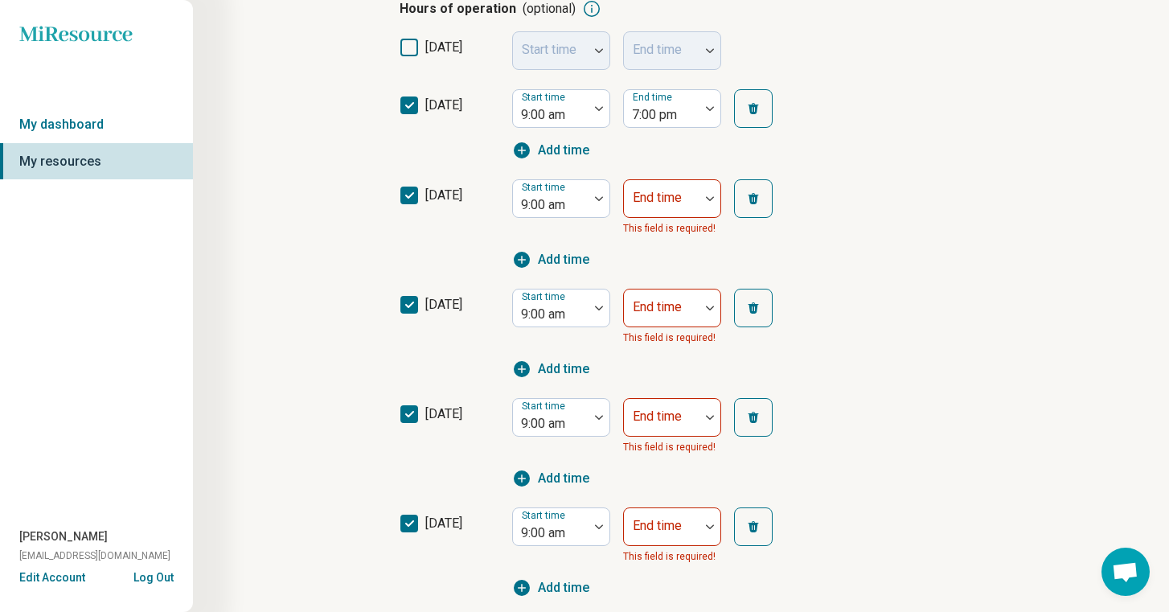
scroll to position [285, 0]
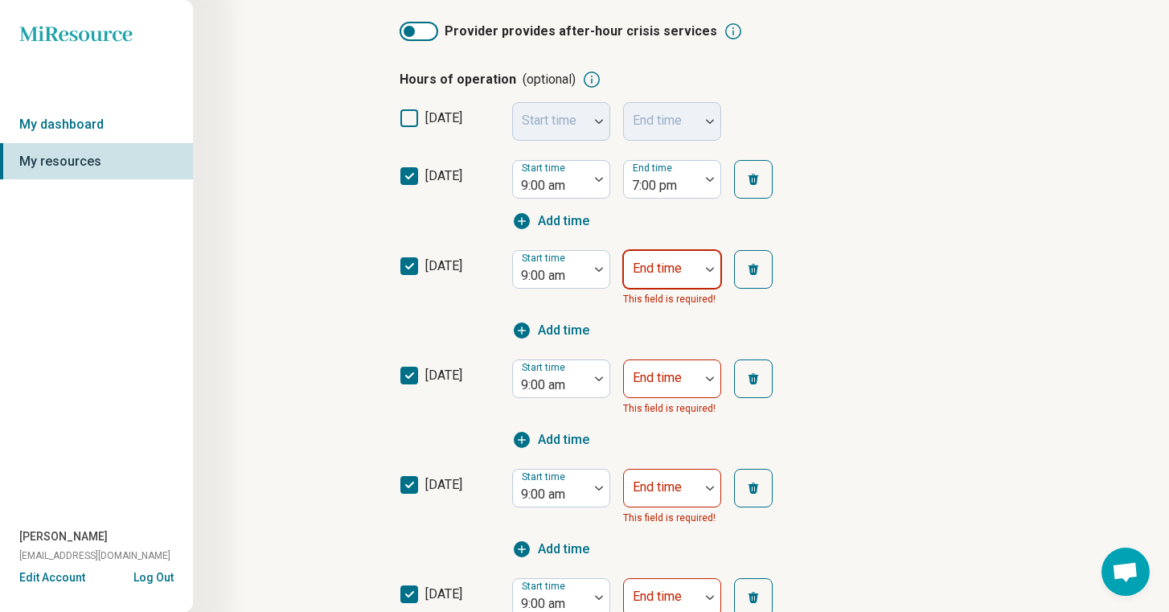
click at [680, 276] on div at bounding box center [662, 276] width 63 height 23
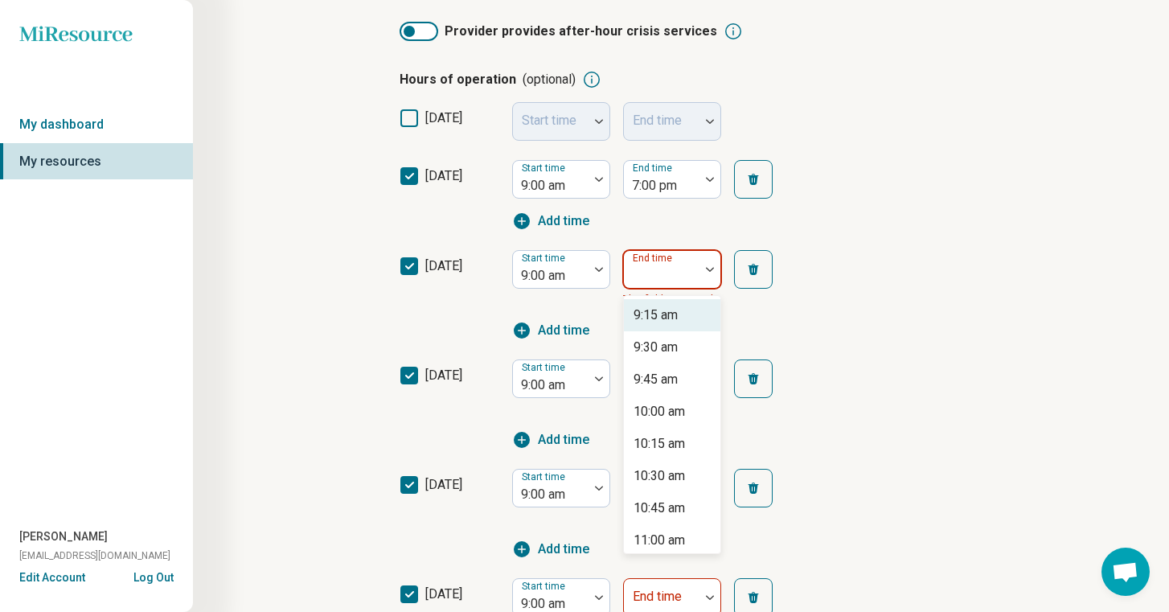
type input "*"
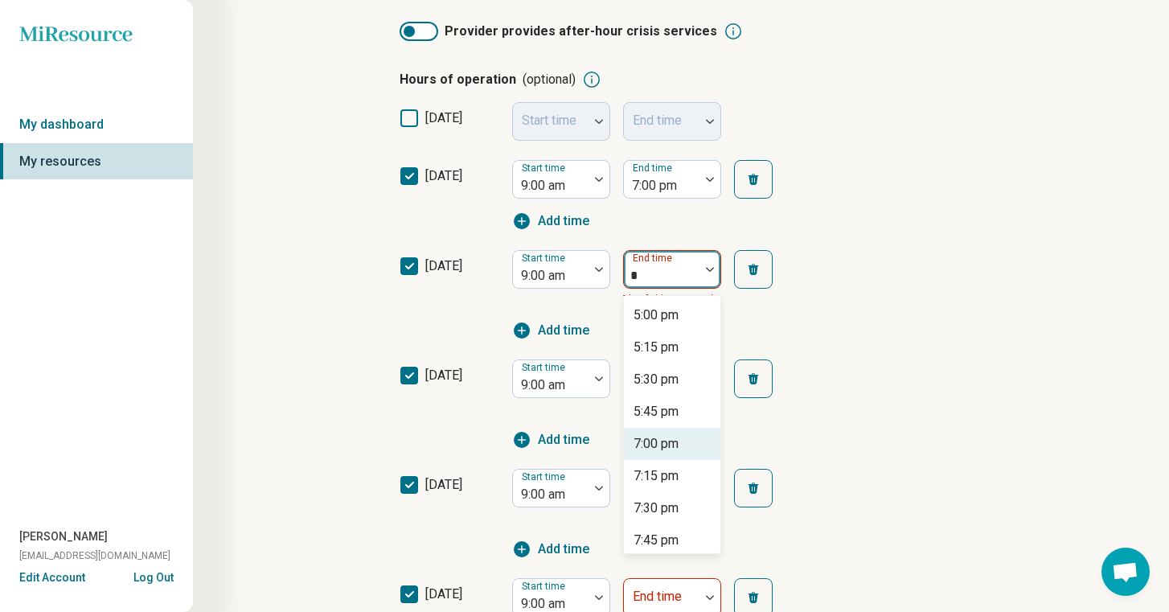
click at [680, 443] on div "7:00 pm" at bounding box center [672, 444] width 97 height 32
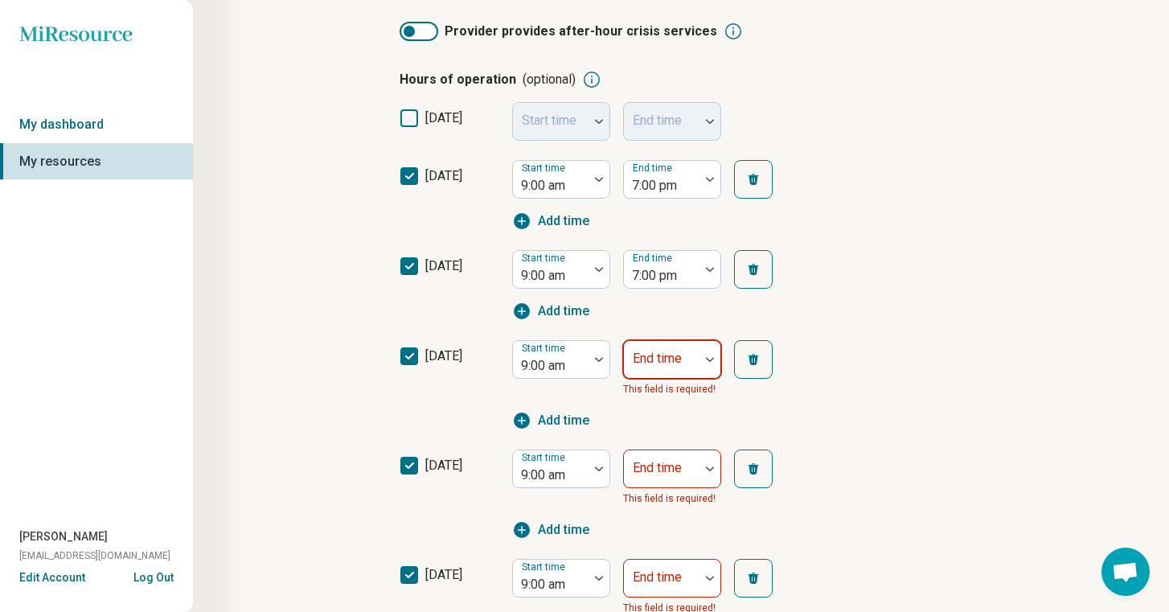
click at [672, 359] on div "End time" at bounding box center [672, 359] width 98 height 39
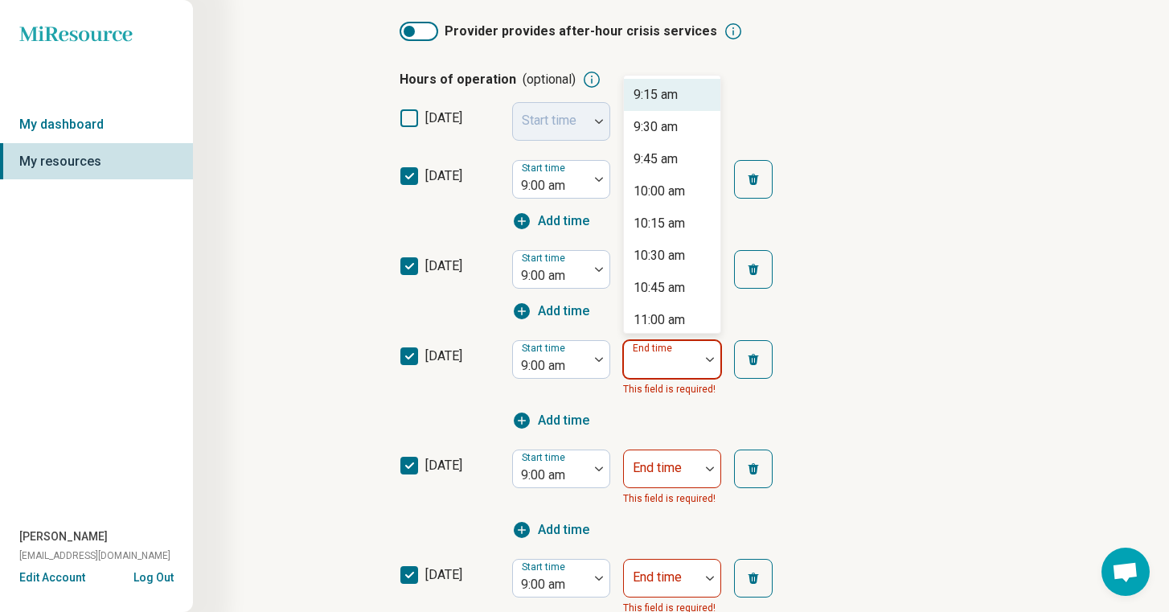
type input "*"
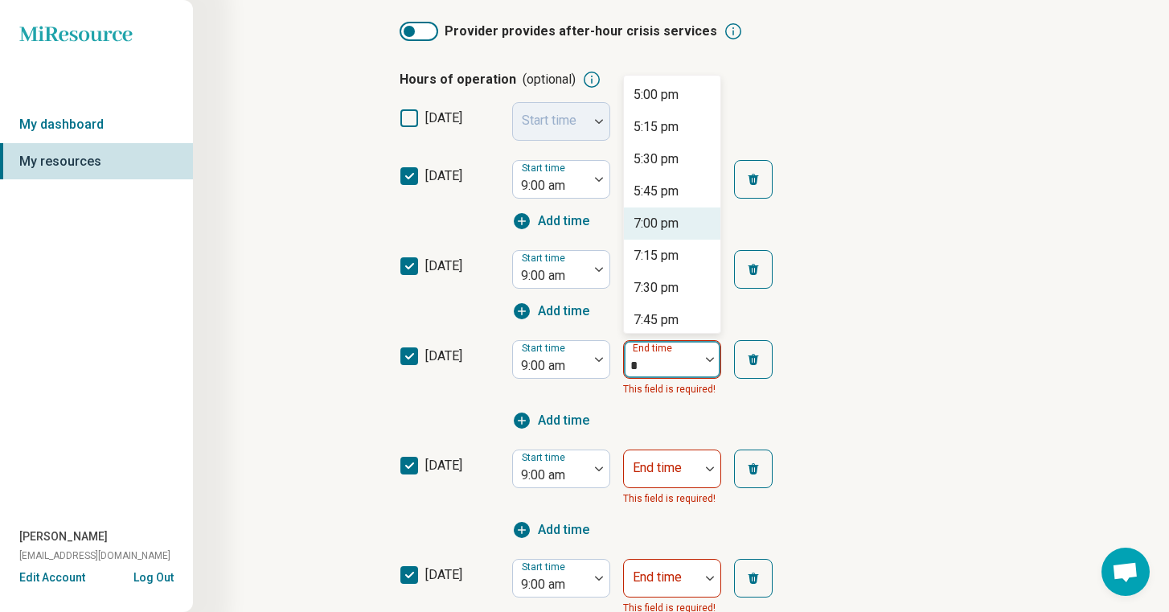
click at [660, 217] on div "7:00 pm" at bounding box center [656, 223] width 45 height 19
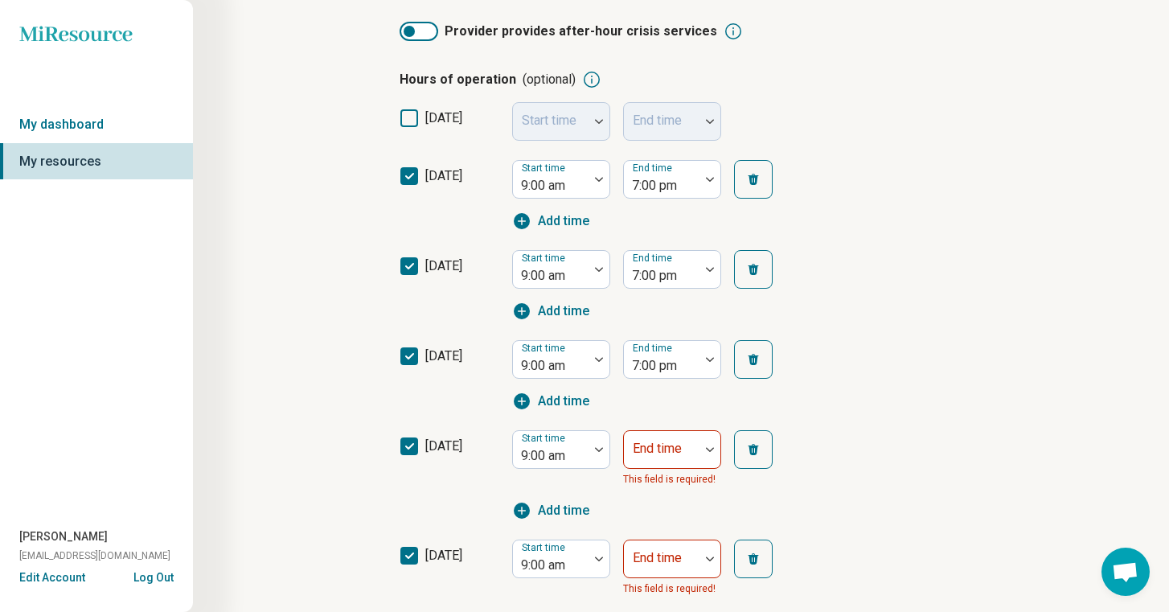
click at [673, 470] on div "End time This field is required!" at bounding box center [672, 459] width 98 height 58
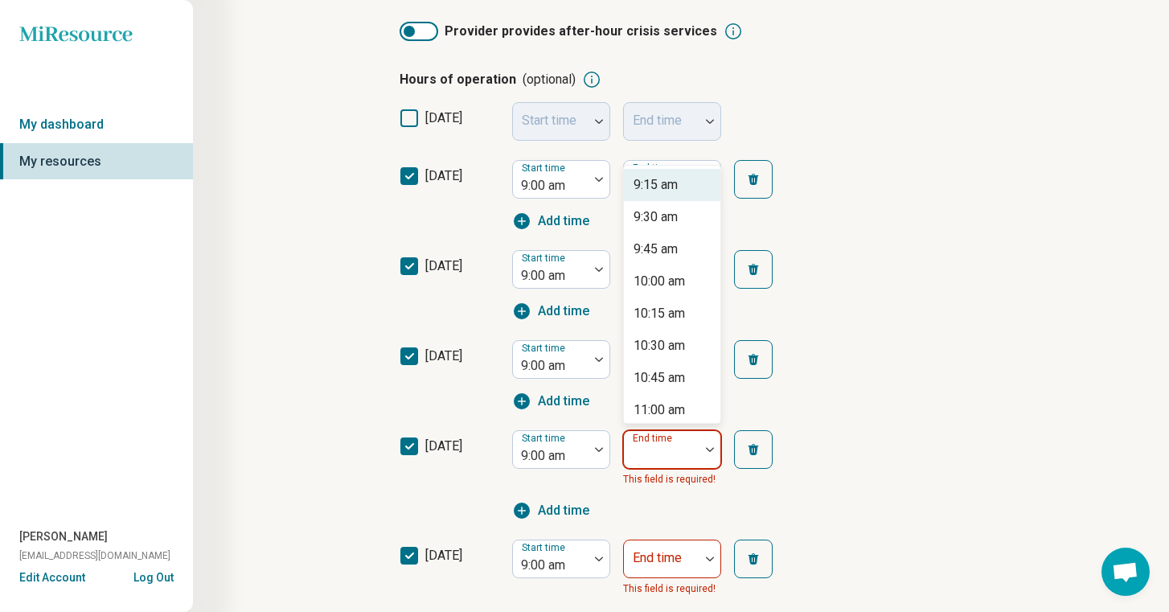
click at [673, 456] on div at bounding box center [662, 456] width 63 height 23
type input "*"
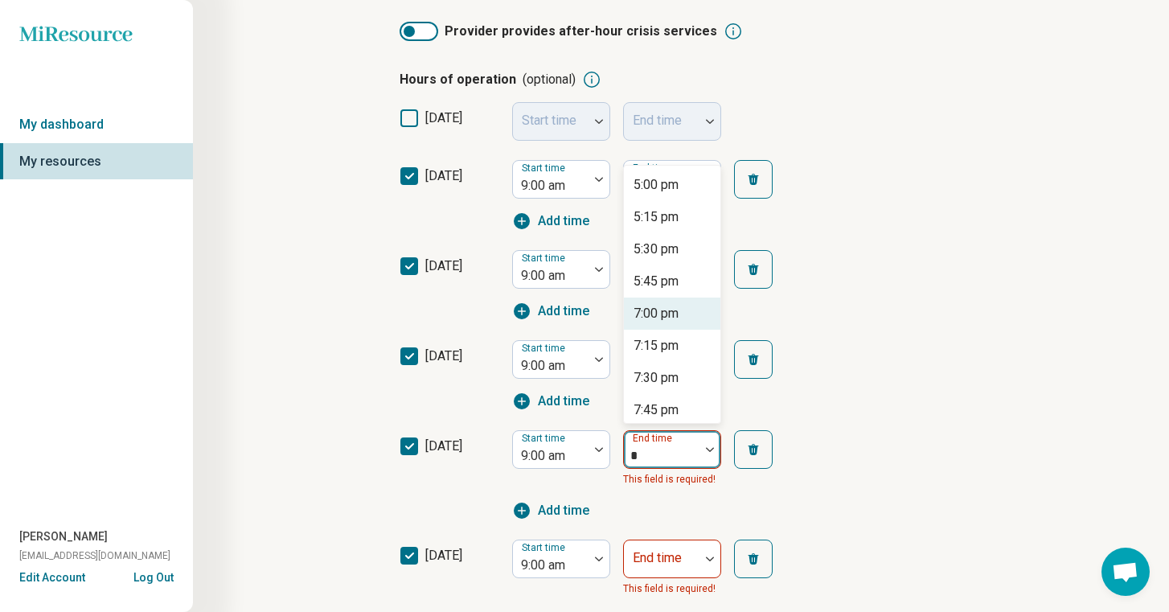
click at [655, 313] on div "7:00 pm" at bounding box center [656, 313] width 45 height 19
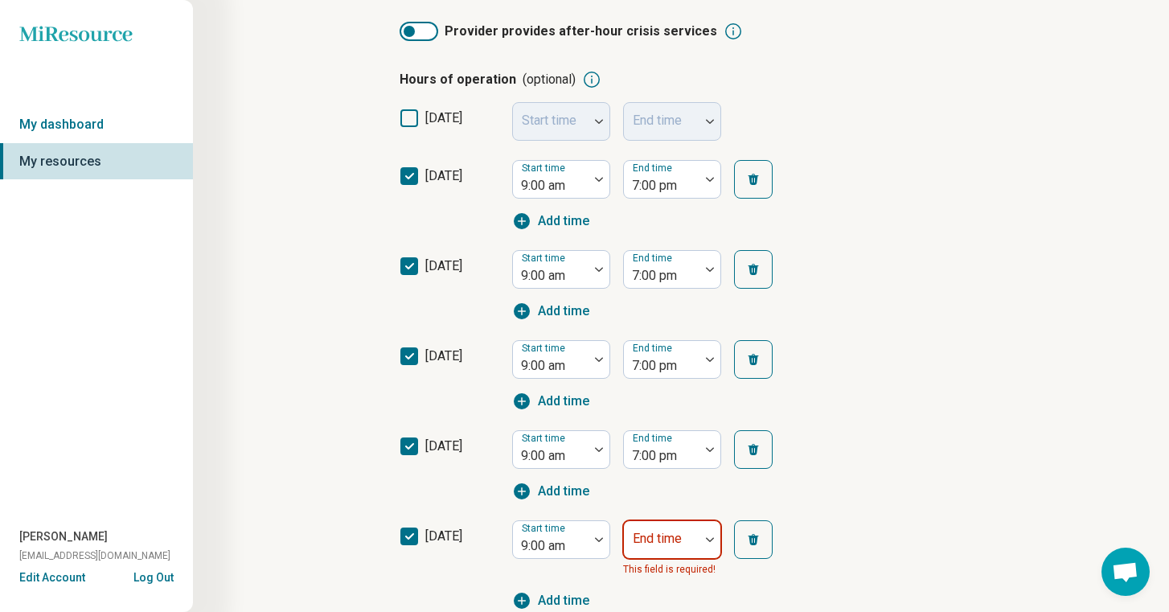
click at [670, 554] on div at bounding box center [662, 546] width 63 height 23
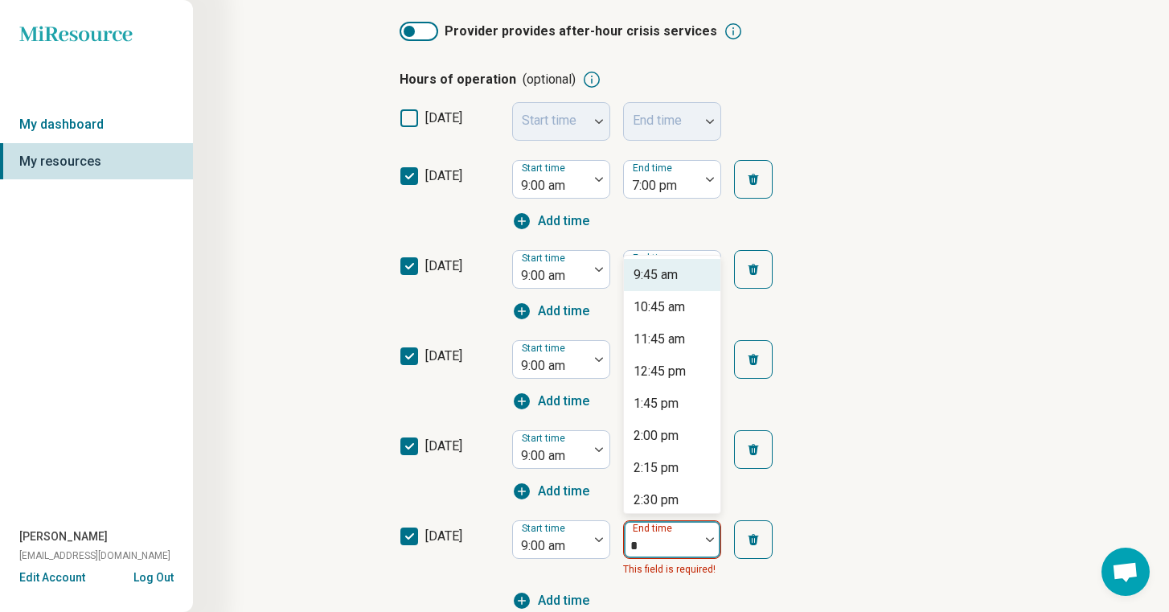
type input "*"
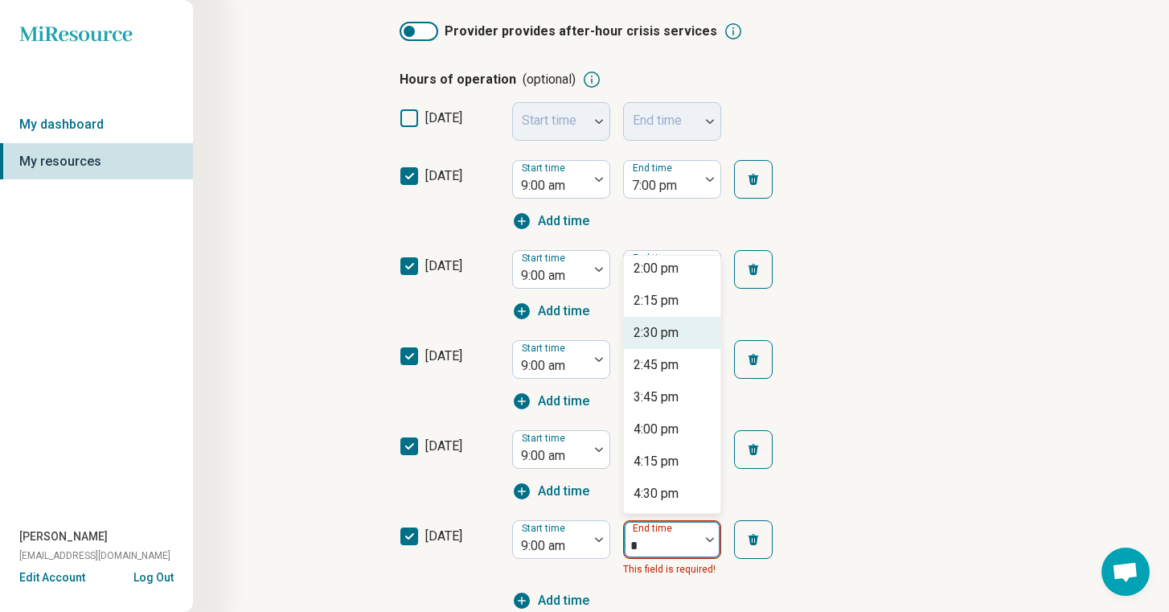
scroll to position [185, 0]
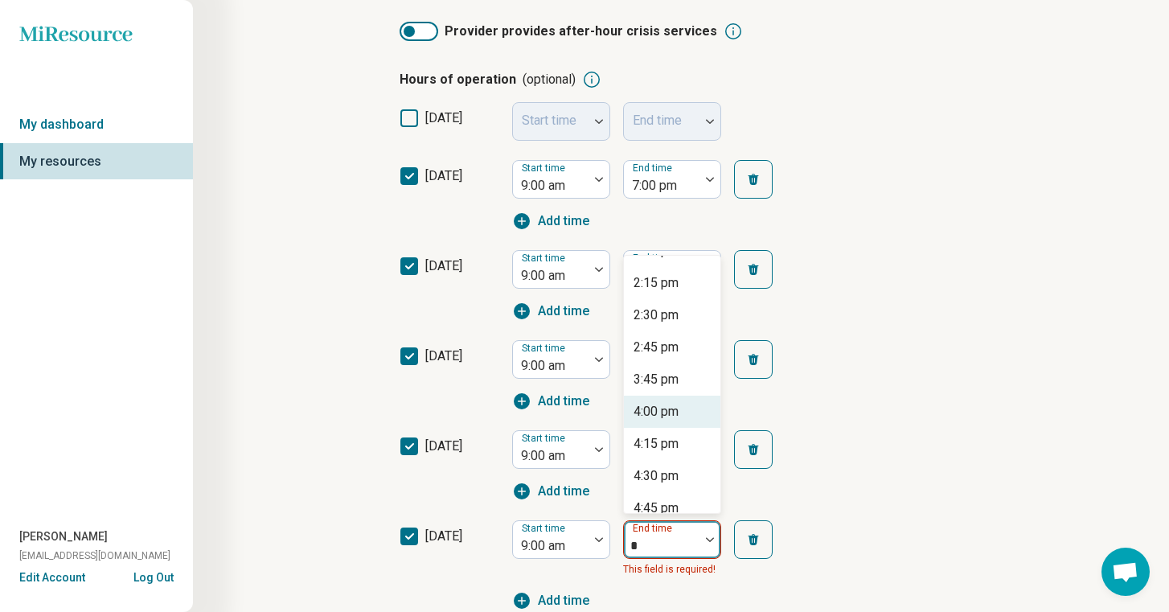
click at [676, 413] on div "4:00 pm" at bounding box center [656, 411] width 45 height 19
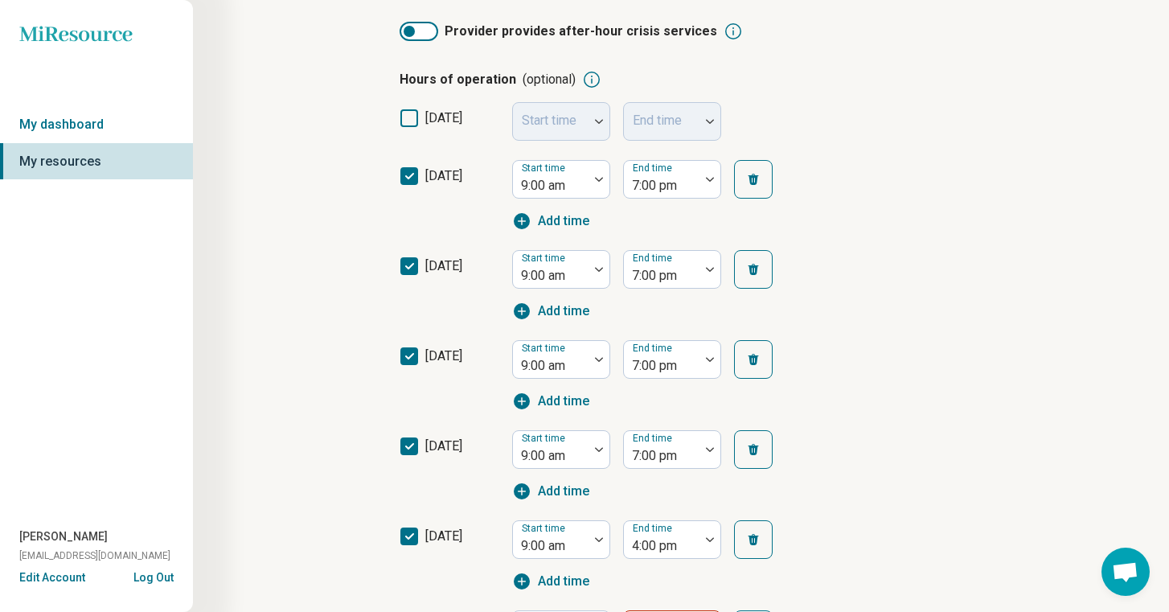
click at [894, 439] on div "thursday Start time 9:00 am End time 7:00 pm Add time" at bounding box center [681, 466] width 563 height 90
click at [676, 181] on div at bounding box center [662, 186] width 63 height 23
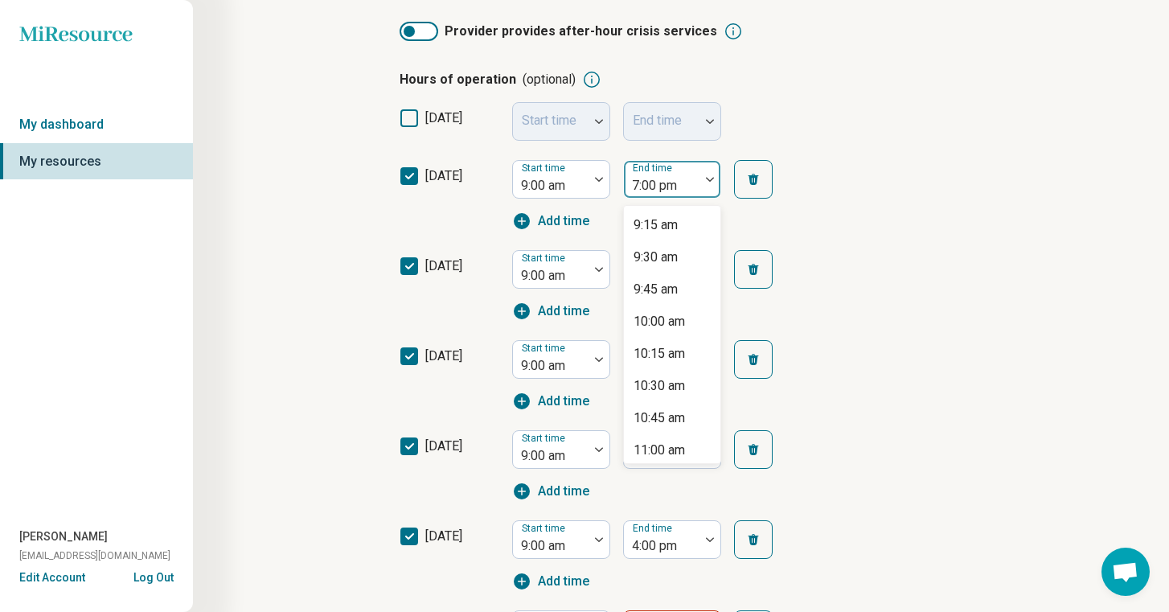
scroll to position [1043, 0]
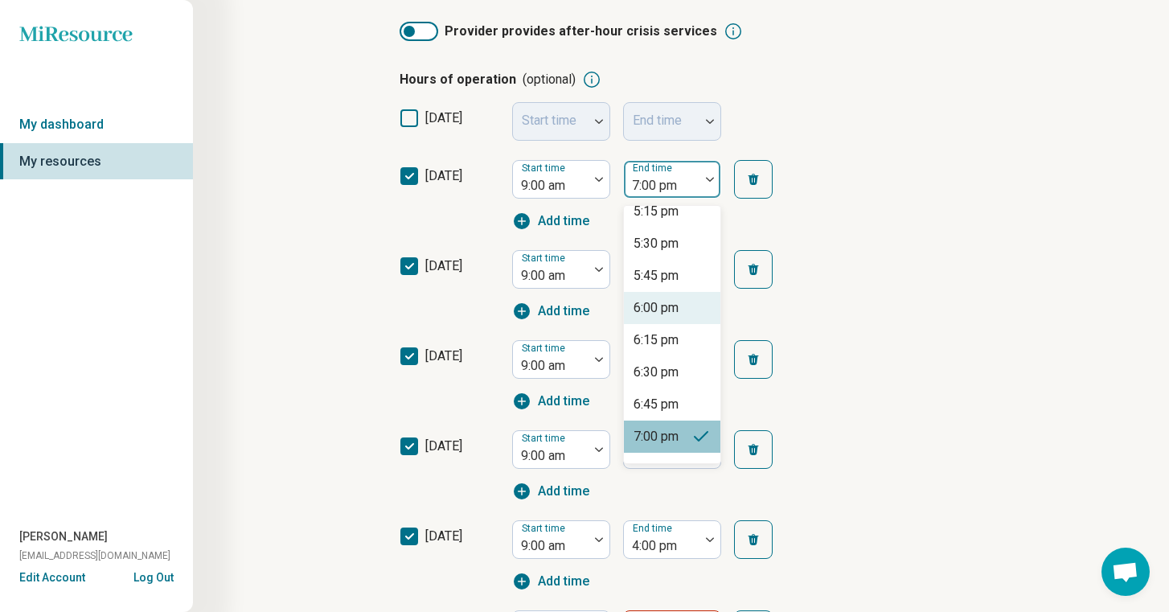
click at [680, 302] on div "6:00 pm" at bounding box center [672, 308] width 97 height 32
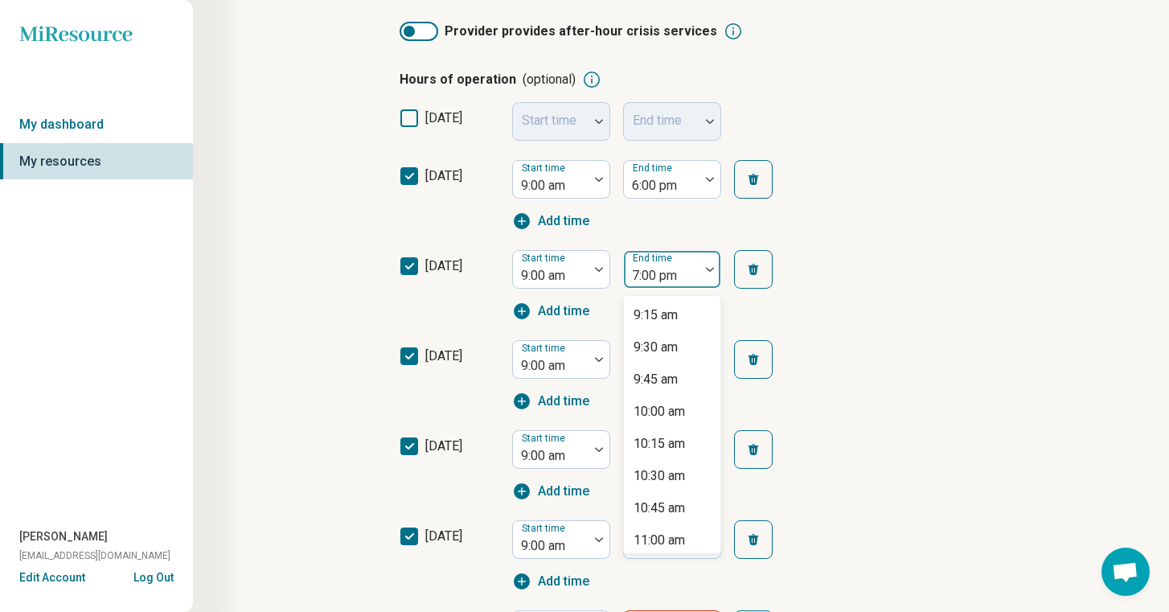
click at [694, 265] on div "7:00 pm" at bounding box center [662, 269] width 76 height 35
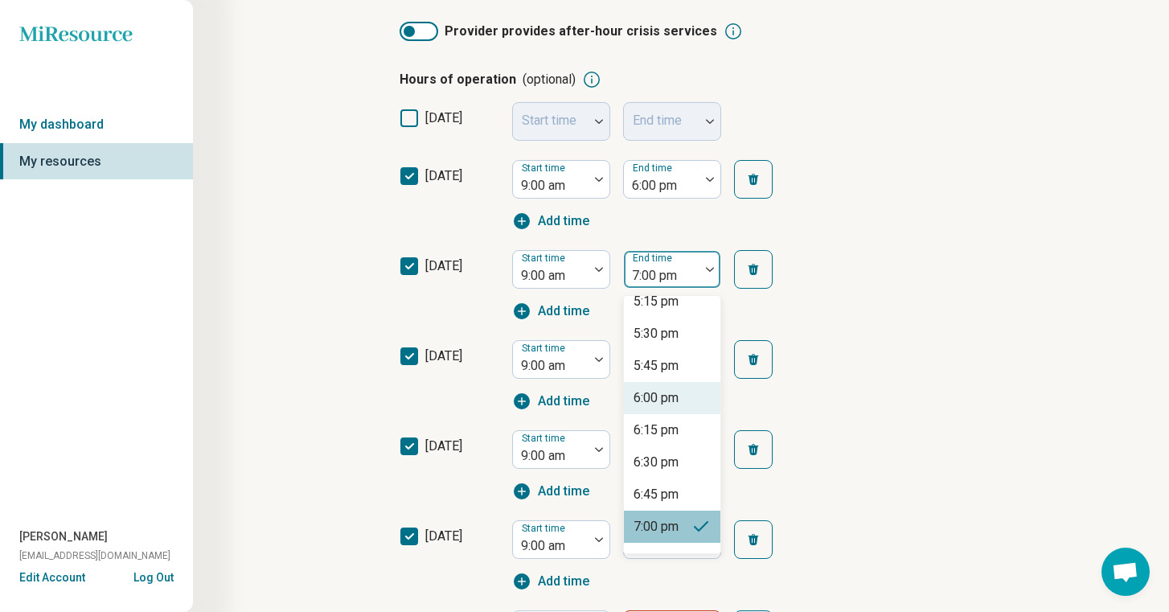
click at [680, 401] on div "6:00 pm" at bounding box center [672, 398] width 97 height 32
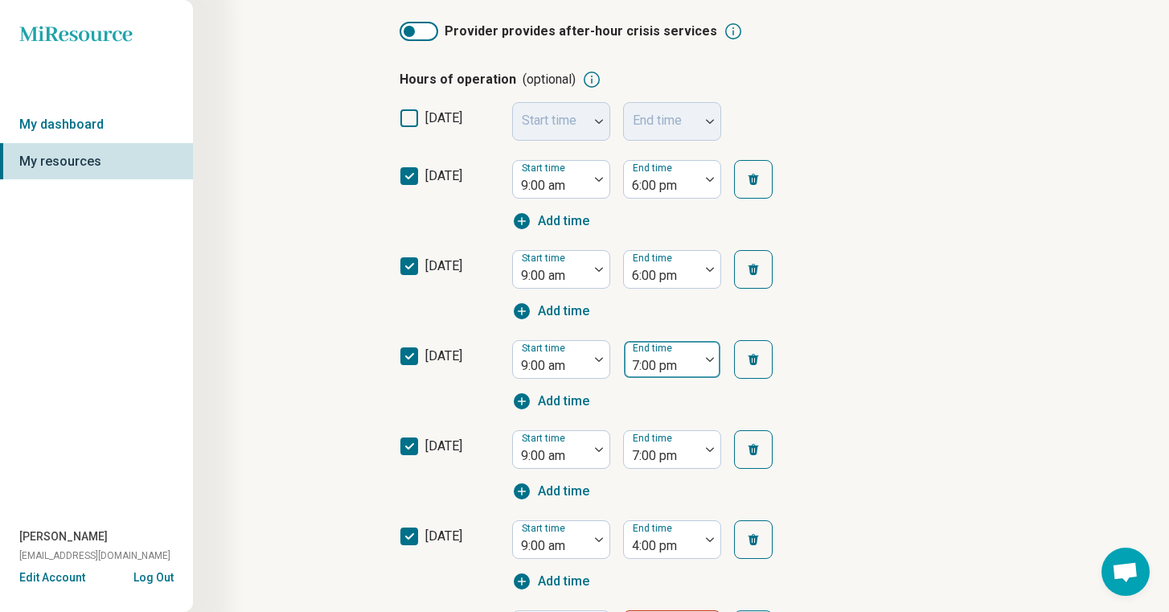
click at [680, 371] on div at bounding box center [662, 366] width 63 height 23
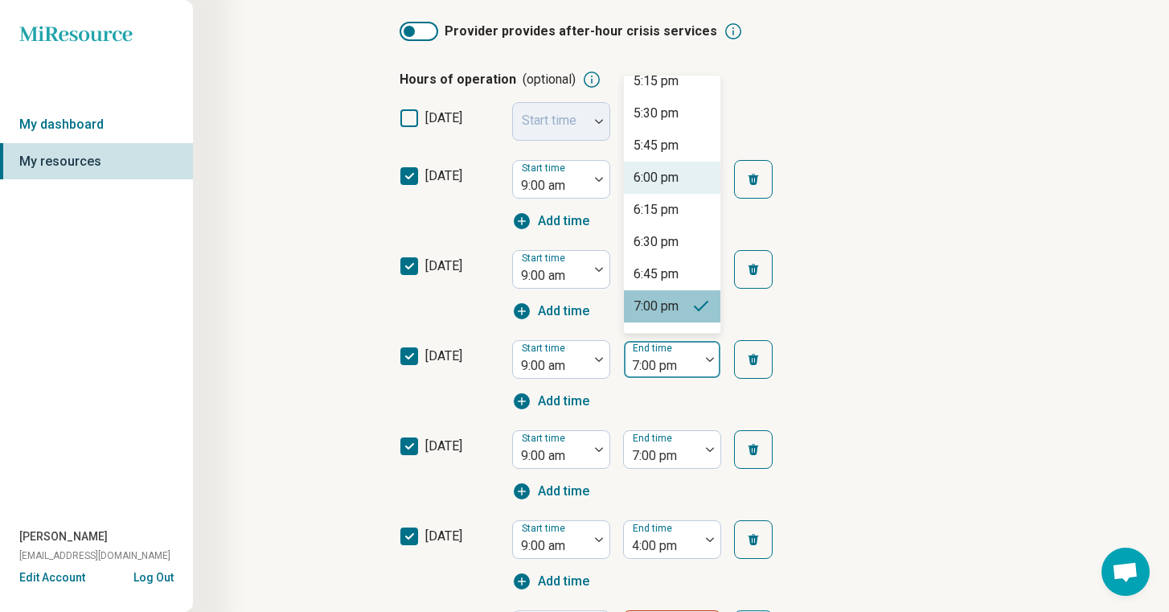
click at [666, 179] on div "6:00 pm" at bounding box center [656, 177] width 45 height 19
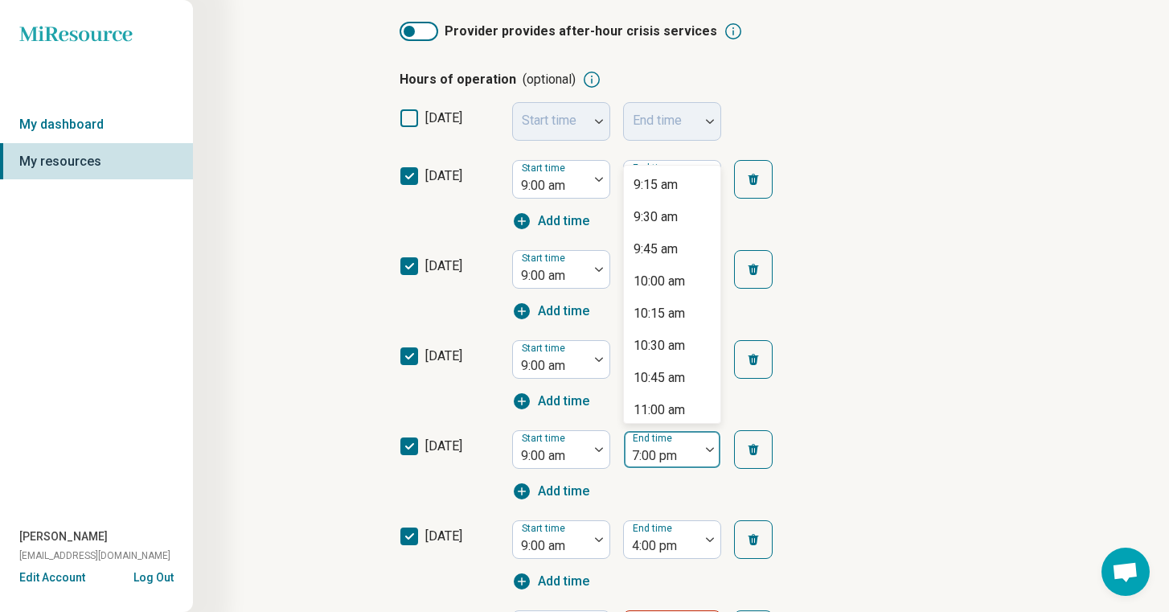
click at [679, 456] on div at bounding box center [662, 456] width 63 height 23
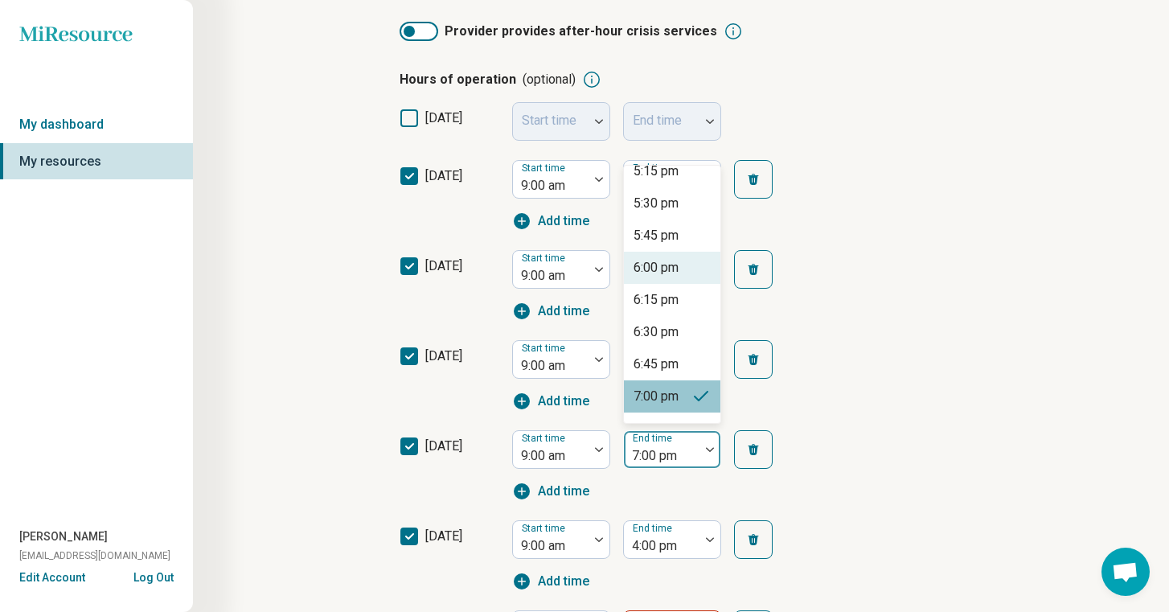
click at [674, 272] on div "6:00 pm" at bounding box center [656, 267] width 45 height 19
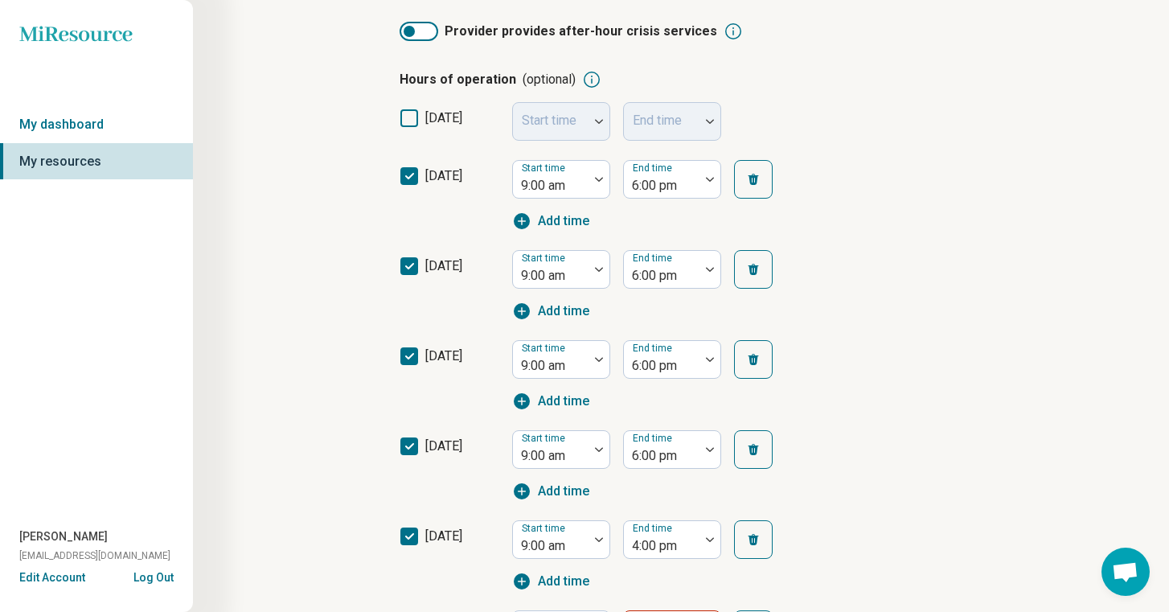
click at [889, 364] on div "wednesday Start time 9:00 am End time 6:00 pm Add time" at bounding box center [681, 376] width 563 height 90
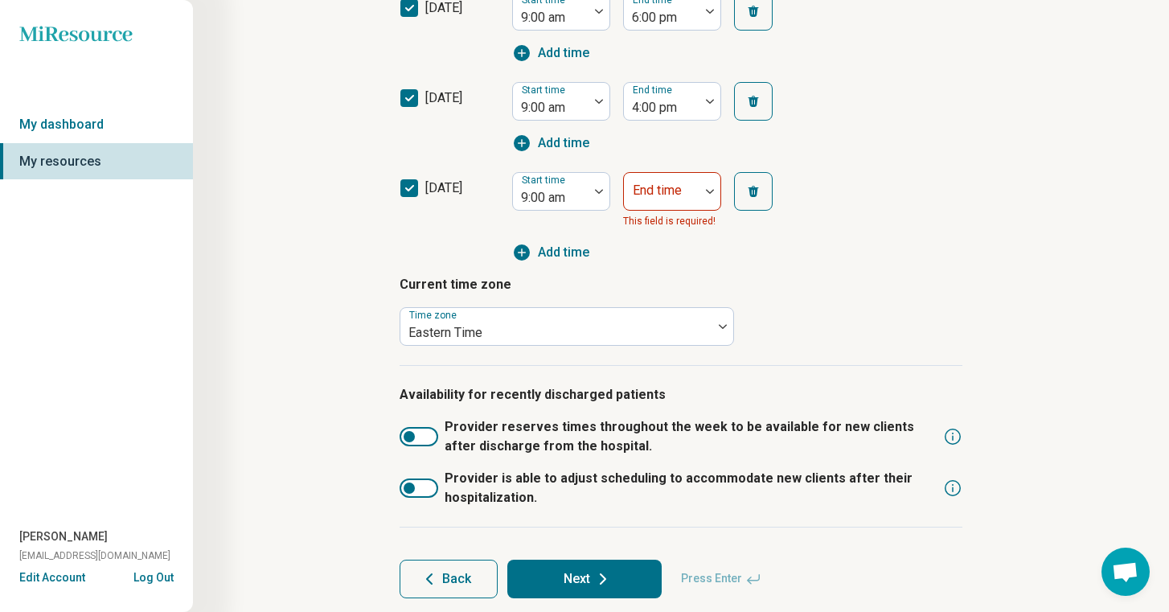
scroll to position [725, 0]
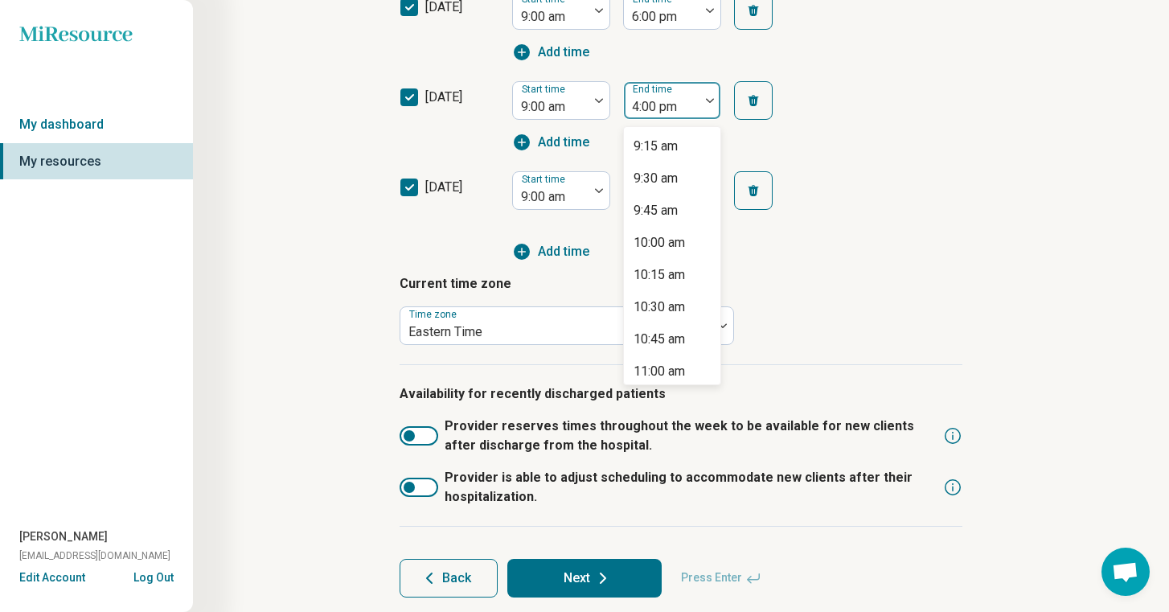
click at [683, 114] on div at bounding box center [662, 107] width 63 height 23
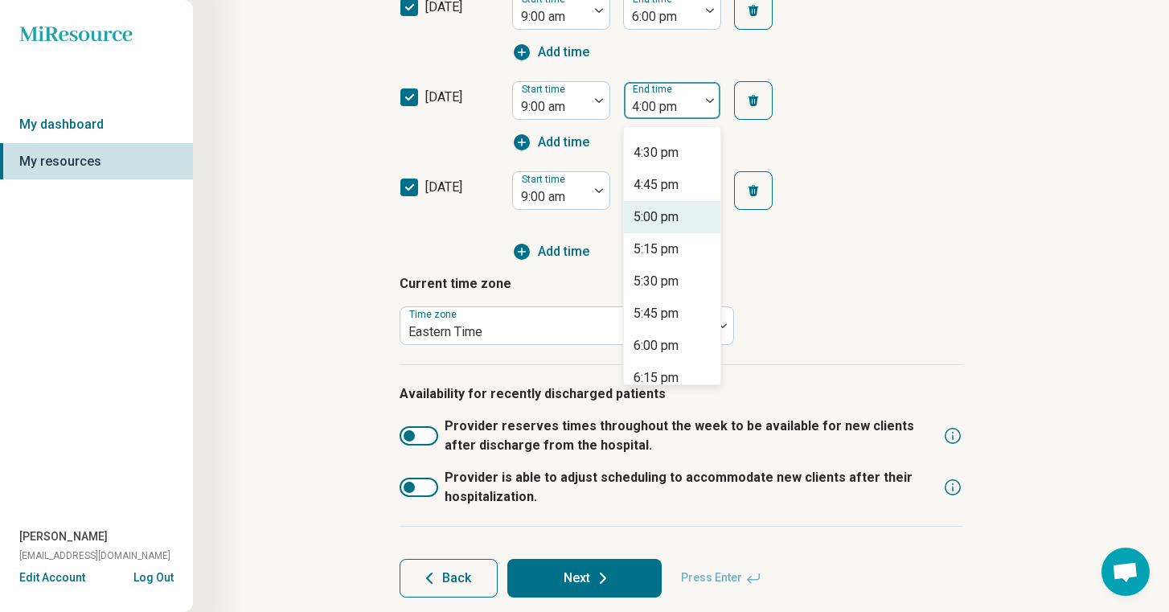
scroll to position [928, 0]
click at [672, 346] on div "6:00 pm" at bounding box center [656, 344] width 45 height 19
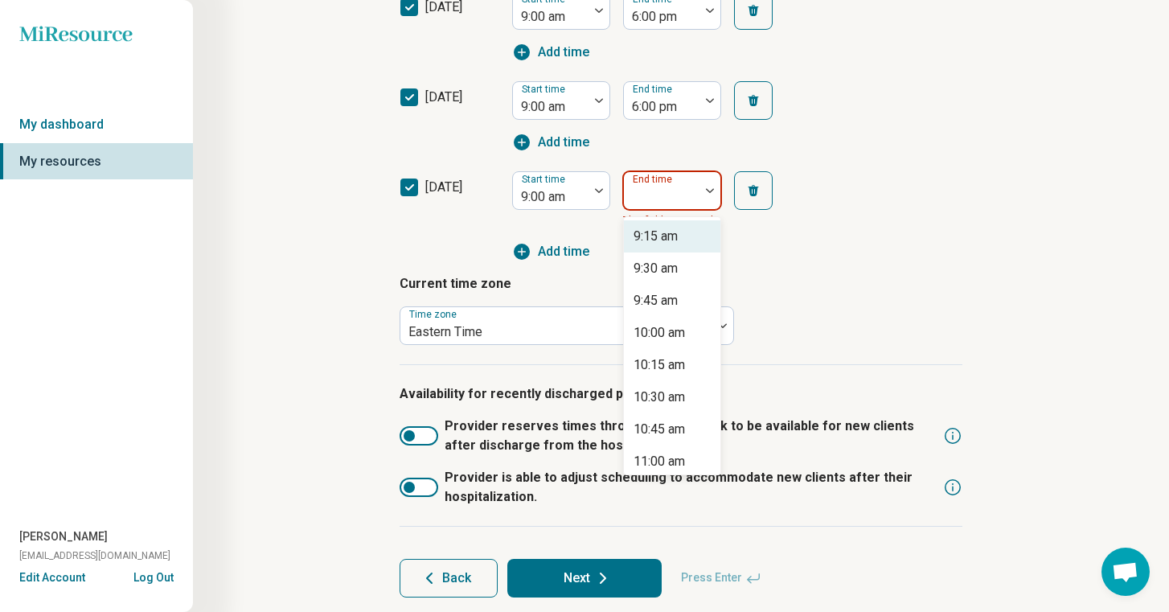
click at [684, 197] on div at bounding box center [662, 197] width 63 height 23
type input "*"
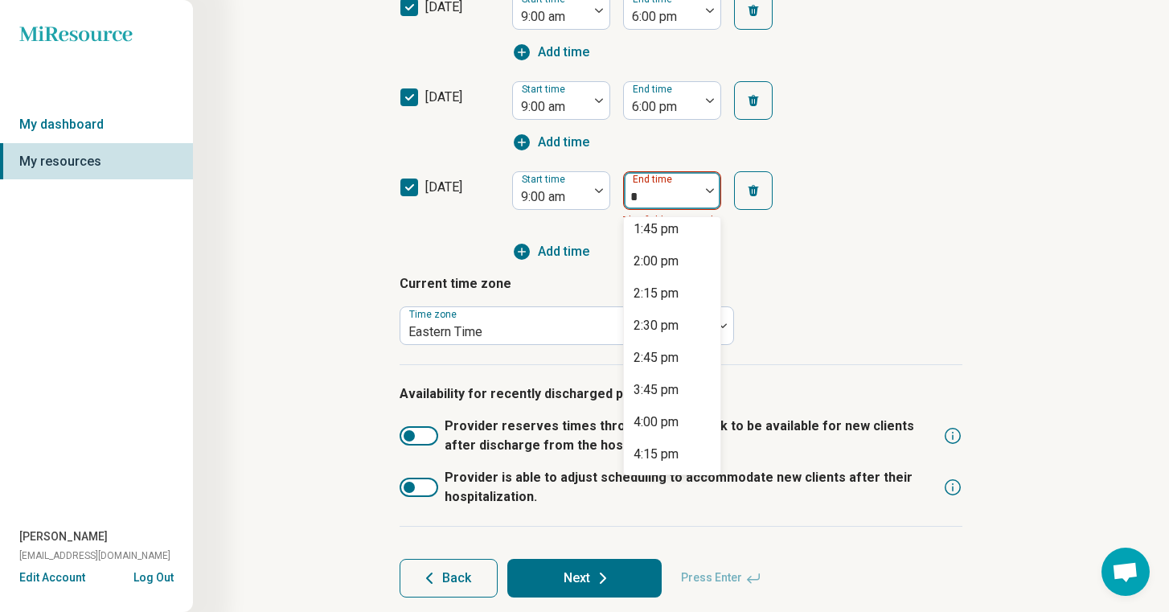
scroll to position [164, 0]
click at [686, 401] on div "4:00 pm" at bounding box center [672, 394] width 97 height 32
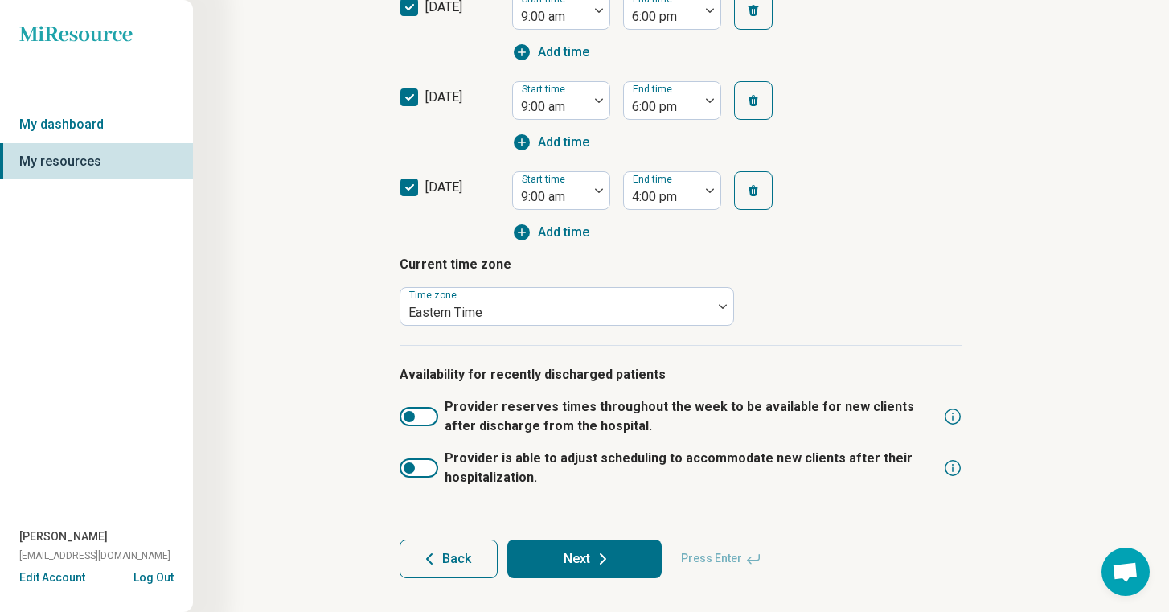
click at [824, 270] on p "Current time zone" at bounding box center [681, 264] width 563 height 19
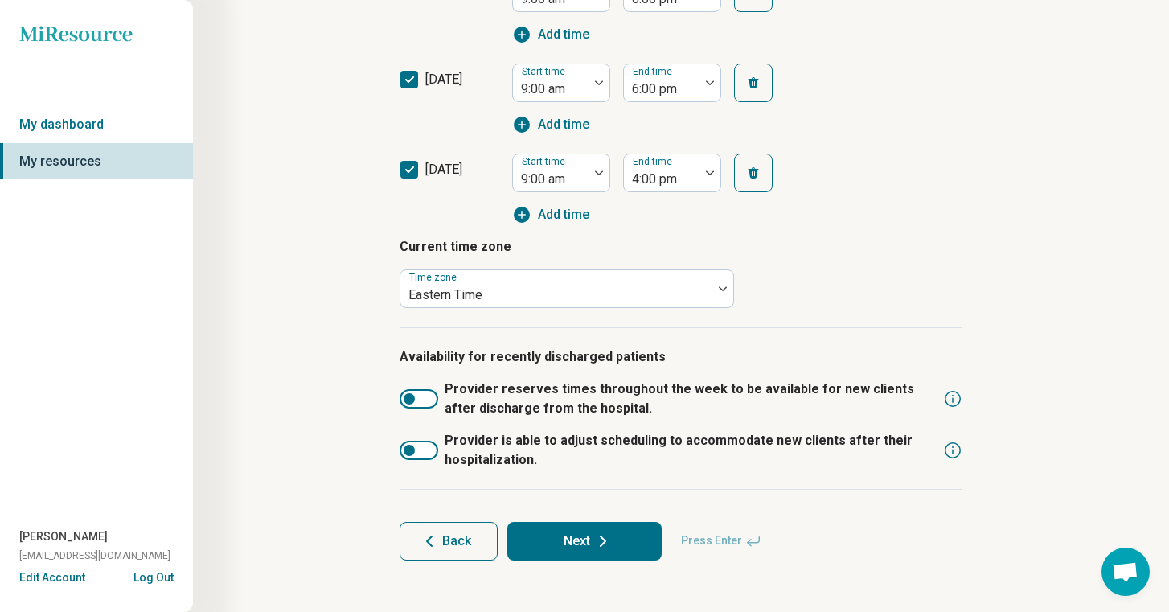
scroll to position [748, 0]
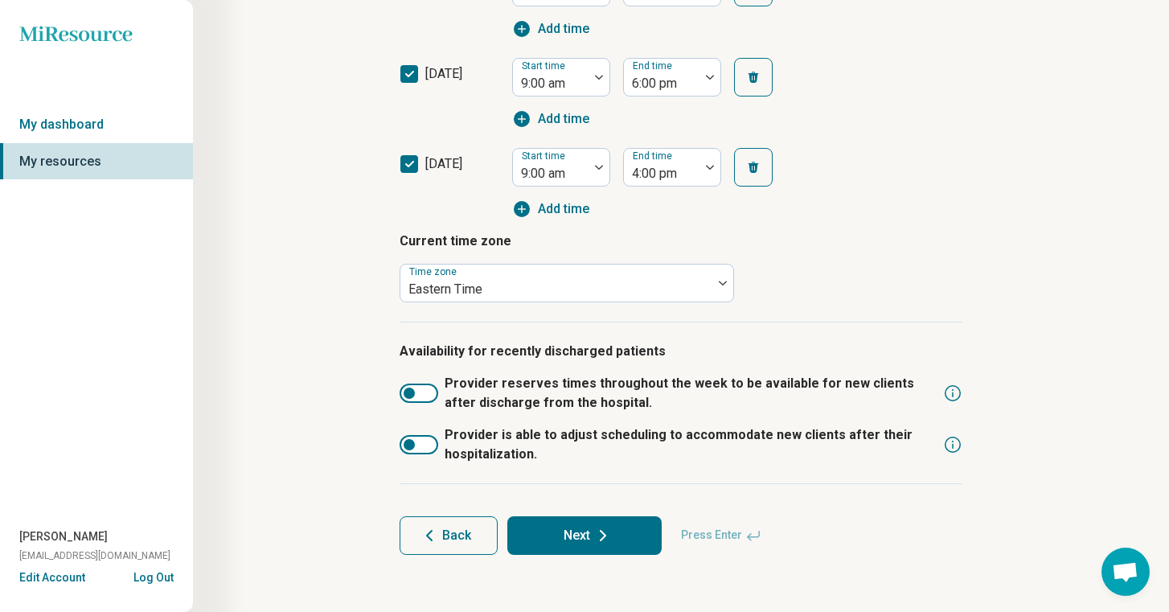
click at [571, 531] on button "Next" at bounding box center [584, 535] width 154 height 39
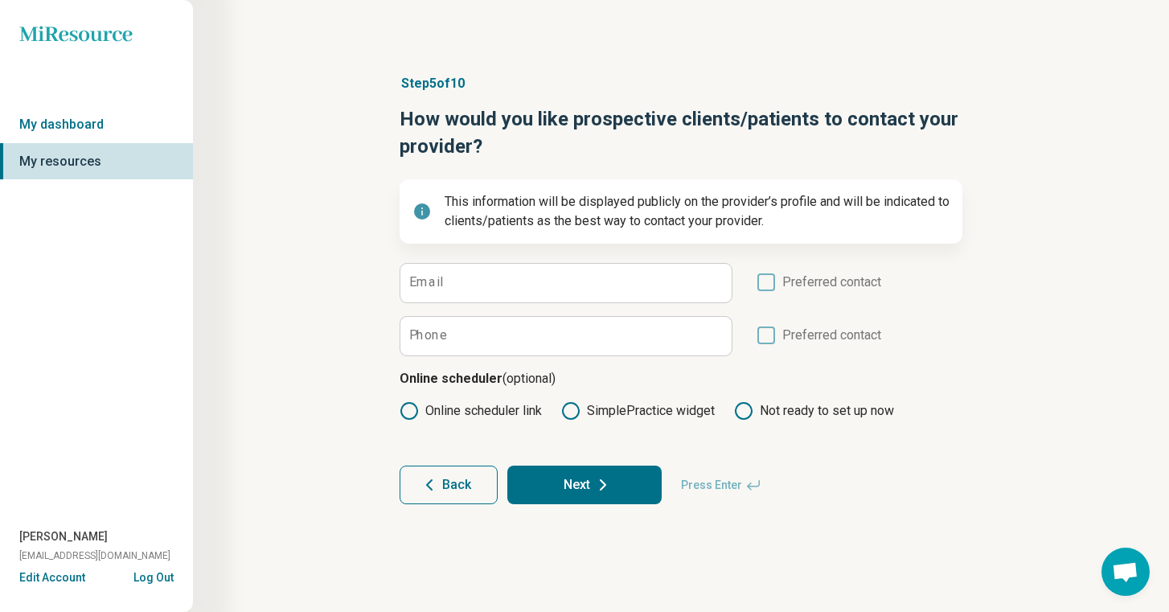
scroll to position [0, 0]
click at [504, 274] on input "Email" at bounding box center [566, 283] width 331 height 39
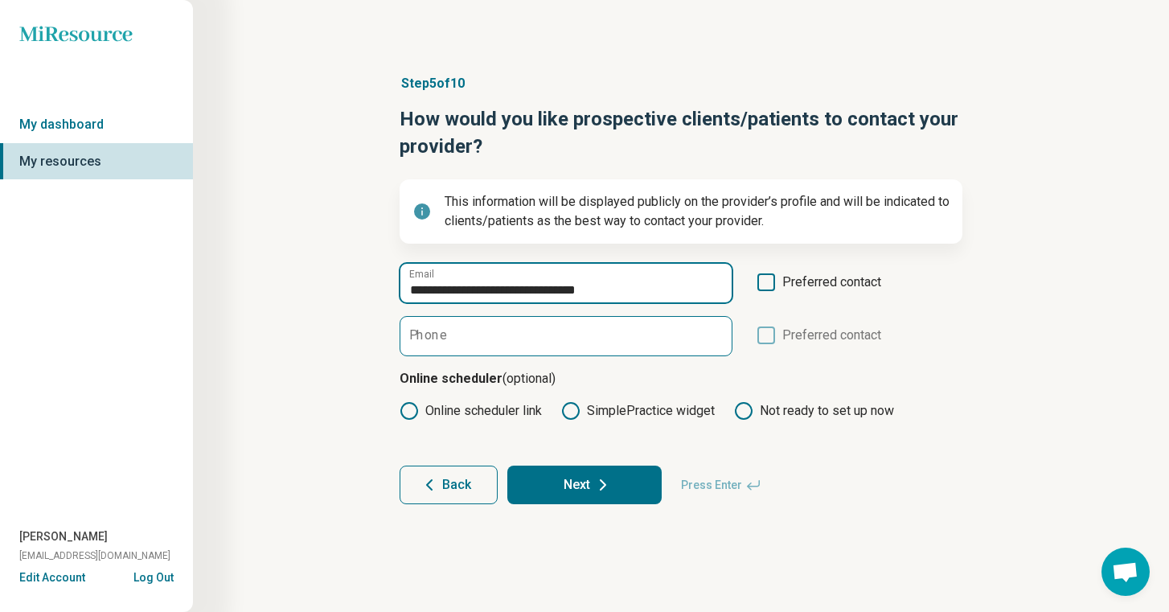
type input "**********"
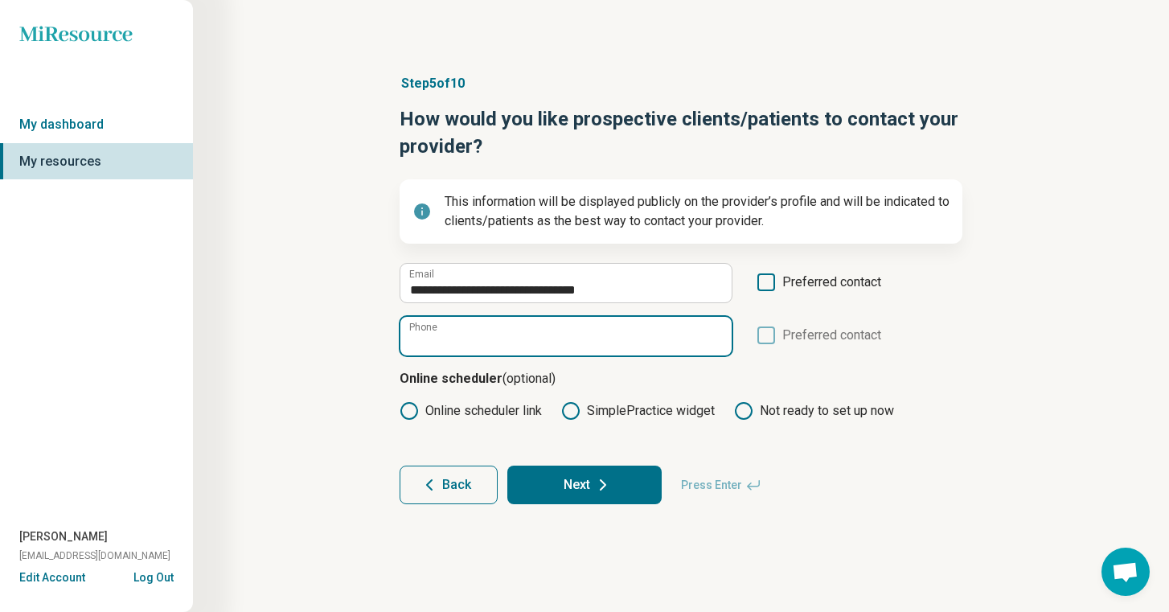
click at [519, 335] on input "Phone" at bounding box center [566, 336] width 331 height 39
paste input "**********"
type input "**********"
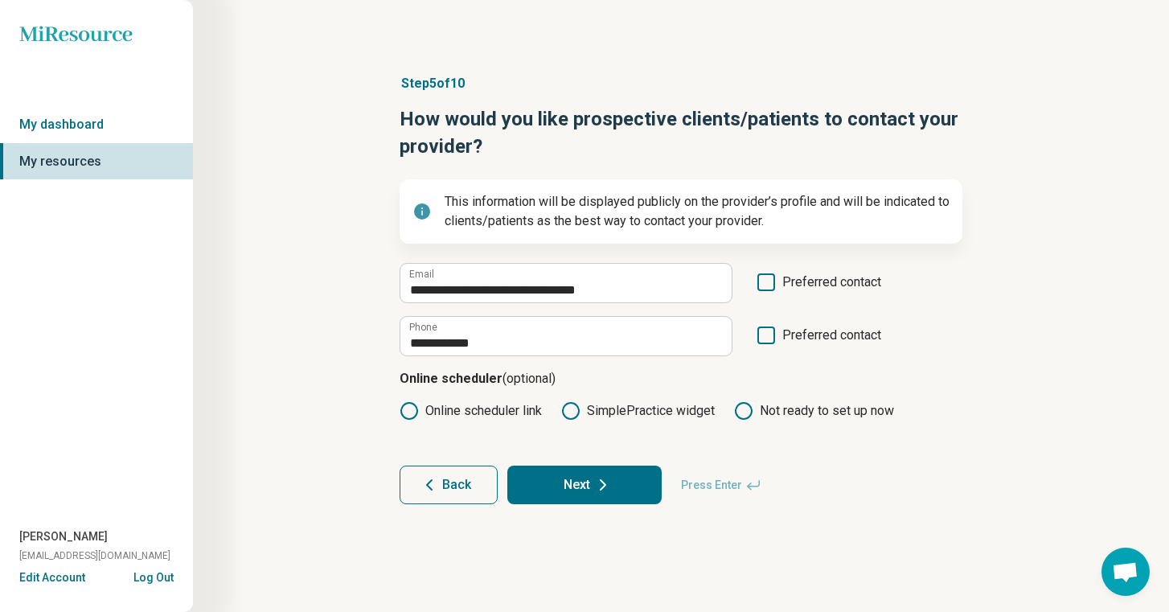
click at [762, 339] on icon at bounding box center [767, 336] width 18 height 18
click at [615, 289] on input "**********" at bounding box center [566, 283] width 331 height 39
drag, startPoint x: 655, startPoint y: 297, endPoint x: 277, endPoint y: 294, distance: 378.8
click at [277, 294] on div "**********" at bounding box center [681, 289] width 822 height 495
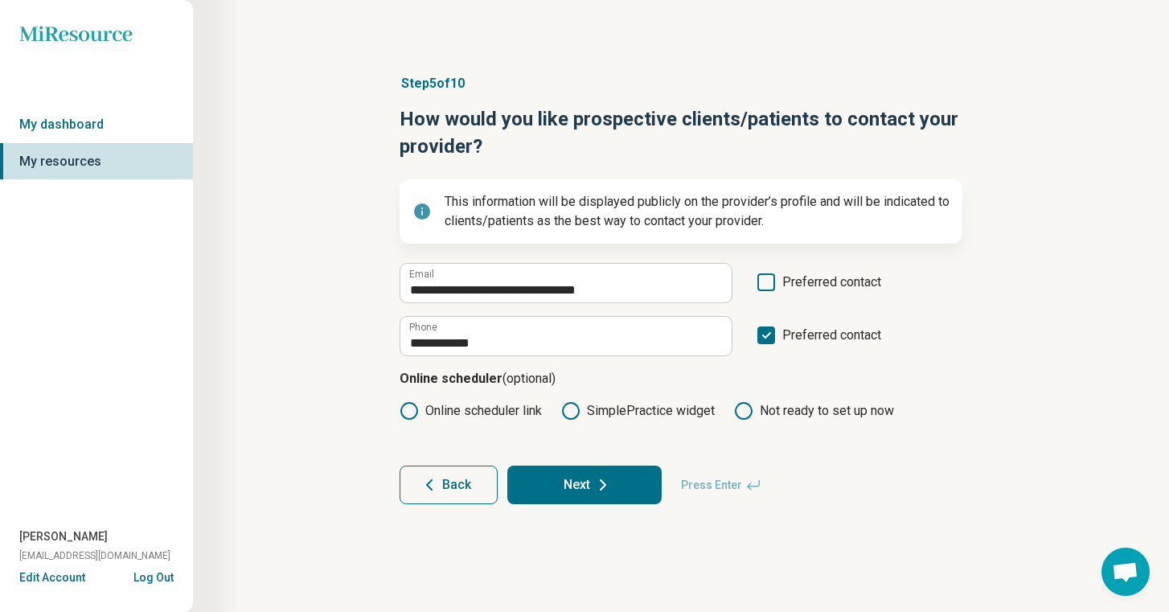
click at [764, 285] on icon at bounding box center [767, 282] width 18 height 18
click at [429, 409] on label "Online scheduler link" at bounding box center [471, 410] width 142 height 19
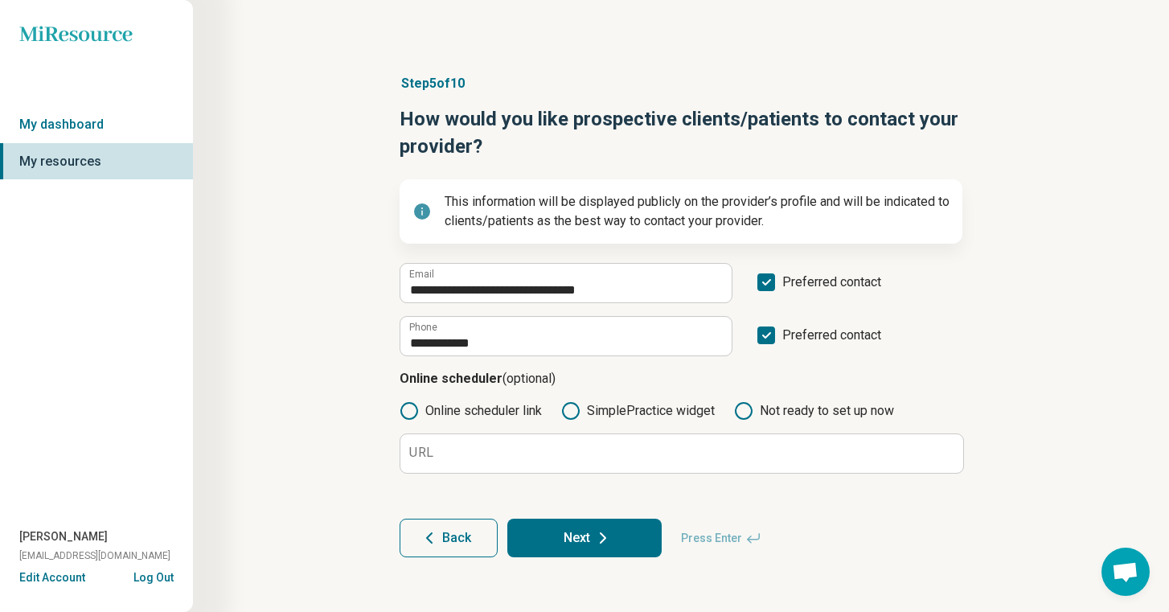
click at [557, 473] on div "URL" at bounding box center [681, 453] width 563 height 40
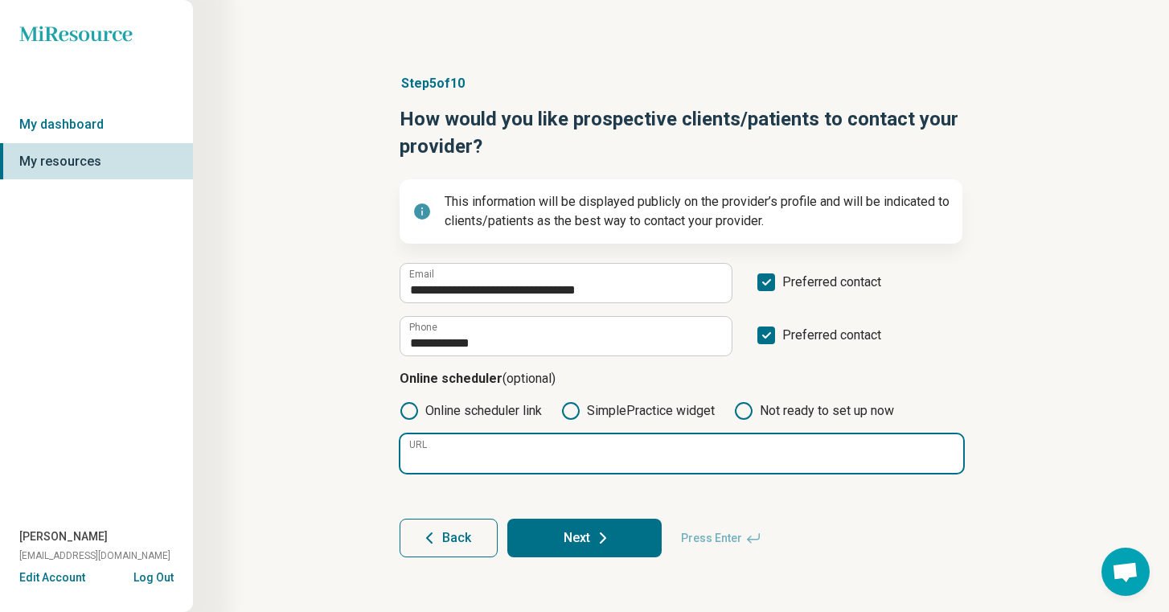
click at [554, 460] on input "URL" at bounding box center [682, 453] width 563 height 39
paste input "**********"
type input "**********"
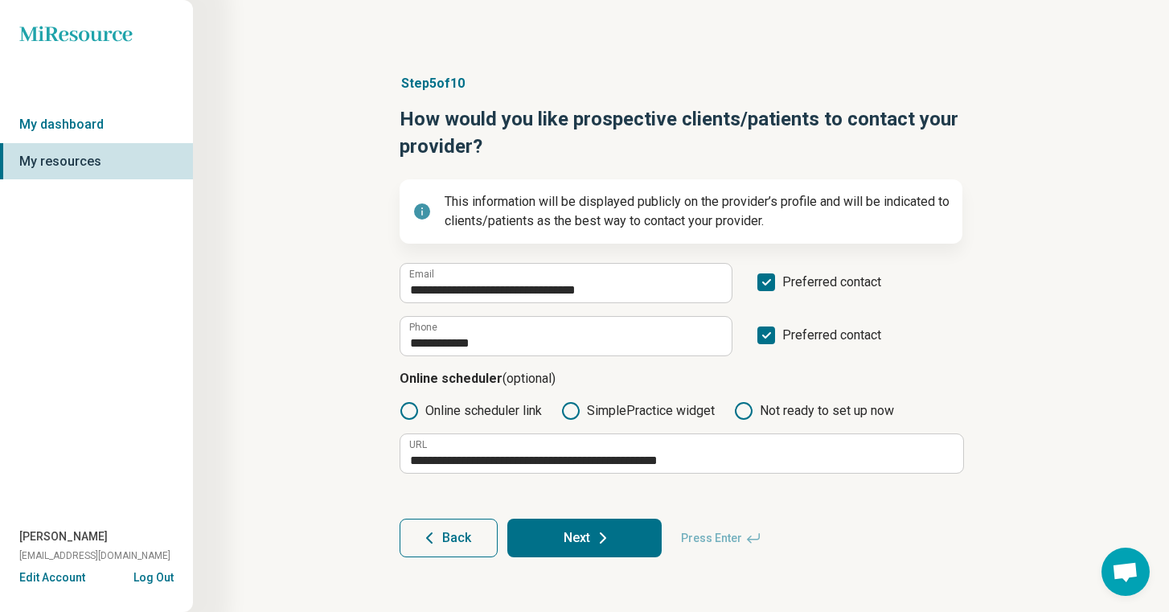
click at [565, 530] on button "Next" at bounding box center [584, 538] width 154 height 39
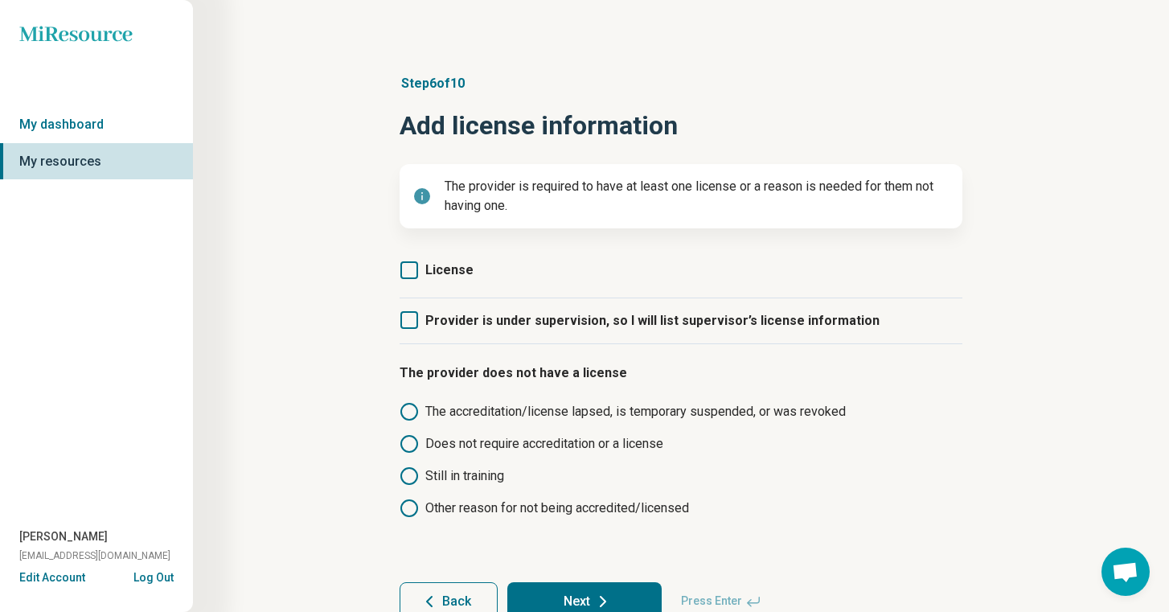
click at [413, 273] on icon at bounding box center [410, 270] width 18 height 18
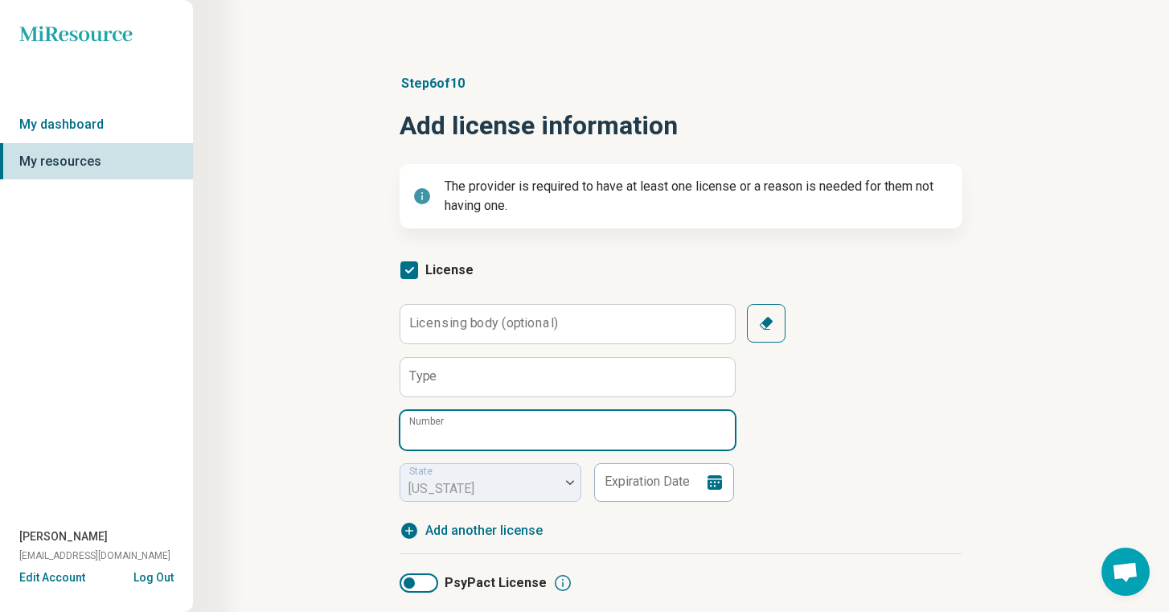
click at [483, 431] on input "Number" at bounding box center [568, 430] width 335 height 39
paste input "*******"
type input "*******"
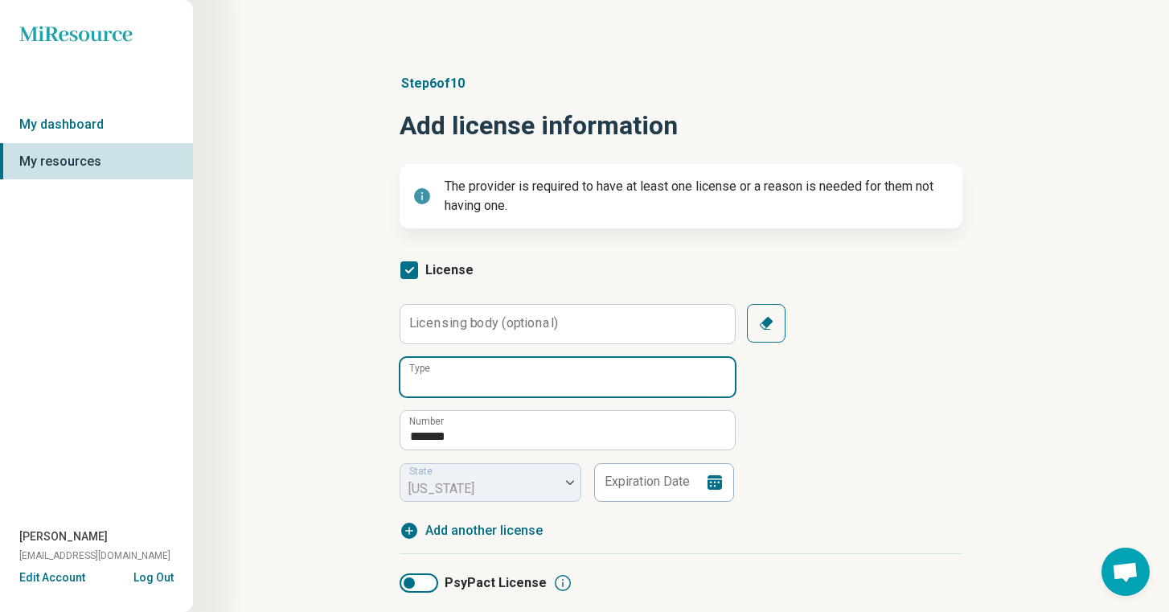
click at [491, 383] on input "Type" at bounding box center [568, 377] width 335 height 39
type input "**********"
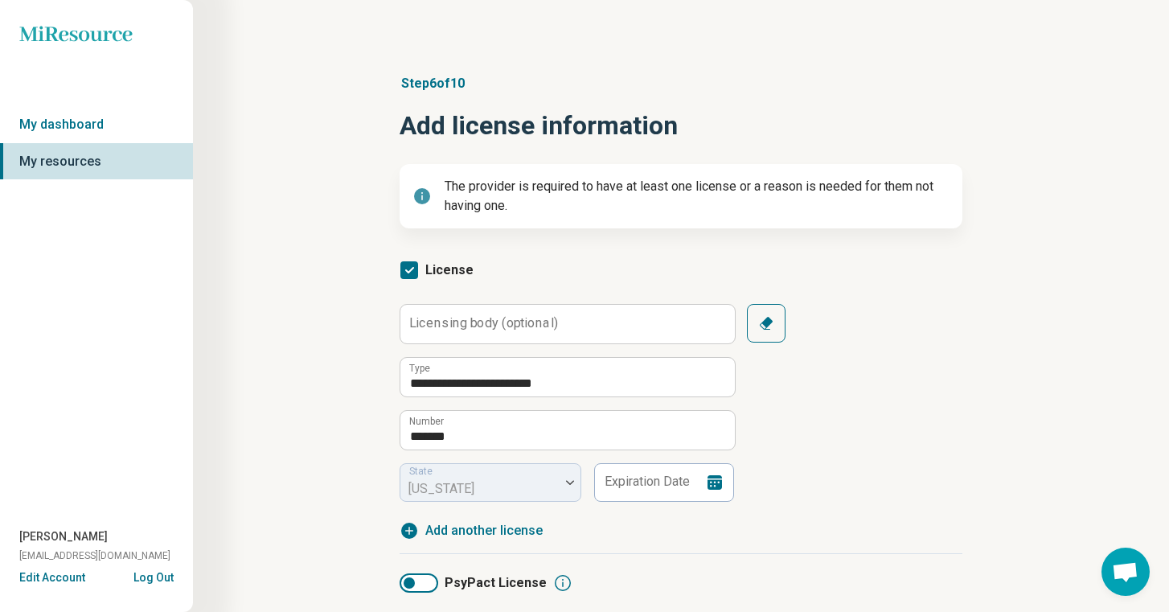
click at [325, 432] on div "**********" at bounding box center [681, 417] width 822 height 751
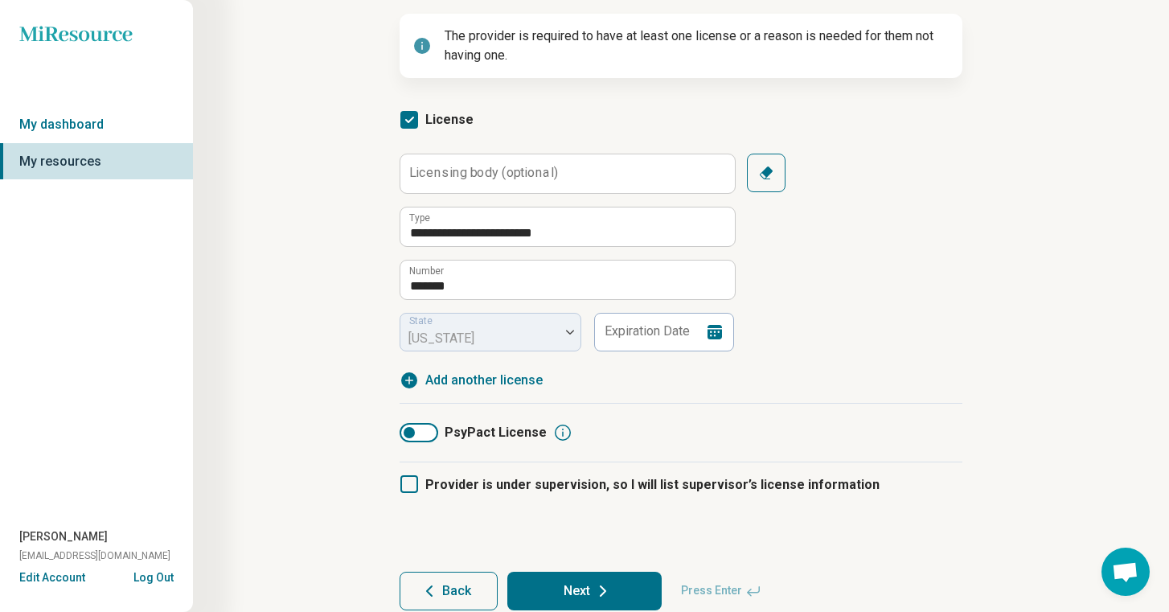
scroll to position [153, 0]
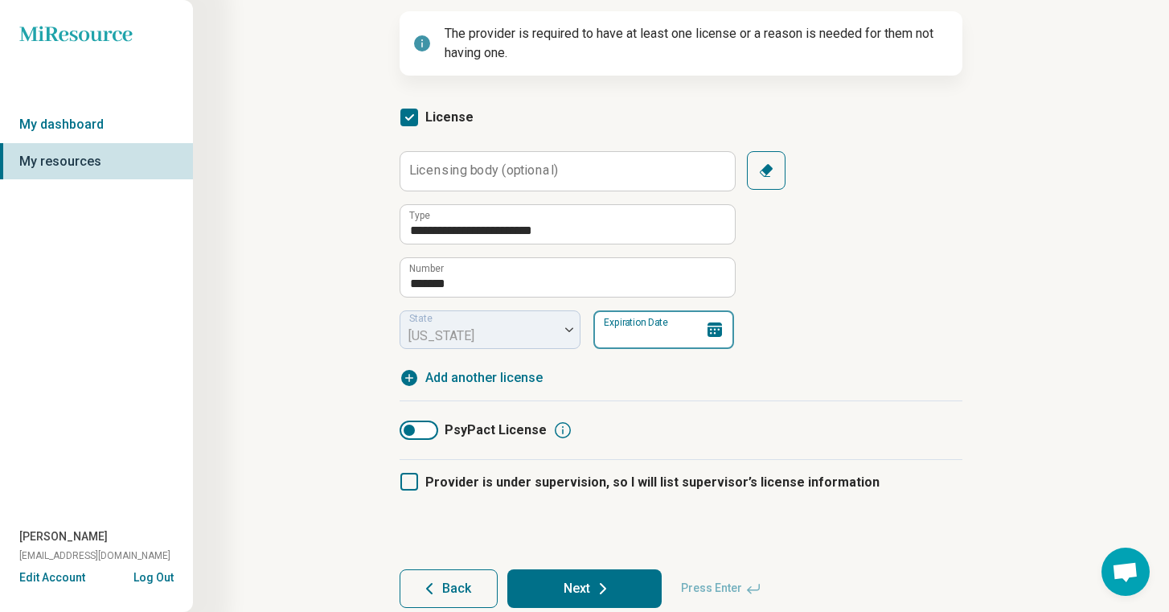
click at [638, 325] on input "Expiration Date" at bounding box center [664, 329] width 141 height 39
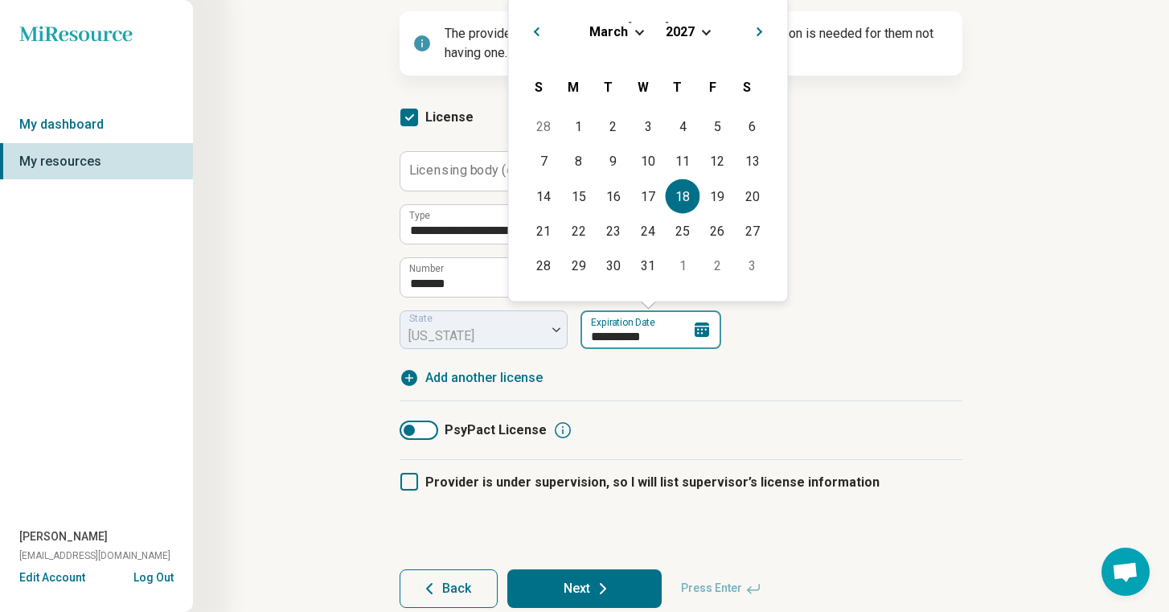
type input "**********"
click at [847, 354] on div "**********" at bounding box center [681, 269] width 563 height 236
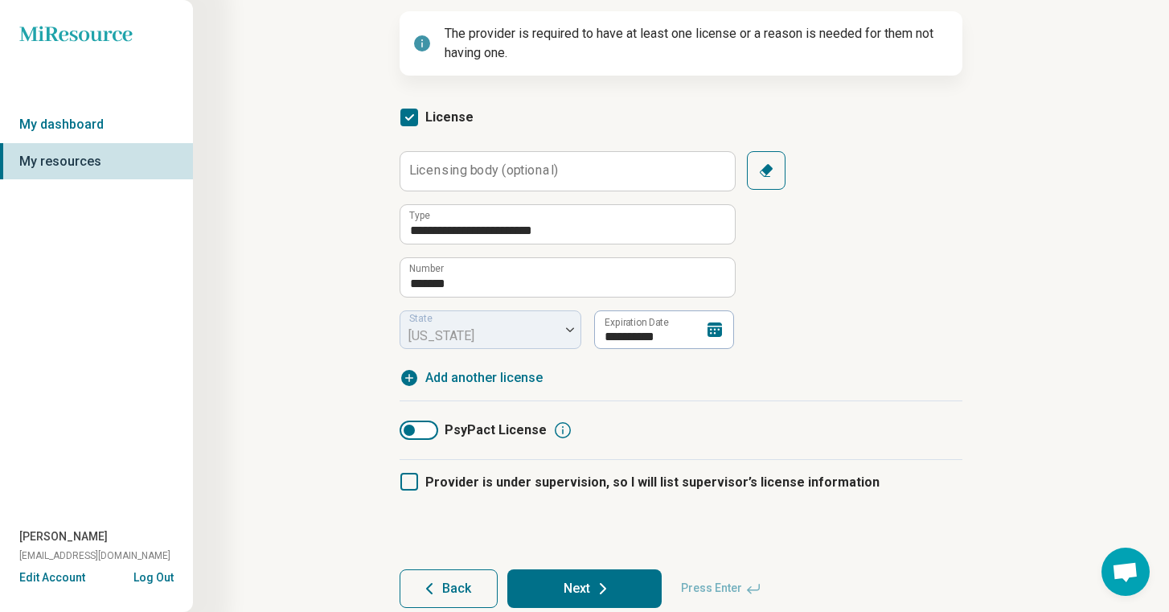
scroll to position [206, 0]
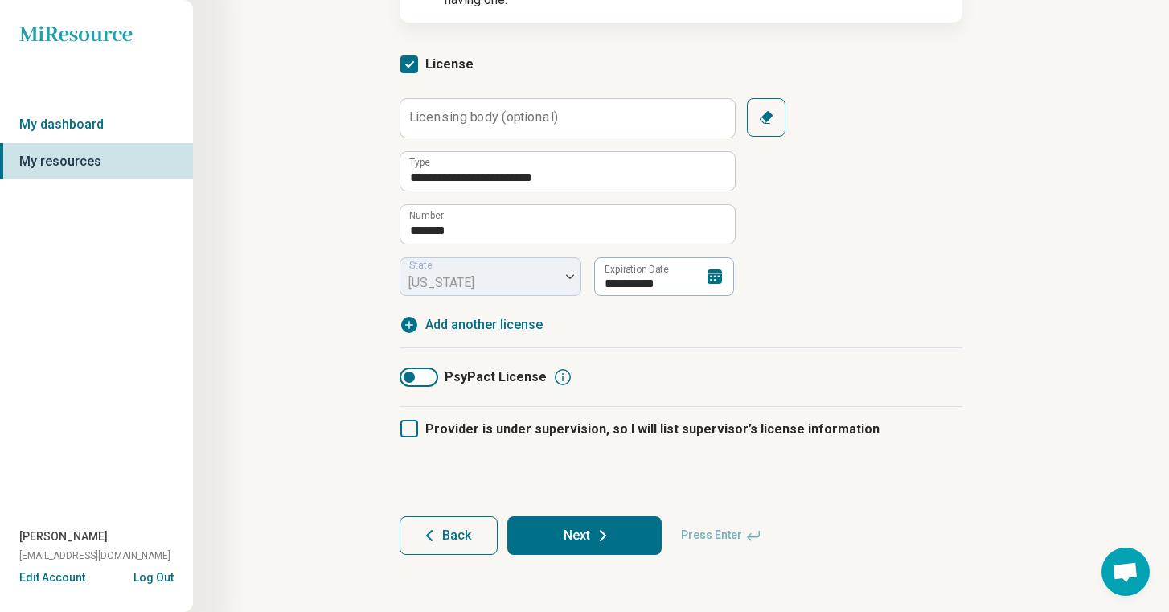
click at [405, 422] on icon at bounding box center [410, 429] width 18 height 18
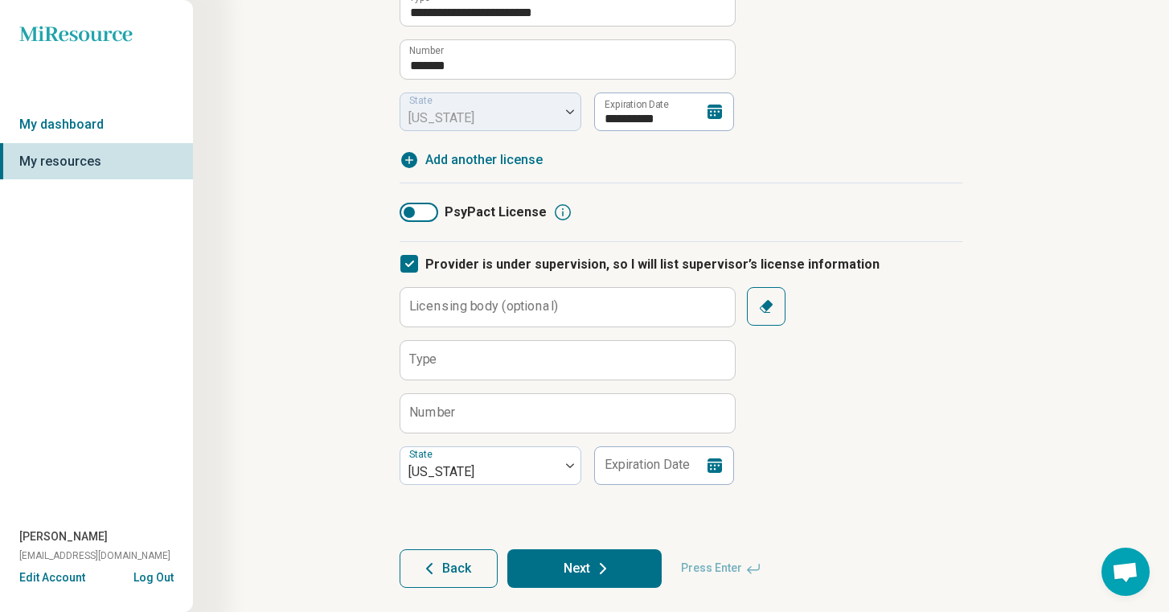
scroll to position [404, 0]
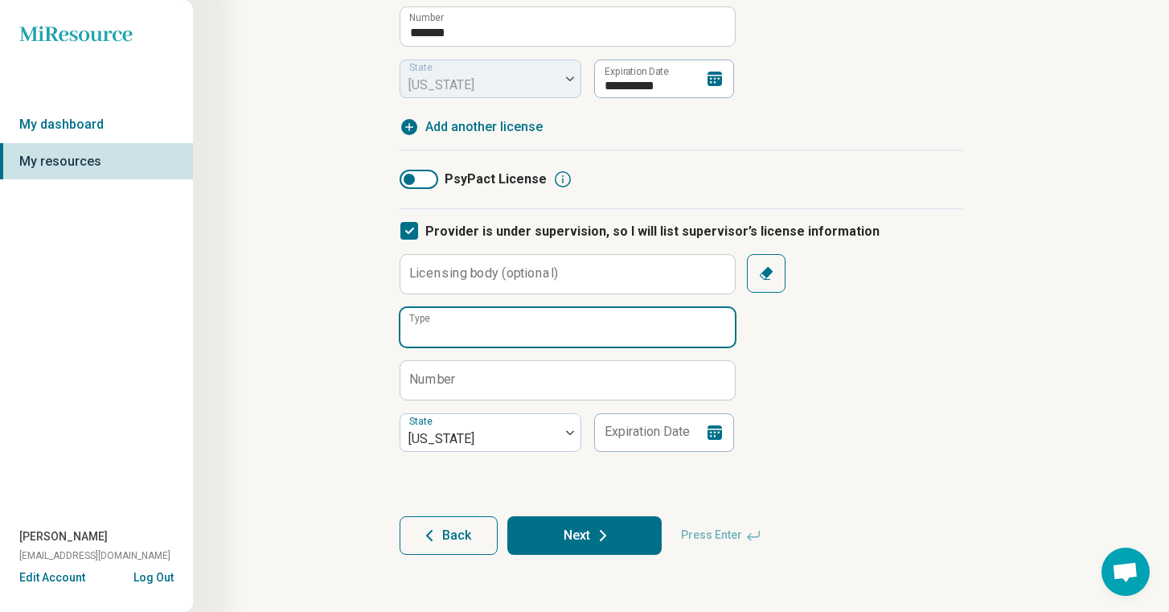
click at [466, 322] on input "Type" at bounding box center [568, 327] width 335 height 39
type input "**********"
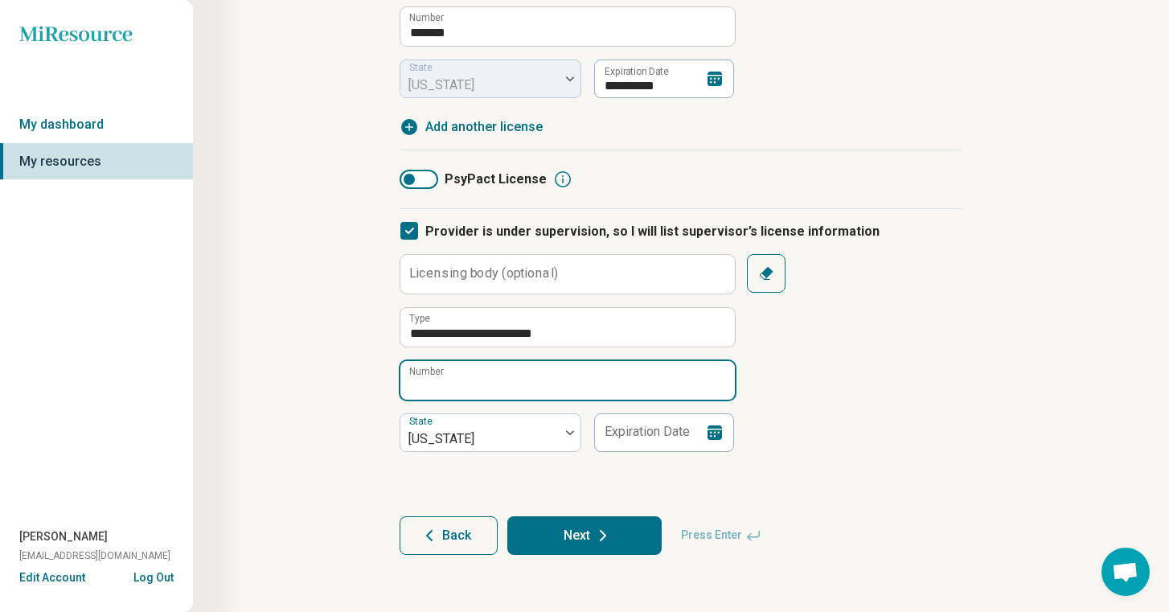
click at [552, 389] on input "Number" at bounding box center [568, 380] width 335 height 39
paste input "*******"
type input "*******"
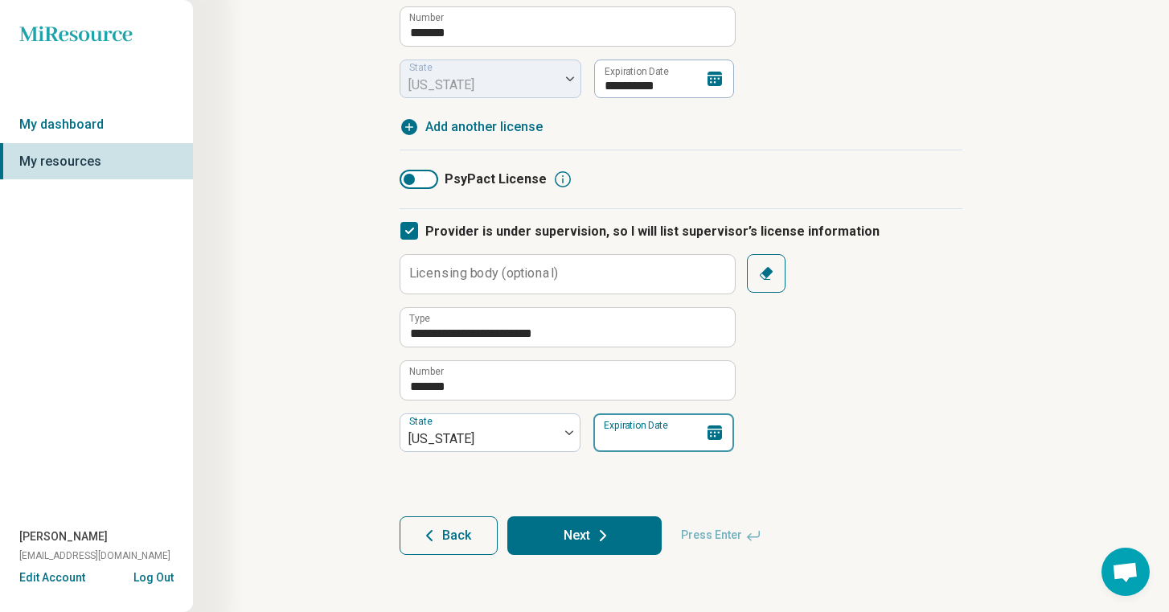
click at [622, 426] on input "Expiration Date" at bounding box center [664, 432] width 141 height 39
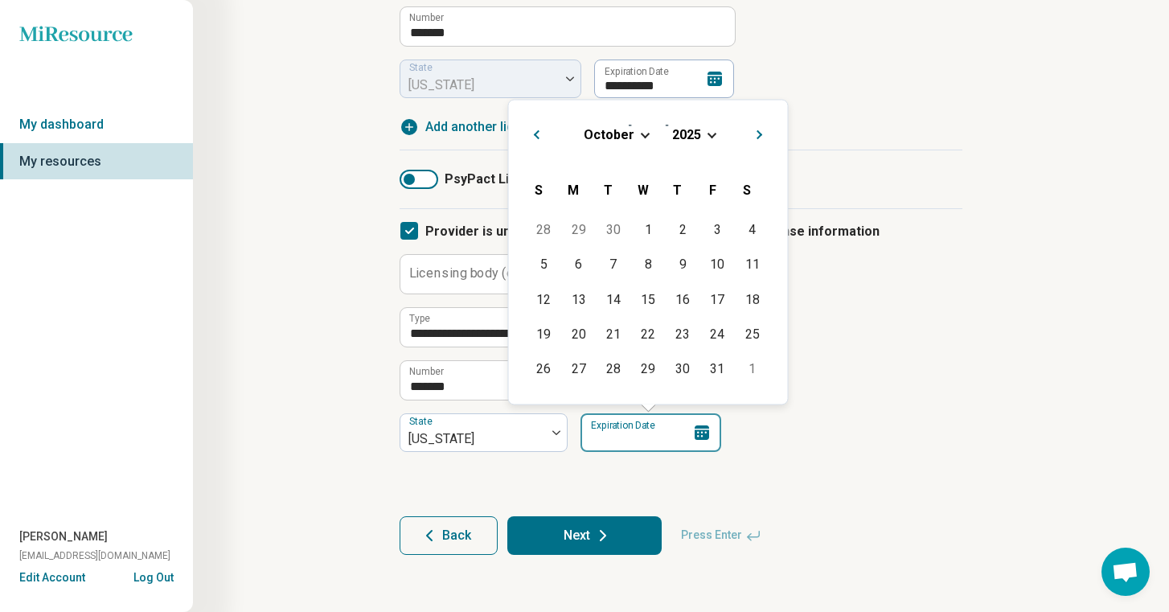
type input "**********"
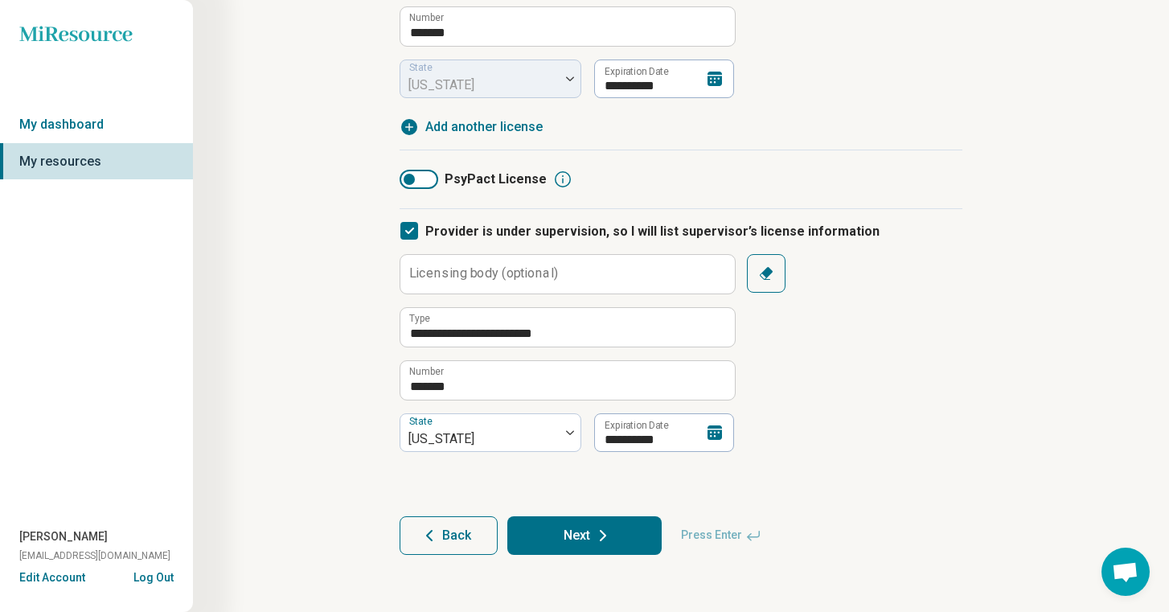
click at [833, 470] on form "**********" at bounding box center [681, 199] width 563 height 711
click at [565, 534] on button "Next" at bounding box center [584, 535] width 154 height 39
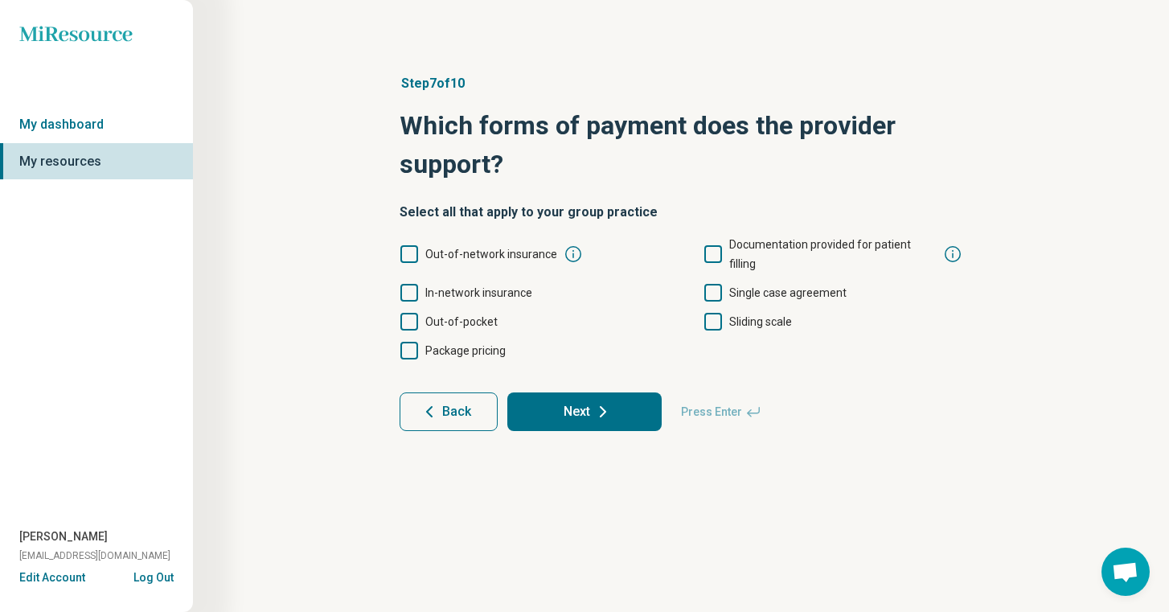
scroll to position [0, 0]
click at [411, 284] on icon at bounding box center [410, 293] width 18 height 18
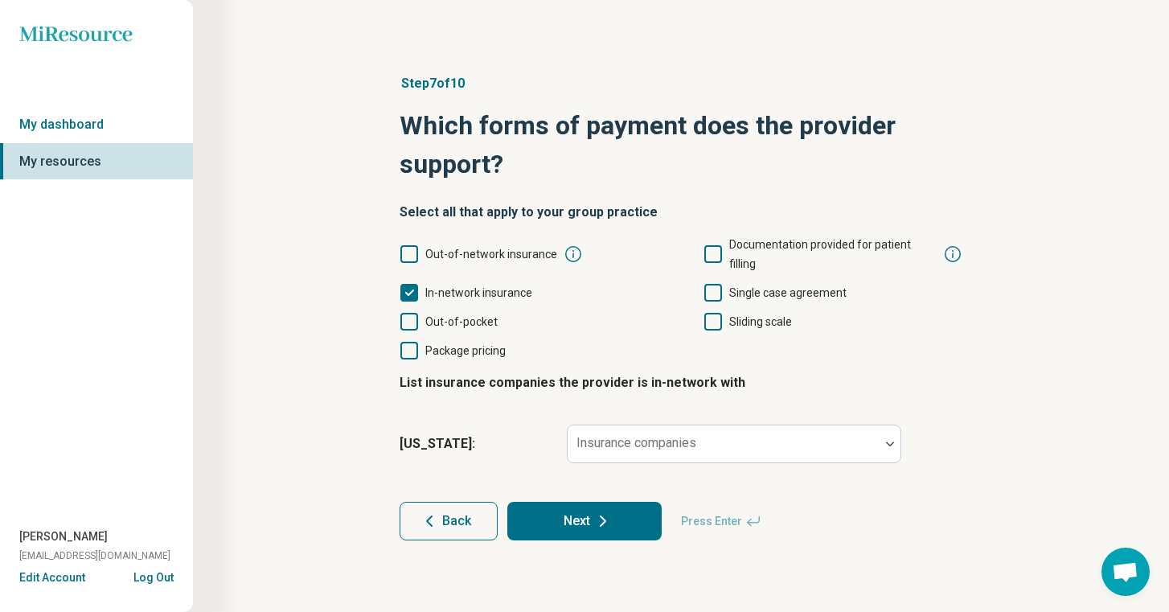
click at [411, 313] on icon at bounding box center [410, 322] width 18 height 18
click at [717, 245] on icon at bounding box center [713, 254] width 18 height 18
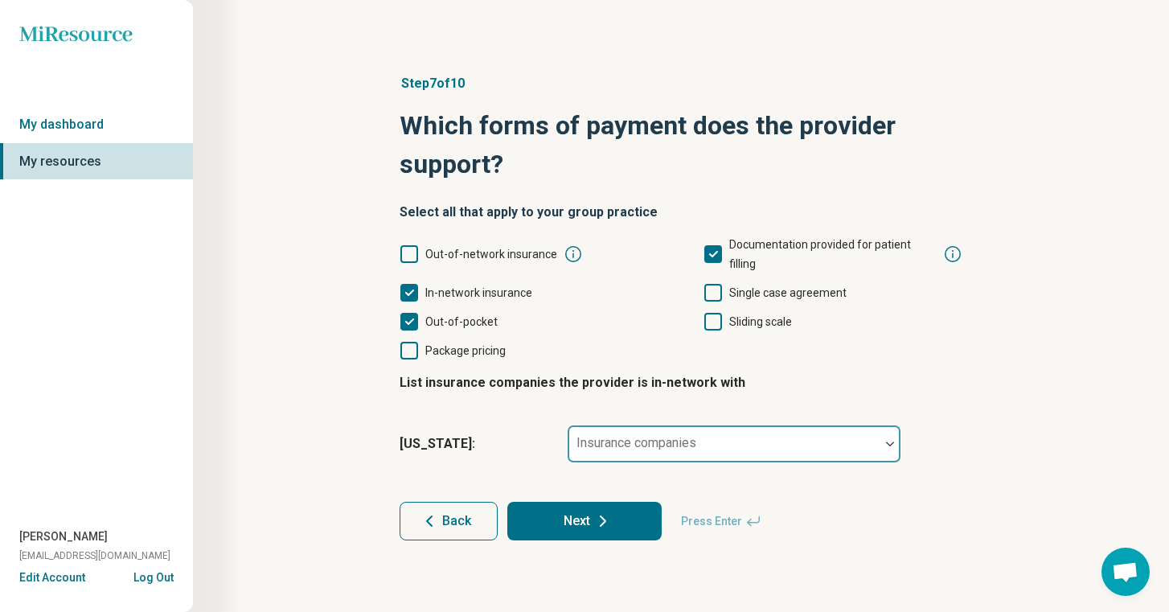
click at [694, 426] on div "Insurance companies" at bounding box center [734, 444] width 335 height 39
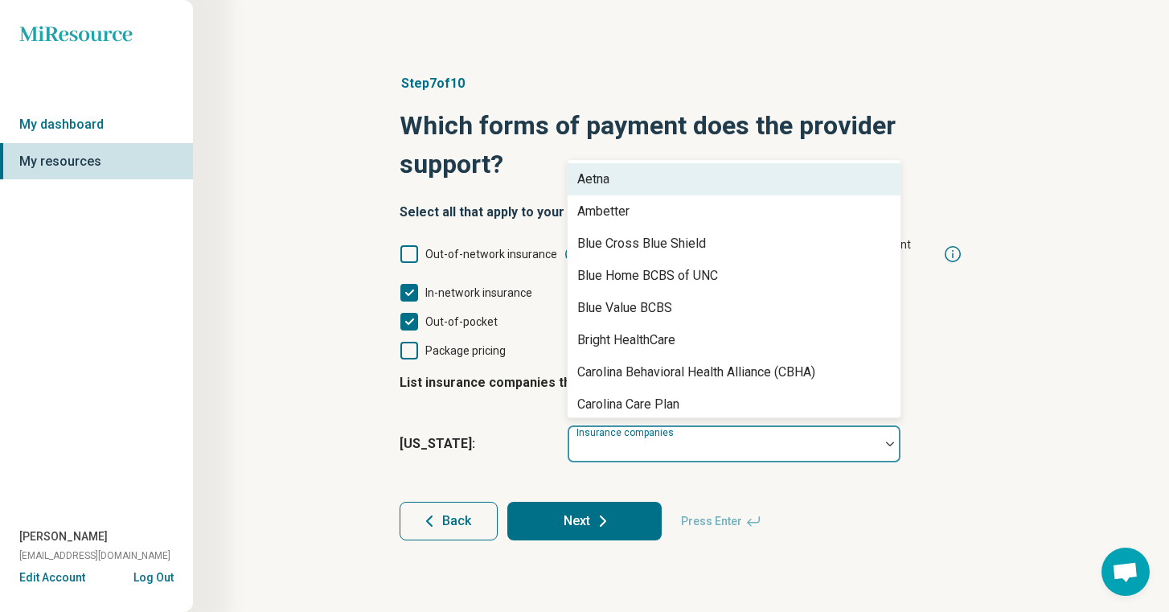
click at [679, 163] on div "Aetna" at bounding box center [734, 179] width 333 height 32
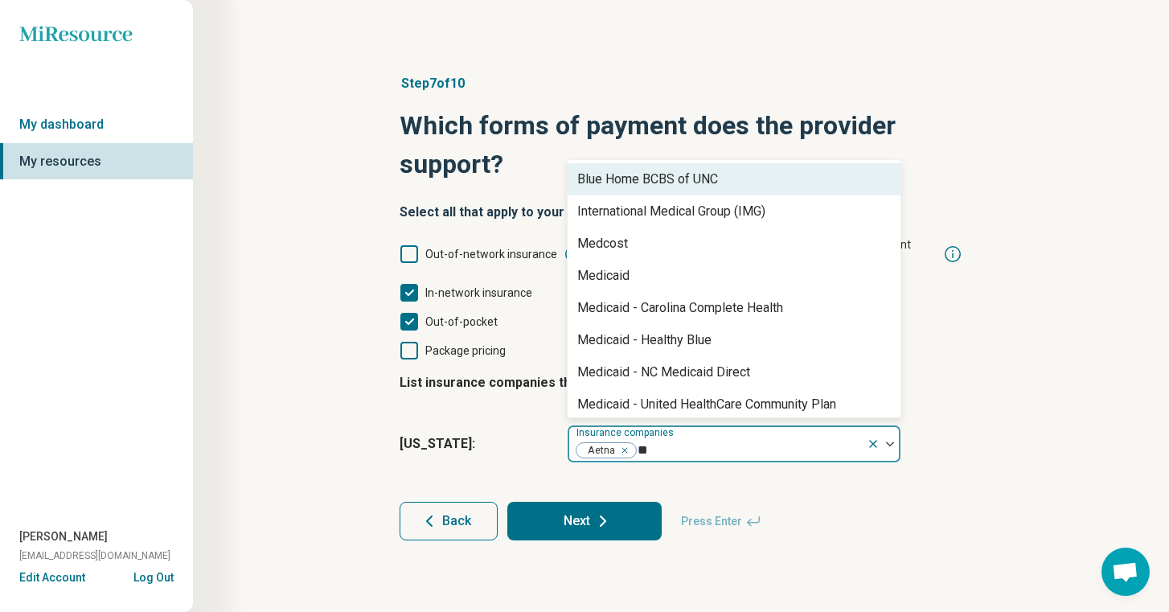
type input "***"
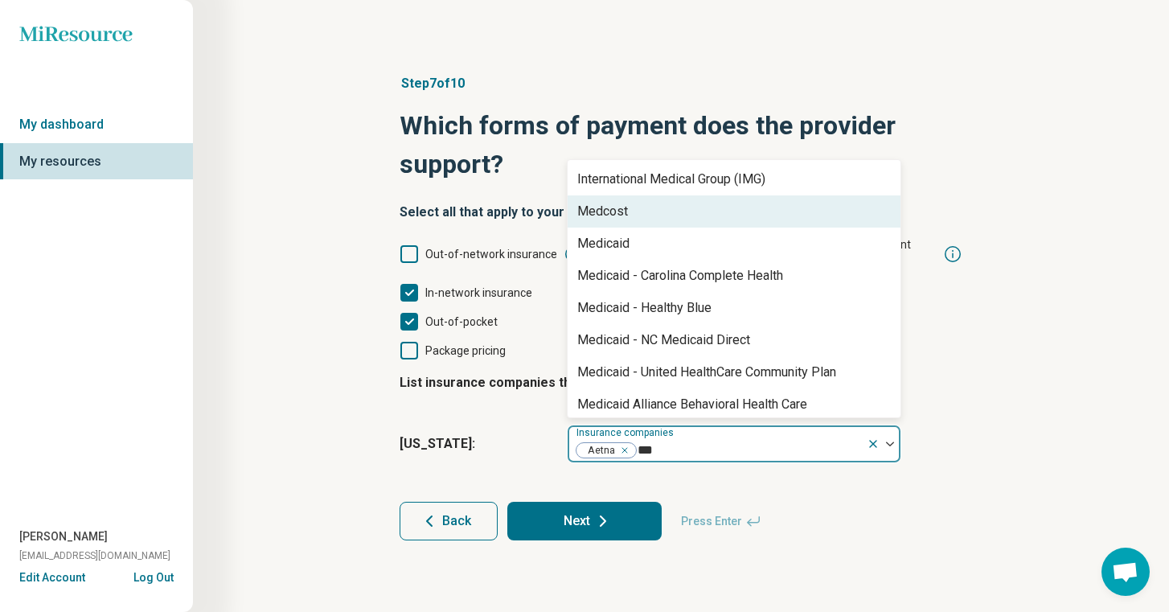
click at [676, 195] on div "Medcost" at bounding box center [734, 211] width 333 height 32
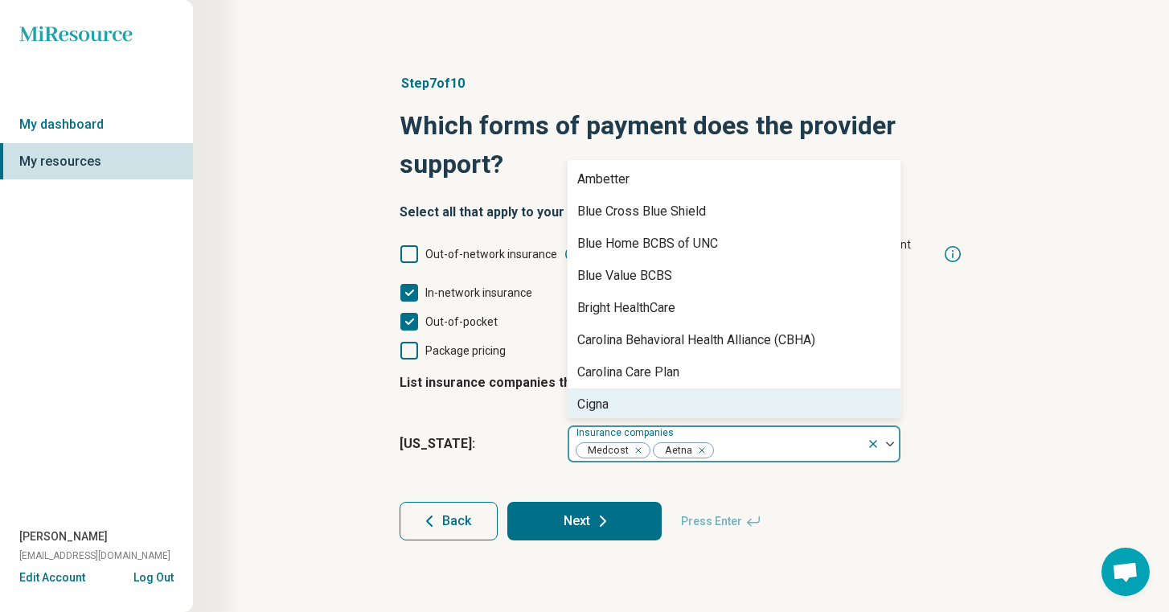
click at [859, 502] on div "Back Next Press Enter" at bounding box center [681, 521] width 563 height 39
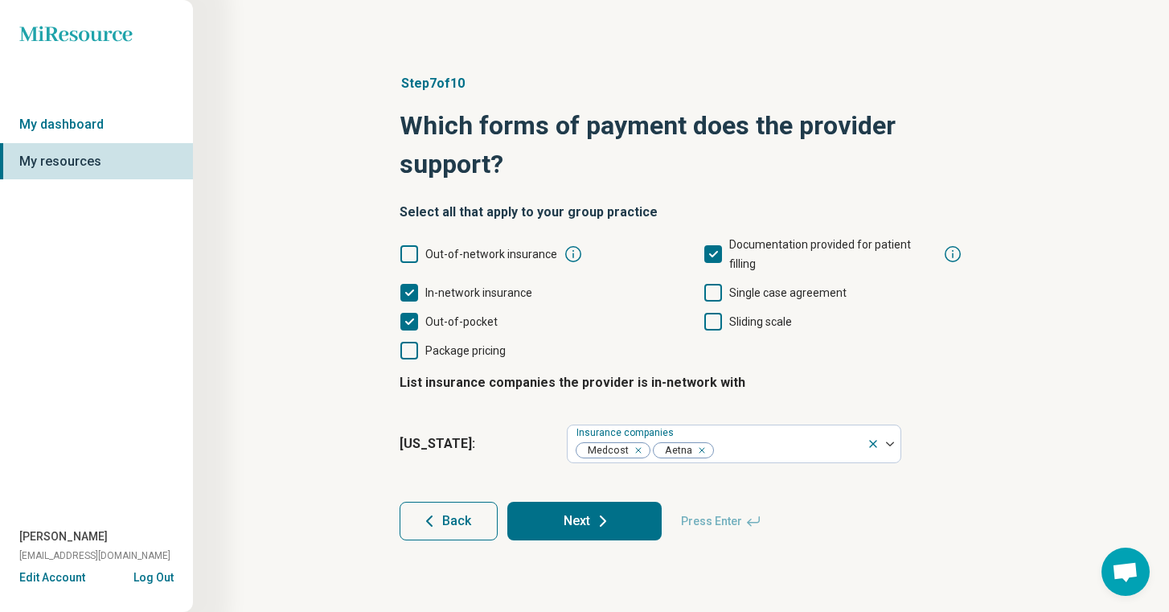
click at [613, 502] on button "Next" at bounding box center [584, 521] width 154 height 39
type textarea "*"
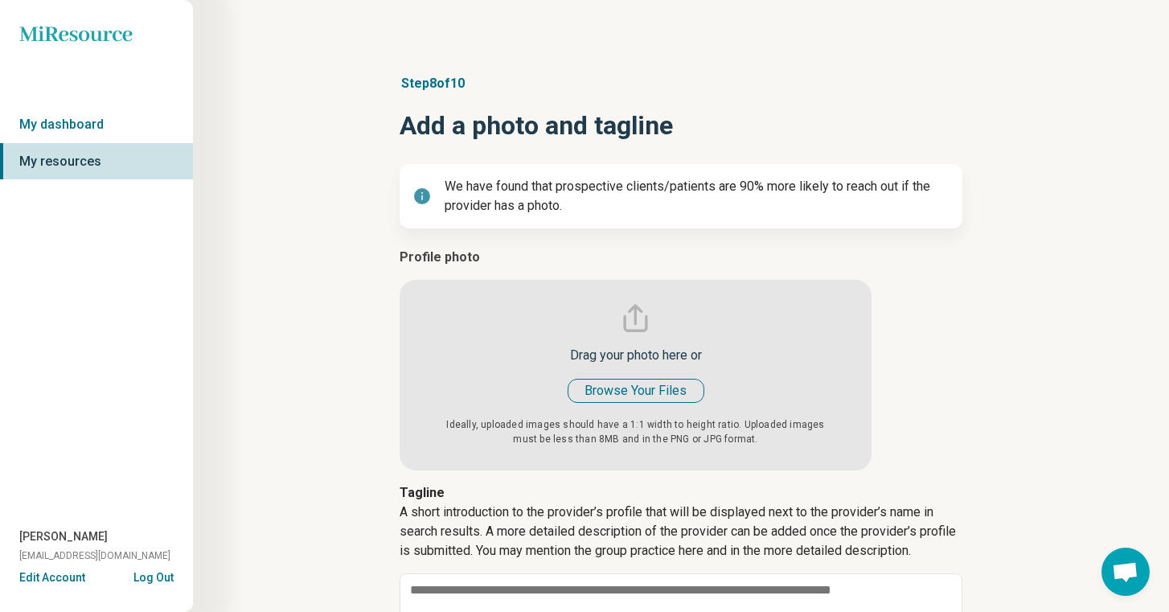
click at [620, 386] on input "file" at bounding box center [636, 359] width 472 height 223
type input "**********"
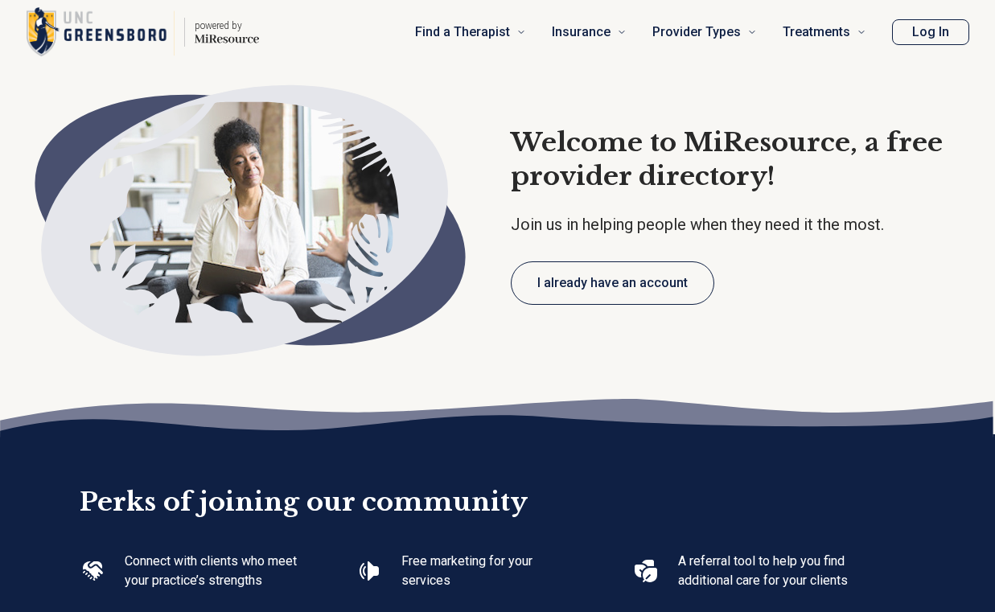
type textarea "*"
click at [575, 303] on button "I already have an account" at bounding box center [612, 282] width 203 height 43
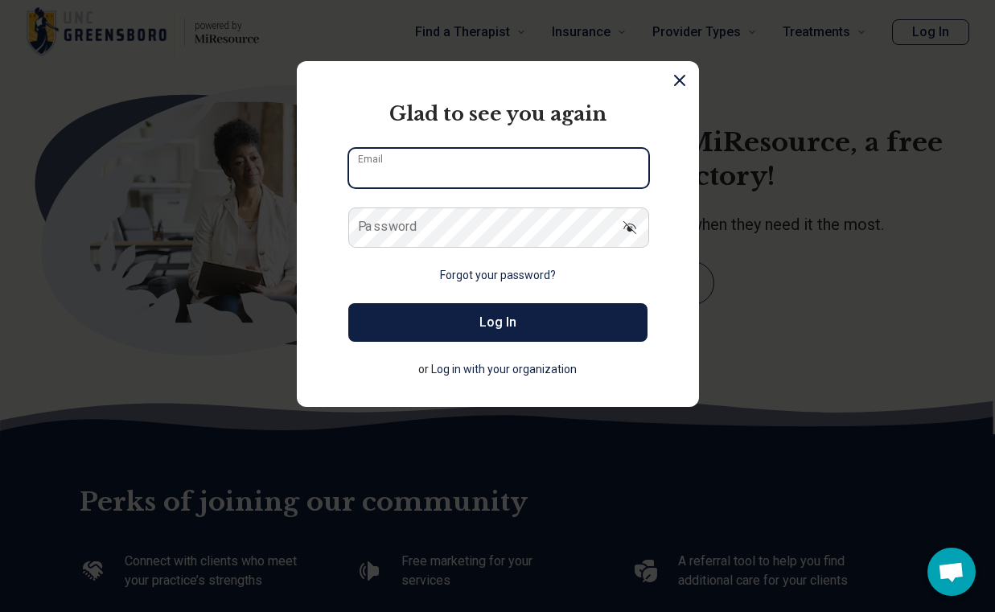
type input "**********"
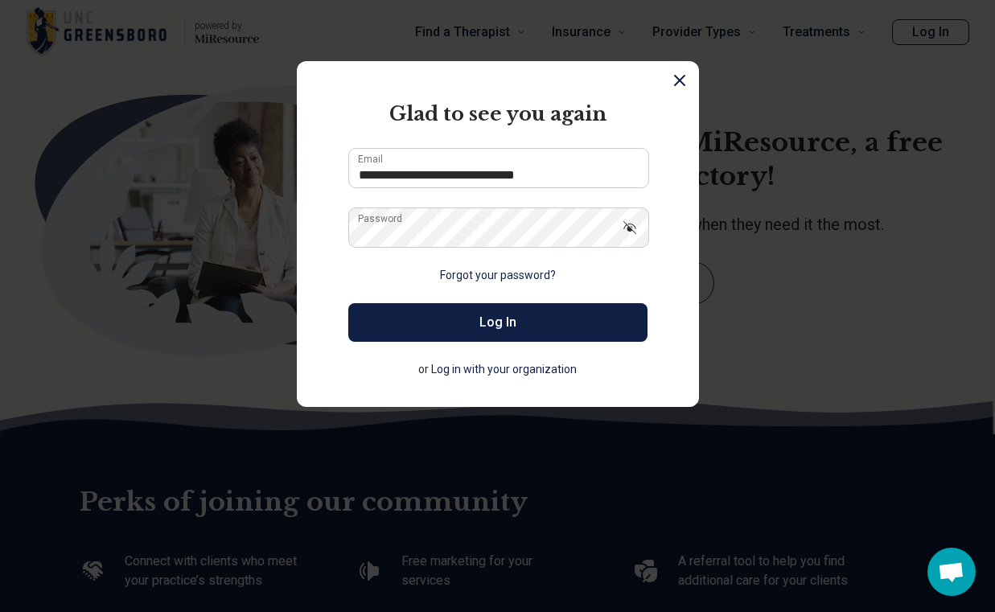
click at [680, 77] on icon "Dismiss" at bounding box center [679, 80] width 19 height 19
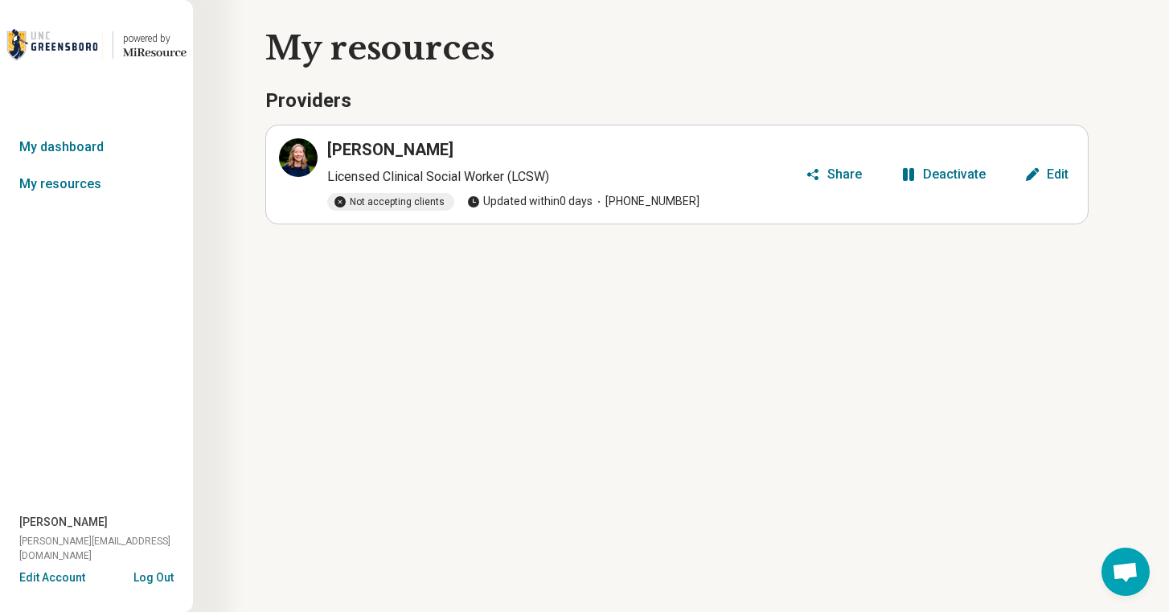
click at [169, 581] on button "Log Out" at bounding box center [154, 575] width 40 height 13
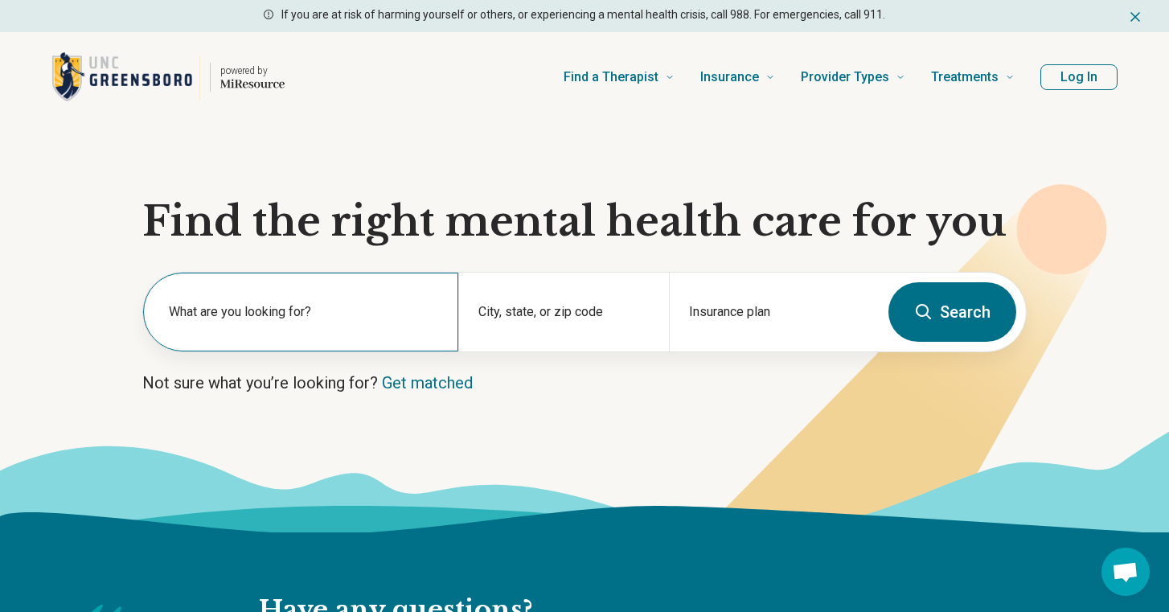
click at [286, 314] on label "What are you looking for?" at bounding box center [304, 311] width 270 height 19
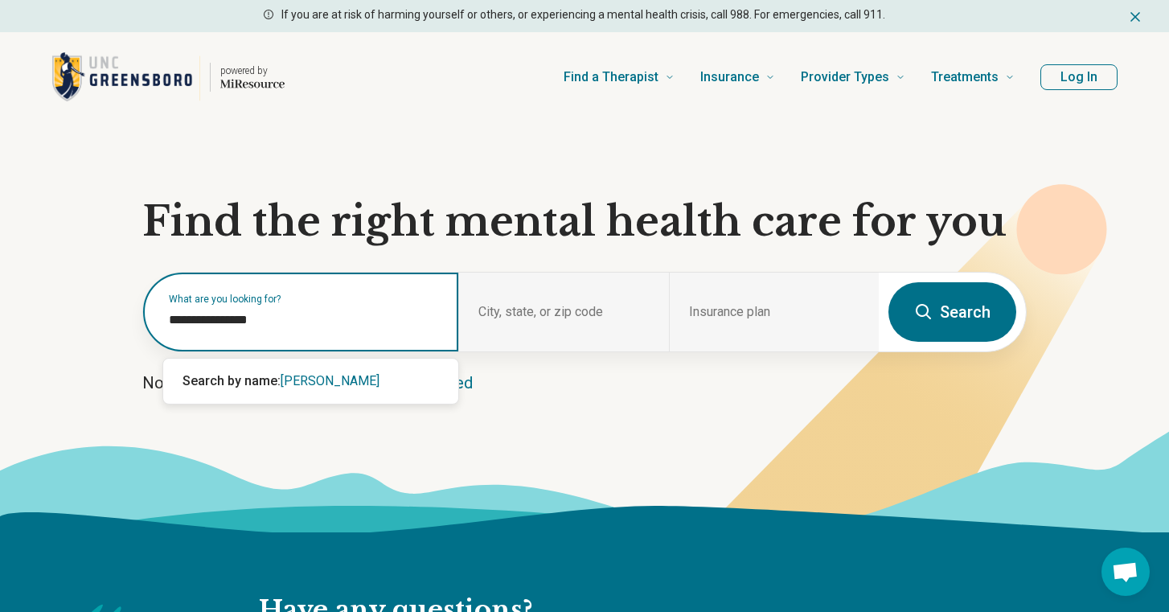
type input "**********"
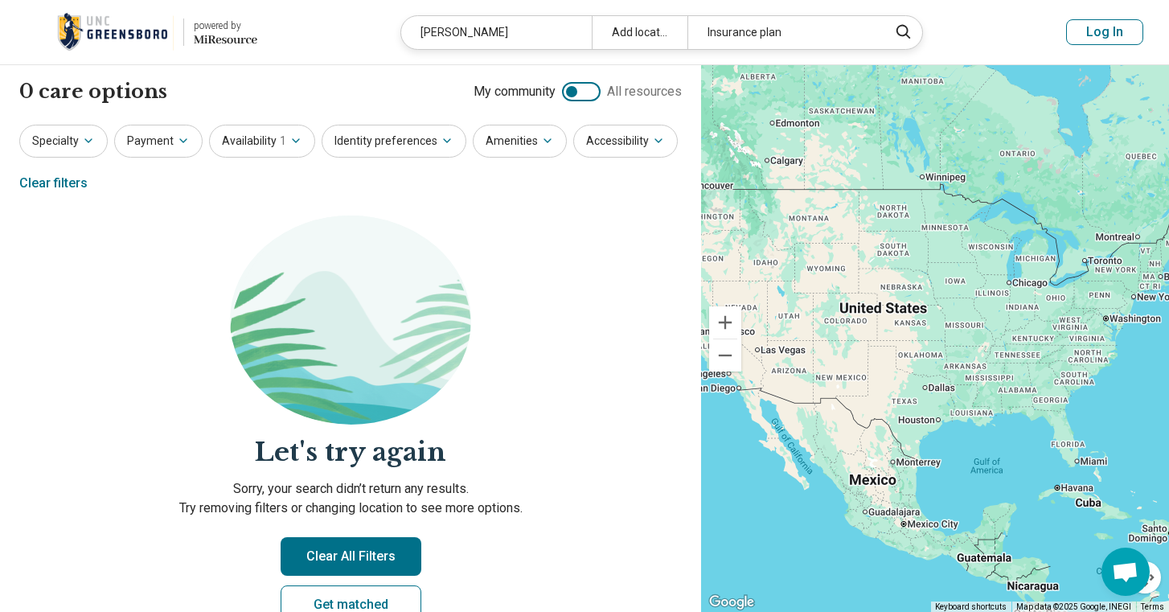
click at [109, 32] on img at bounding box center [115, 32] width 117 height 39
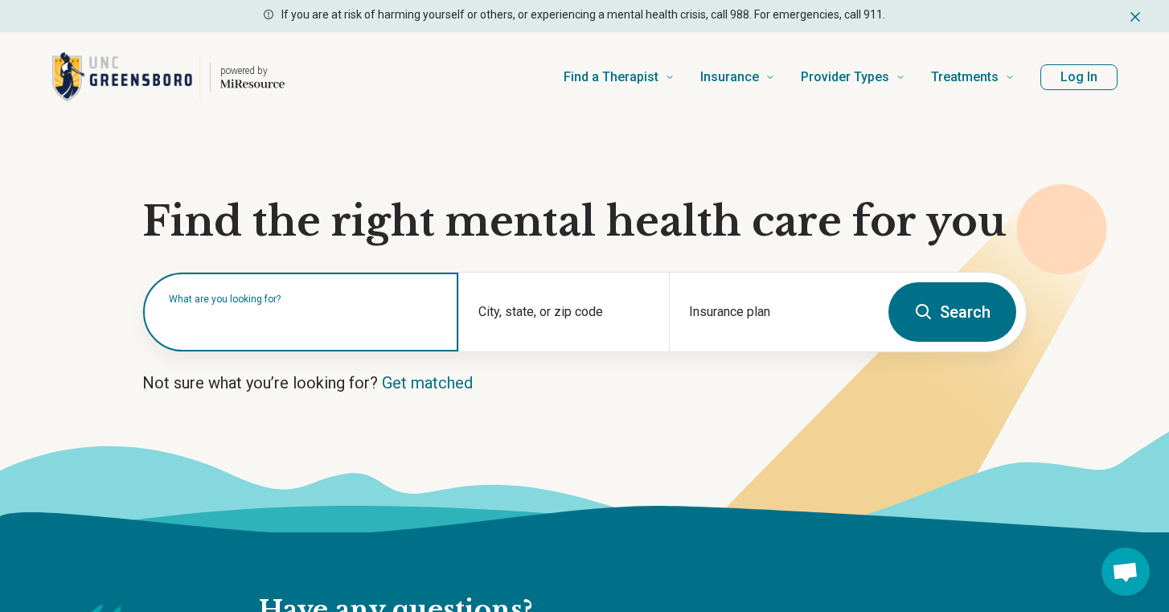
click at [328, 324] on input "text" at bounding box center [304, 319] width 270 height 19
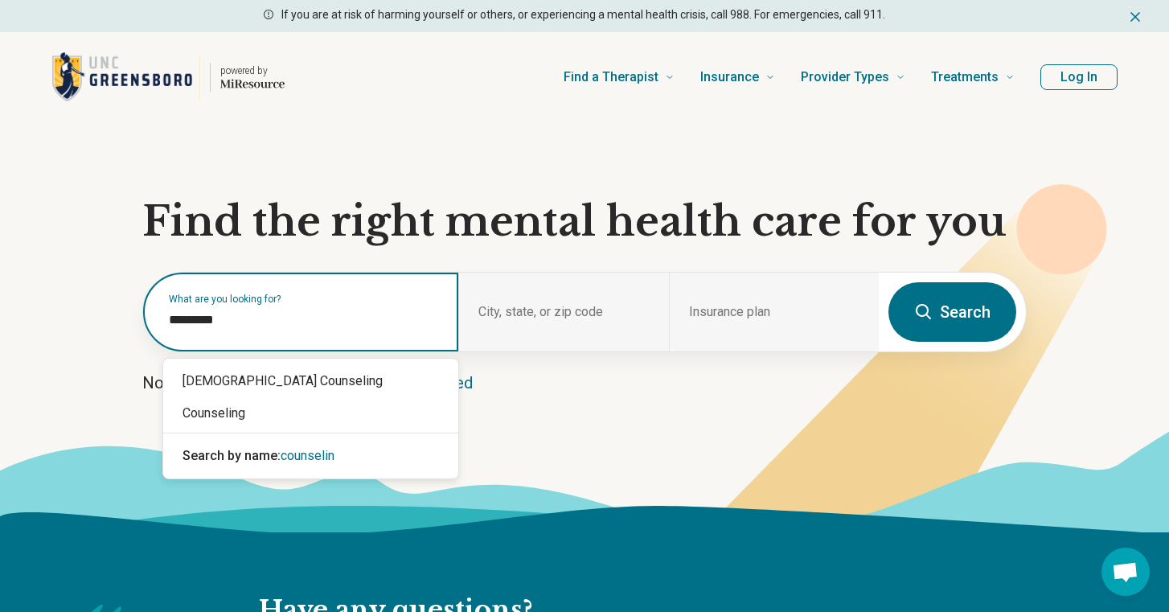
type input "**********"
click at [363, 418] on div "Counseling" at bounding box center [310, 413] width 295 height 32
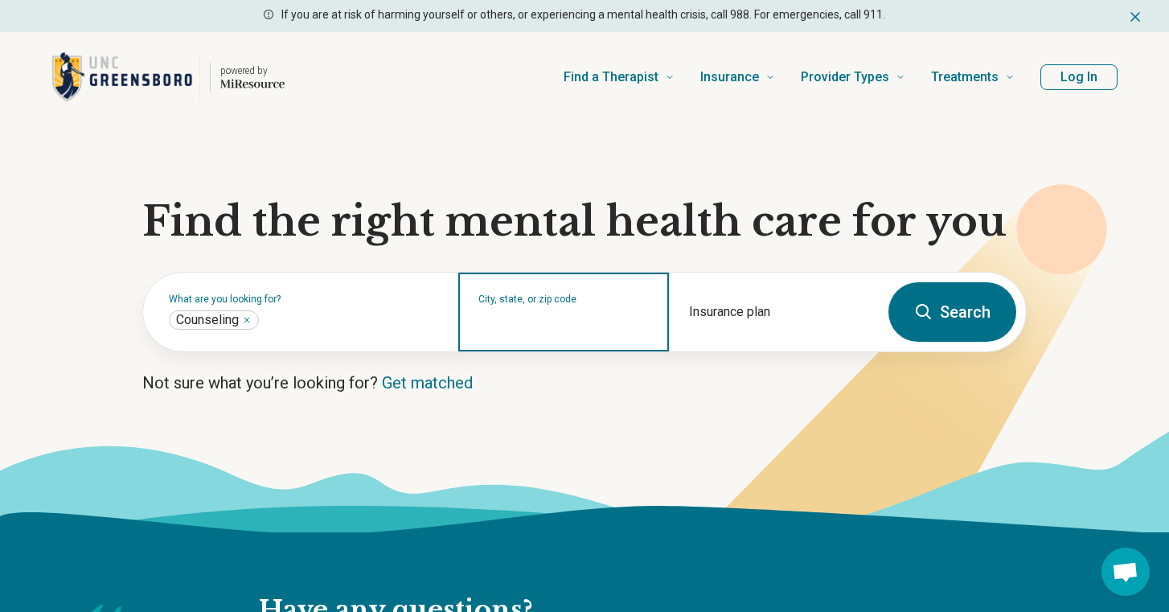
click at [593, 320] on input "City, state, or zip code" at bounding box center [564, 322] width 170 height 19
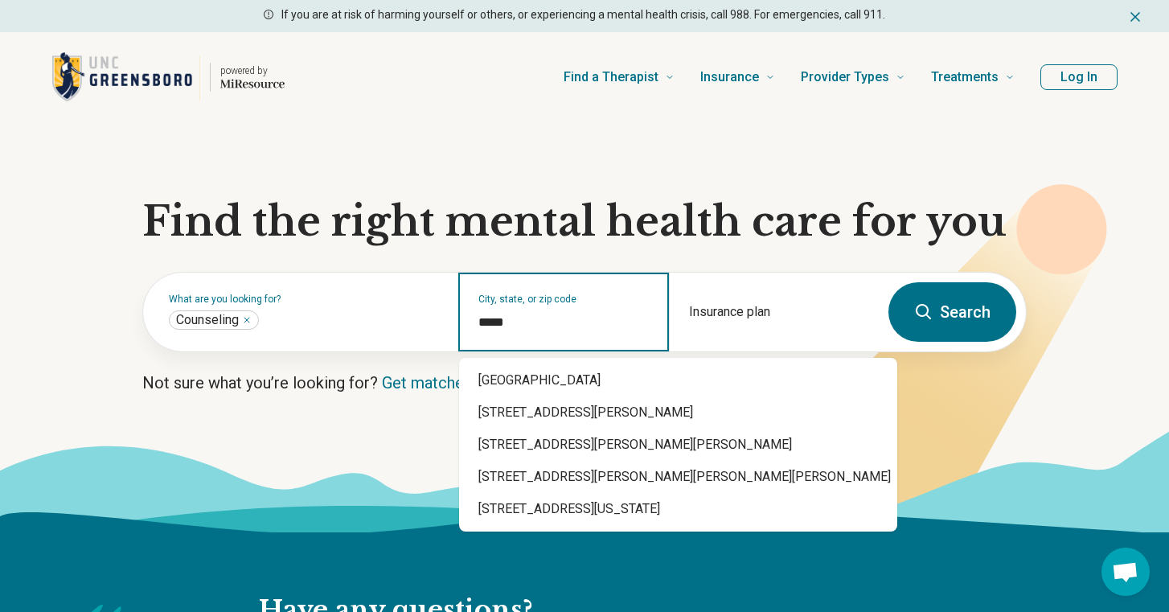
type input "*****"
click at [975, 320] on button "Search" at bounding box center [953, 312] width 128 height 60
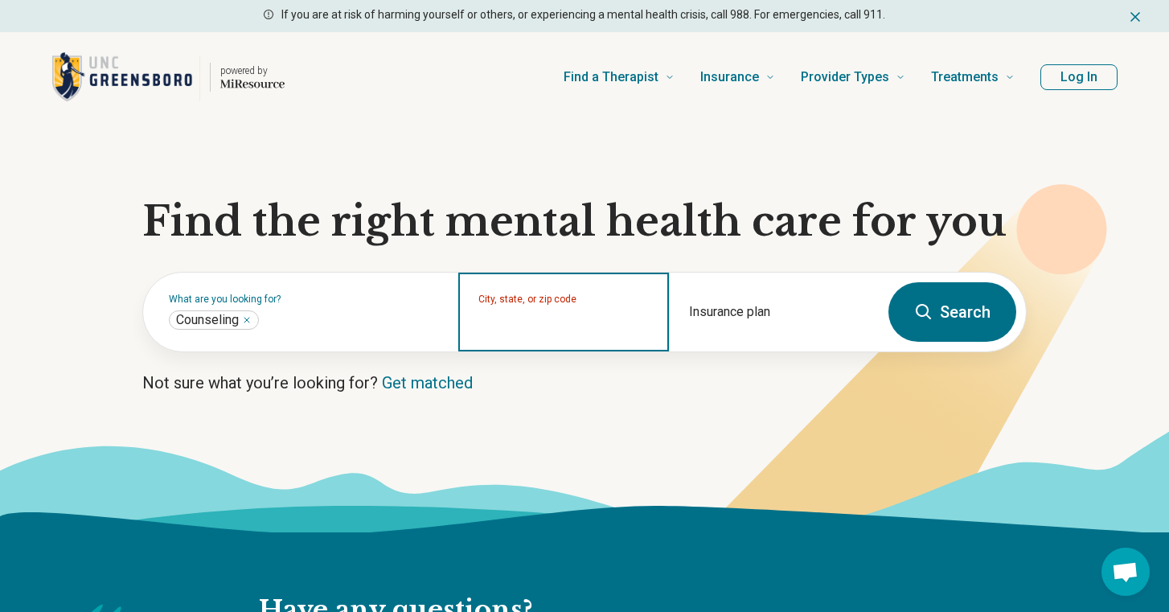
click at [553, 316] on input "City, state, or zip code" at bounding box center [564, 322] width 170 height 19
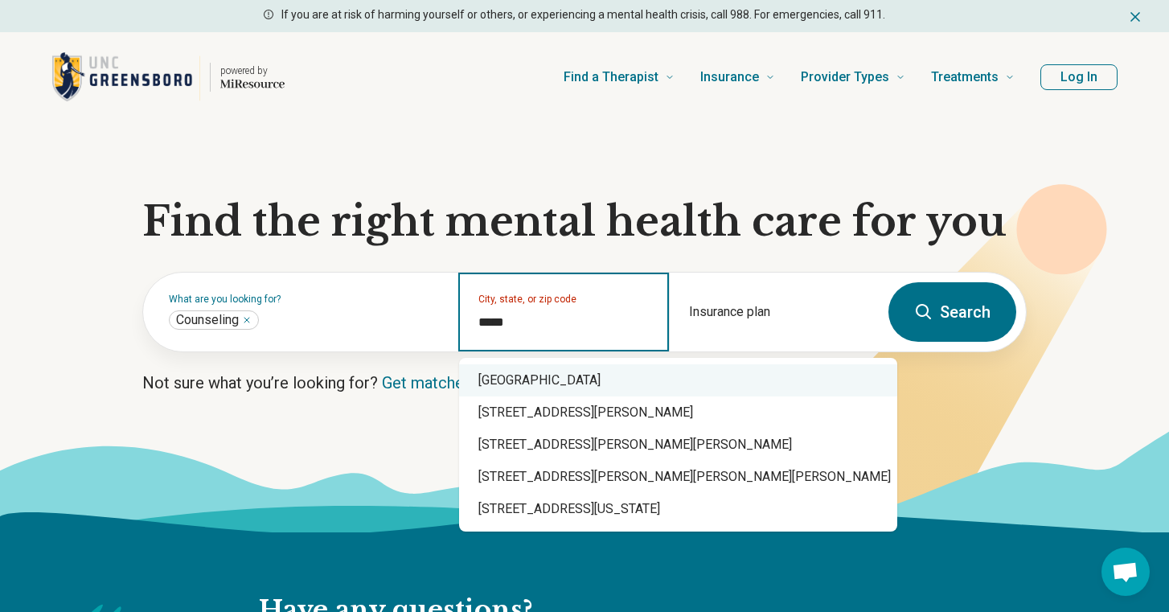
click at [561, 372] on div "[GEOGRAPHIC_DATA]" at bounding box center [678, 380] width 438 height 32
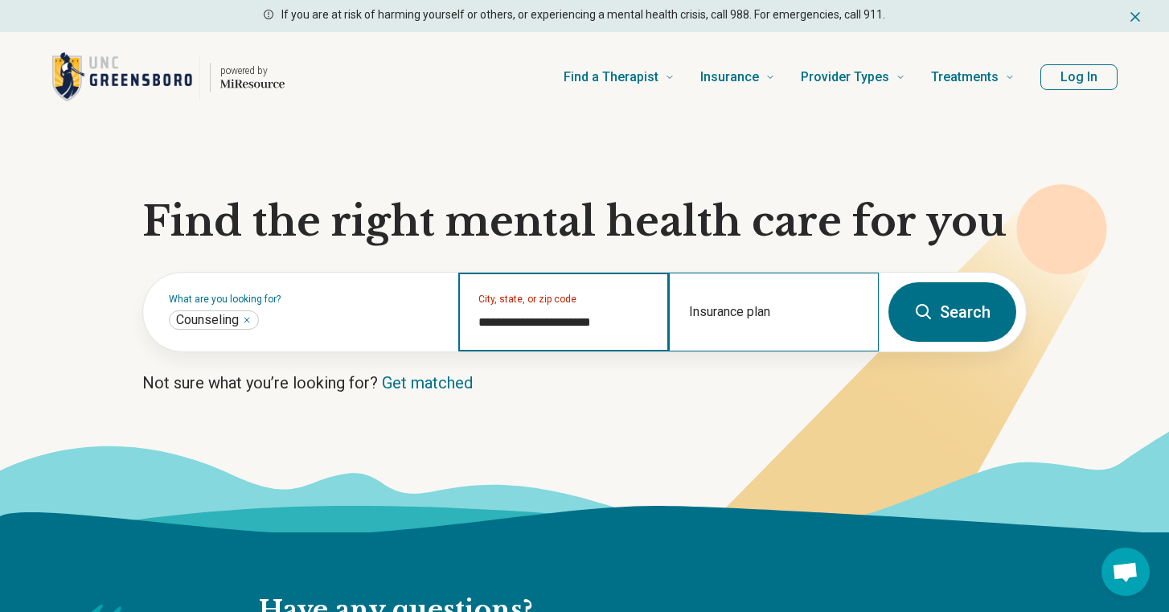
type input "**********"
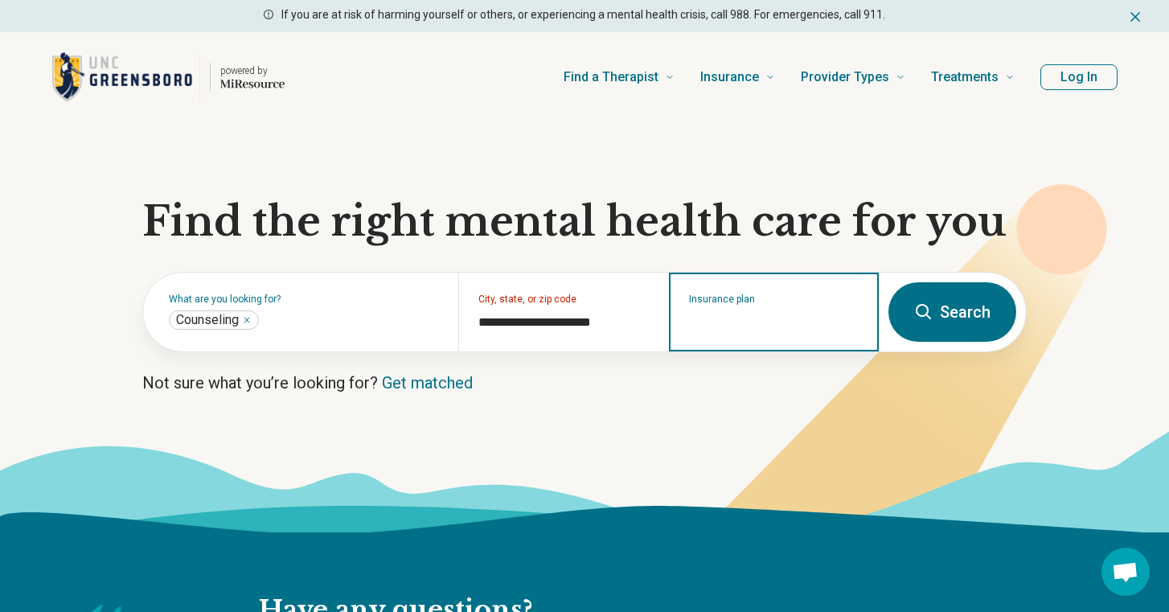
click at [759, 316] on input "Insurance plan" at bounding box center [774, 322] width 170 height 19
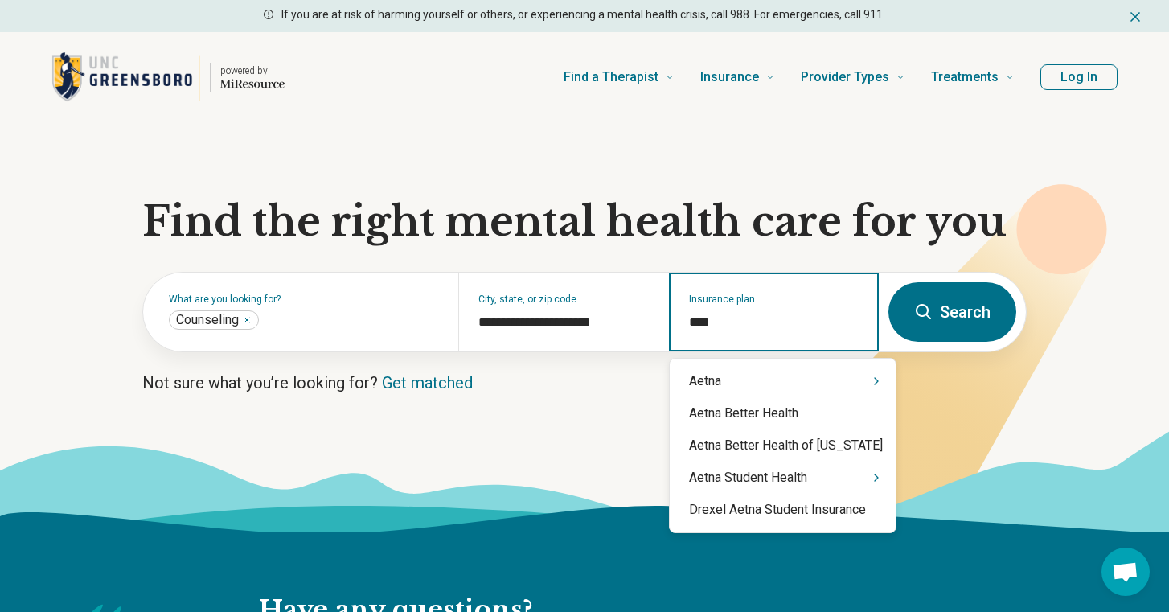
type input "*****"
click at [765, 382] on div "Aetna" at bounding box center [783, 381] width 226 height 32
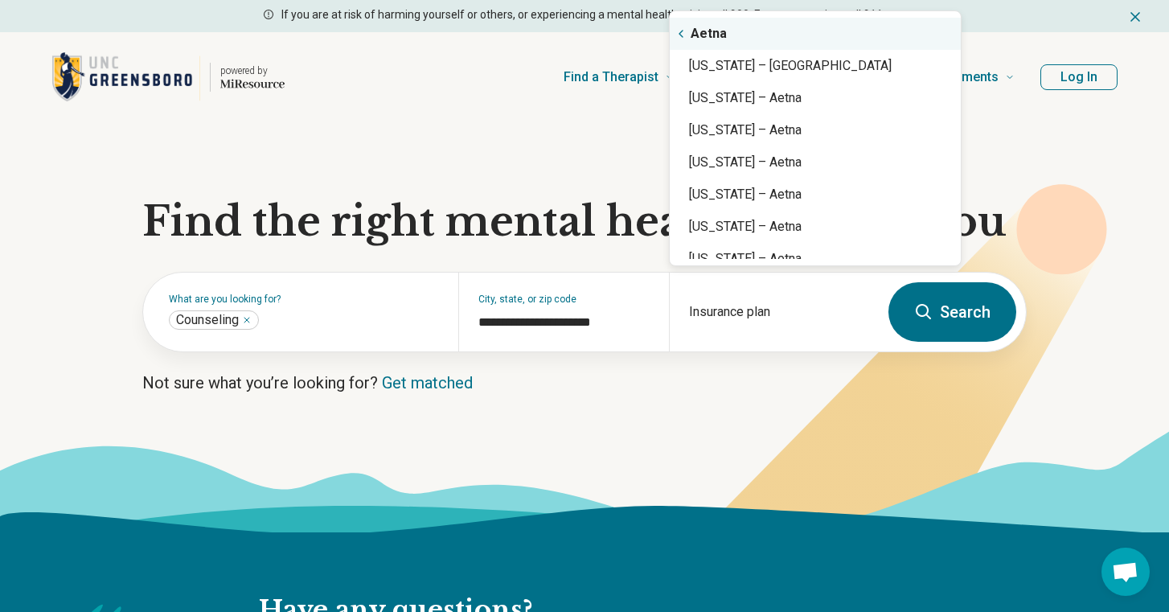
click at [956, 320] on button "Search" at bounding box center [953, 312] width 128 height 60
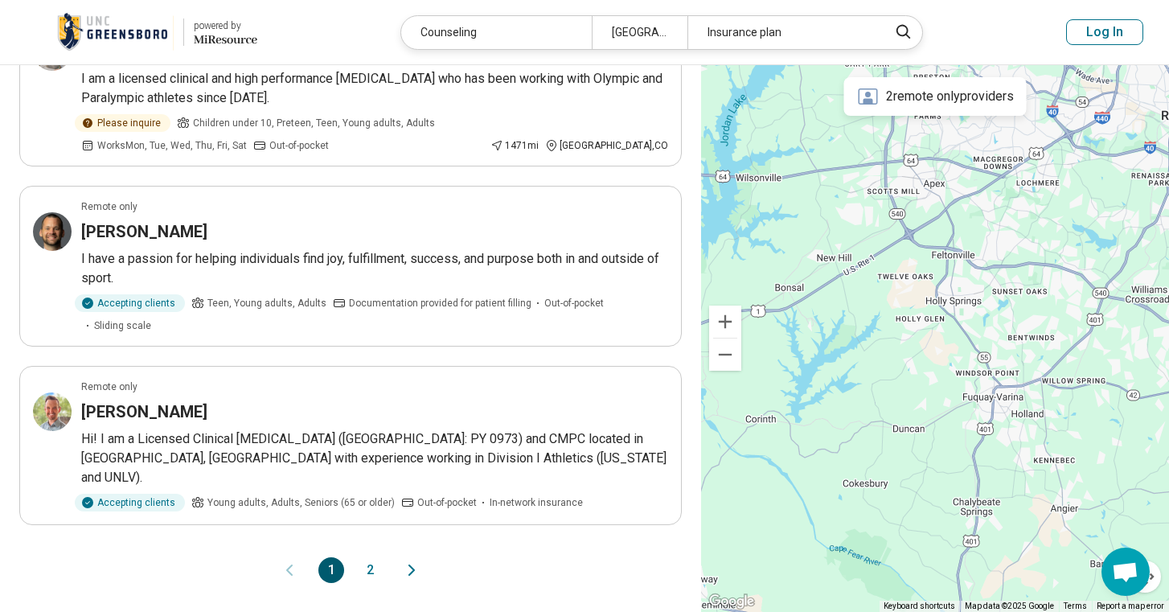
scroll to position [1473, 0]
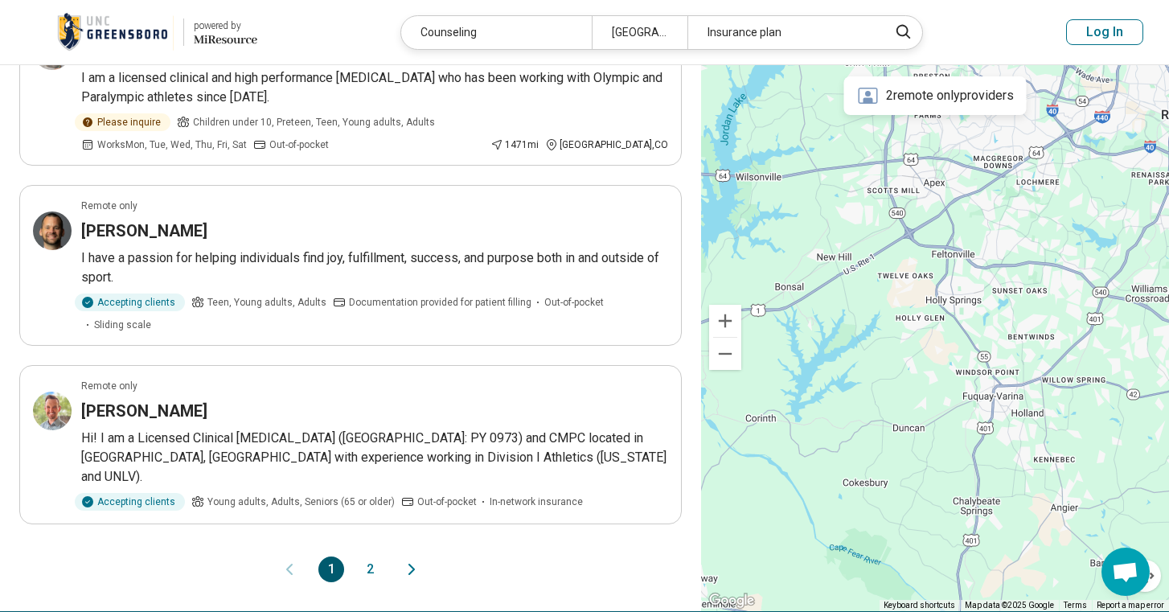
click at [366, 557] on button "2" at bounding box center [370, 570] width 26 height 26
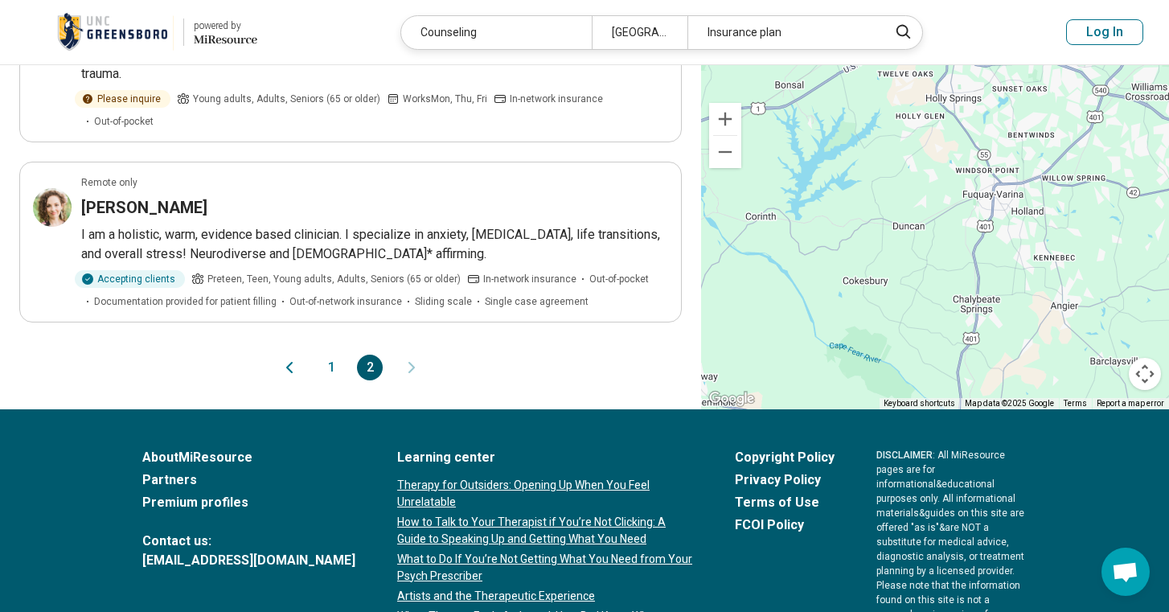
scroll to position [776, 0]
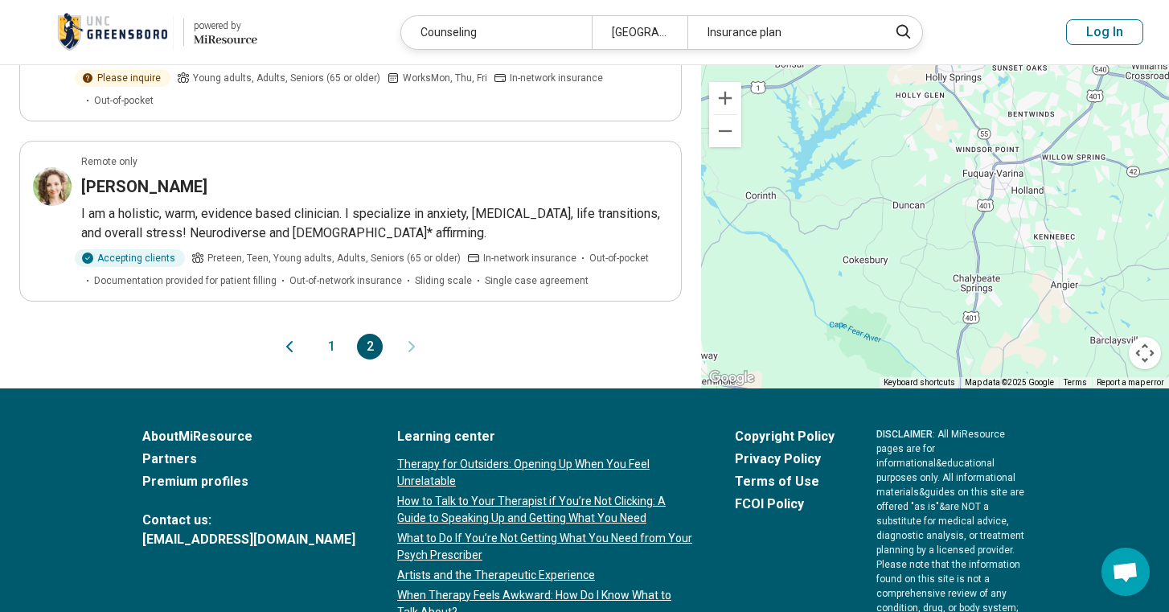
click at [331, 334] on button "1" at bounding box center [331, 347] width 26 height 26
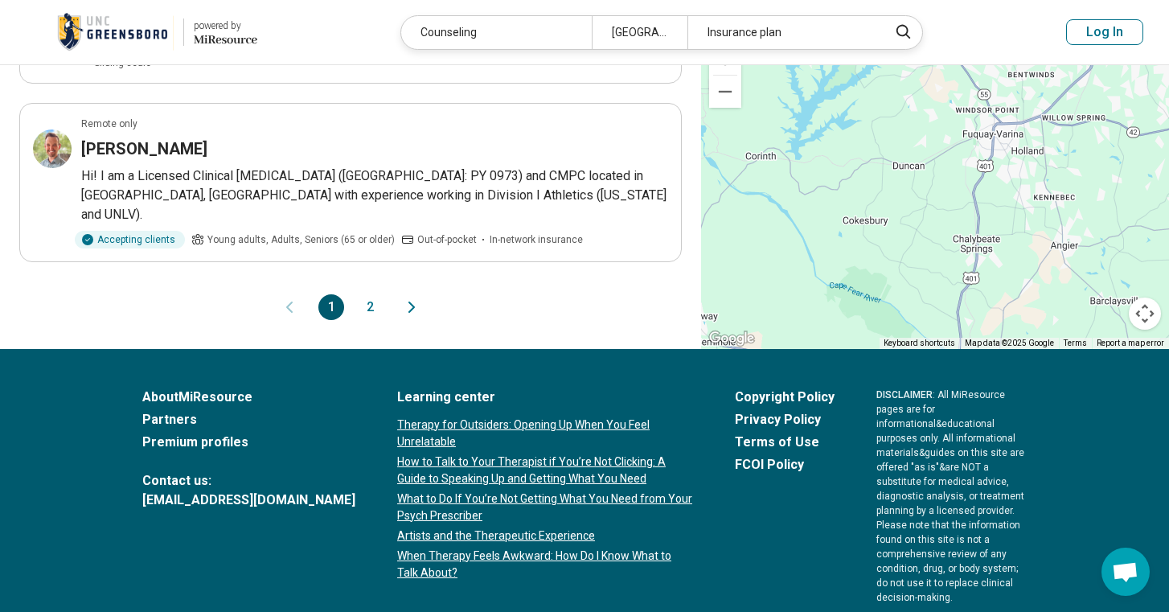
scroll to position [1763, 0]
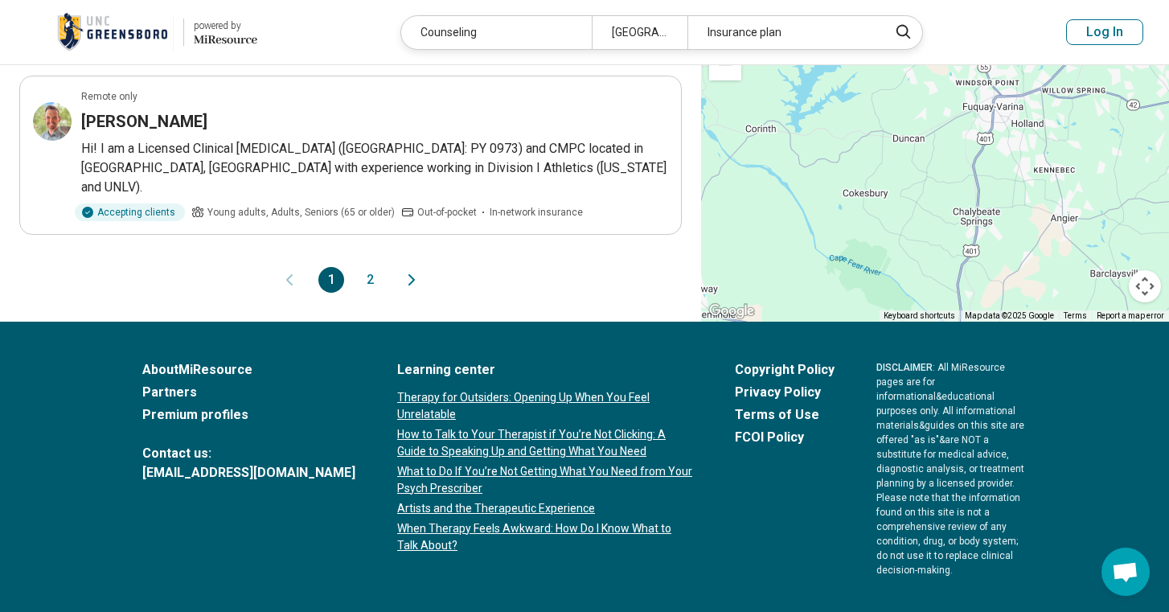
click at [379, 267] on button "2" at bounding box center [370, 280] width 26 height 26
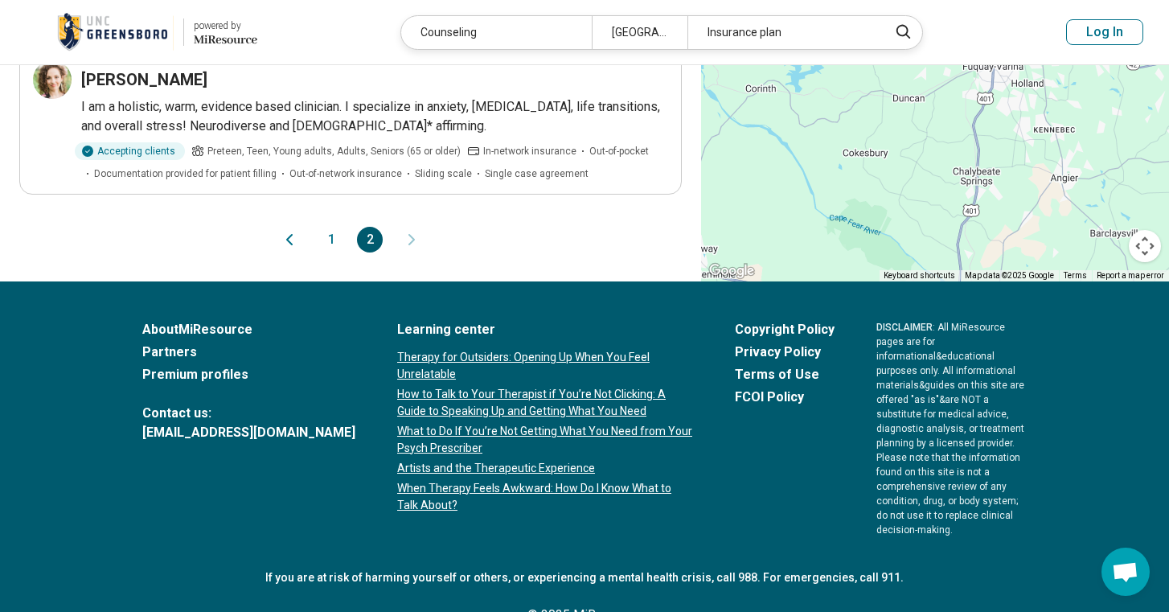
scroll to position [0, 0]
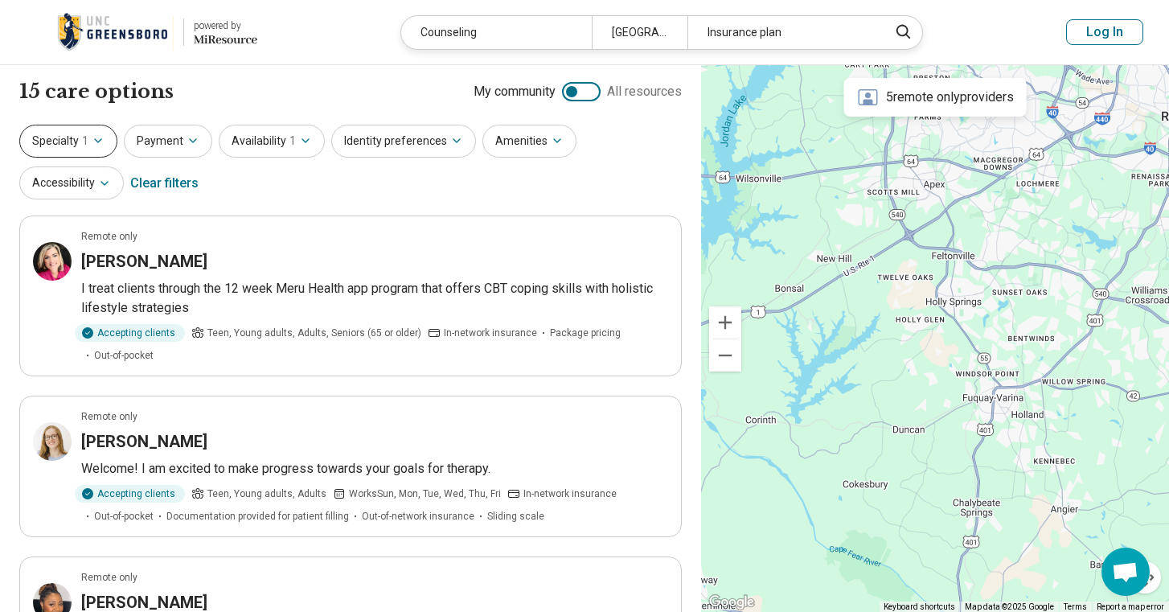
click at [101, 141] on icon "button" at bounding box center [98, 140] width 13 height 13
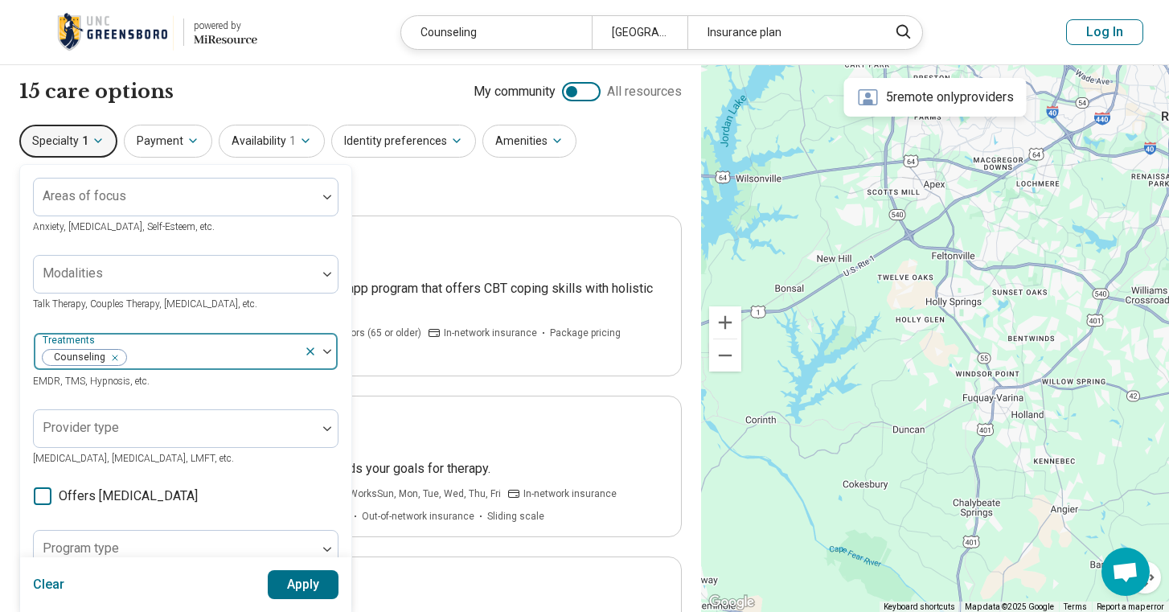
click at [310, 353] on icon at bounding box center [310, 351] width 13 height 13
click at [321, 590] on button "Apply" at bounding box center [304, 584] width 72 height 29
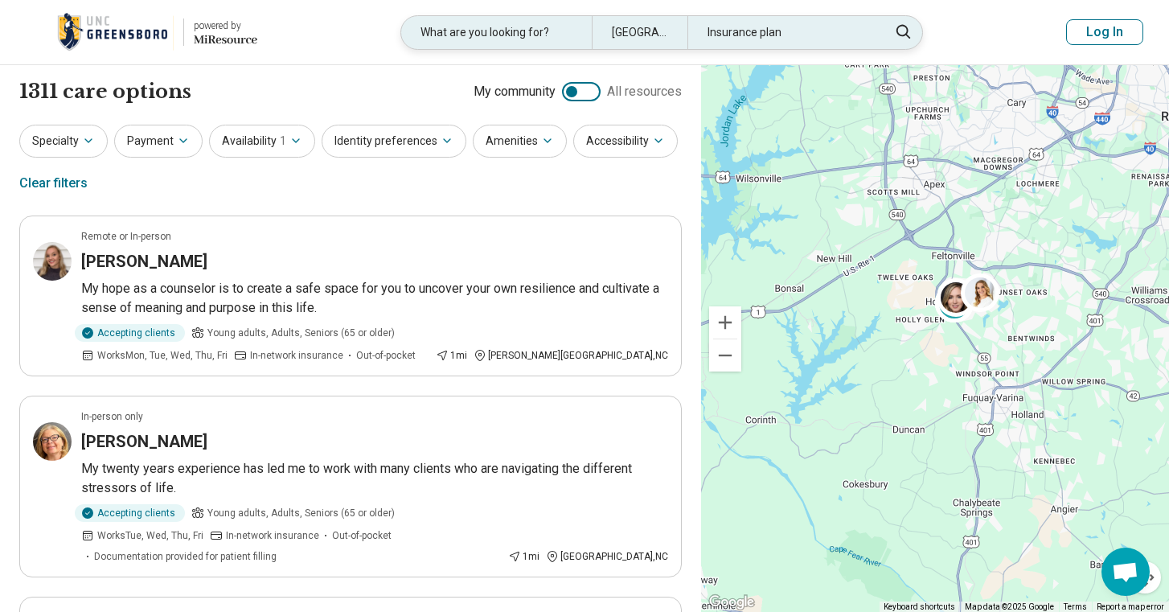
click at [754, 41] on div "Insurance plan" at bounding box center [783, 32] width 191 height 33
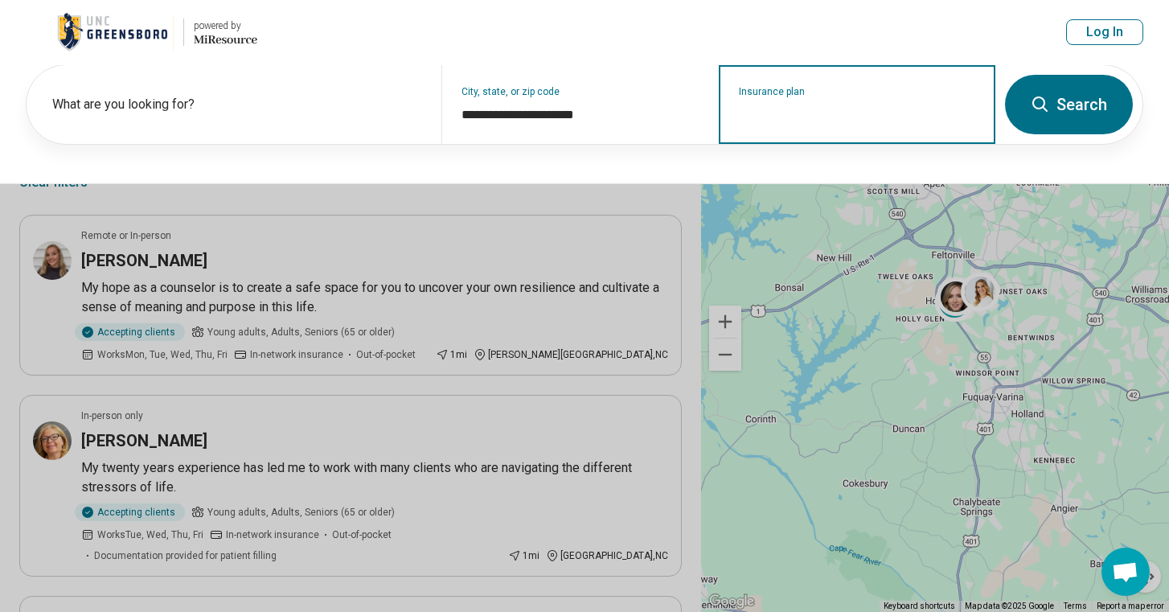
click at [753, 109] on input "Insurance plan" at bounding box center [857, 114] width 237 height 19
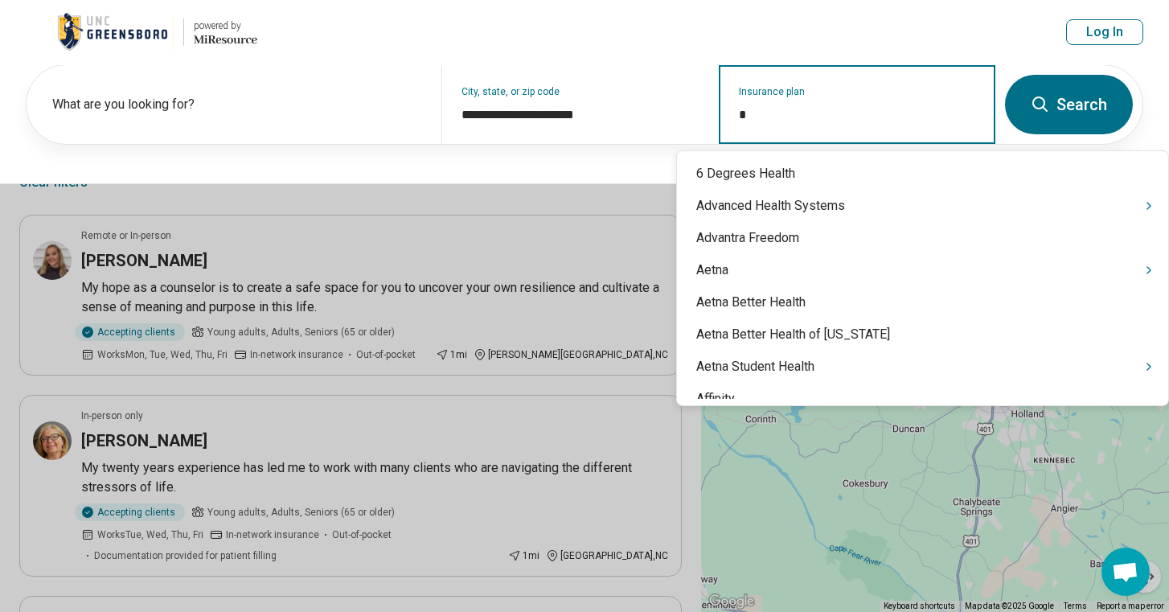
type input "**"
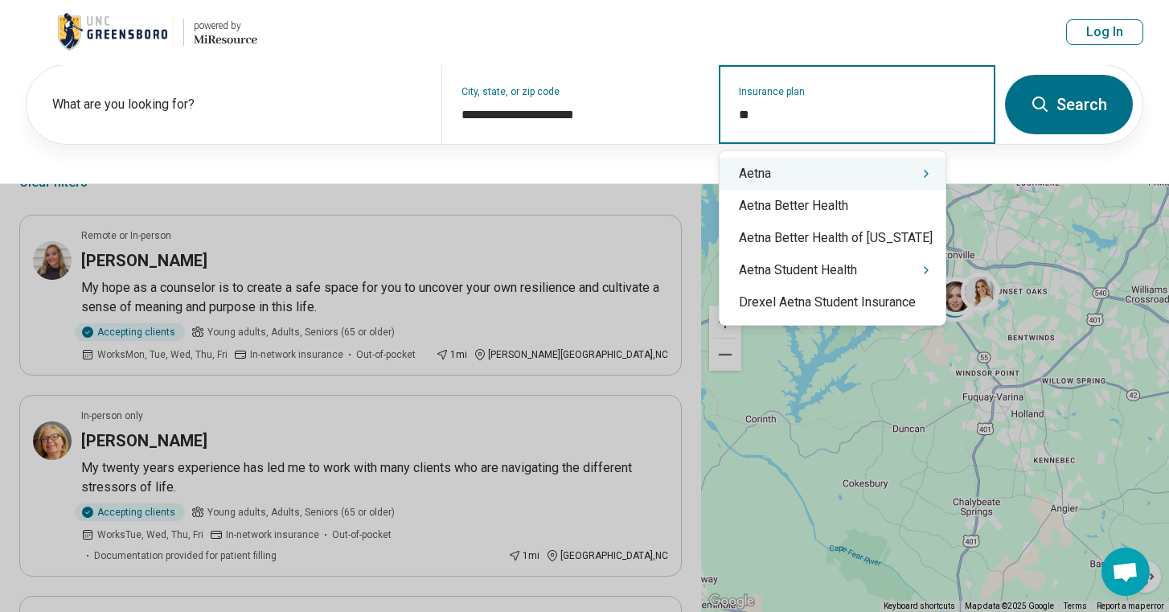
click at [757, 169] on div "Aetna" at bounding box center [833, 174] width 226 height 32
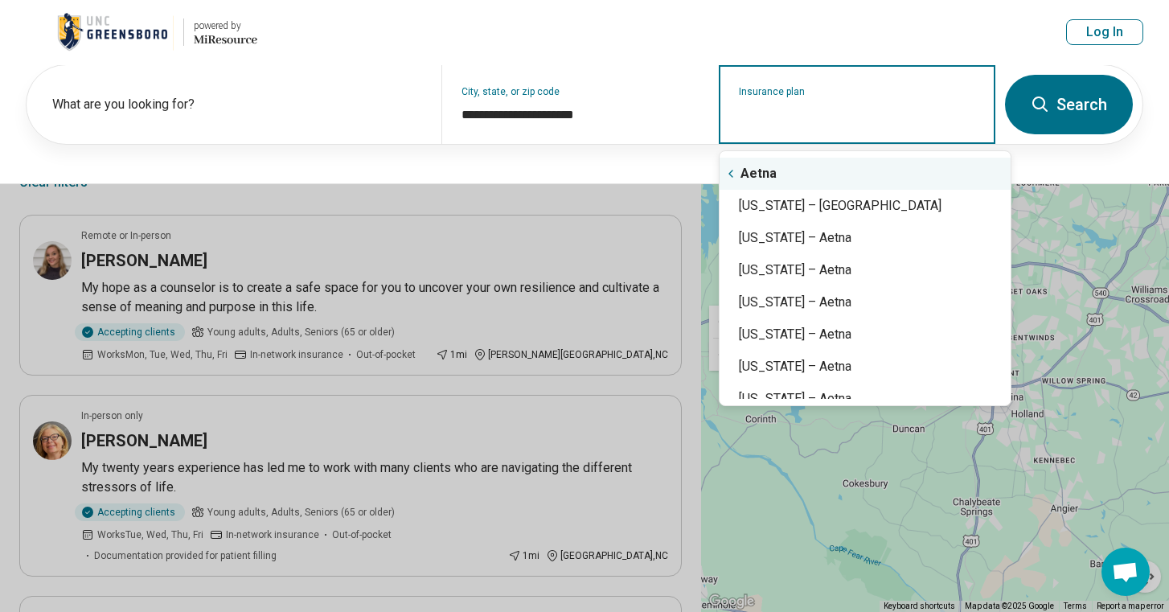
click at [763, 172] on div "Aetna" at bounding box center [865, 174] width 291 height 32
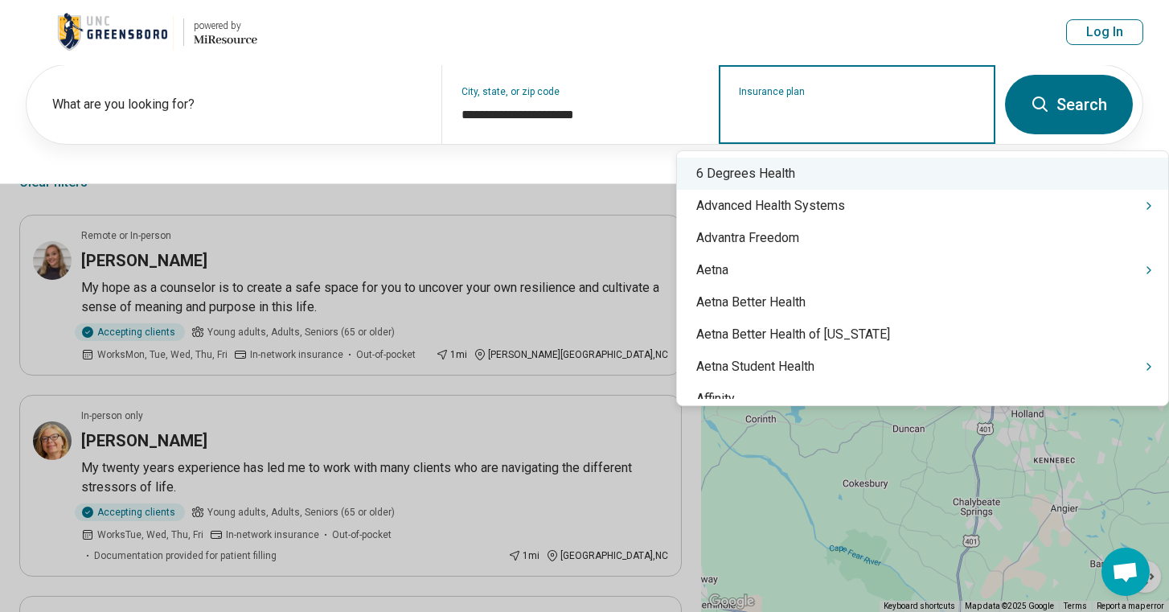
click at [799, 120] on input "Insurance plan" at bounding box center [857, 114] width 237 height 19
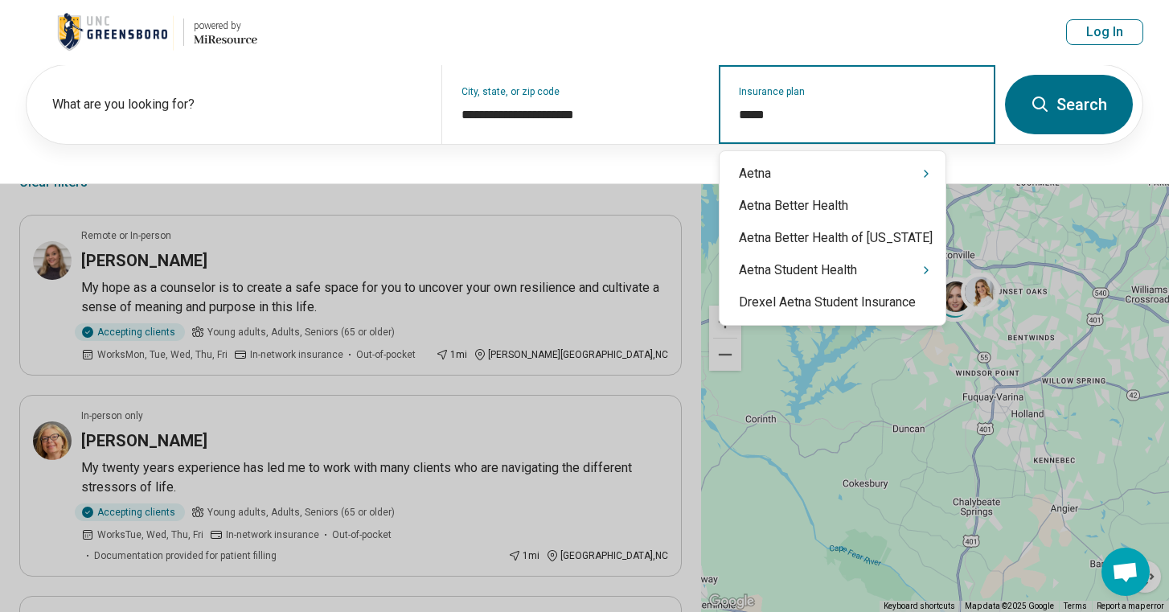
type input "*****"
click at [1054, 116] on button "Search" at bounding box center [1069, 105] width 128 height 60
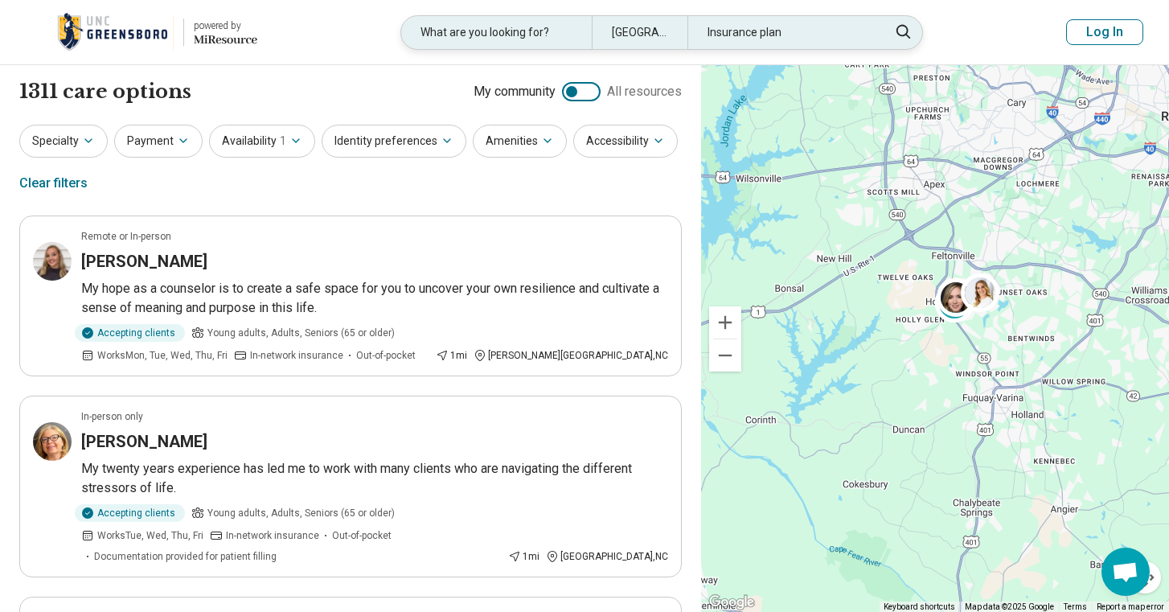
click at [524, 35] on div "What are you looking for?" at bounding box center [496, 32] width 191 height 33
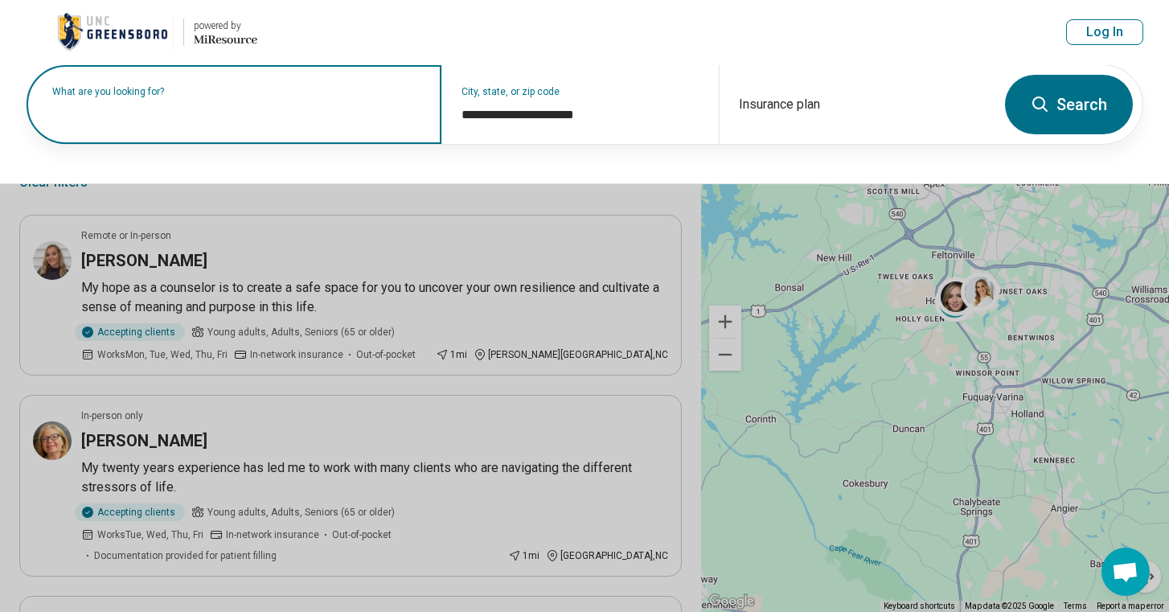
click at [234, 114] on input "text" at bounding box center [237, 112] width 370 height 19
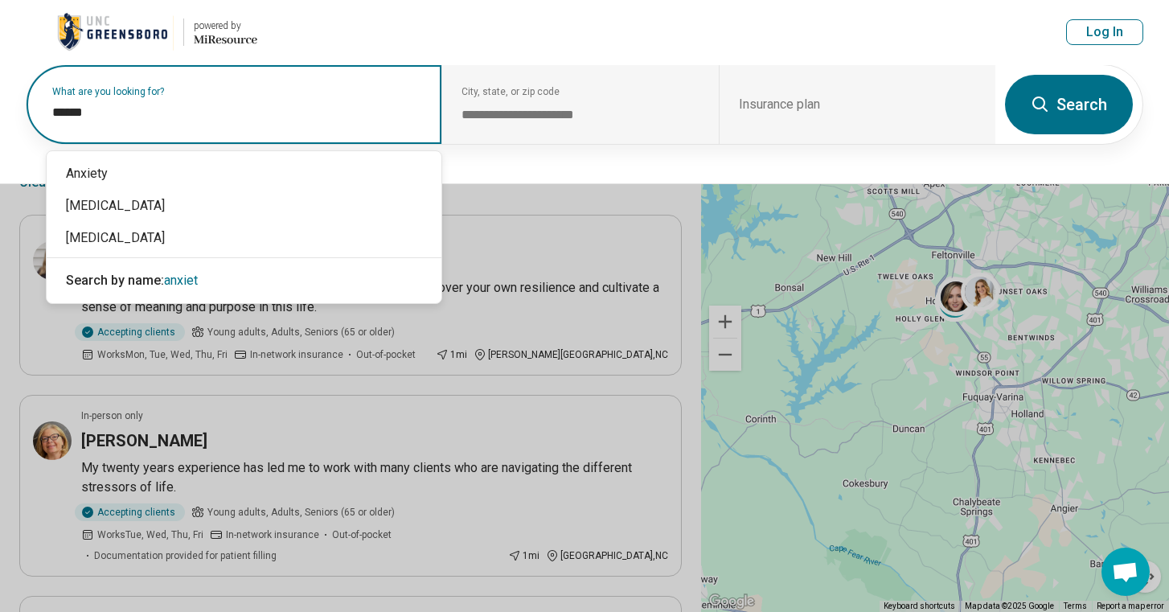
type input "*******"
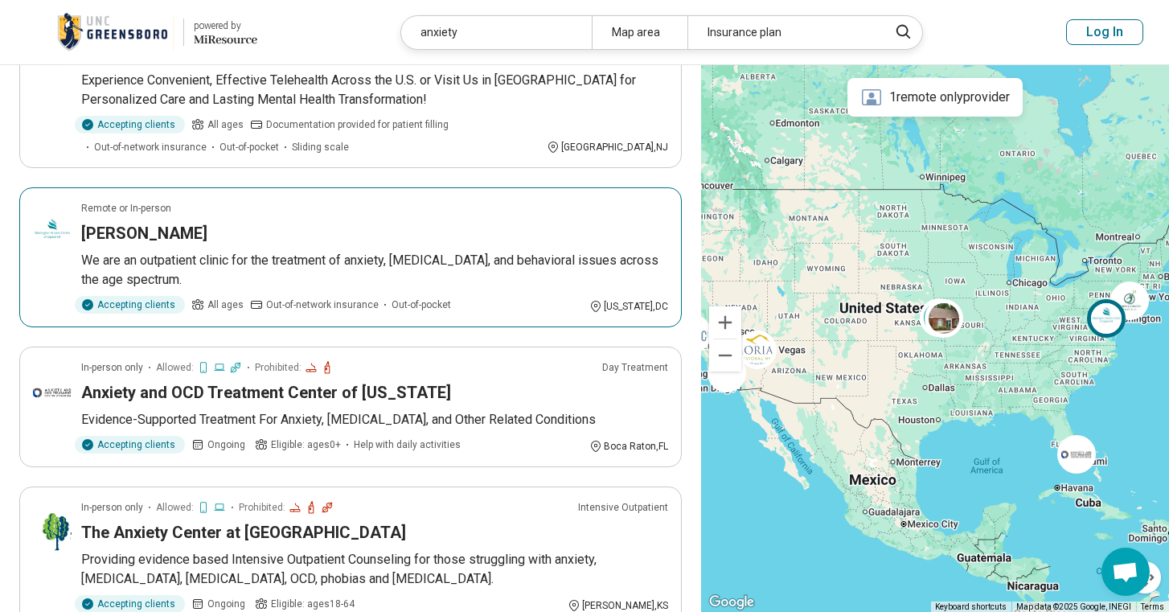
scroll to position [1112, 0]
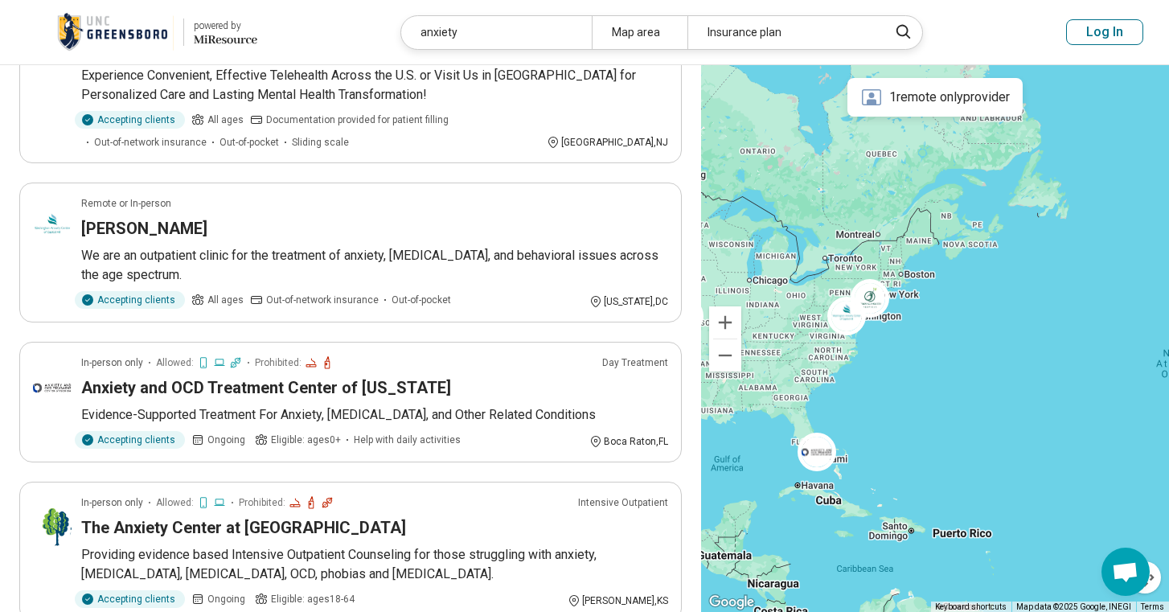
drag, startPoint x: 1115, startPoint y: 348, endPoint x: 851, endPoint y: 346, distance: 263.8
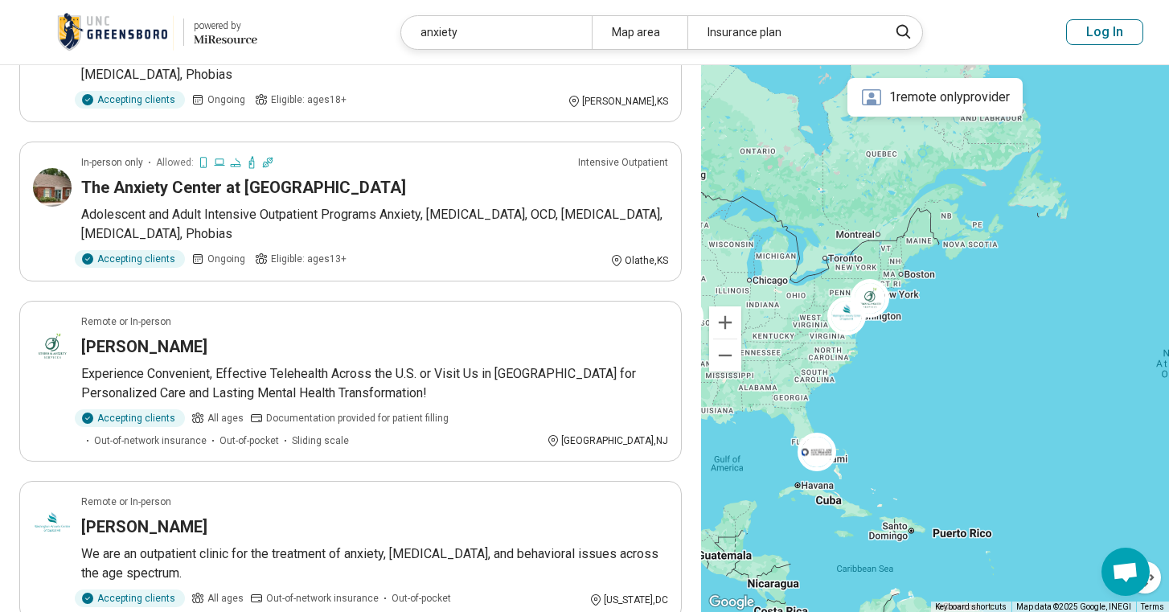
scroll to position [642, 0]
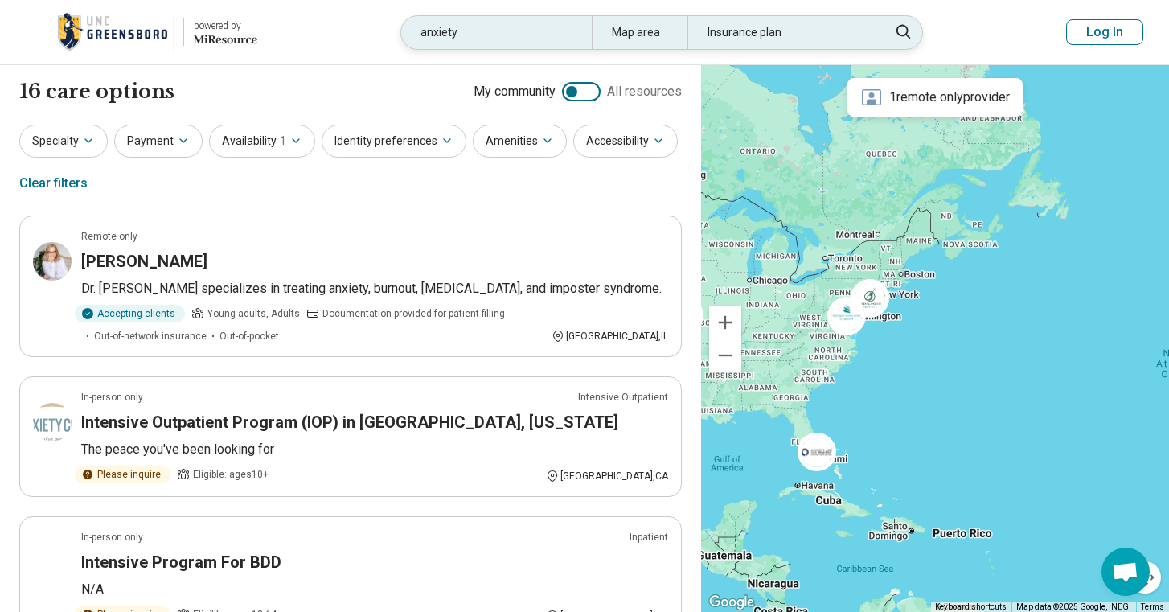
click at [648, 39] on div "Map area" at bounding box center [640, 32] width 96 height 33
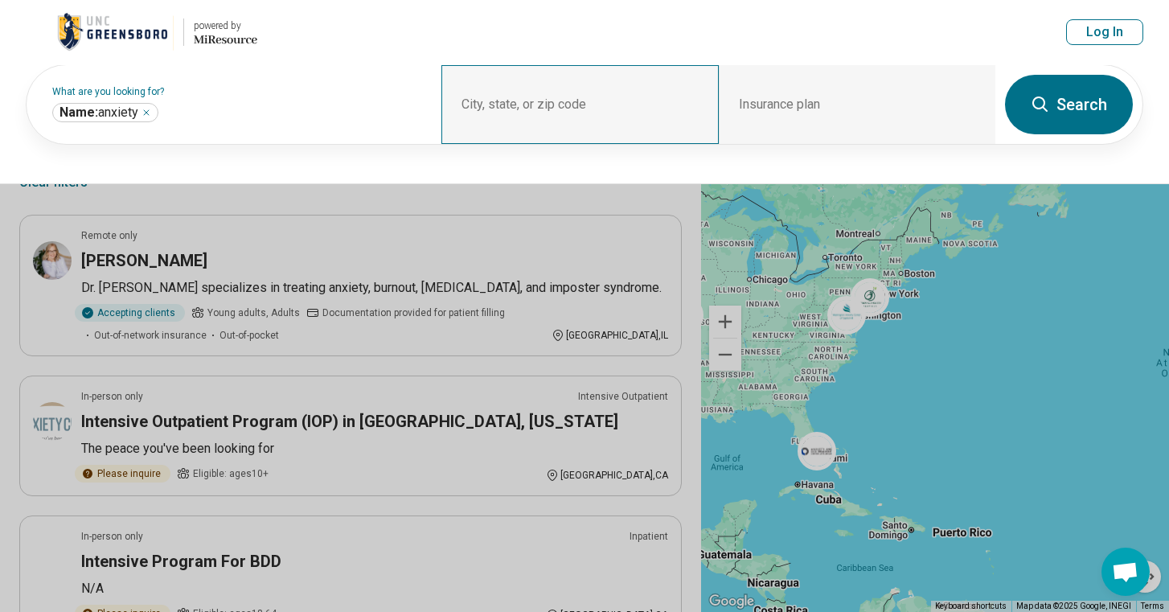
click at [545, 131] on div "City, state, or zip code" at bounding box center [580, 104] width 277 height 79
click at [534, 89] on div "City, state, or zip code" at bounding box center [580, 104] width 277 height 79
click at [536, 100] on div "City, state, or zip code" at bounding box center [580, 104] width 277 height 79
click at [605, 100] on div "City, state, or zip code" at bounding box center [580, 104] width 277 height 79
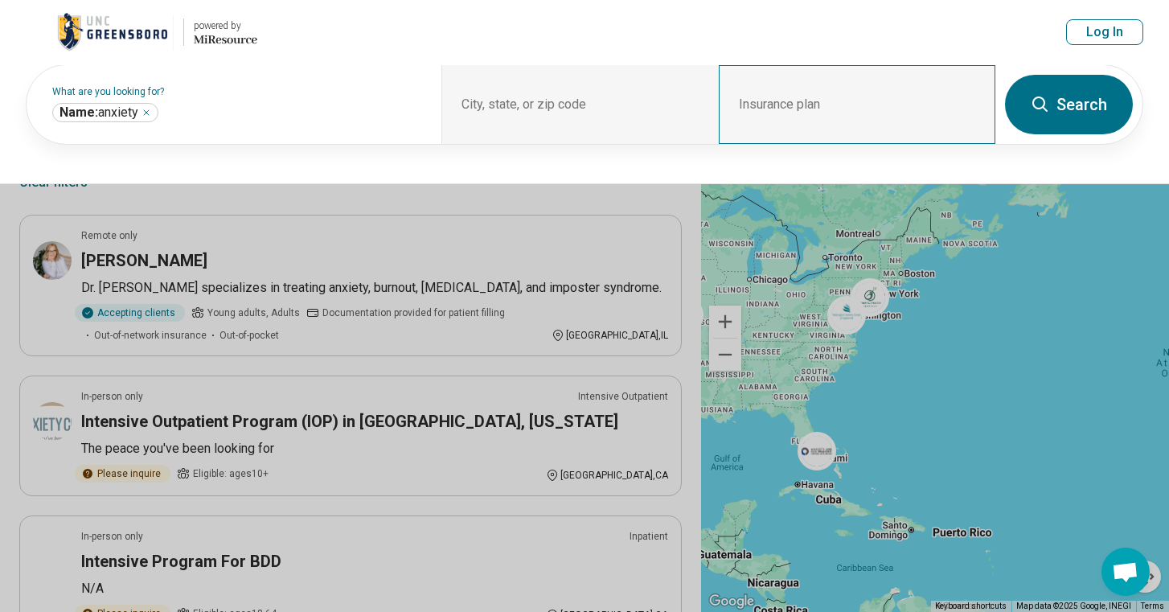
click at [929, 106] on div "Insurance plan" at bounding box center [857, 104] width 277 height 79
click at [553, 242] on button at bounding box center [584, 306] width 1169 height 612
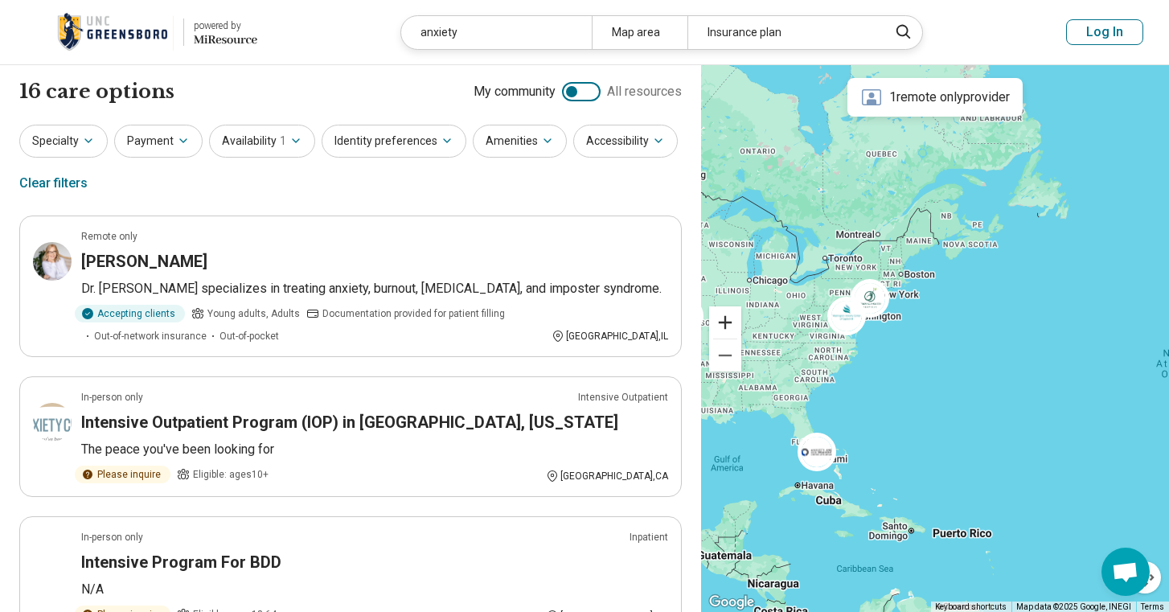
click at [732, 321] on button "Zoom in" at bounding box center [725, 322] width 32 height 32
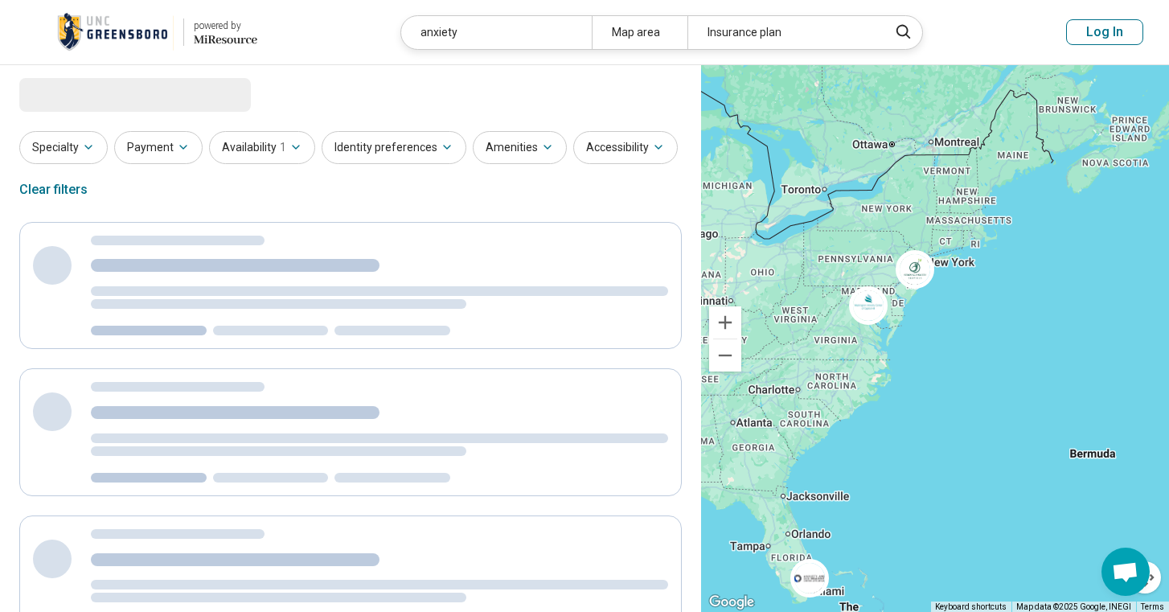
drag, startPoint x: 795, startPoint y: 331, endPoint x: 883, endPoint y: 346, distance: 89.0
click at [883, 346] on div "2" at bounding box center [935, 339] width 468 height 548
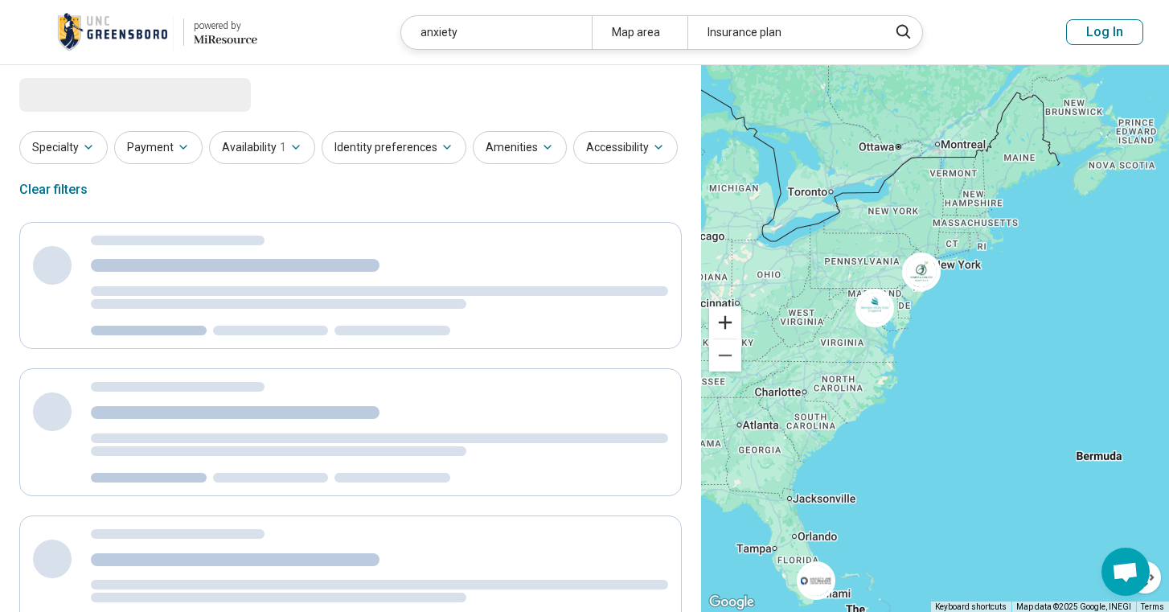
click at [735, 325] on button "Zoom in" at bounding box center [725, 322] width 32 height 32
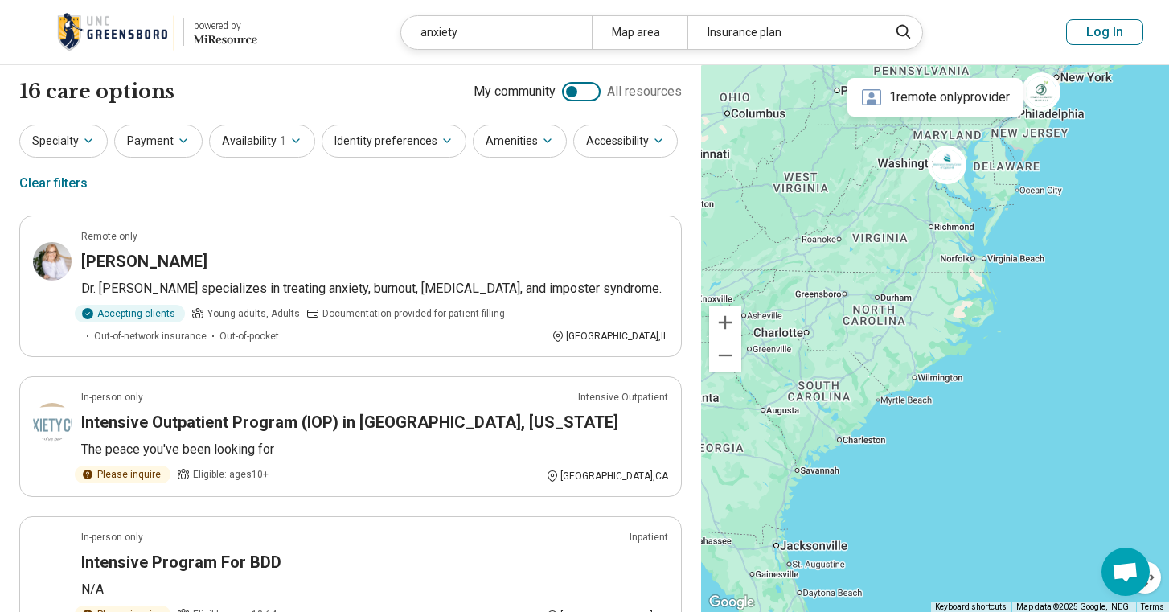
drag, startPoint x: 814, startPoint y: 370, endPoint x: 935, endPoint y: 264, distance: 161.3
click at [935, 264] on div "2" at bounding box center [935, 339] width 468 height 548
click at [726, 327] on button "Zoom in" at bounding box center [725, 322] width 32 height 32
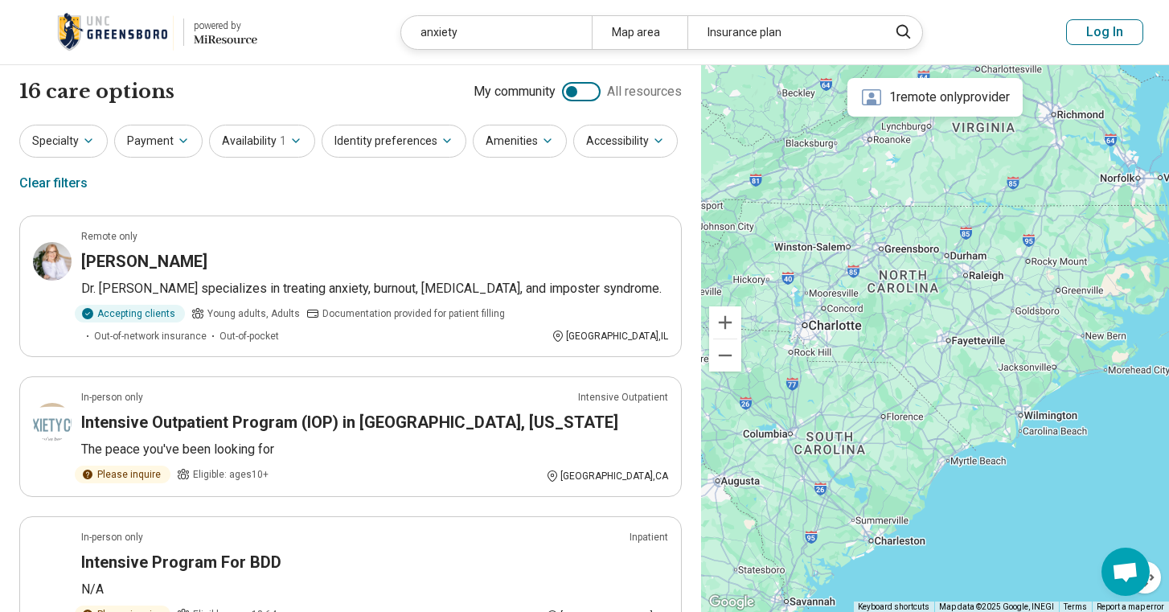
drag, startPoint x: 832, startPoint y: 335, endPoint x: 959, endPoint y: 334, distance: 127.1
click at [959, 334] on div "2" at bounding box center [935, 339] width 468 height 548
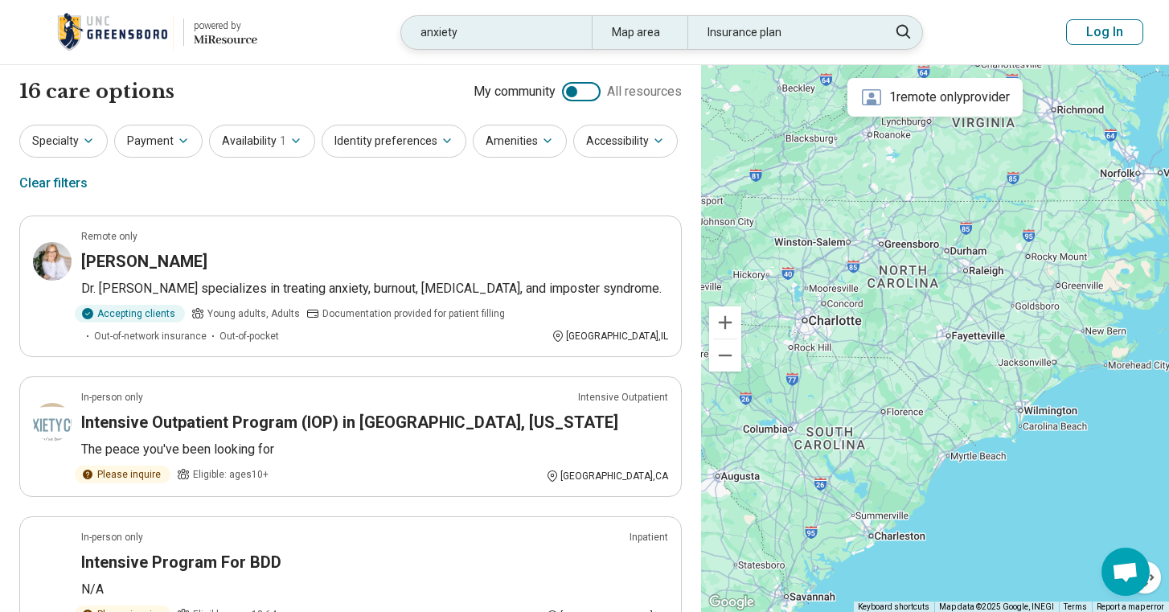
click at [538, 18] on div "anxiety" at bounding box center [496, 32] width 191 height 33
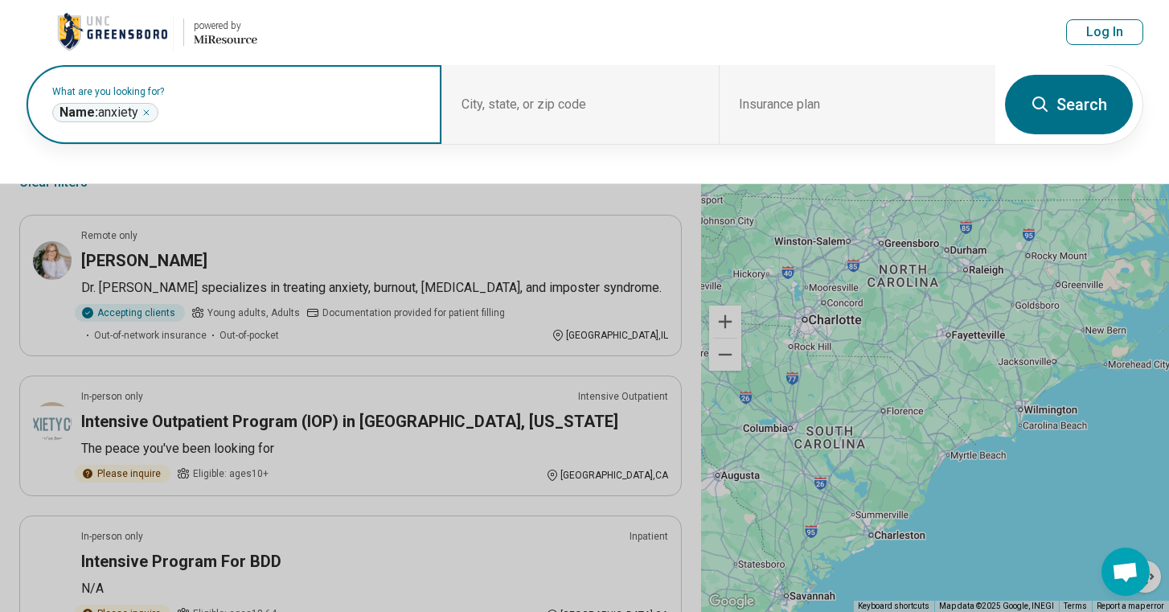
click at [148, 113] on icon "Remove" at bounding box center [146, 112] width 5 height 5
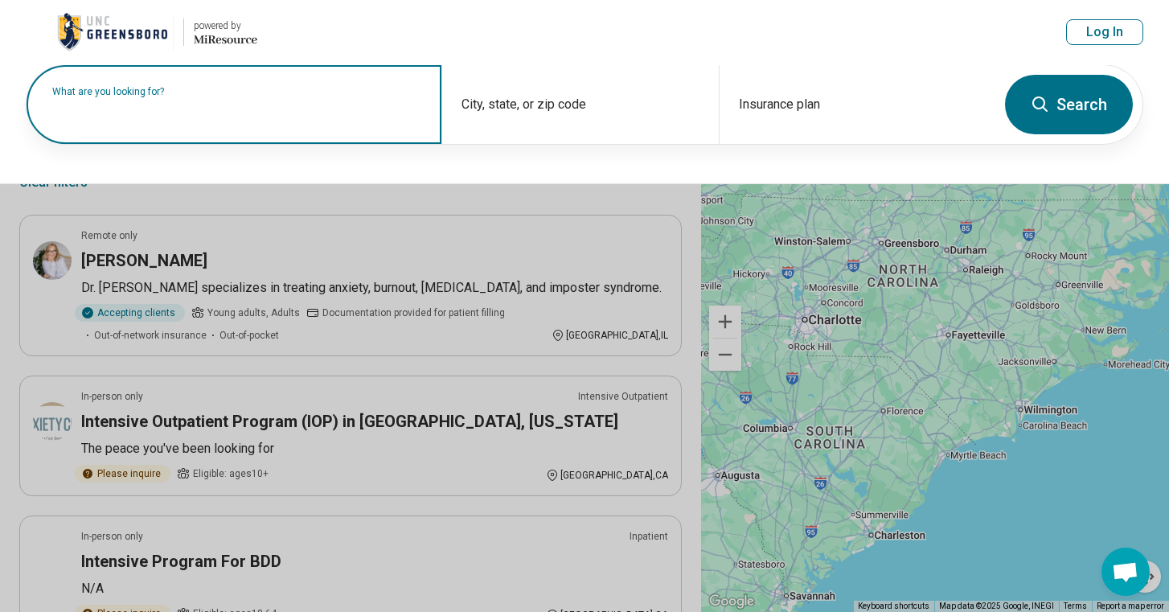
click at [201, 121] on input "text" at bounding box center [237, 112] width 370 height 19
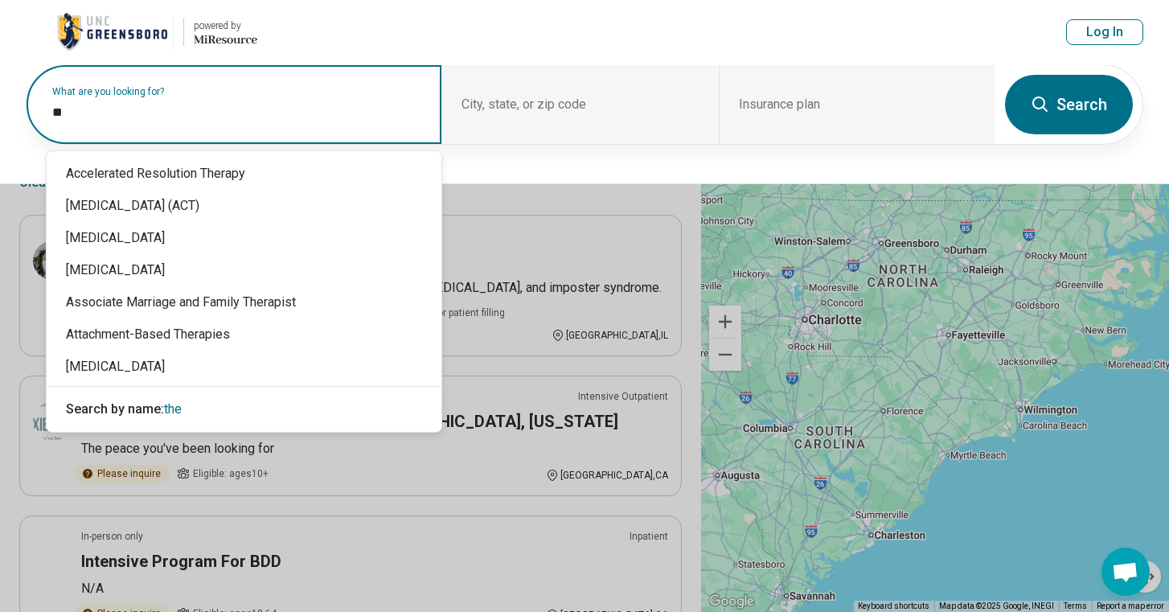
type input "*"
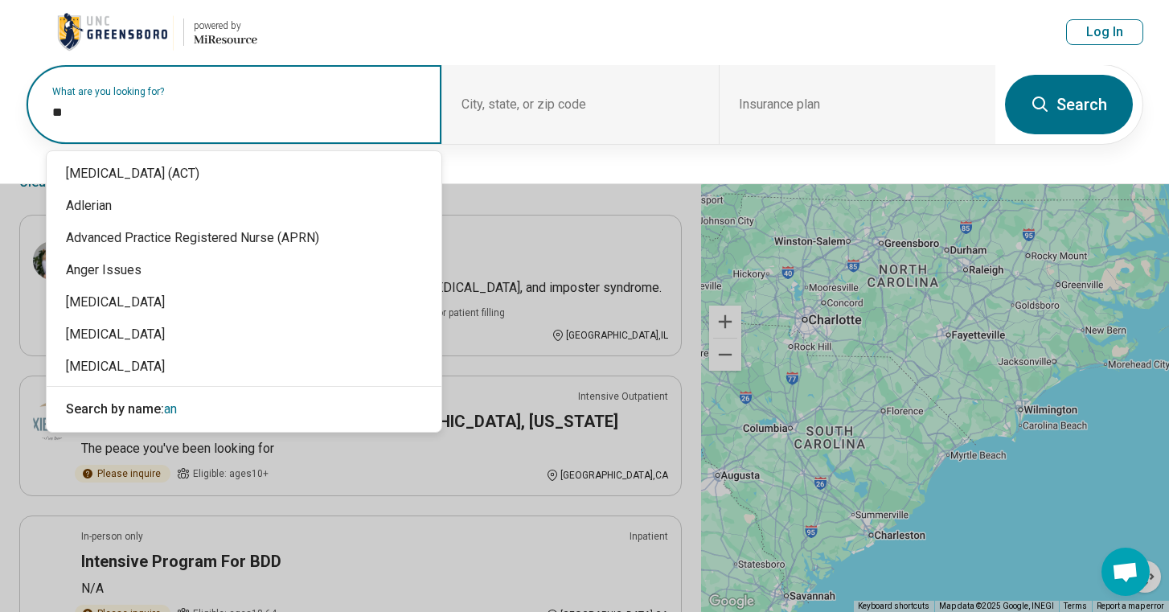
type input "***"
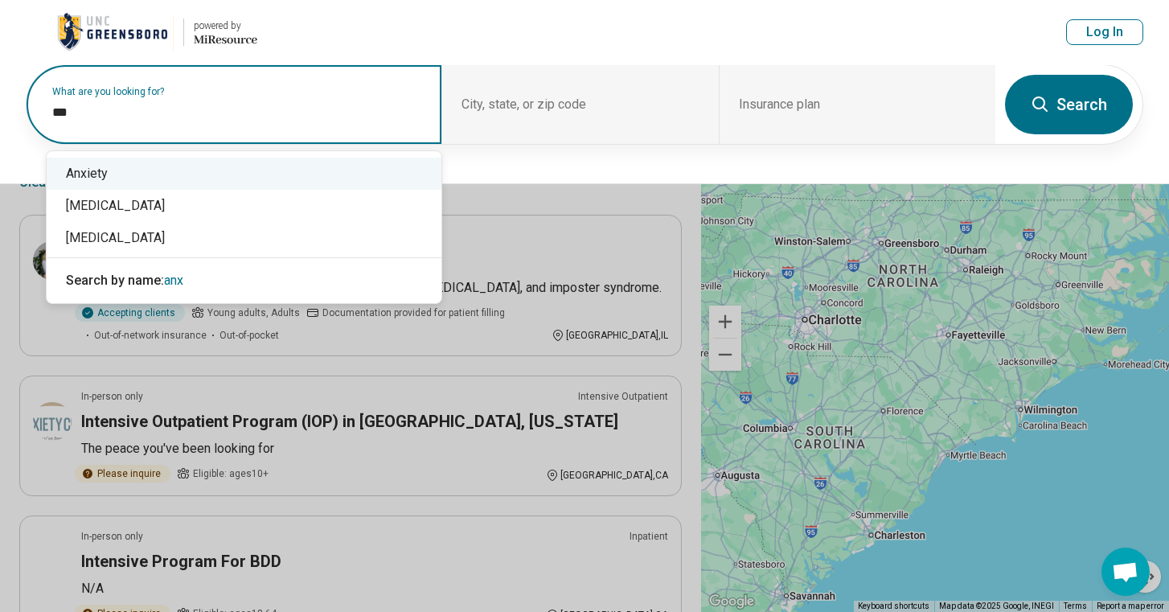
click at [216, 183] on div "Anxiety" at bounding box center [244, 174] width 395 height 32
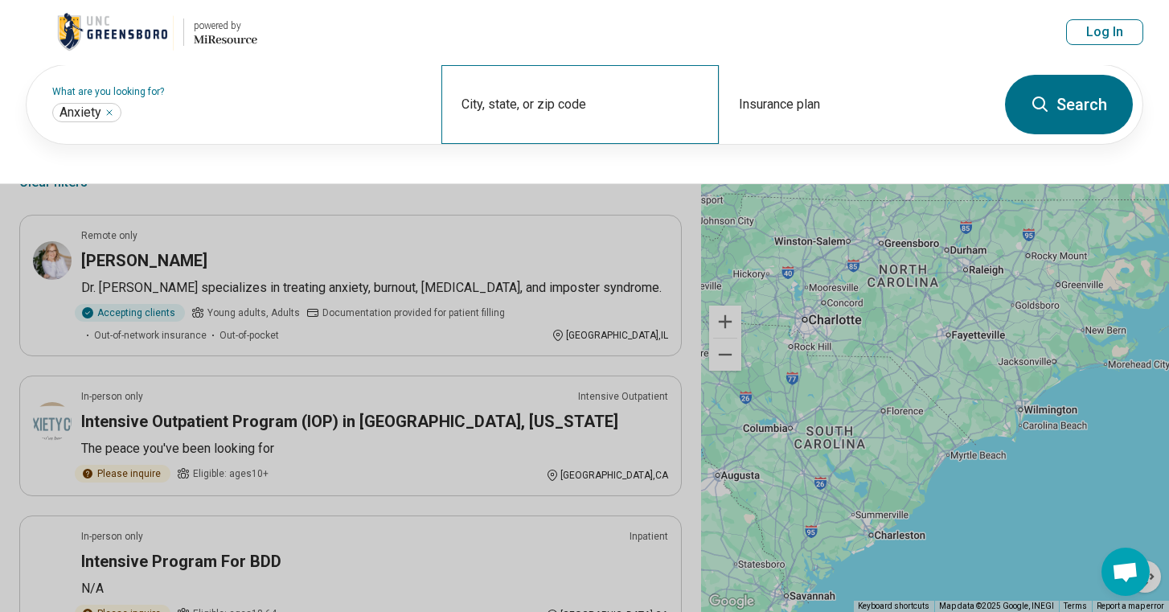
click at [651, 106] on div "City, state, or zip code" at bounding box center [580, 104] width 277 height 79
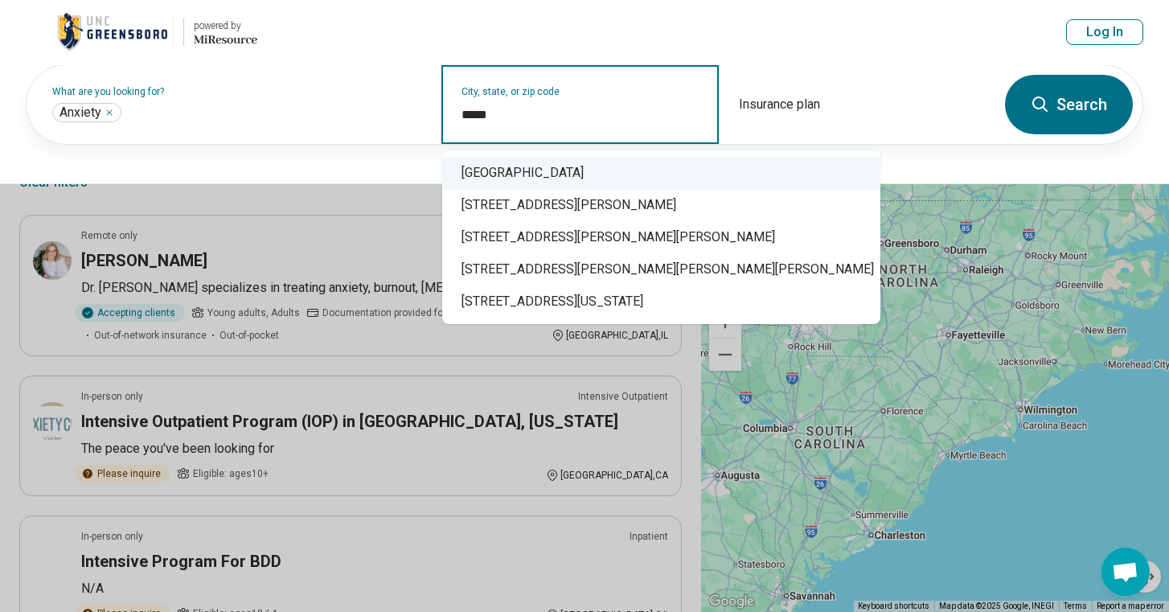
click at [622, 178] on div "Holly Springs, NC 27540" at bounding box center [661, 173] width 438 height 32
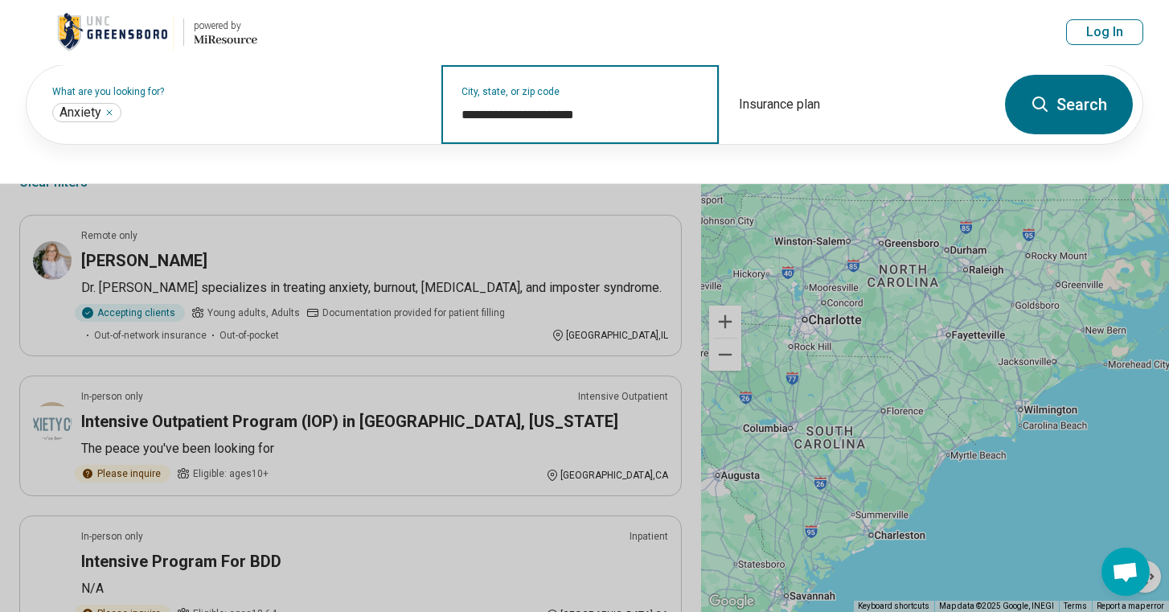
type input "**********"
click at [1082, 115] on button "Search" at bounding box center [1069, 105] width 128 height 60
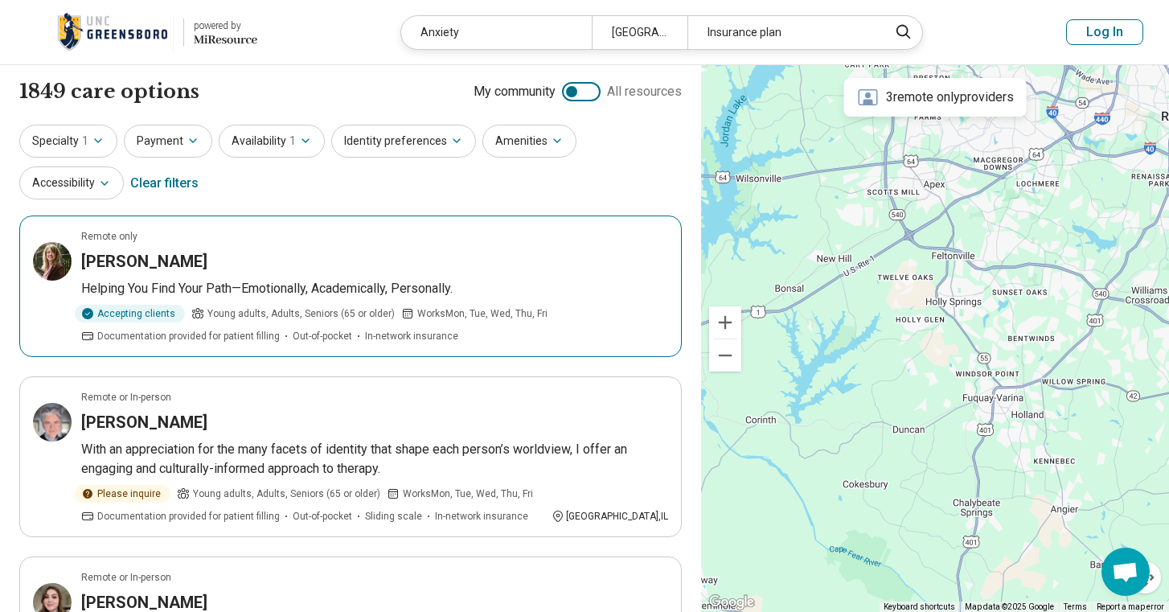
scroll to position [2, 0]
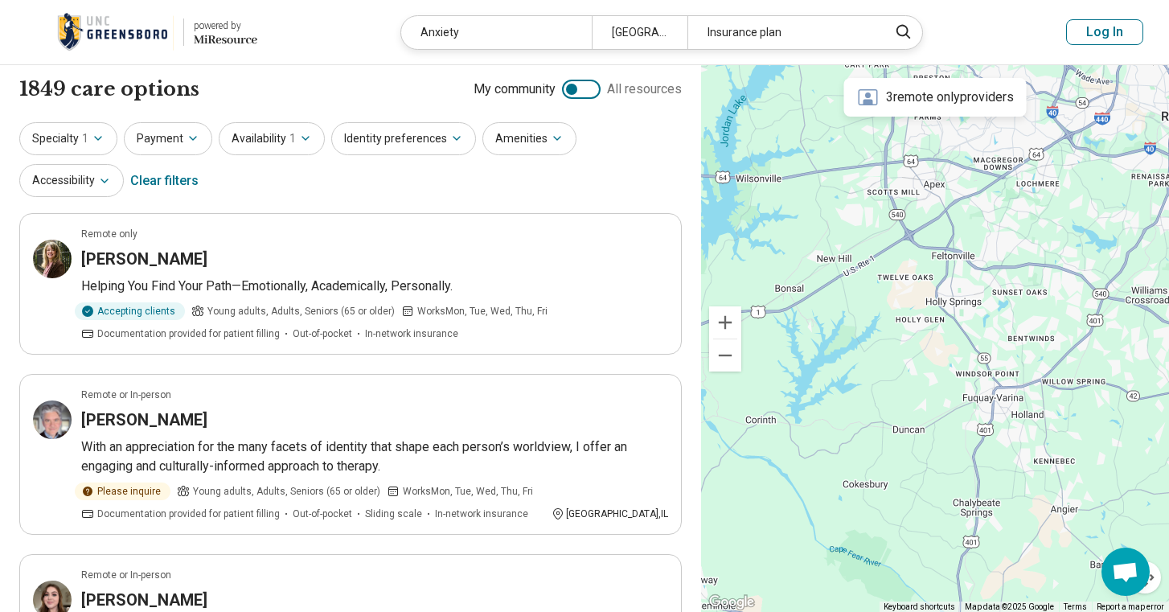
click at [573, 90] on div at bounding box center [571, 89] width 11 height 11
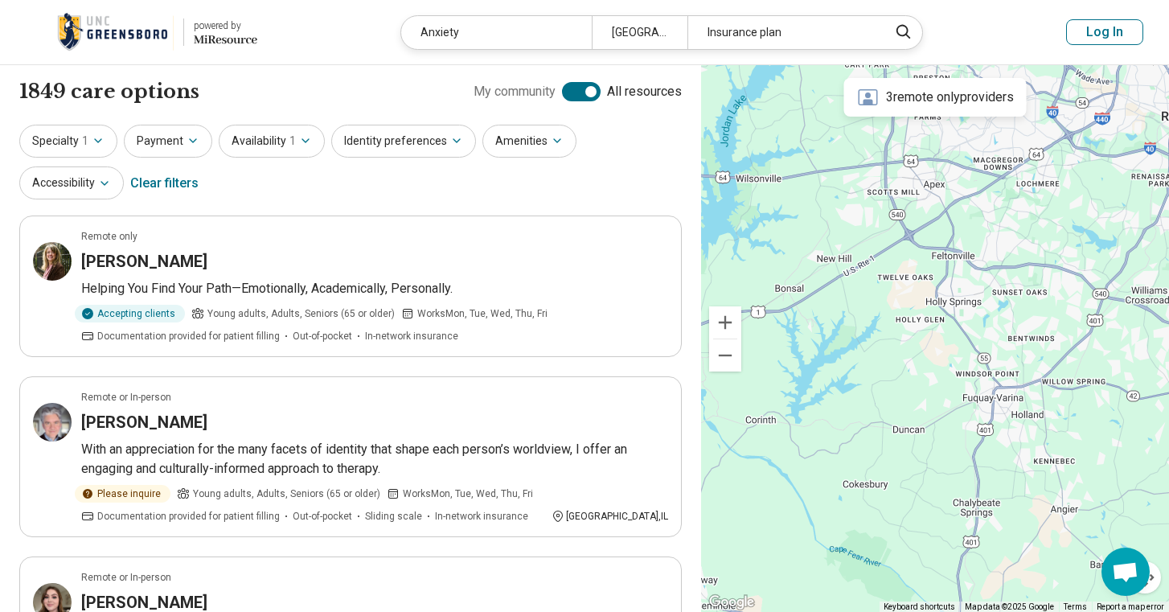
click at [593, 94] on div at bounding box center [590, 91] width 11 height 11
click at [273, 152] on button "Availability 1" at bounding box center [272, 141] width 106 height 33
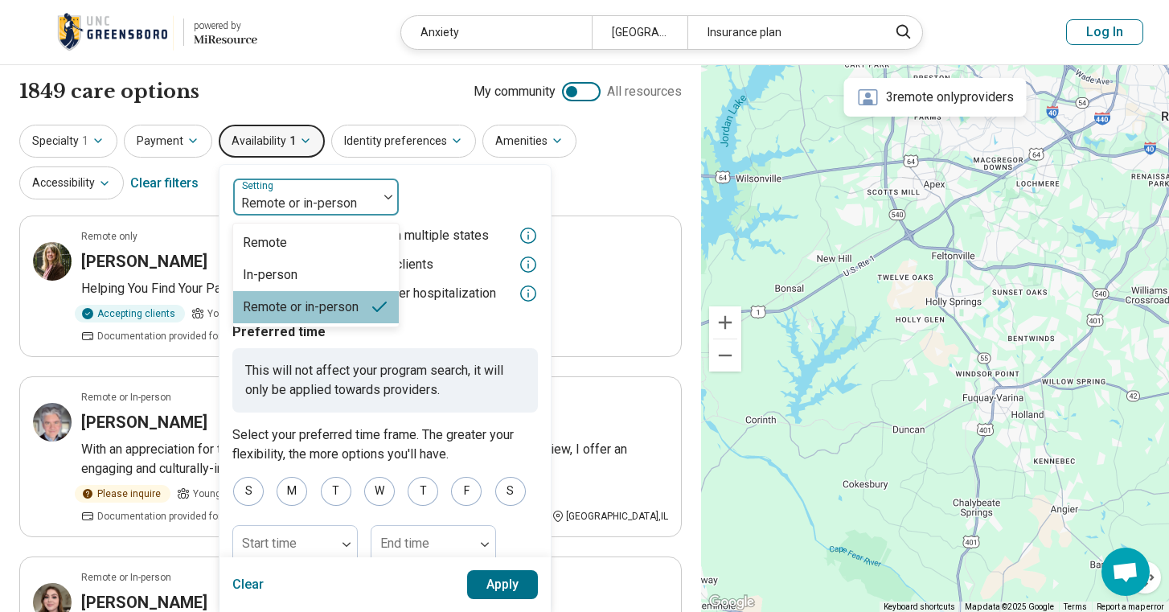
click at [312, 199] on div at bounding box center [306, 203] width 132 height 23
click at [302, 272] on div "In-person" at bounding box center [316, 275] width 166 height 32
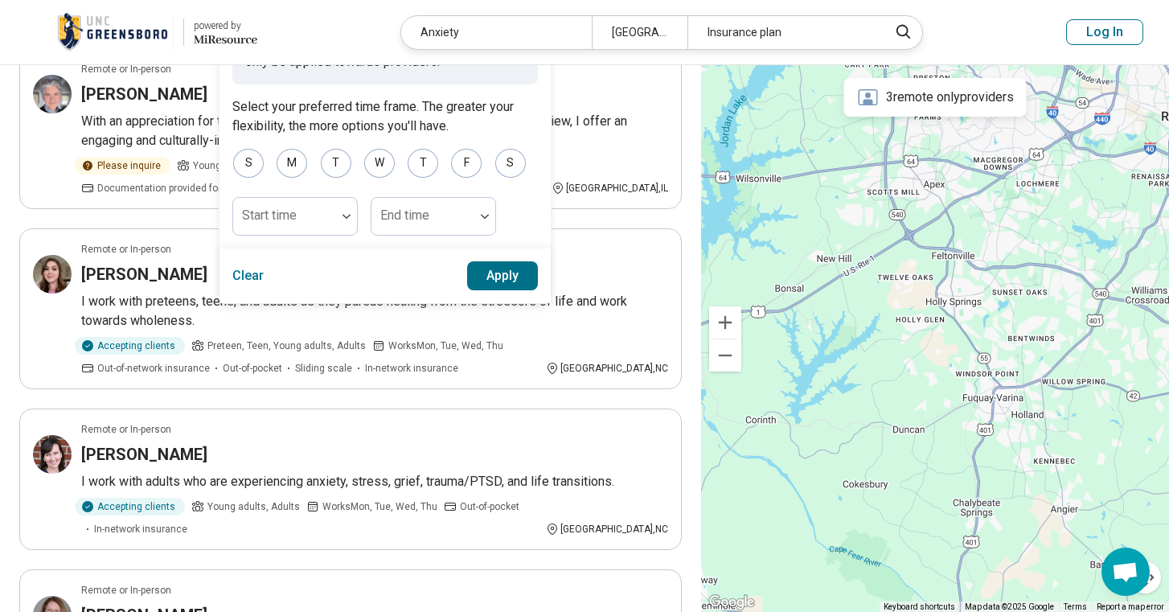
scroll to position [333, 0]
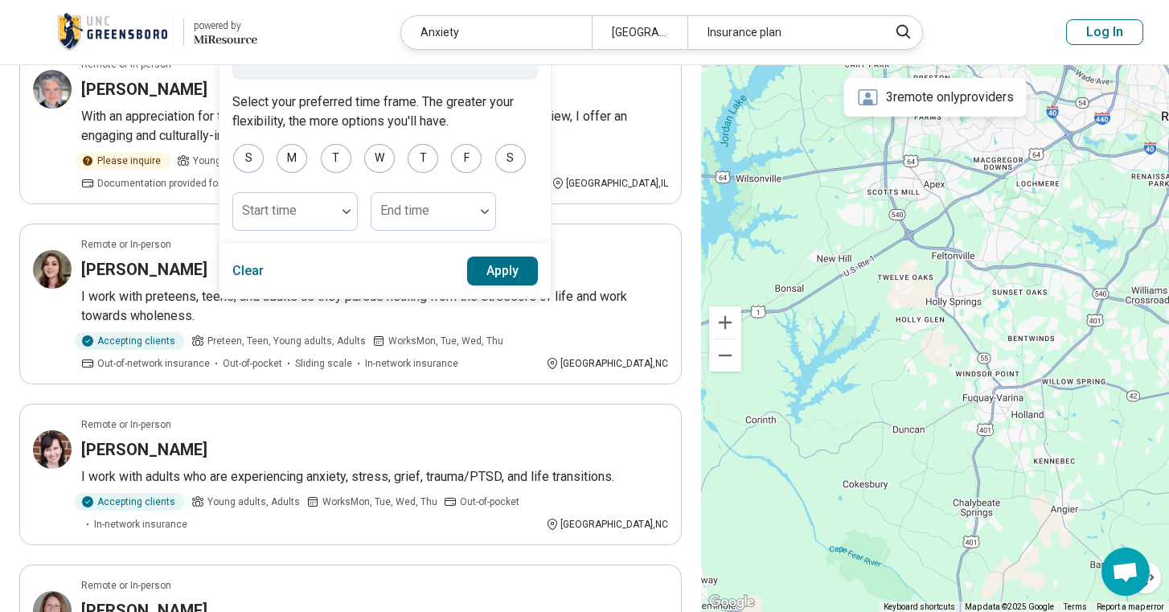
click at [502, 279] on button "Apply" at bounding box center [503, 271] width 72 height 29
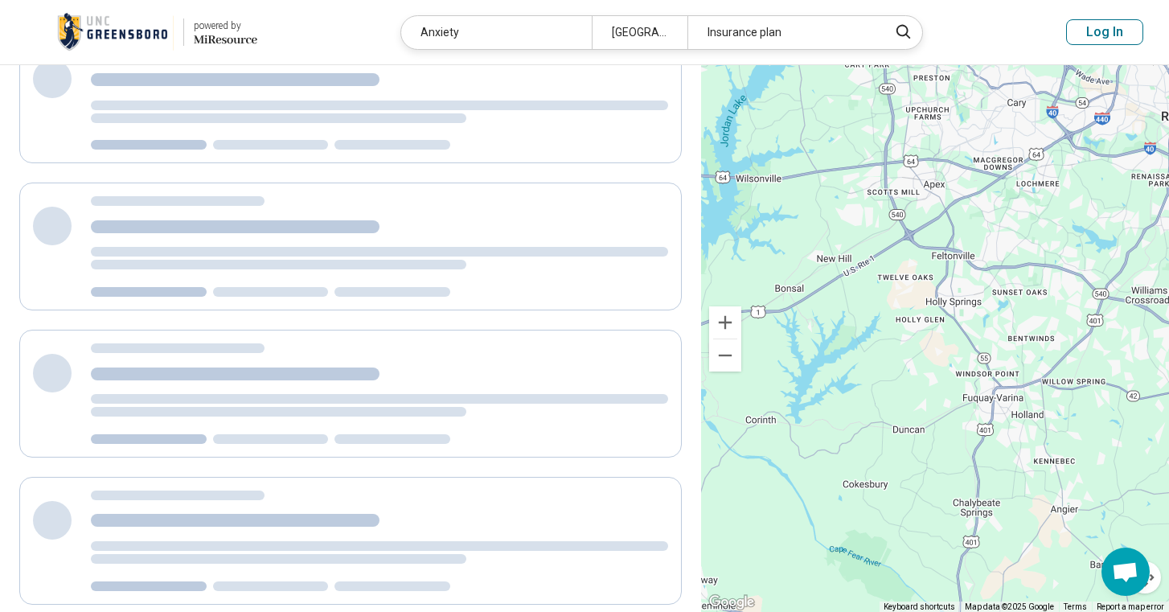
scroll to position [0, 0]
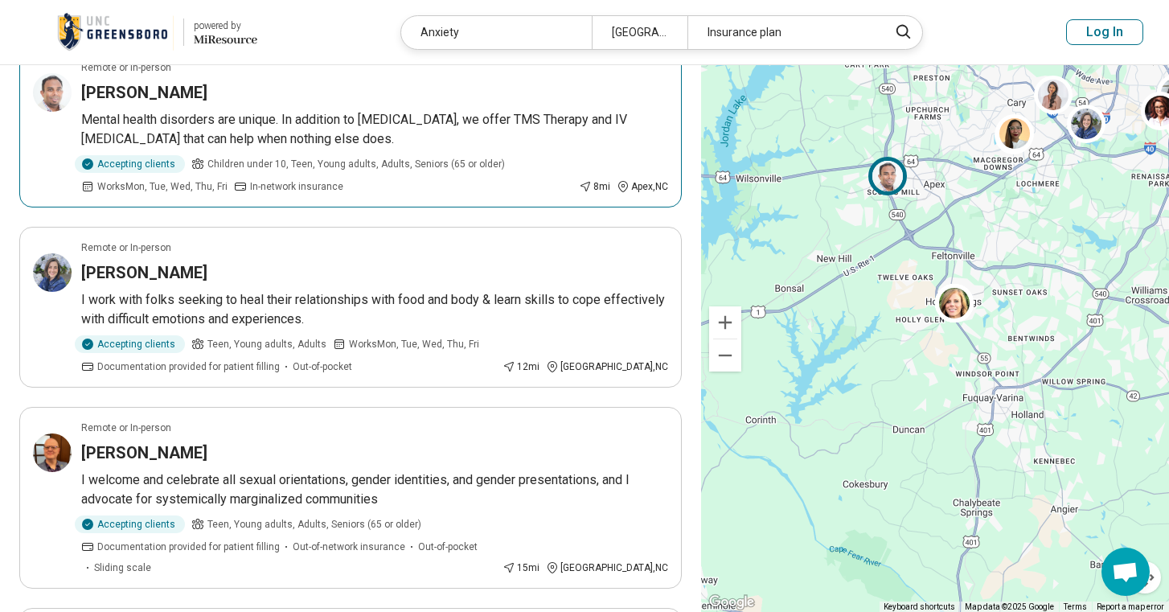
scroll to position [170, 0]
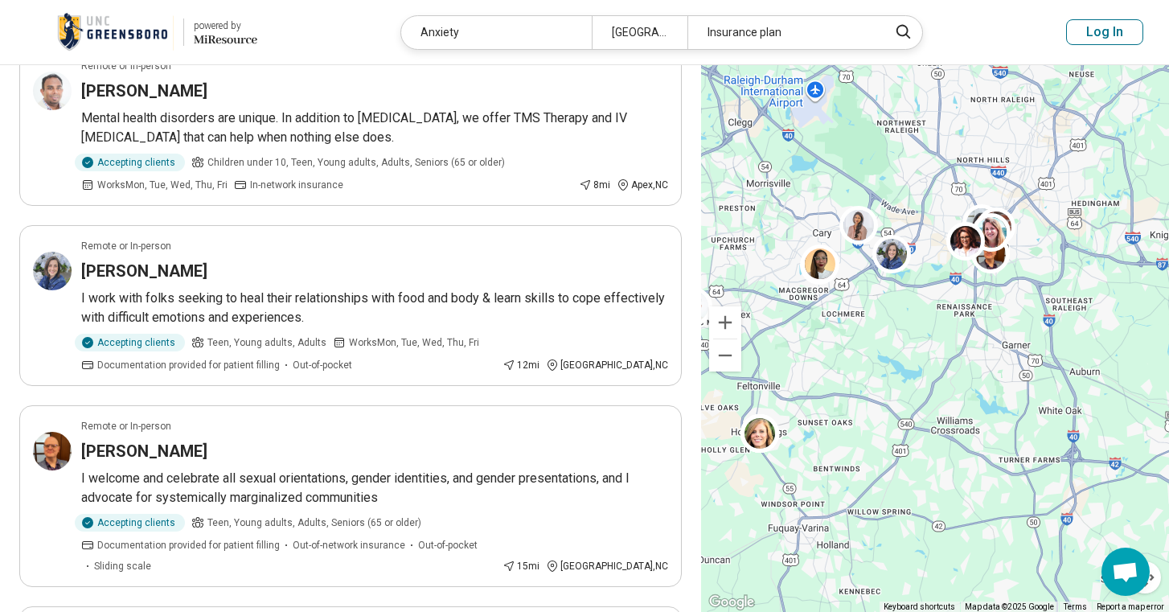
drag, startPoint x: 1026, startPoint y: 222, endPoint x: 829, endPoint y: 352, distance: 236.2
click at [829, 352] on div "6 2" at bounding box center [935, 339] width 468 height 548
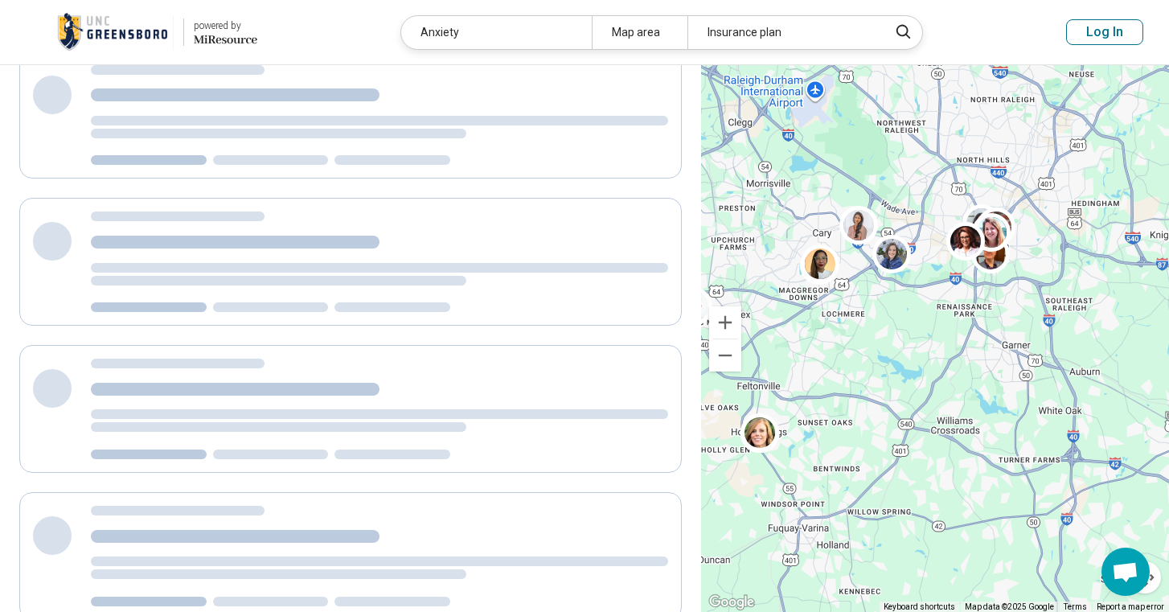
scroll to position [0, 0]
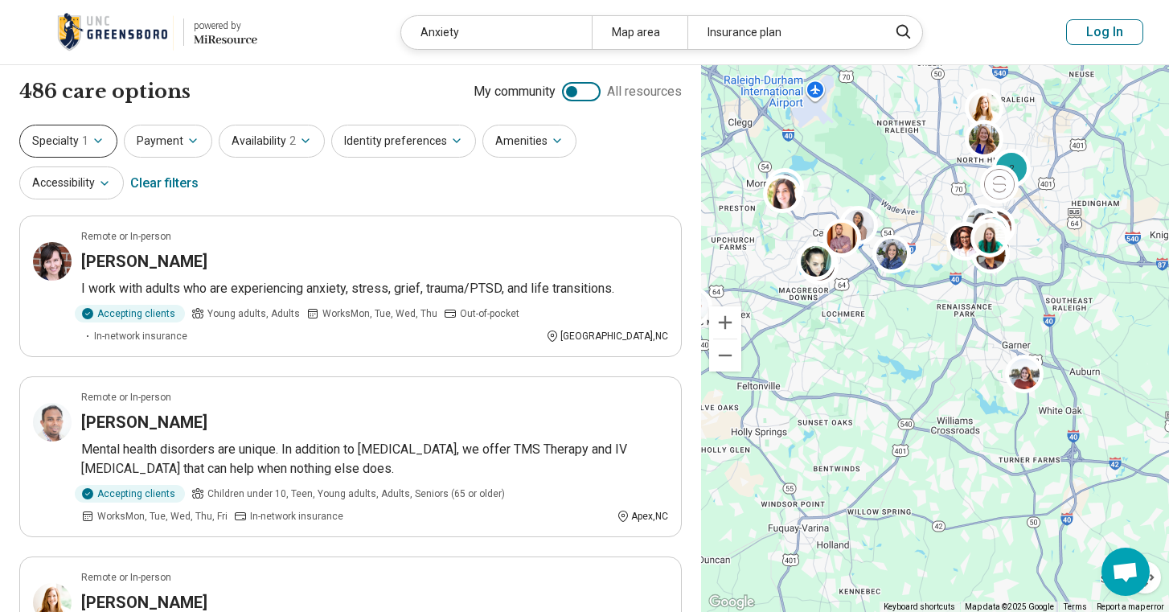
click at [101, 142] on icon "button" at bounding box center [98, 140] width 13 height 13
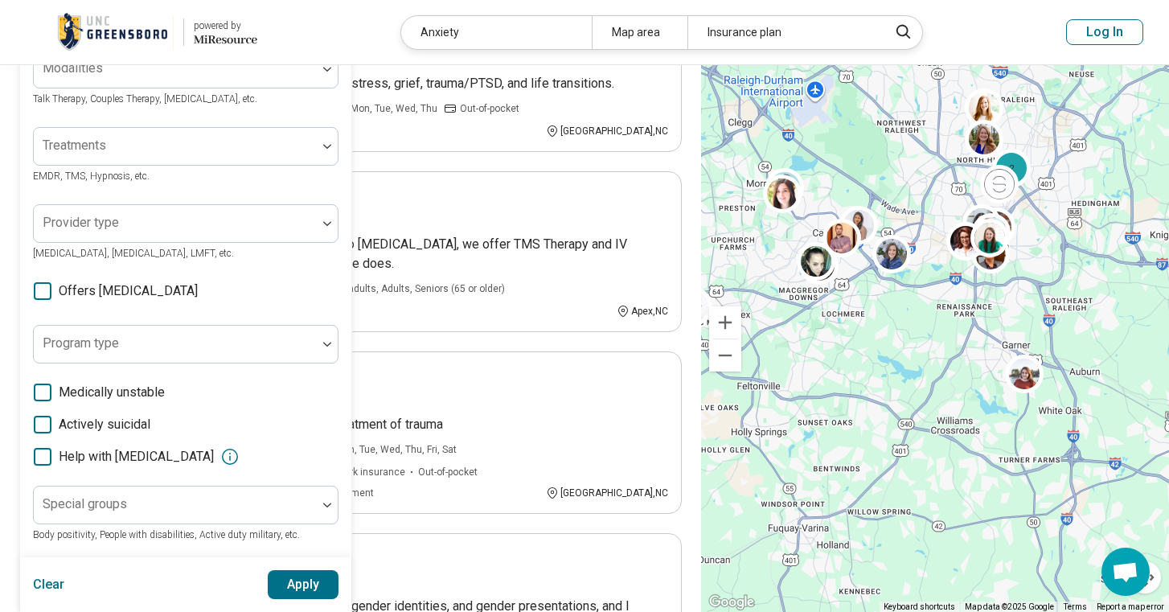
scroll to position [207, 0]
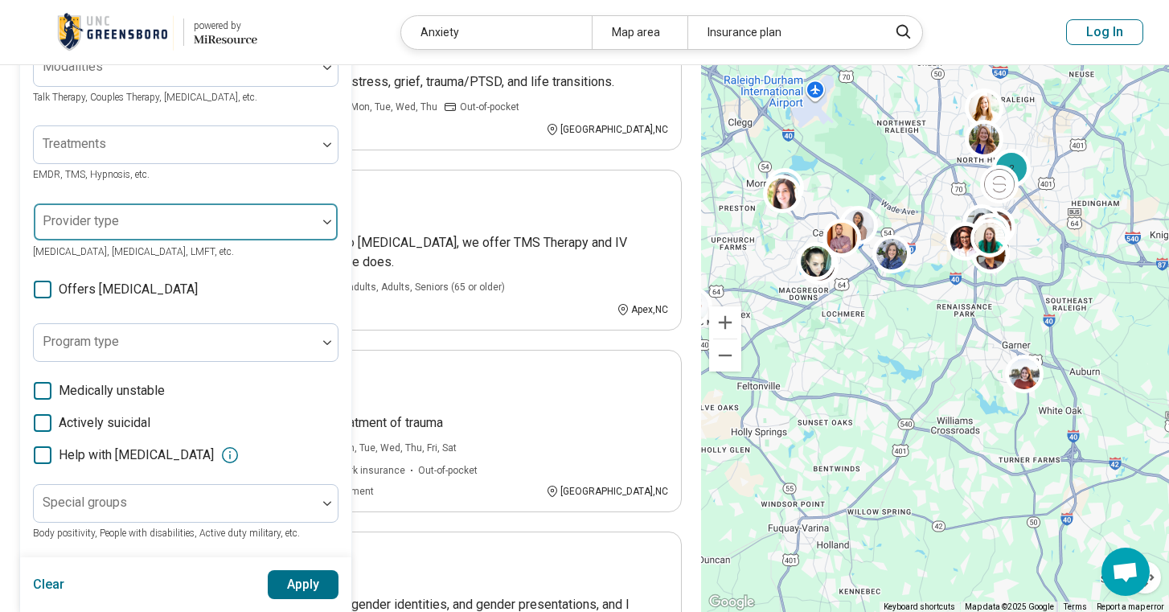
click at [207, 211] on div at bounding box center [175, 221] width 283 height 35
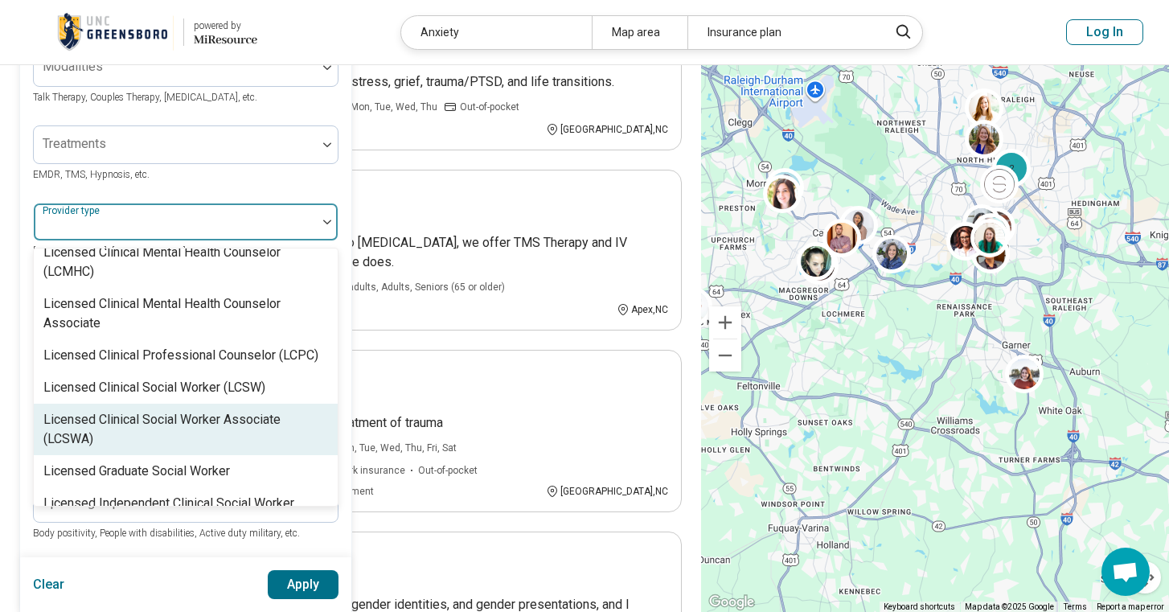
scroll to position [865, 0]
click at [244, 409] on div "Licensed Clinical Social Worker Associate (LCSWA)" at bounding box center [185, 428] width 285 height 39
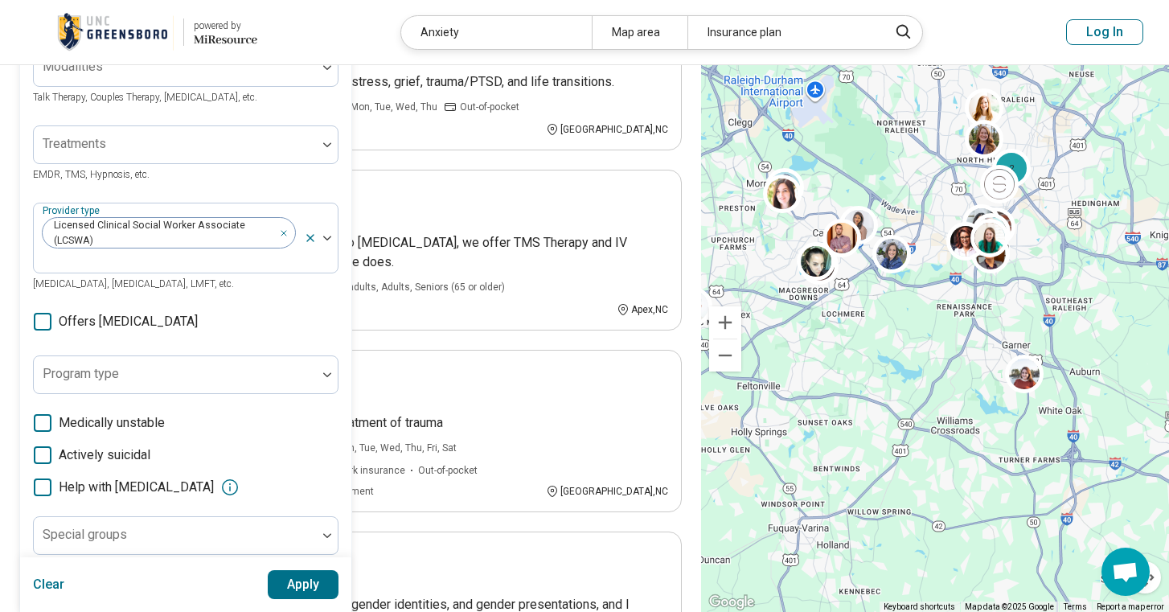
click at [304, 585] on button "Apply" at bounding box center [304, 584] width 72 height 29
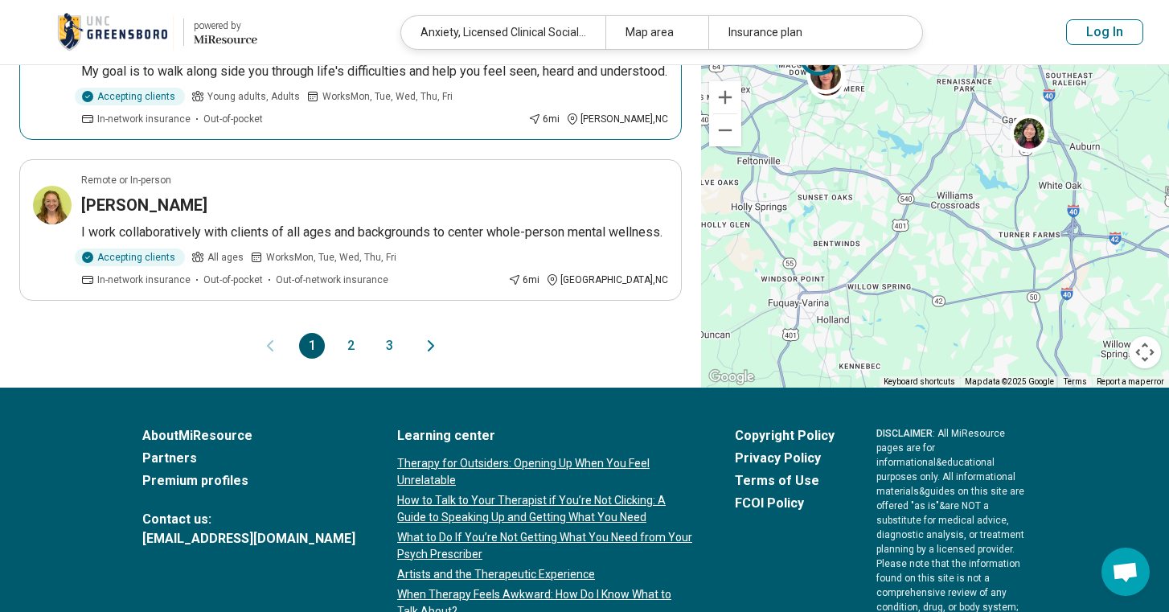
scroll to position [3593, 0]
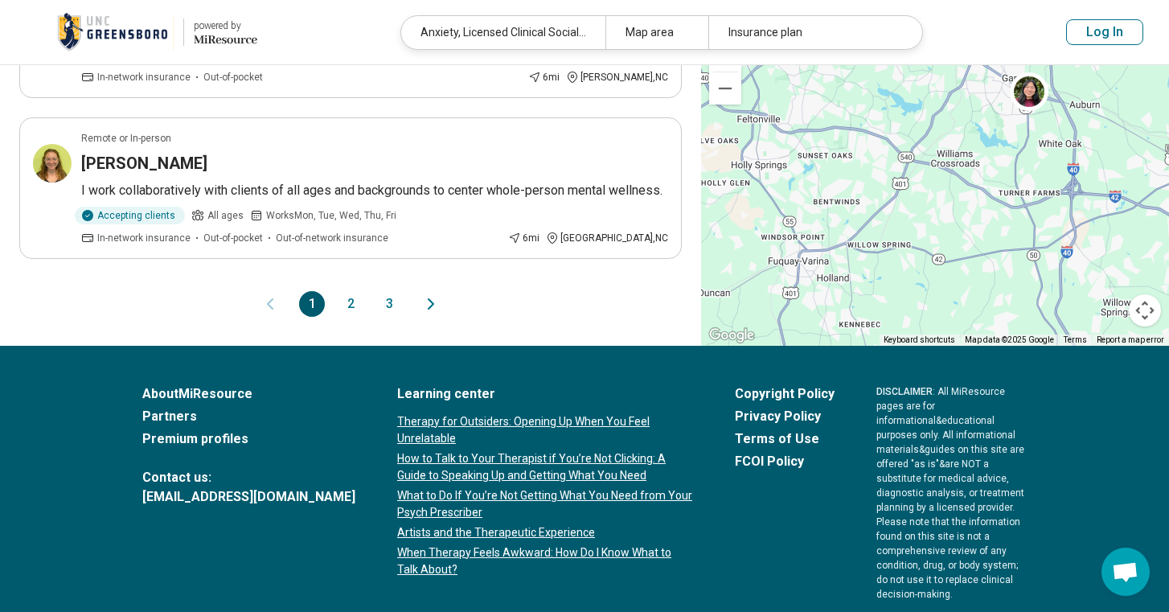
click at [347, 291] on button "2" at bounding box center [351, 304] width 26 height 26
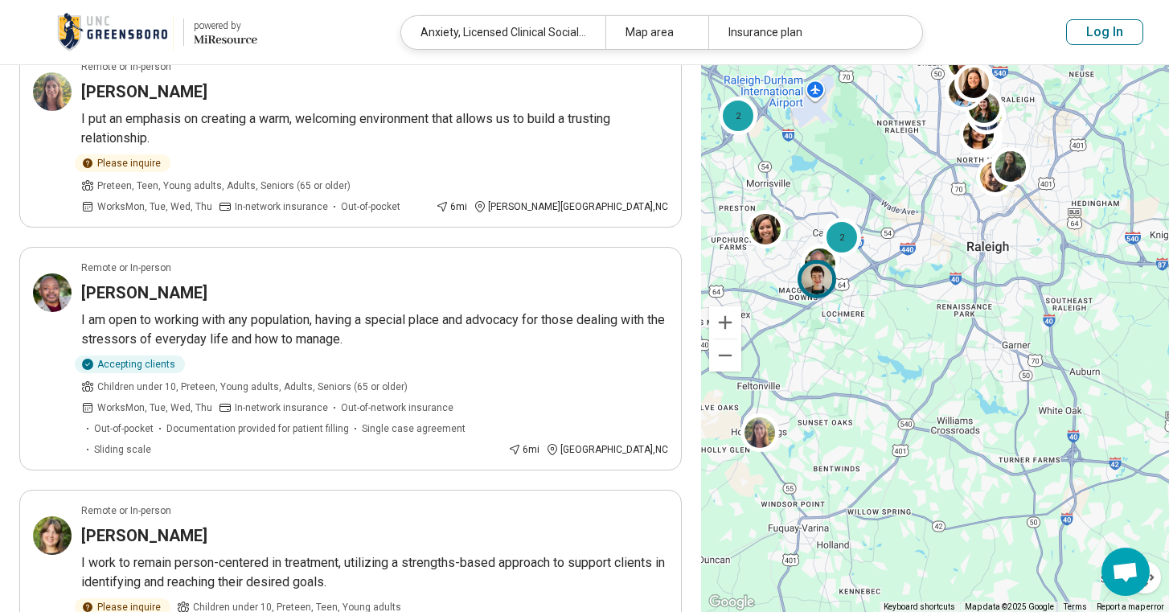
scroll to position [555, 0]
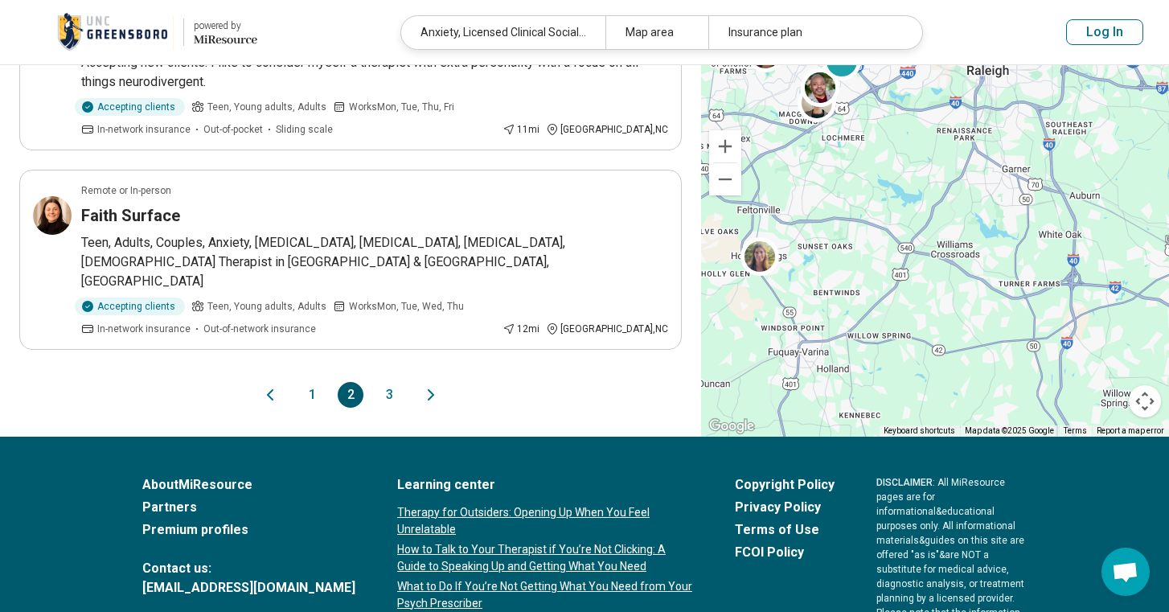
click at [381, 382] on button "3" at bounding box center [389, 395] width 26 height 26
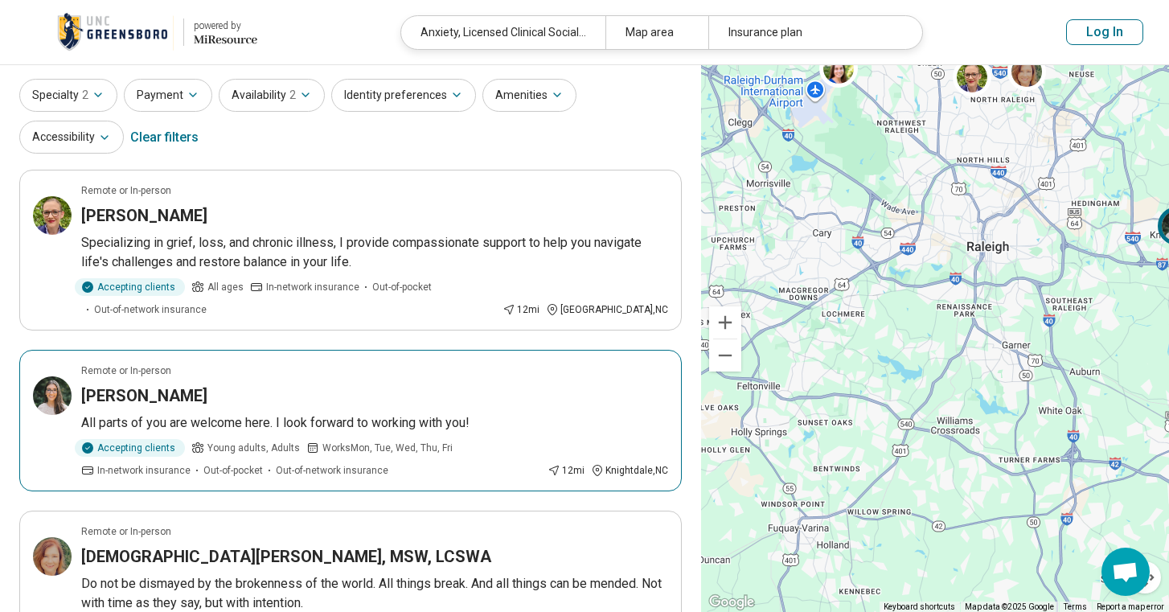
scroll to position [0, 0]
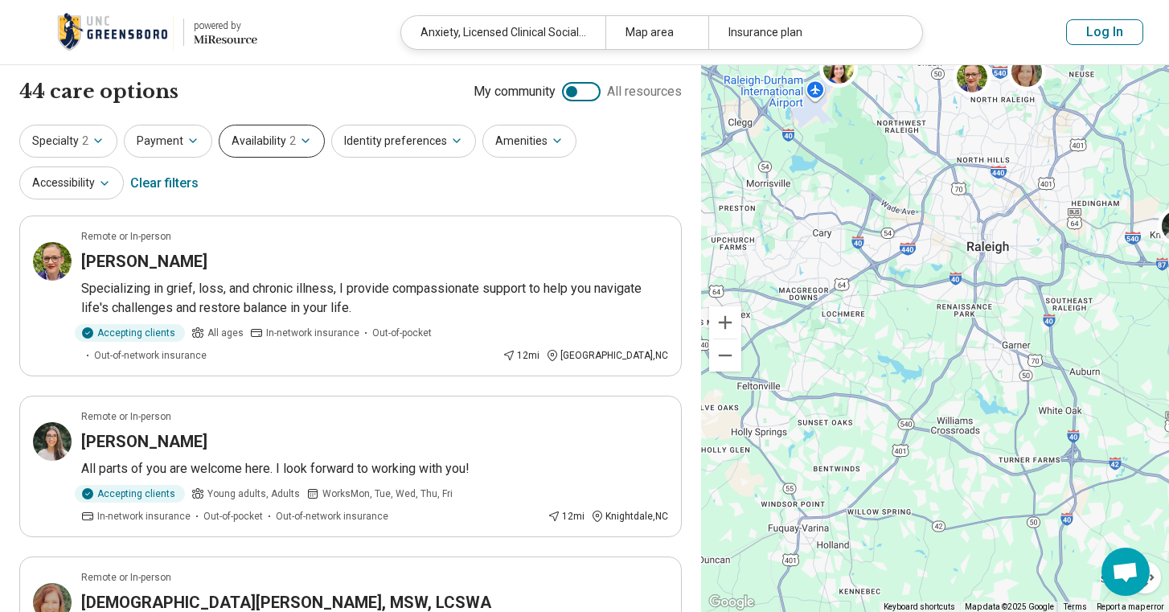
click at [290, 131] on button "Availability 2" at bounding box center [272, 141] width 106 height 33
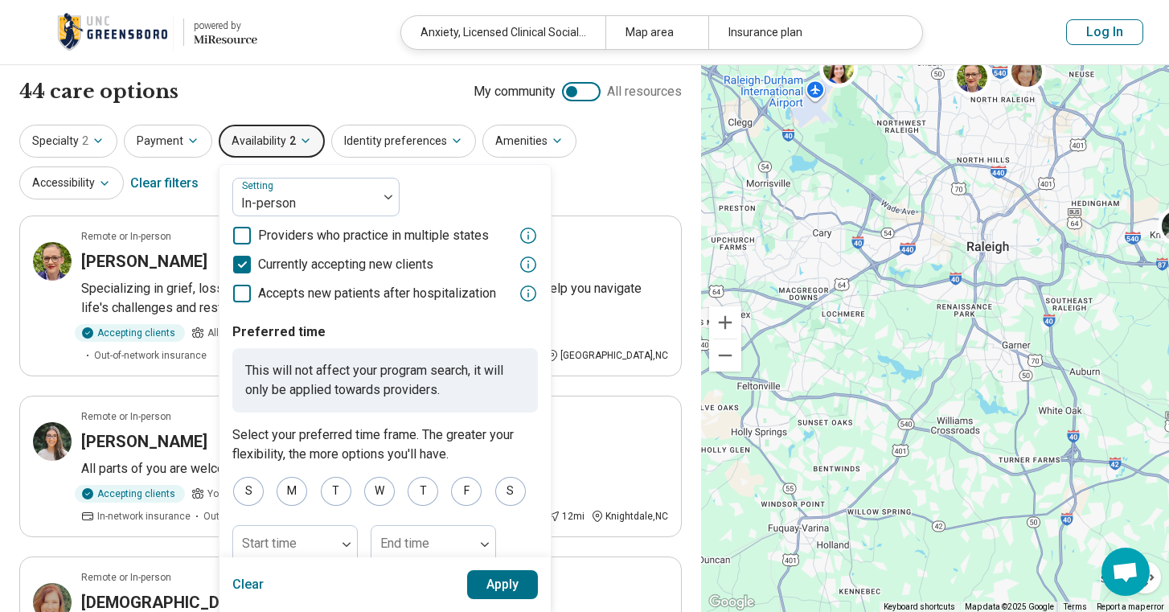
click at [593, 180] on div "Specialty 2 Payment Availability 2 Setting In-person Providers who practice in …" at bounding box center [350, 164] width 663 height 78
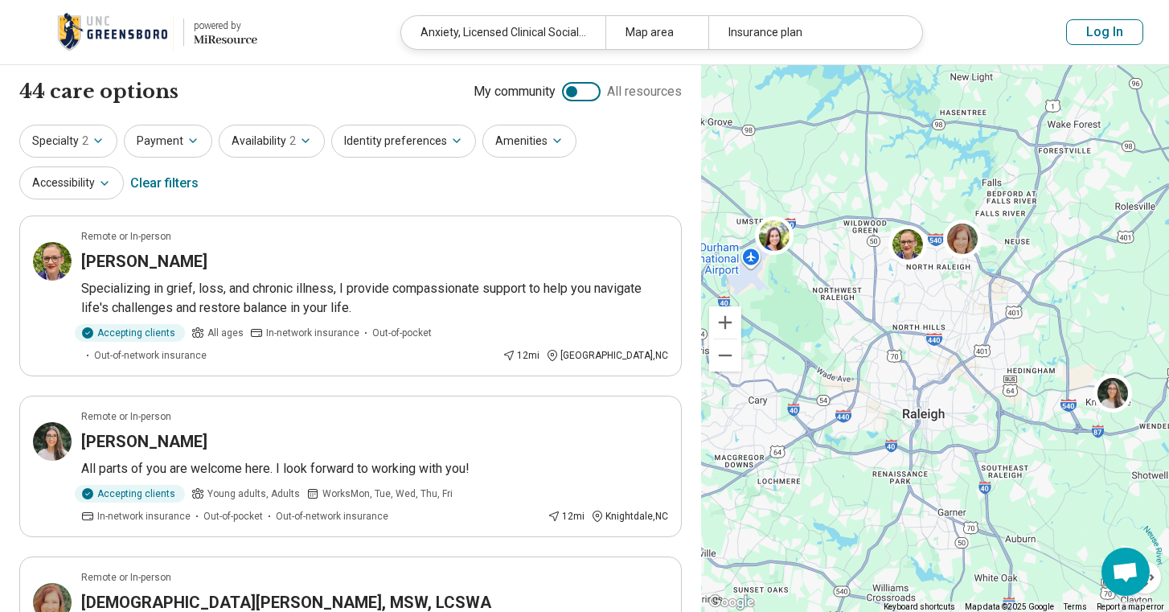
drag, startPoint x: 984, startPoint y: 243, endPoint x: 920, endPoint y: 414, distance: 183.0
click at [920, 414] on div at bounding box center [935, 339] width 468 height 548
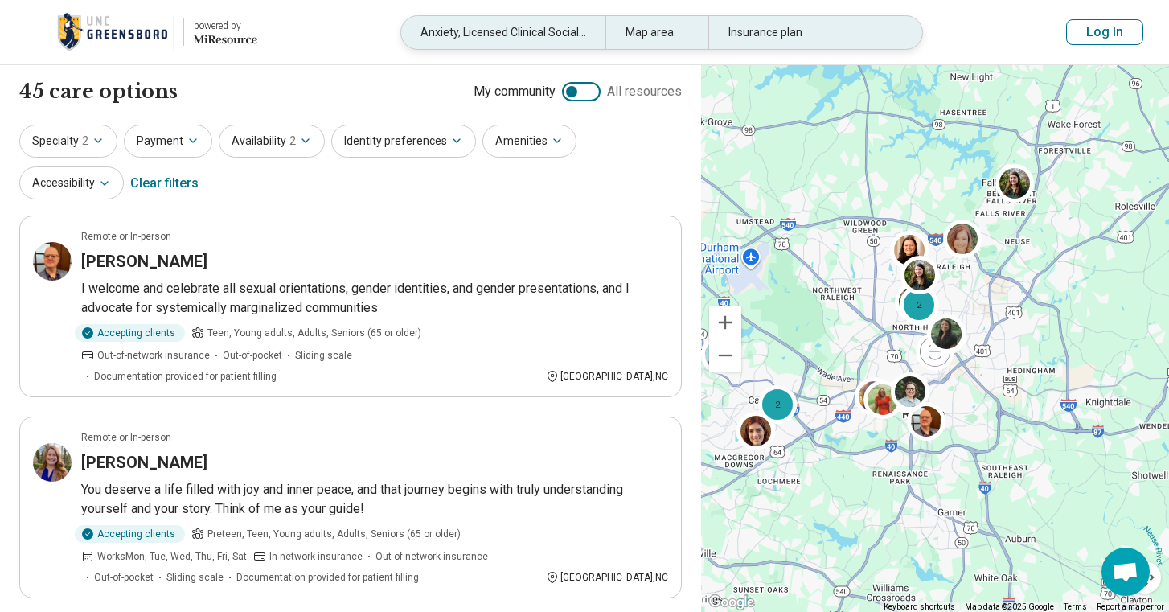
click at [511, 41] on div "Anxiety, Licensed Clinical Social Worker Associate (LCSWA)" at bounding box center [503, 32] width 204 height 33
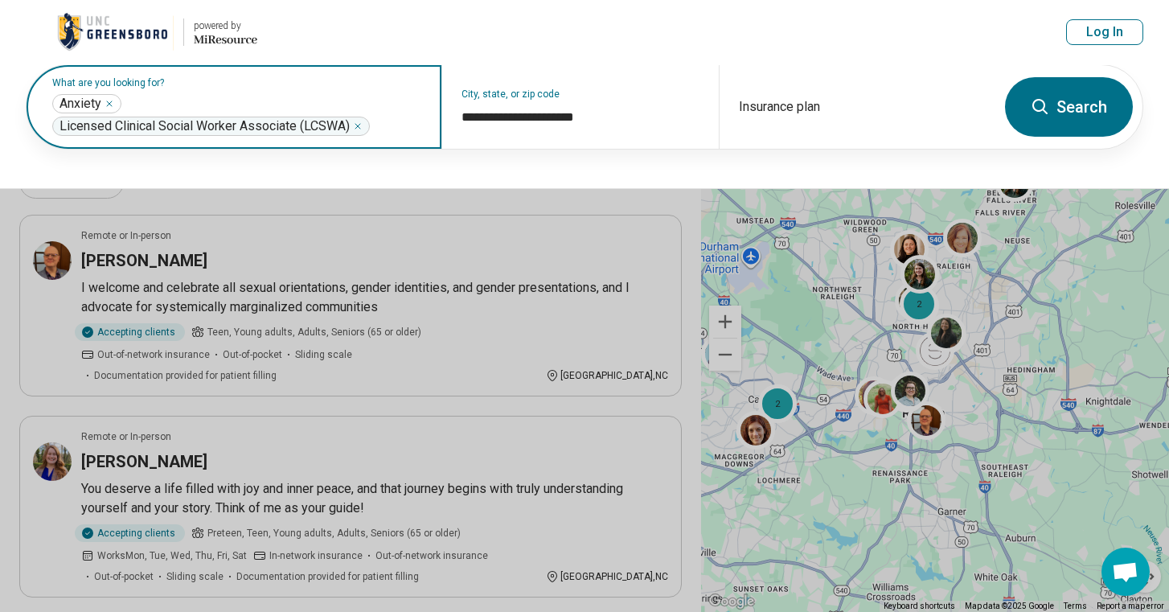
click at [359, 126] on icon "Remove" at bounding box center [357, 126] width 5 height 5
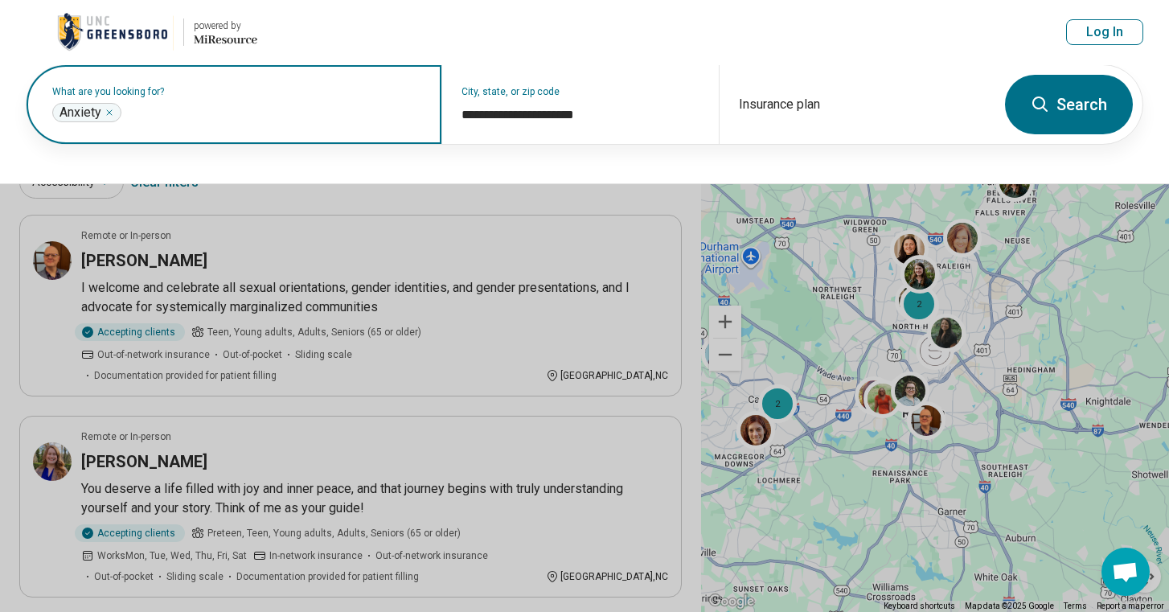
click at [114, 107] on div "Anxiety ***" at bounding box center [86, 112] width 69 height 19
click at [111, 113] on icon "Remove" at bounding box center [110, 113] width 10 height 10
click at [151, 97] on label "What are you looking for?" at bounding box center [237, 92] width 370 height 10
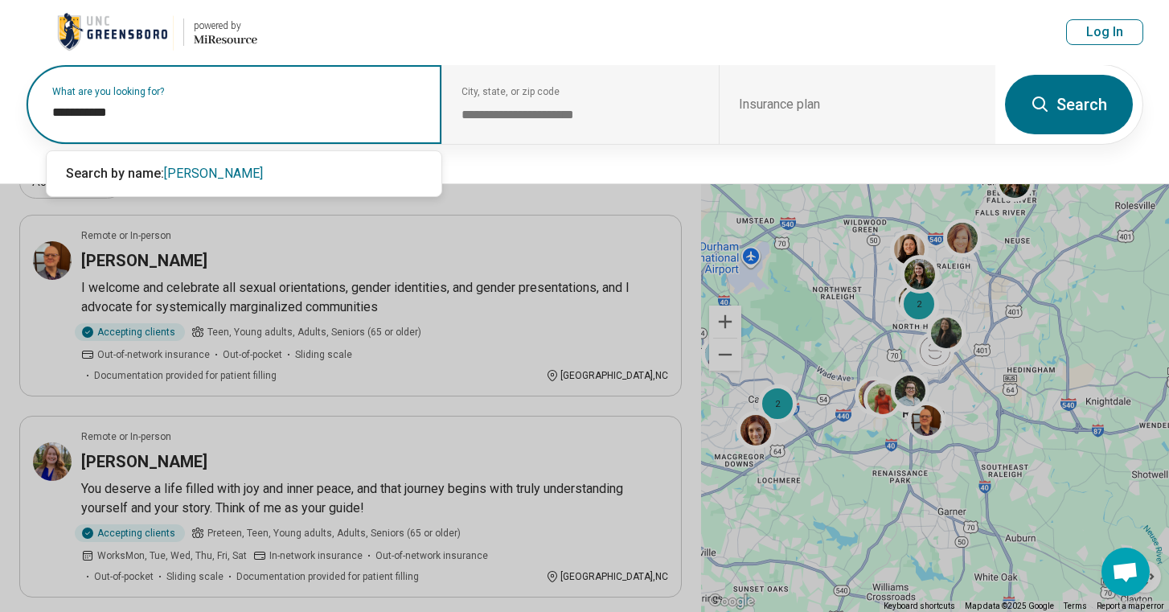
type input "**********"
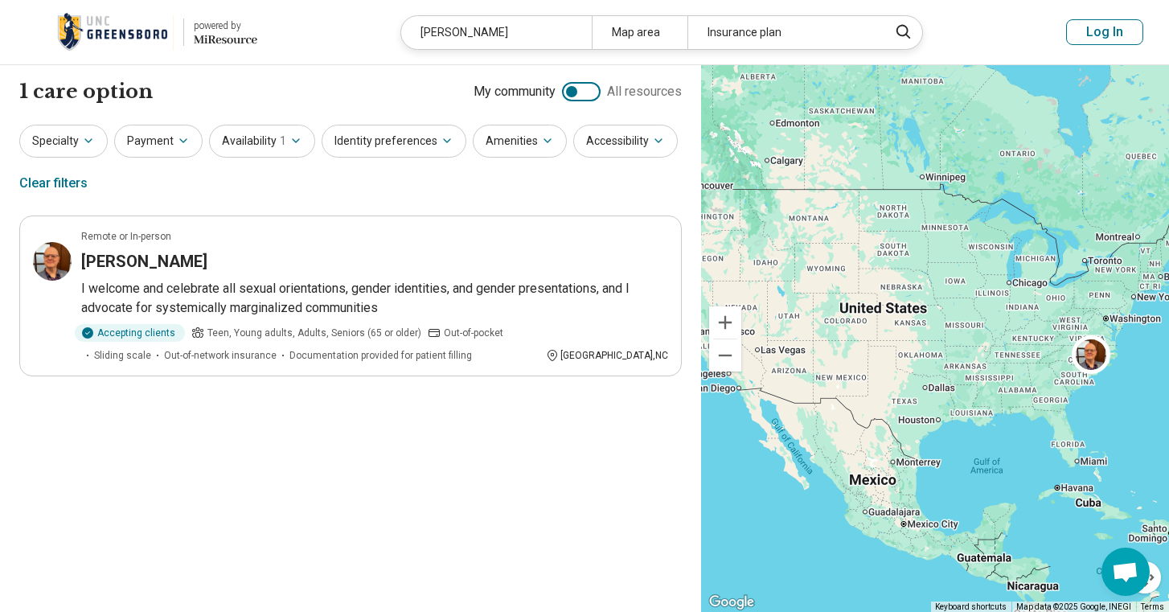
click at [120, 36] on img at bounding box center [115, 32] width 117 height 39
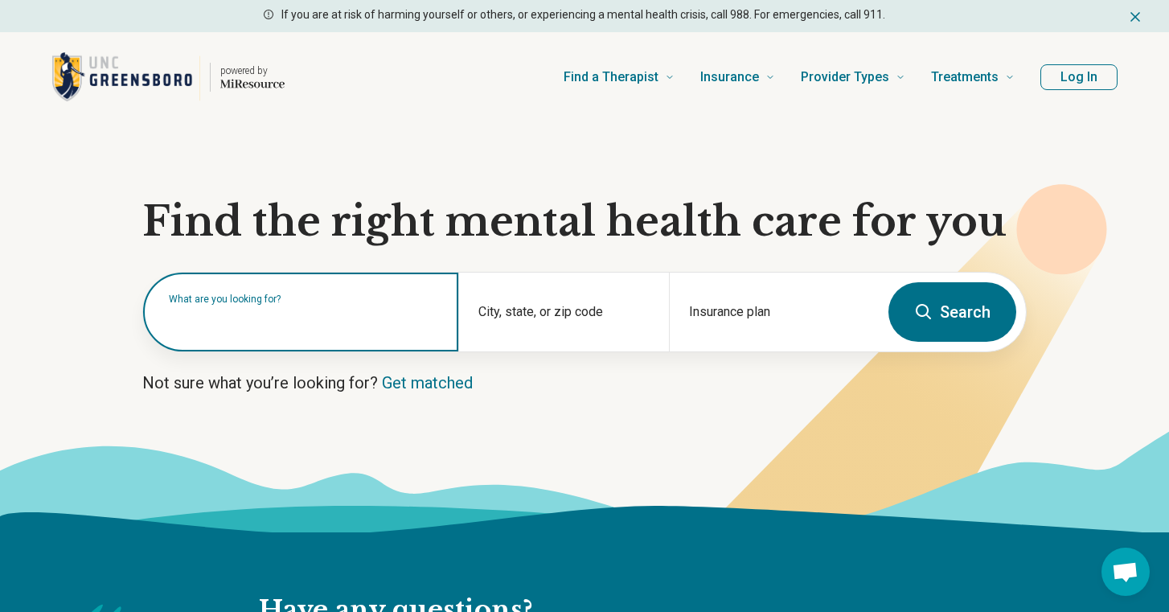
click at [343, 323] on input "text" at bounding box center [304, 319] width 270 height 19
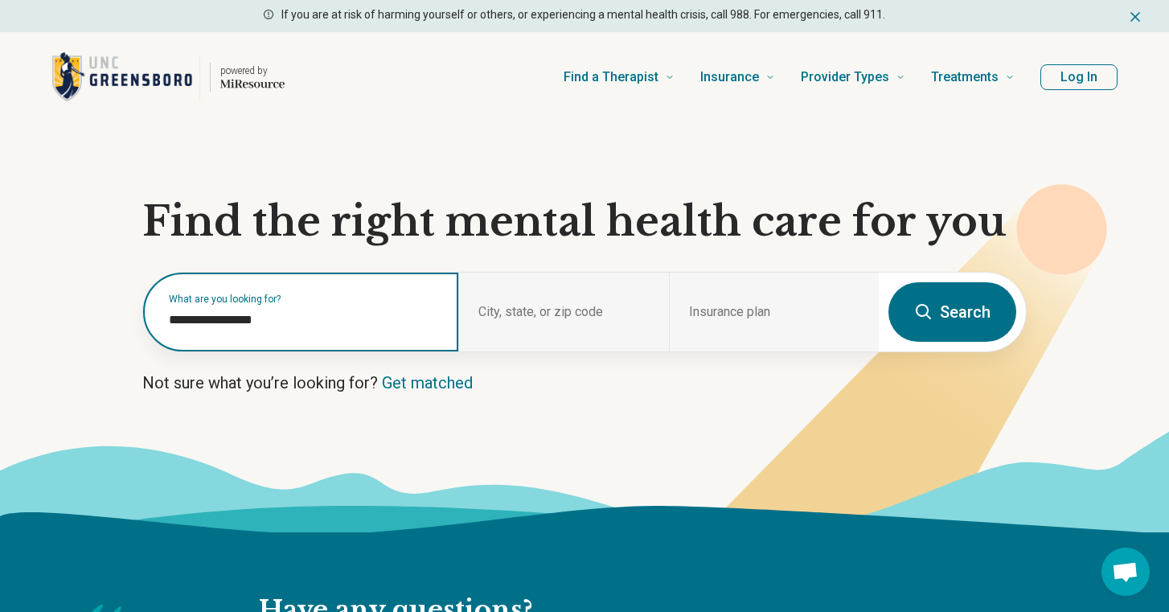
type input "**********"
click at [979, 312] on button "Search" at bounding box center [953, 312] width 128 height 60
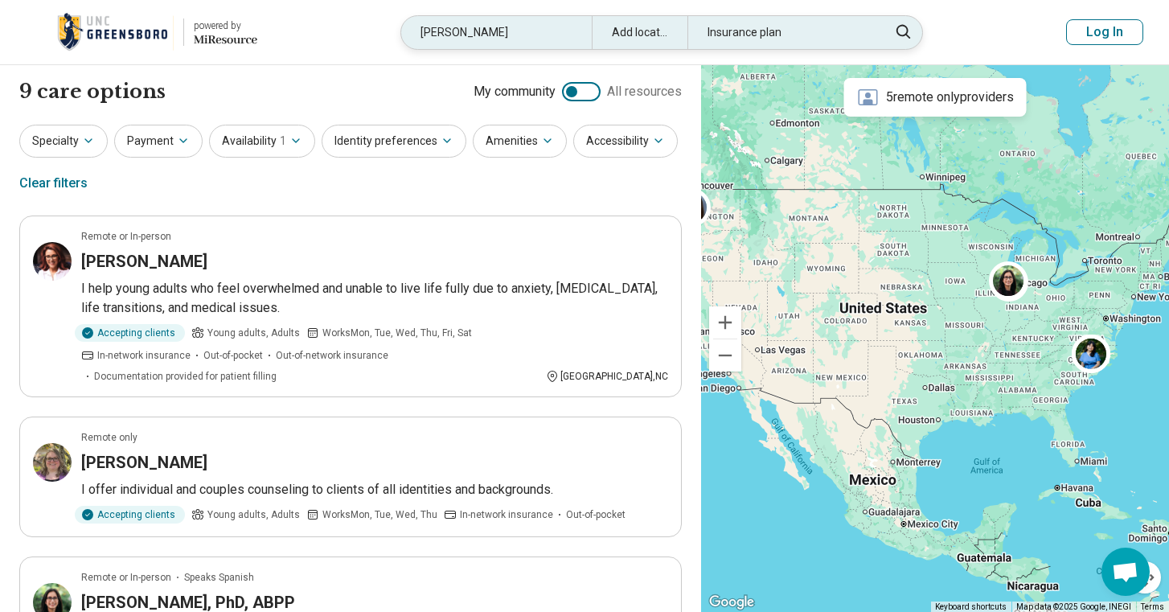
click at [521, 25] on div "stephanie mueller" at bounding box center [496, 32] width 191 height 33
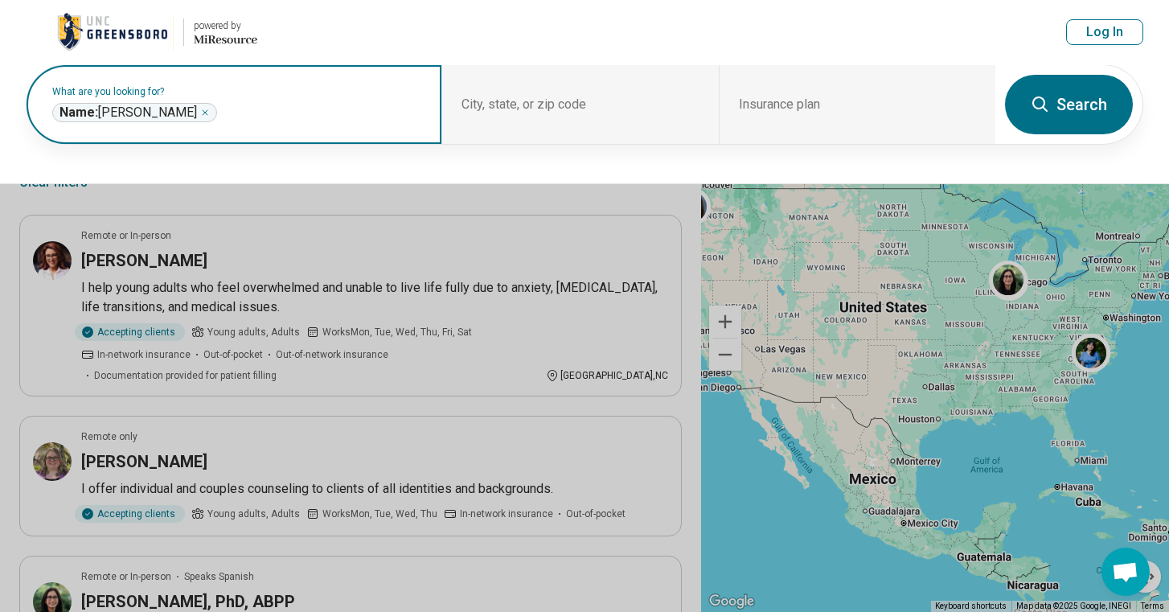
click at [204, 116] on div "**********" at bounding box center [134, 112] width 165 height 19
click at [208, 116] on icon "Remove" at bounding box center [205, 113] width 10 height 10
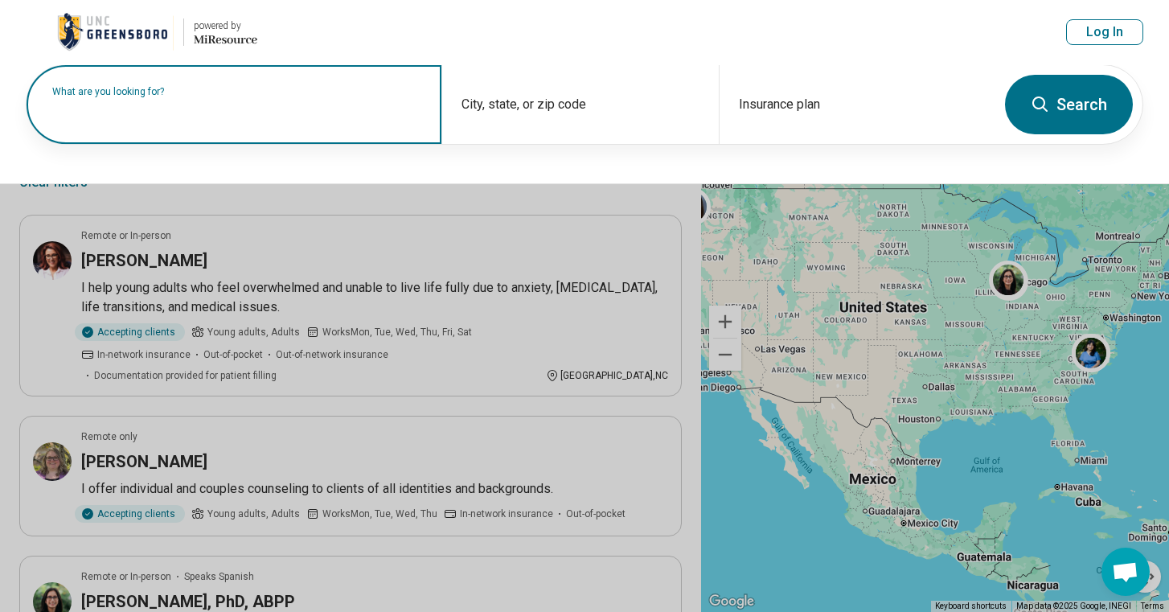
click at [209, 116] on input "text" at bounding box center [237, 112] width 370 height 19
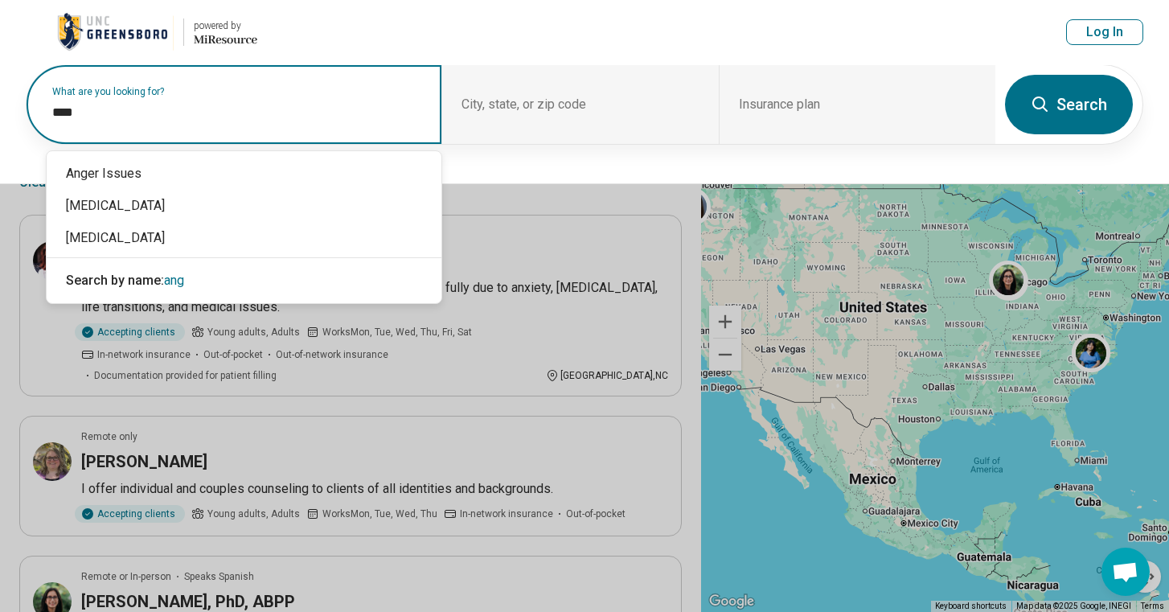
type input "*****"
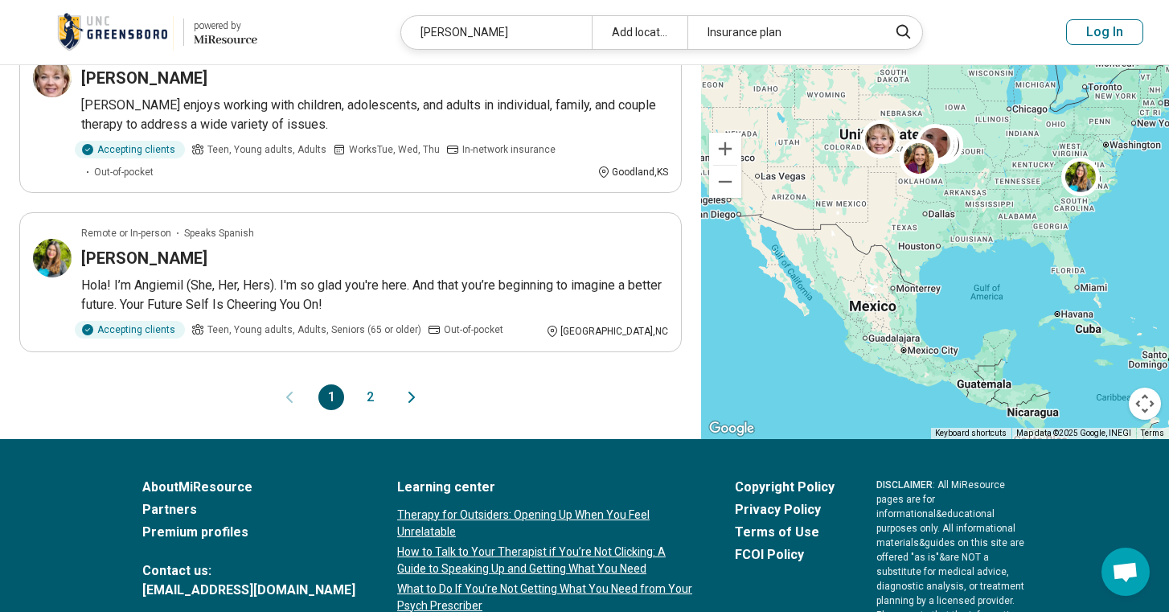
click at [365, 405] on button "2" at bounding box center [370, 397] width 26 height 26
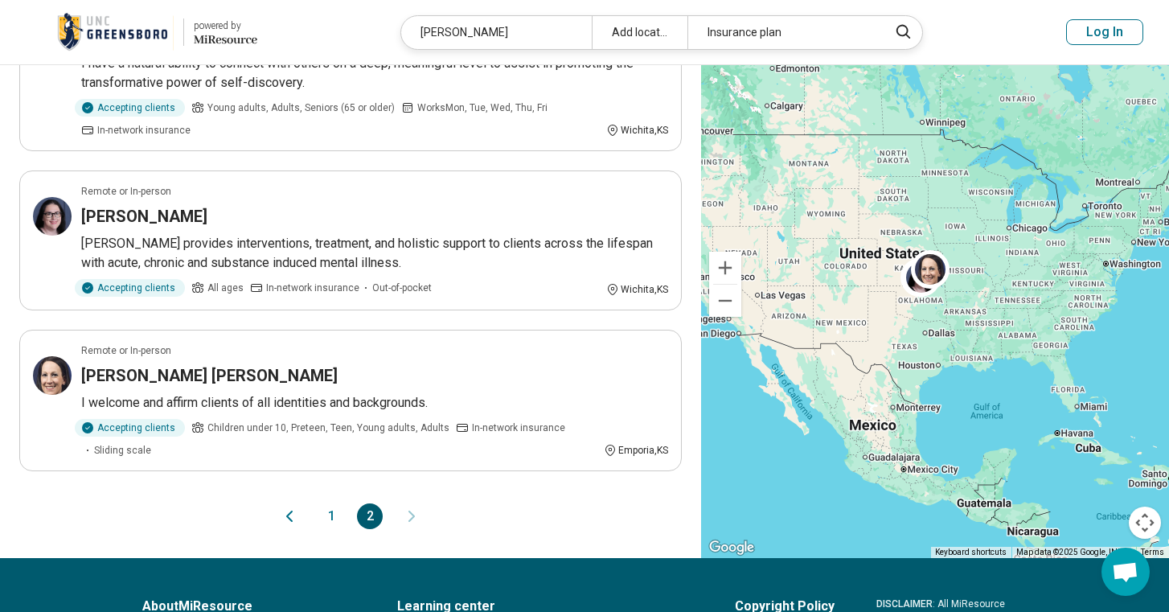
scroll to position [228, 0]
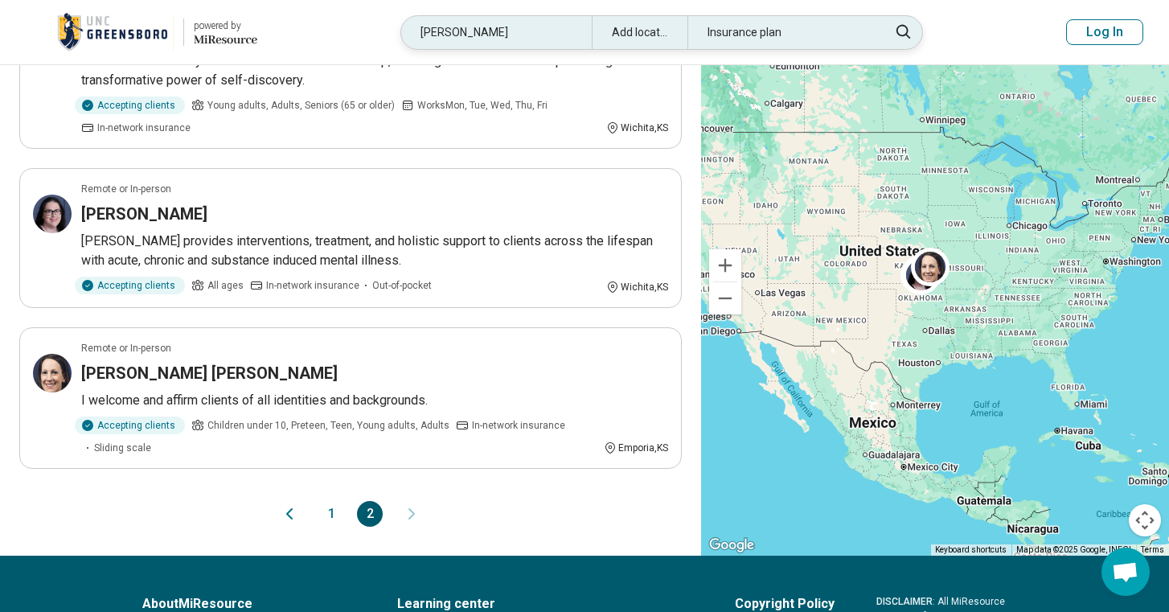
click at [520, 31] on div "angie" at bounding box center [496, 32] width 191 height 33
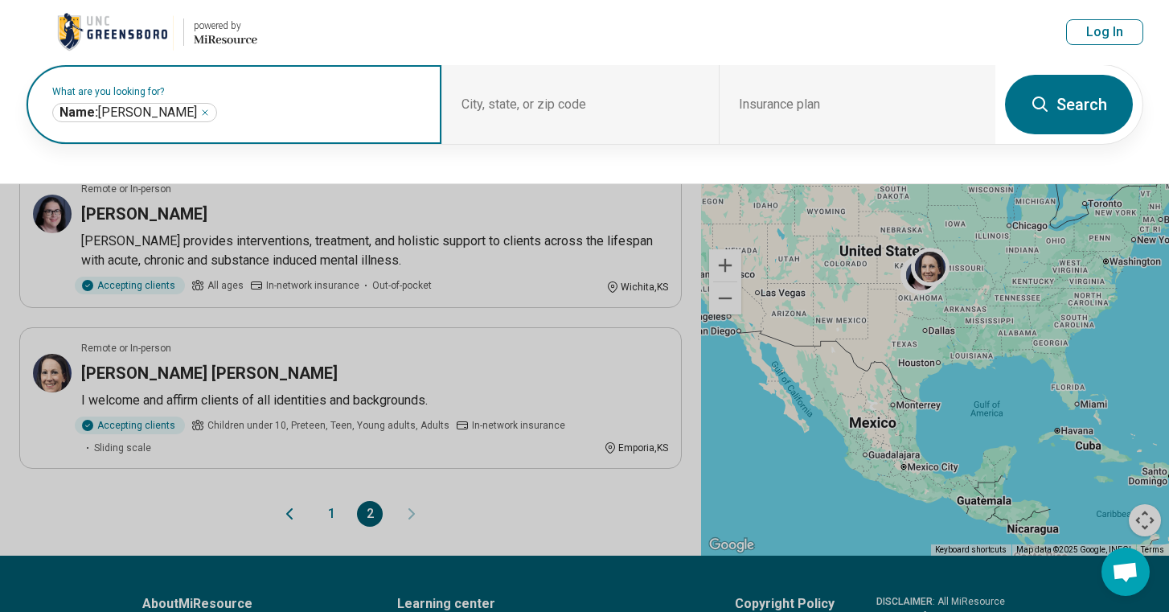
click at [200, 111] on icon "Remove" at bounding box center [205, 113] width 10 height 10
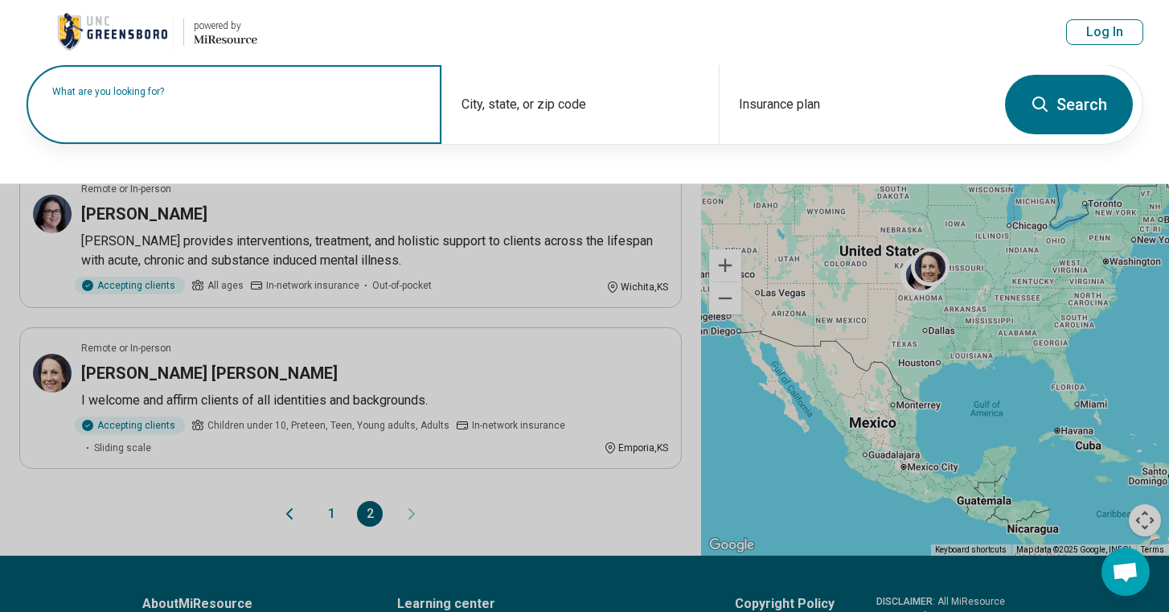
click at [220, 120] on input "text" at bounding box center [237, 112] width 370 height 19
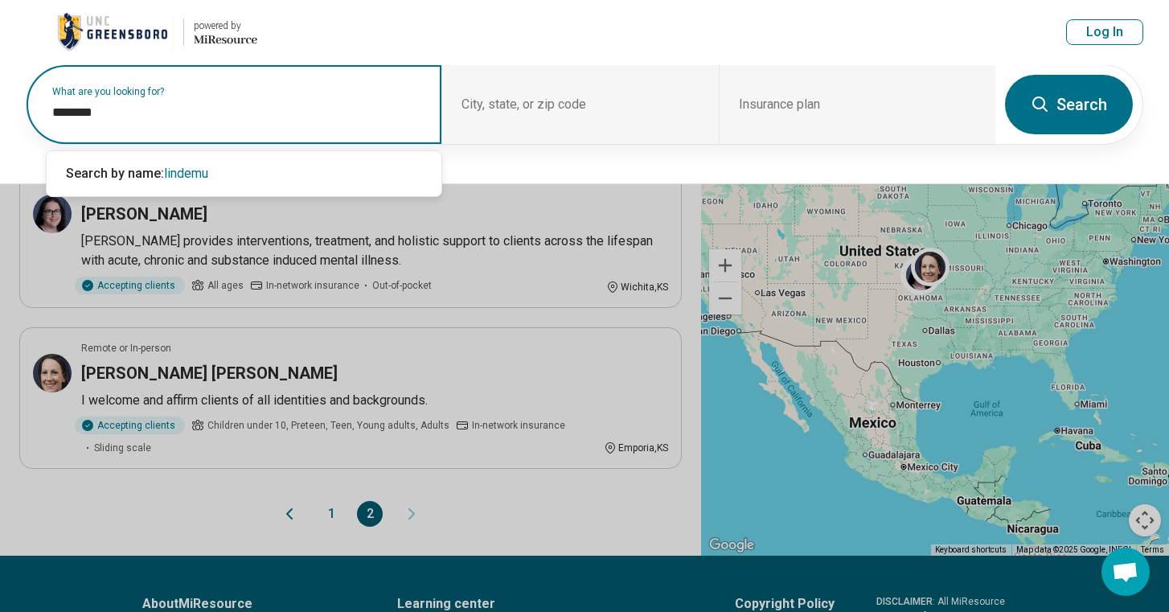
type input "*********"
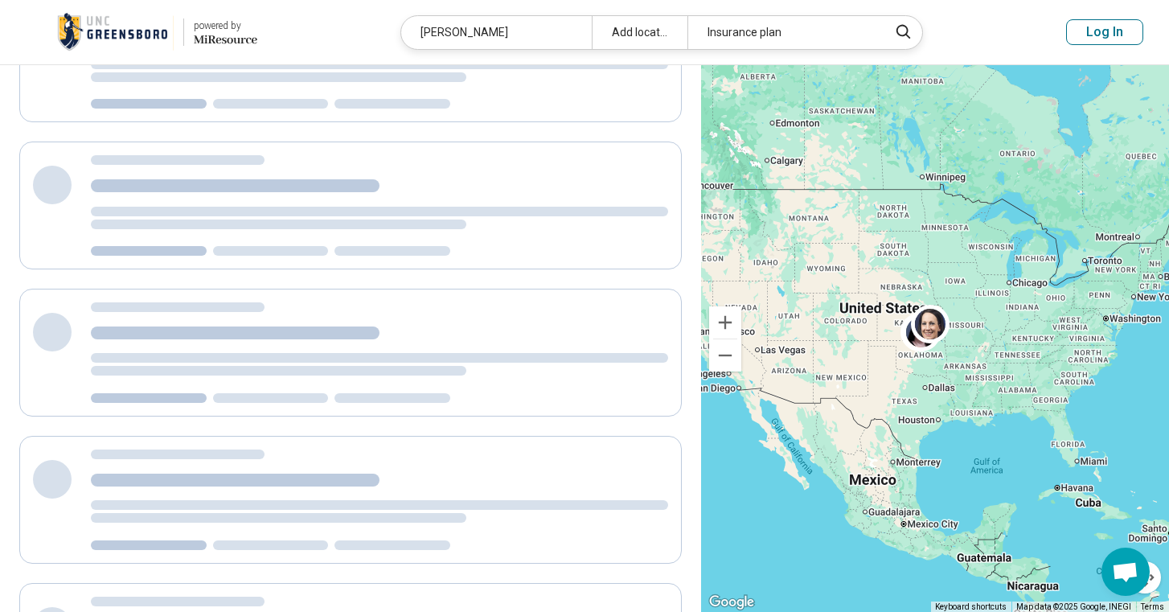
scroll to position [55, 0]
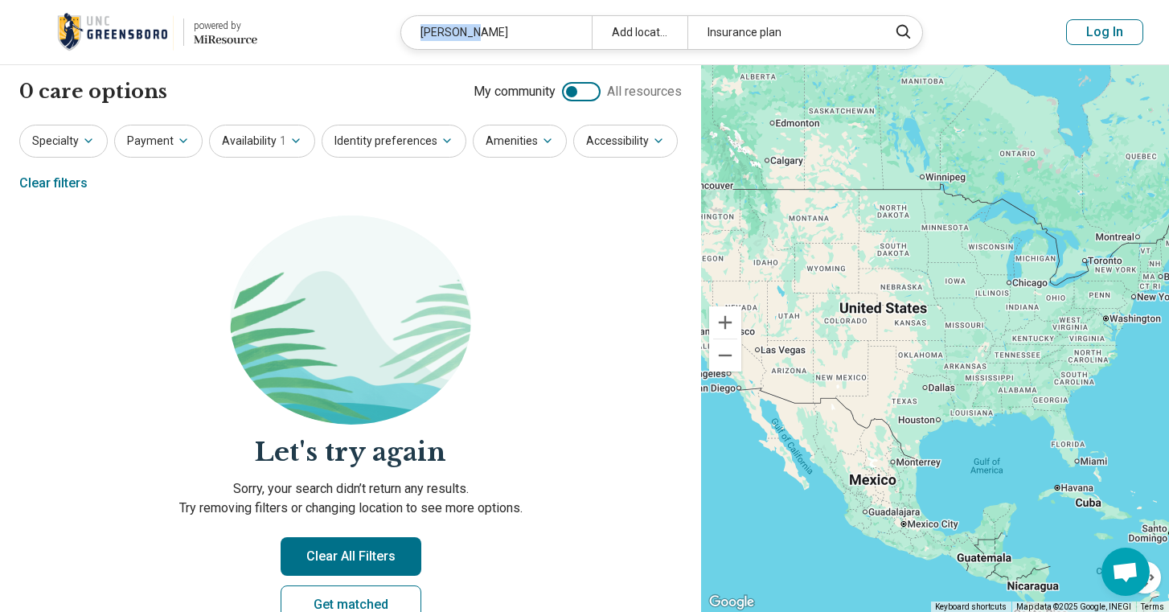
drag, startPoint x: 504, startPoint y: 35, endPoint x: 306, endPoint y: 35, distance: 197.8
click at [310, 35] on header "powered by Miresource logo lindemuth Add location Insurance plan Log In" at bounding box center [584, 32] width 1169 height 65
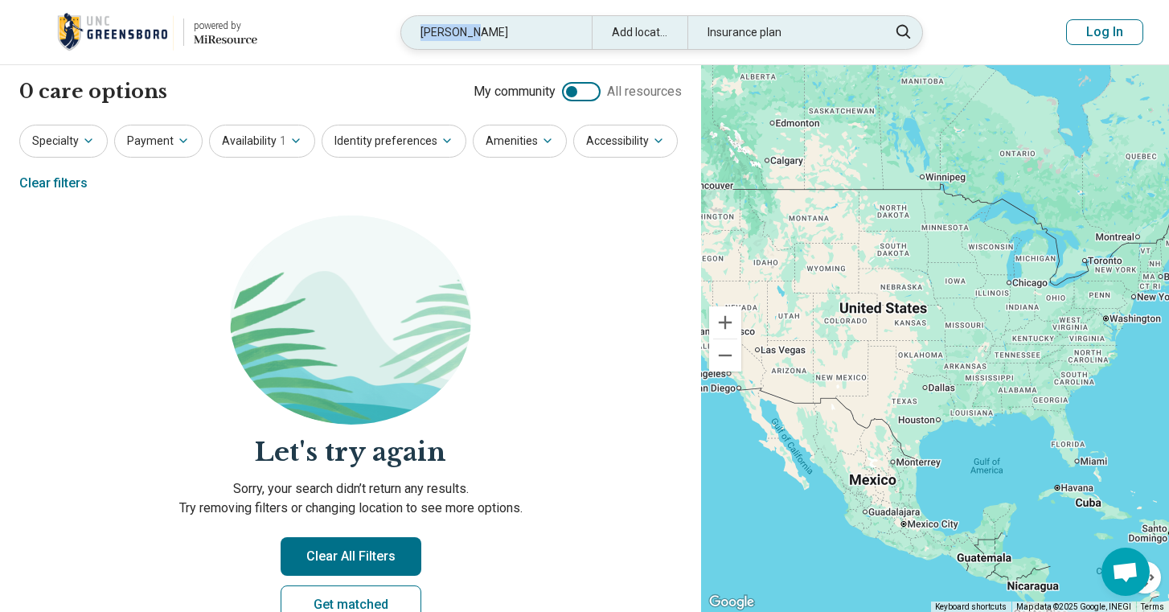
click at [540, 30] on div "lindemuth" at bounding box center [496, 32] width 191 height 33
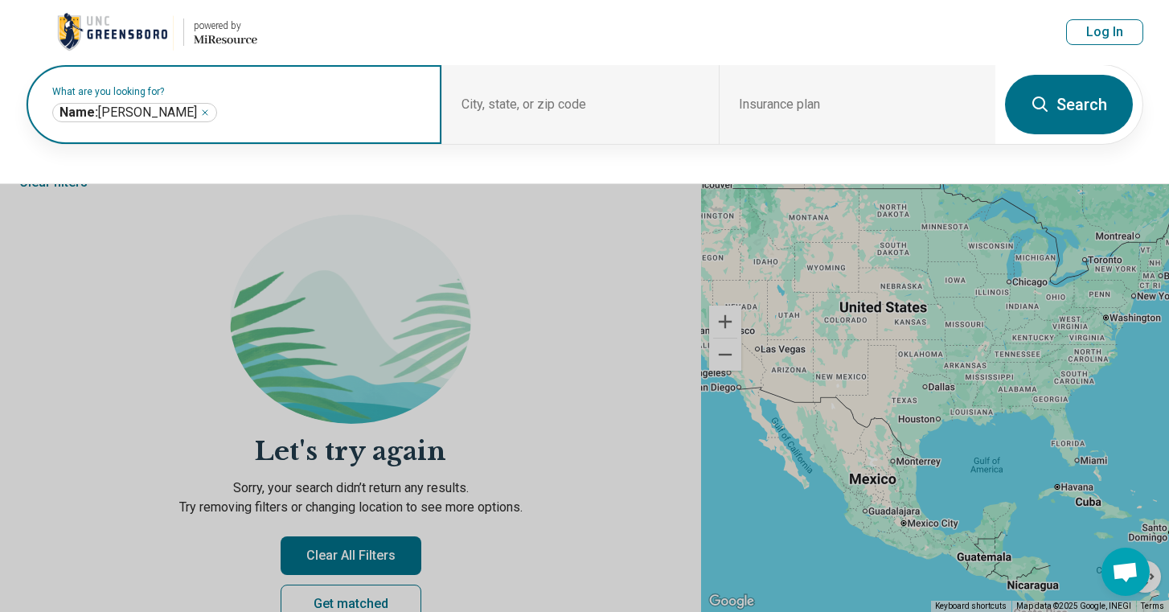
click at [200, 113] on icon "Remove" at bounding box center [205, 113] width 10 height 10
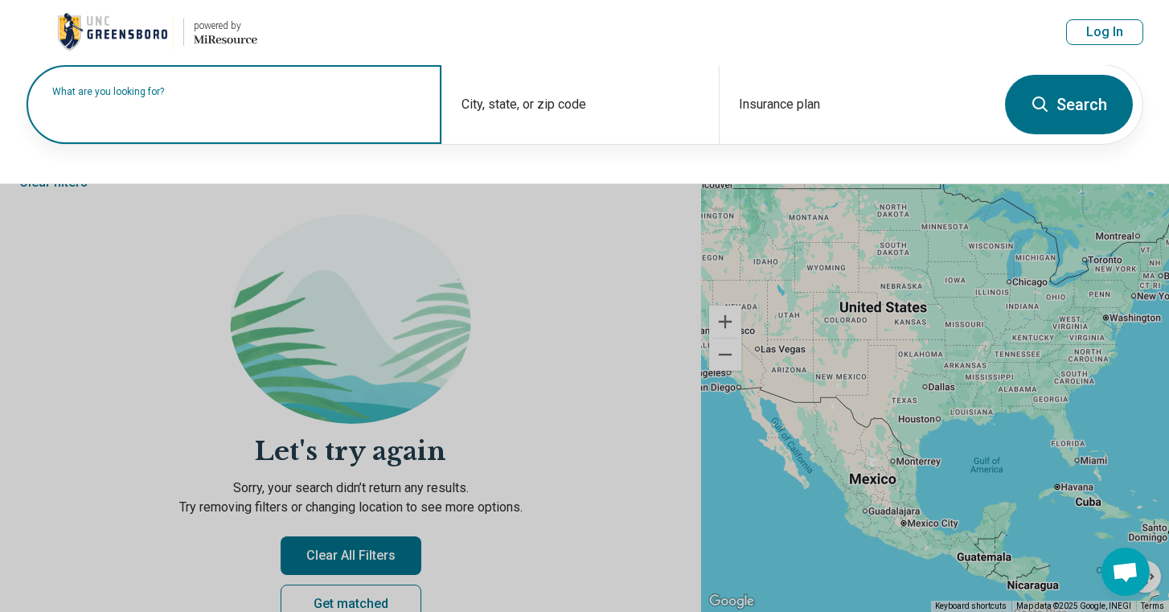
click at [257, 97] on label "What are you looking for?" at bounding box center [237, 92] width 370 height 10
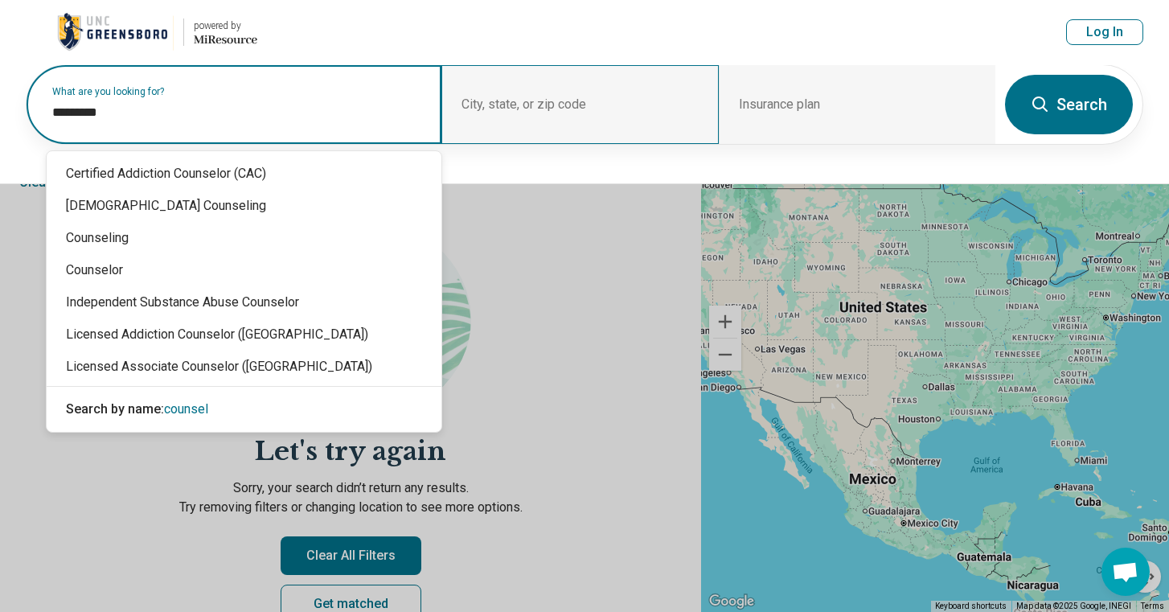
type input "**********"
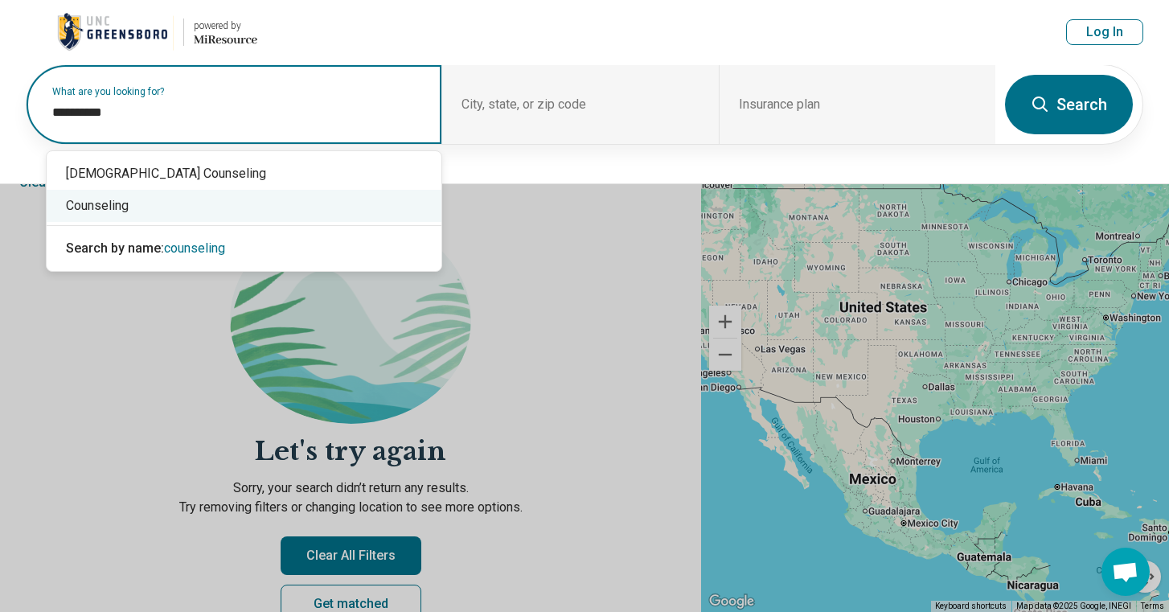
click at [306, 219] on div "Counseling" at bounding box center [244, 206] width 395 height 32
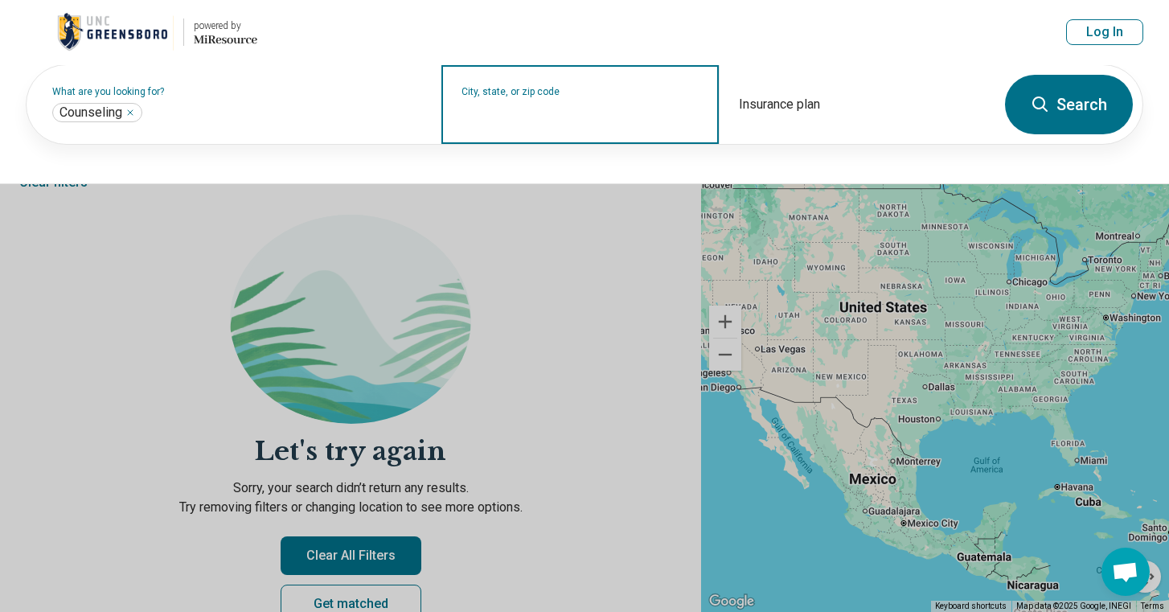
click at [523, 109] on input "City, state, or zip code" at bounding box center [580, 114] width 237 height 19
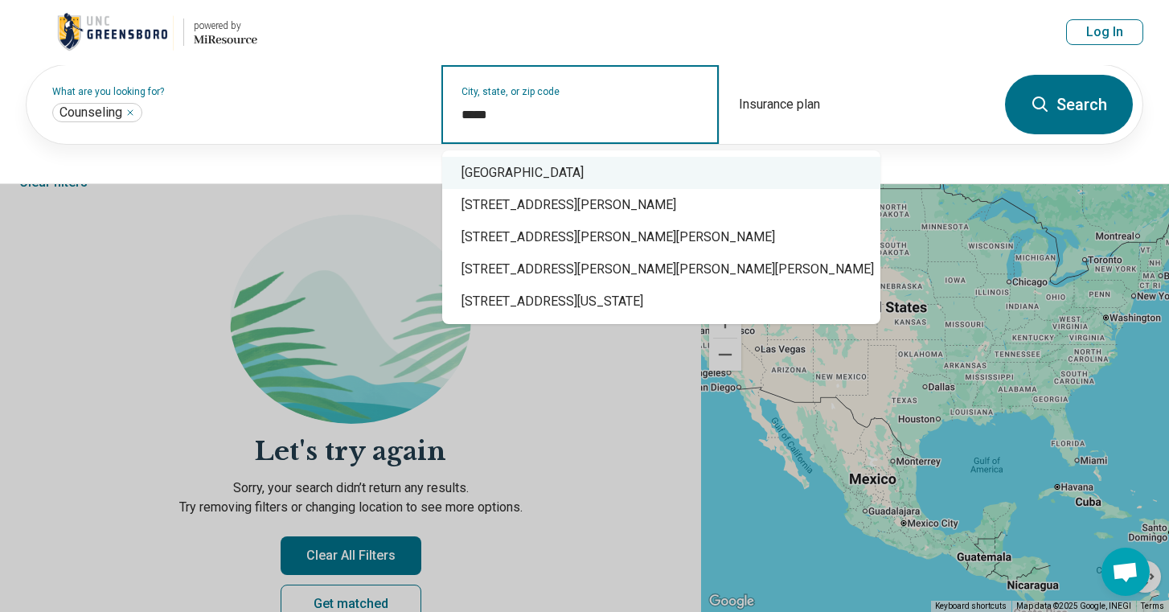
click at [505, 165] on div "Holly Springs, NC 27540" at bounding box center [661, 173] width 438 height 32
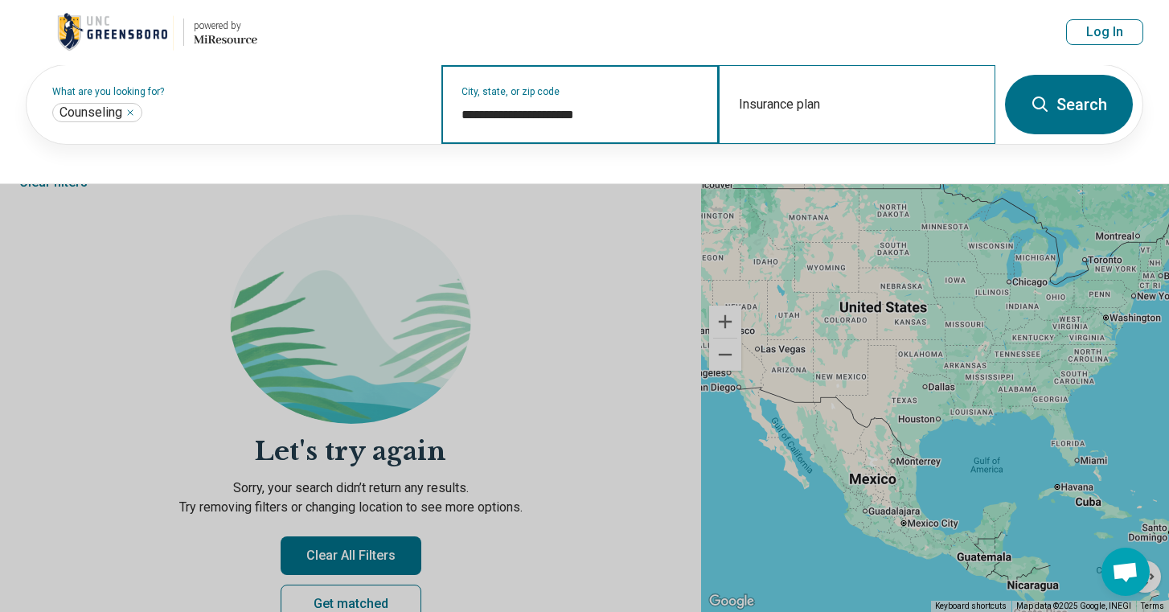
type input "**********"
click at [943, 105] on div "Insurance plan" at bounding box center [857, 104] width 277 height 79
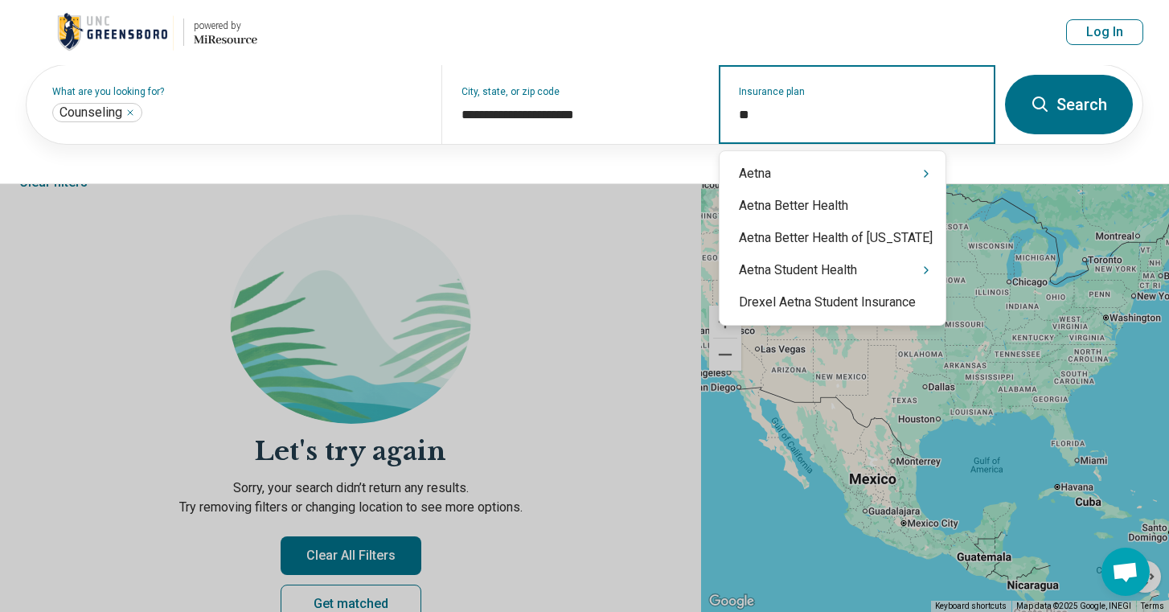
type input "***"
click at [885, 158] on div "Aetna" at bounding box center [833, 174] width 226 height 32
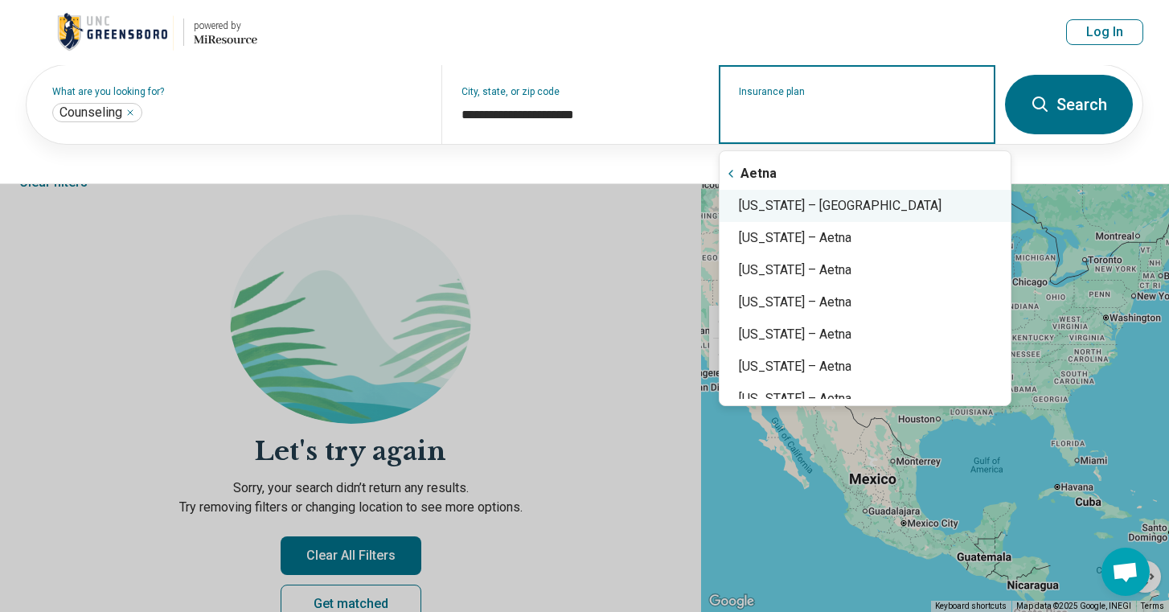
click at [863, 201] on div "North Carolina – Aetna" at bounding box center [865, 206] width 291 height 32
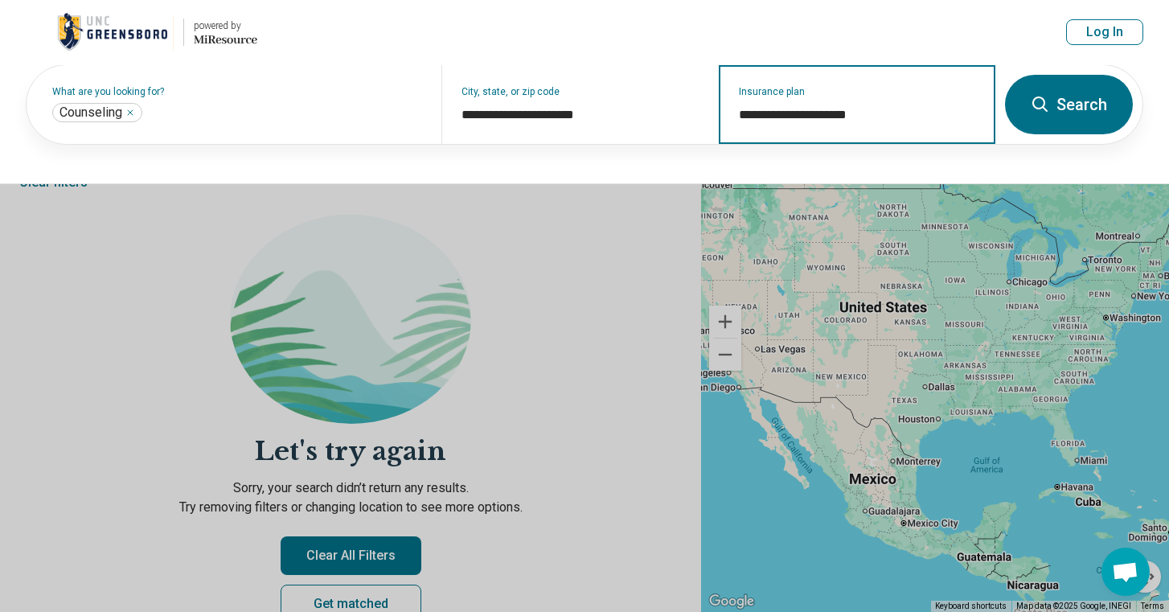
type input "**********"
click at [1079, 100] on button "Search" at bounding box center [1069, 105] width 128 height 60
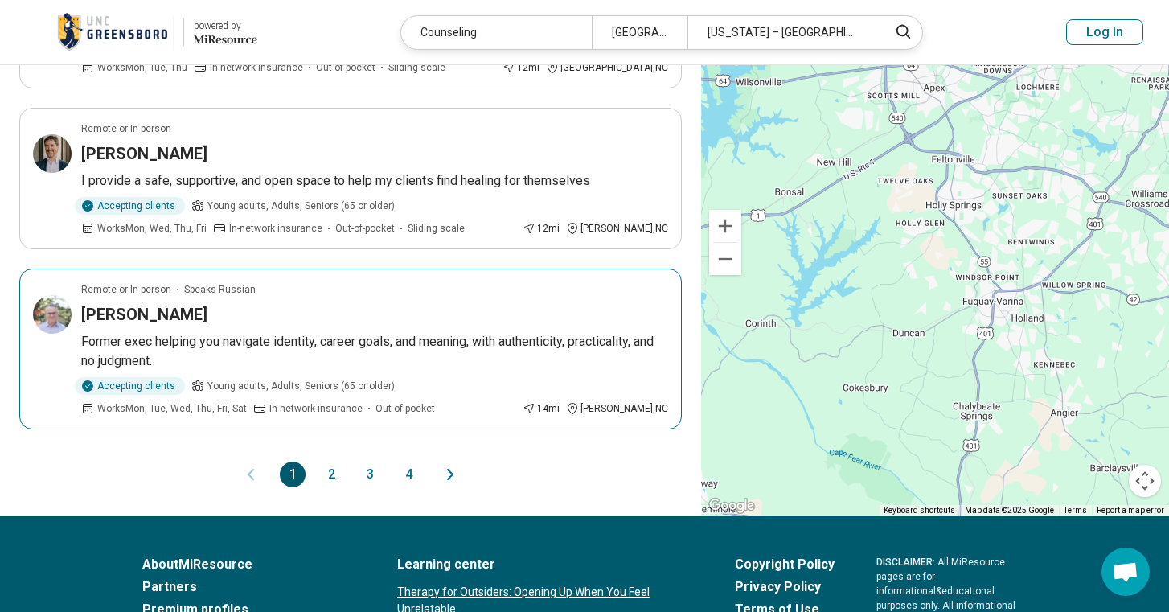
scroll to position [1592, 0]
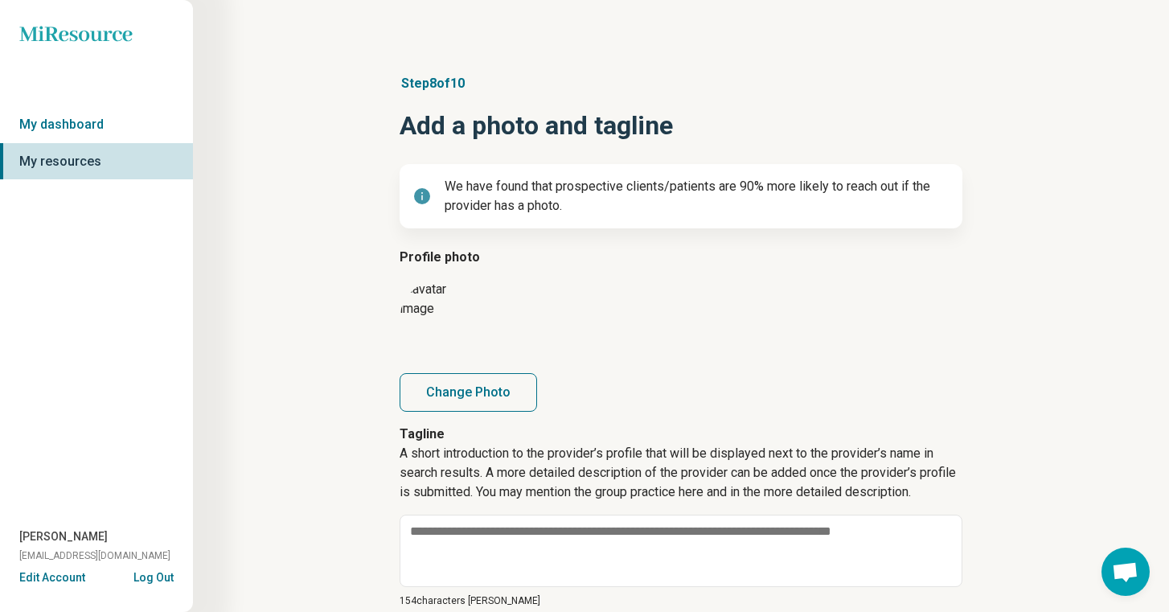
scroll to position [125, 0]
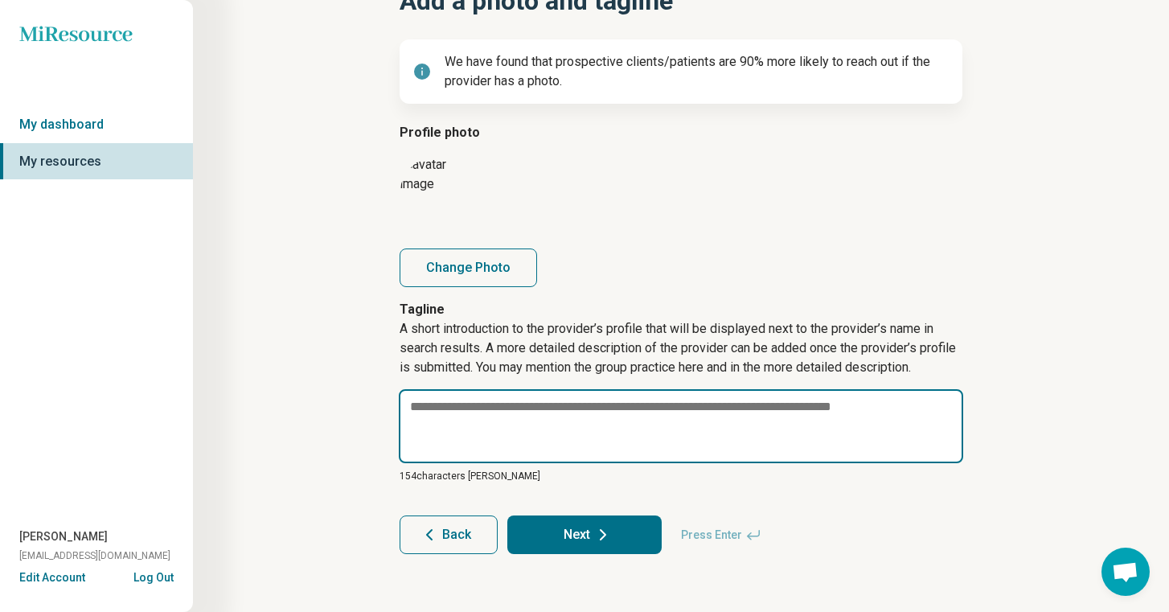
click at [605, 438] on textarea at bounding box center [681, 426] width 565 height 74
paste textarea "**********"
type textarea "**********"
type textarea "*"
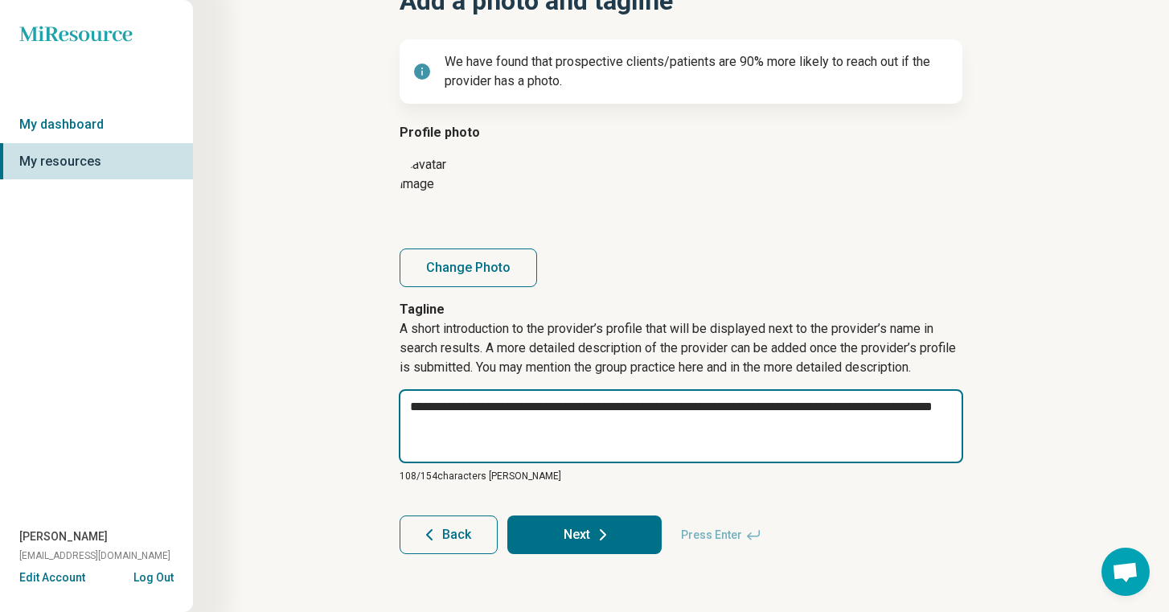
type textarea "**********"
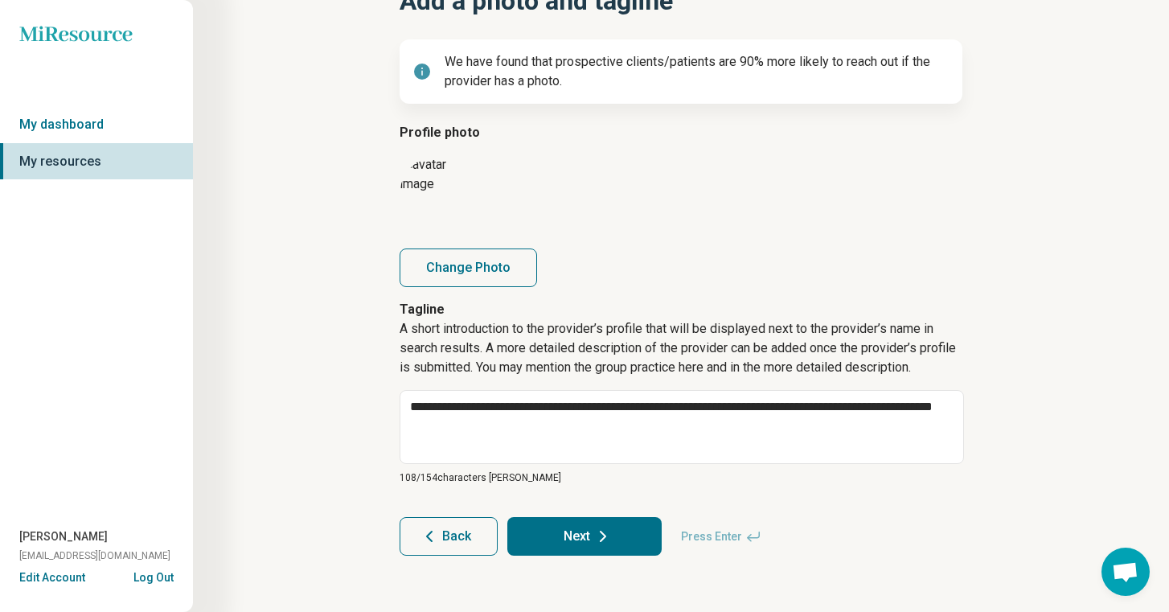
click at [312, 401] on div "**********" at bounding box center [681, 252] width 822 height 671
click at [550, 531] on button "Next" at bounding box center [584, 536] width 154 height 39
type textarea "*"
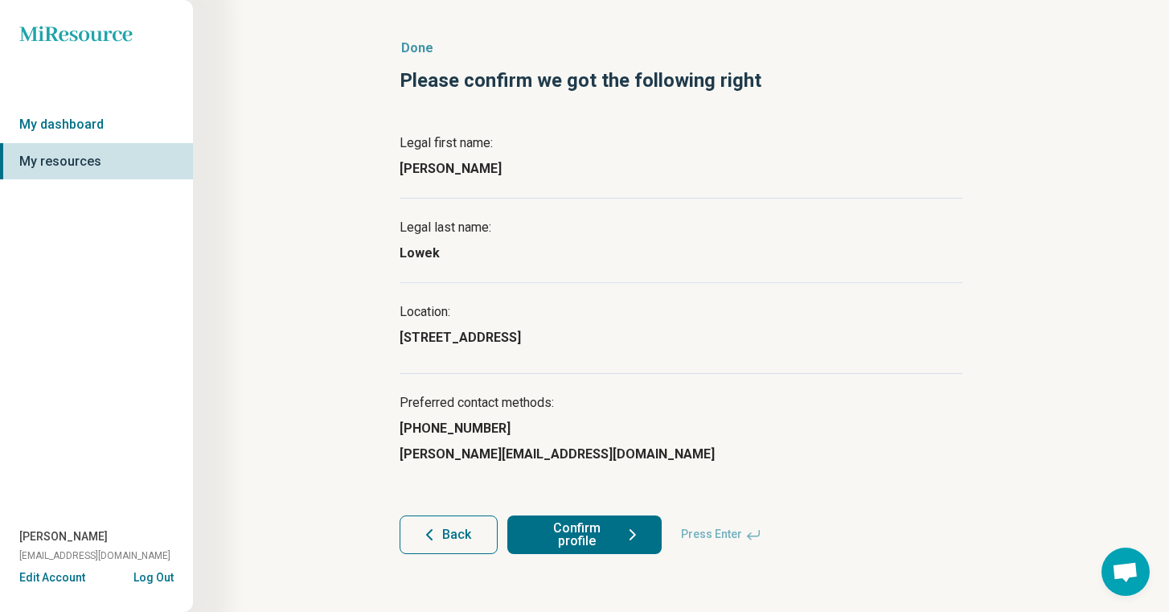
scroll to position [35, 0]
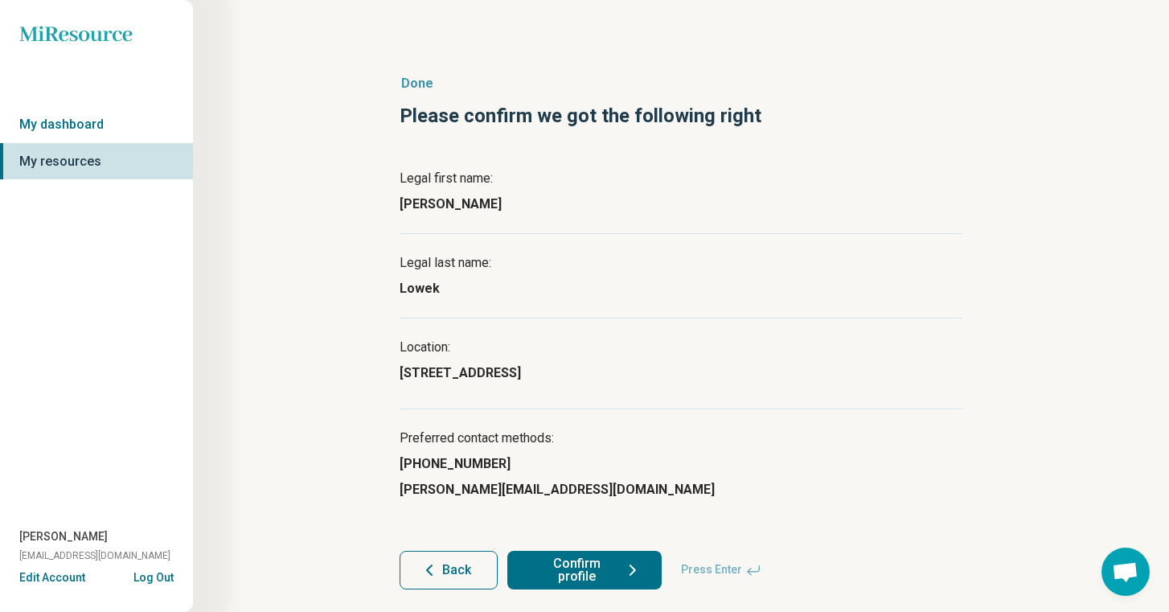
scroll to position [35, 0]
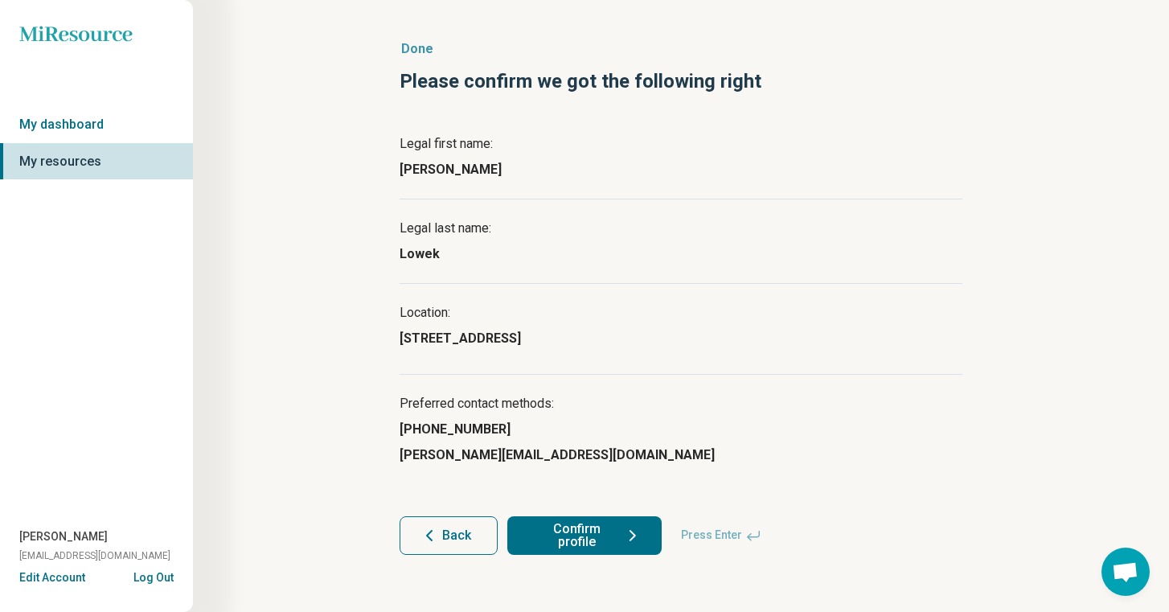
click at [551, 542] on button "Confirm profile" at bounding box center [584, 535] width 154 height 39
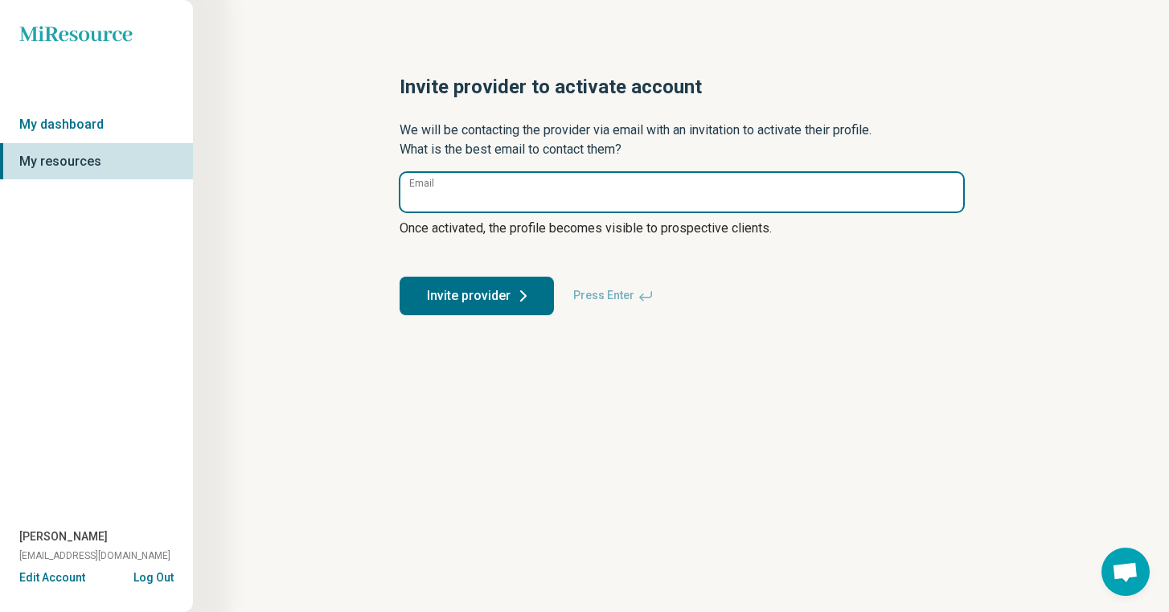
click at [733, 199] on input "Email" at bounding box center [682, 192] width 563 height 39
paste input "**********"
type input "**********"
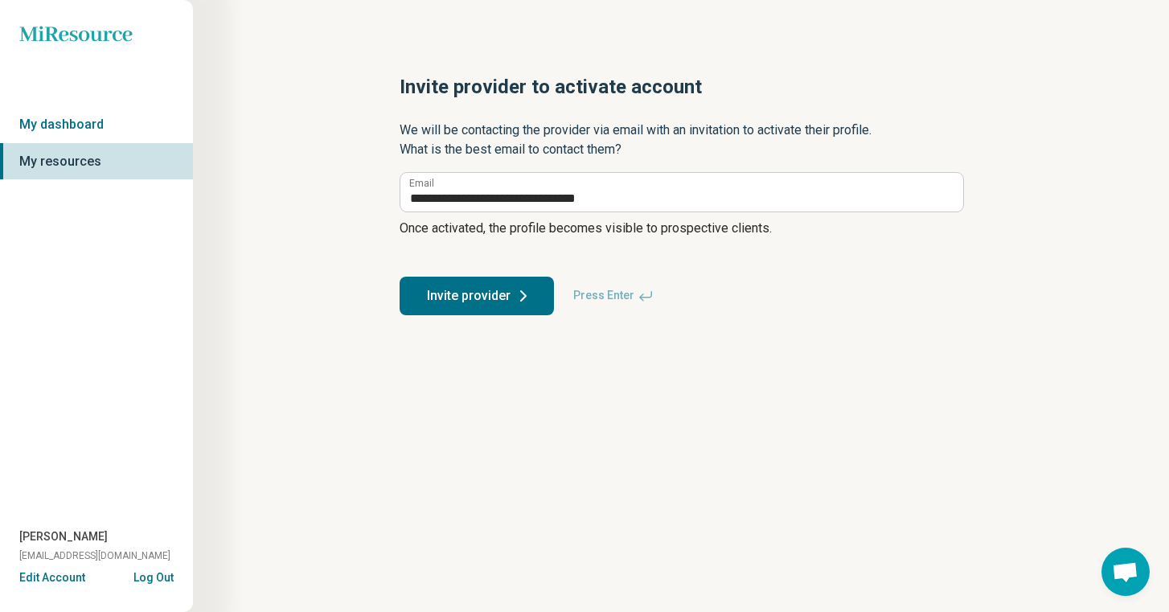
click at [522, 308] on button "Invite provider" at bounding box center [477, 296] width 154 height 39
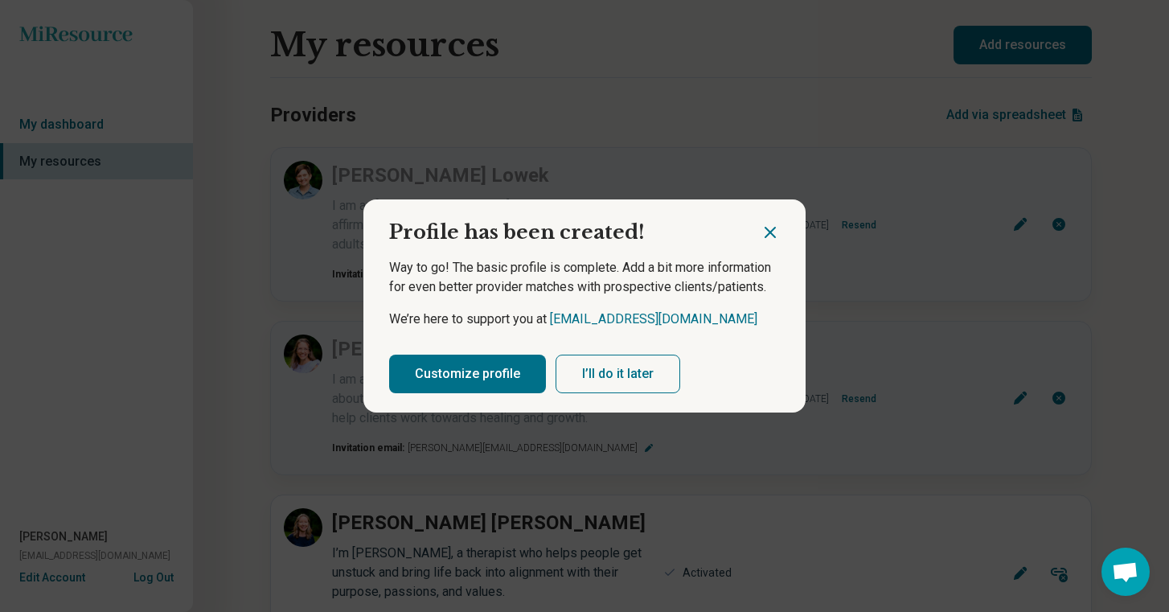
click at [491, 380] on button "Customize profile" at bounding box center [467, 374] width 157 height 39
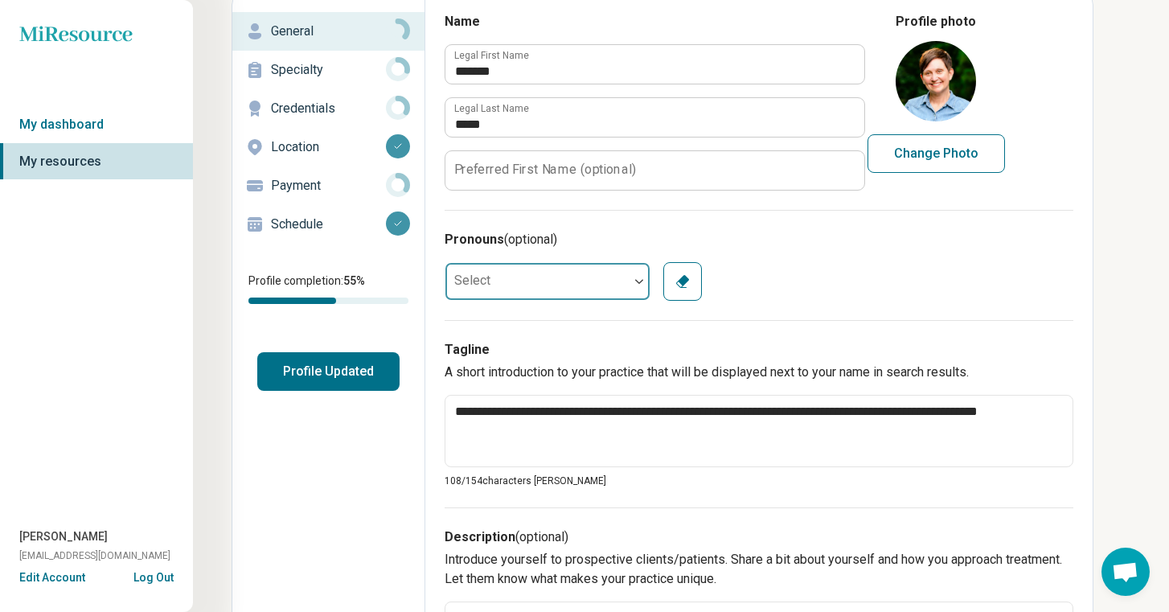
scroll to position [86, 0]
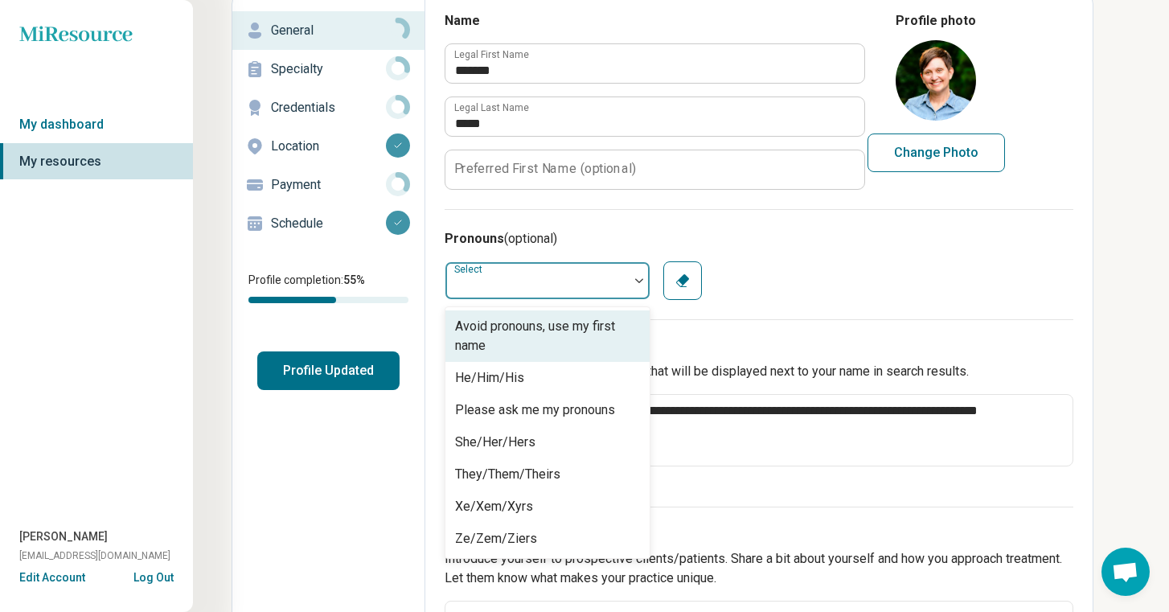
click at [586, 278] on div at bounding box center [537, 281] width 183 height 32
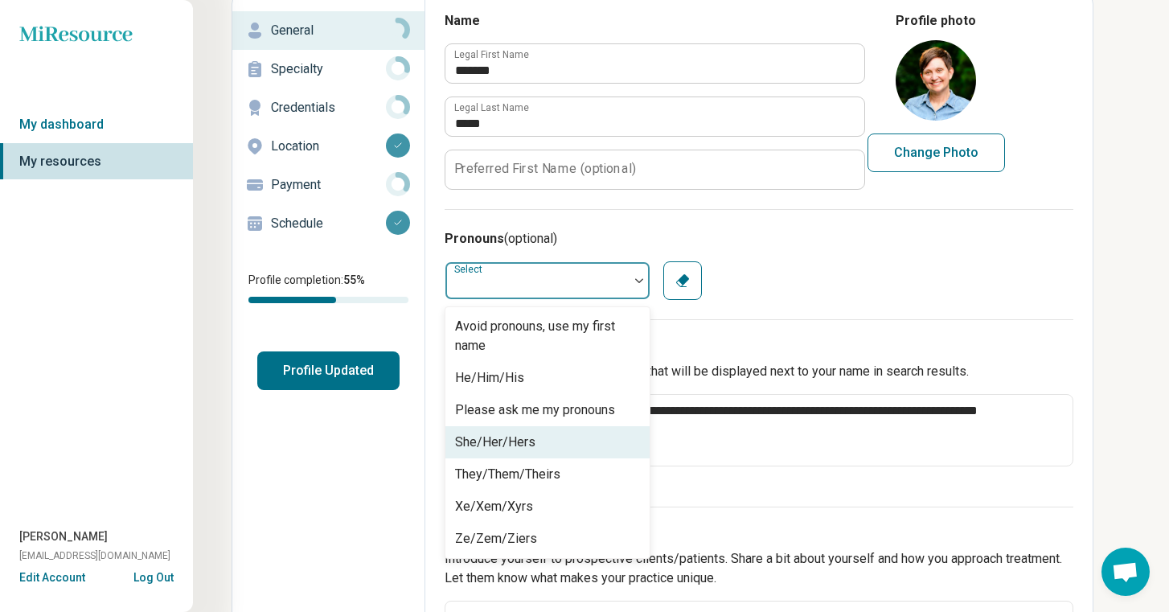
click at [587, 439] on div "She/Her/Hers" at bounding box center [548, 442] width 204 height 32
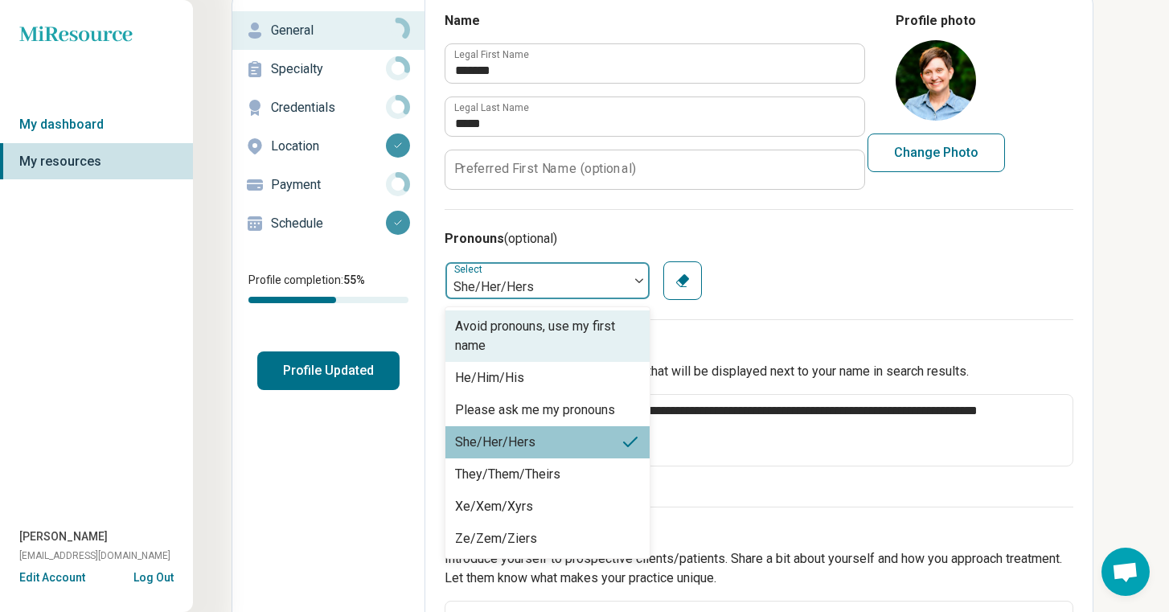
click at [644, 283] on div at bounding box center [639, 280] width 21 height 37
click at [897, 285] on div "option She/Her/Hers, selected. Avoid pronouns, use my first name, 1 of 7. 7 res…" at bounding box center [759, 280] width 629 height 39
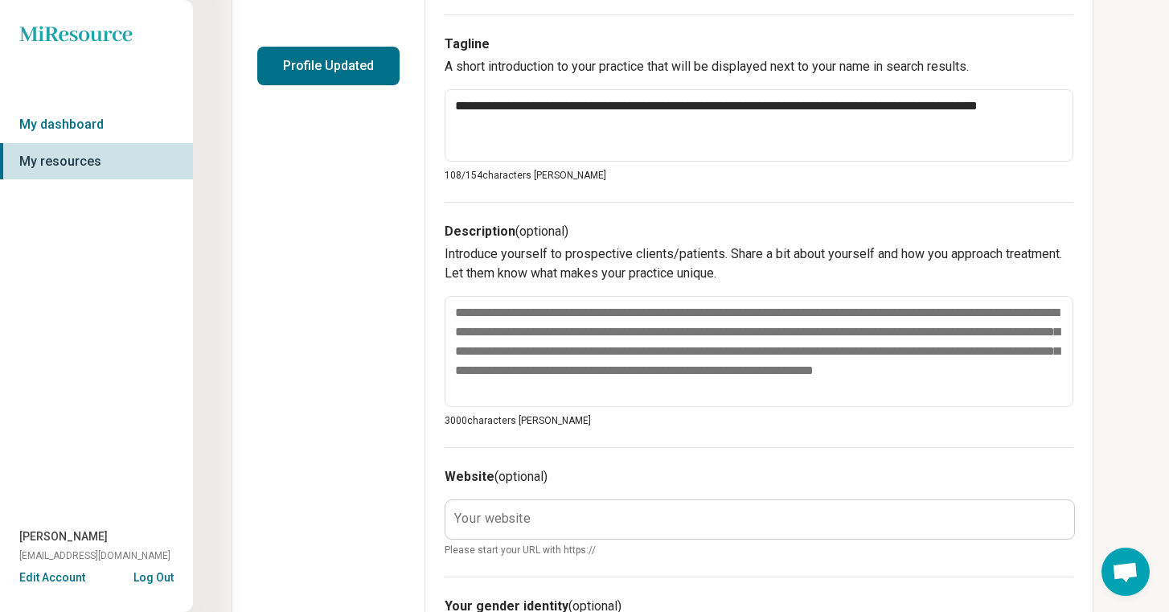
scroll to position [392, 0]
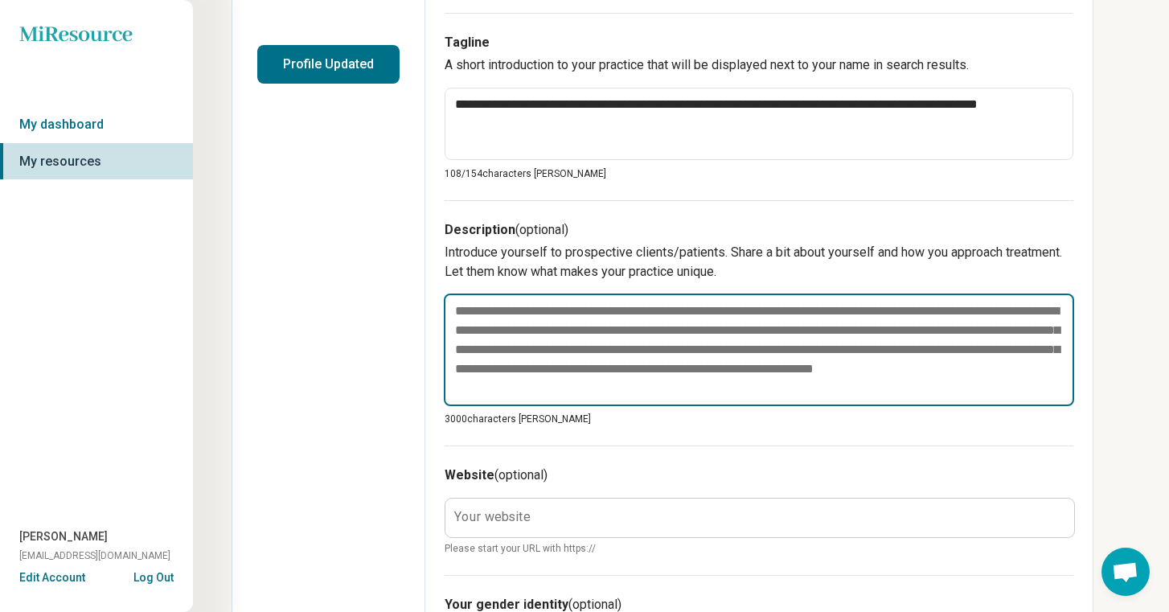
click at [910, 363] on textarea at bounding box center [759, 350] width 631 height 113
paste textarea "**********"
type textarea "*"
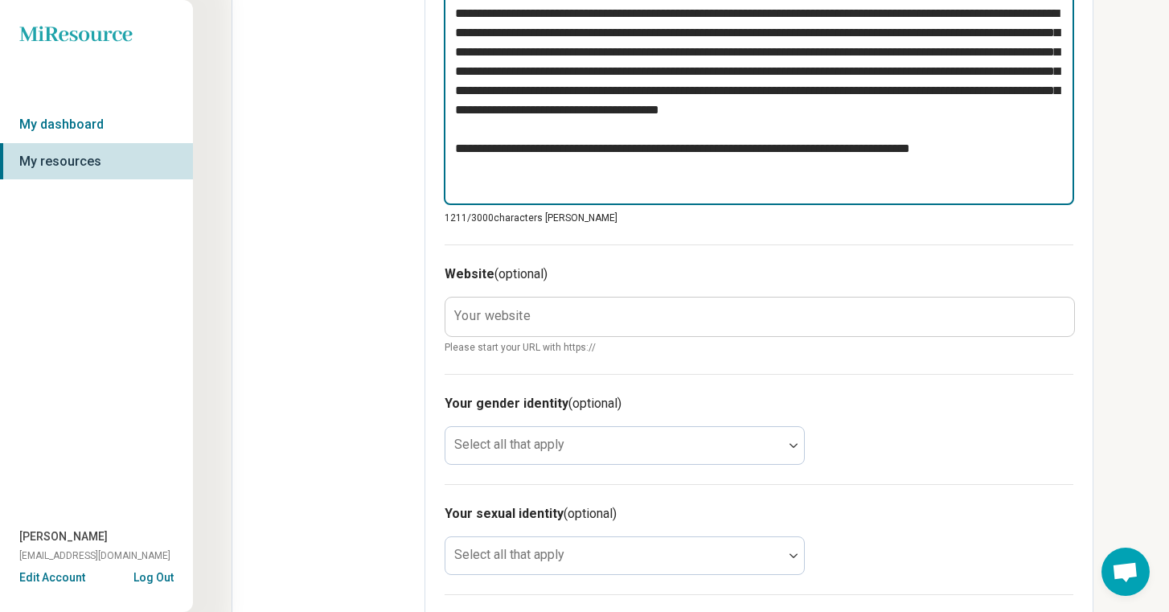
scroll to position [796, 0]
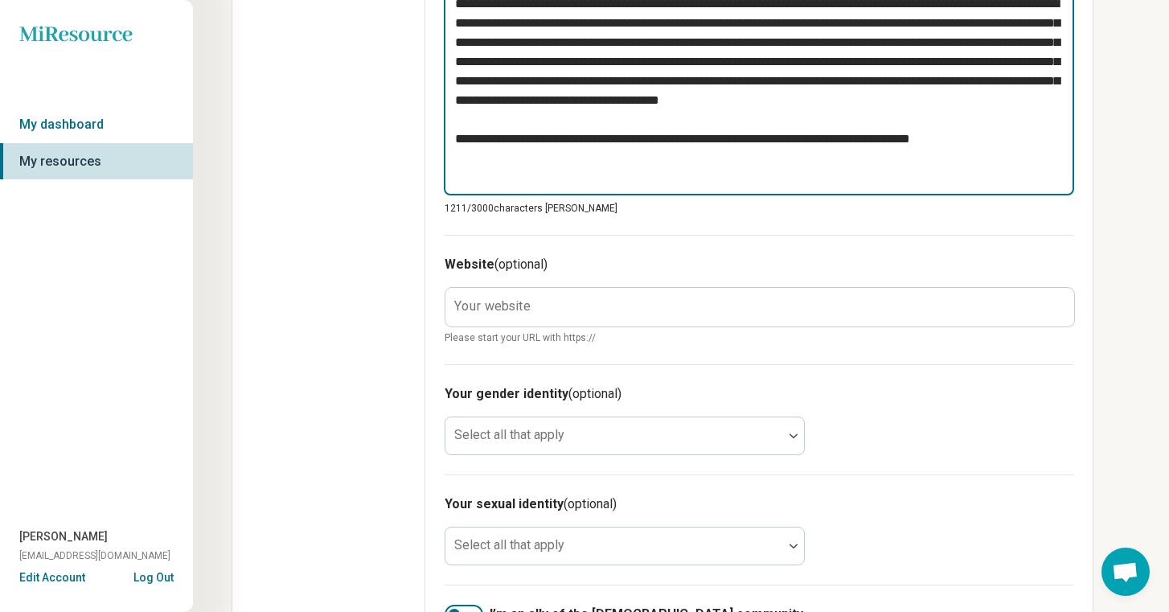
type textarea "**********"
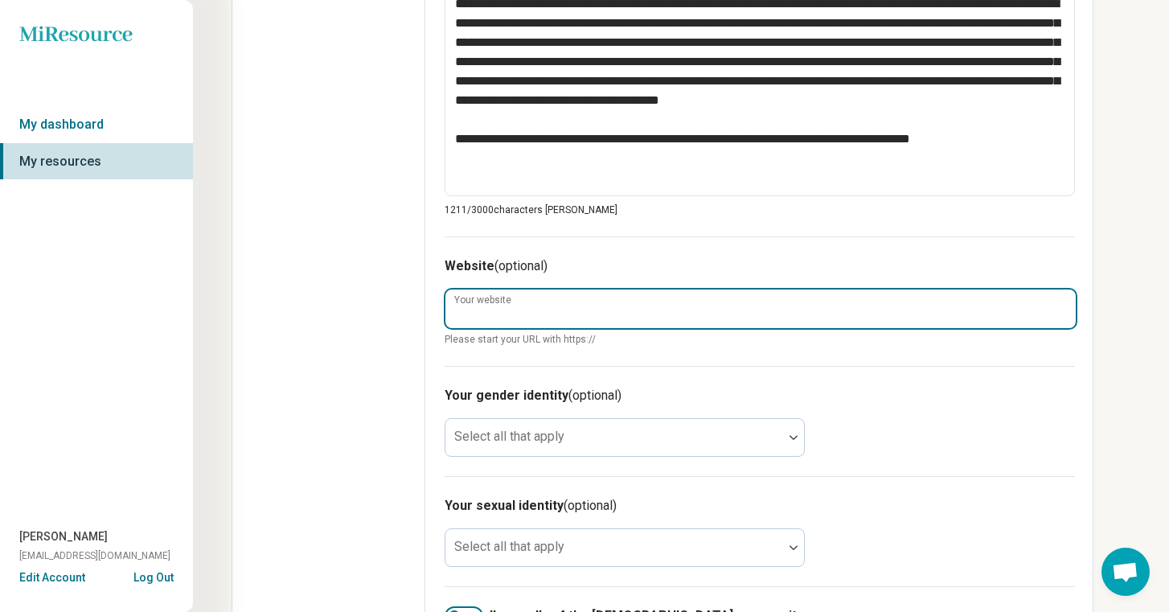
click at [914, 308] on input "Your website" at bounding box center [761, 309] width 631 height 39
paste input "**********"
type textarea "*"
type input "**********"
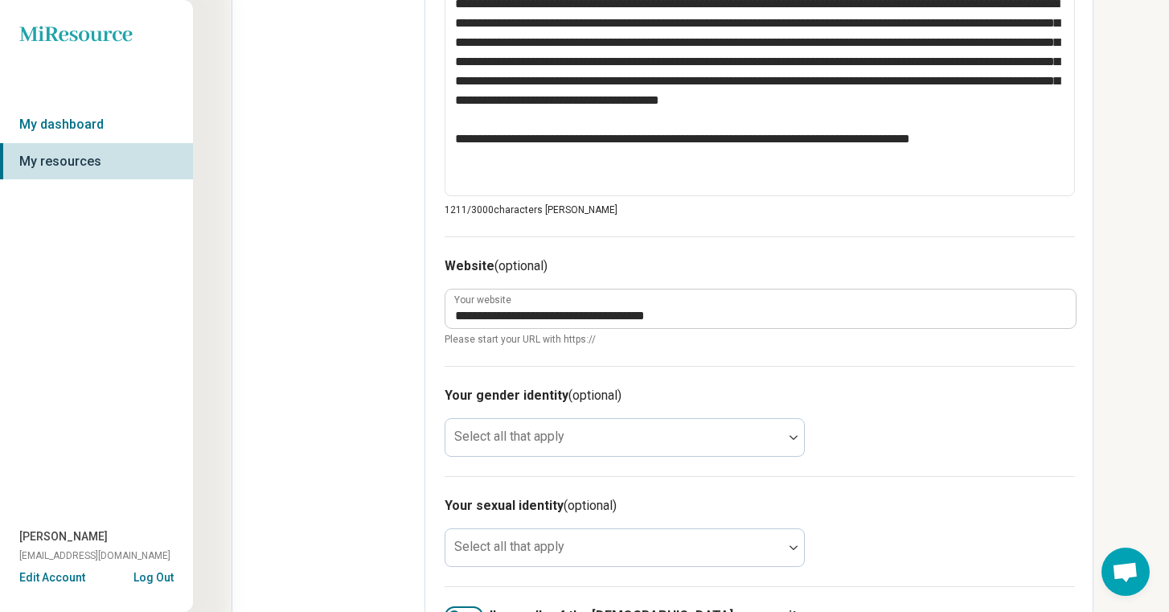
click at [717, 362] on div "**********" at bounding box center [760, 300] width 631 height 129
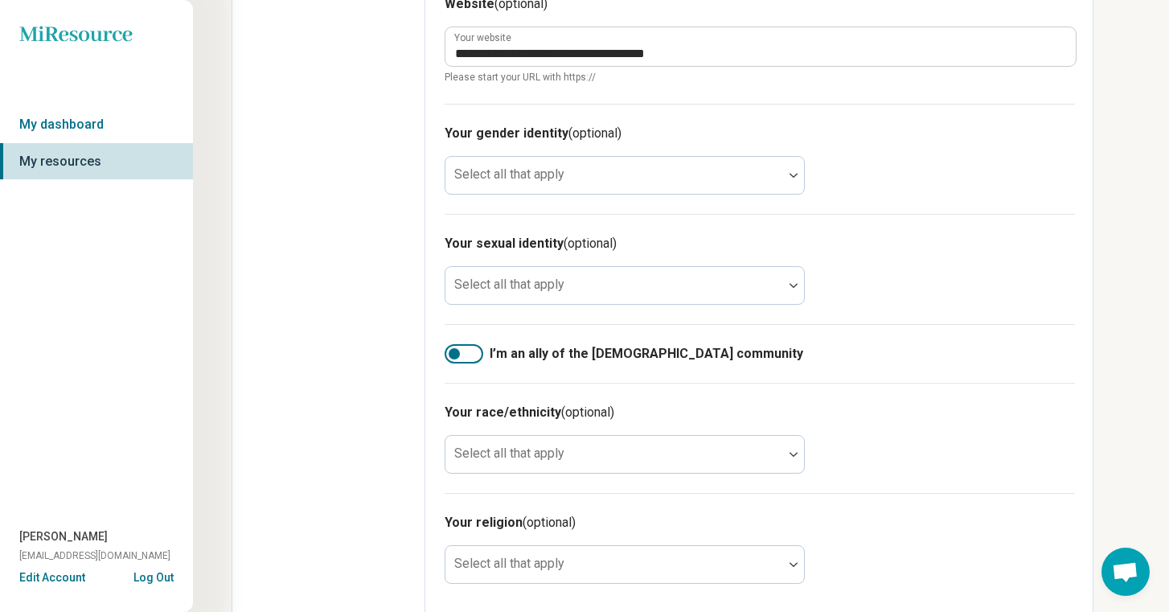
scroll to position [1094, 0]
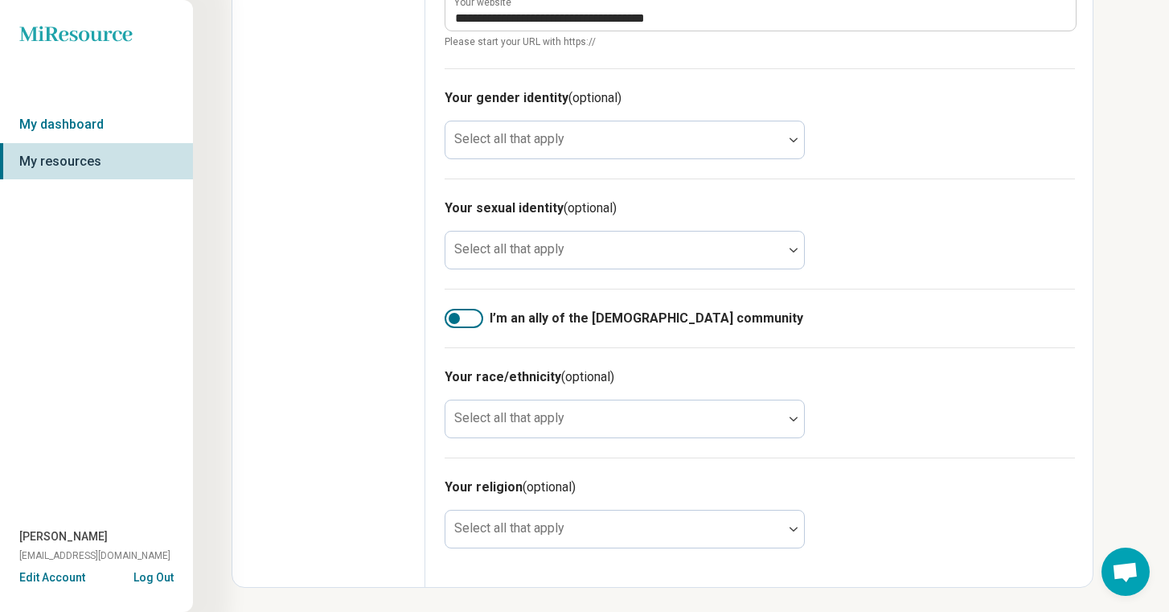
click at [455, 322] on div at bounding box center [454, 318] width 11 height 11
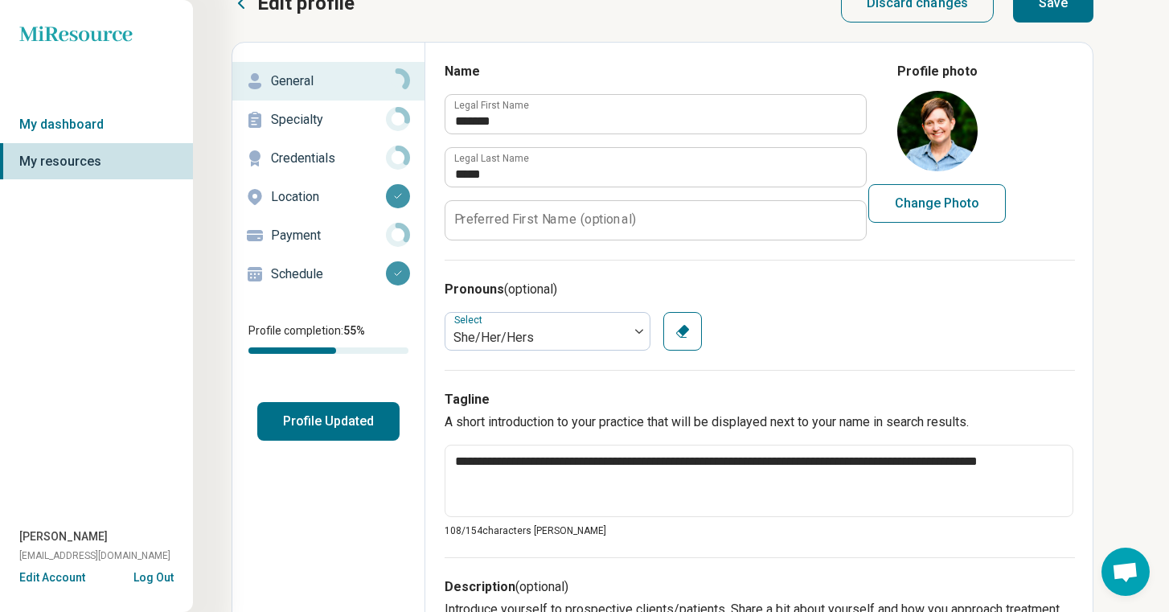
scroll to position [0, 0]
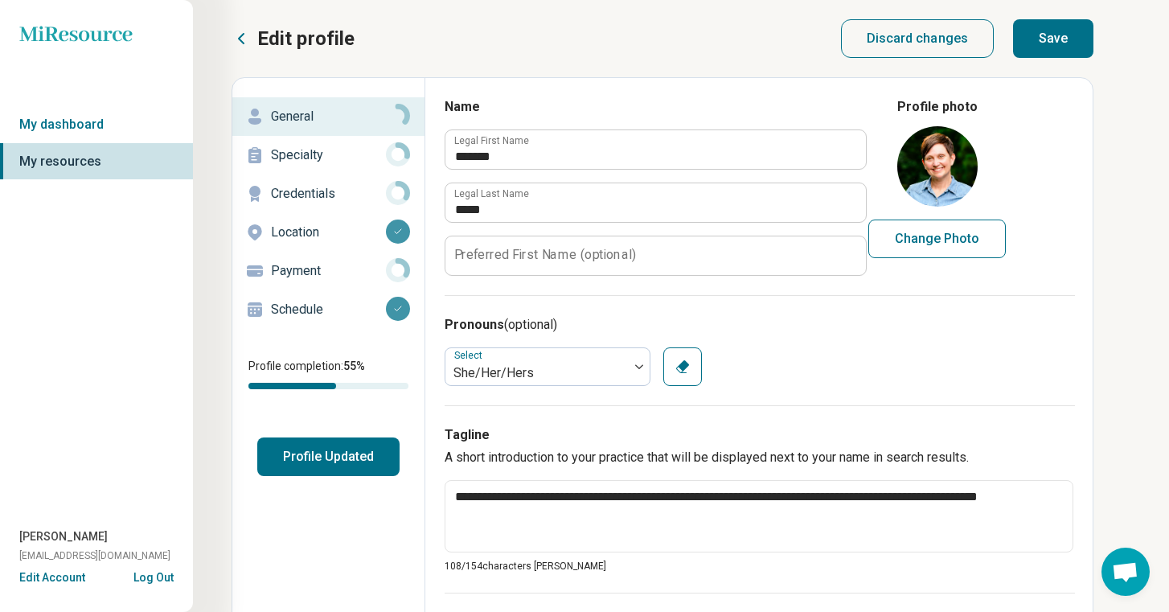
click at [1068, 51] on button "Save" at bounding box center [1053, 38] width 80 height 39
click at [320, 166] on div "Specialty" at bounding box center [328, 155] width 166 height 26
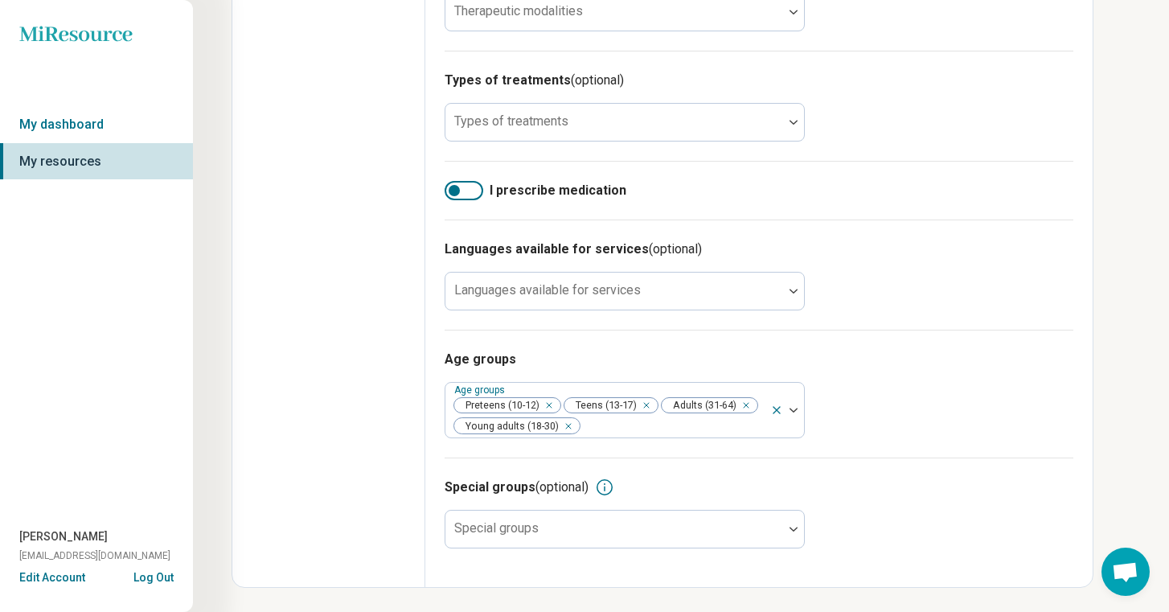
scroll to position [573, 0]
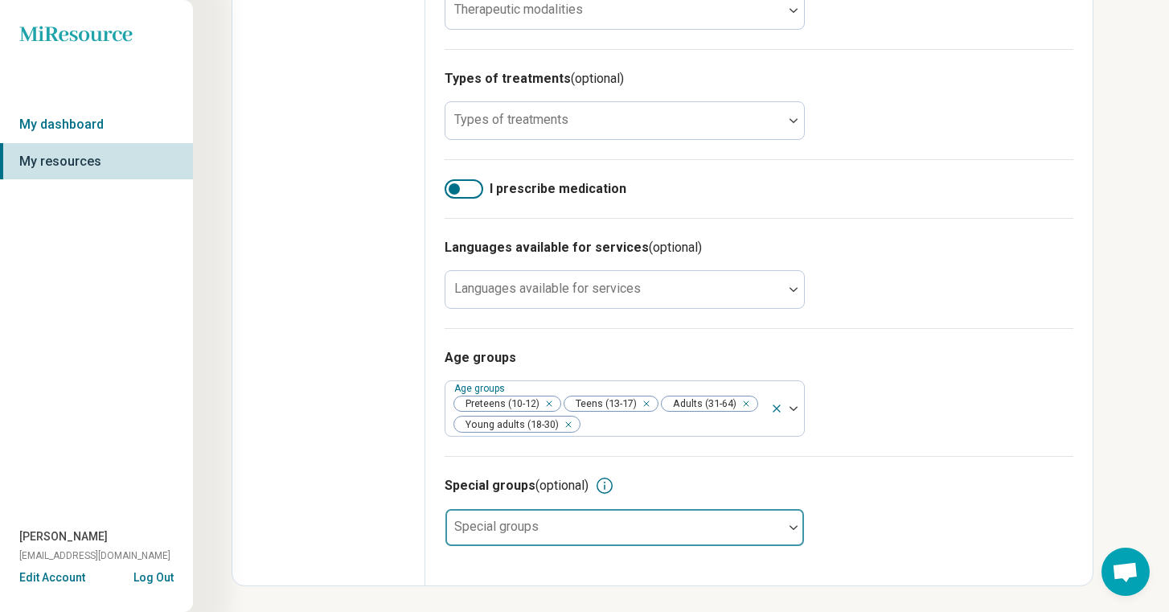
click at [474, 517] on div "Special groups" at bounding box center [625, 527] width 360 height 39
click at [400, 433] on div "Edit profile General Specialty Credentials Location Payment Schedule Profile co…" at bounding box center [328, 47] width 193 height 1076
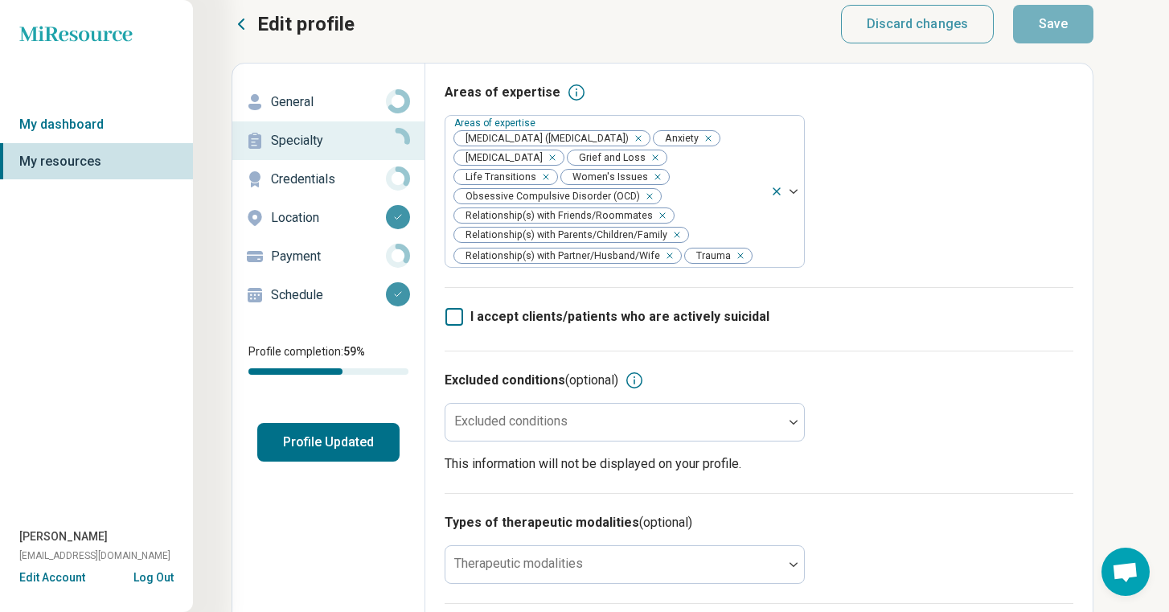
scroll to position [13, 0]
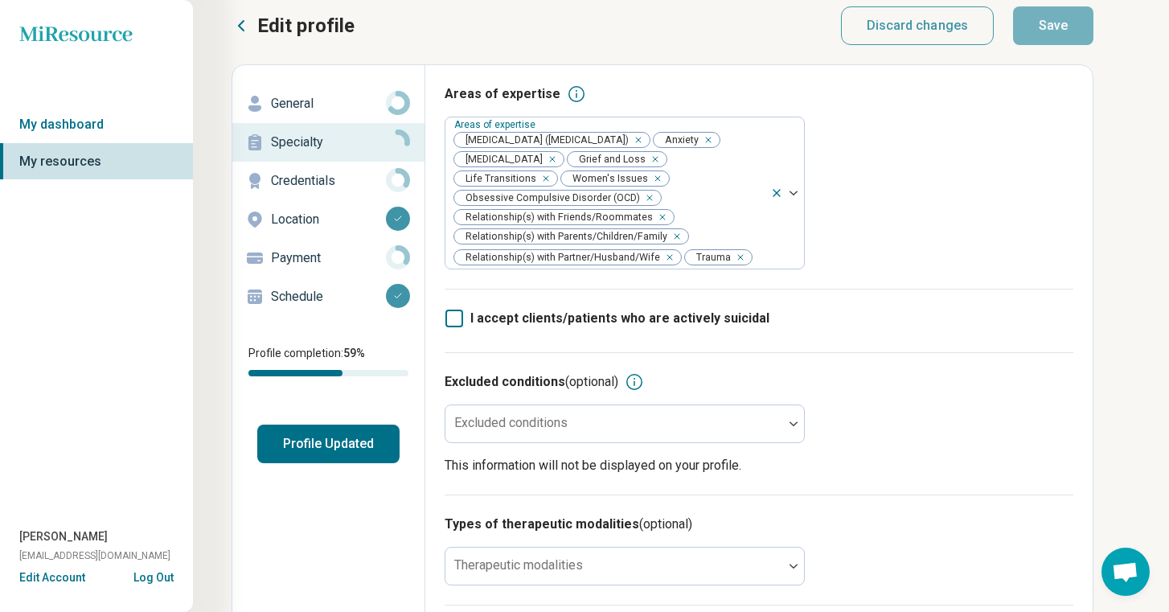
click at [324, 202] on link "Location" at bounding box center [328, 219] width 192 height 39
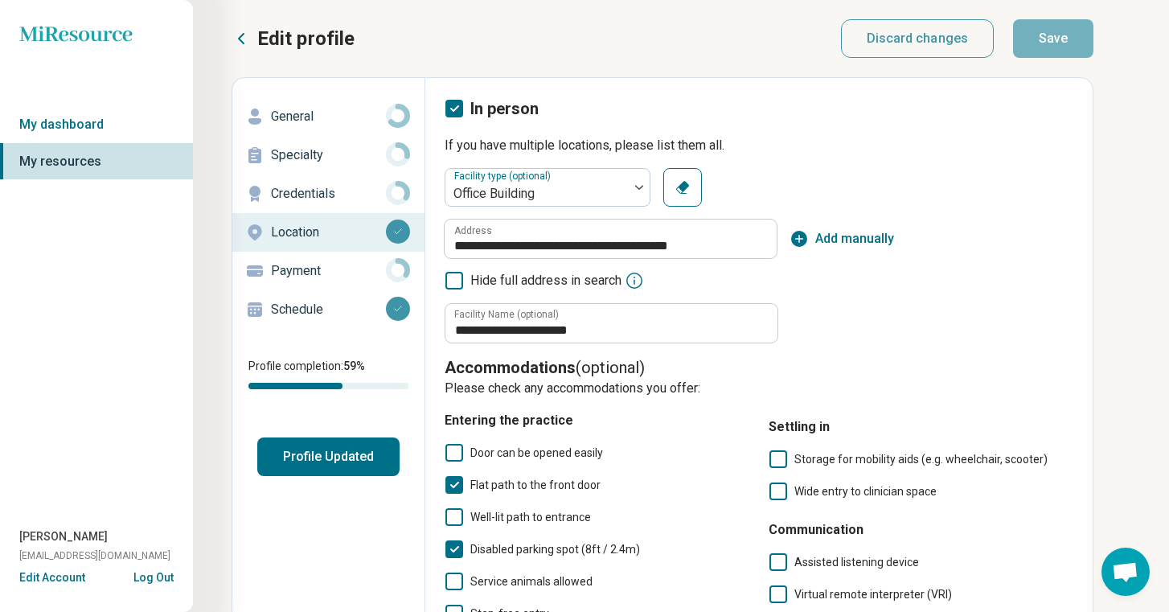
click at [320, 187] on p "Credentials" at bounding box center [328, 193] width 115 height 19
type textarea "*"
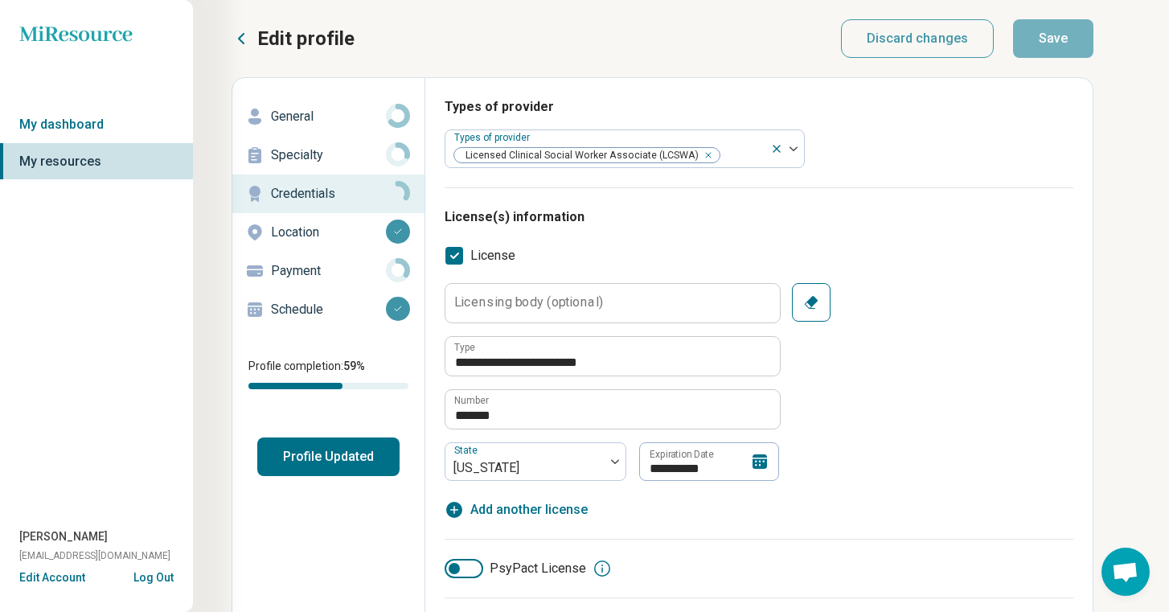
click at [327, 232] on p "Location" at bounding box center [328, 232] width 115 height 19
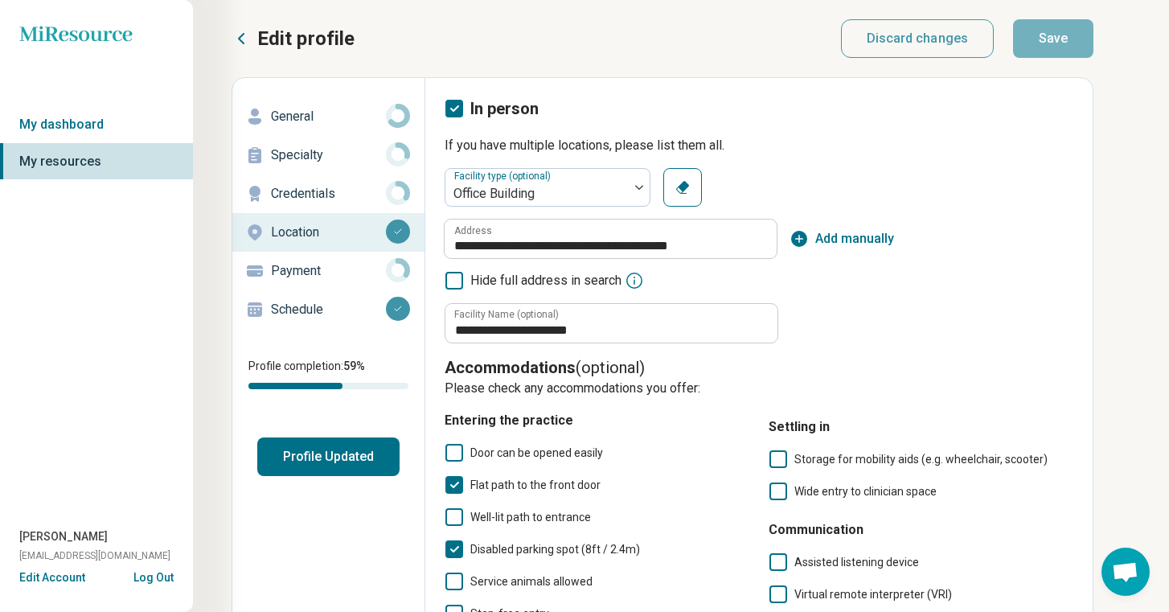
click at [332, 265] on p "Payment" at bounding box center [328, 270] width 115 height 19
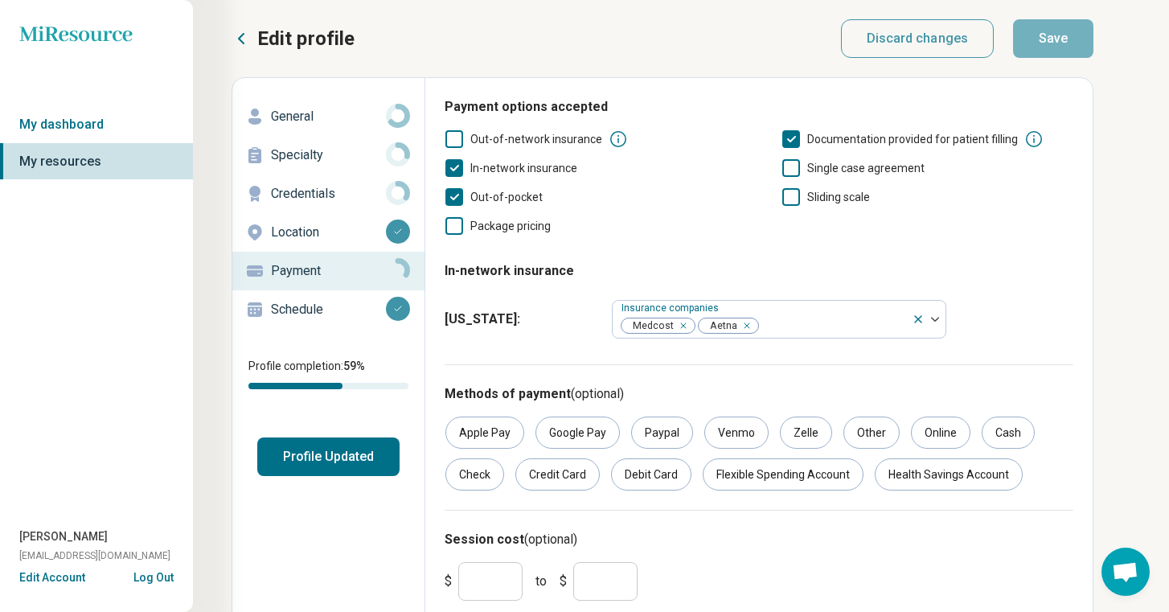
scroll to position [73, 0]
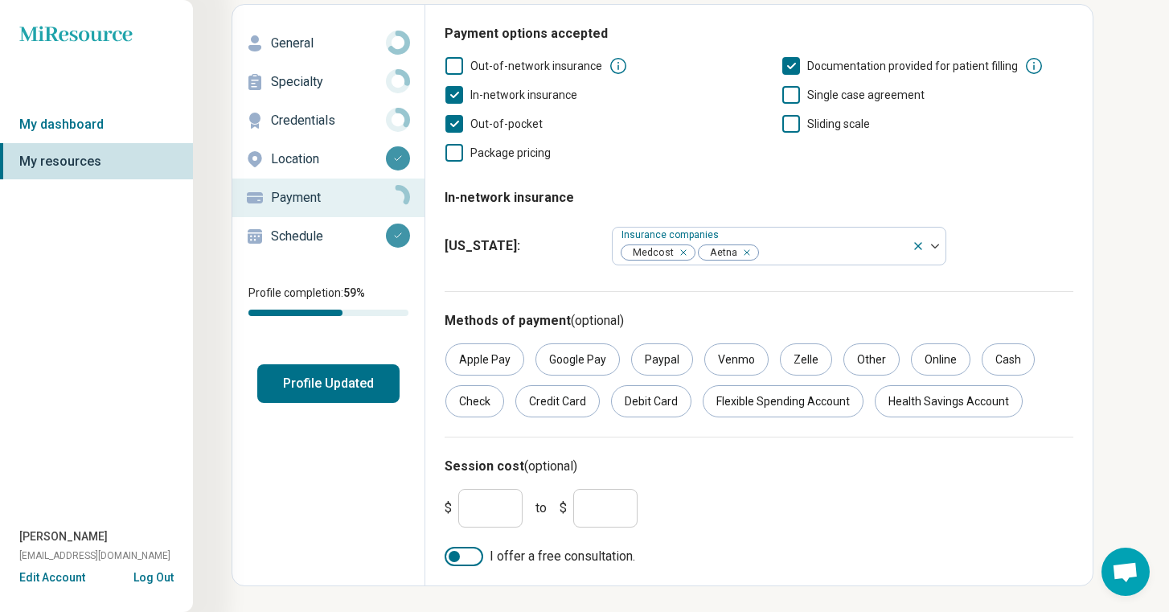
drag, startPoint x: 497, startPoint y: 513, endPoint x: 442, endPoint y: 513, distance: 55.5
click at [442, 513] on div "$ * to $ *" at bounding box center [759, 508] width 642 height 51
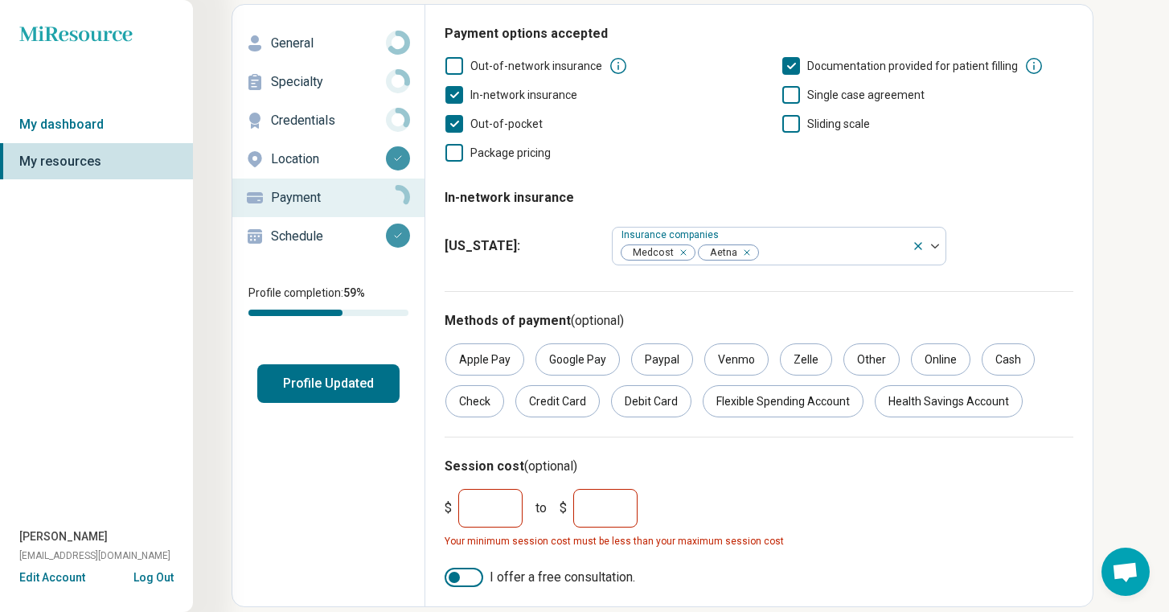
type input "***"
drag, startPoint x: 600, startPoint y: 509, endPoint x: 569, endPoint y: 509, distance: 31.4
click at [569, 509] on div "$ *** to $ *" at bounding box center [548, 508] width 206 height 39
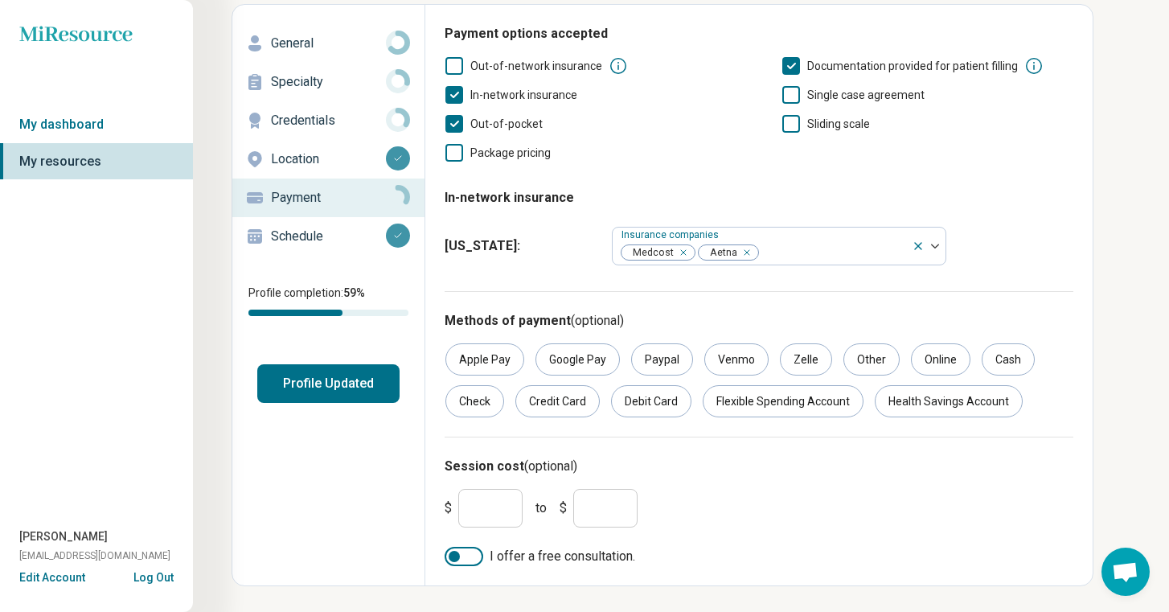
type input "***"
click at [453, 550] on div at bounding box center [464, 556] width 39 height 19
click at [572, 410] on div "Credit Card" at bounding box center [558, 401] width 84 height 32
click at [649, 416] on div "Debit Card" at bounding box center [651, 401] width 80 height 32
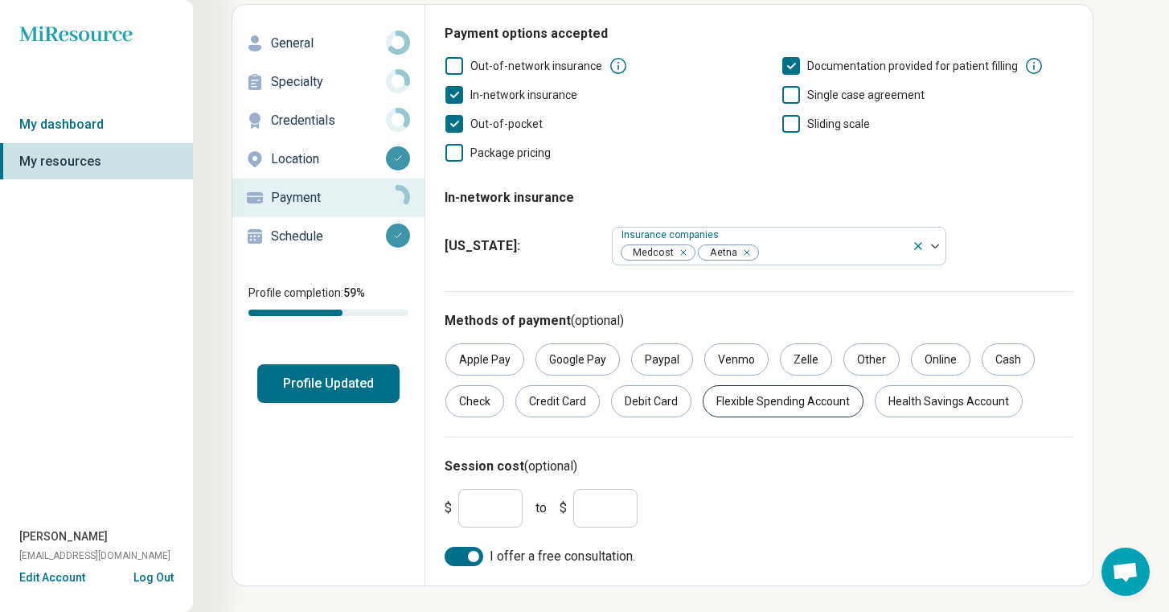
click at [807, 403] on div "Flexible Spending Account" at bounding box center [783, 401] width 161 height 32
click at [938, 411] on div "Health Savings Account" at bounding box center [949, 401] width 148 height 32
click at [484, 409] on div "Check" at bounding box center [475, 401] width 59 height 32
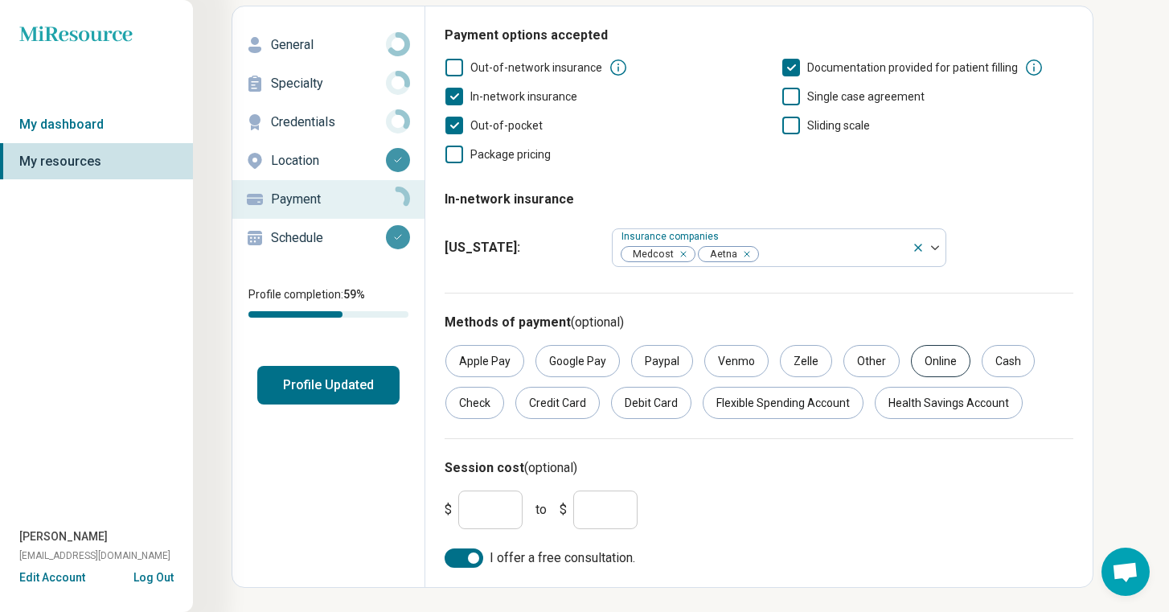
click at [914, 359] on div "Online" at bounding box center [941, 361] width 60 height 32
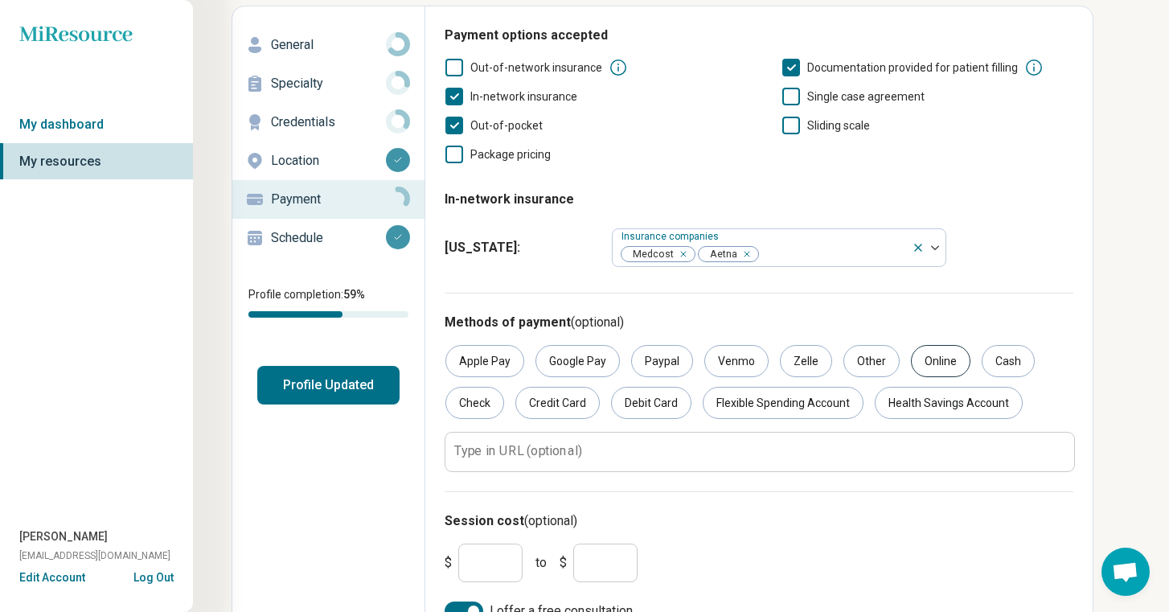
click at [914, 368] on div "Online" at bounding box center [941, 361] width 60 height 32
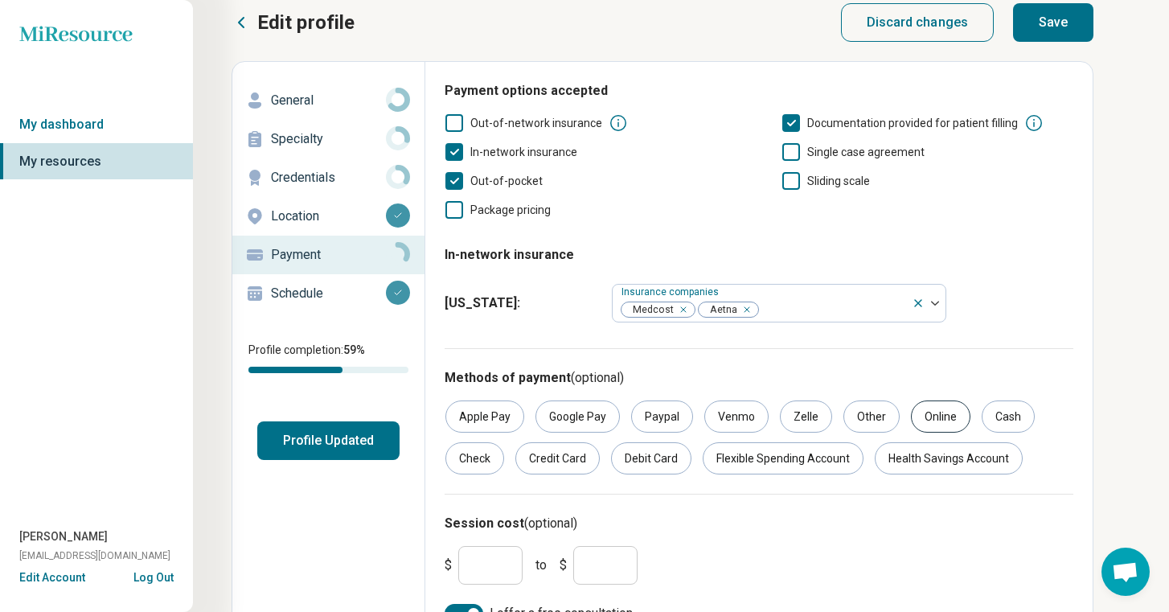
scroll to position [0, 0]
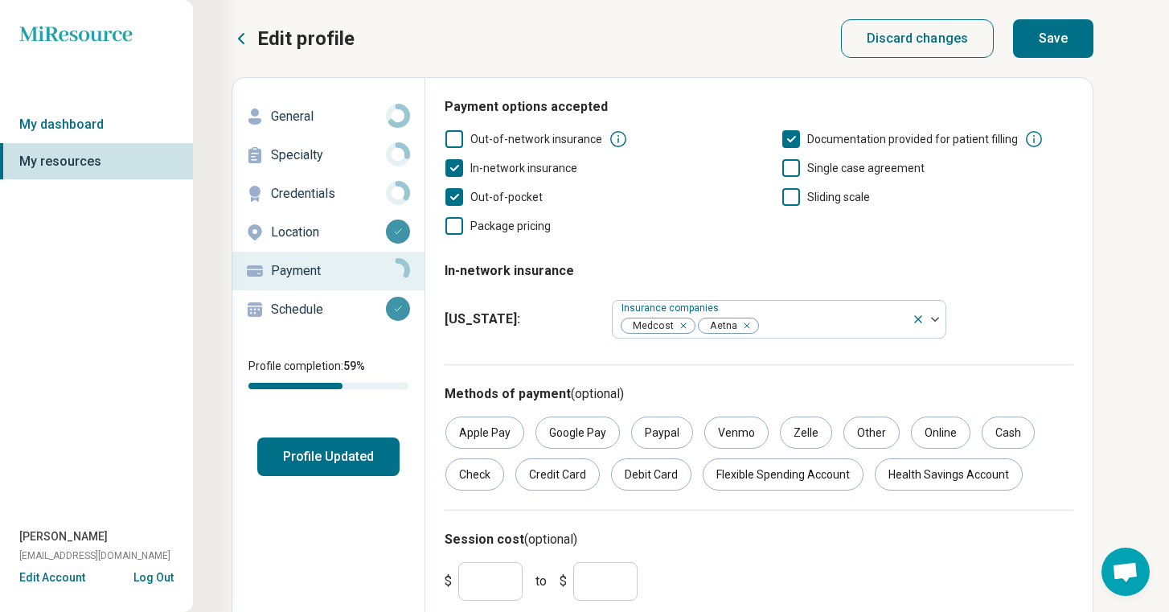
click at [1071, 43] on button "Save" at bounding box center [1053, 38] width 80 height 39
click at [339, 311] on p "Schedule" at bounding box center [328, 309] width 115 height 19
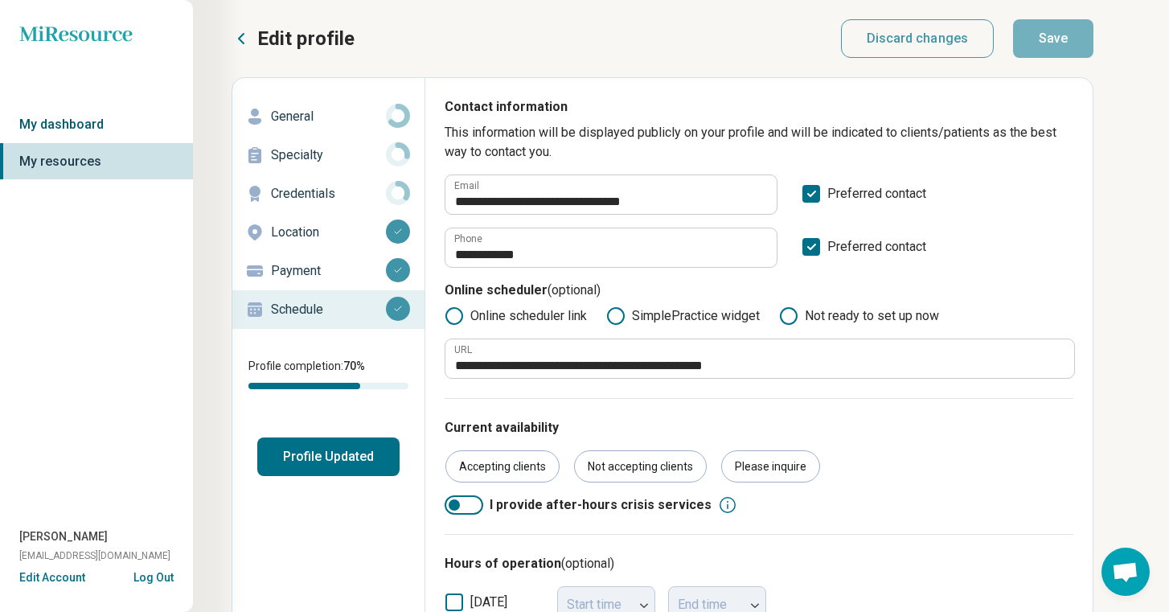
click at [90, 134] on link "My dashboard" at bounding box center [96, 124] width 193 height 37
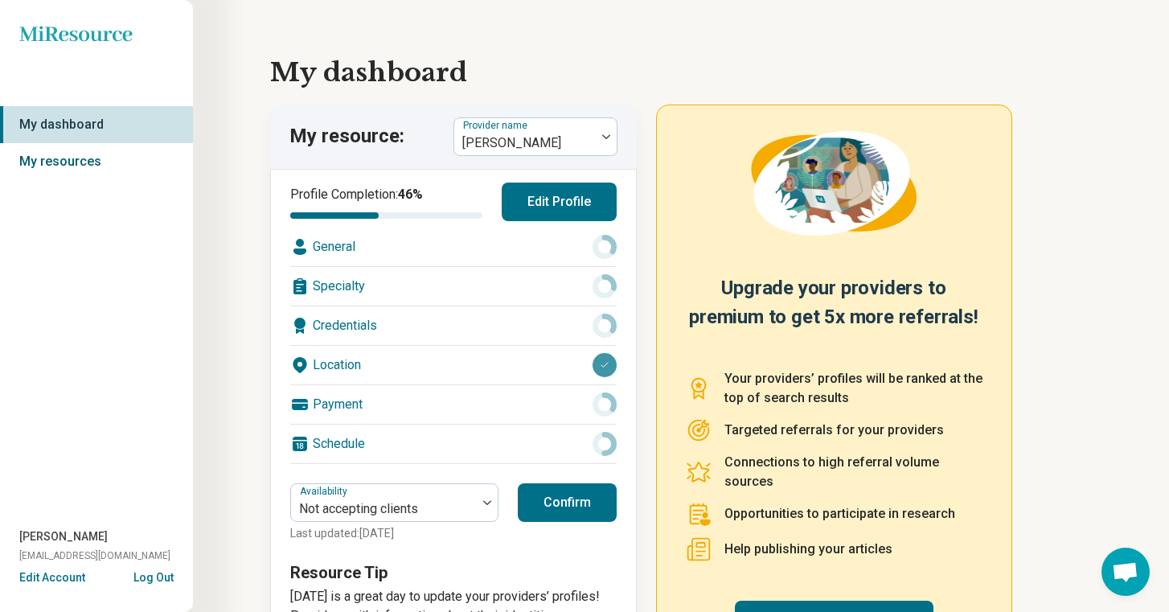
click at [76, 162] on link "My resources" at bounding box center [96, 161] width 193 height 37
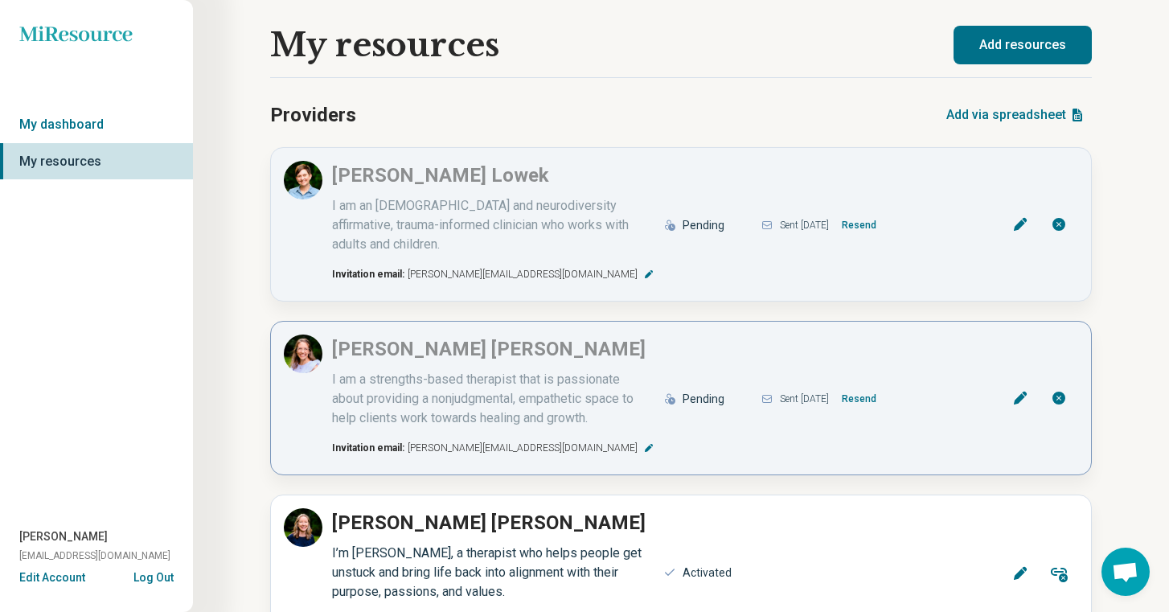
click at [552, 347] on div "[PERSON_NAME] I am a strengths-based therapist that is passionate about providi…" at bounding box center [681, 398] width 795 height 127
click at [1021, 392] on icon at bounding box center [1020, 398] width 13 height 13
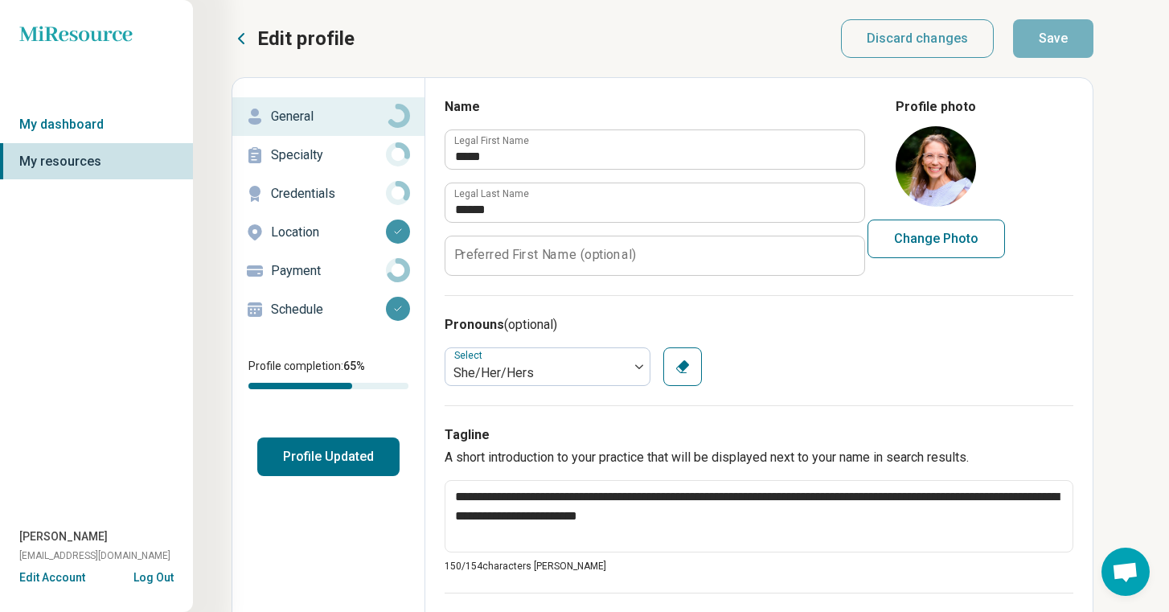
type textarea "*"
click at [302, 275] on p "Payment" at bounding box center [328, 270] width 115 height 19
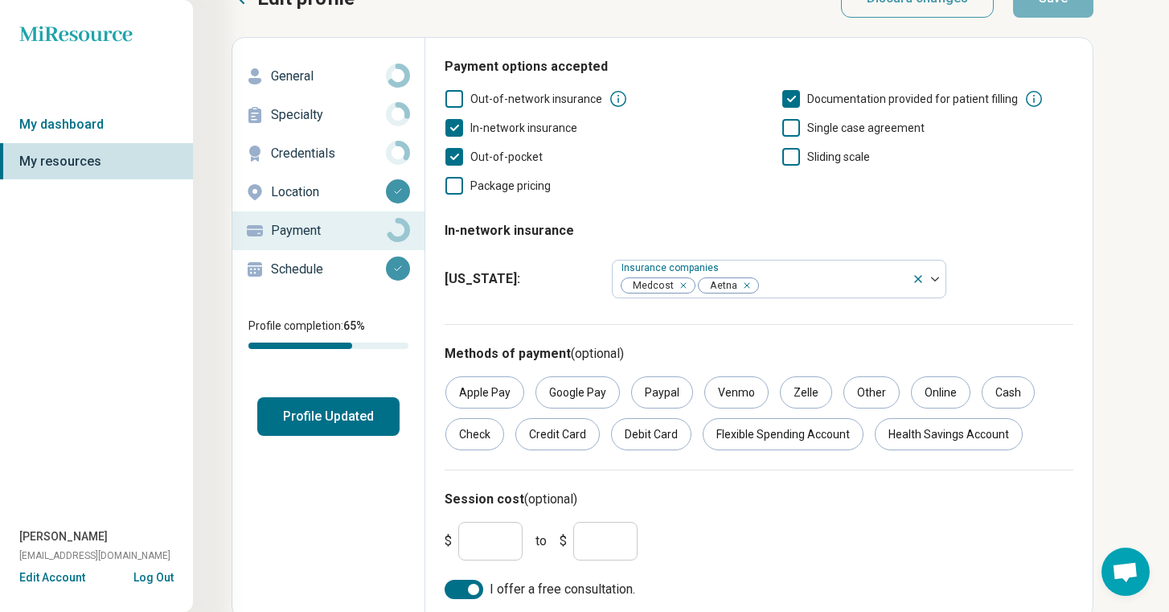
scroll to position [73, 0]
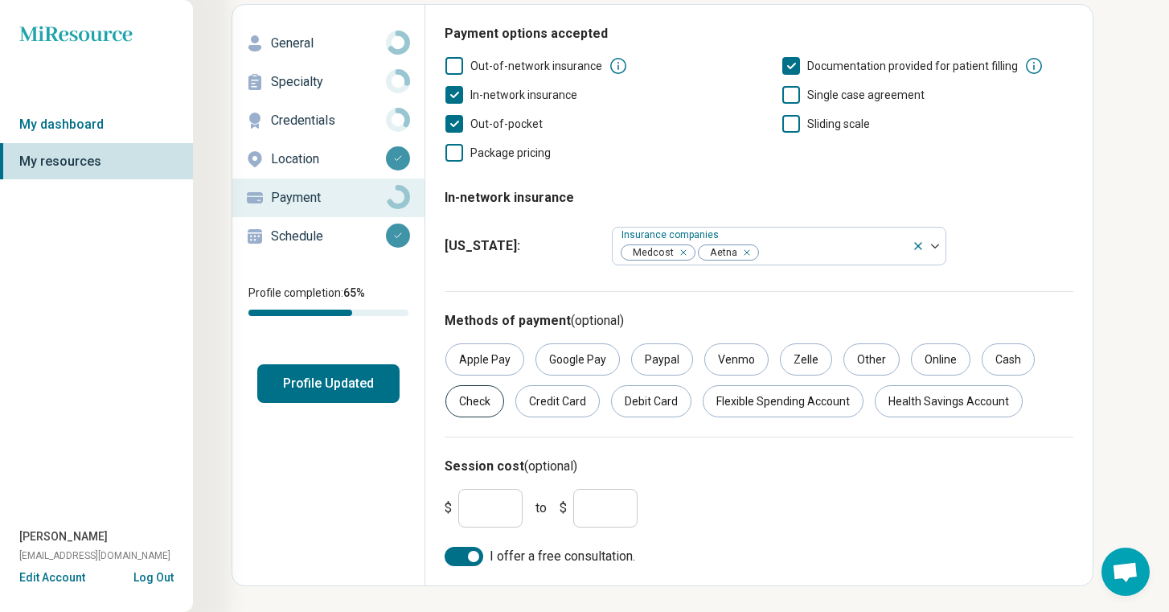
click at [451, 406] on div "Check" at bounding box center [475, 401] width 59 height 32
click at [562, 413] on div "Credit Card" at bounding box center [558, 401] width 84 height 32
click at [654, 410] on div "Debit Card" at bounding box center [651, 401] width 80 height 32
click at [787, 406] on div "Flexible Spending Account" at bounding box center [783, 401] width 161 height 32
click at [967, 409] on div "Health Savings Account" at bounding box center [949, 401] width 148 height 32
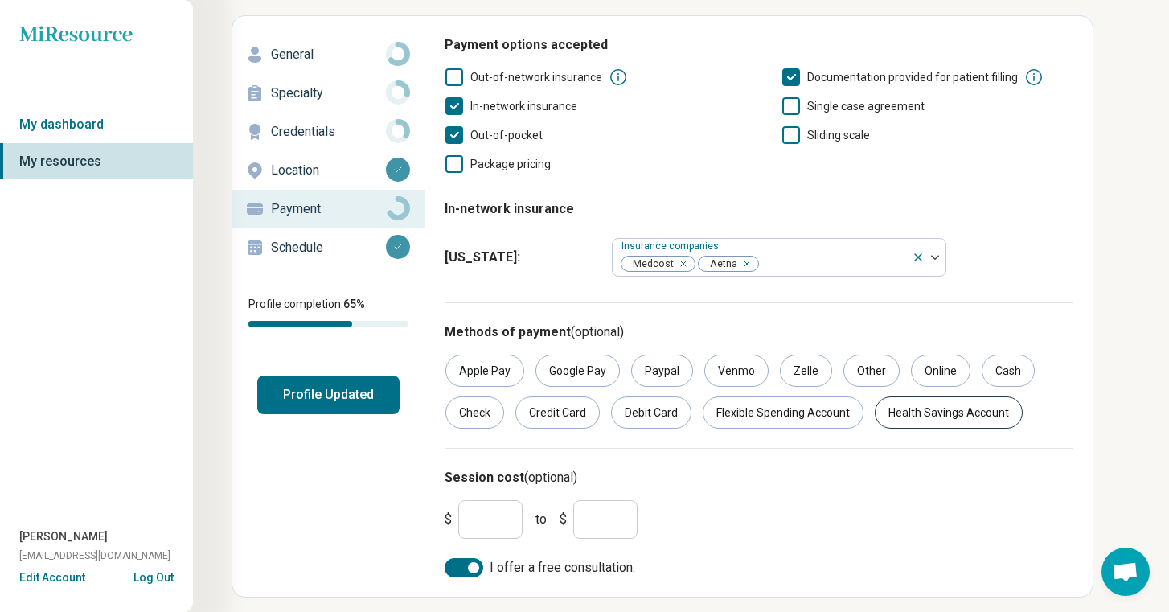
scroll to position [0, 0]
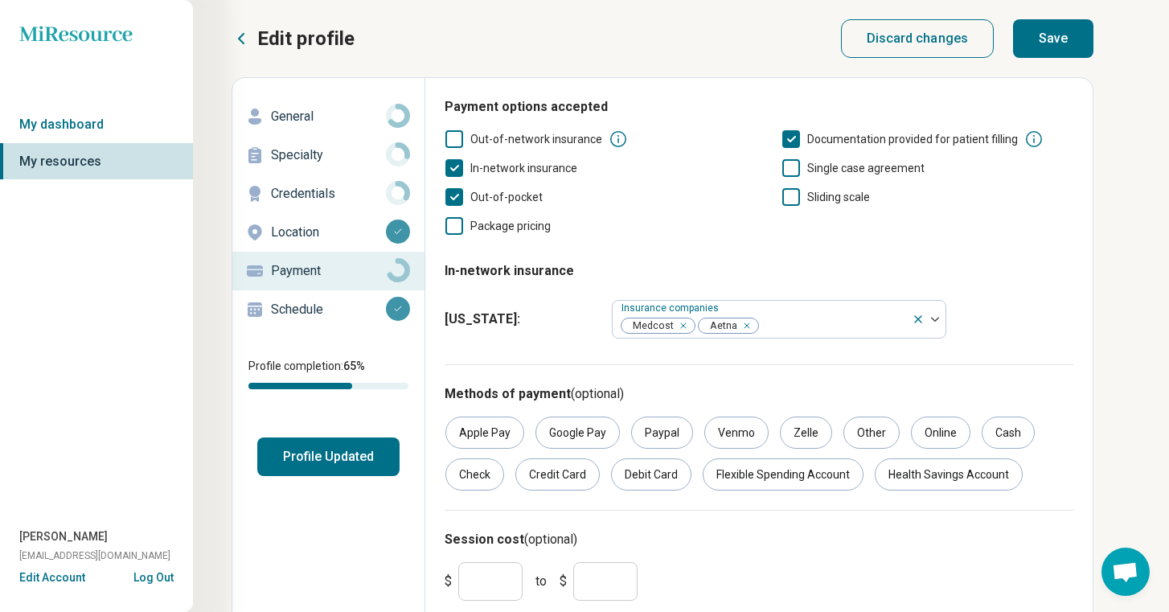
click at [1034, 47] on button "Save" at bounding box center [1053, 38] width 80 height 39
click at [243, 39] on icon at bounding box center [241, 38] width 19 height 19
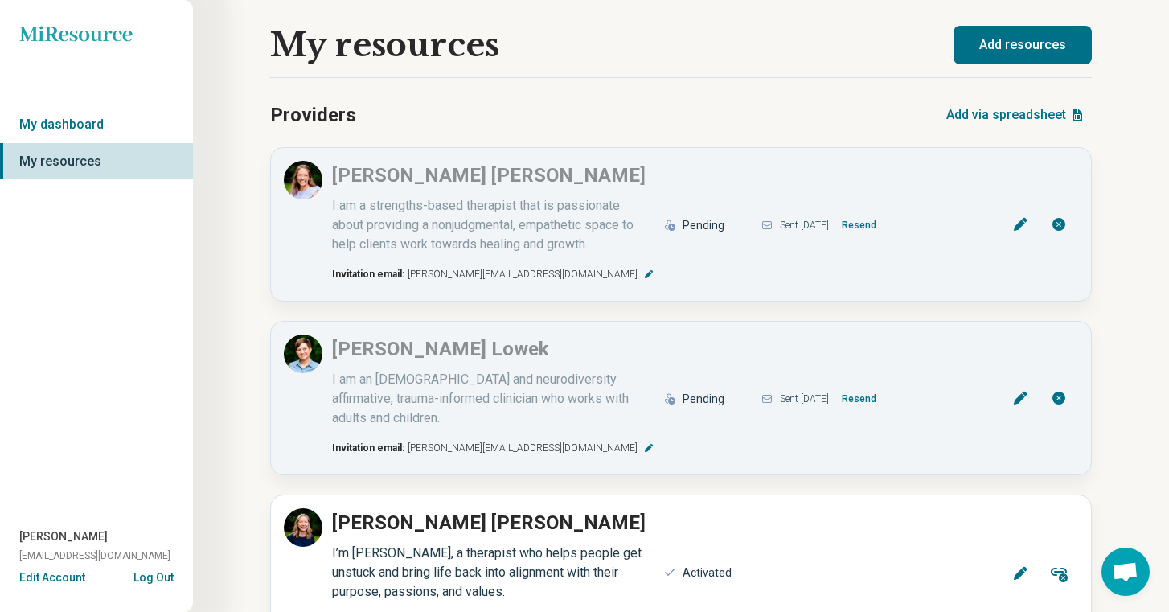
click at [1048, 50] on button "Add resources" at bounding box center [1023, 45] width 138 height 39
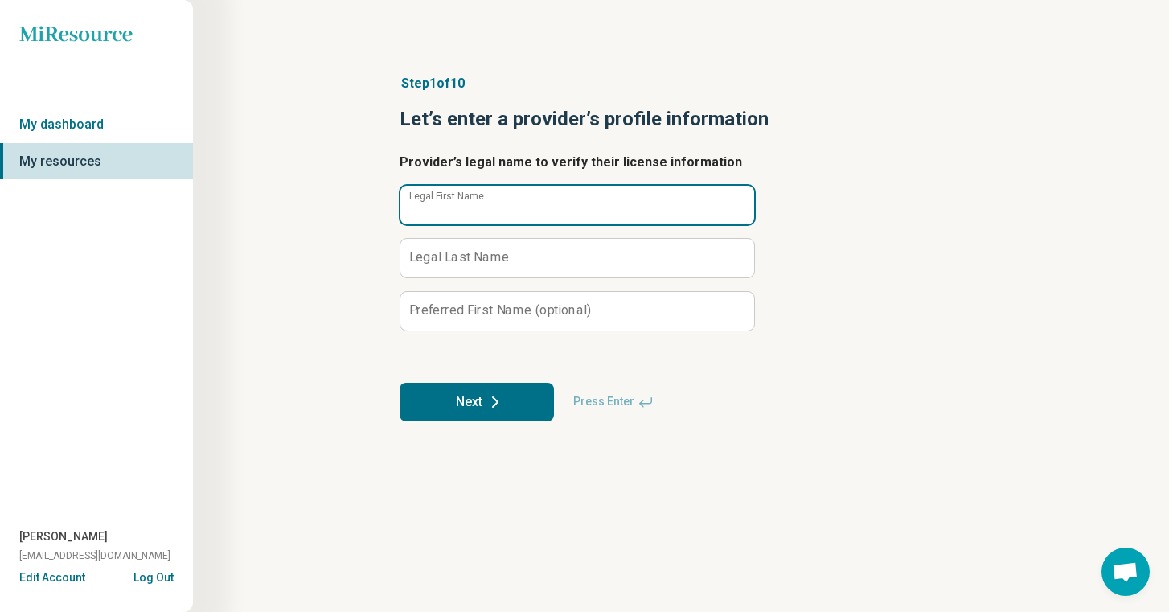
click at [625, 212] on input "Legal First Name" at bounding box center [578, 205] width 354 height 39
type input "*********"
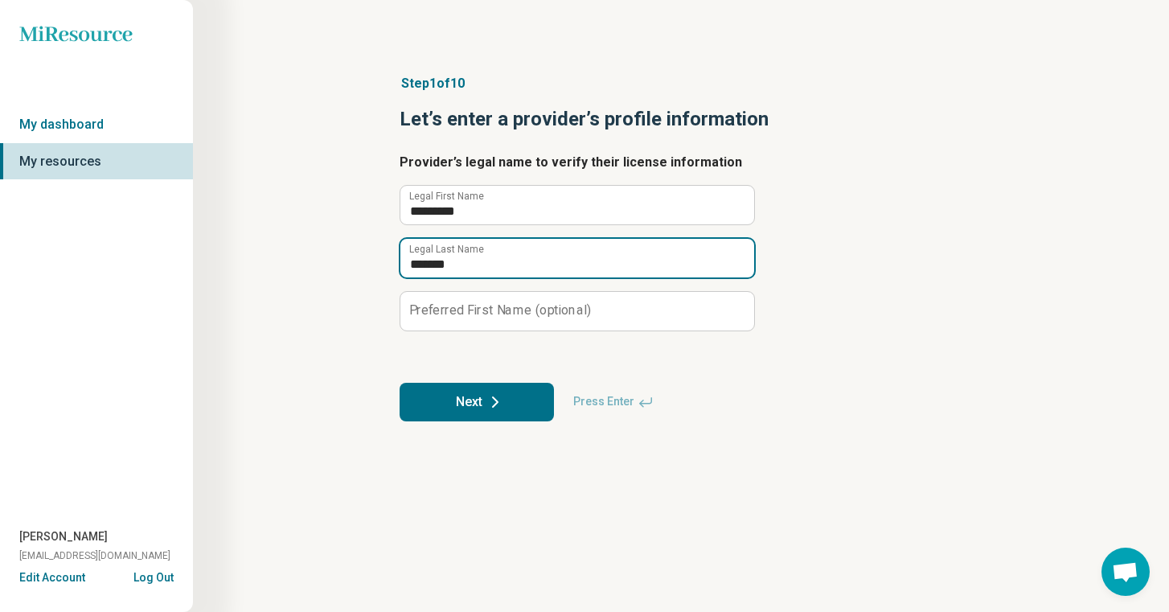
type input "*******"
click at [516, 394] on button "Next" at bounding box center [477, 402] width 154 height 39
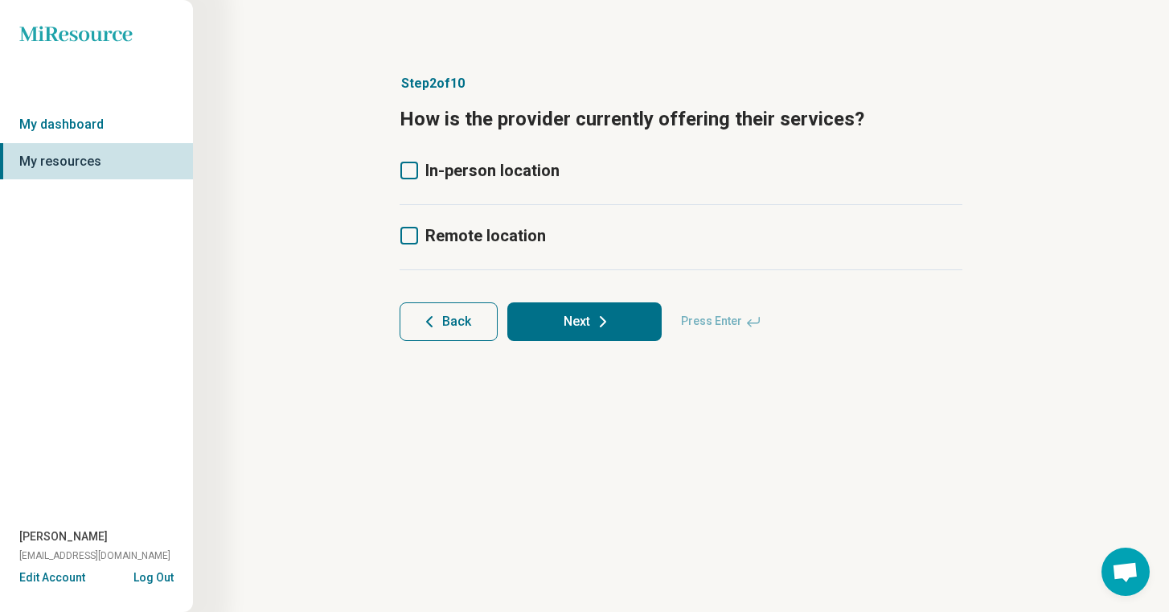
click at [412, 166] on icon at bounding box center [410, 171] width 18 height 18
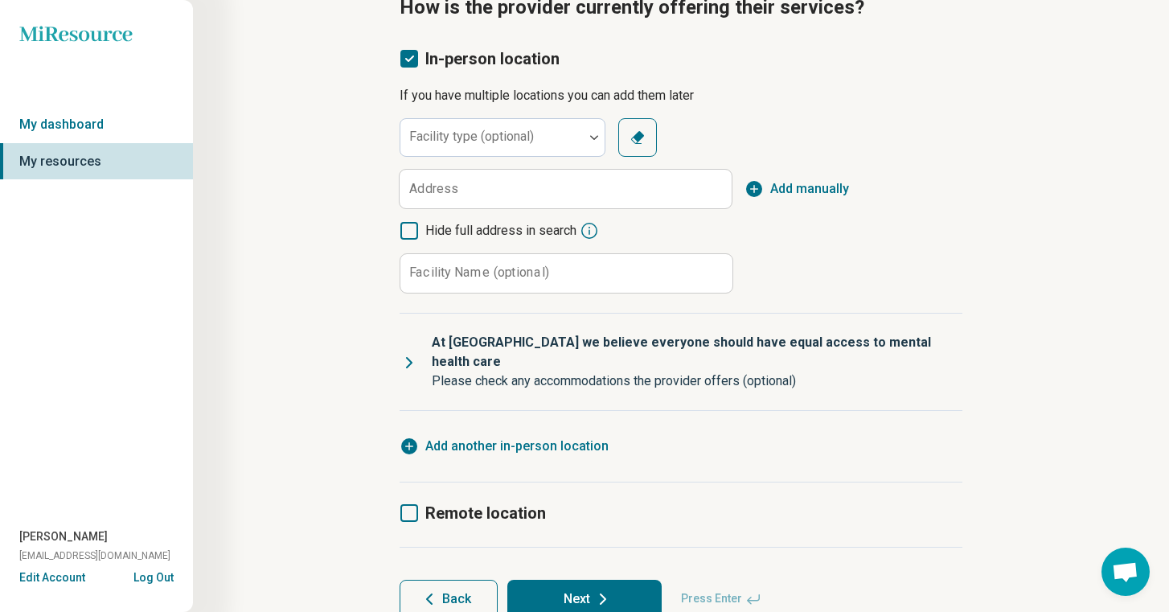
scroll to position [121, 0]
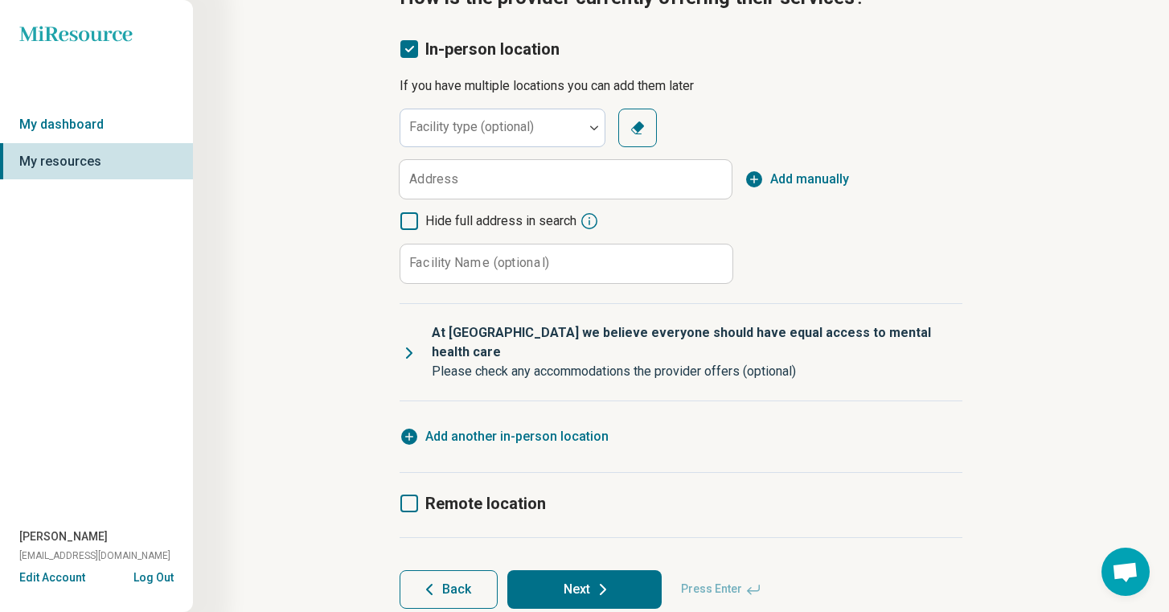
click at [409, 495] on icon at bounding box center [410, 504] width 18 height 18
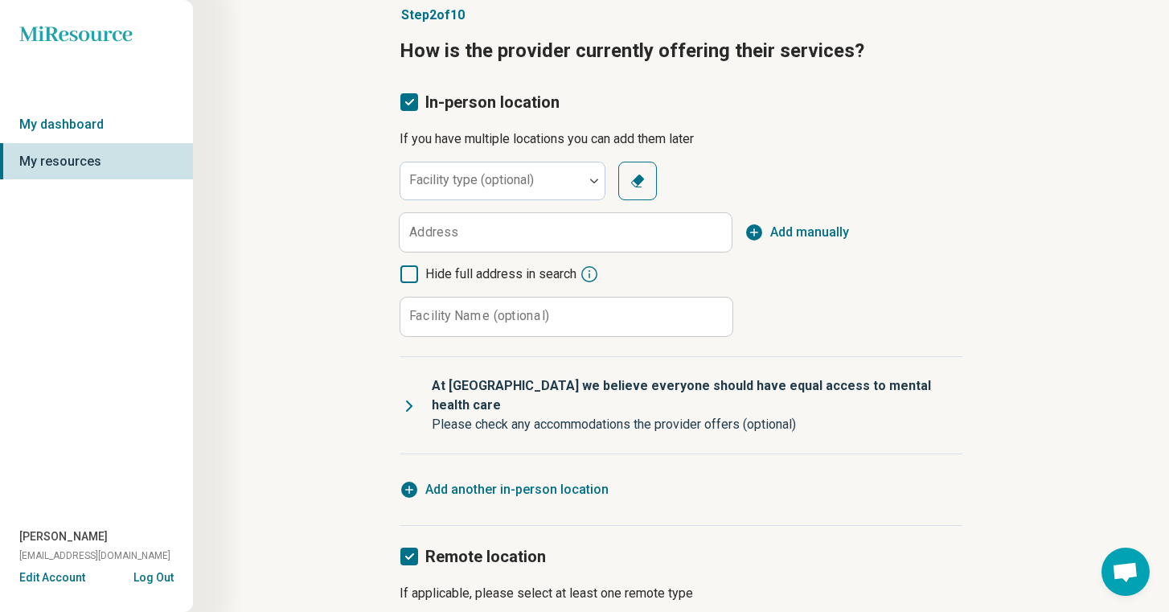
scroll to position [0, 0]
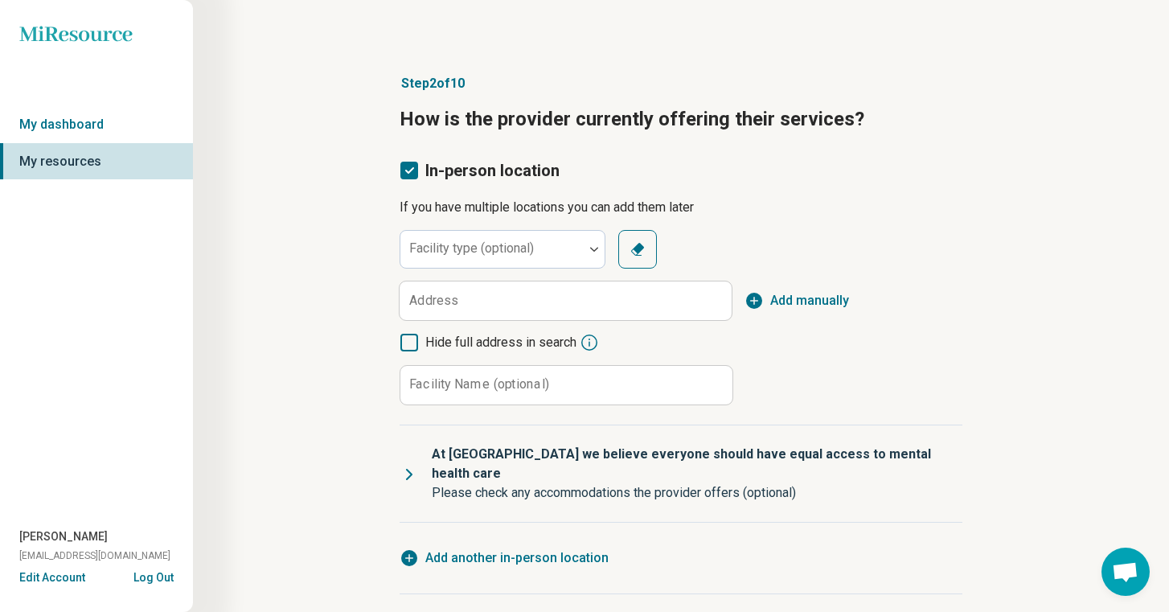
click at [442, 297] on label "Address" at bounding box center [433, 300] width 49 height 13
click at [442, 297] on input "Address" at bounding box center [566, 300] width 332 height 39
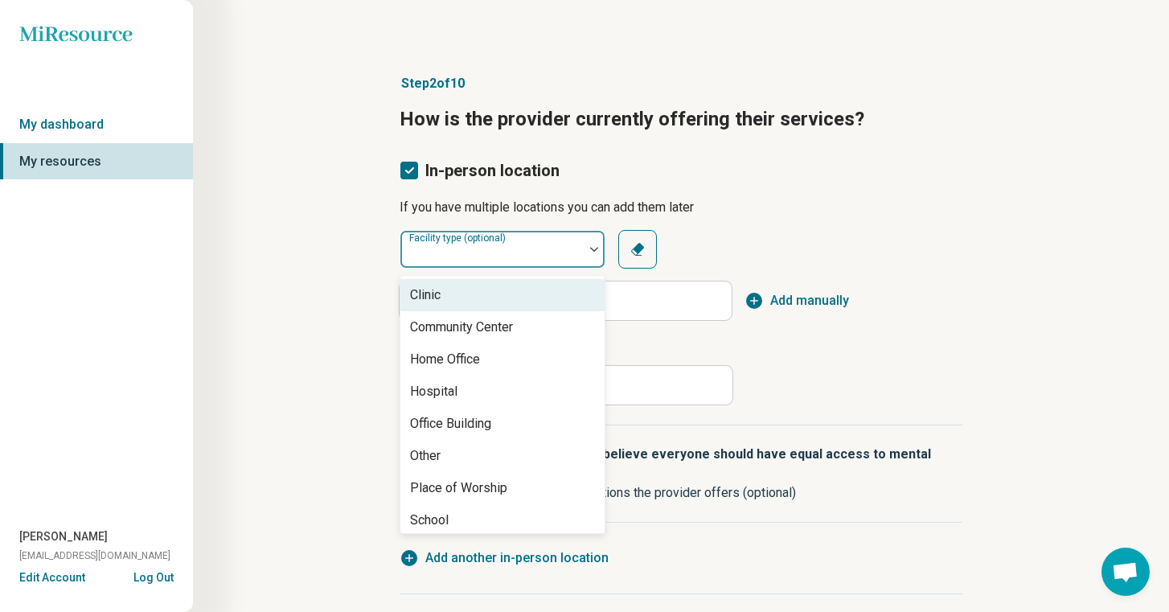
click at [458, 252] on div "Facility type (optional)" at bounding box center [503, 249] width 206 height 39
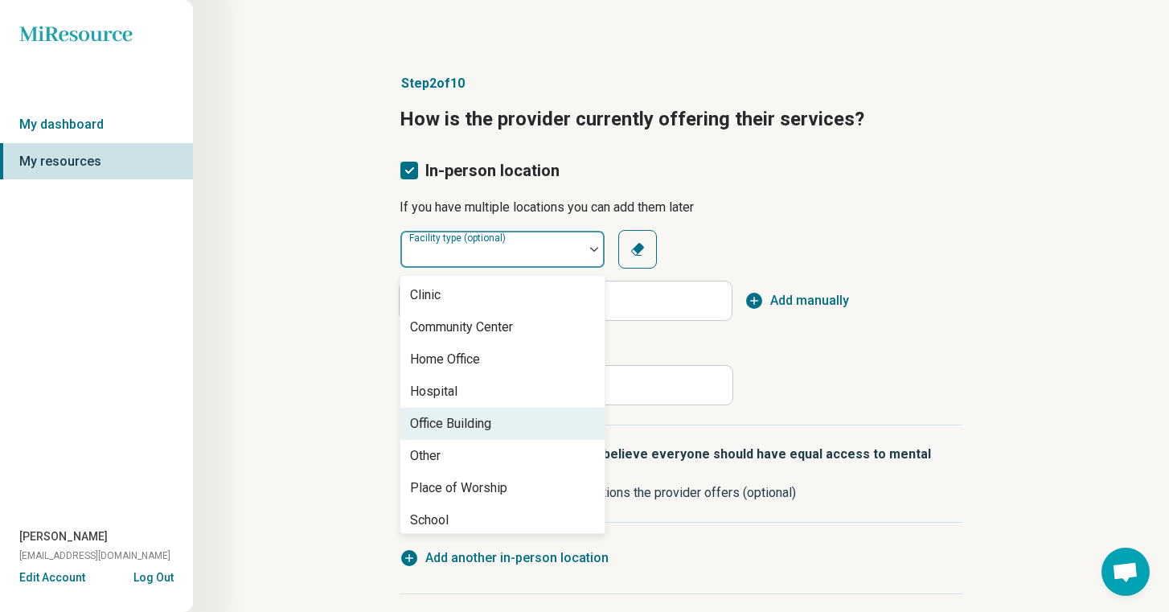
click at [474, 431] on div "Office Building" at bounding box center [450, 423] width 81 height 19
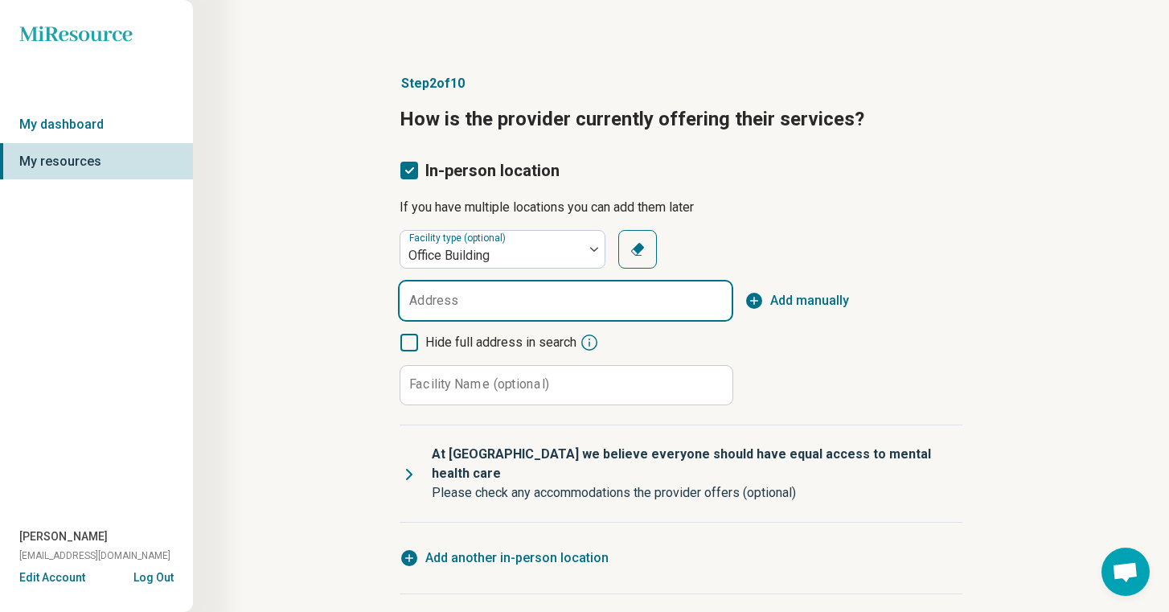
click at [476, 314] on input "Address" at bounding box center [566, 300] width 332 height 39
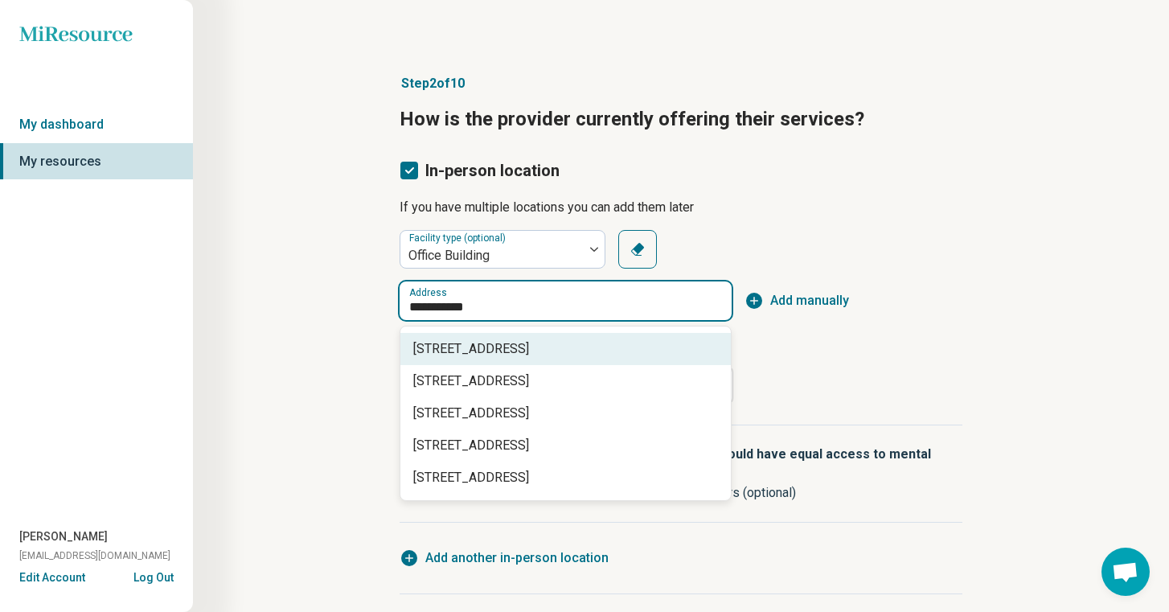
click at [478, 341] on span "[STREET_ADDRESS]" at bounding box center [568, 348] width 311 height 19
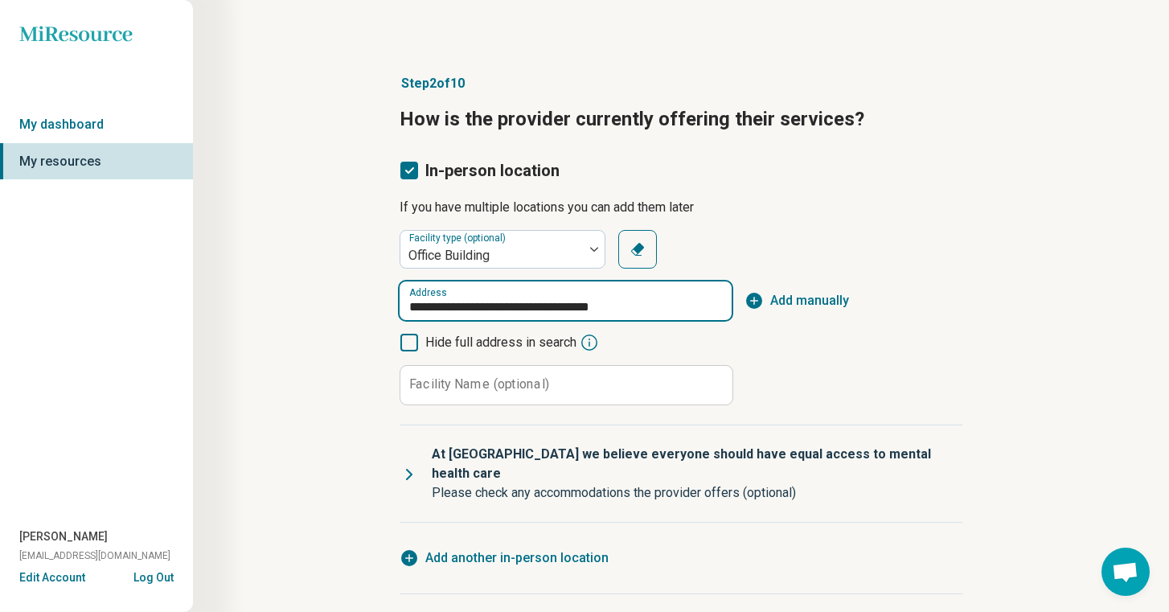
type input "**********"
click at [468, 378] on label "Facility Name (optional)" at bounding box center [479, 384] width 140 height 13
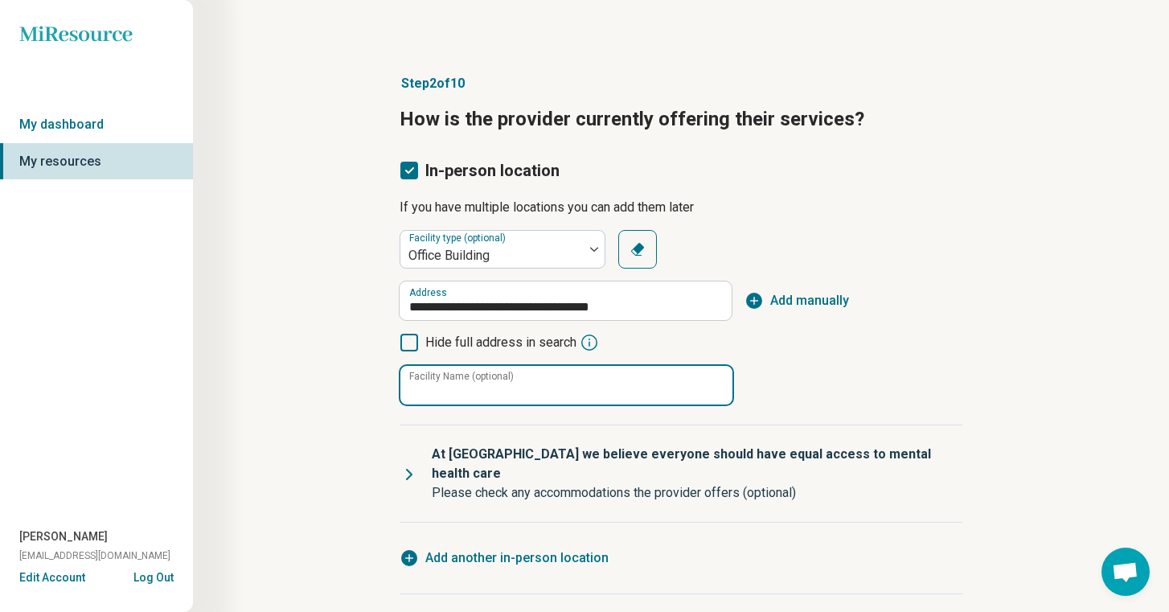
click at [468, 376] on input "Facility Name (optional)" at bounding box center [567, 385] width 332 height 39
type input "**********"
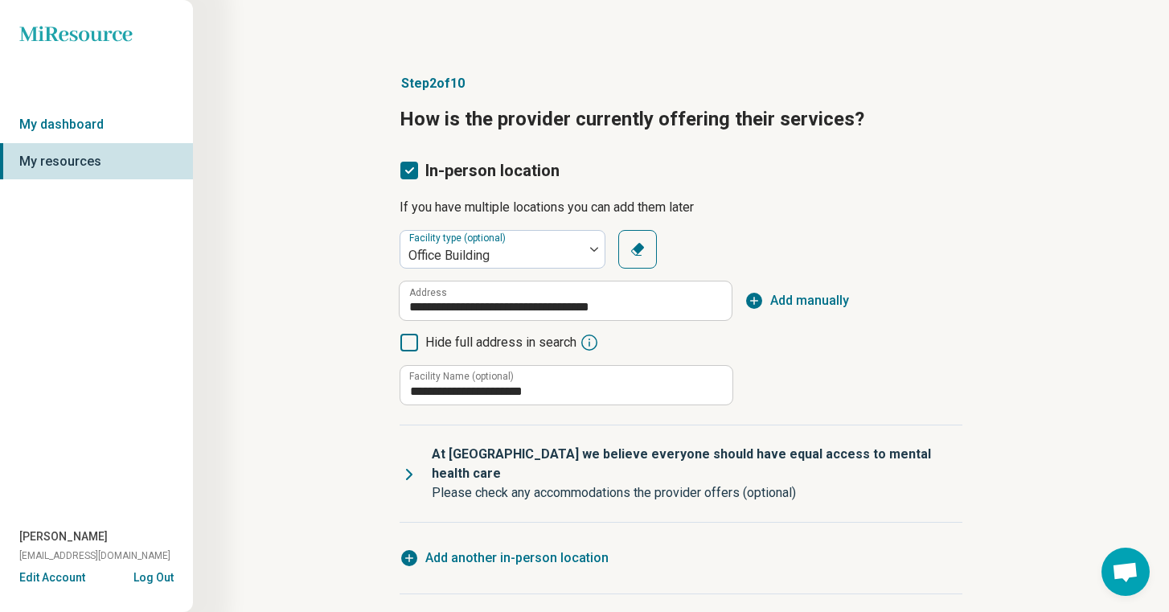
click at [411, 470] on icon at bounding box center [409, 475] width 5 height 10
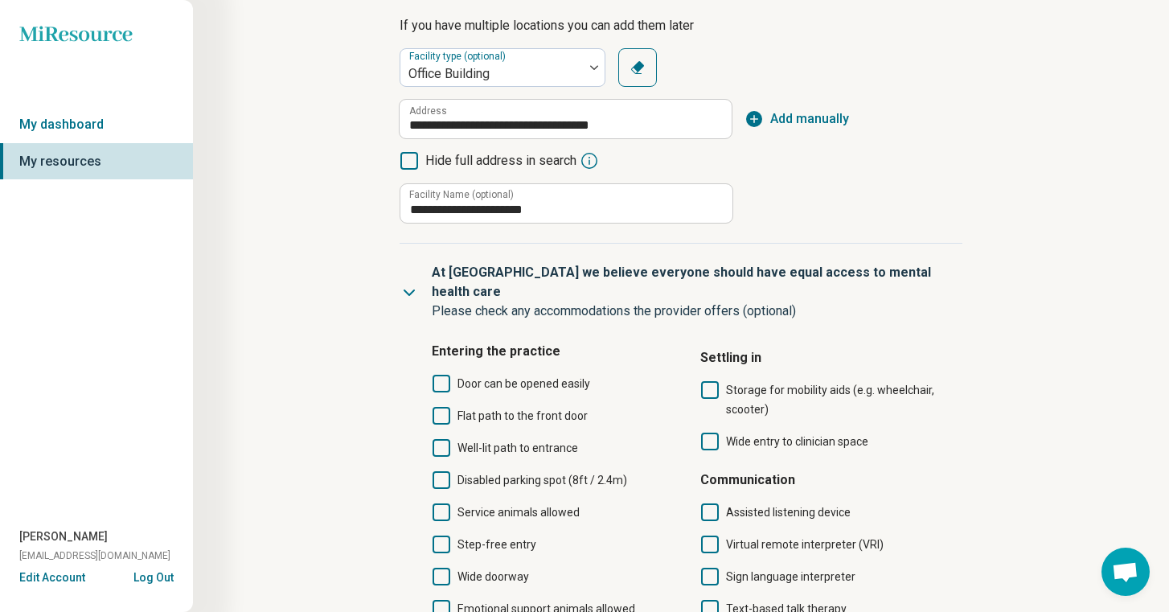
scroll to position [194, 0]
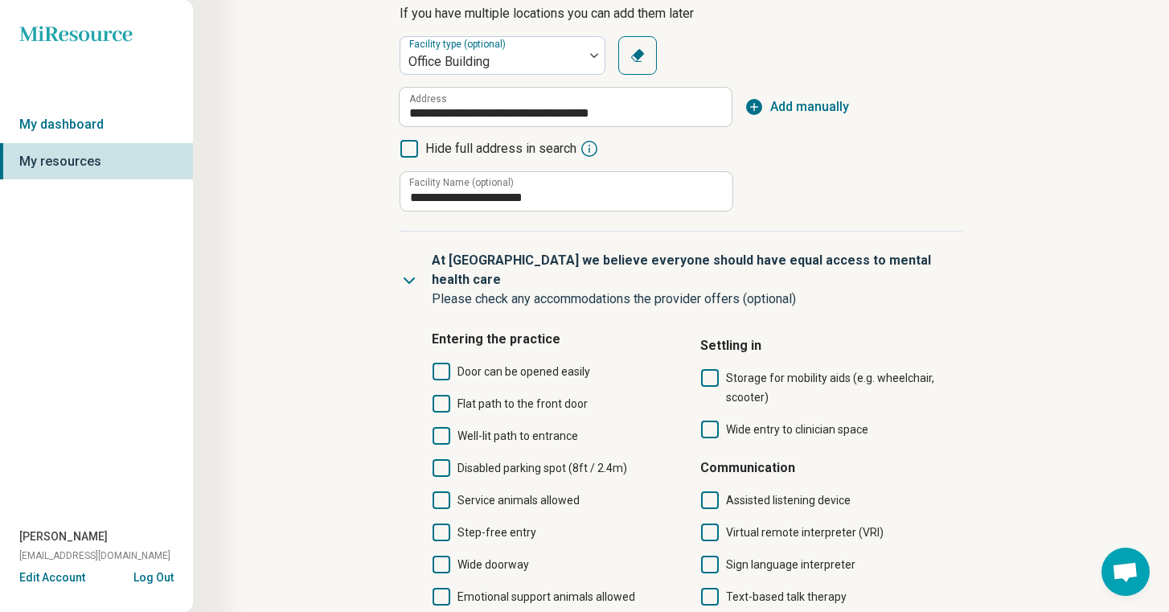
click at [442, 395] on icon at bounding box center [442, 404] width 18 height 18
click at [442, 459] on icon at bounding box center [442, 468] width 18 height 18
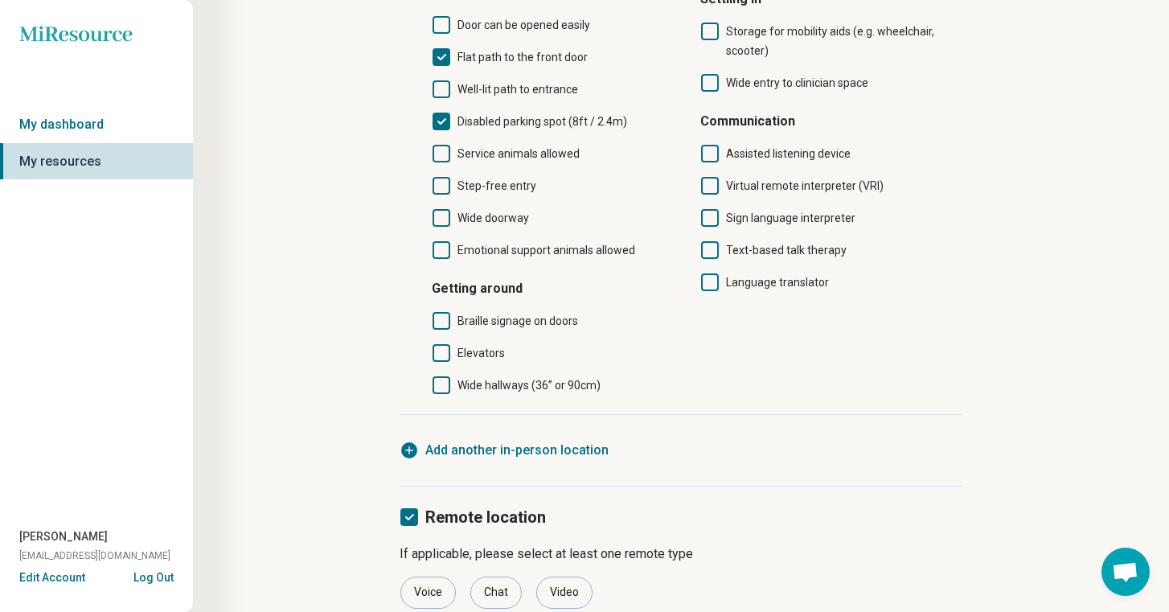
scroll to position [665, 0]
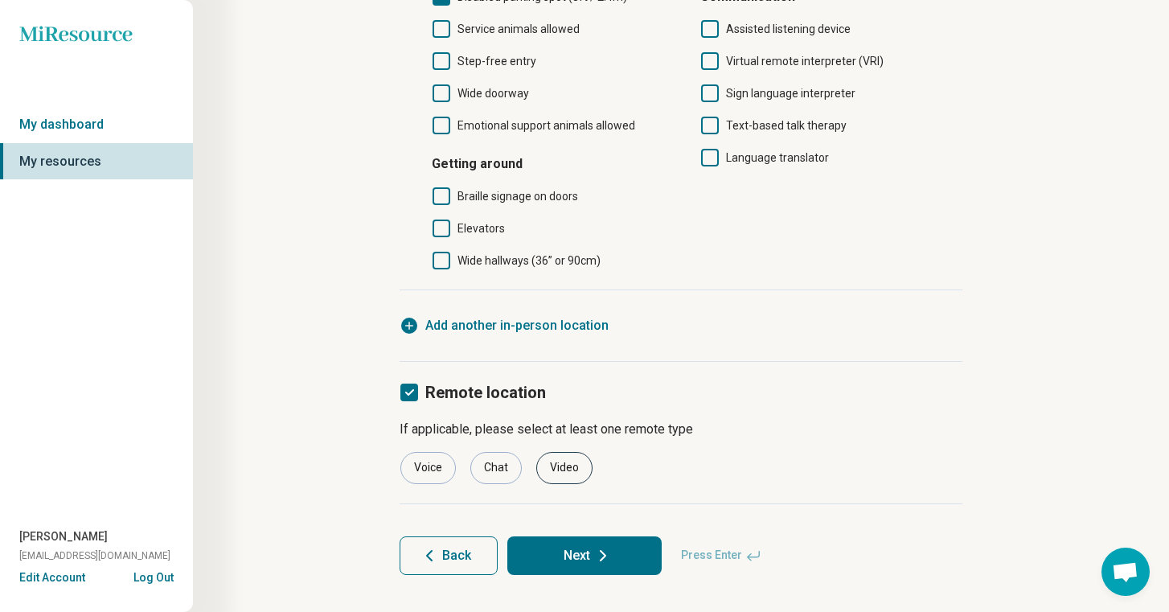
click at [563, 453] on div "Video" at bounding box center [564, 468] width 56 height 32
click at [573, 536] on button "Next" at bounding box center [584, 555] width 154 height 39
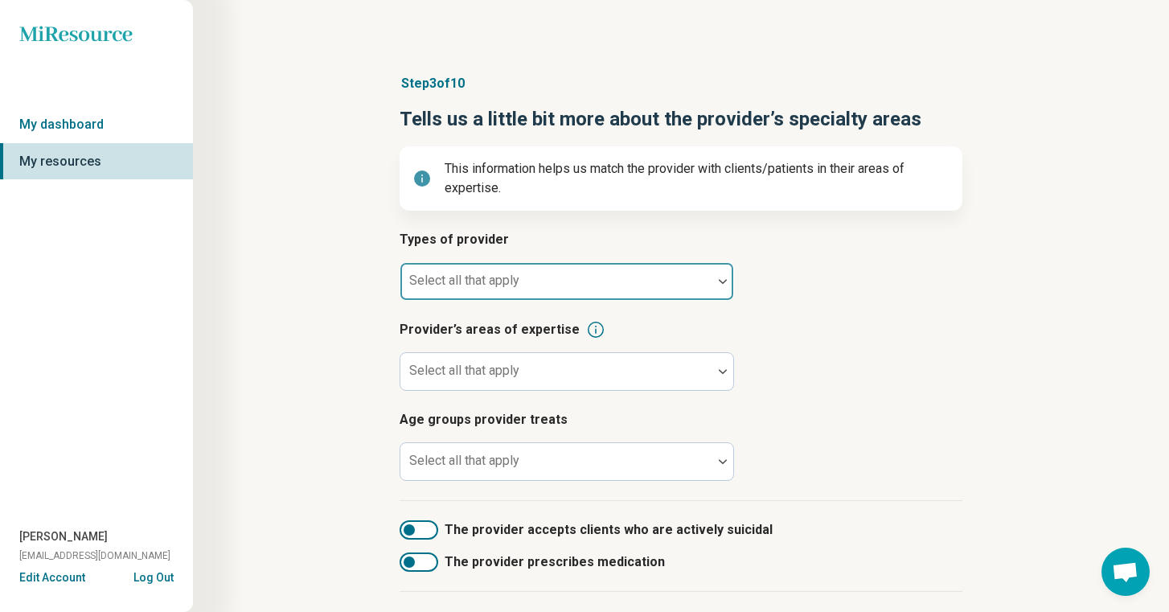
click at [561, 292] on div at bounding box center [556, 288] width 299 height 23
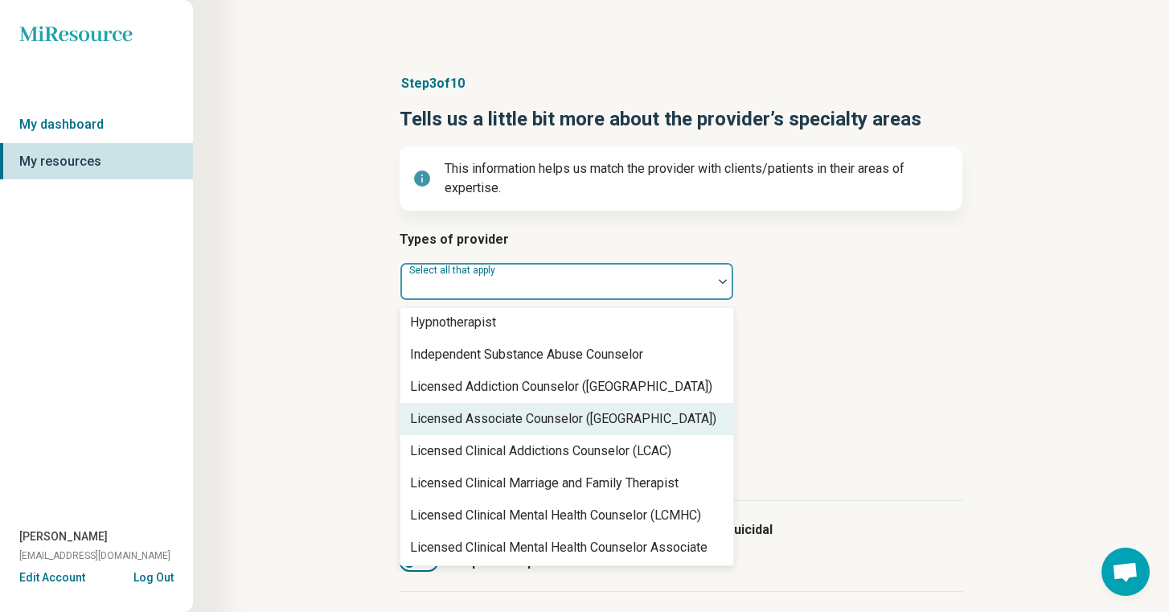
scroll to position [585, 0]
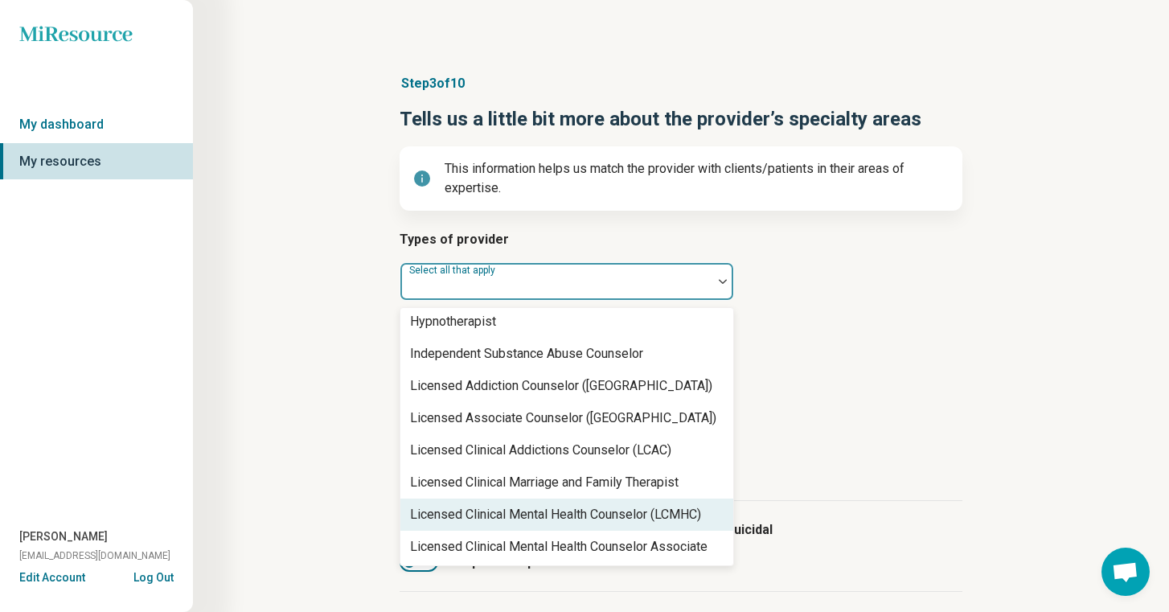
click at [596, 512] on div "Licensed Clinical Mental Health Counselor (LCMHC)" at bounding box center [555, 514] width 291 height 19
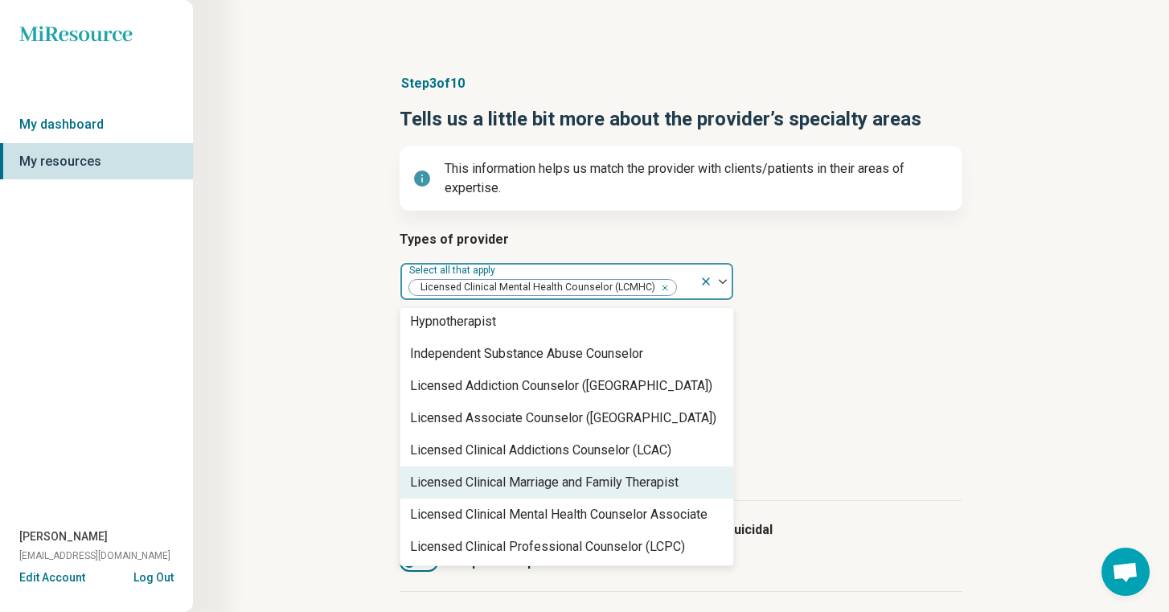
click at [883, 343] on article "Provider’s areas of expertise Select all that apply" at bounding box center [681, 355] width 563 height 71
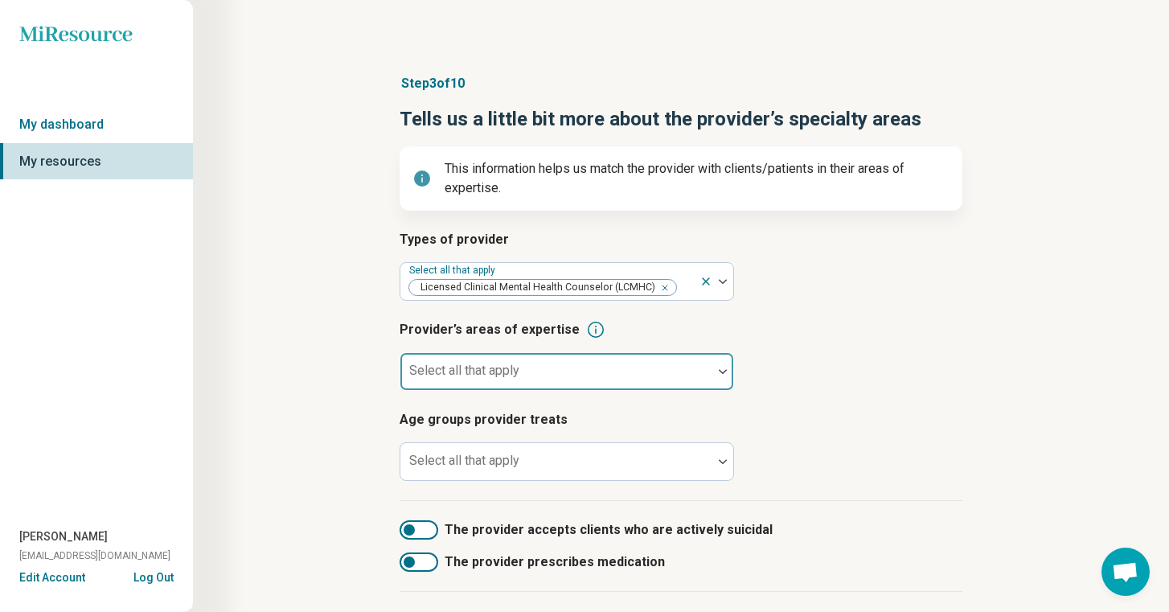
click at [643, 376] on div at bounding box center [556, 378] width 299 height 23
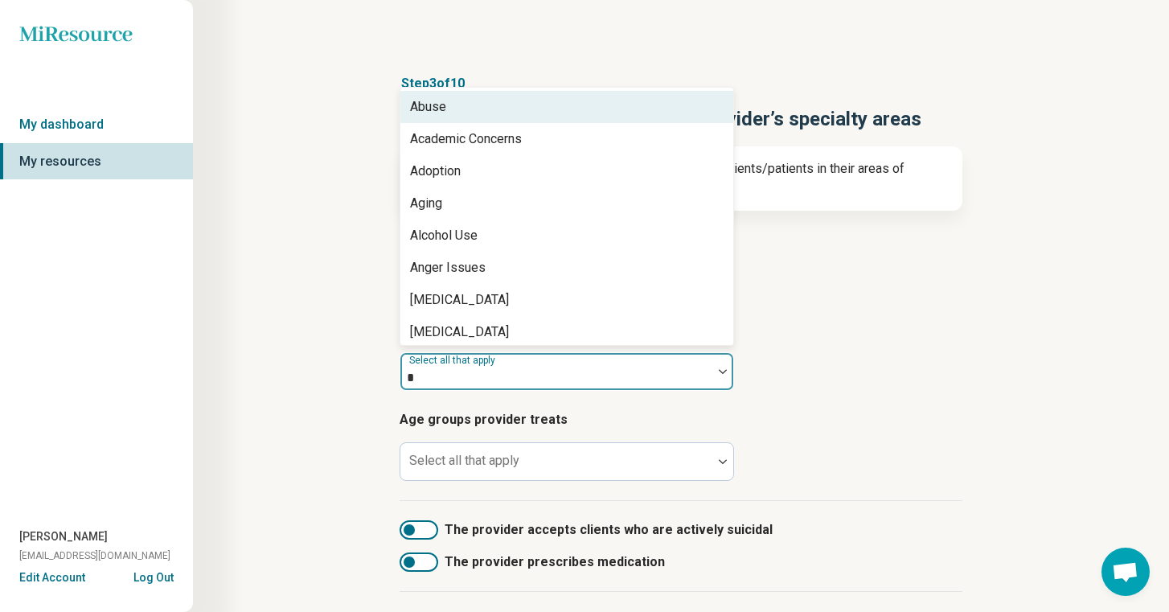
type input "**"
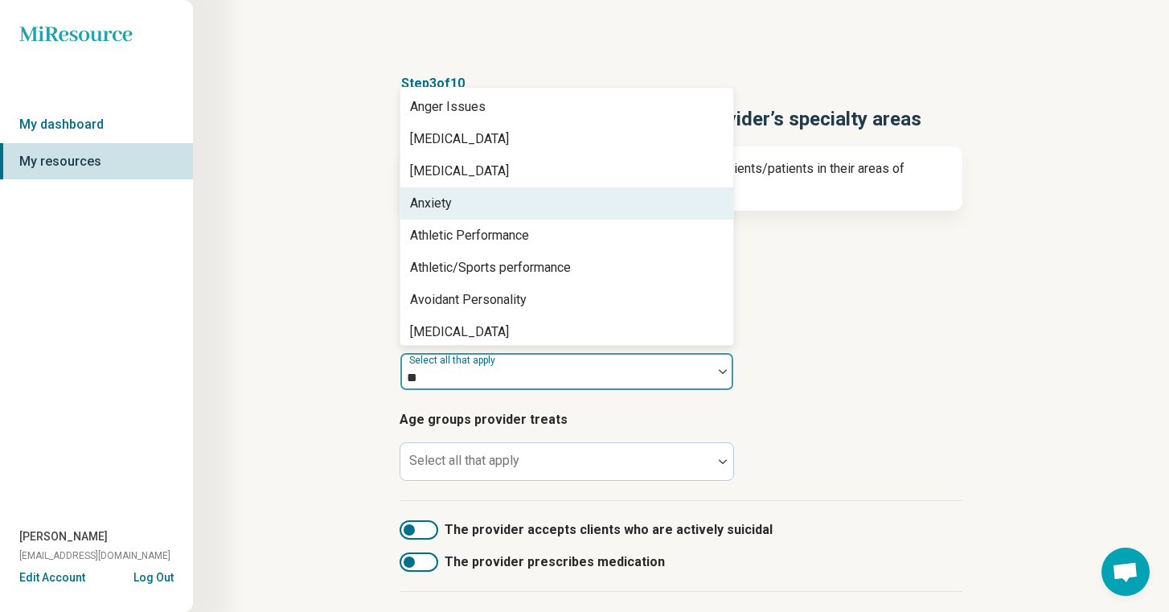
click at [507, 203] on div "Anxiety" at bounding box center [567, 203] width 333 height 32
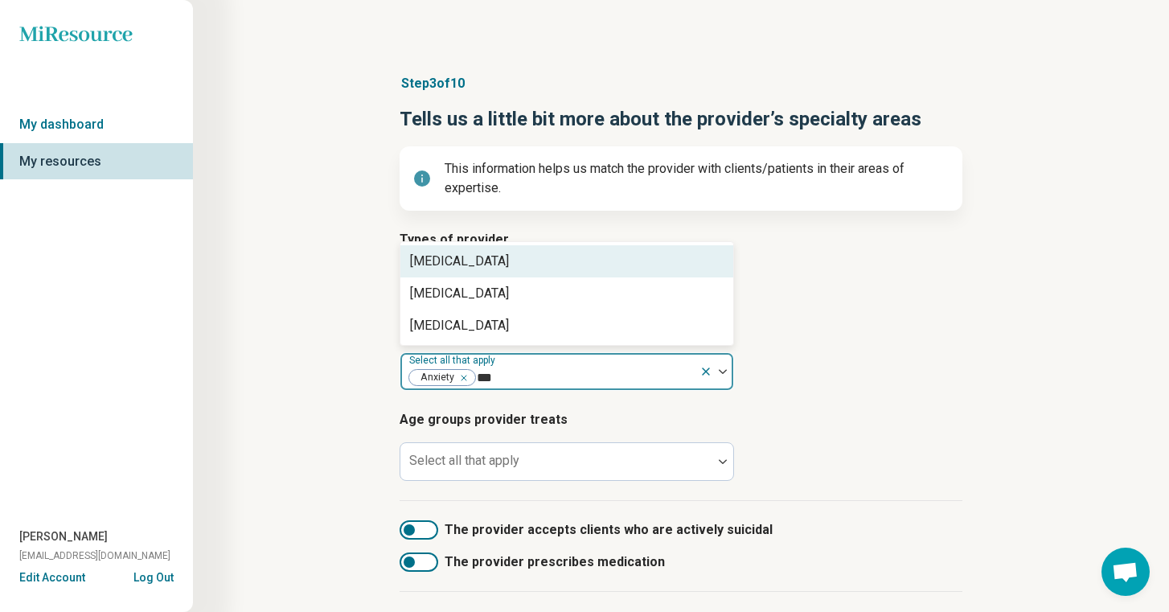
type input "****"
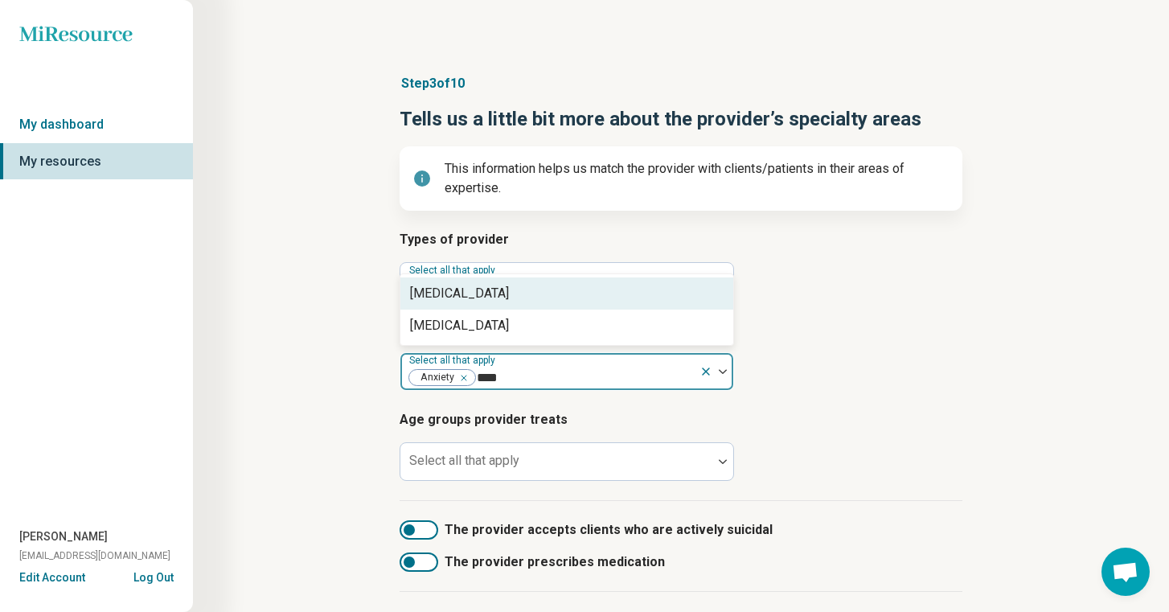
click at [490, 290] on div "[MEDICAL_DATA]" at bounding box center [567, 293] width 333 height 32
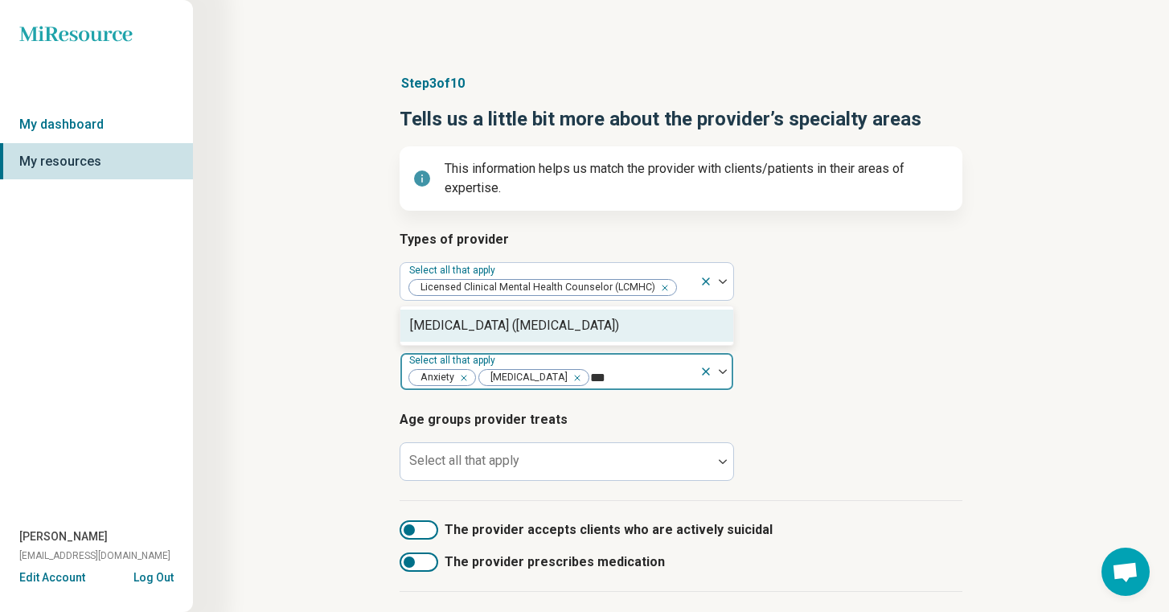
type input "****"
click at [494, 326] on div "[MEDICAL_DATA] ([MEDICAL_DATA])" at bounding box center [514, 325] width 209 height 19
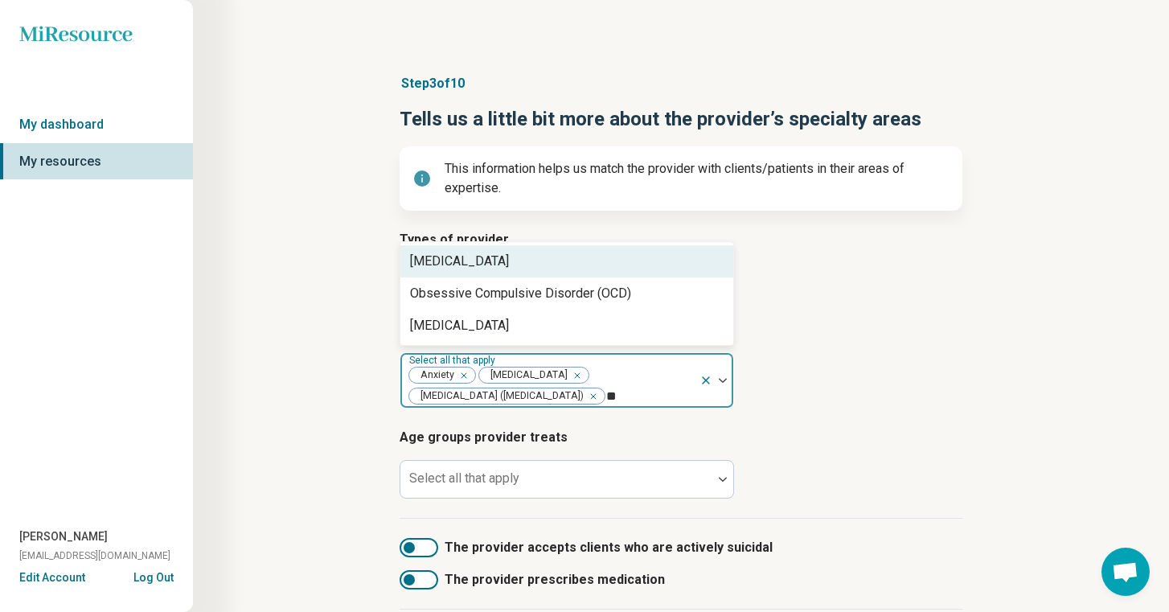
type input "***"
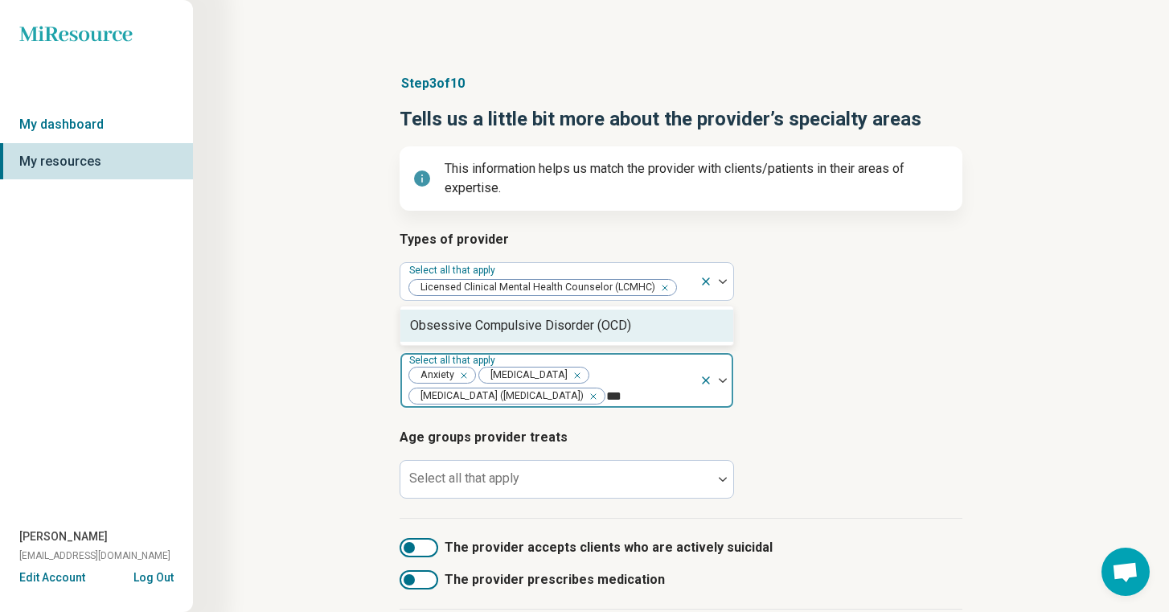
click at [520, 325] on div "Obsessive Compulsive Disorder (OCD)" at bounding box center [520, 325] width 221 height 19
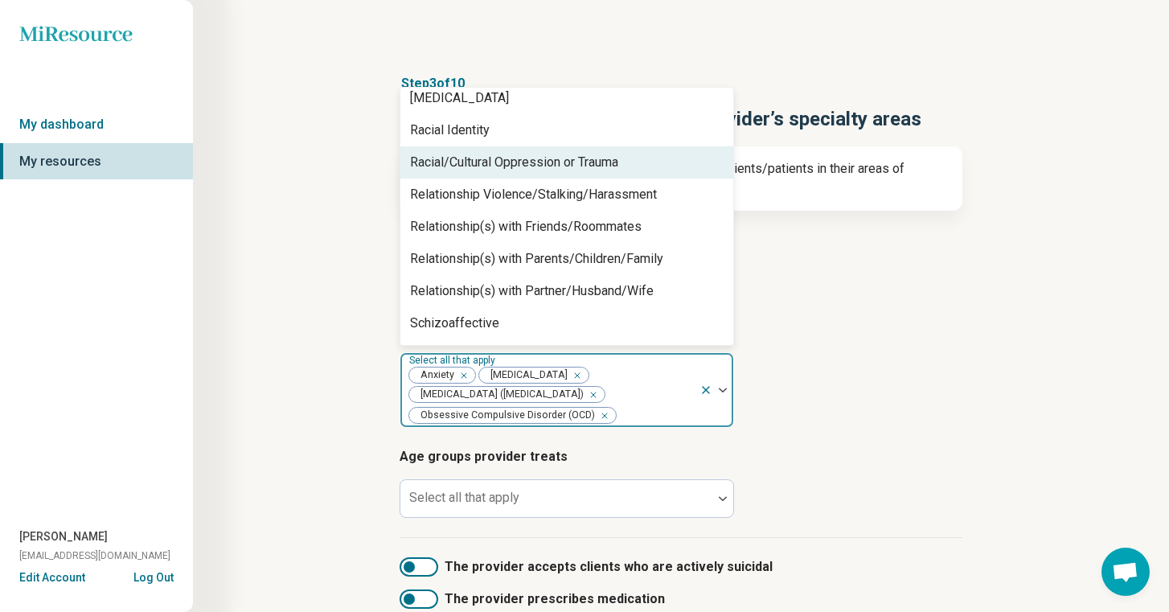
scroll to position [2302, 0]
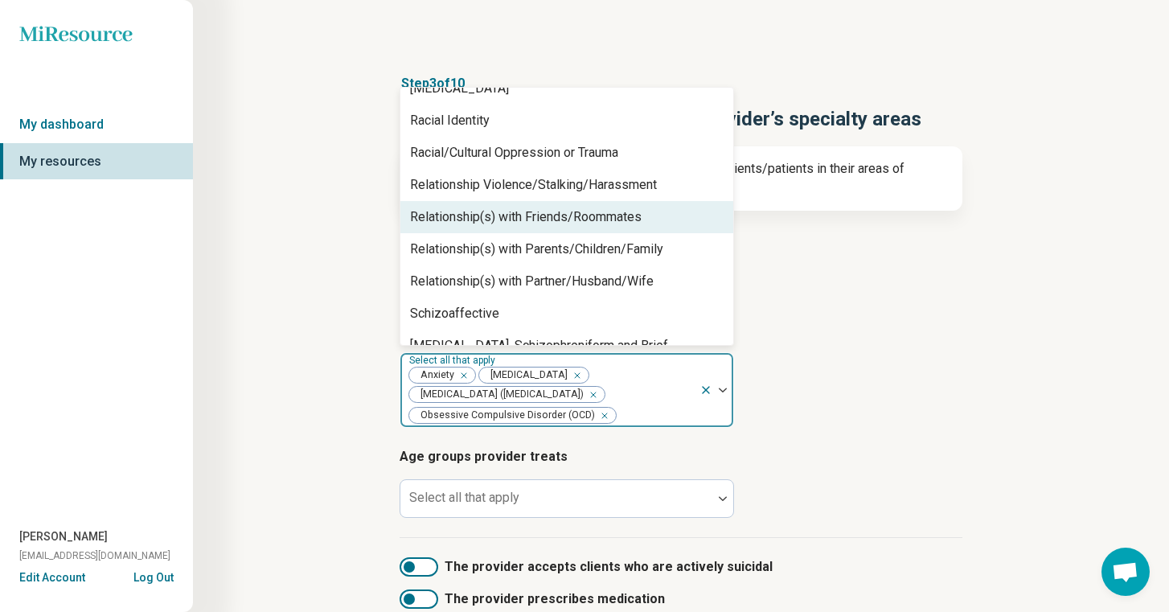
click at [637, 224] on div "Relationship(s) with Friends/Roommates" at bounding box center [526, 216] width 232 height 19
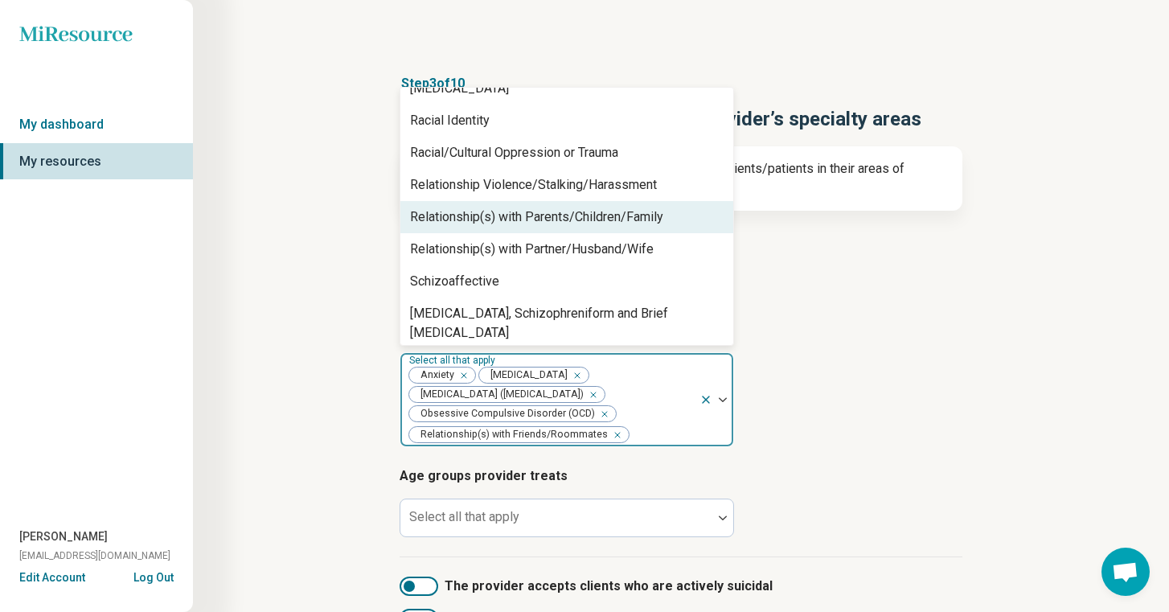
click at [637, 224] on div "Relationship(s) with Parents/Children/Family" at bounding box center [536, 216] width 253 height 19
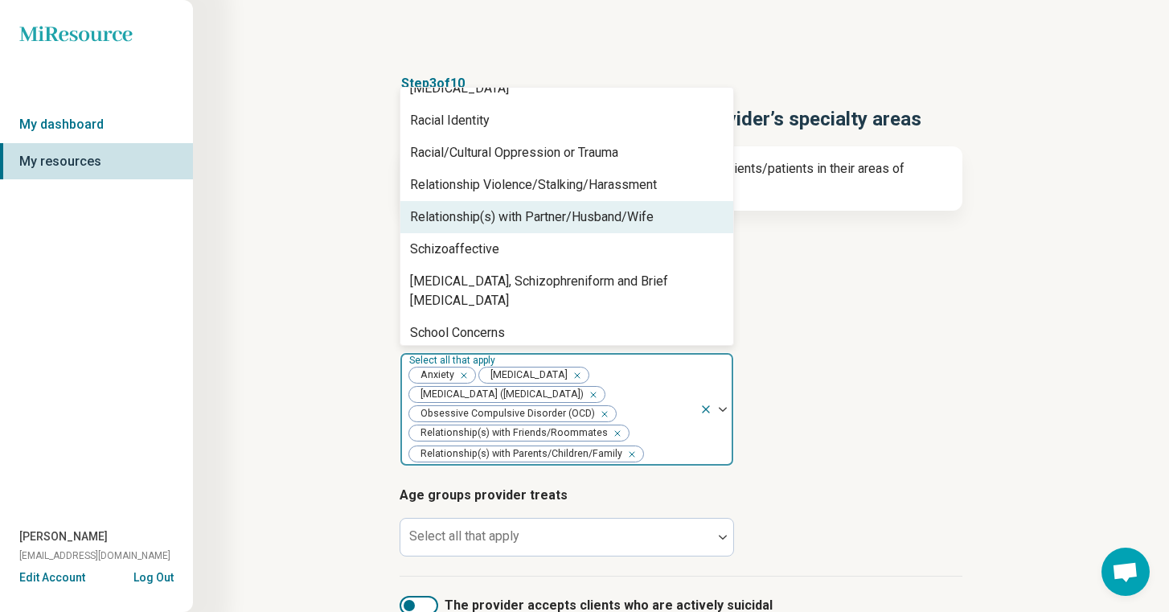
click at [637, 224] on div "Relationship(s) with Partner/Husband/Wife" at bounding box center [532, 216] width 244 height 19
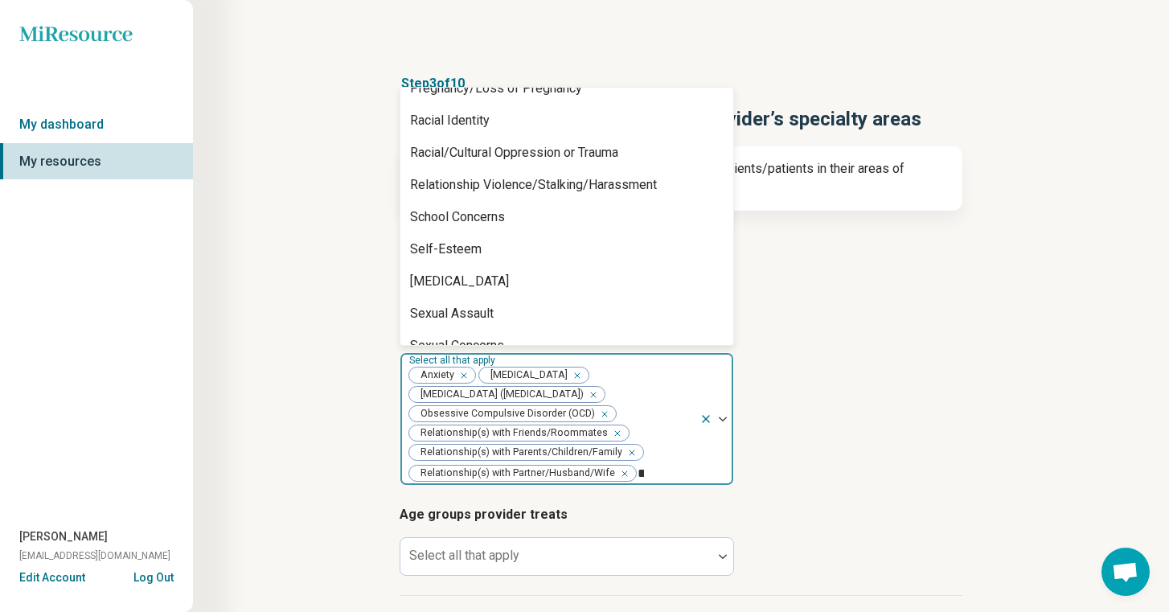
scroll to position [425, 0]
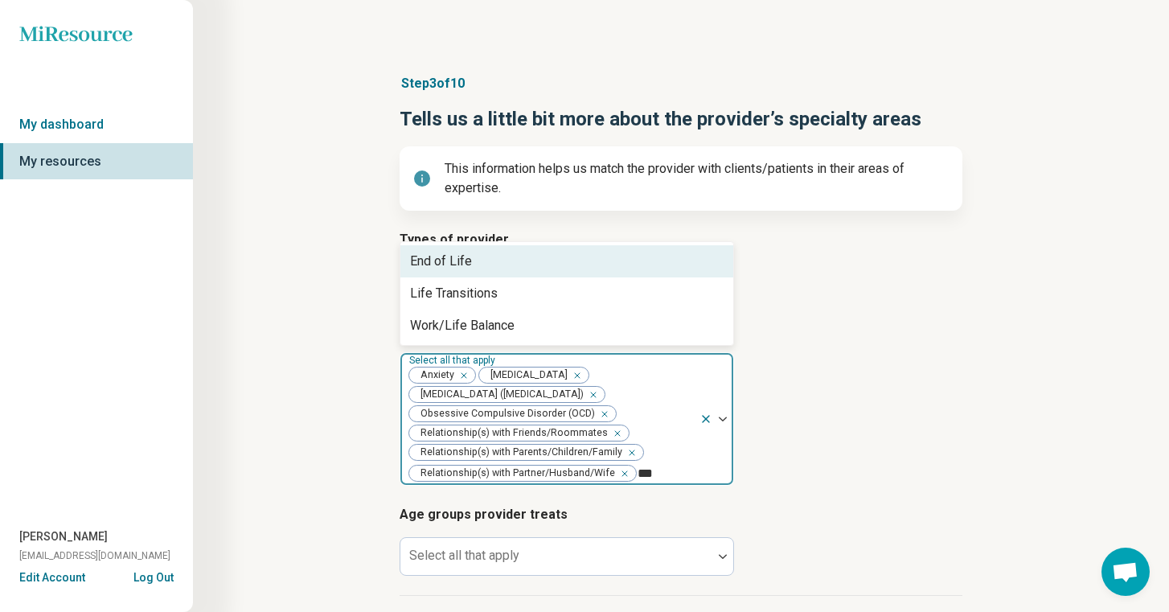
type input "****"
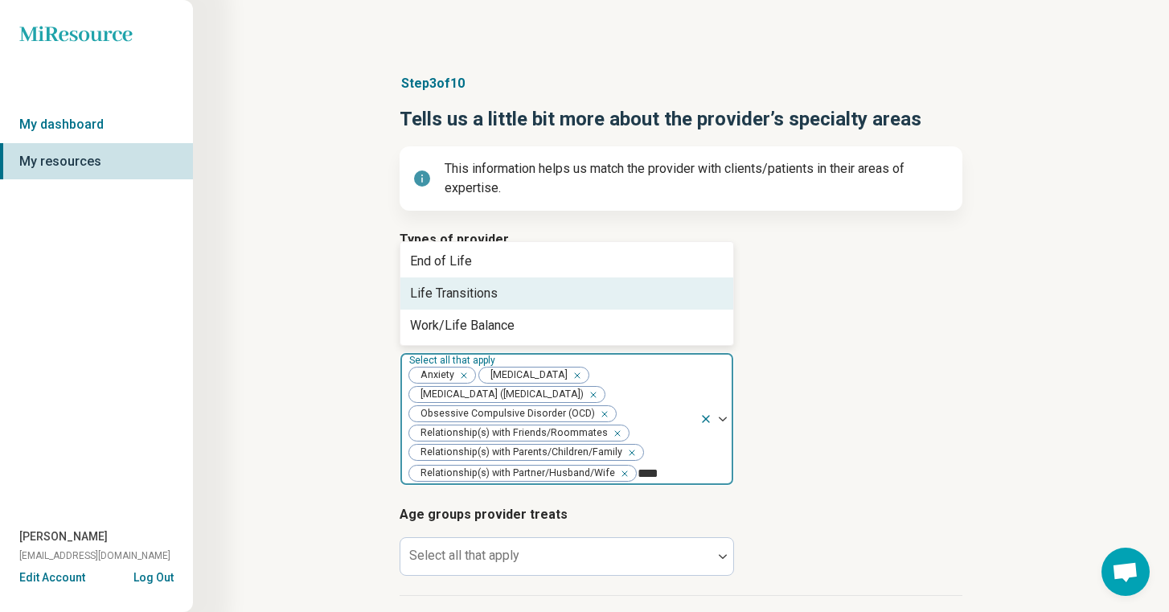
click at [612, 291] on div "Life Transitions" at bounding box center [567, 293] width 333 height 32
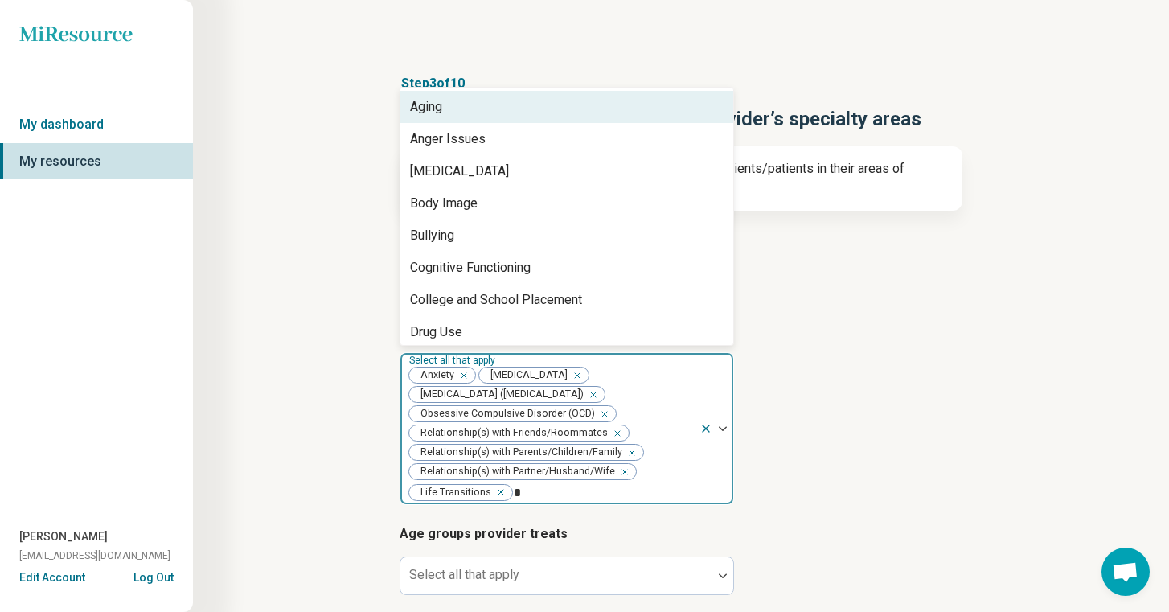
type input "**"
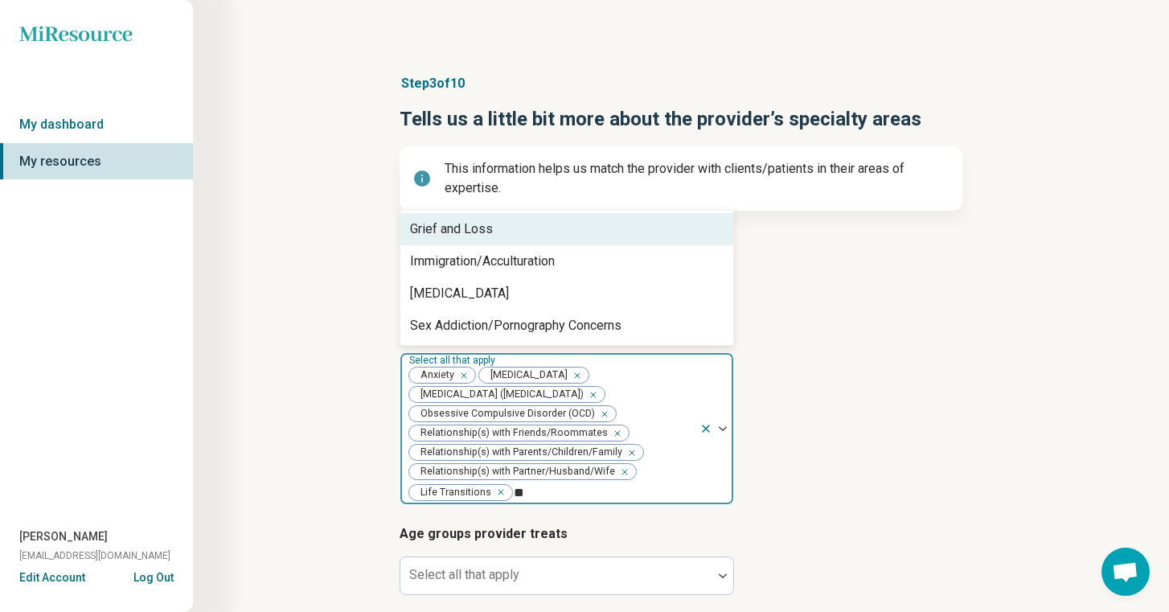
click at [578, 235] on div "Grief and Loss" at bounding box center [567, 229] width 333 height 32
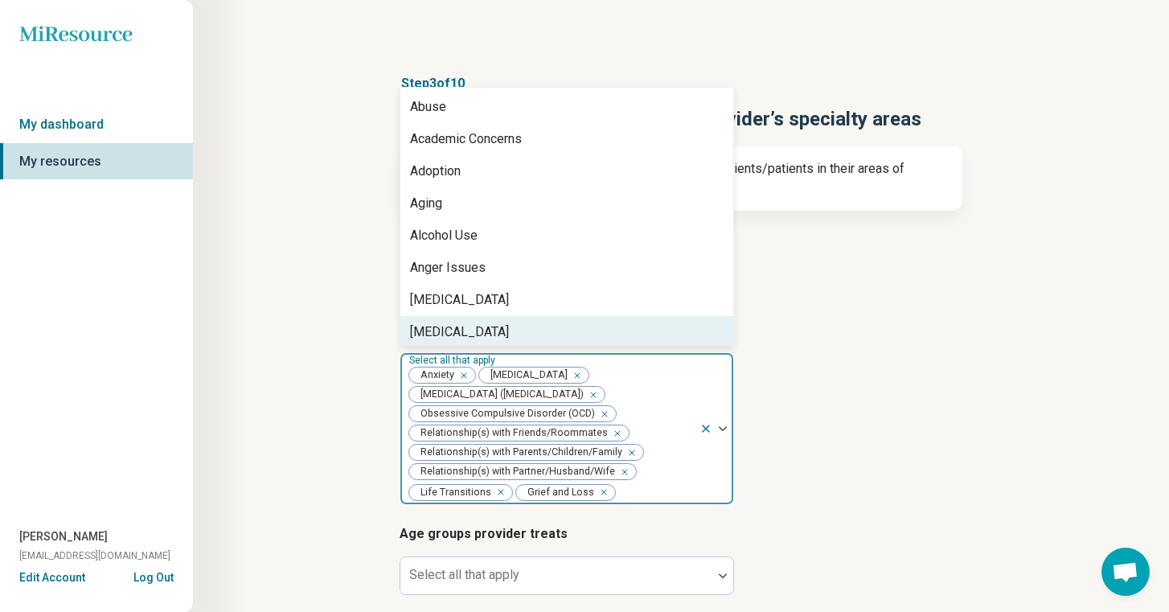
click at [310, 415] on div "Step 3 of 10 Tells us a little bit more about the provider’s specialty areas Th…" at bounding box center [681, 425] width 822 height 767
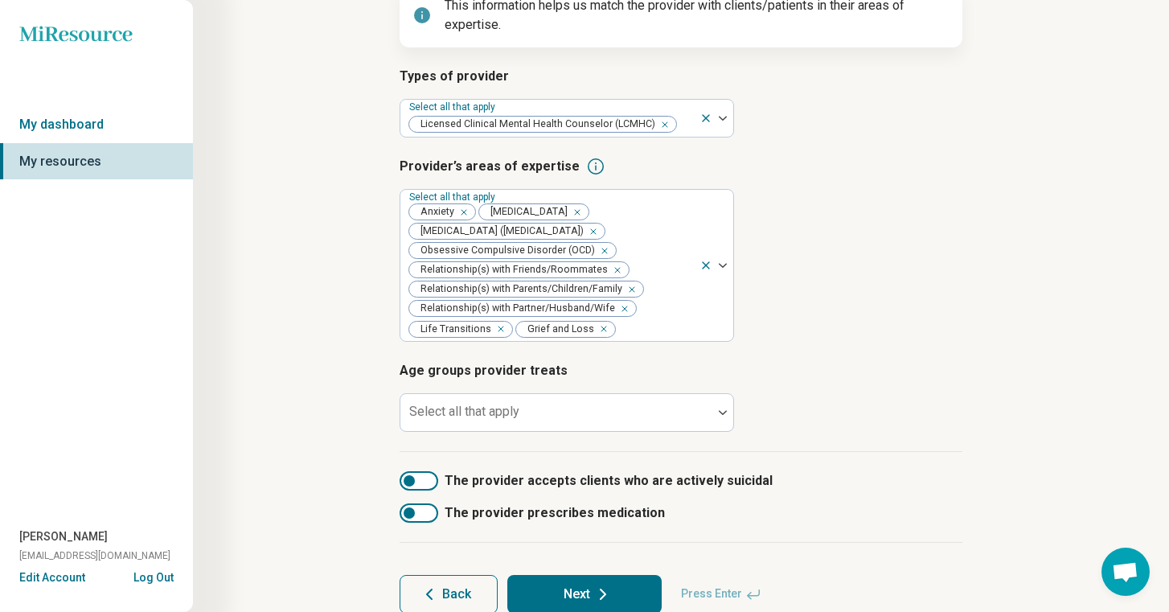
scroll to position [226, 0]
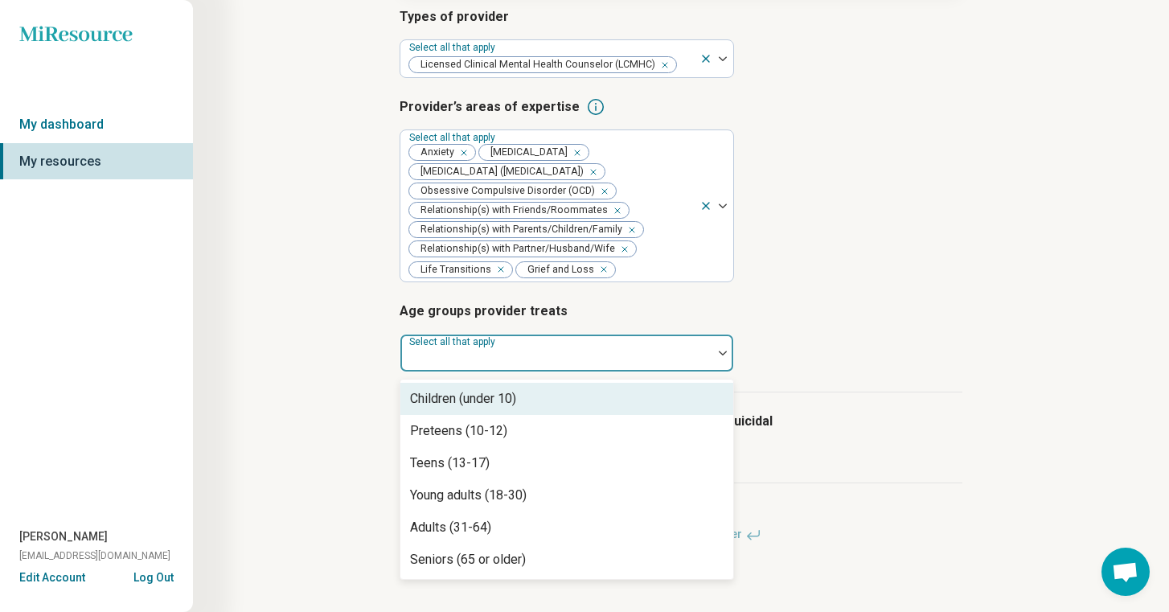
click at [533, 367] on div at bounding box center [556, 359] width 299 height 23
click at [536, 396] on div "Children (under 10)" at bounding box center [567, 399] width 333 height 32
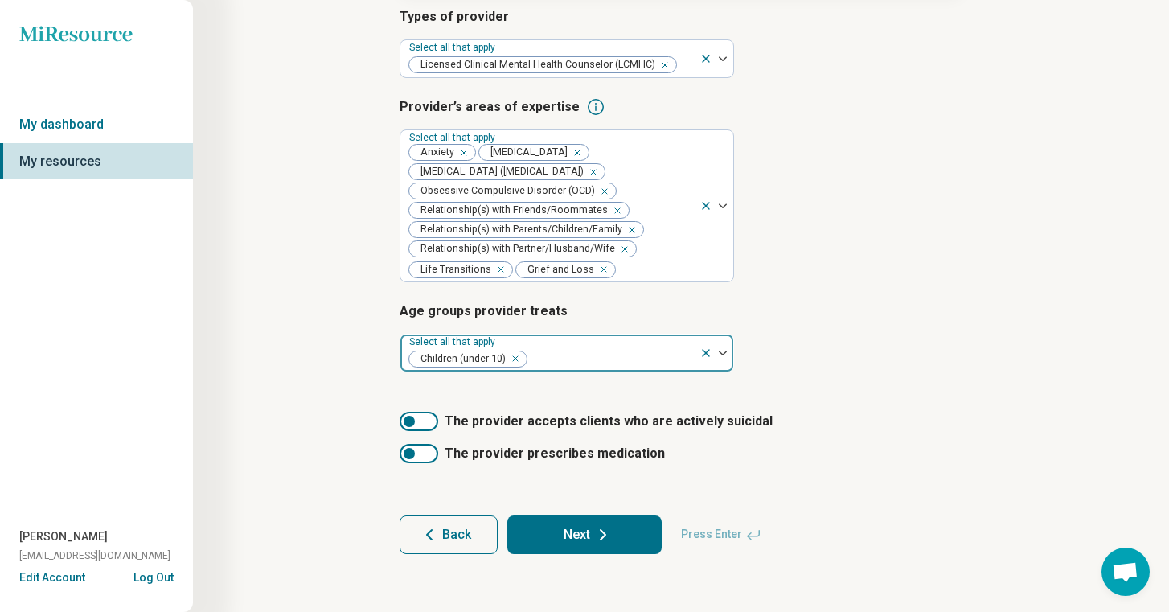
click at [659, 356] on div at bounding box center [610, 359] width 165 height 23
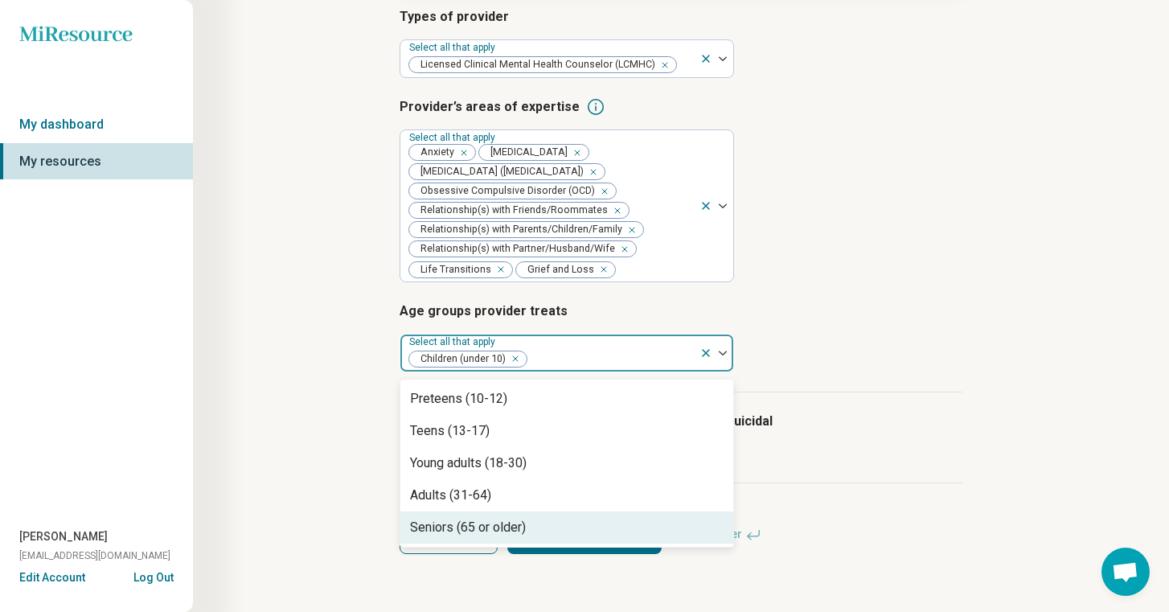
click at [630, 521] on div "Seniors (65 or older)" at bounding box center [567, 527] width 333 height 32
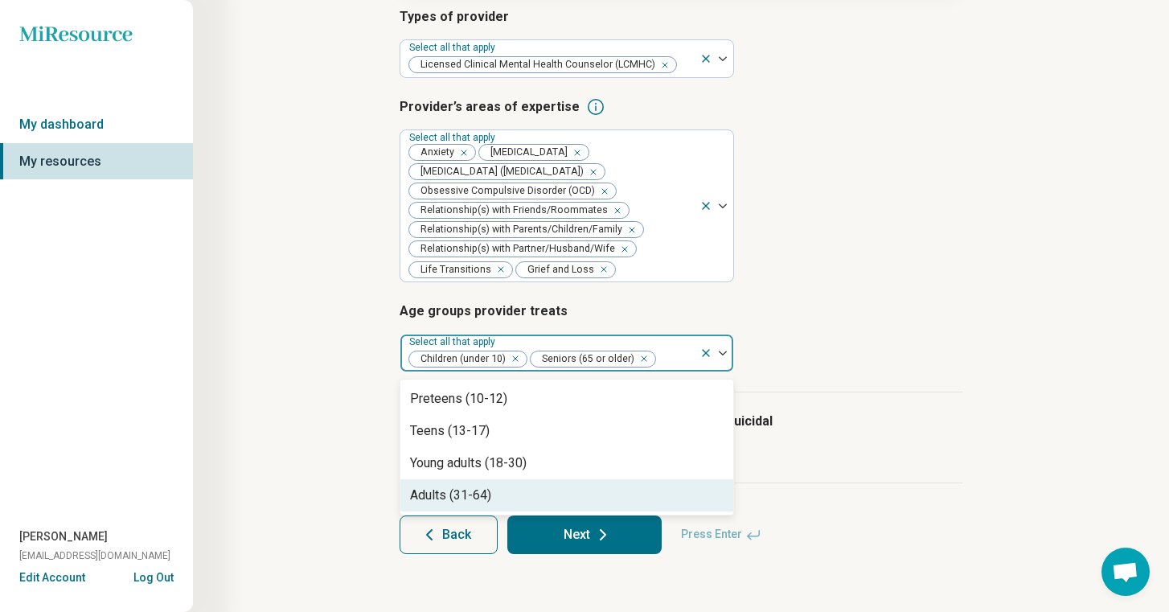
click at [618, 500] on div "Adults (31-64)" at bounding box center [567, 495] width 333 height 32
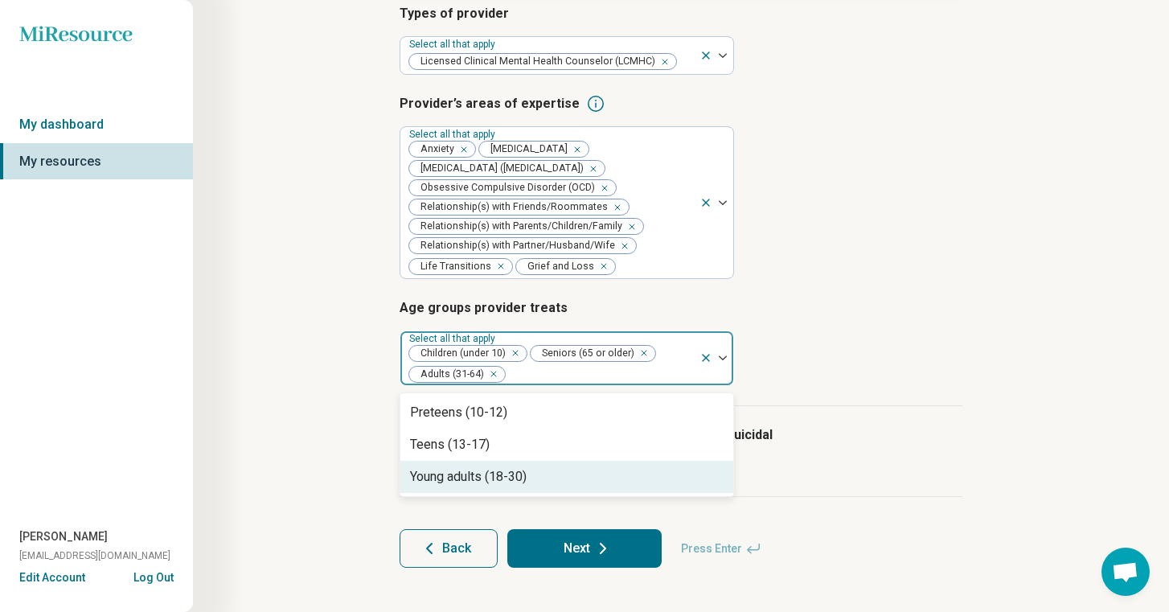
click at [608, 485] on div "Young adults (18-30)" at bounding box center [567, 477] width 333 height 32
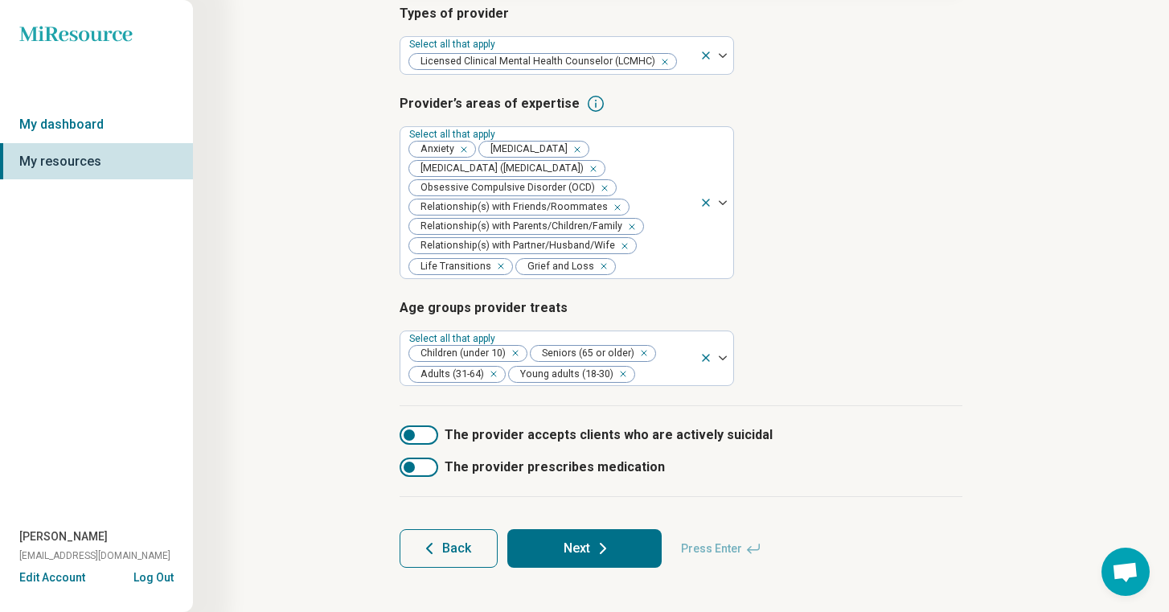
click at [895, 357] on article "Age groups provider treats Select all that apply Children (under 10) Seniors (6…" at bounding box center [681, 342] width 563 height 88
click at [585, 544] on button "Next" at bounding box center [584, 548] width 154 height 39
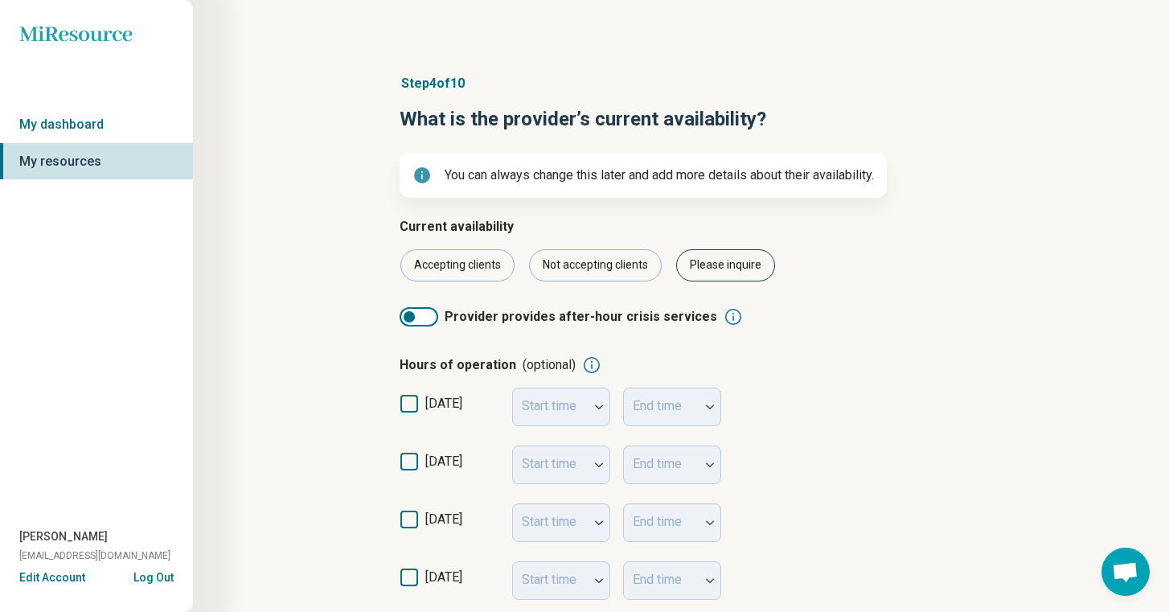
click at [756, 263] on div "Please inquire" at bounding box center [725, 265] width 99 height 32
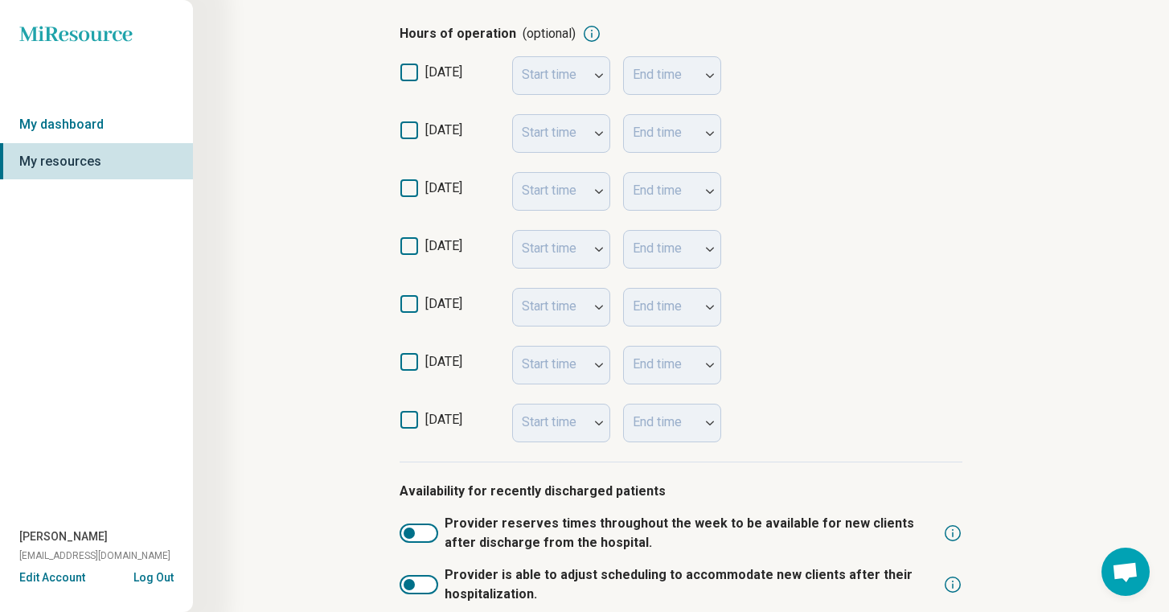
scroll to position [471, 0]
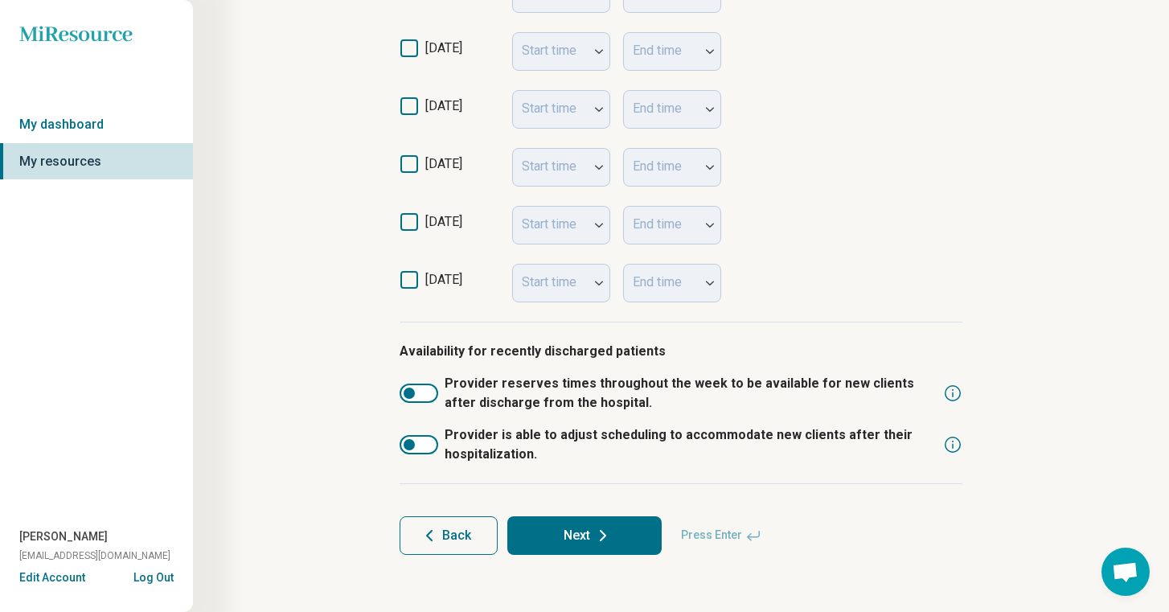
click at [617, 533] on button "Next" at bounding box center [584, 535] width 154 height 39
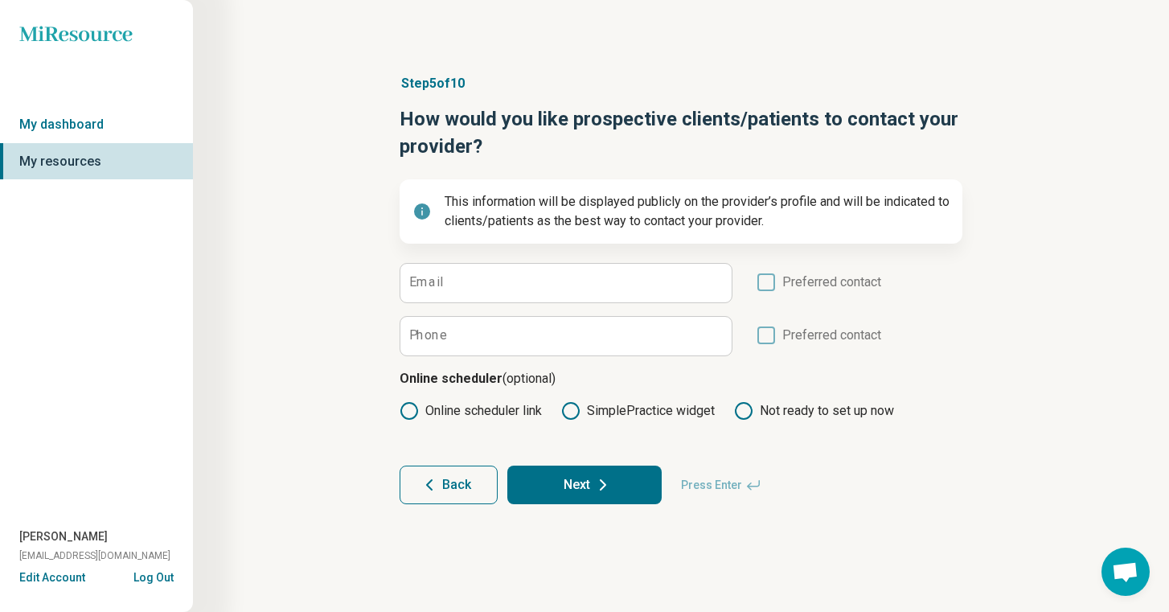
scroll to position [0, 0]
click at [585, 282] on input "Email" at bounding box center [566, 283] width 331 height 39
paste input "**********"
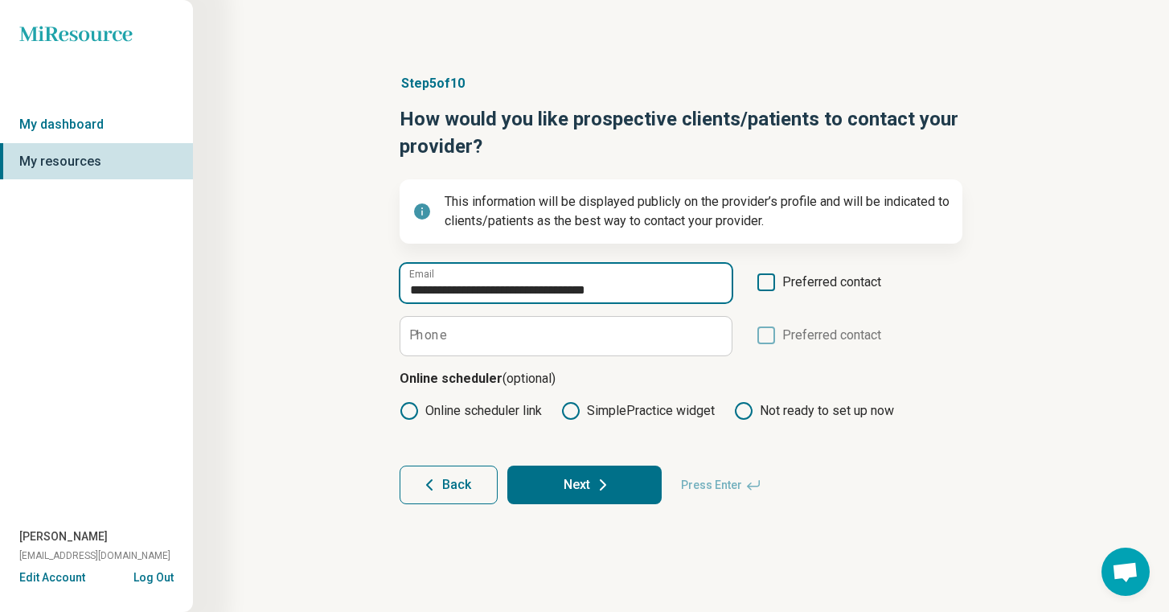
type input "**********"
click at [771, 281] on icon at bounding box center [767, 282] width 18 height 18
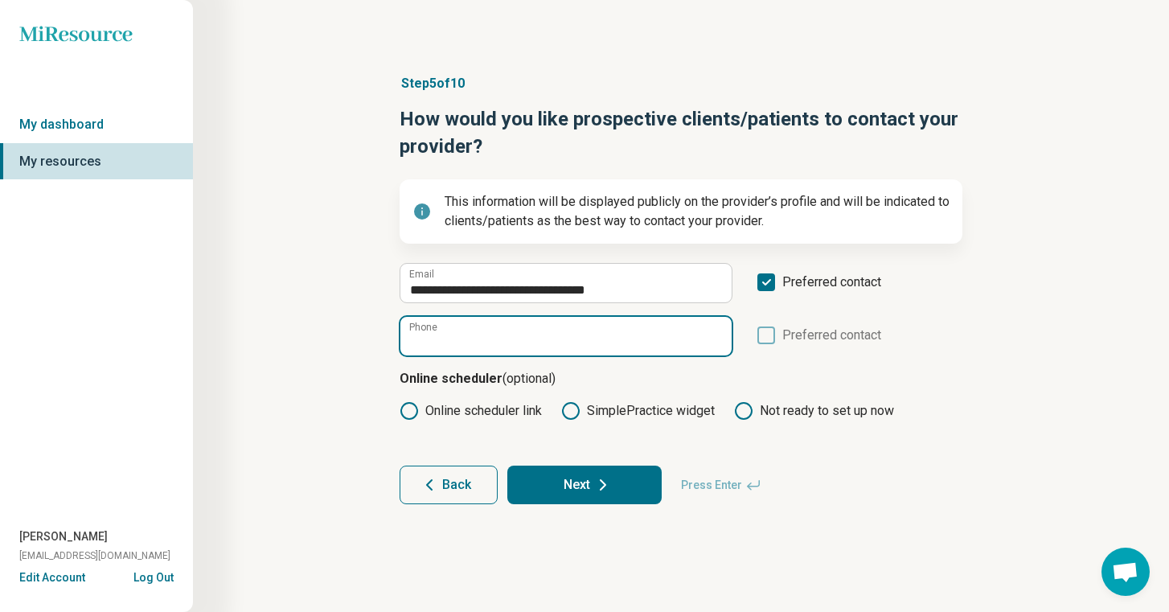
click at [610, 343] on input "Phone" at bounding box center [566, 336] width 331 height 39
paste input "**********"
type input "**********"
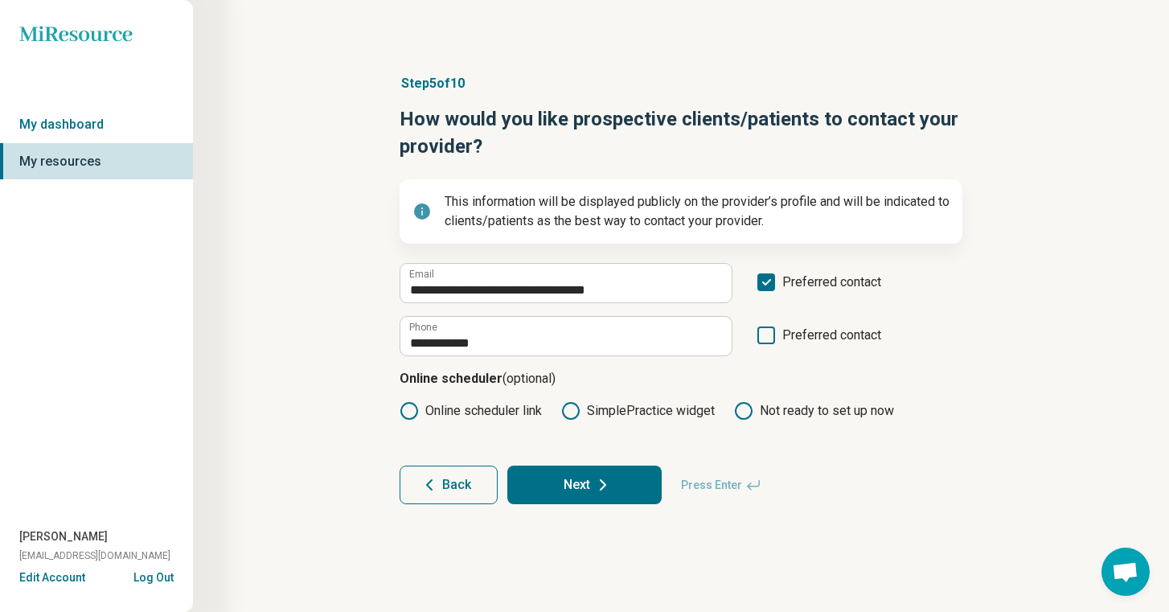
click at [767, 335] on icon at bounding box center [767, 336] width 18 height 18
click at [412, 407] on icon at bounding box center [409, 410] width 19 height 19
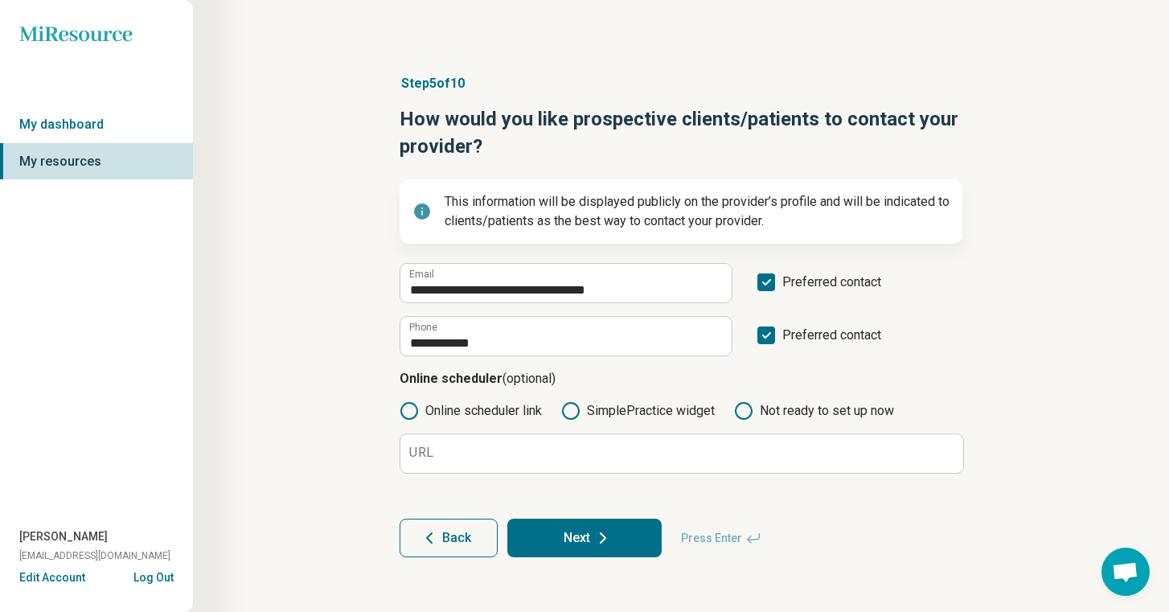
click at [752, 410] on icon at bounding box center [743, 410] width 19 height 19
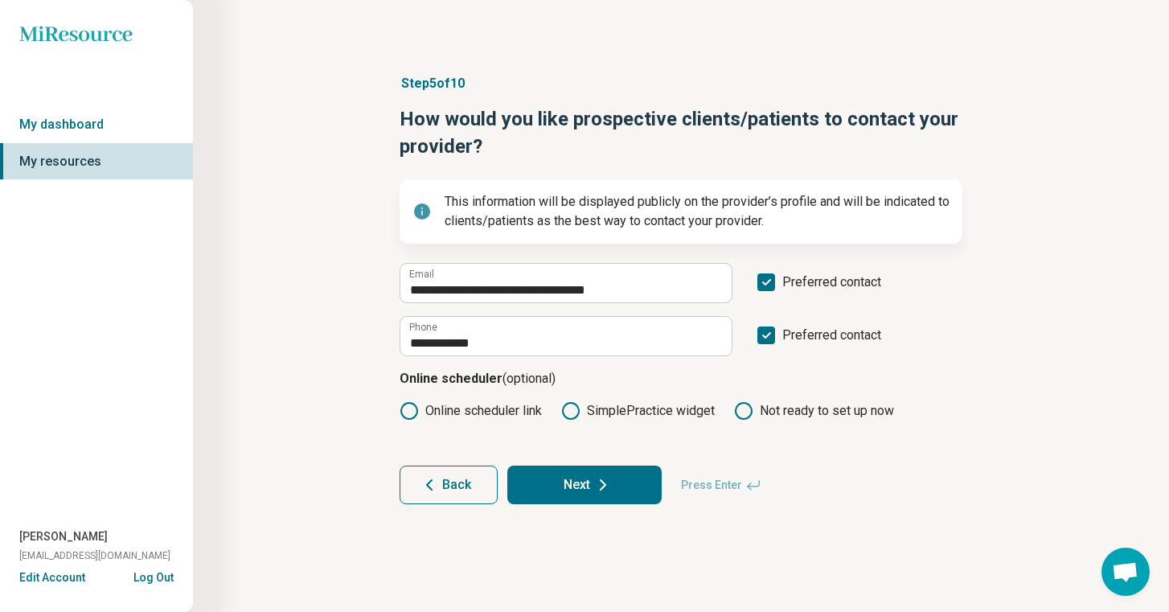
click at [520, 481] on button "Next" at bounding box center [584, 485] width 154 height 39
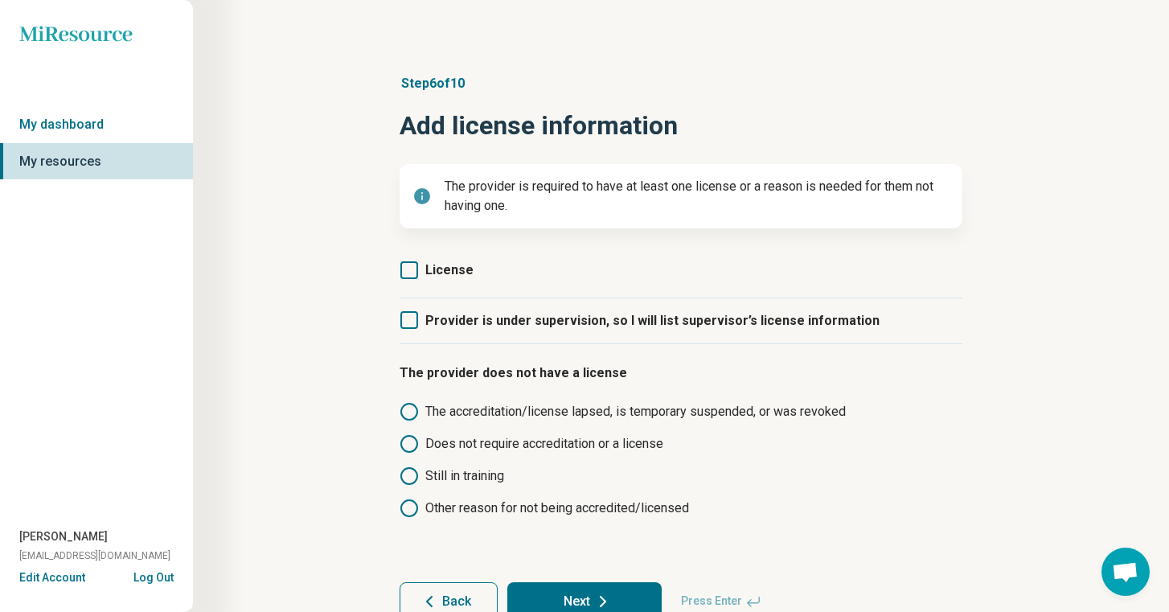
click at [413, 267] on icon at bounding box center [410, 270] width 18 height 18
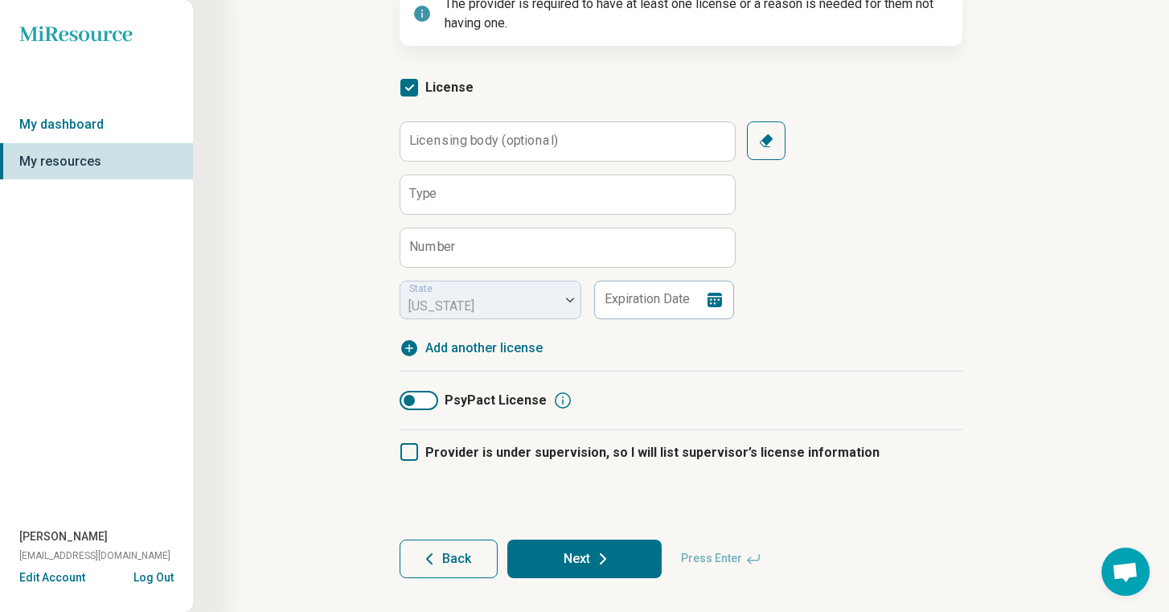
scroll to position [195, 0]
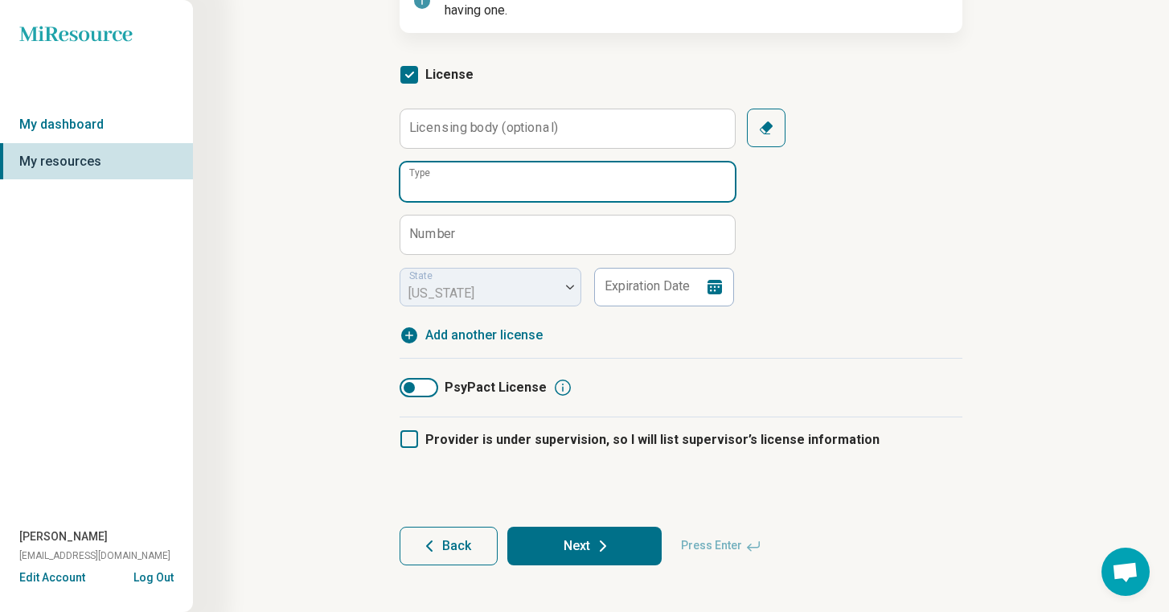
click at [565, 166] on input "Type" at bounding box center [568, 181] width 335 height 39
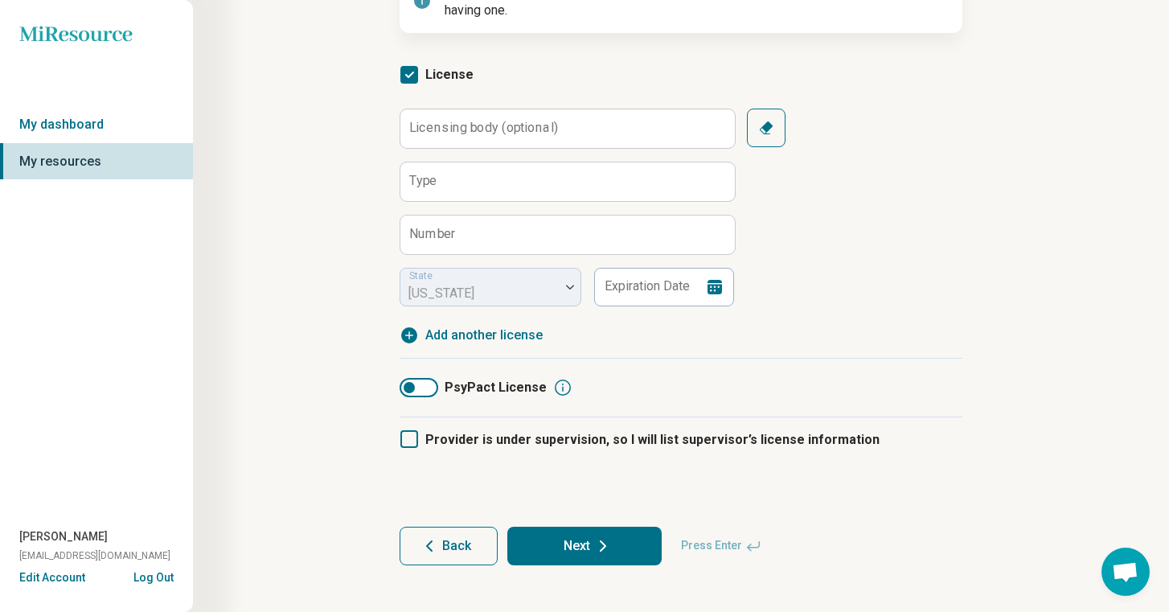
click at [440, 228] on label "Number" at bounding box center [432, 234] width 47 height 13
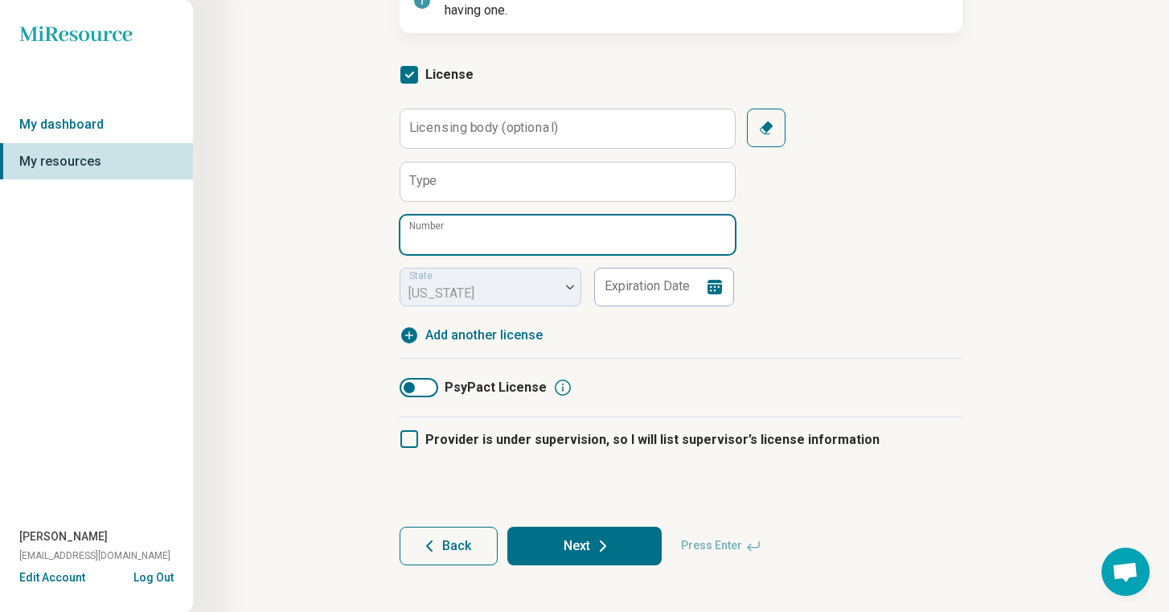
click at [440, 228] on input "Number" at bounding box center [568, 235] width 335 height 39
paste input "********"
type input "********"
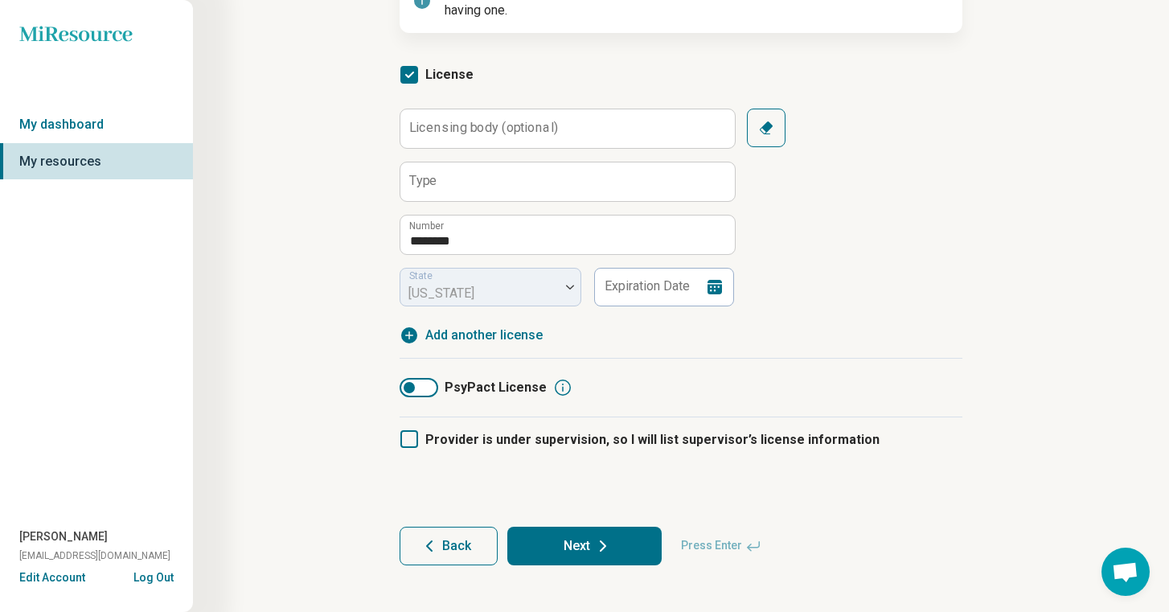
click at [322, 272] on div "Step 6 of 10 Add license information The provider is required to have at least …" at bounding box center [681, 221] width 822 height 751
click at [617, 296] on input "Expiration Date" at bounding box center [664, 287] width 141 height 39
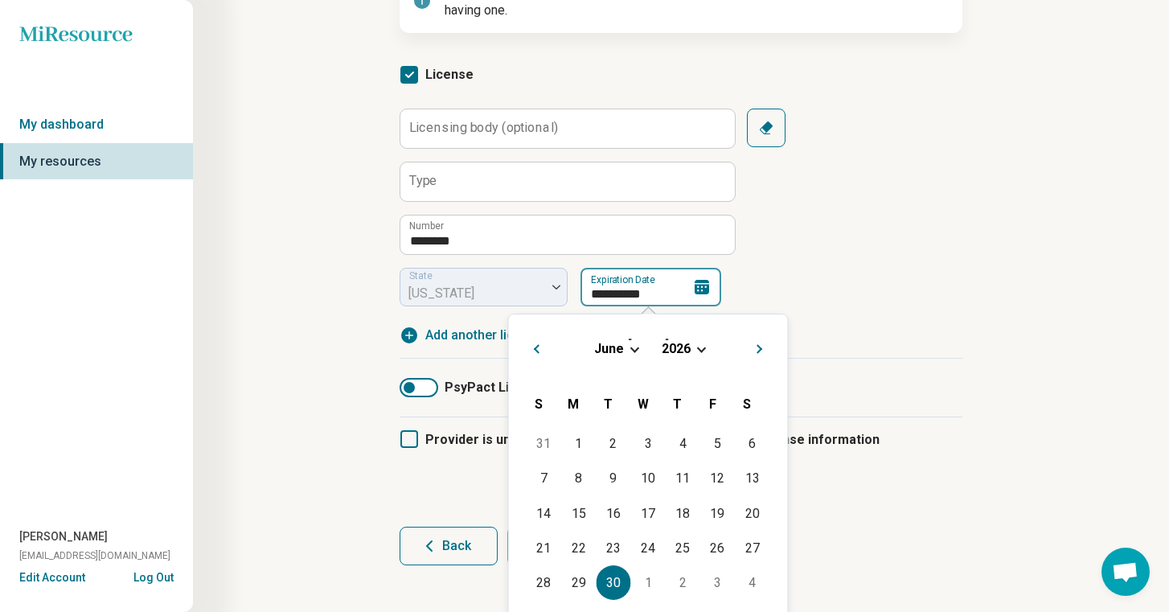
type input "**********"
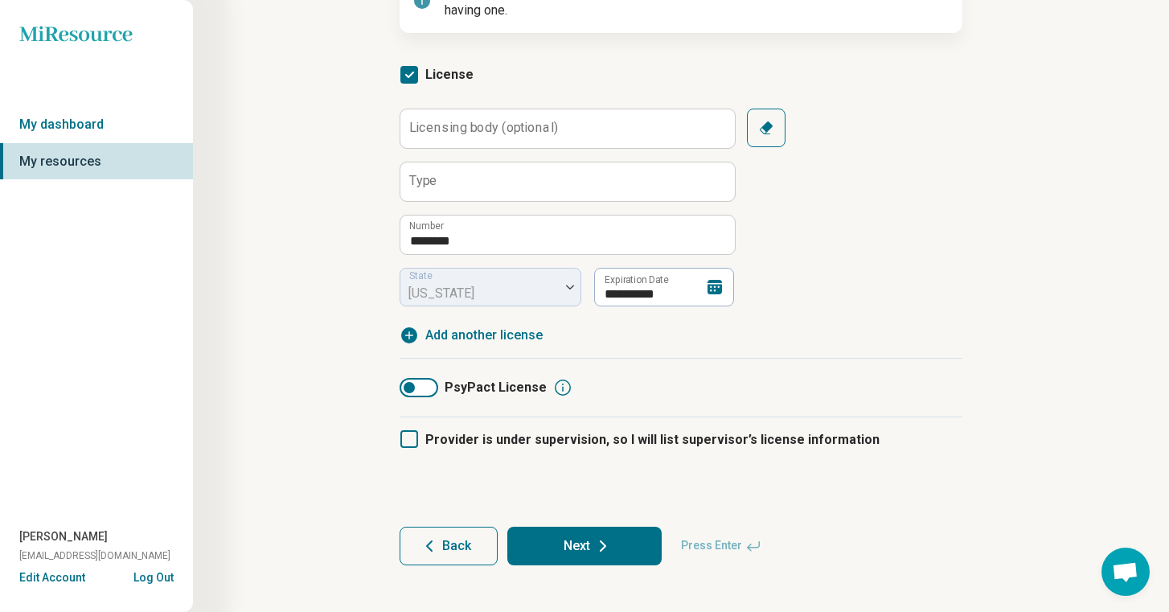
click at [819, 277] on div "**********" at bounding box center [681, 208] width 563 height 198
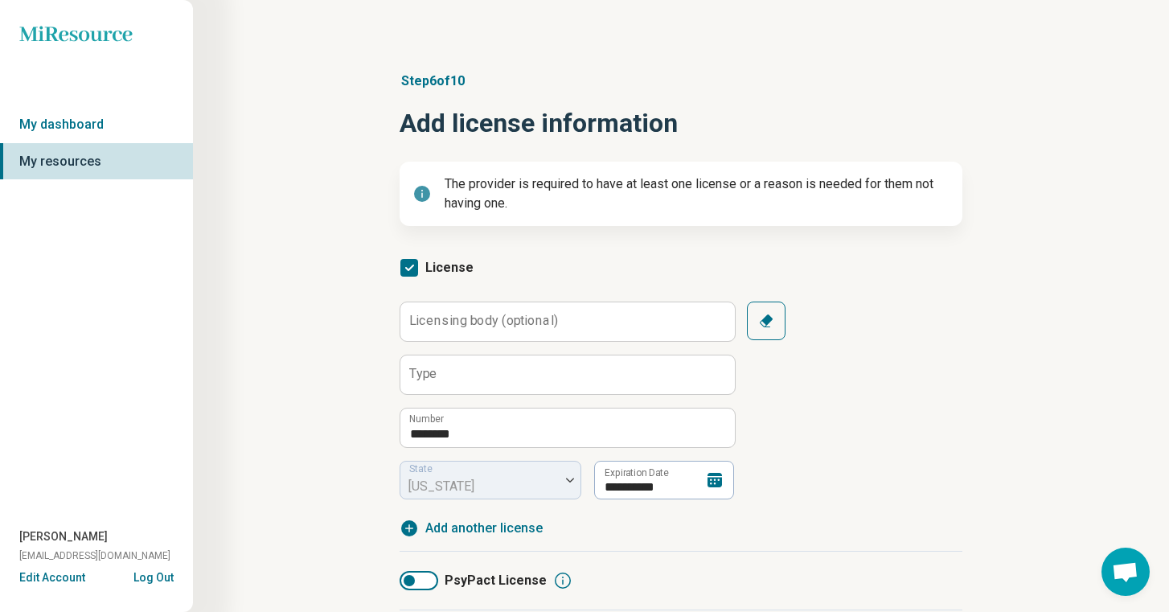
scroll to position [206, 0]
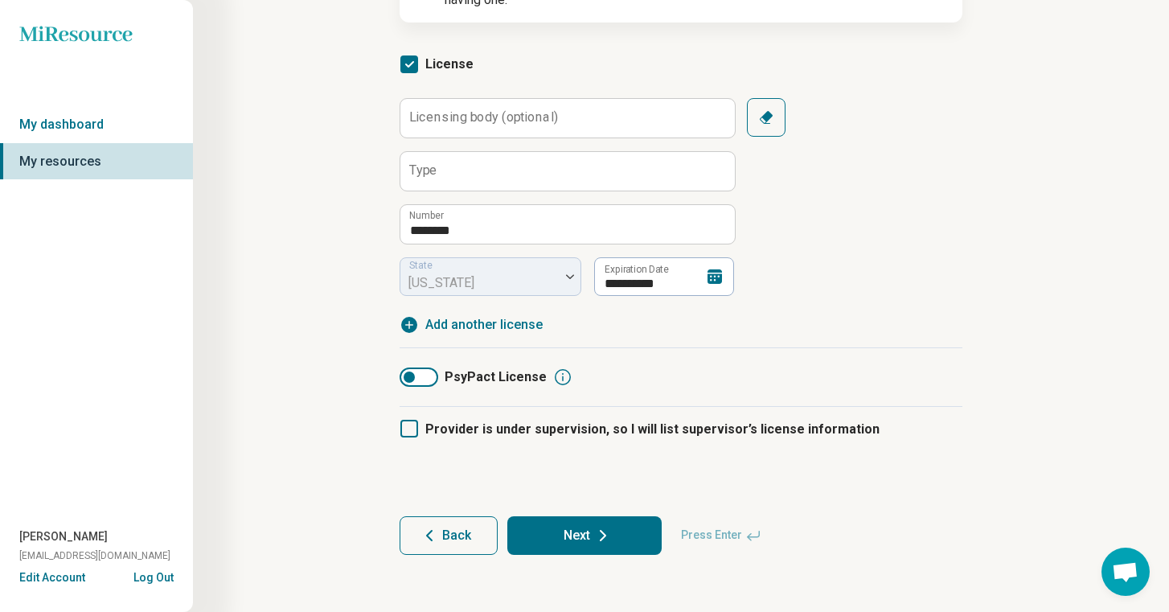
click at [573, 540] on button "Next" at bounding box center [584, 535] width 154 height 39
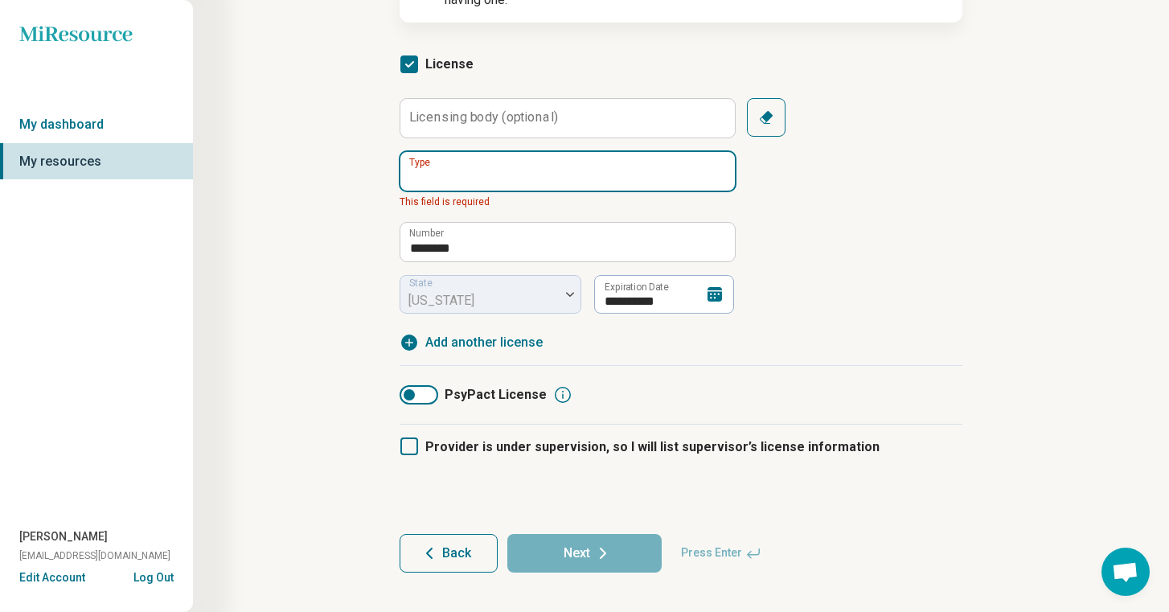
click at [487, 173] on input "Type" at bounding box center [568, 171] width 335 height 39
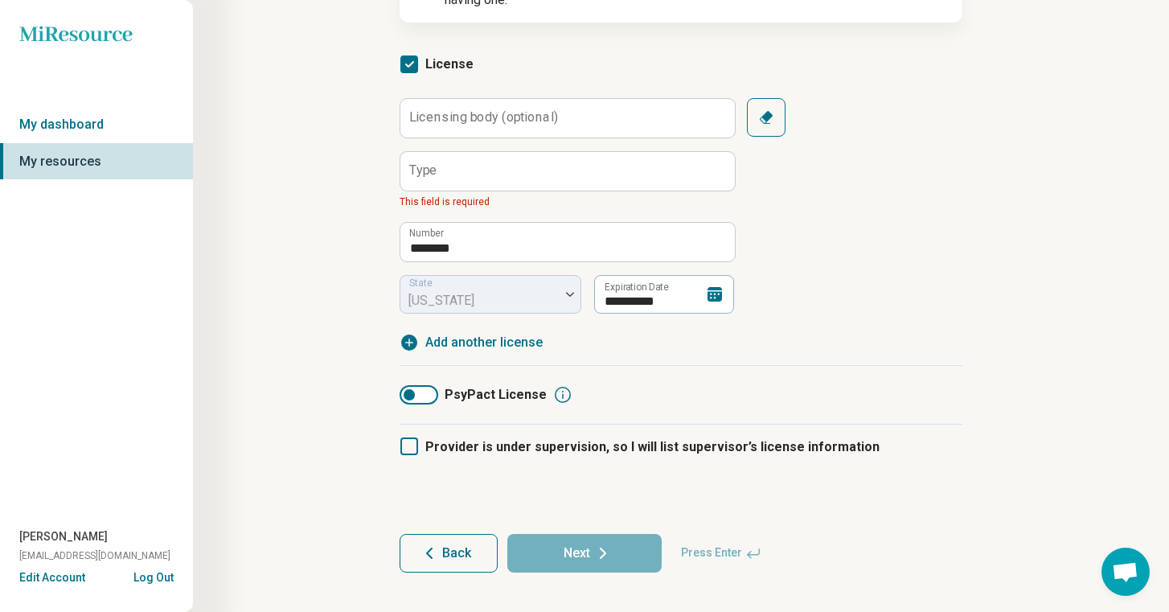
click at [298, 148] on div "**********" at bounding box center [681, 220] width 822 height 769
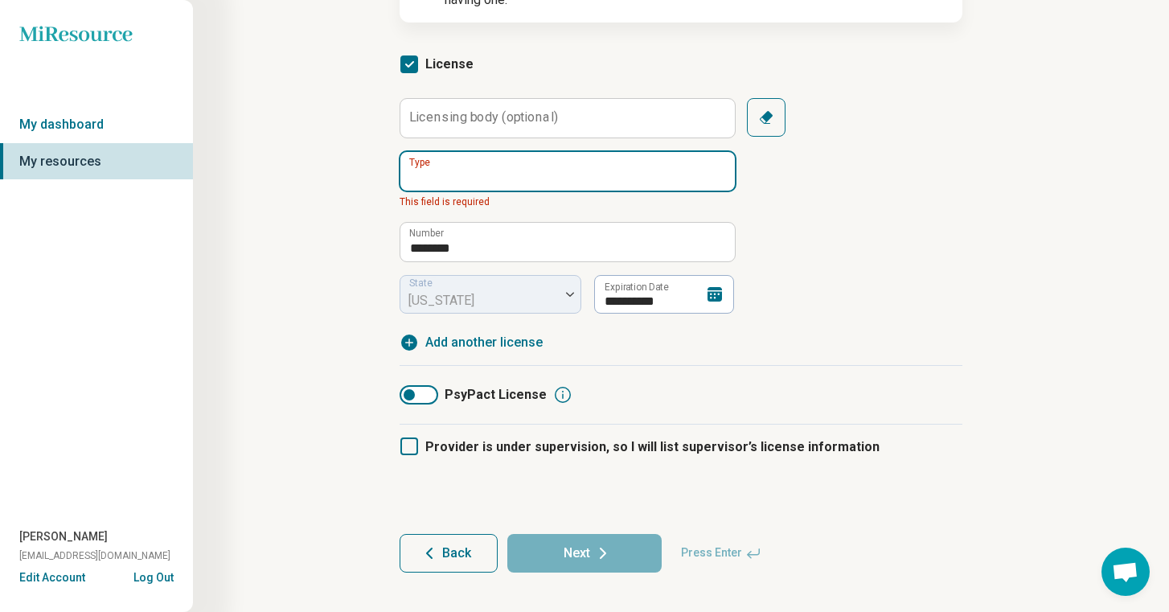
click at [491, 176] on input "Type" at bounding box center [568, 171] width 335 height 39
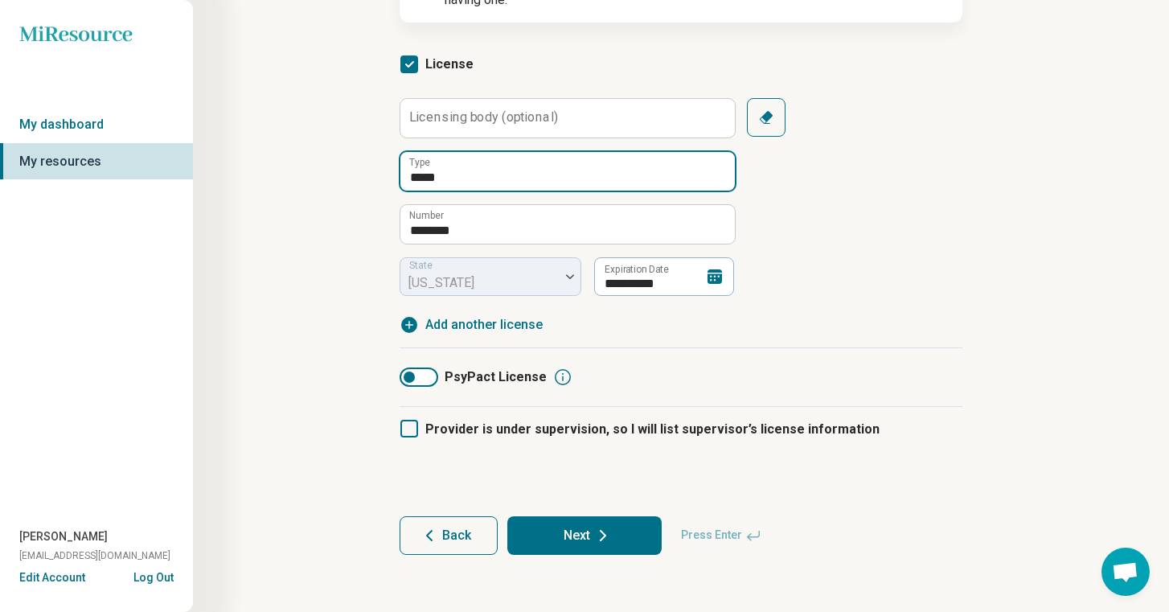
type input "*****"
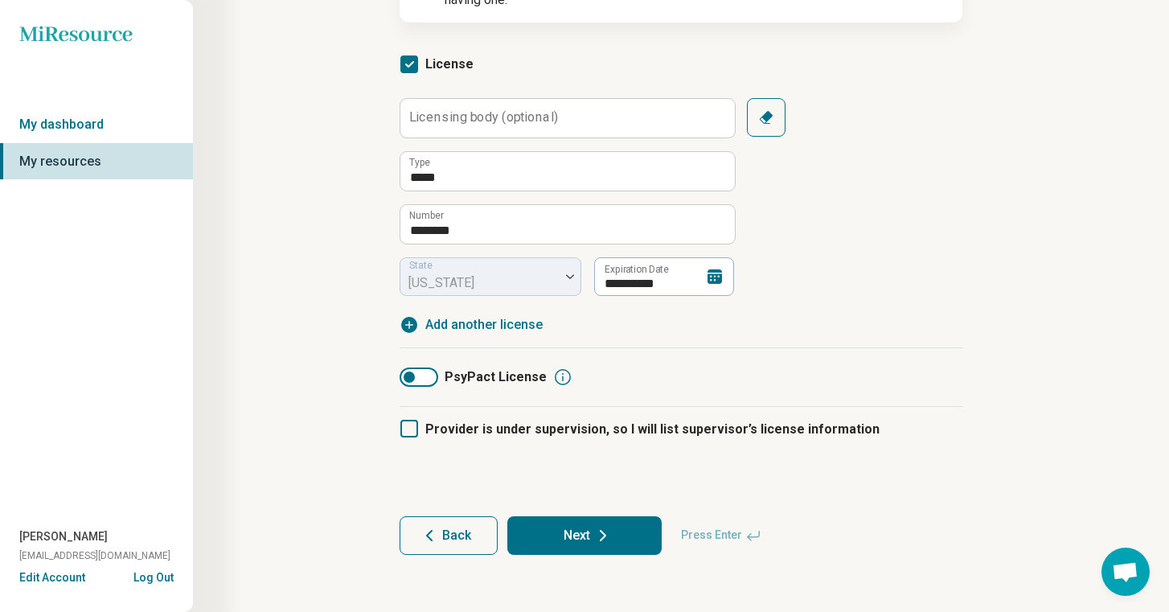
click at [333, 225] on div "**********" at bounding box center [681, 211] width 822 height 751
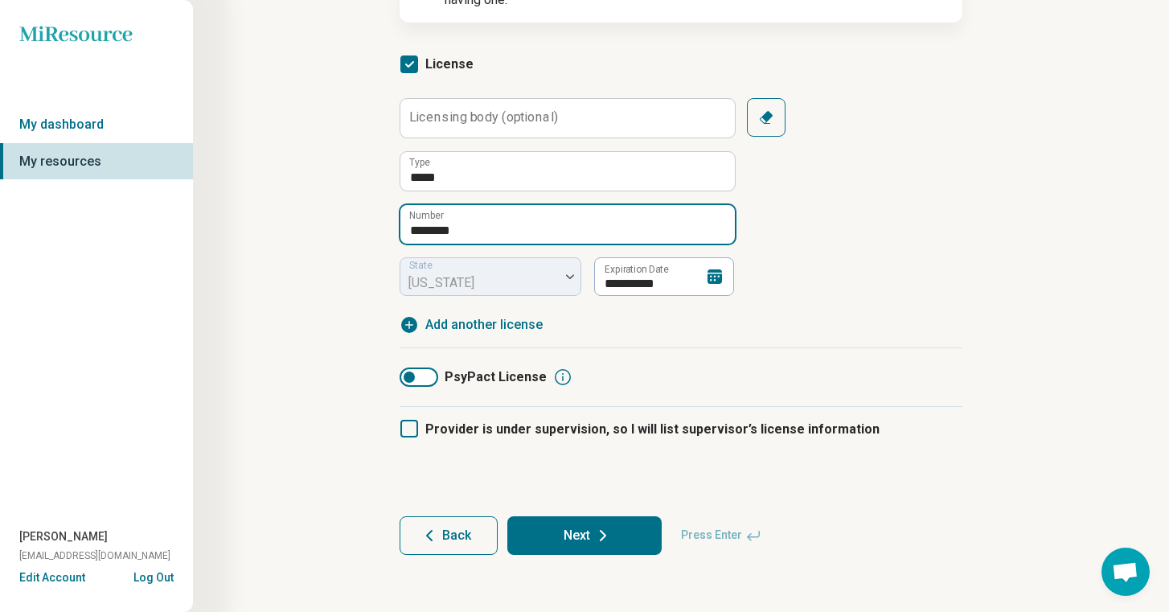
drag, startPoint x: 437, startPoint y: 231, endPoint x: 392, endPoint y: 230, distance: 44.2
click at [392, 230] on article "**********" at bounding box center [681, 211] width 614 height 751
type input "****"
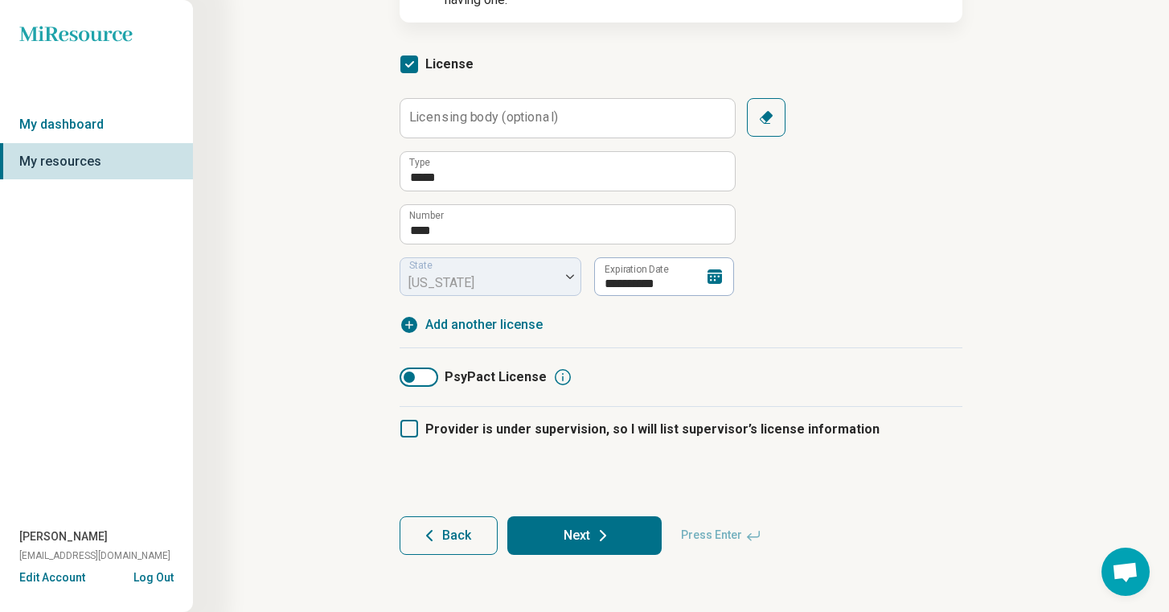
click at [372, 247] on div "**********" at bounding box center [681, 211] width 822 height 751
click at [546, 546] on button "Next" at bounding box center [584, 535] width 154 height 39
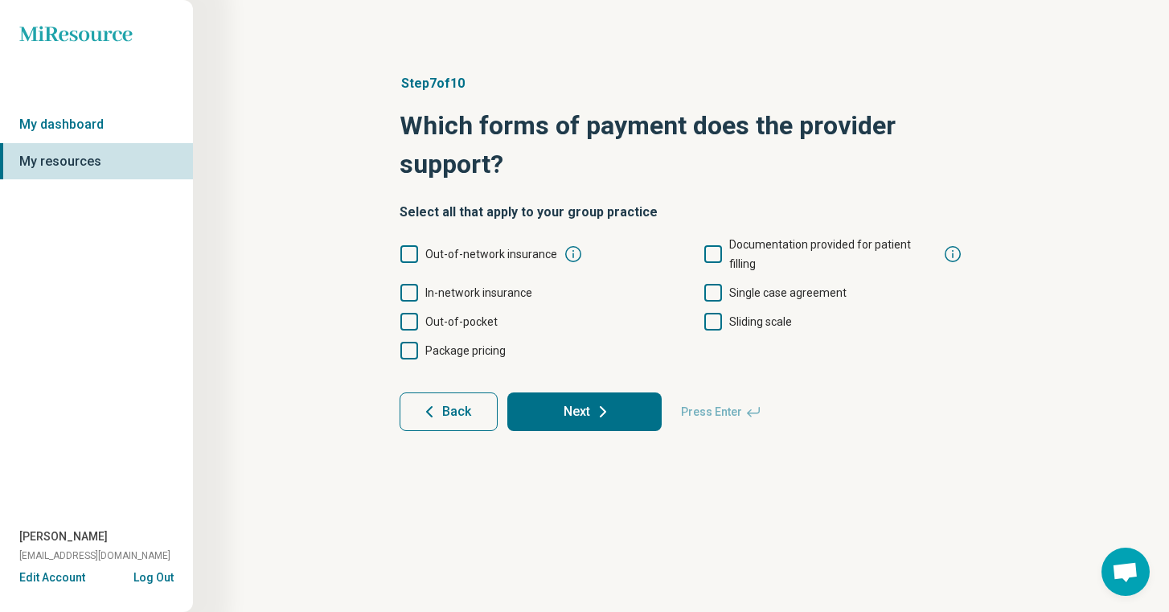
click at [411, 284] on icon at bounding box center [410, 293] width 18 height 18
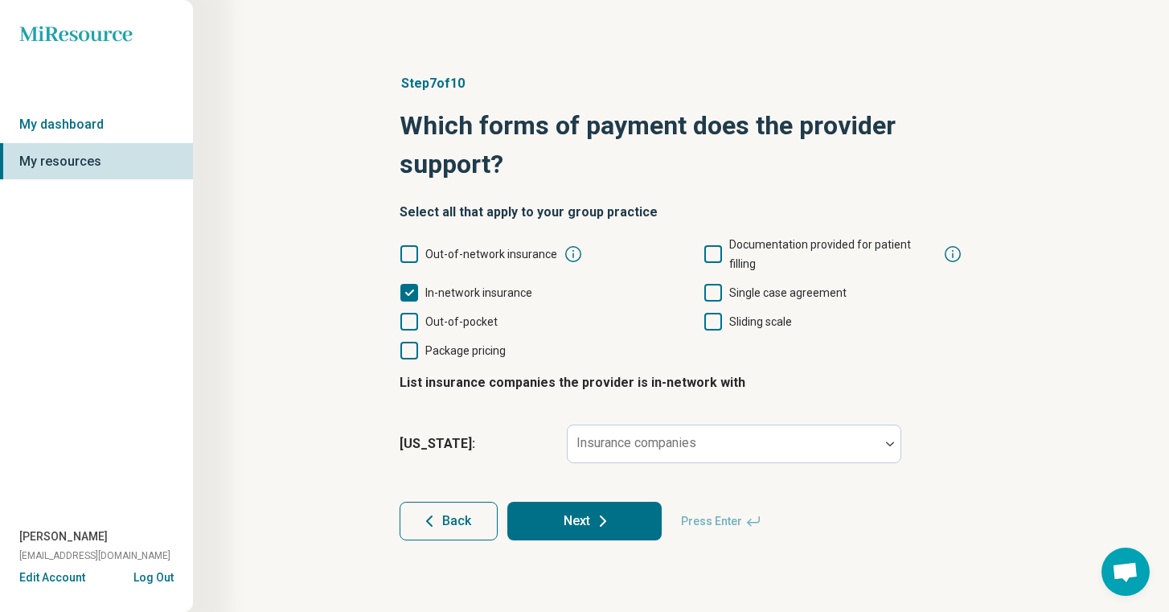
scroll to position [8, 0]
click at [408, 313] on icon at bounding box center [410, 322] width 18 height 18
click at [717, 245] on icon at bounding box center [713, 254] width 18 height 18
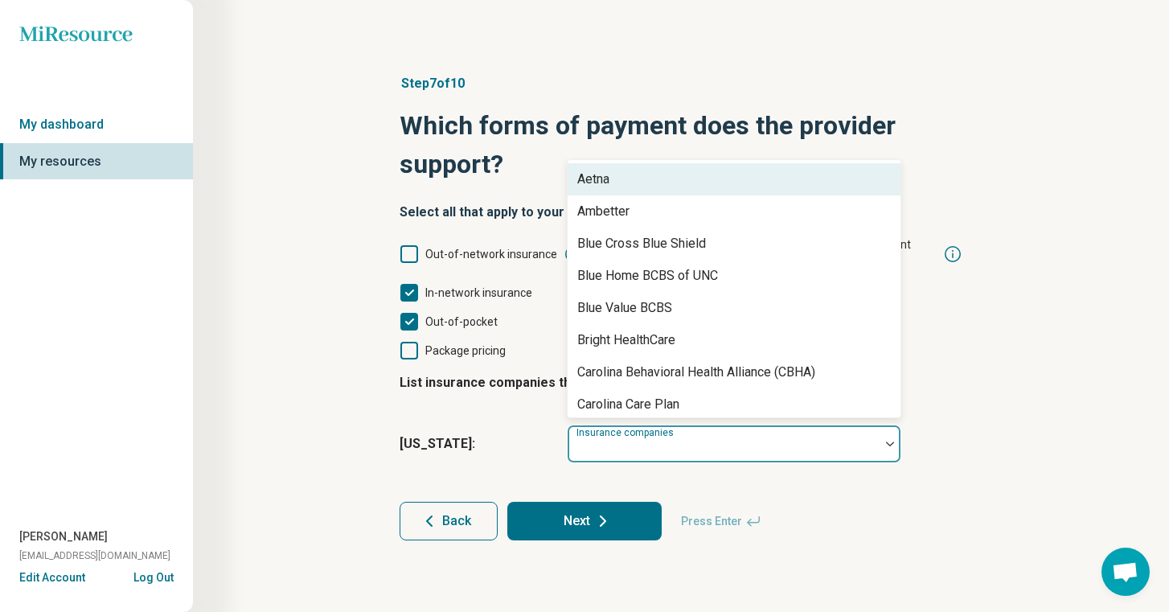
click at [686, 425] on div "Insurance companies" at bounding box center [734, 444] width 335 height 39
click at [690, 167] on div "Aetna" at bounding box center [734, 179] width 333 height 32
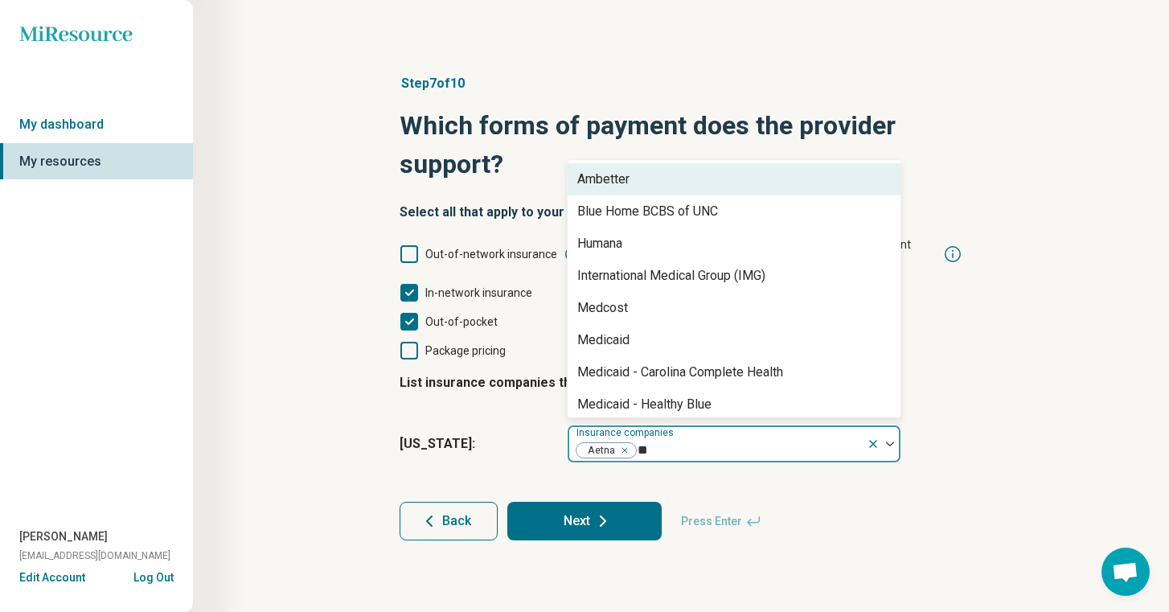
type input "***"
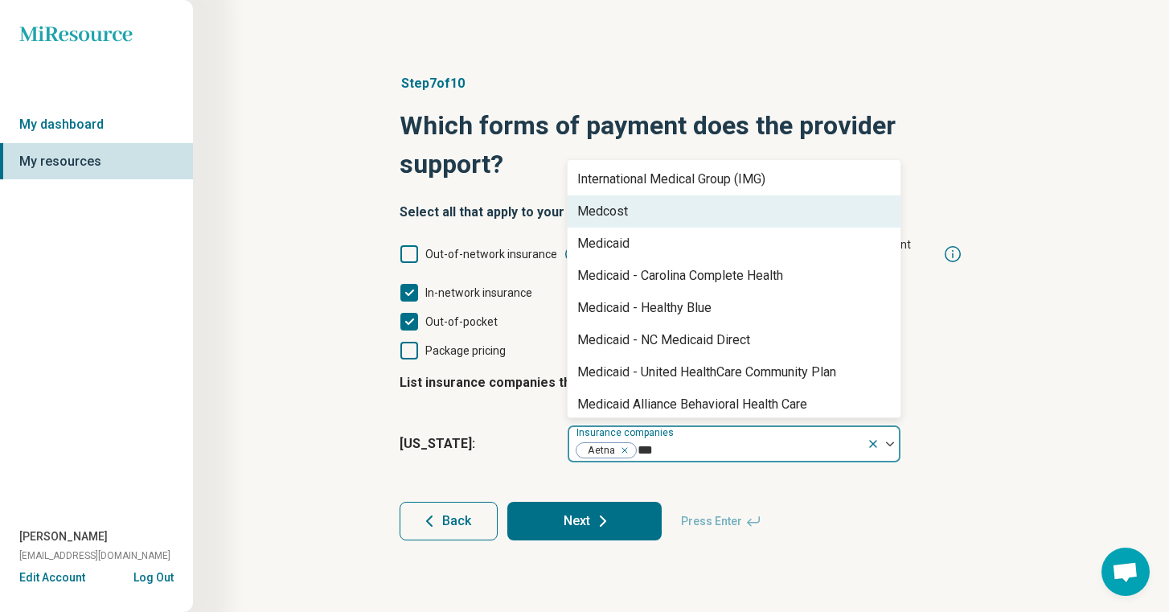
click at [681, 195] on div "Medcost" at bounding box center [734, 211] width 333 height 32
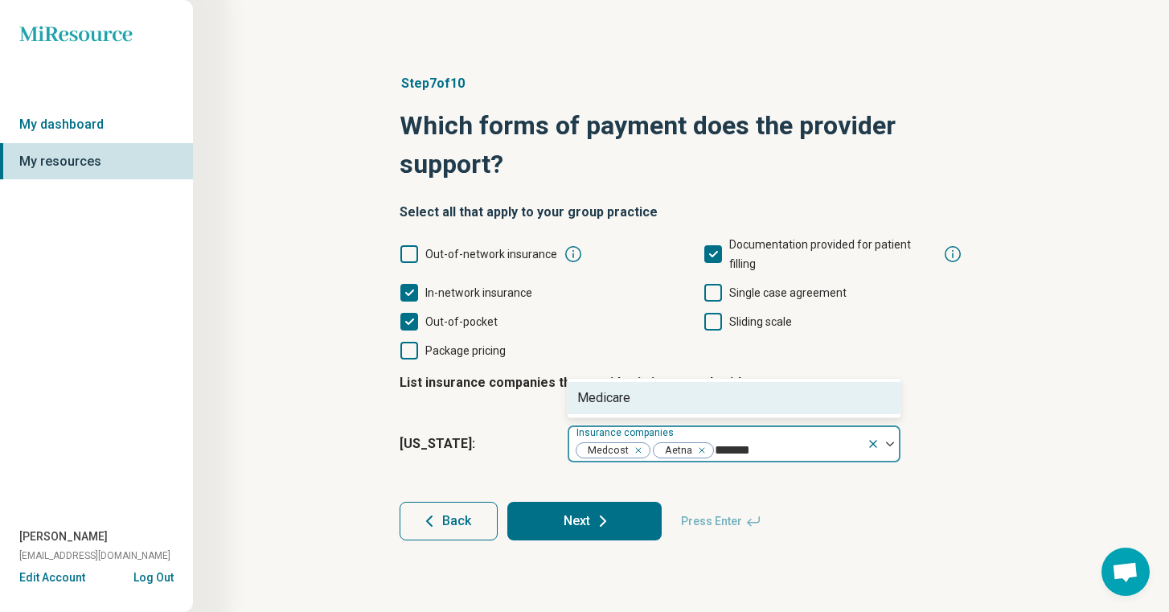
type input "********"
click at [639, 384] on div "Medicare" at bounding box center [734, 398] width 333 height 32
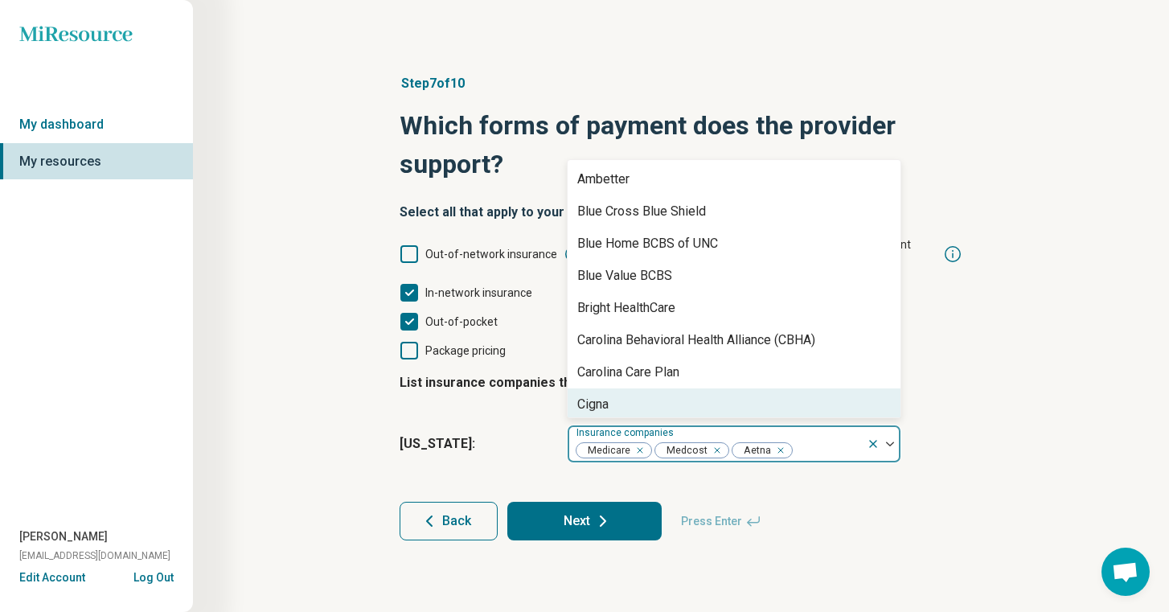
click at [562, 504] on button "Next" at bounding box center [584, 521] width 154 height 39
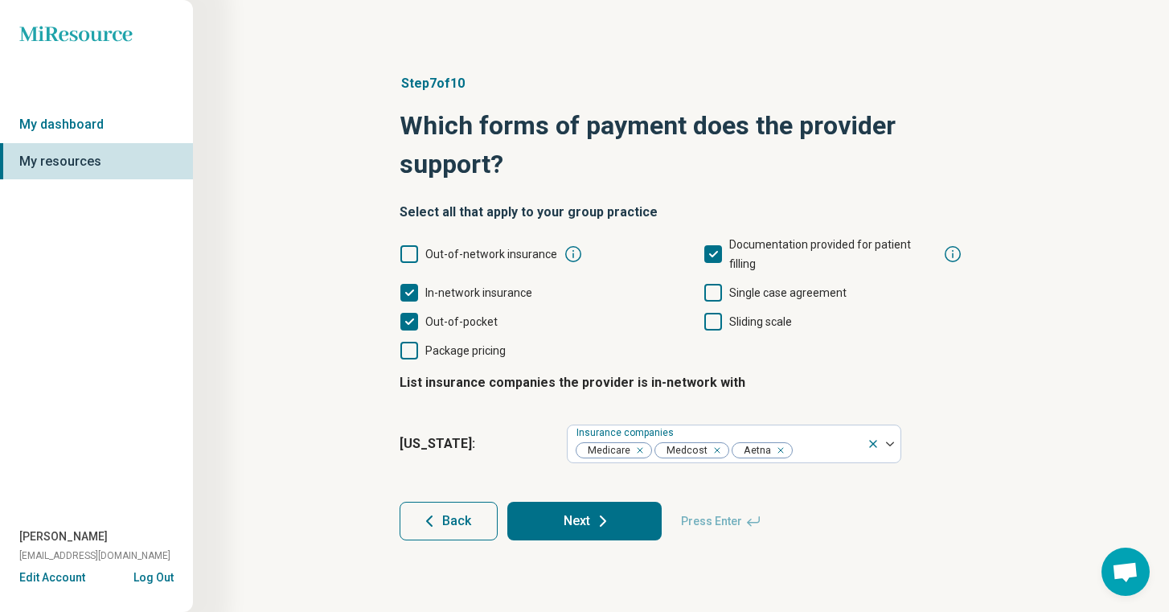
type textarea "*"
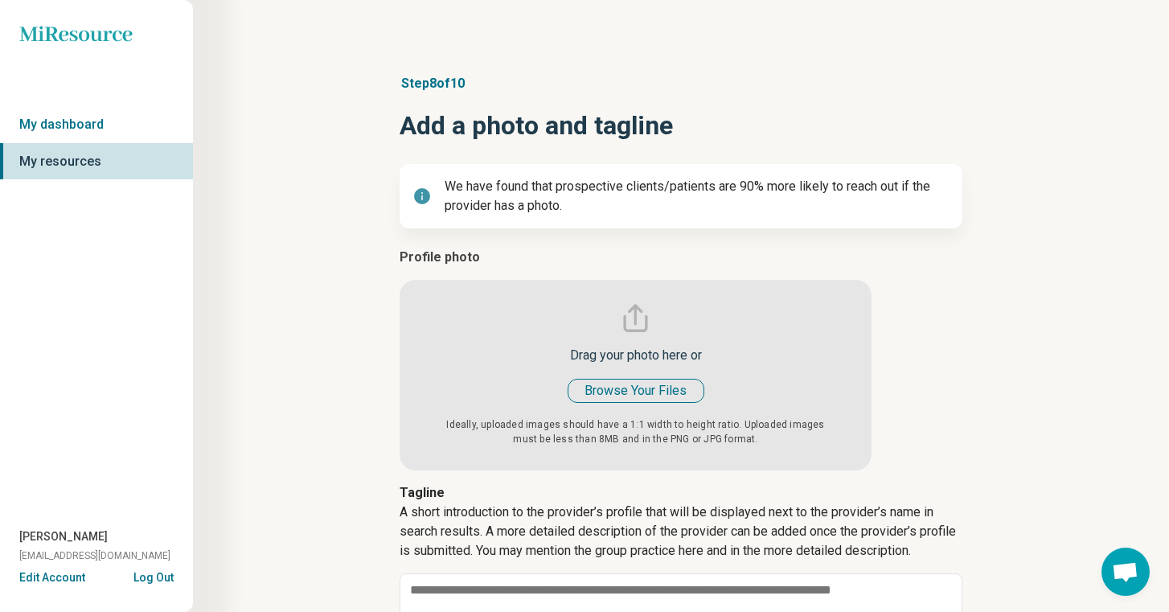
click at [651, 393] on input "file" at bounding box center [636, 359] width 472 height 223
type input "**********"
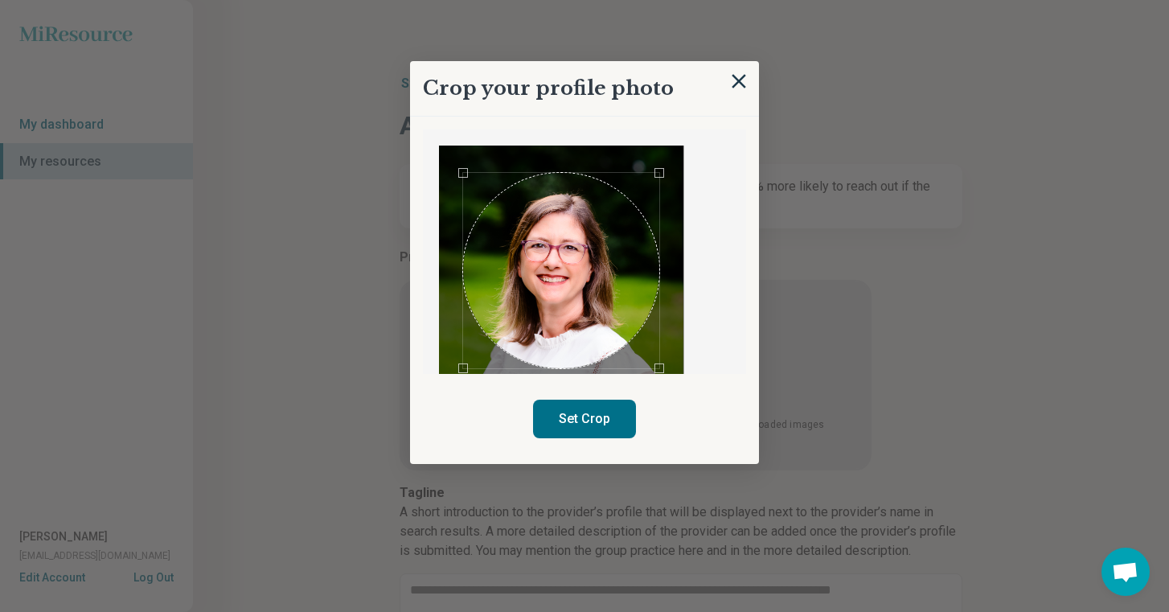
click at [629, 226] on div "Use the arrow keys to move the crop selection area" at bounding box center [560, 270] width 195 height 195
click at [608, 414] on button "Set Crop" at bounding box center [584, 419] width 103 height 39
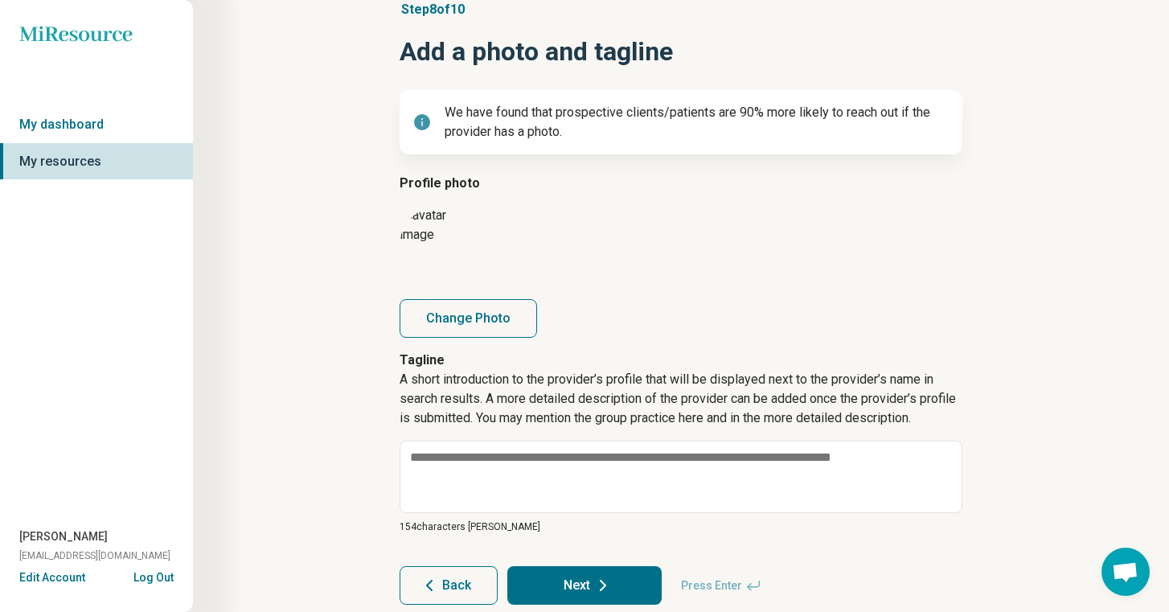
scroll to position [125, 0]
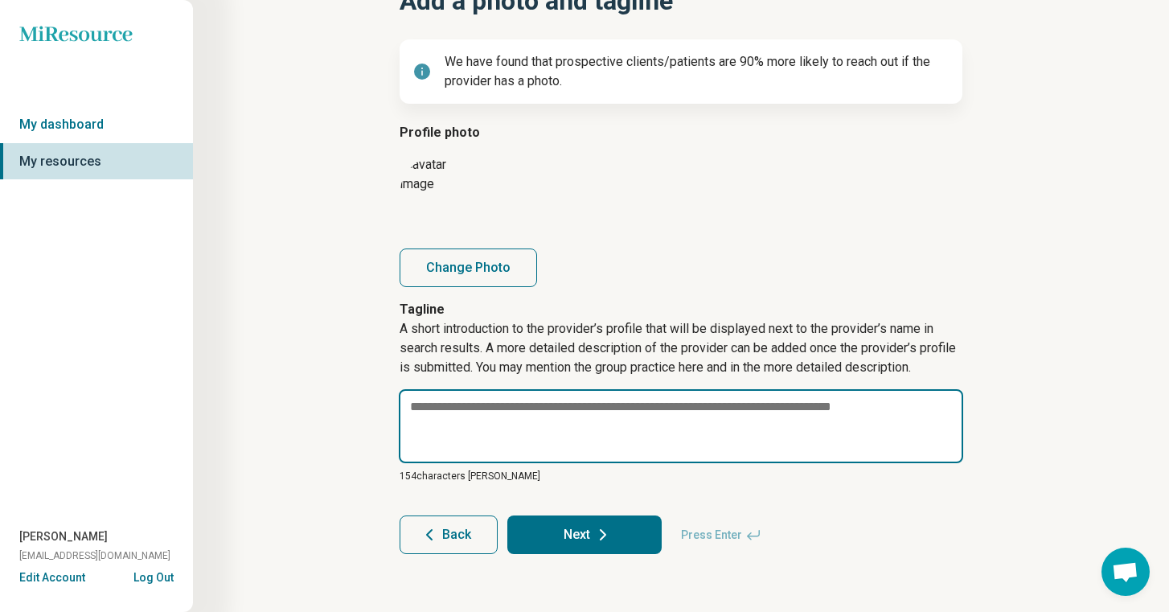
click at [767, 396] on textarea at bounding box center [681, 426] width 565 height 74
paste textarea "**********"
type textarea "*"
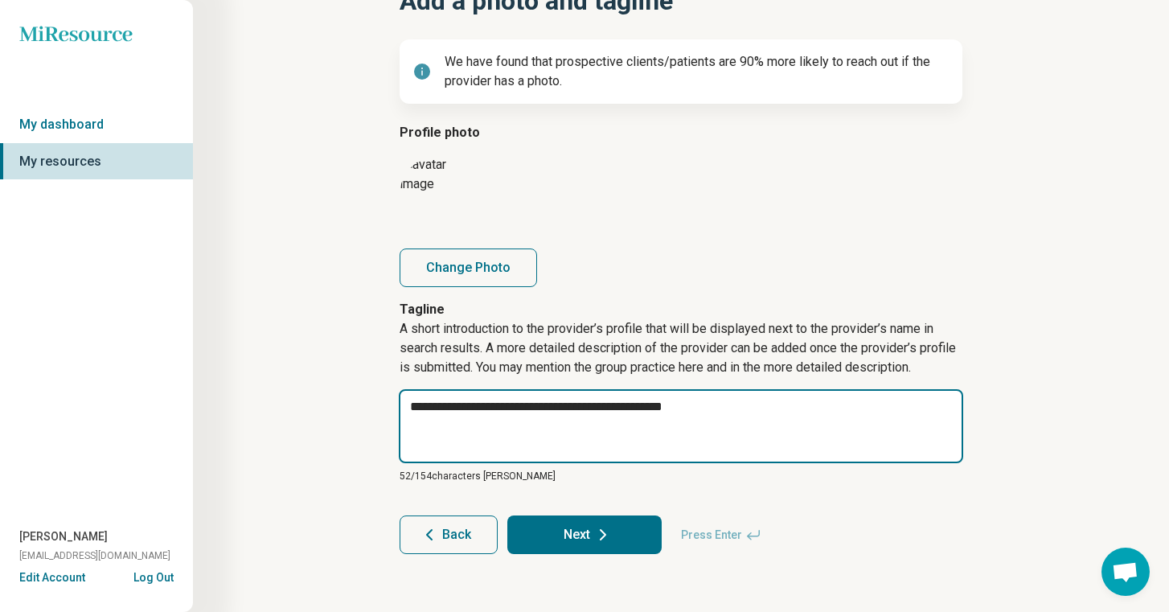
type textarea "**********"
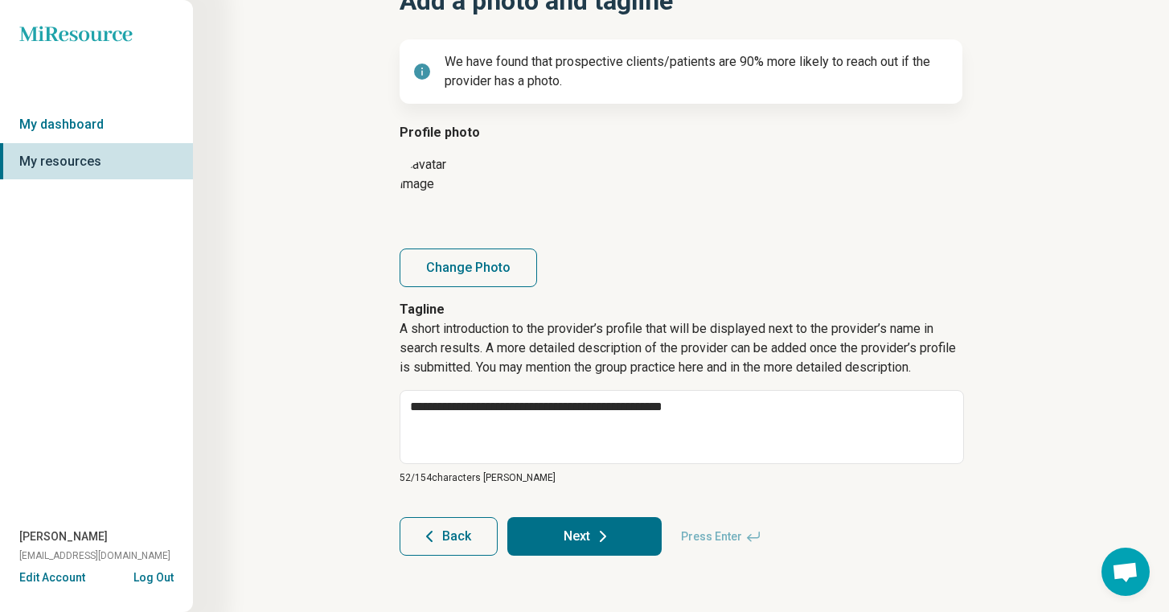
click at [1011, 444] on div "**********" at bounding box center [681, 252] width 822 height 671
click at [629, 550] on button "Next" at bounding box center [584, 536] width 154 height 39
type textarea "*"
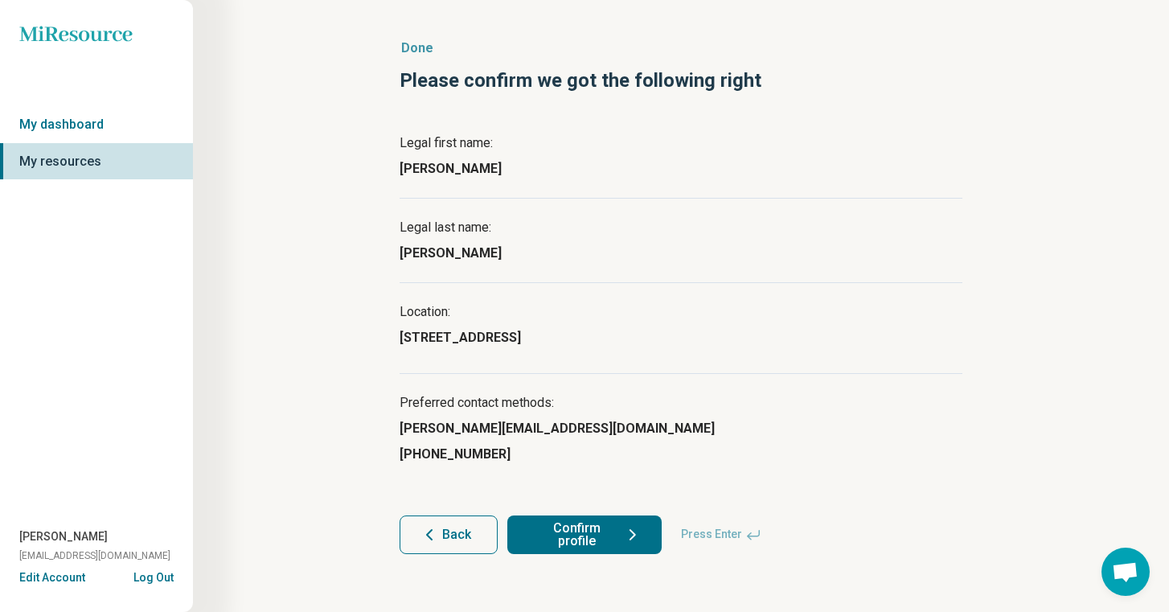
scroll to position [0, 0]
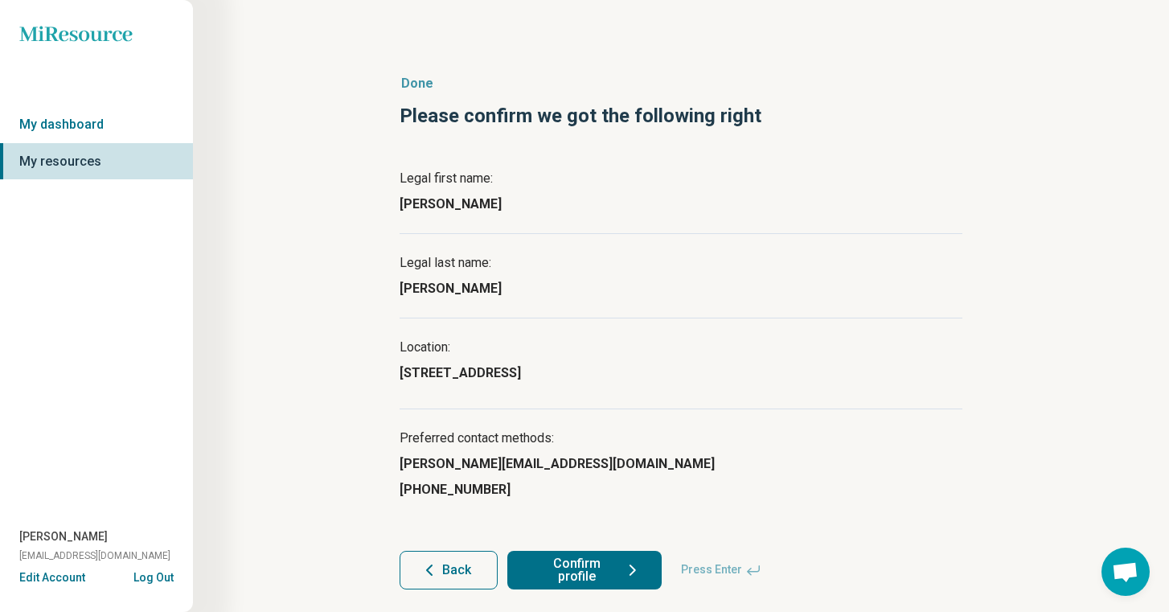
click at [596, 567] on button "Confirm profile" at bounding box center [584, 570] width 154 height 39
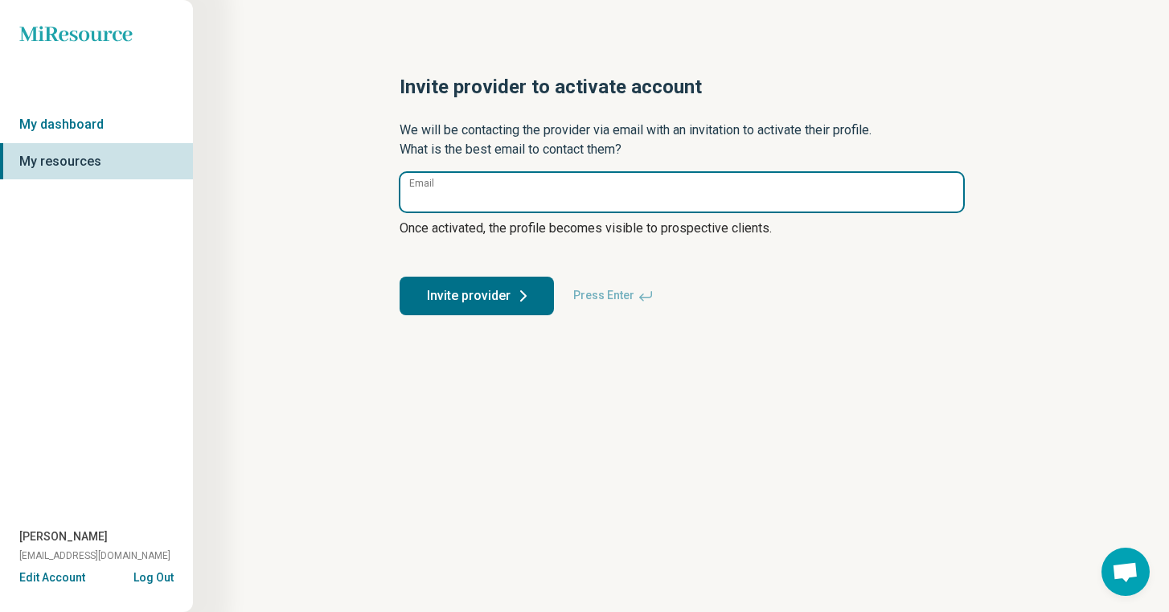
click at [687, 194] on input "Email" at bounding box center [682, 192] width 563 height 39
paste input "**********"
type input "**********"
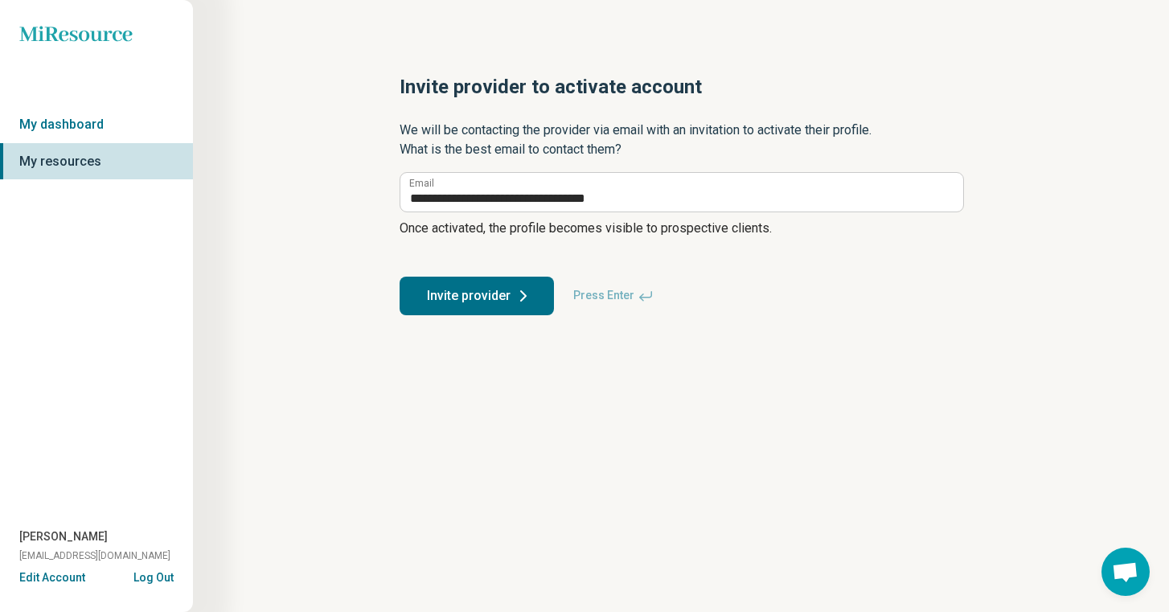
click at [483, 302] on button "Invite provider" at bounding box center [477, 296] width 154 height 39
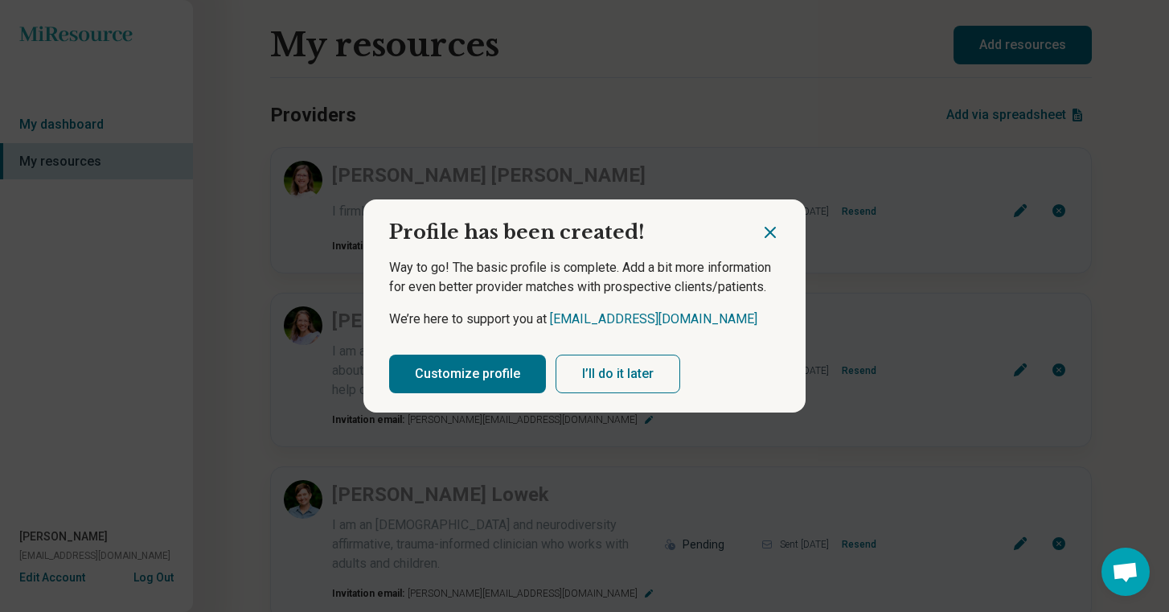
click at [502, 382] on button "Customize profile" at bounding box center [467, 374] width 157 height 39
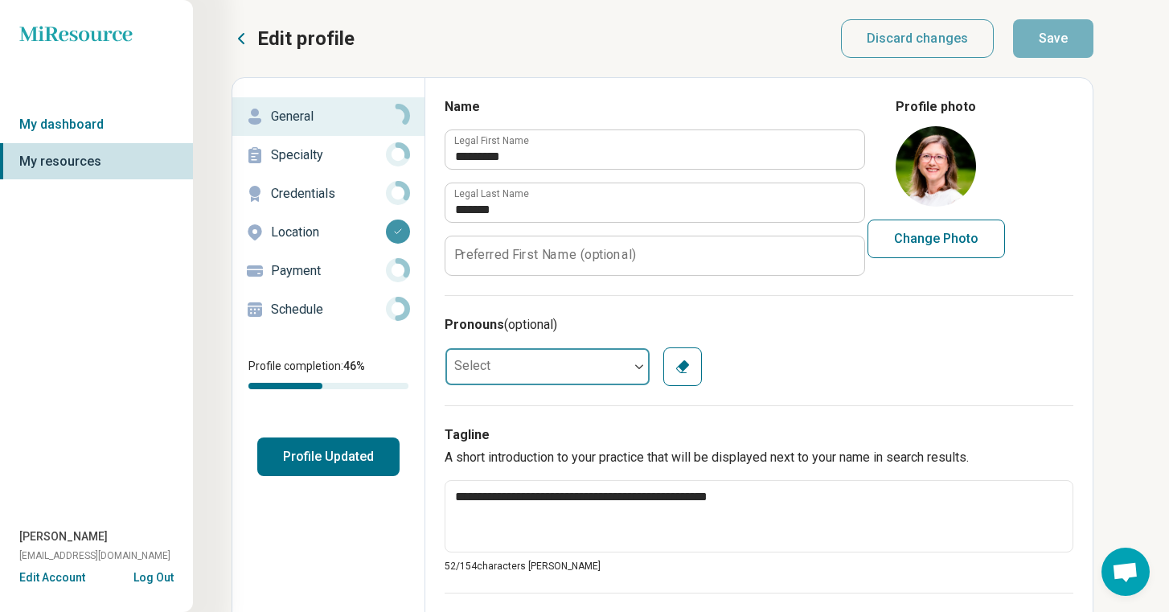
click at [500, 376] on div at bounding box center [537, 367] width 183 height 32
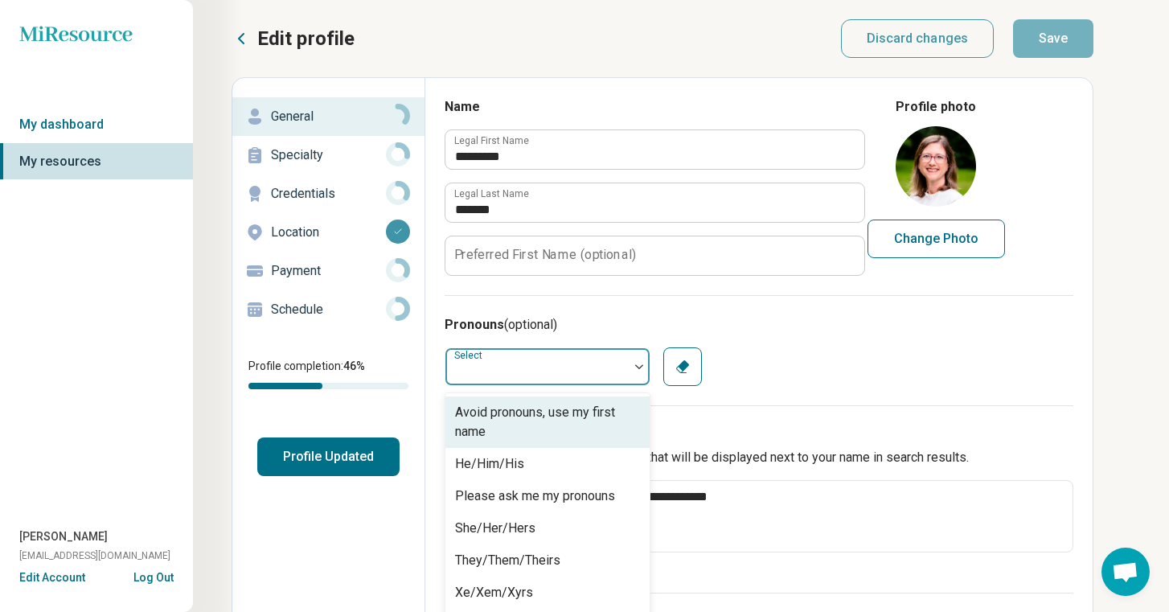
scroll to position [39, 0]
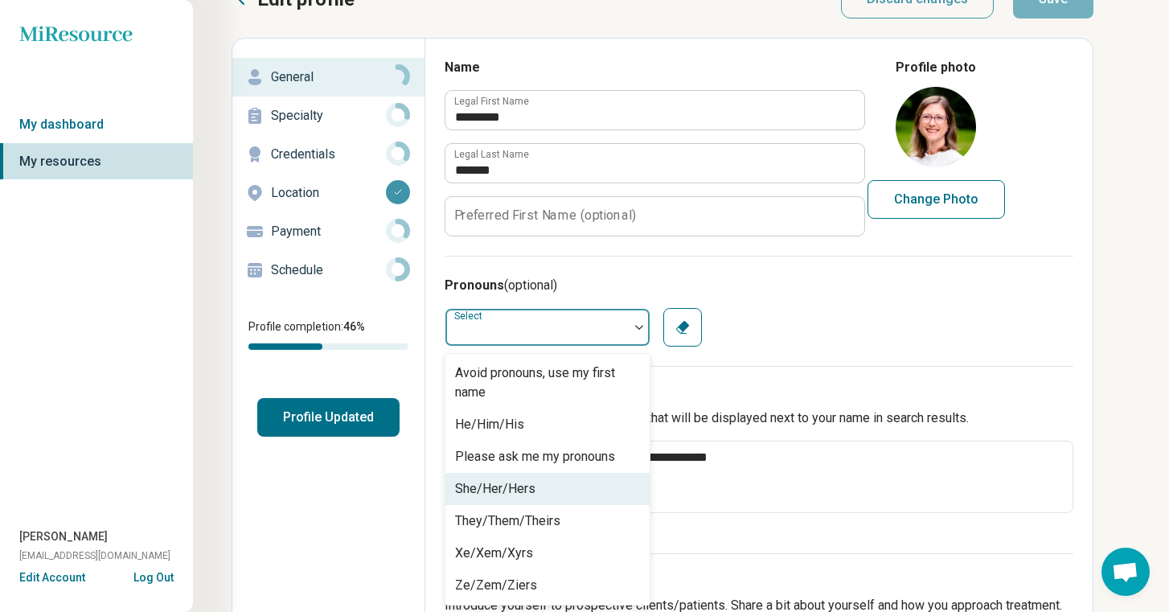
click at [516, 491] on div "She/Her/Hers" at bounding box center [495, 488] width 80 height 19
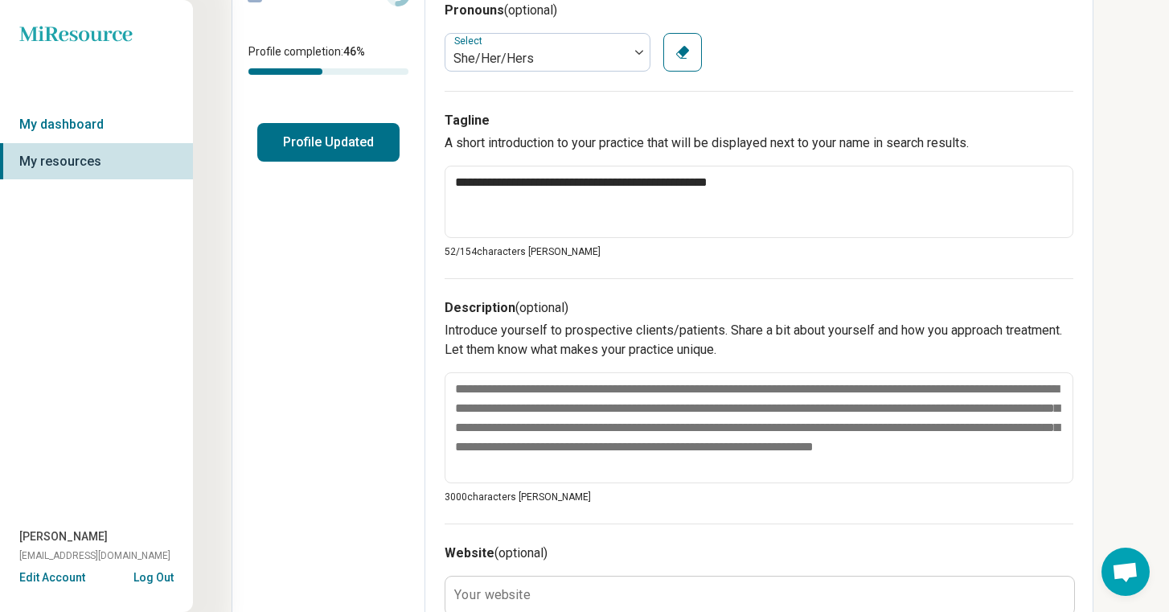
scroll to position [423, 0]
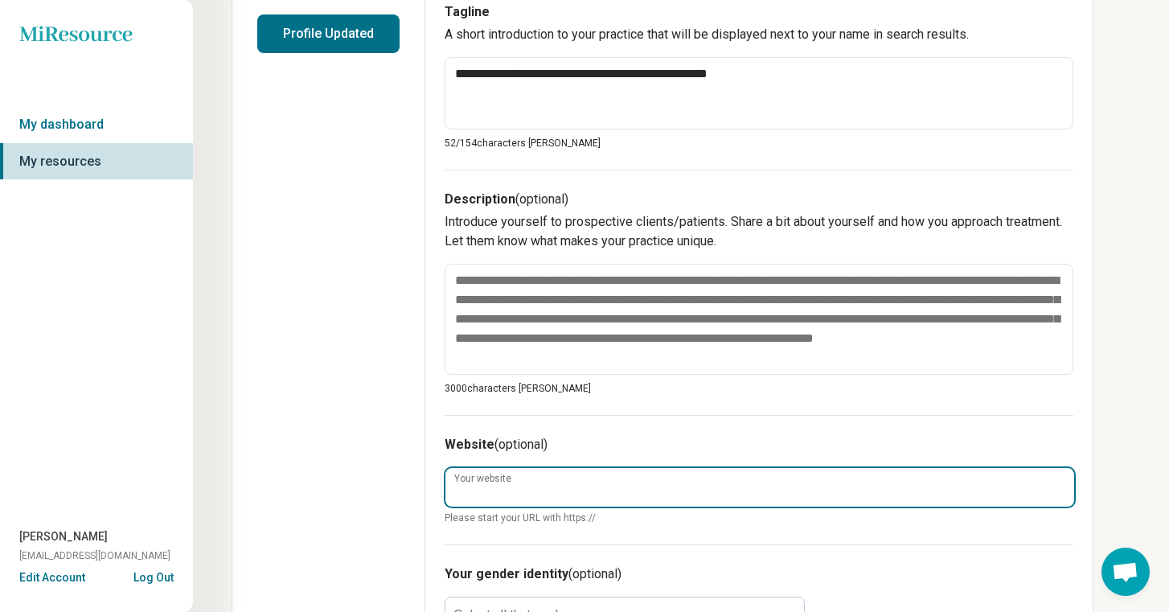
click at [907, 492] on input "Your website" at bounding box center [760, 487] width 629 height 39
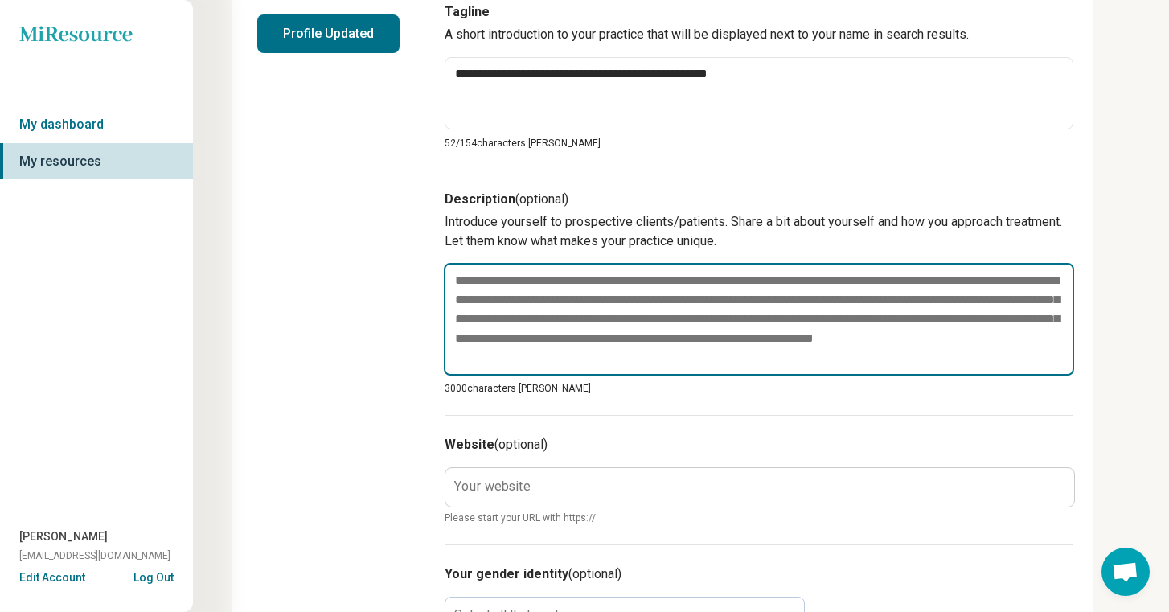
click at [817, 334] on textarea at bounding box center [759, 319] width 631 height 113
paste textarea "**********"
type textarea "*"
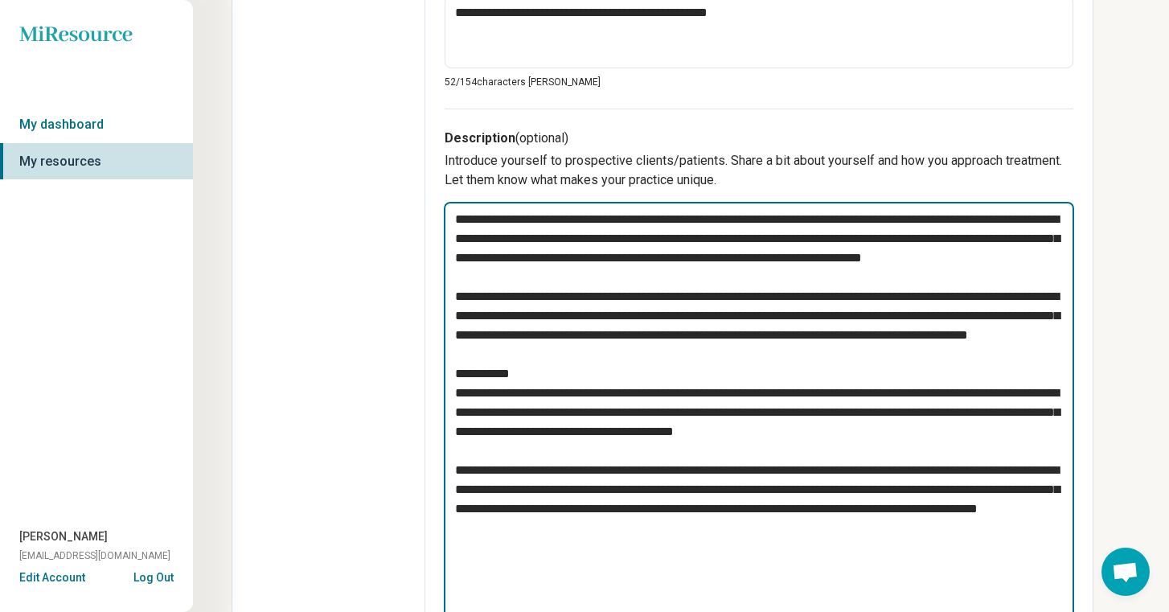
scroll to position [485, 0]
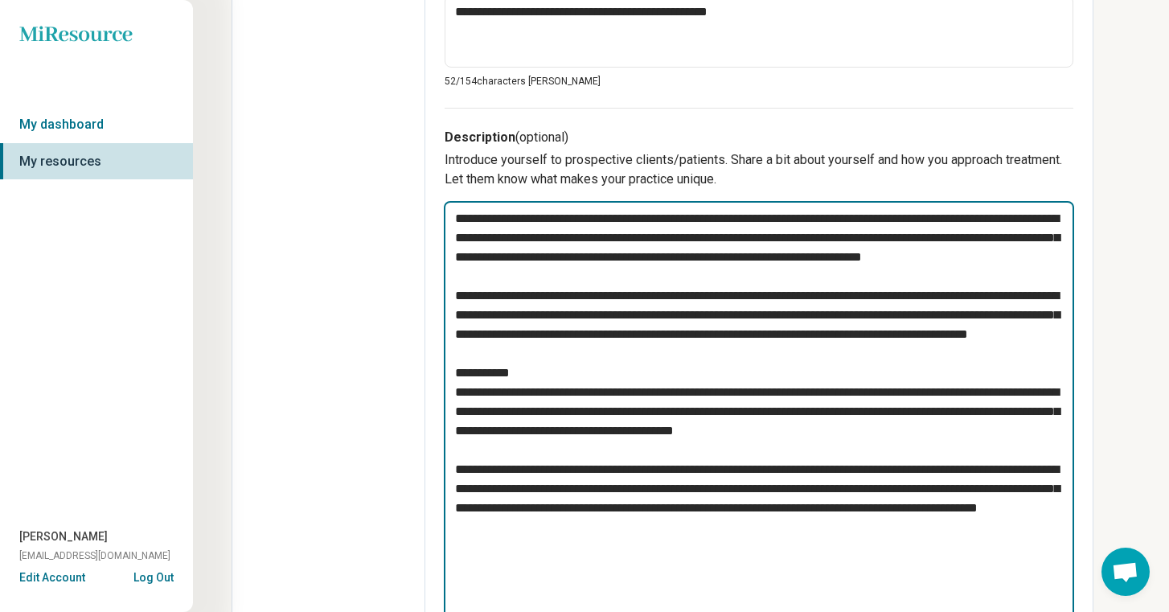
drag, startPoint x: 528, startPoint y: 412, endPoint x: 433, endPoint y: 411, distance: 94.1
click at [433, 411] on div "**********" at bounding box center [759, 451] width 668 height 1717
type textarea "**********"
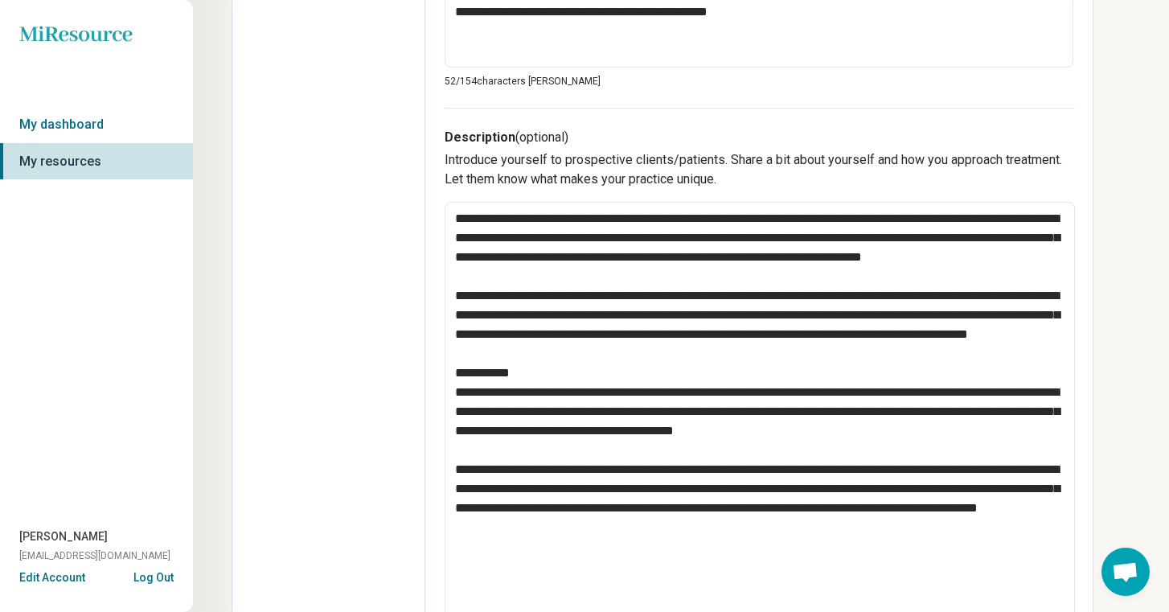
click at [433, 411] on div "**********" at bounding box center [759, 452] width 669 height 1719
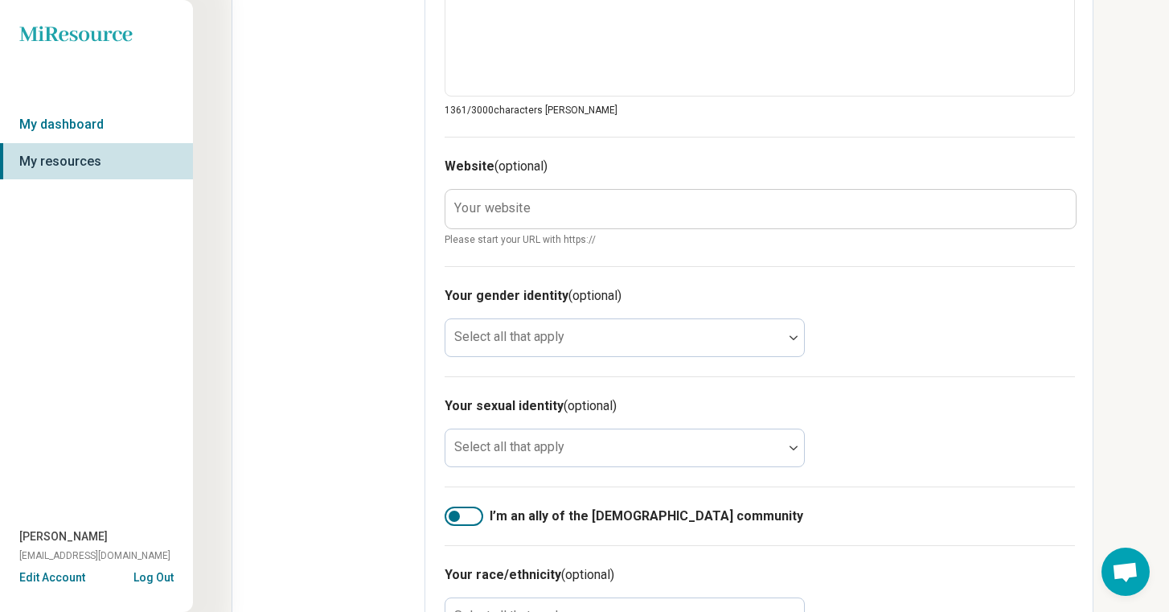
scroll to position [1042, 0]
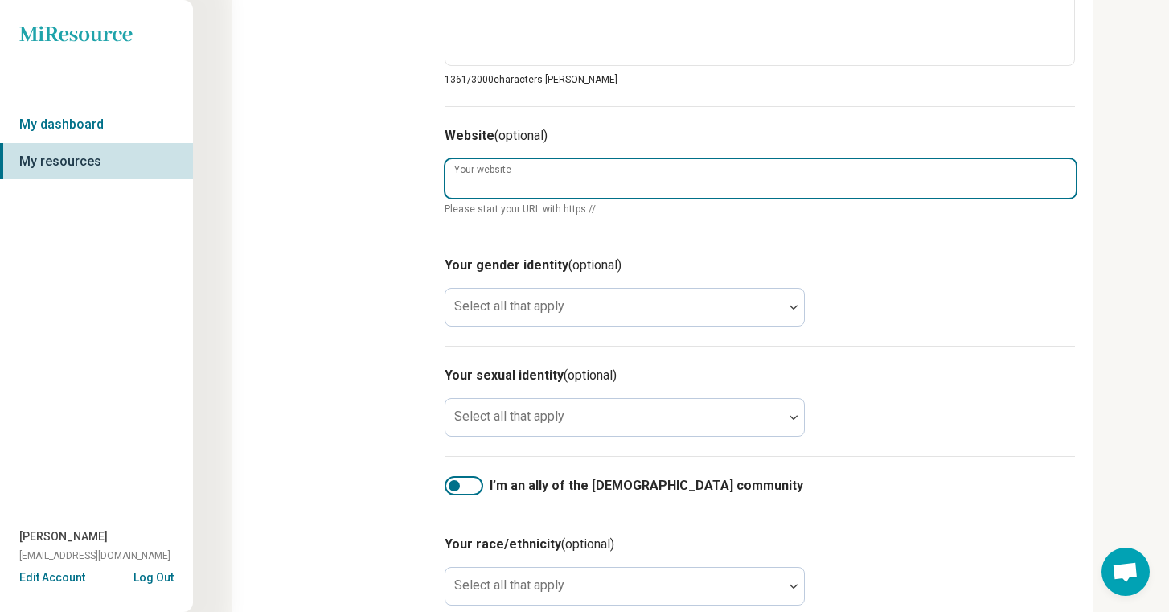
click at [716, 170] on input "Your website" at bounding box center [761, 178] width 631 height 39
paste input "**********"
type textarea "*"
type input "**********"
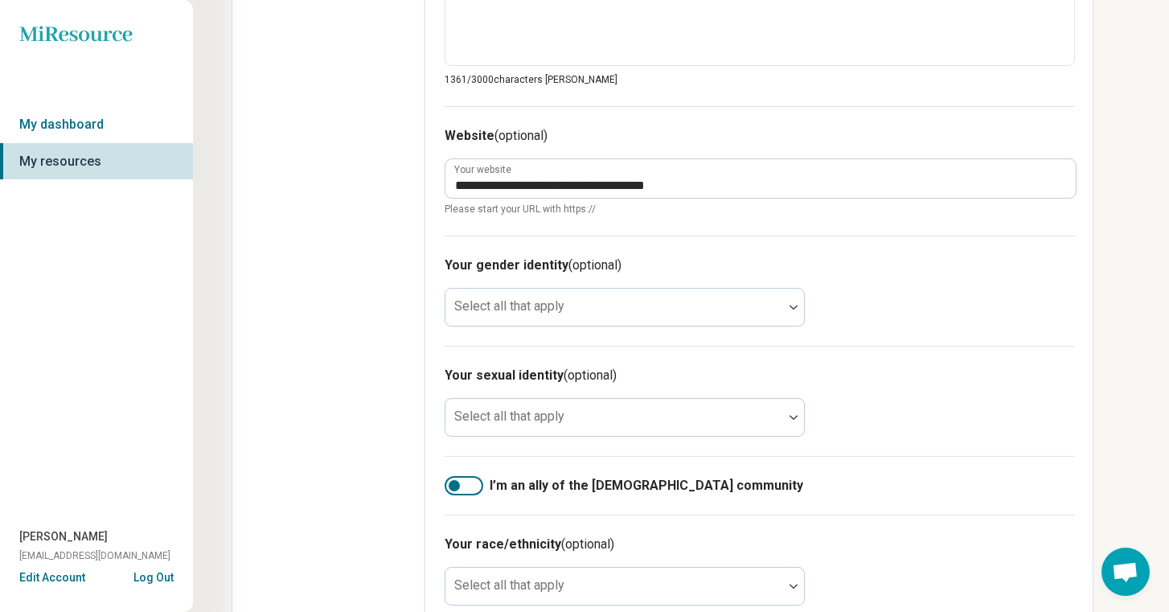
click at [798, 237] on div "Your gender identity (optional) Select all that apply" at bounding box center [760, 291] width 631 height 110
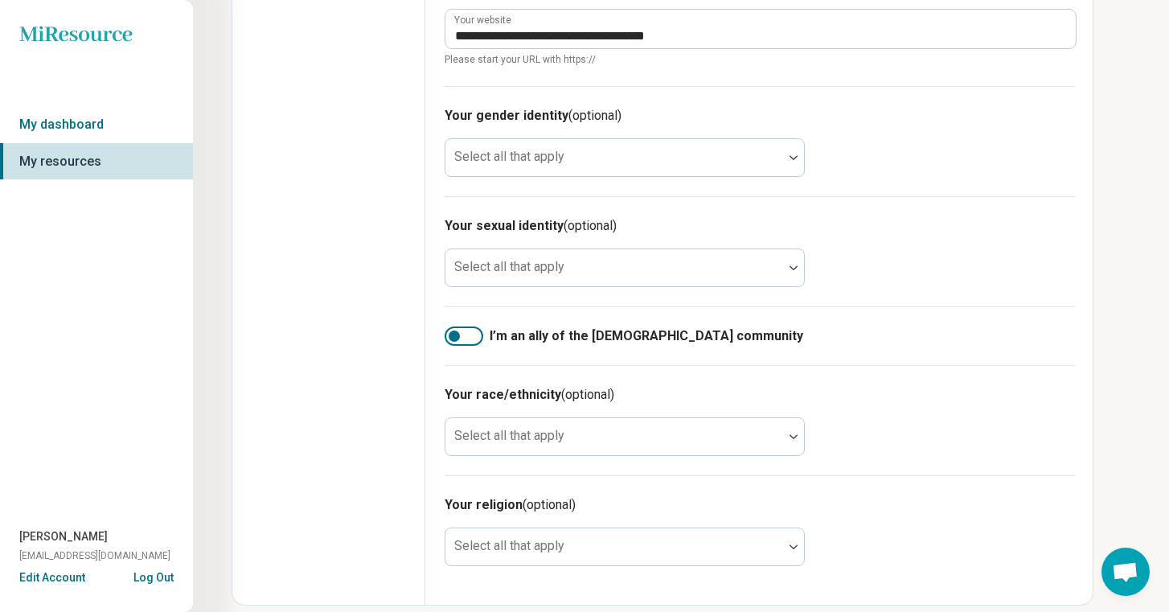
scroll to position [1210, 0]
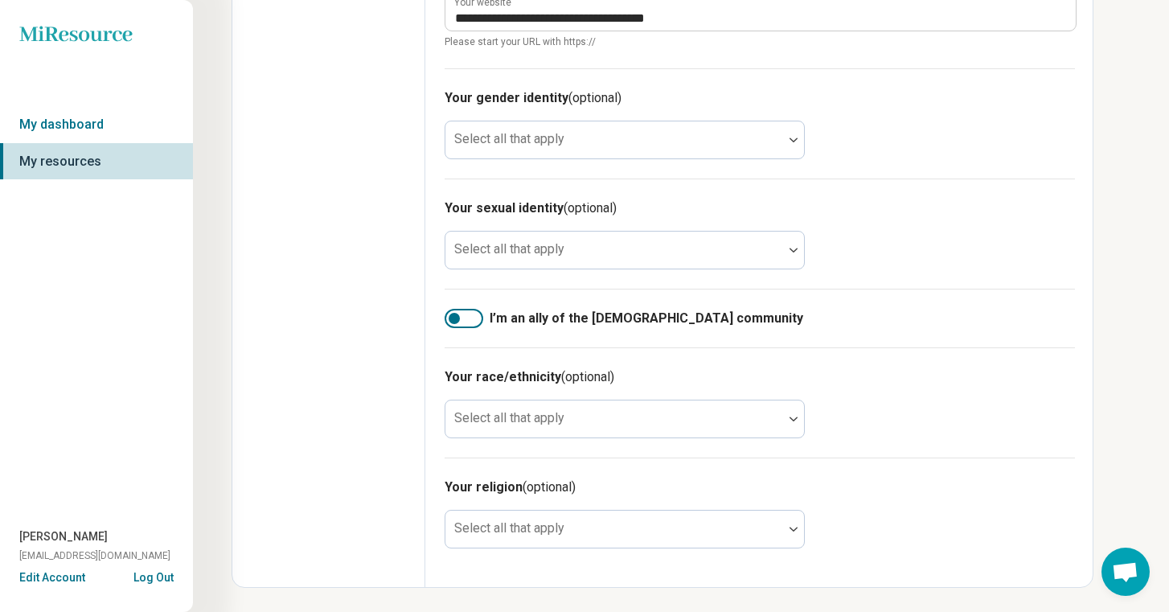
click at [455, 320] on div at bounding box center [454, 318] width 11 height 11
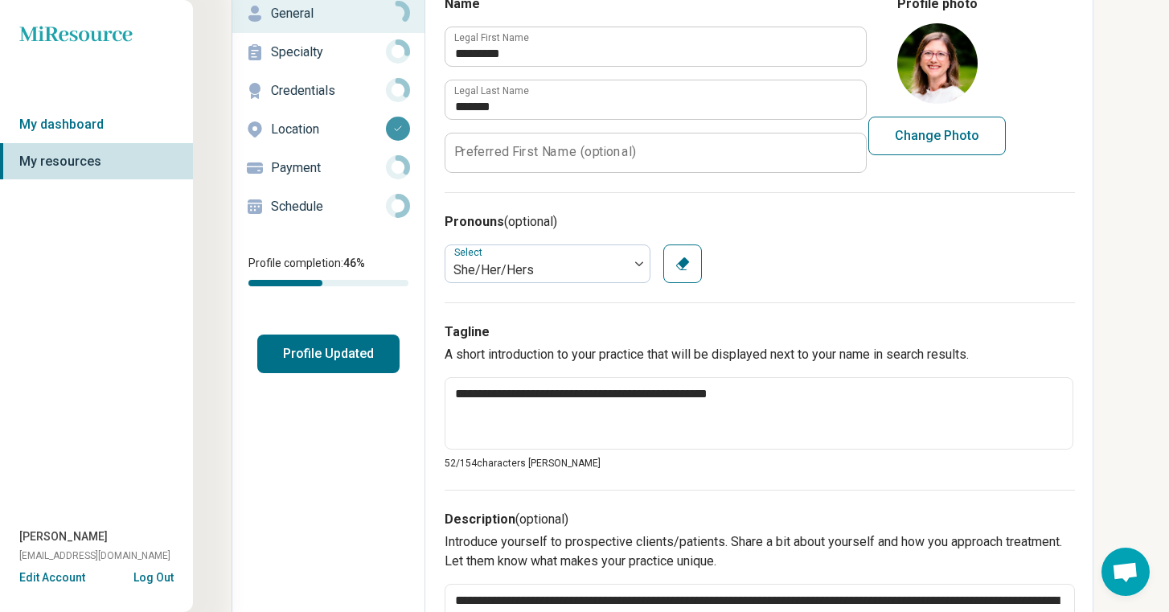
scroll to position [0, 0]
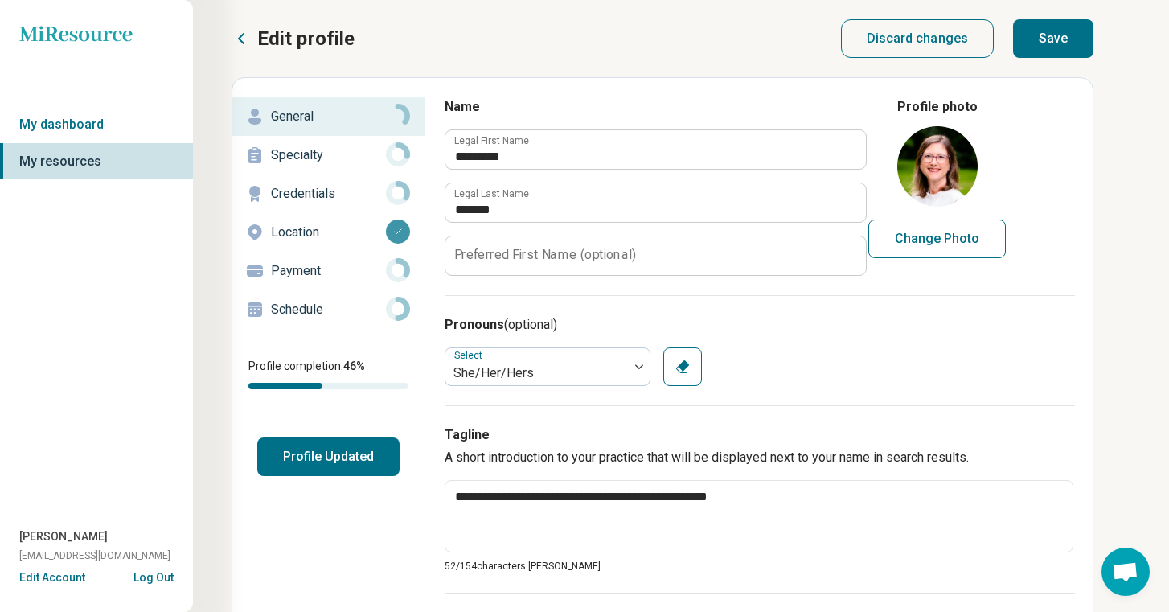
click at [1064, 56] on button "Save" at bounding box center [1053, 38] width 80 height 39
click at [345, 152] on p "Specialty" at bounding box center [328, 155] width 115 height 19
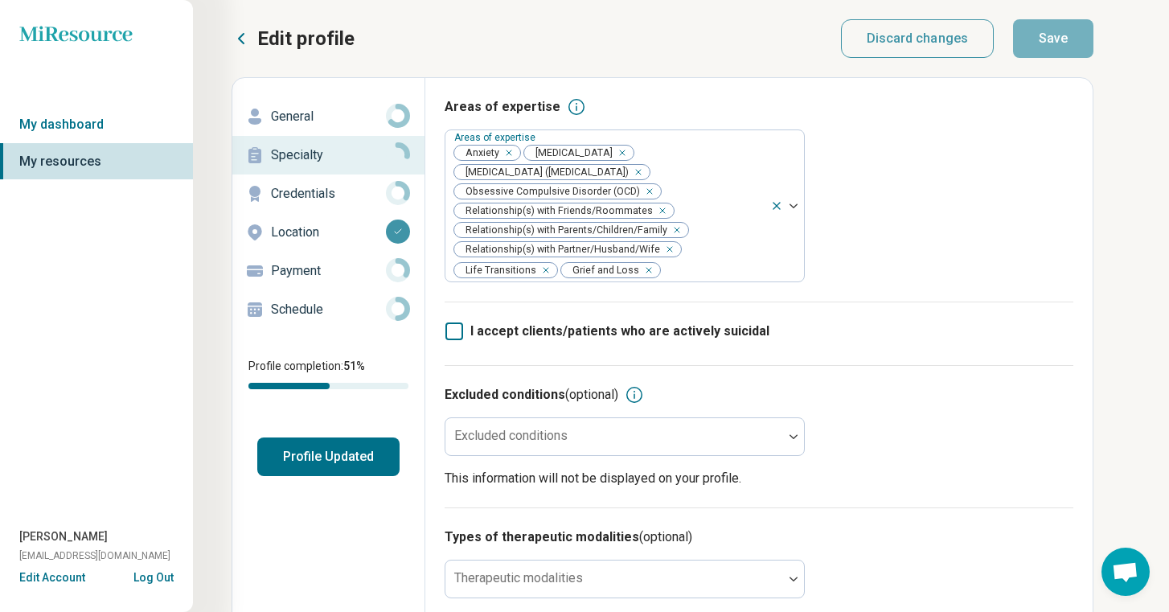
click at [347, 210] on link "Credentials" at bounding box center [328, 194] width 192 height 39
type textarea "*"
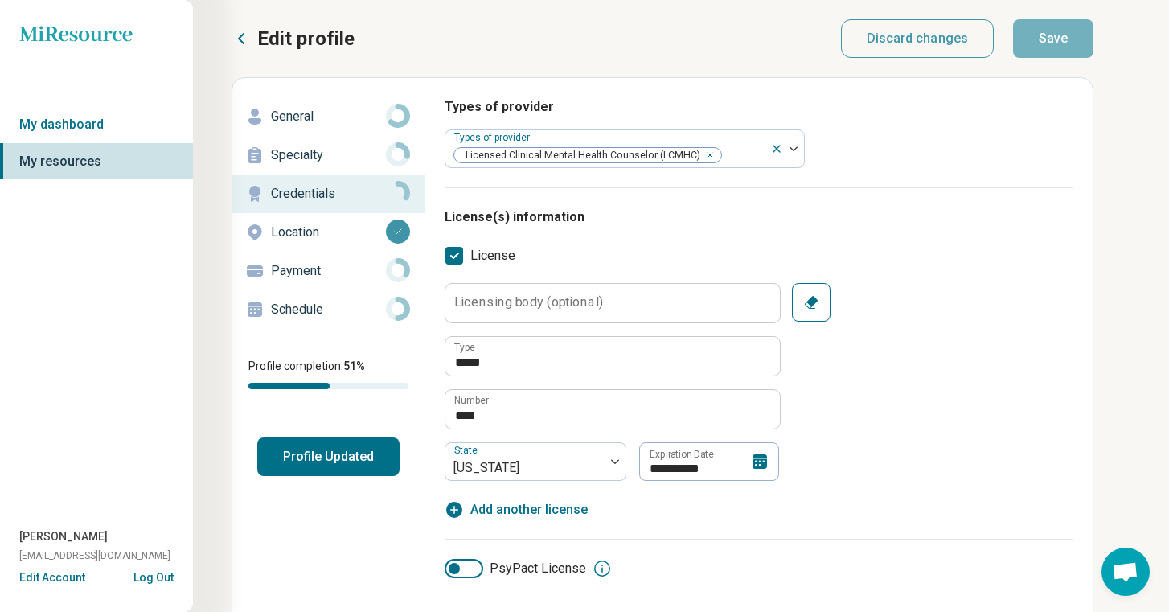
click at [347, 237] on p "Location" at bounding box center [328, 232] width 115 height 19
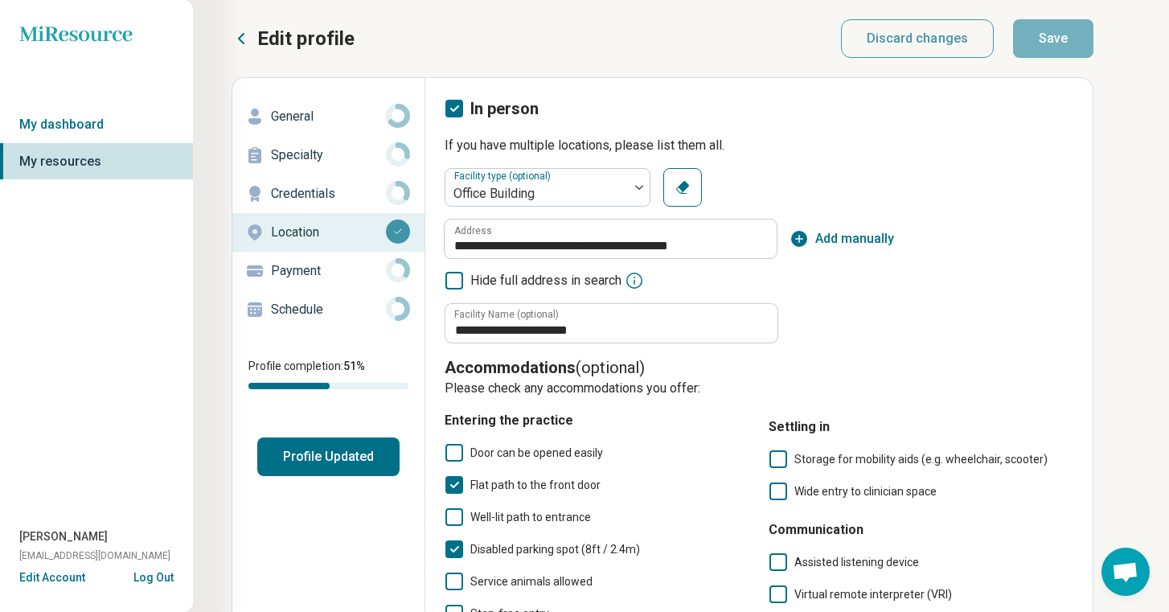
click at [341, 280] on p "Payment" at bounding box center [328, 270] width 115 height 19
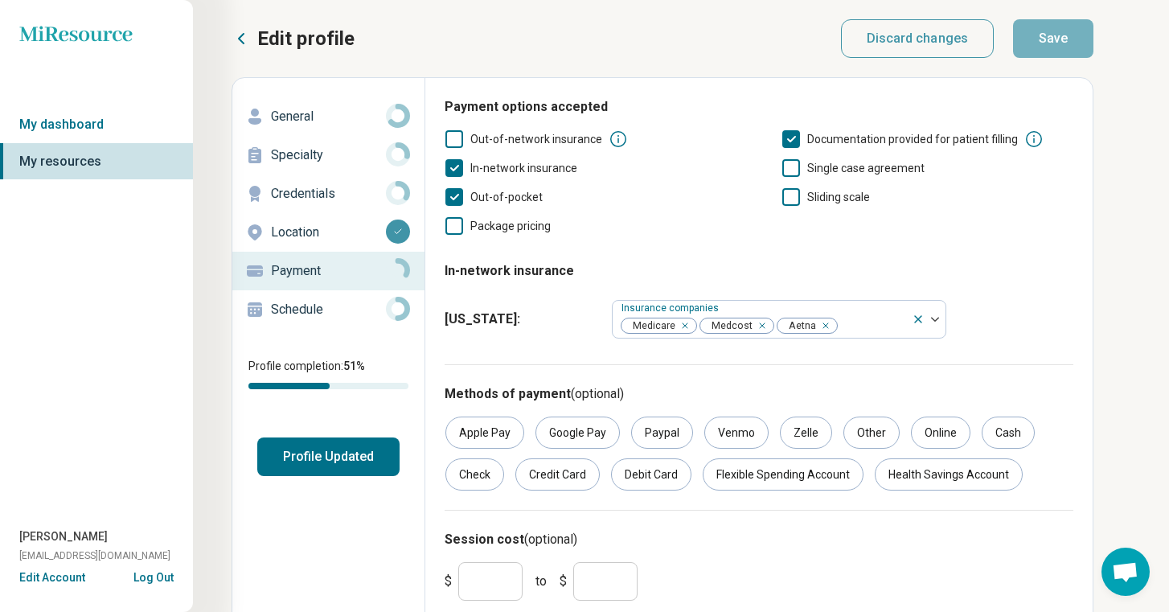
scroll to position [73, 0]
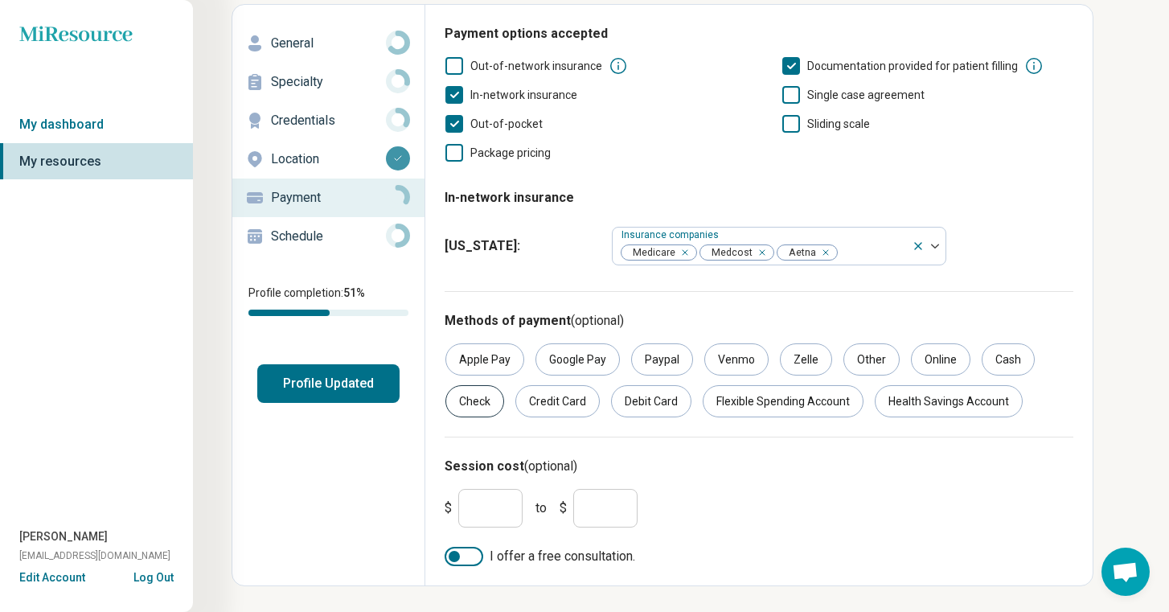
click at [462, 409] on div "Check" at bounding box center [475, 401] width 59 height 32
click at [542, 405] on div "Credit Card" at bounding box center [558, 401] width 84 height 32
click at [651, 405] on div "Debit Card" at bounding box center [651, 401] width 80 height 32
click at [765, 398] on div "Flexible Spending Account" at bounding box center [783, 401] width 161 height 32
click at [944, 397] on div "Health Savings Account" at bounding box center [949, 401] width 148 height 32
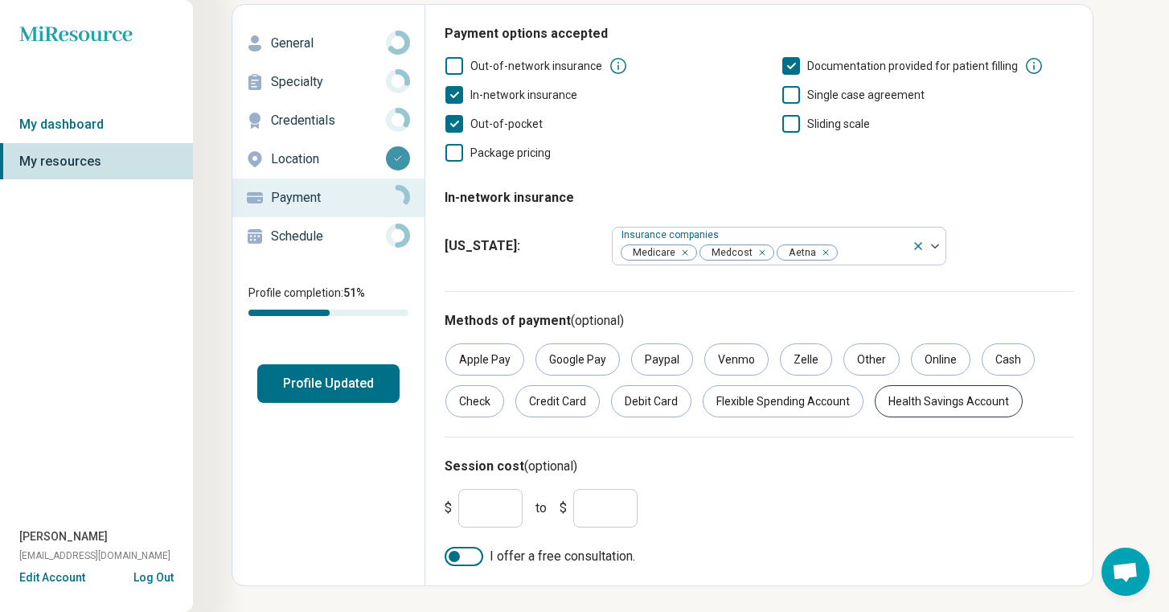
scroll to position [72, 0]
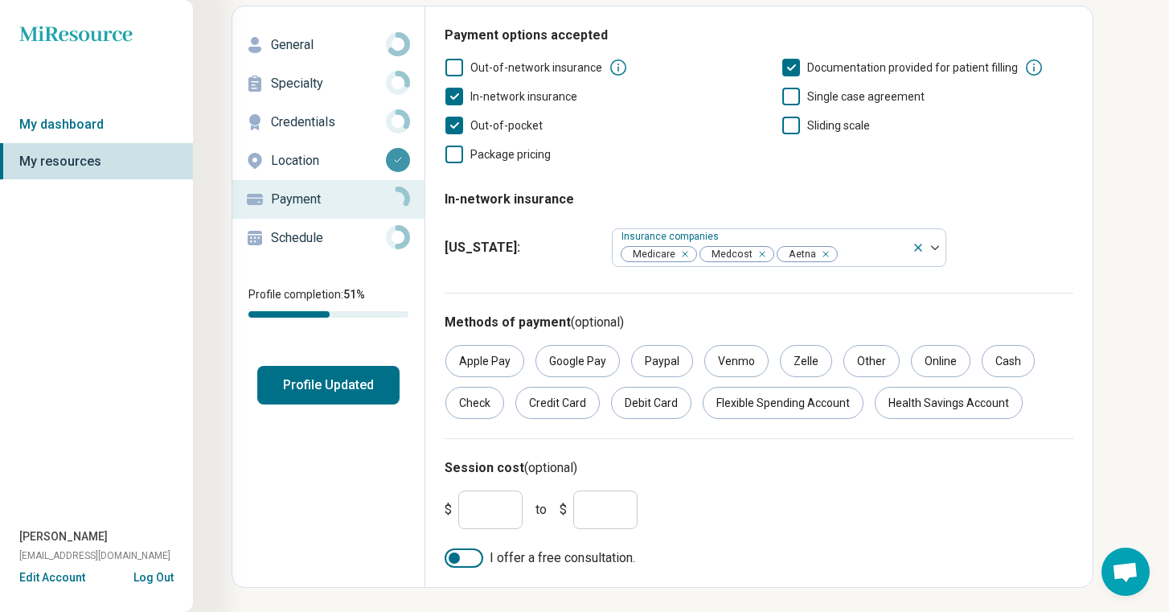
drag, startPoint x: 492, startPoint y: 517, endPoint x: 456, endPoint y: 515, distance: 36.3
click at [456, 515] on div "$ * to $ *" at bounding box center [548, 510] width 206 height 39
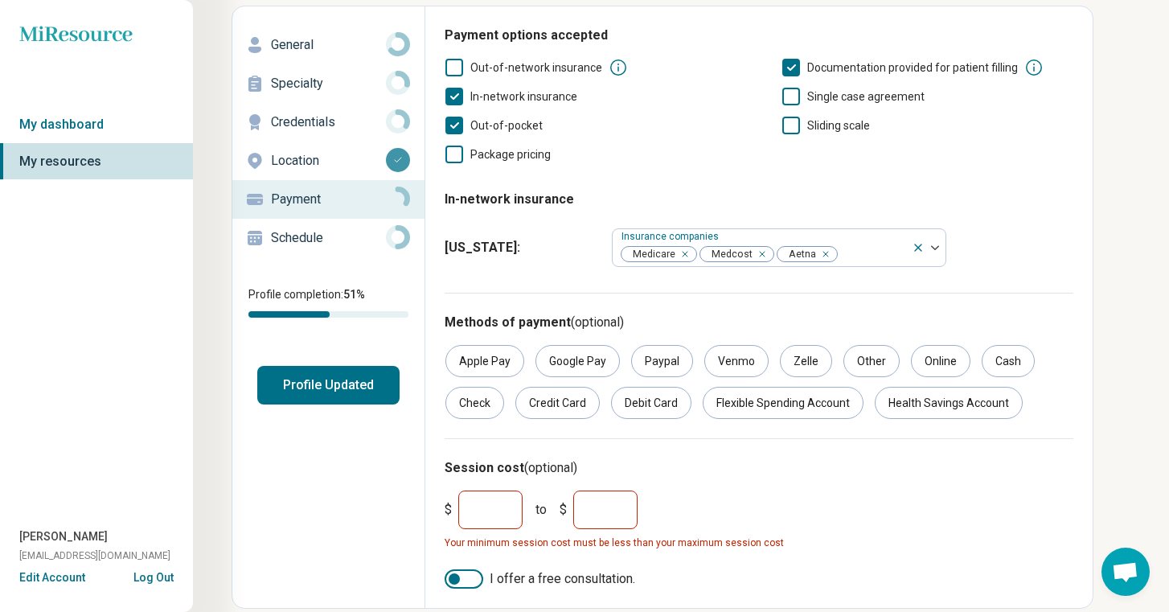
type input "***"
drag, startPoint x: 602, startPoint y: 508, endPoint x: 549, endPoint y: 508, distance: 53.1
click at [549, 508] on div "$ *** to $ *" at bounding box center [548, 510] width 206 height 39
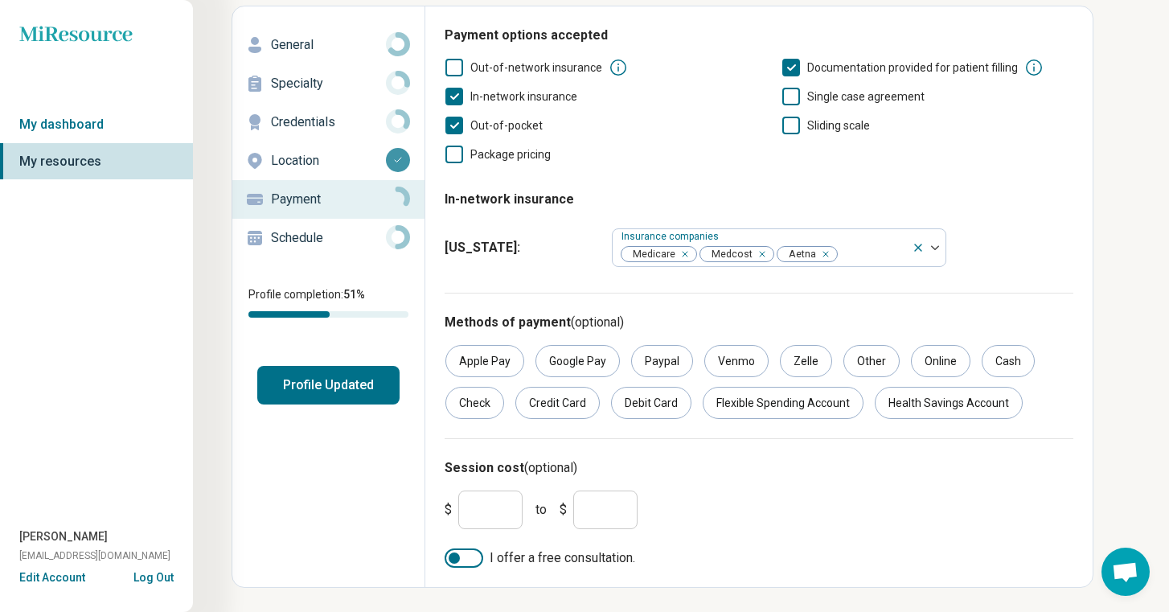
type input "***"
click at [817, 511] on div "$ *** to $ ***" at bounding box center [759, 509] width 642 height 51
click at [453, 555] on div at bounding box center [454, 558] width 11 height 11
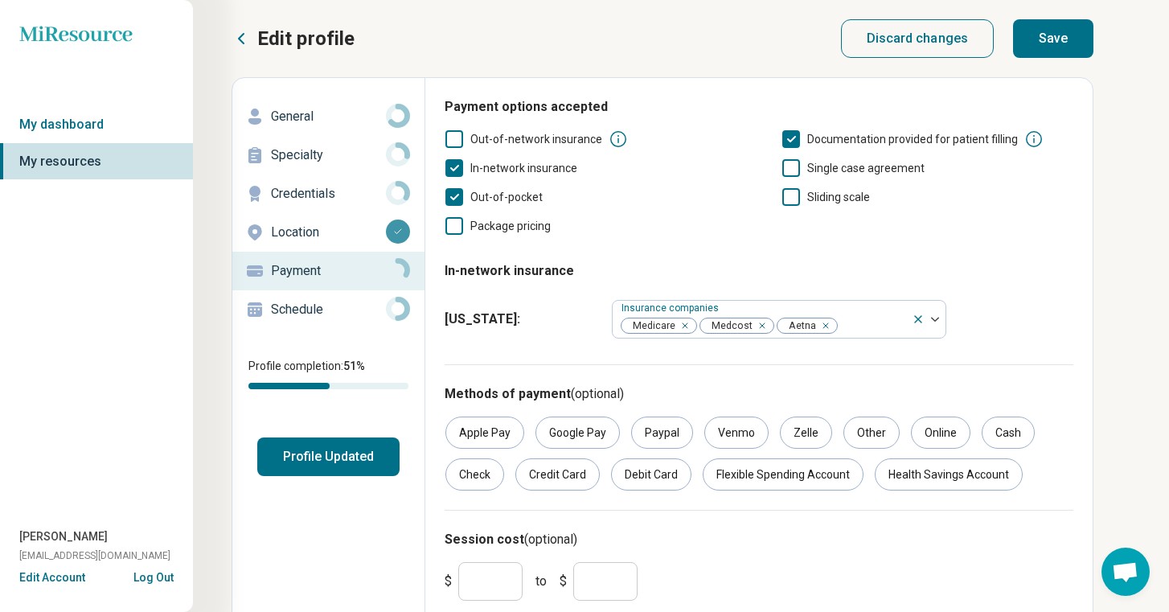
click at [1083, 38] on button "Save" at bounding box center [1053, 38] width 80 height 39
click at [335, 322] on div "Schedule" at bounding box center [328, 310] width 166 height 26
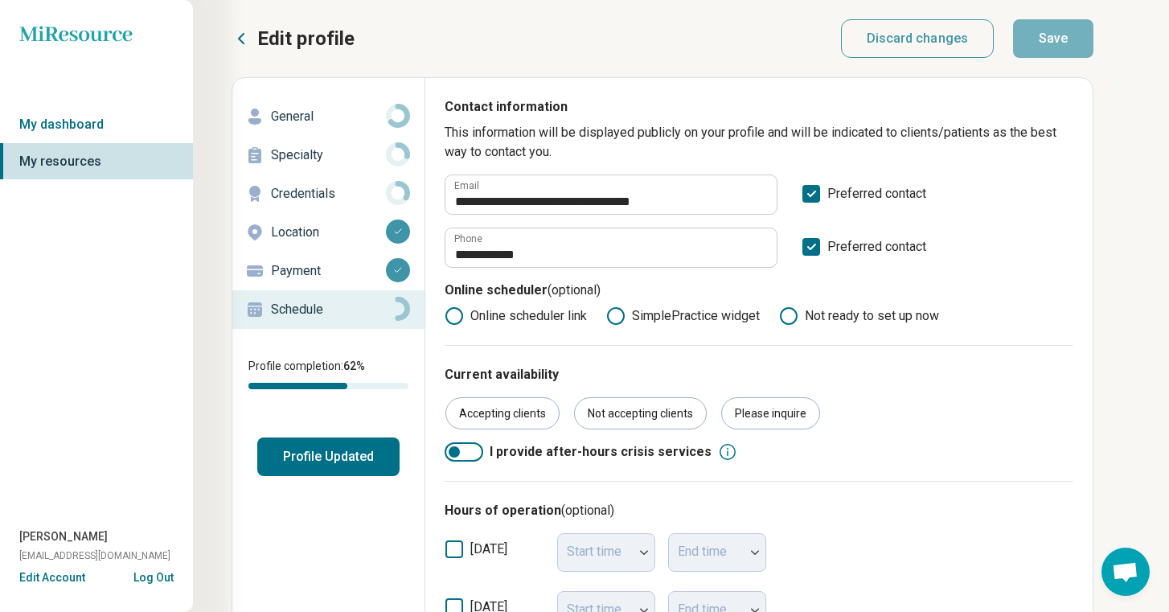
click at [241, 39] on icon at bounding box center [241, 38] width 19 height 19
